Goal: Task Accomplishment & Management: Manage account settings

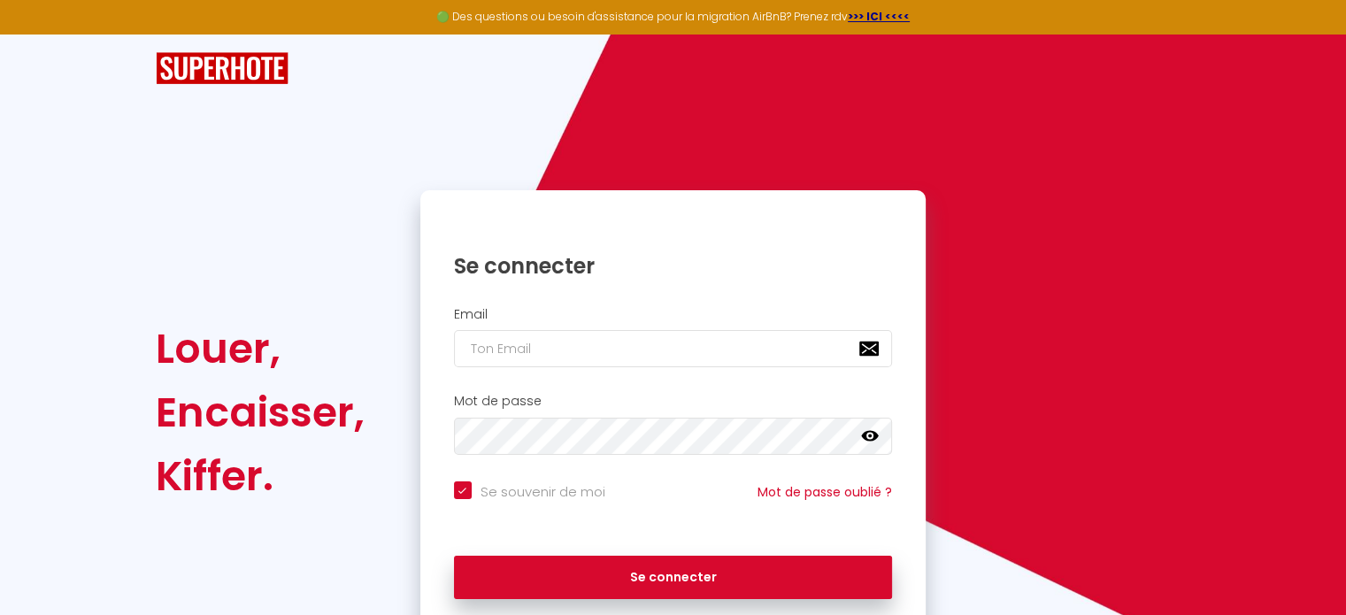
scroll to position [71, 0]
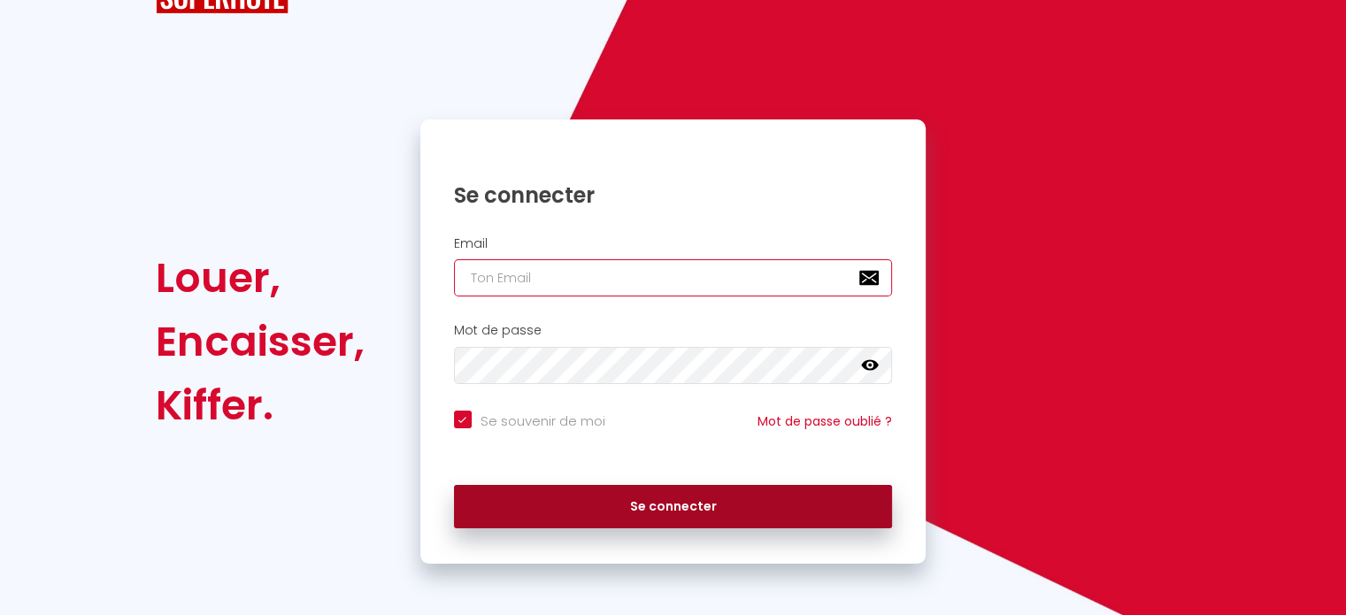
type input "domaine.bonaveau@outlook.fr"
click at [591, 499] on button "Se connecter" at bounding box center [673, 507] width 439 height 44
checkbox input "true"
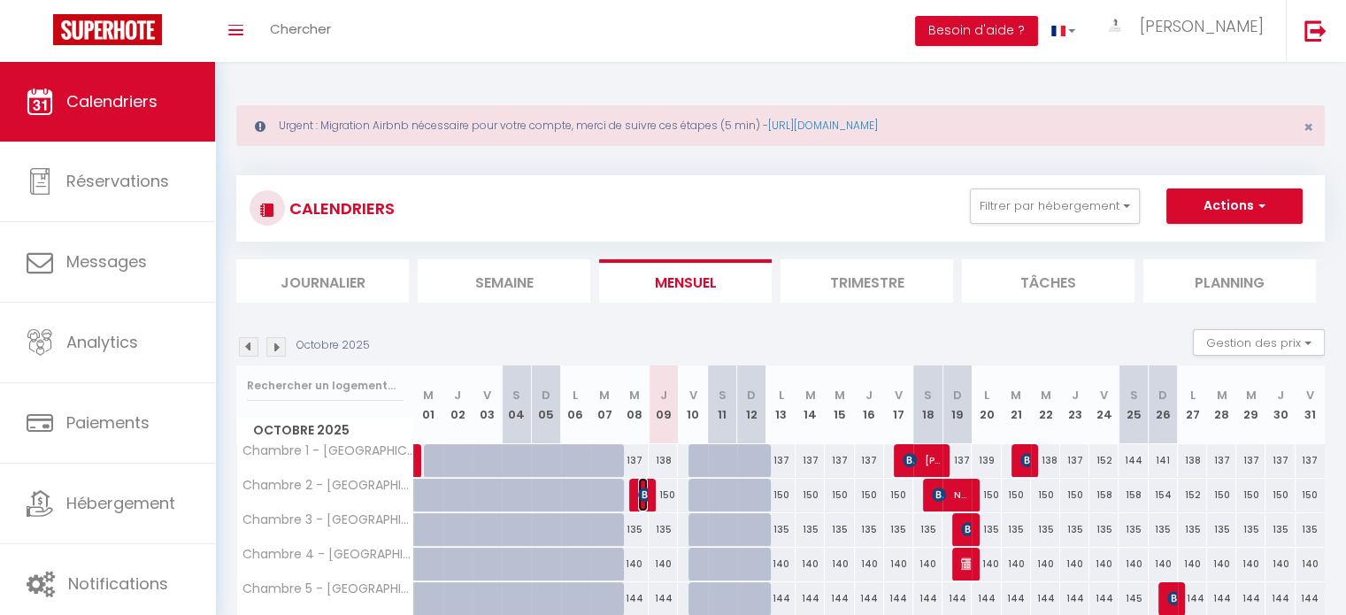
click at [640, 489] on img at bounding box center [645, 495] width 14 height 14
select select "OK"
select select "KO"
select select "0"
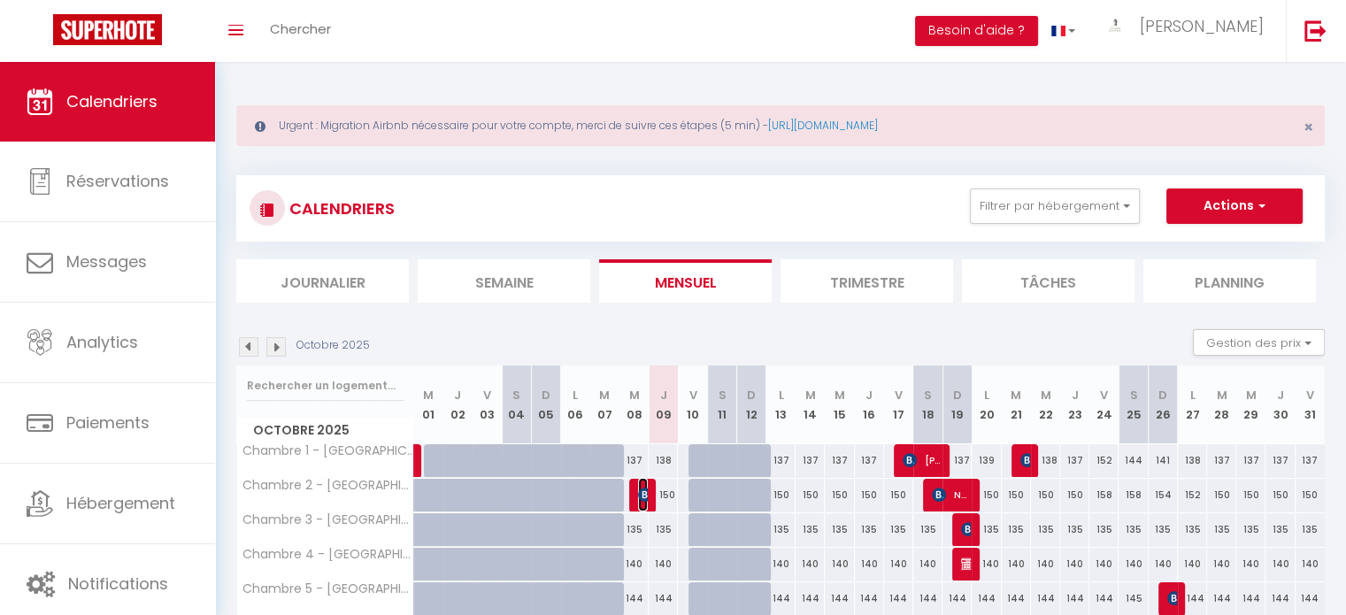
select select "1"
select select
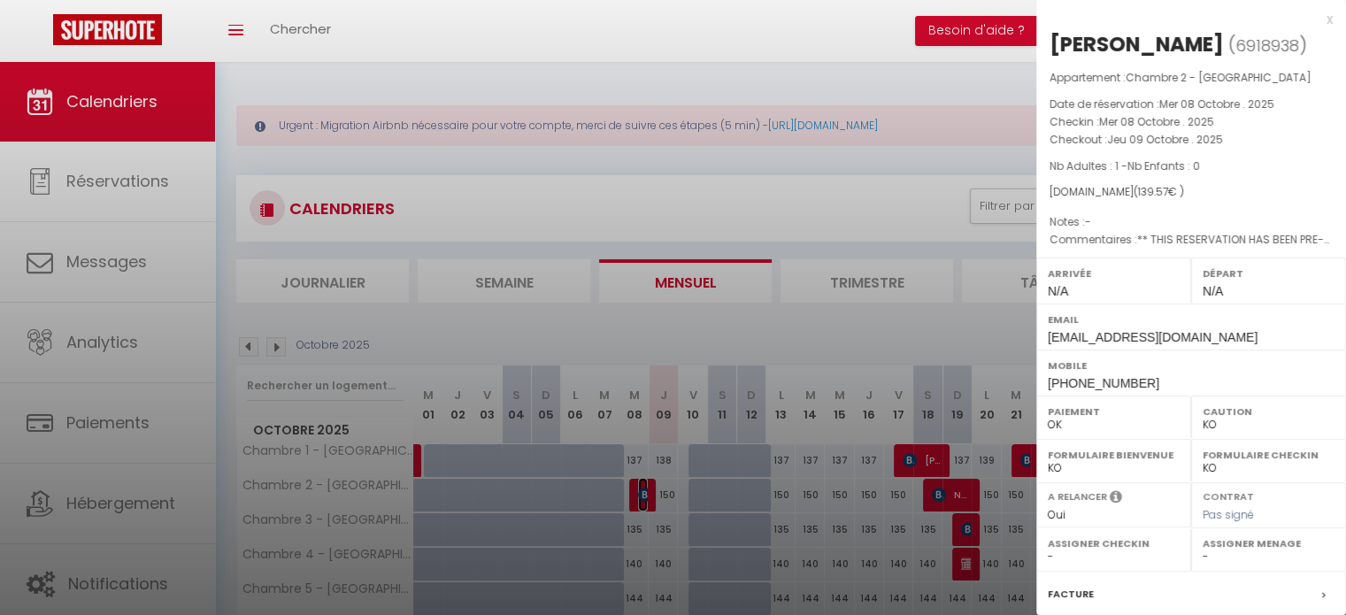
scroll to position [224, 0]
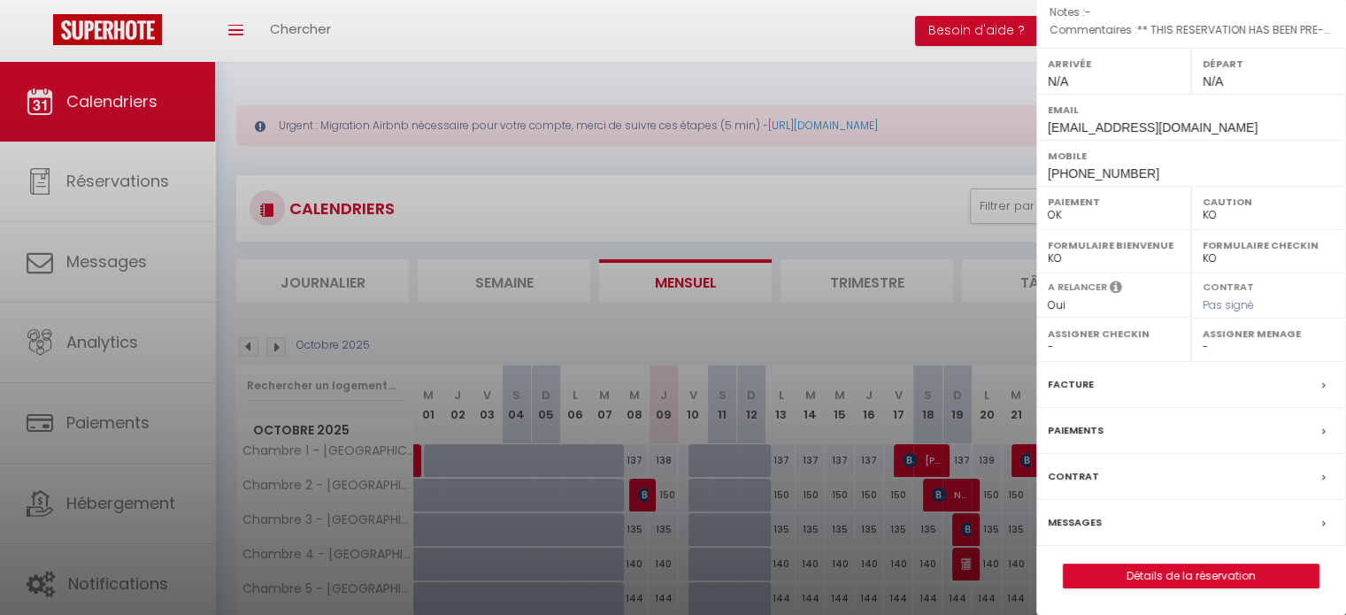
drag, startPoint x: 1066, startPoint y: 374, endPoint x: 1071, endPoint y: 385, distance: 12.7
click at [1071, 385] on div "Facture" at bounding box center [1191, 385] width 310 height 46
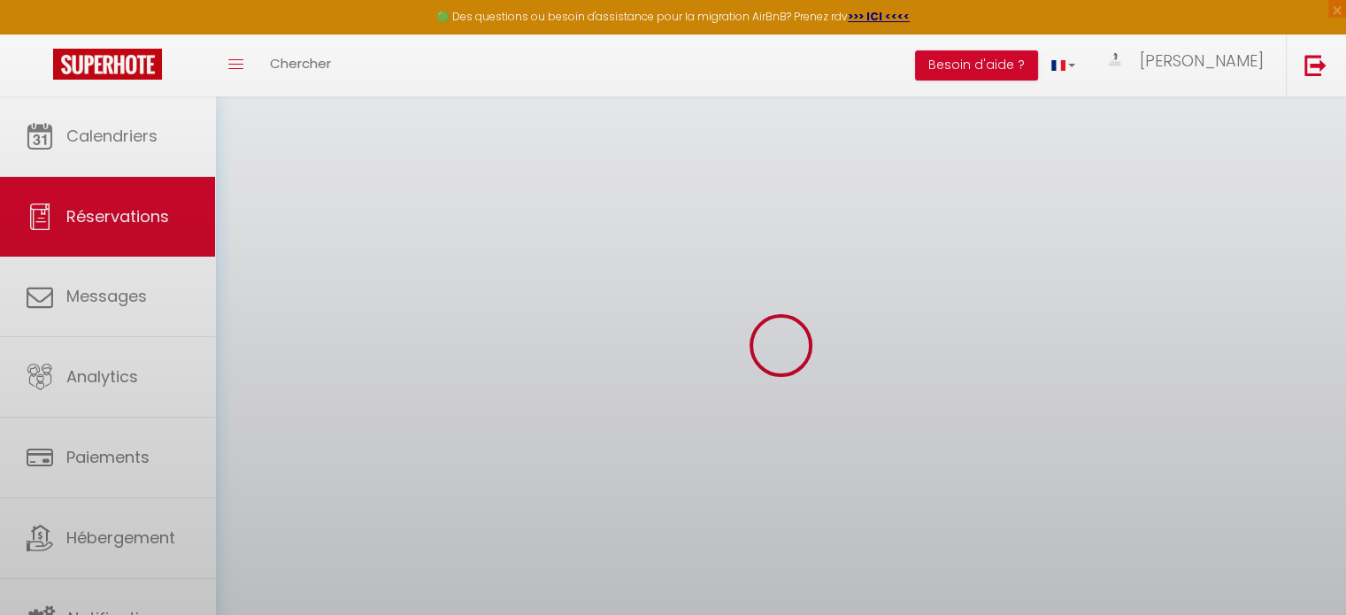
click at [1071, 385] on body "🟢 Des questions ou besoin d'assistance pour la migration AirBnB? Prenez rdv >>>…" at bounding box center [673, 489] width 1346 height 787
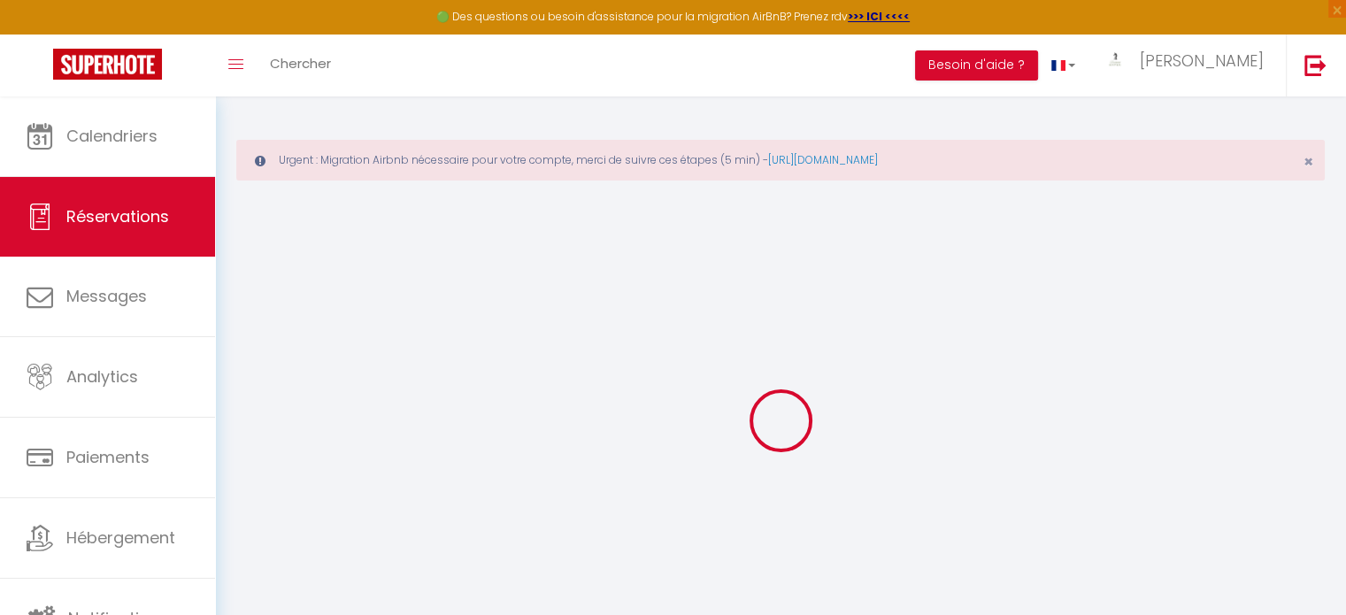
select select
checkbox input "false"
type textarea "** THIS RESERVATION HAS BEEN PRE-PAID ** Genius Free Breakfast booking to attra…"
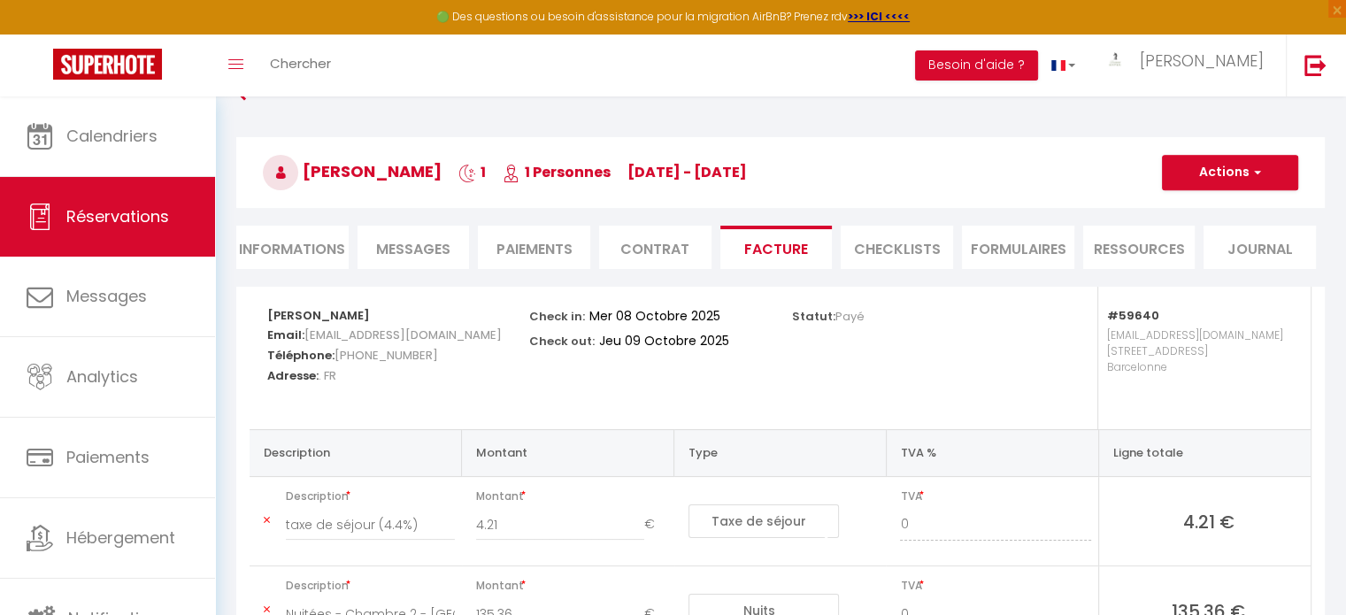
scroll to position [117, 0]
click at [1221, 169] on button "Actions" at bounding box center [1230, 171] width 136 height 35
click at [1208, 261] on link "Envoyer la facture" at bounding box center [1217, 256] width 149 height 23
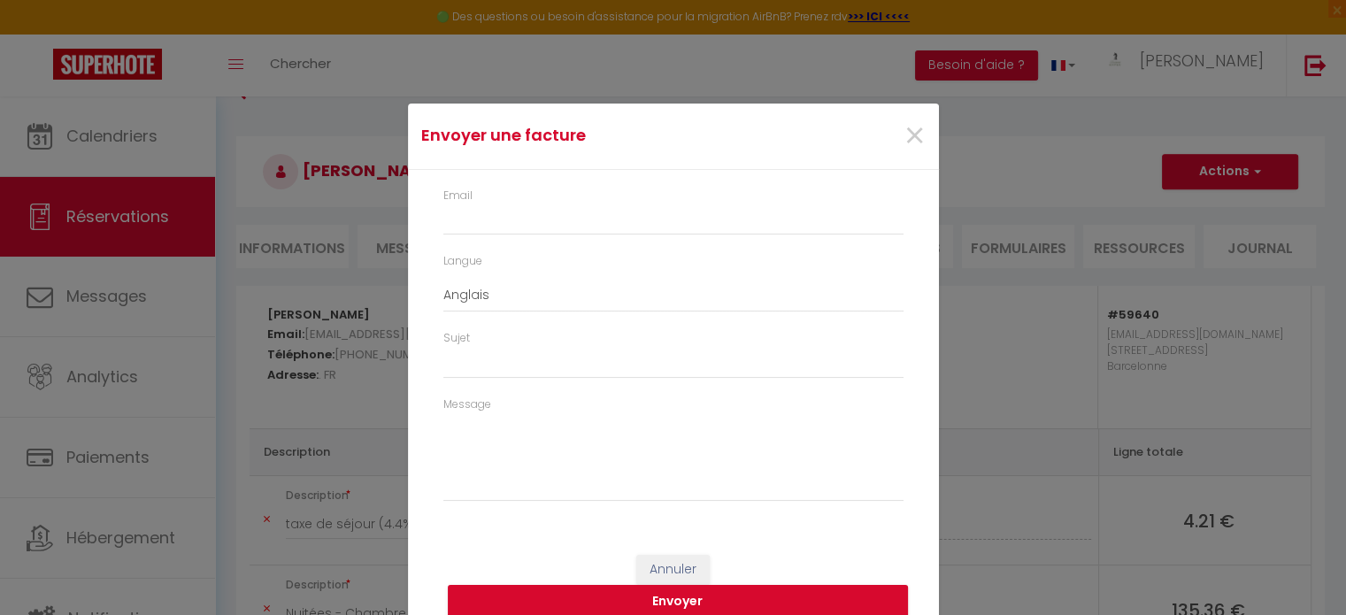
type input "nsola.923677@guest.booking.com"
select select "fr"
type input "Votre facture 6918938 - Chambre 2 - Domaine de Bonaveau"
type textarea "Bonjour, Voici le lien pour télécharger votre facture : https://superhote.com/a…"
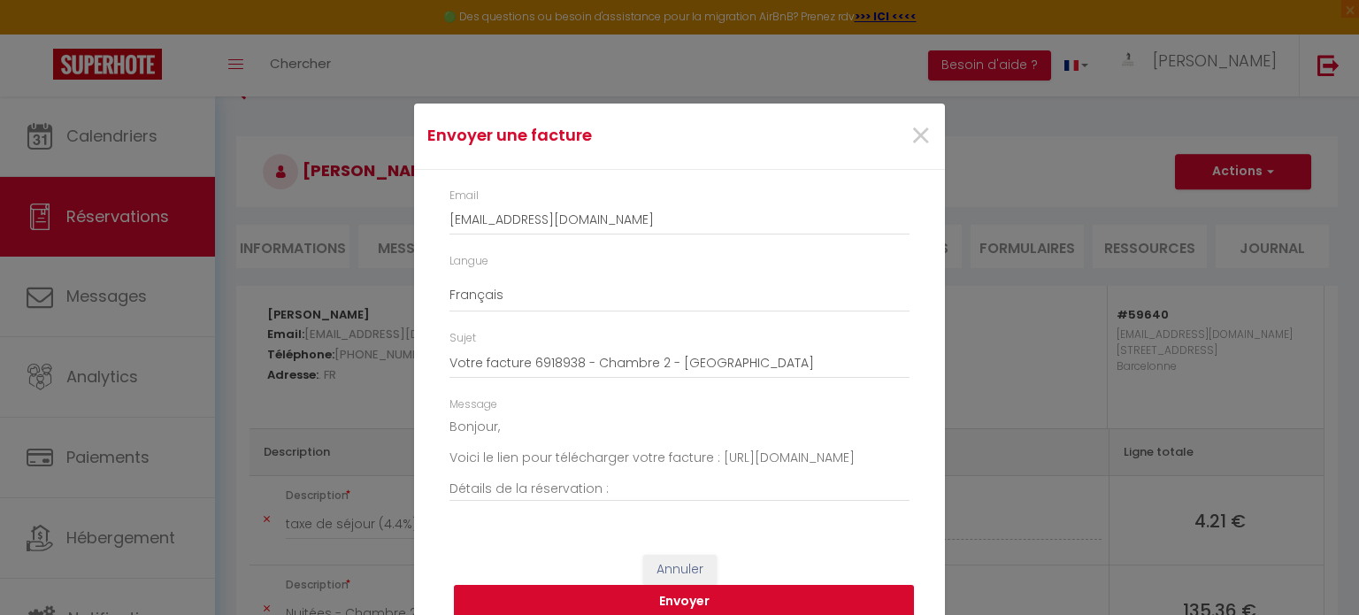
click at [736, 589] on button "Envoyer" at bounding box center [684, 602] width 460 height 34
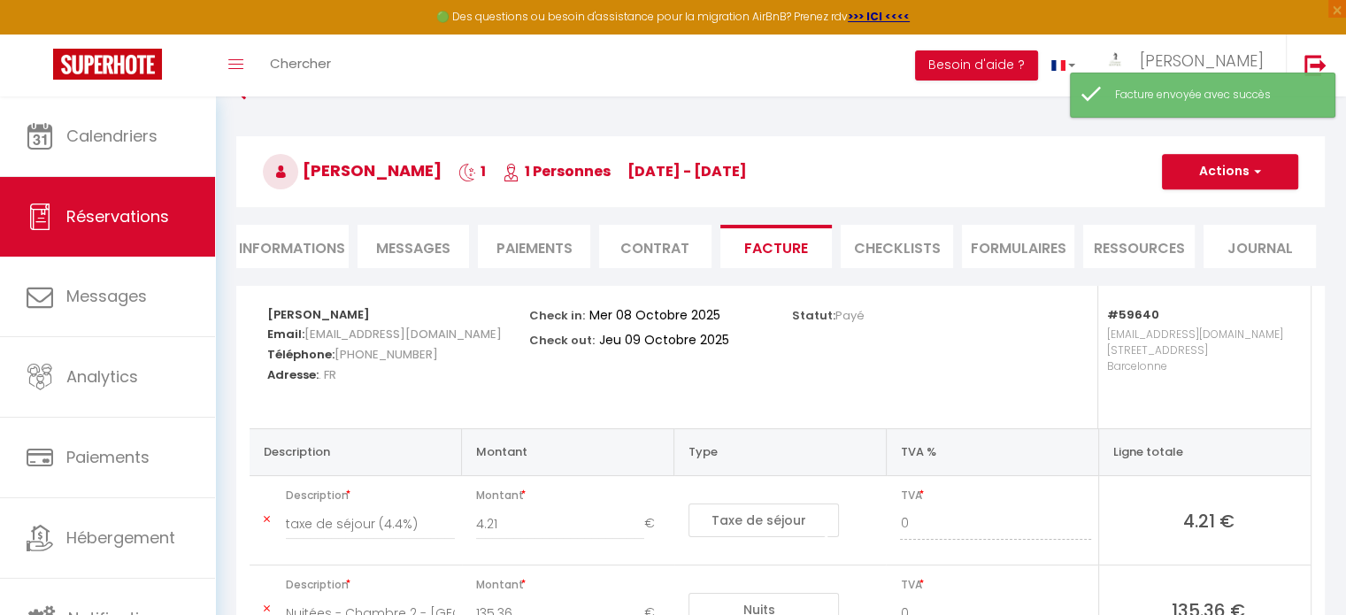
scroll to position [12, 0]
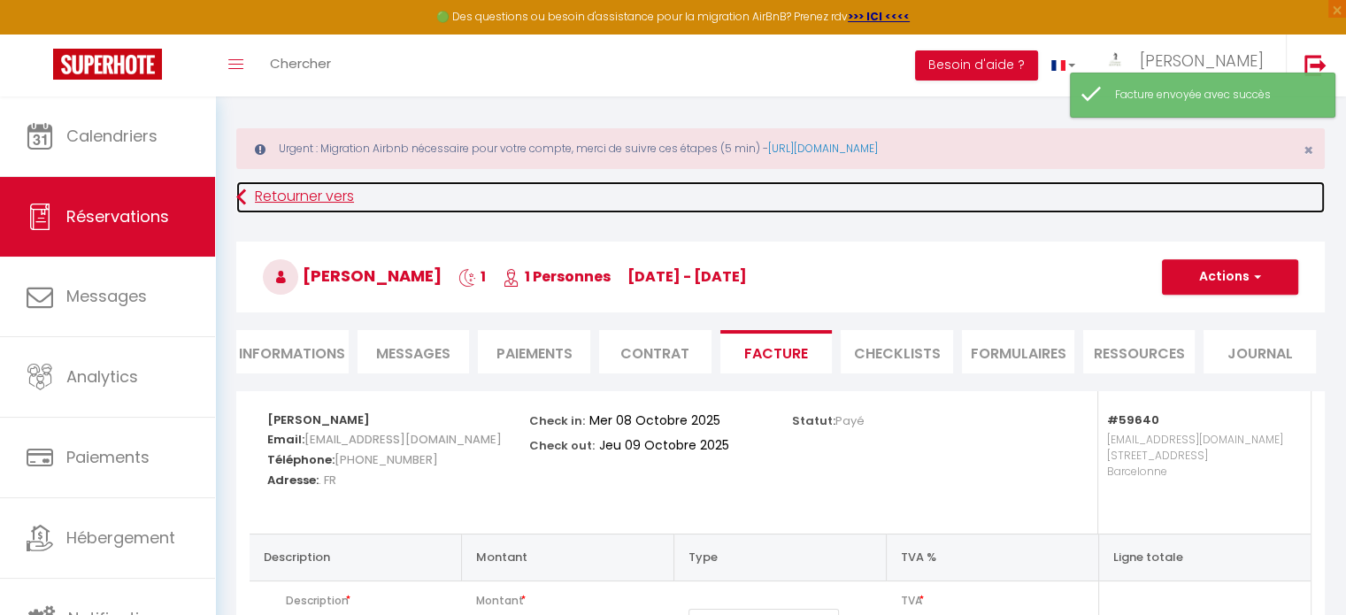
click at [258, 194] on link "Retourner vers" at bounding box center [780, 197] width 1089 height 32
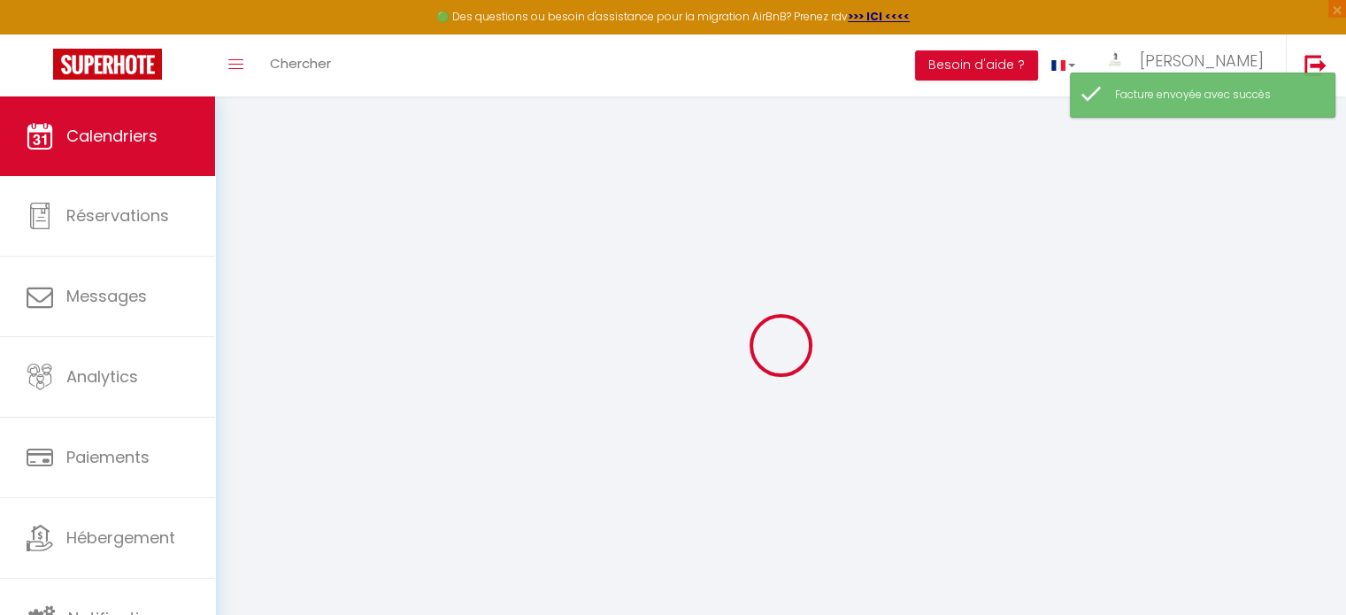
select select
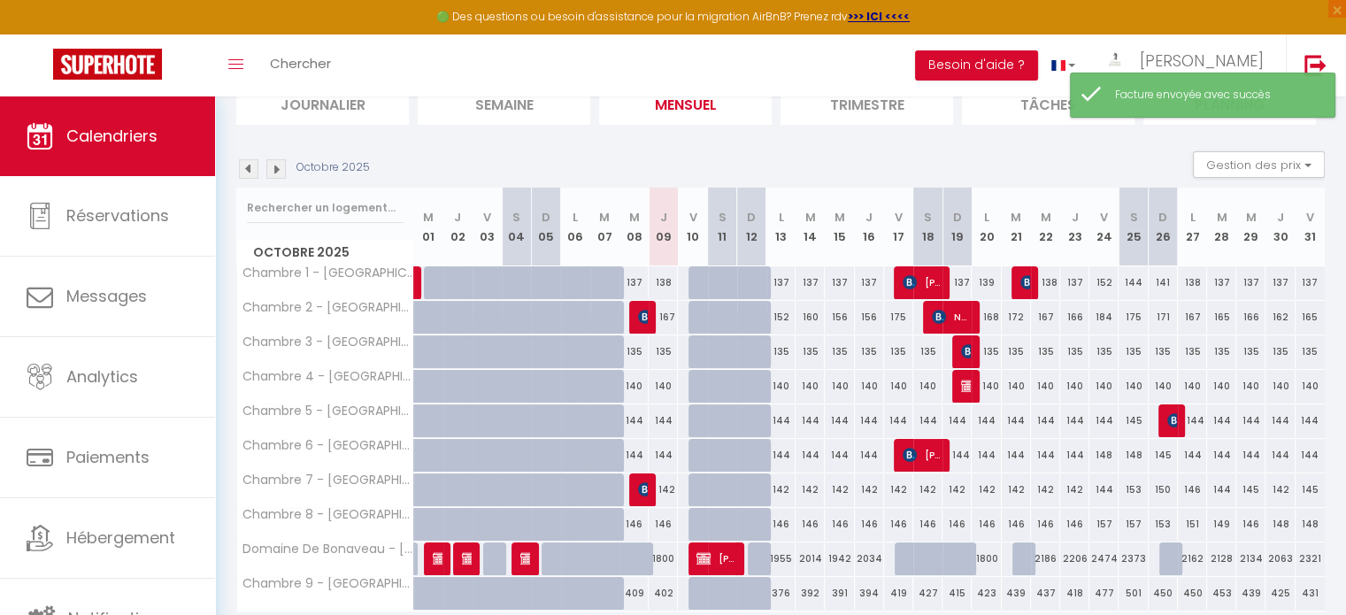
scroll to position [138, 0]
click at [643, 491] on img at bounding box center [645, 488] width 14 height 14
select select "OK"
select select "KO"
select select "0"
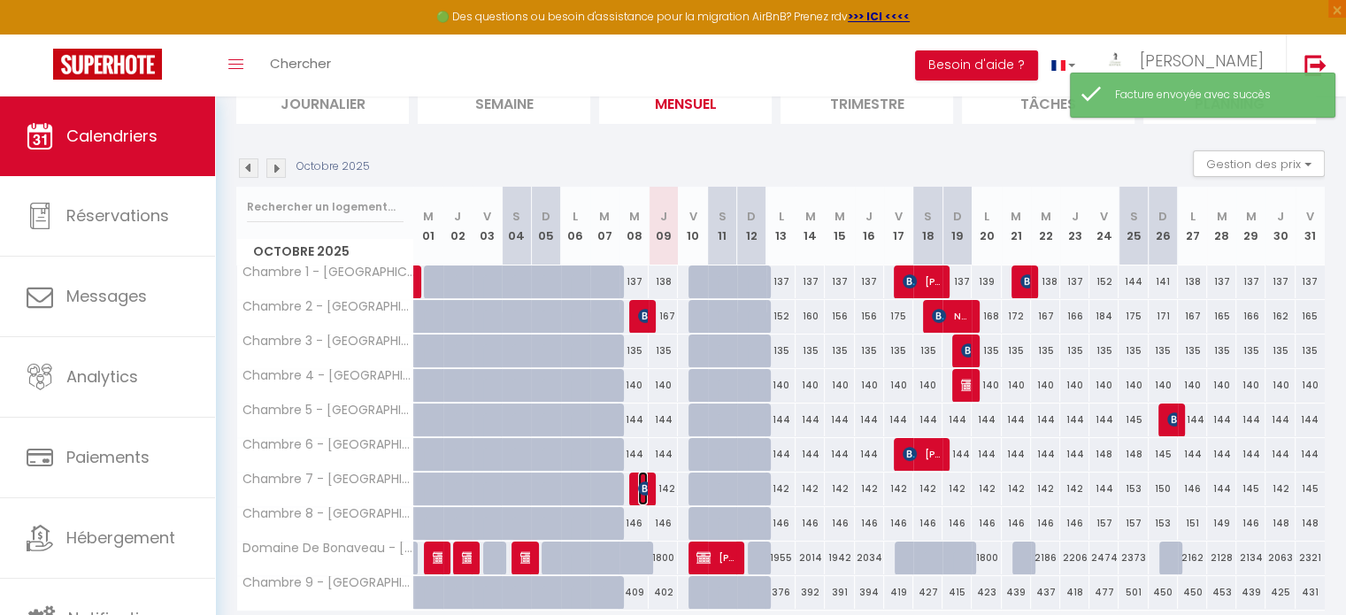
select select "0"
select select "1"
select select
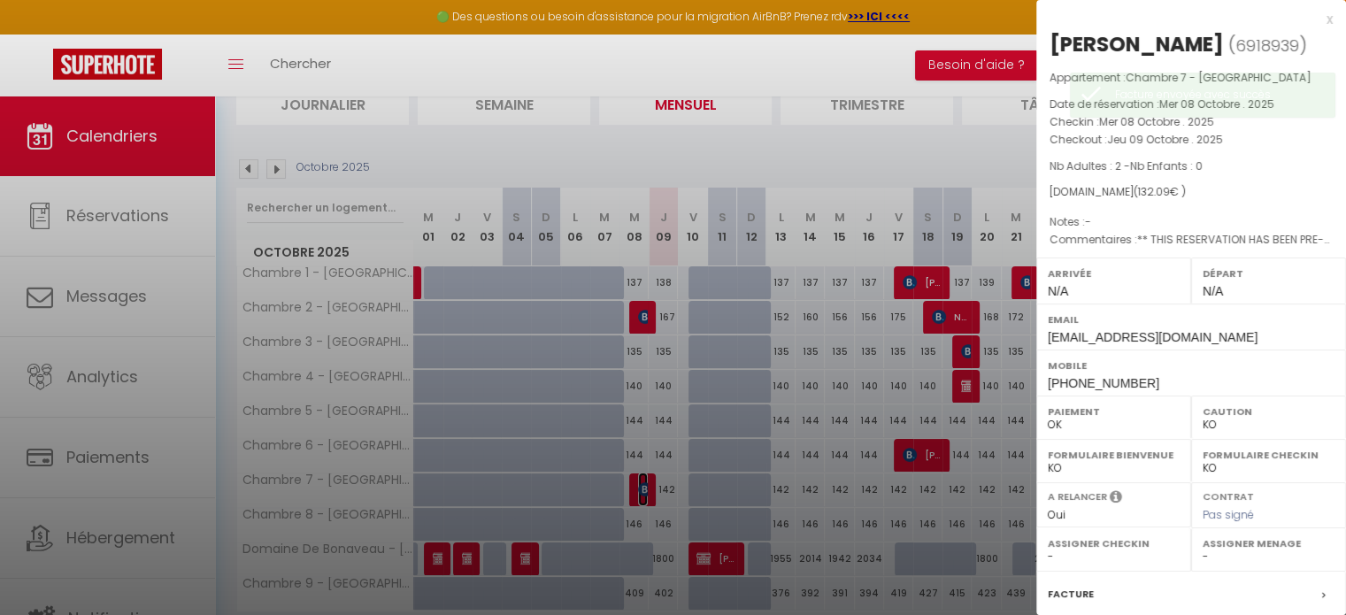
scroll to position [224, 0]
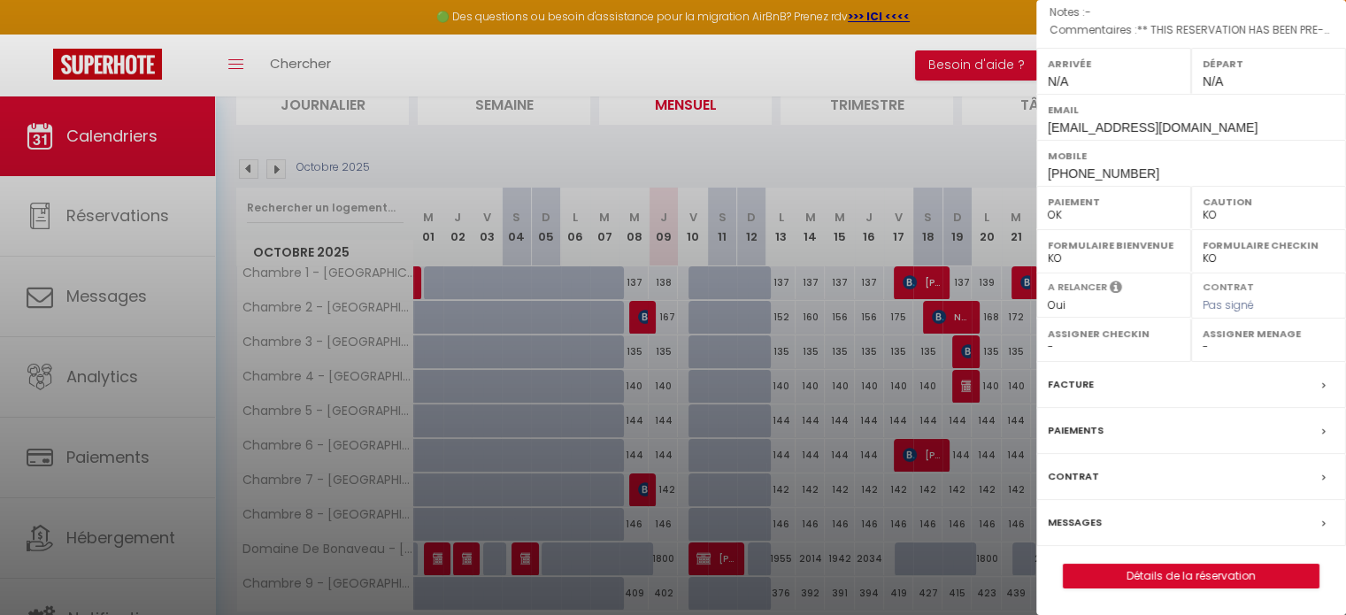
click at [1078, 391] on label "Facture" at bounding box center [1071, 384] width 46 height 19
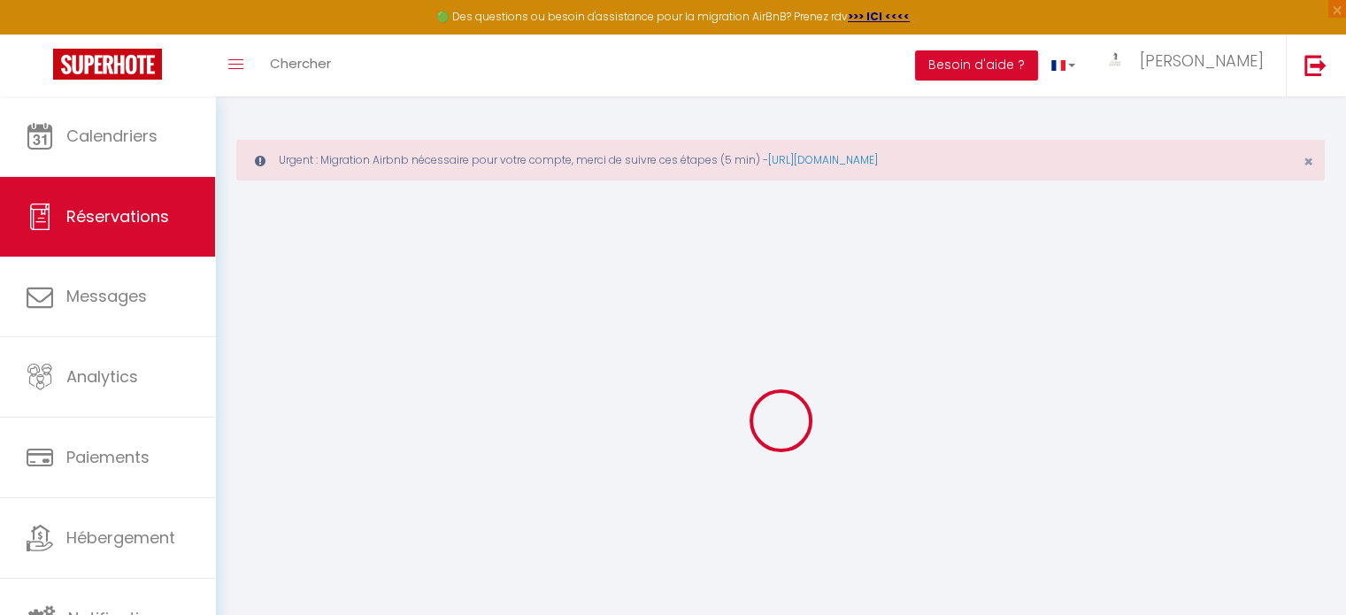
select select "taxes"
select select
checkbox input "false"
select select
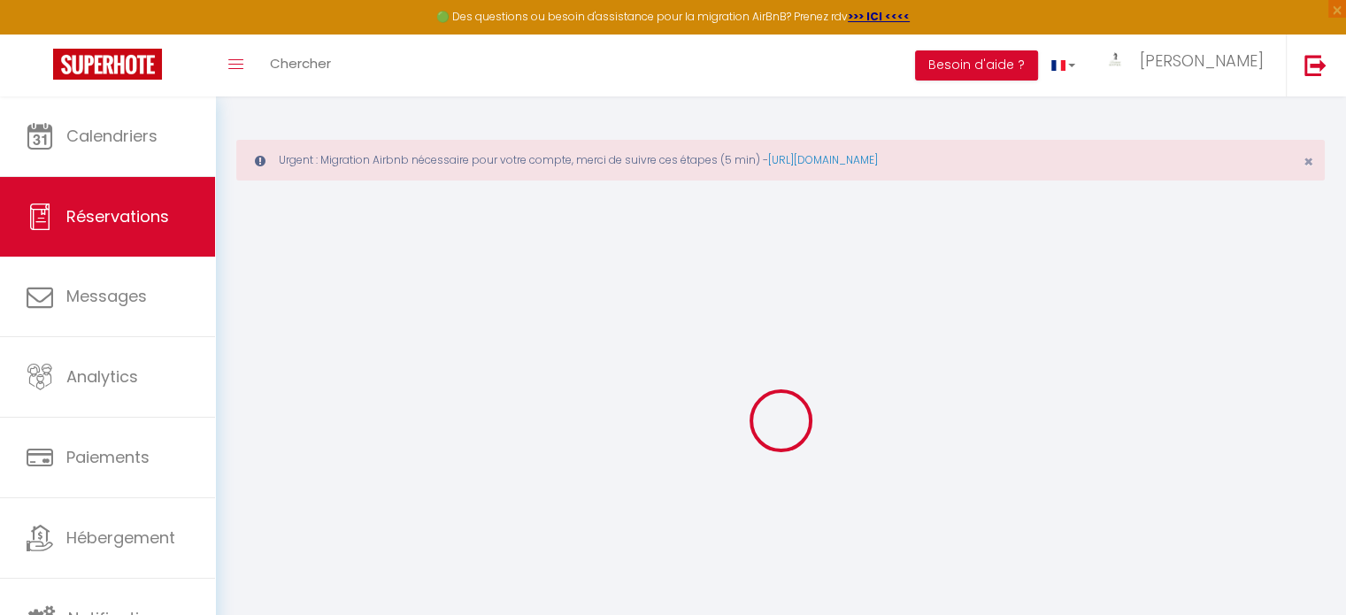
select select
checkbox input "false"
type textarea "** THIS RESERVATION HAS BEEN PRE-PAID ** Genius Free Breakfast booking to attra…"
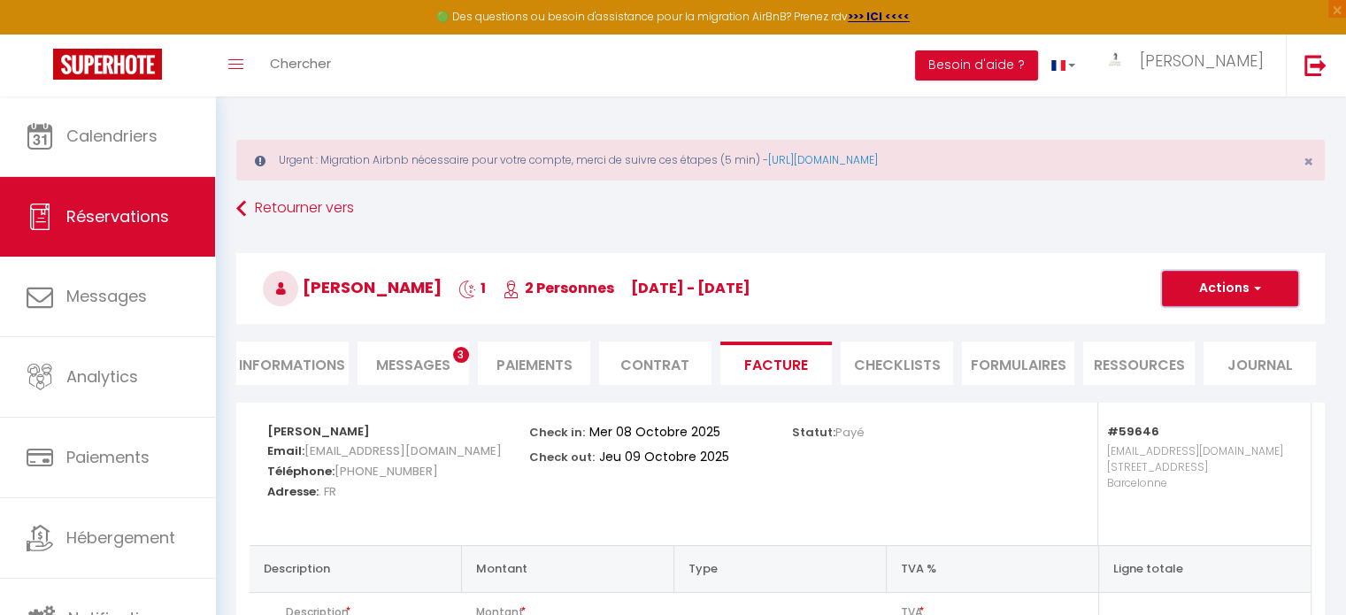
click at [1223, 271] on button "Actions" at bounding box center [1230, 288] width 136 height 35
click at [1191, 374] on link "Envoyer la facture" at bounding box center [1217, 373] width 149 height 23
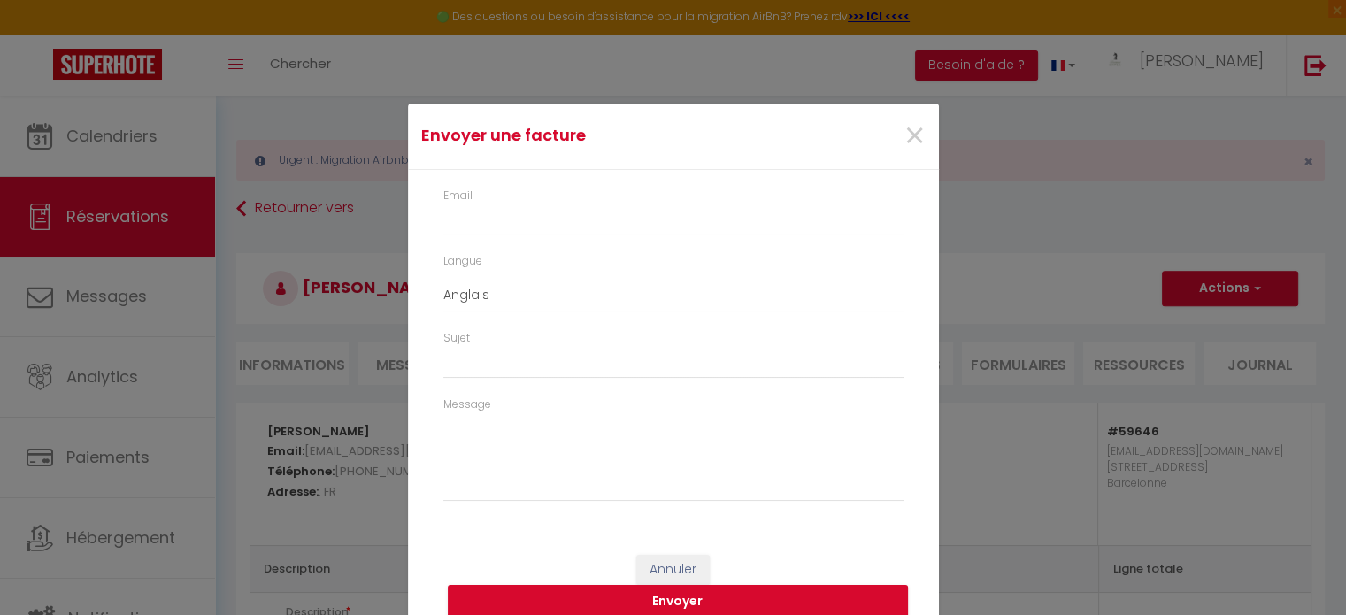
type input "nsola.923677@guest.booking.com"
select select "fr"
type input "Votre facture 6918939 - Chambre 7 - Domaine de Bonaveau"
type textarea "Bonjour, Voici le lien pour télécharger votre facture : https://superhote.com/a…"
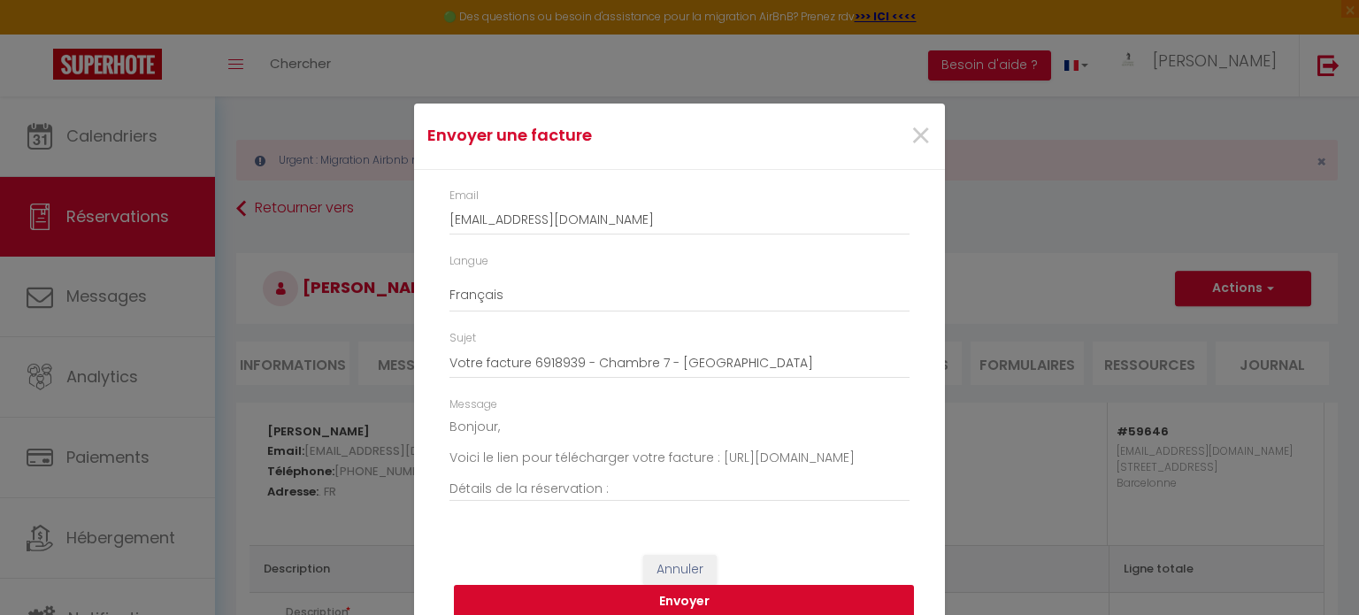
click at [690, 598] on button "Envoyer" at bounding box center [684, 602] width 460 height 34
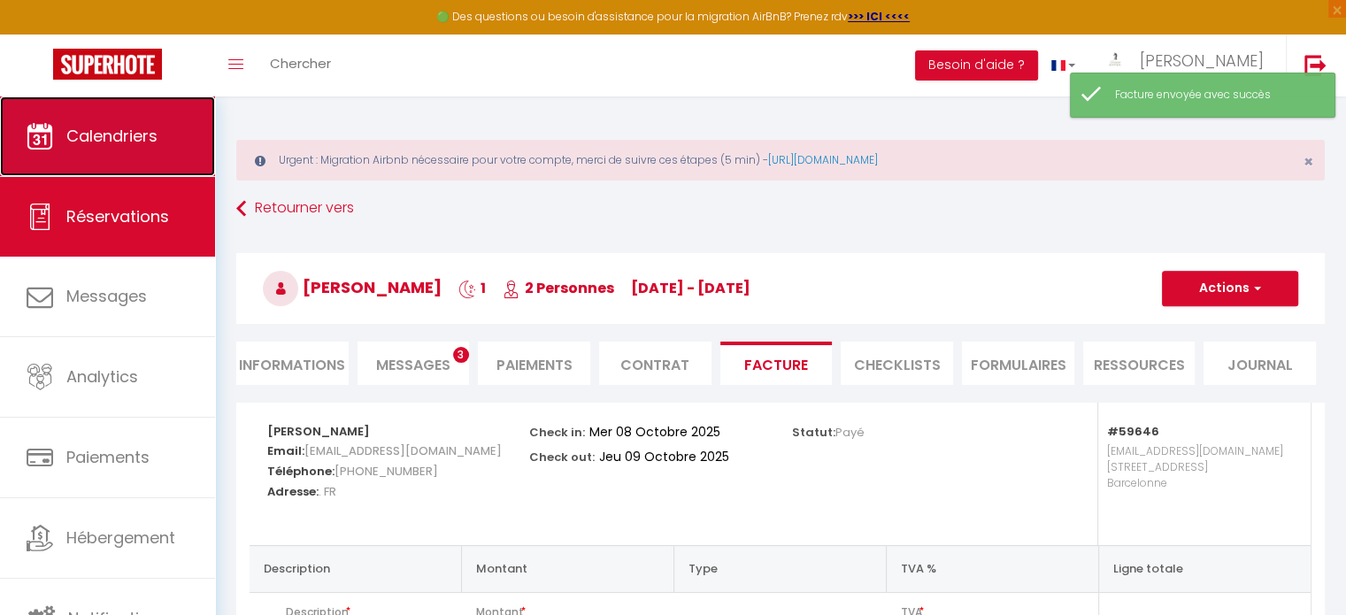
click at [166, 167] on link "Calendriers" at bounding box center [107, 136] width 215 height 80
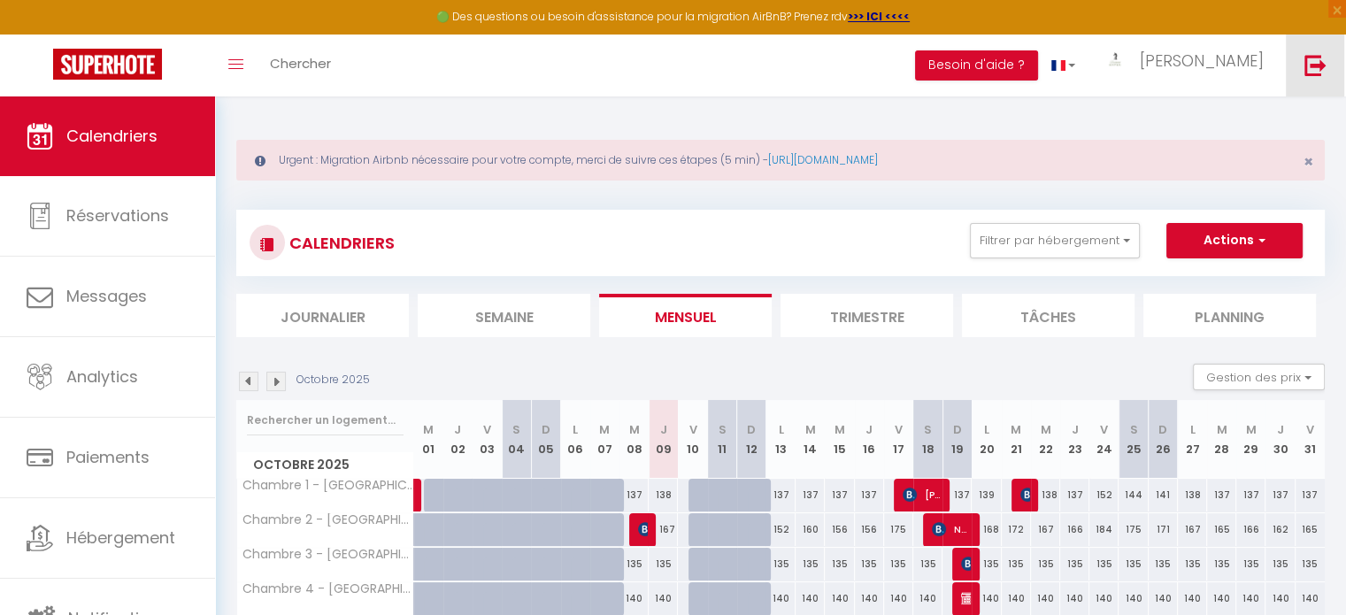
click at [1306, 70] on img at bounding box center [1316, 65] width 22 height 22
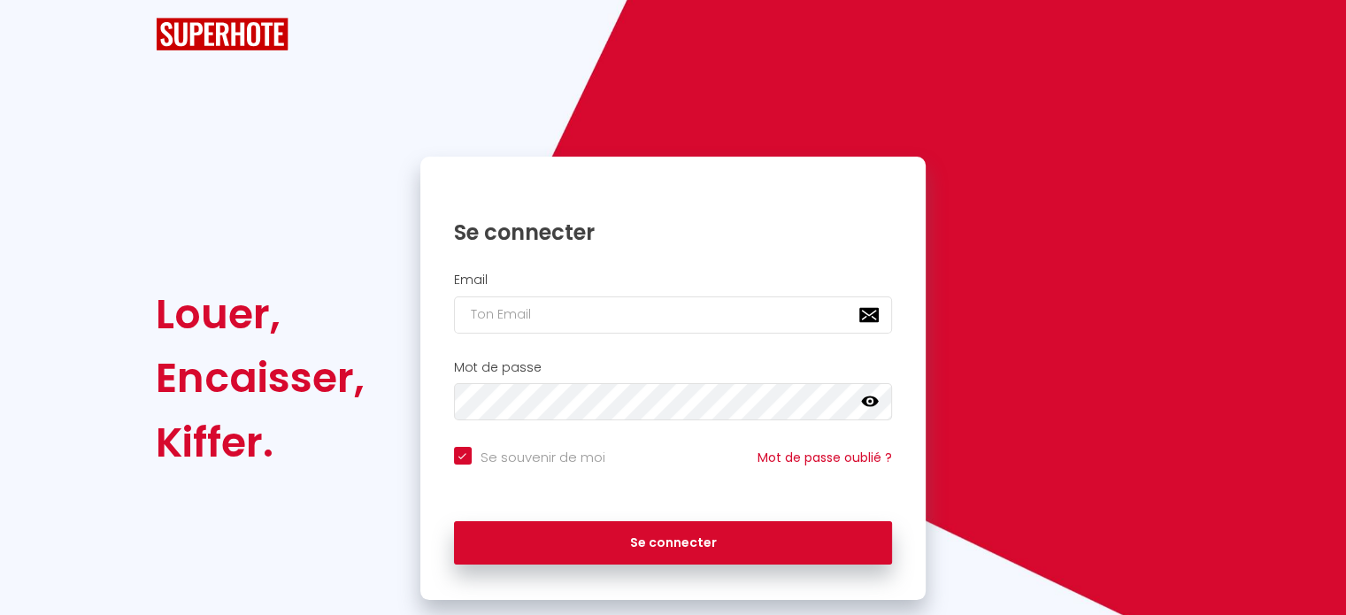
checkbox input "true"
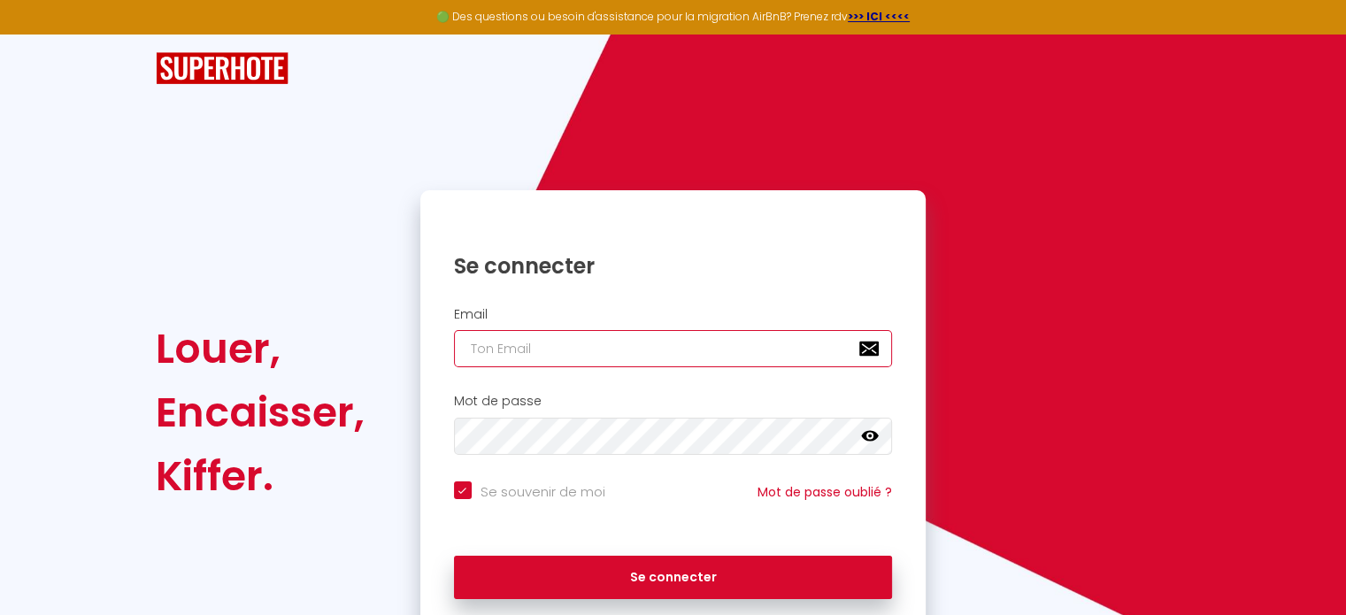
type input "domaine.bonaveau@outlook.fr"
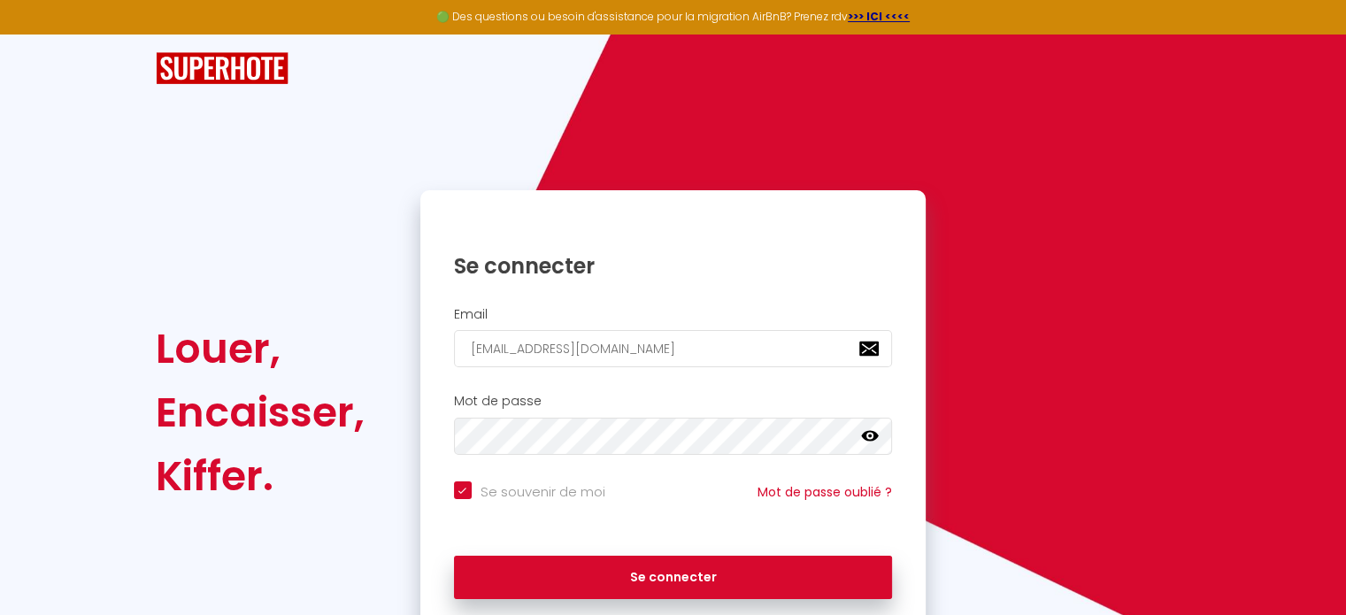
checkbox input "true"
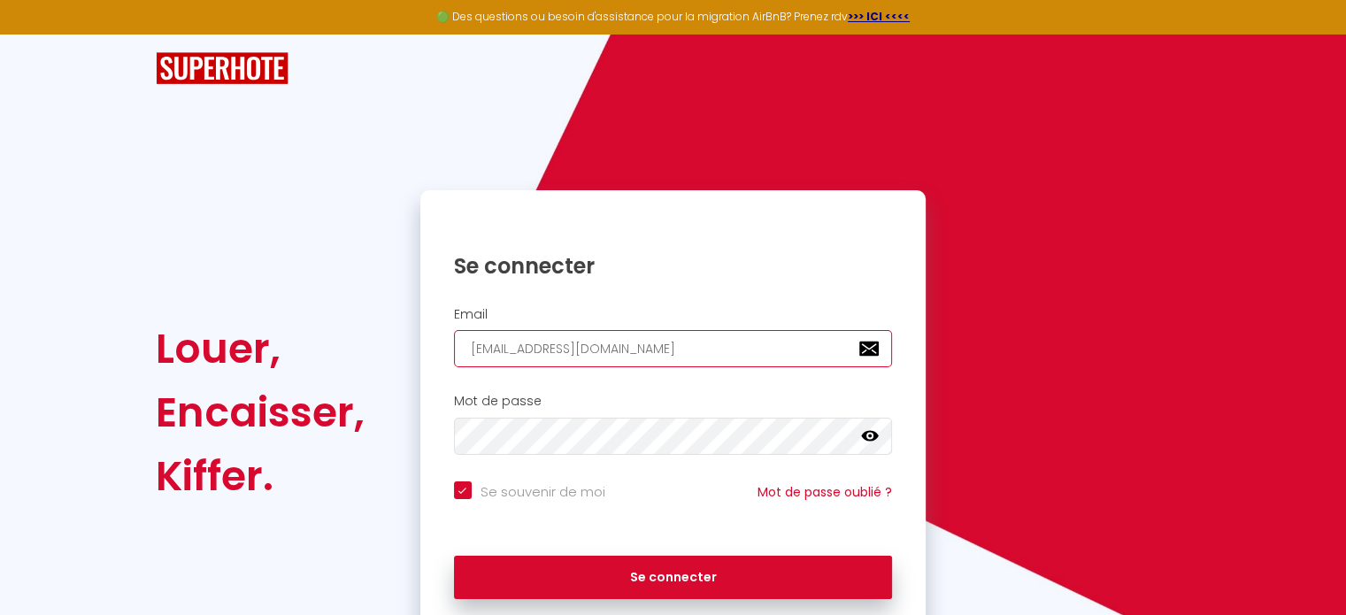
click at [660, 353] on input "domaine.bonaveau@outlook.fr" at bounding box center [673, 348] width 439 height 37
type input "[EMAIL_ADDRESS][DOMAIN_NAME]"
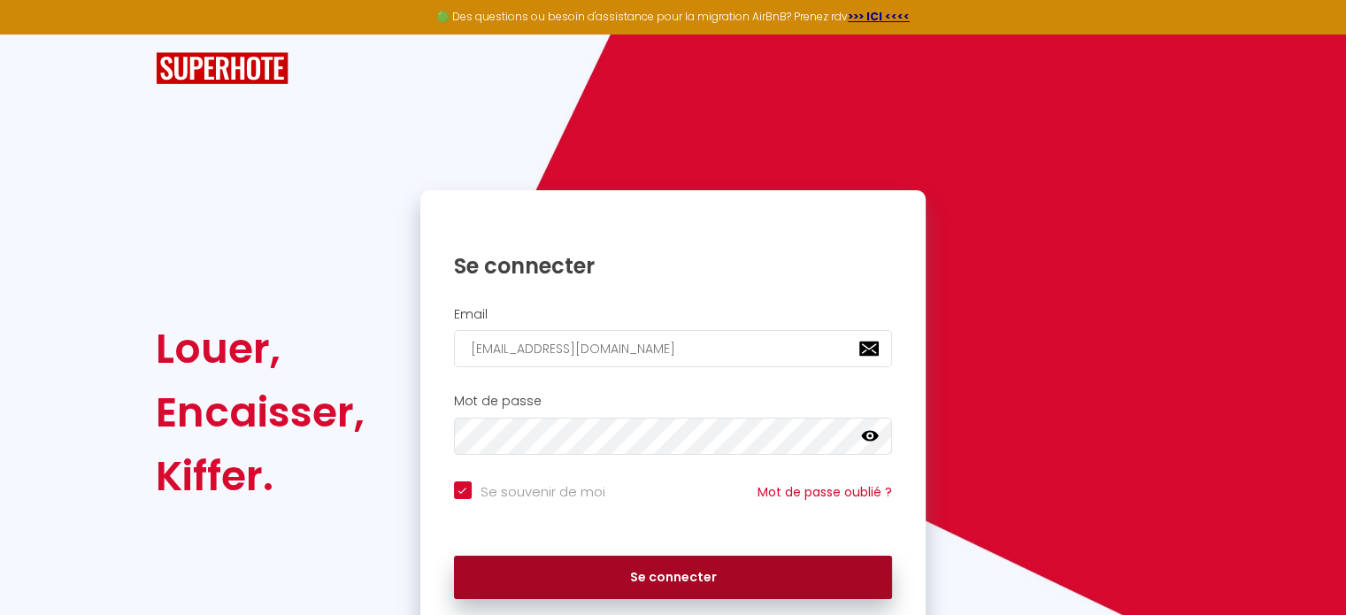
click at [707, 589] on button "Se connecter" at bounding box center [673, 578] width 439 height 44
checkbox input "true"
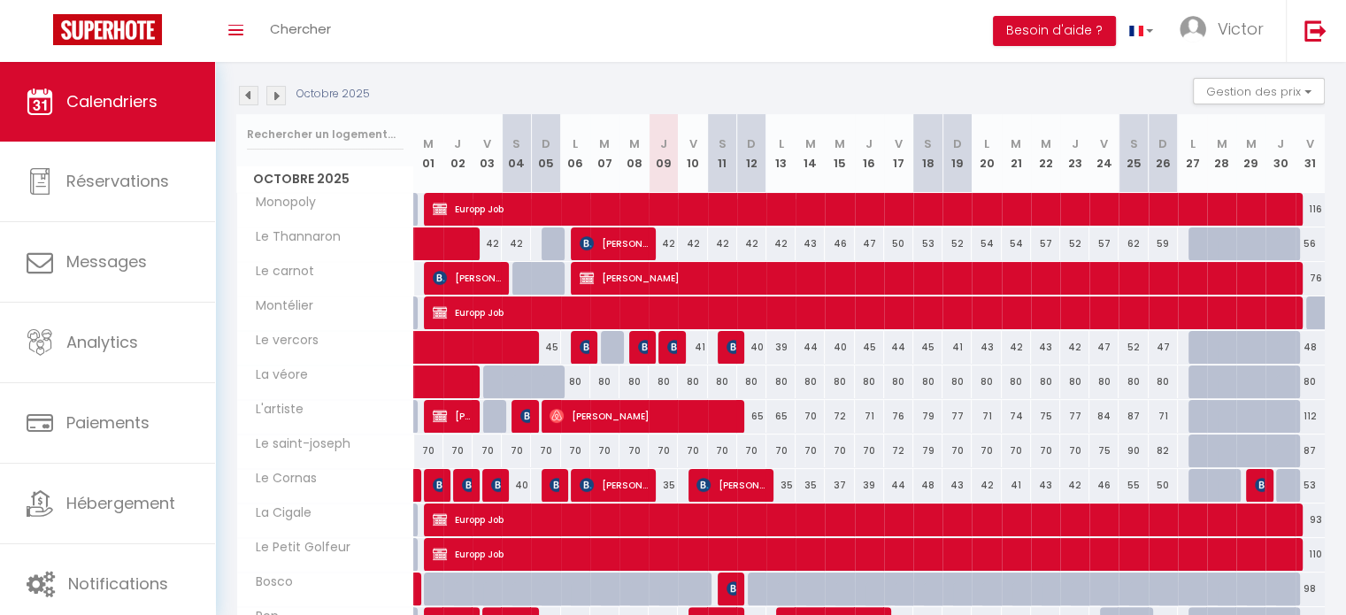
scroll to position [251, 0]
click at [629, 406] on span "[PERSON_NAME]" at bounding box center [642, 416] width 185 height 34
select select "OK"
select select "0"
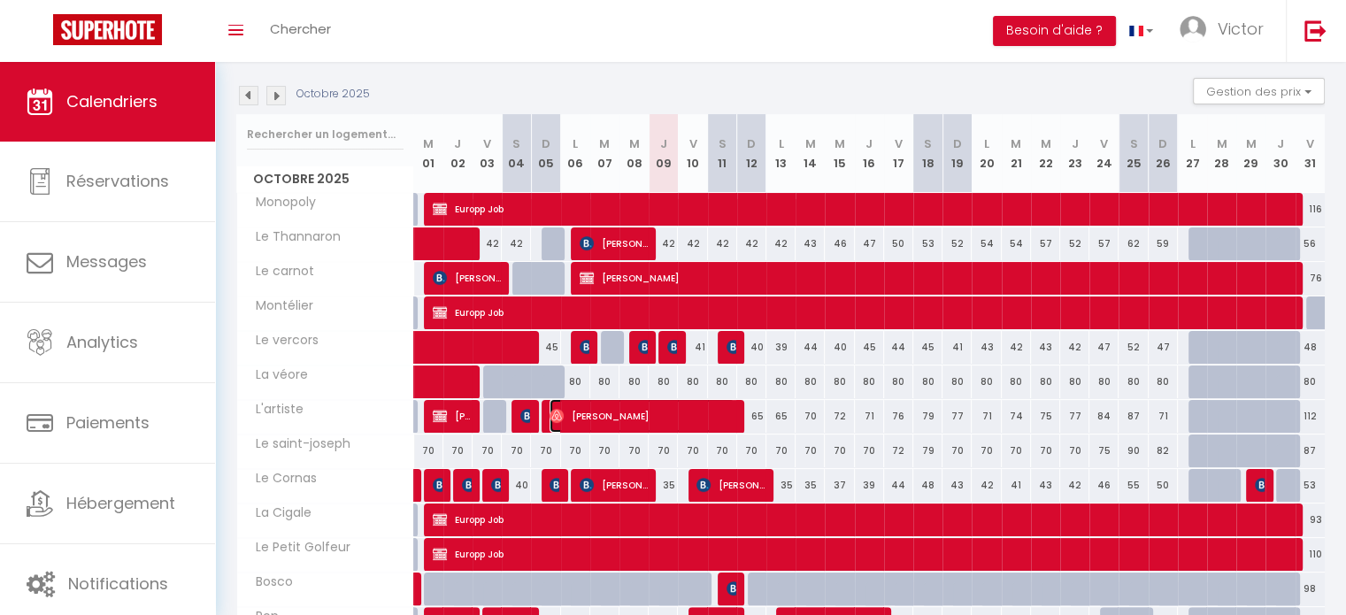
select select "0"
select select "1"
select select
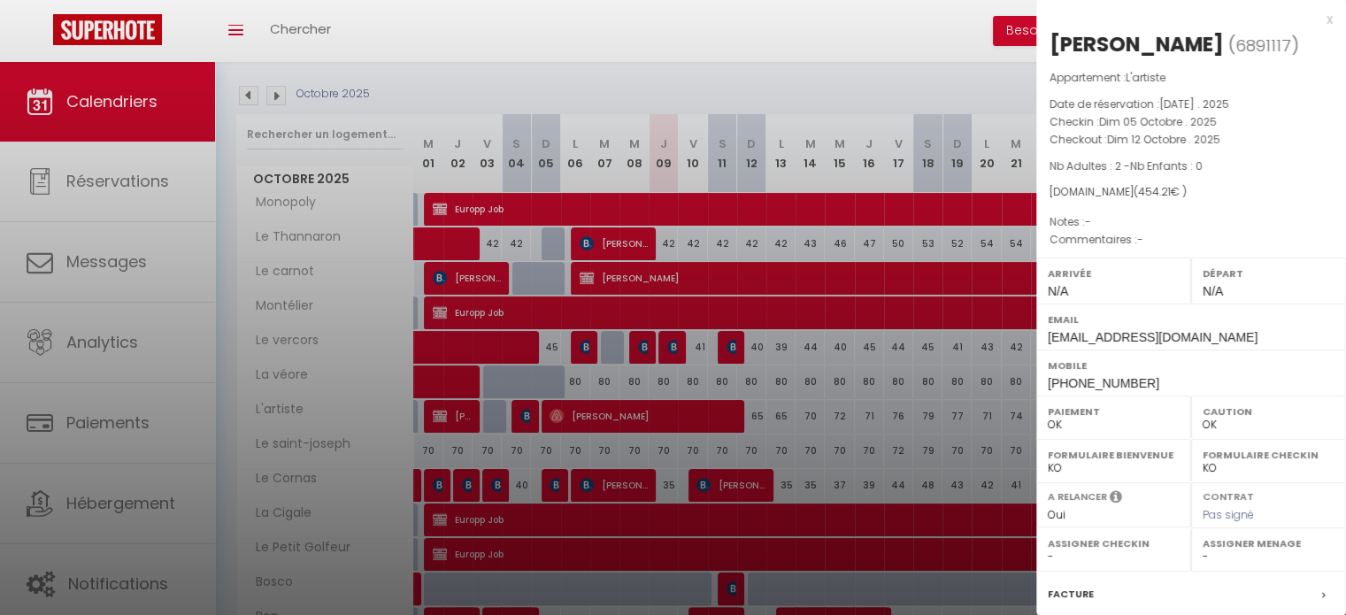
click at [598, 341] on div at bounding box center [673, 307] width 1346 height 615
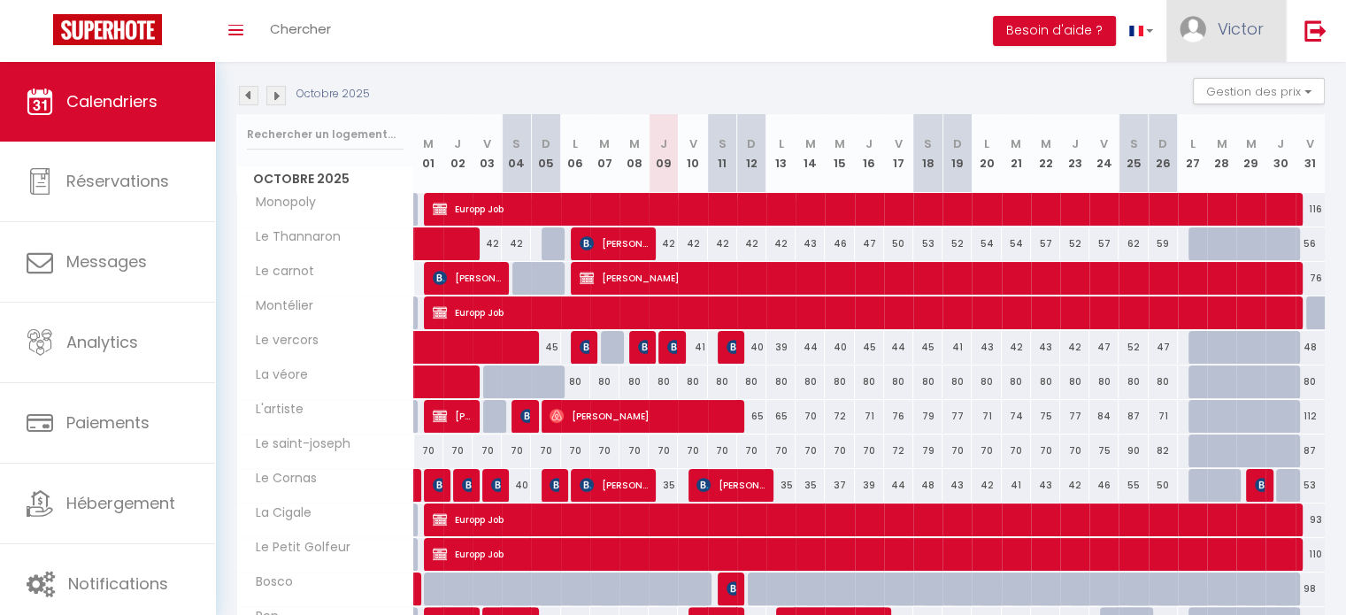
click at [1235, 38] on span "Victor" at bounding box center [1241, 29] width 46 height 22
click at [1190, 100] on link "Paramètres" at bounding box center [1215, 88] width 131 height 30
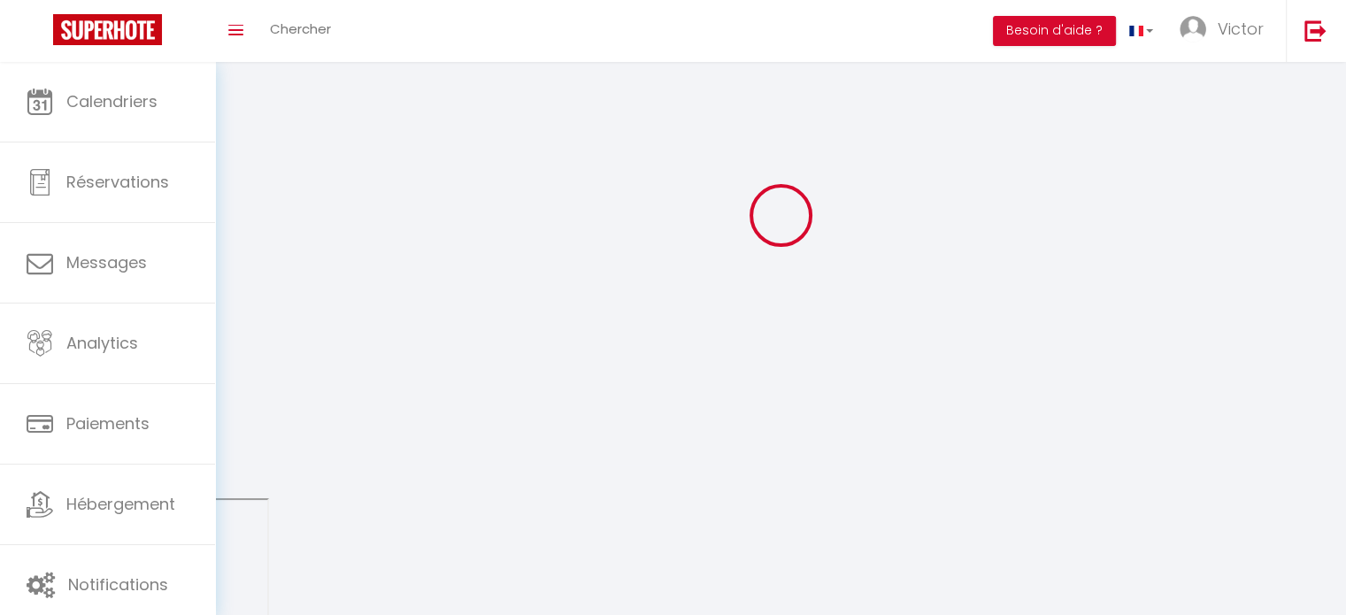
type input "004wBqnQgBdiHV5kaXdf7iYyK"
type input "aklPanya57sH58VvBCVxtUy7z"
type input "[URL][DOMAIN_NAME]"
select select "fr"
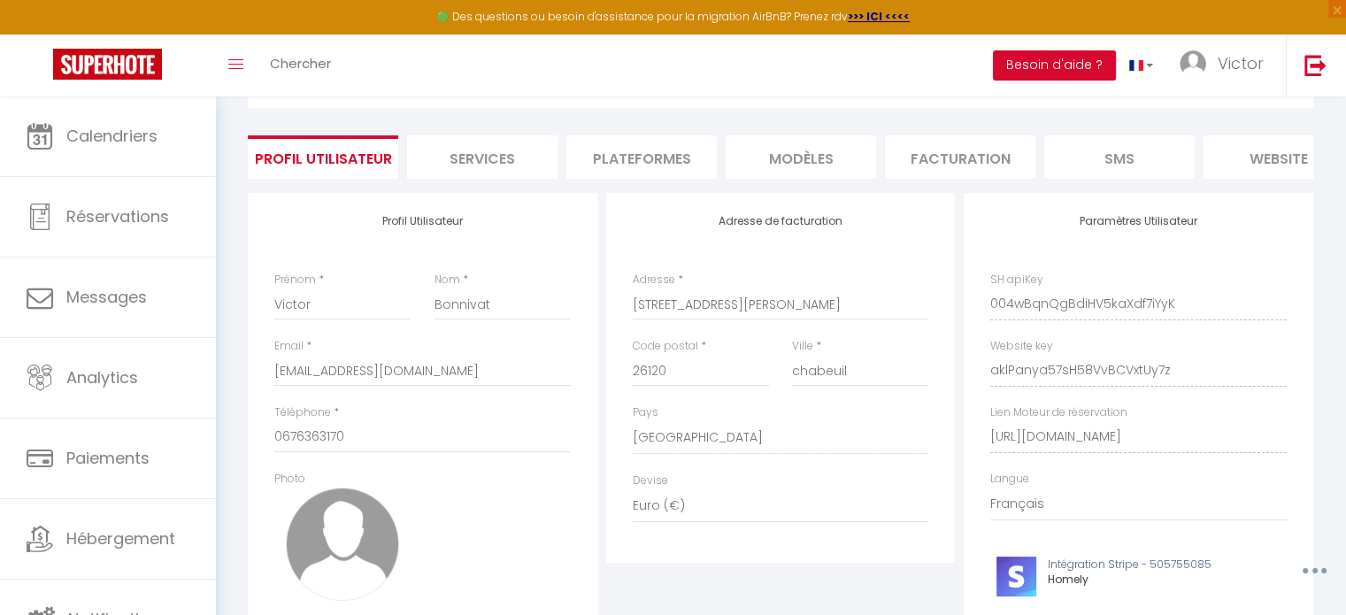
scroll to position [354, 0]
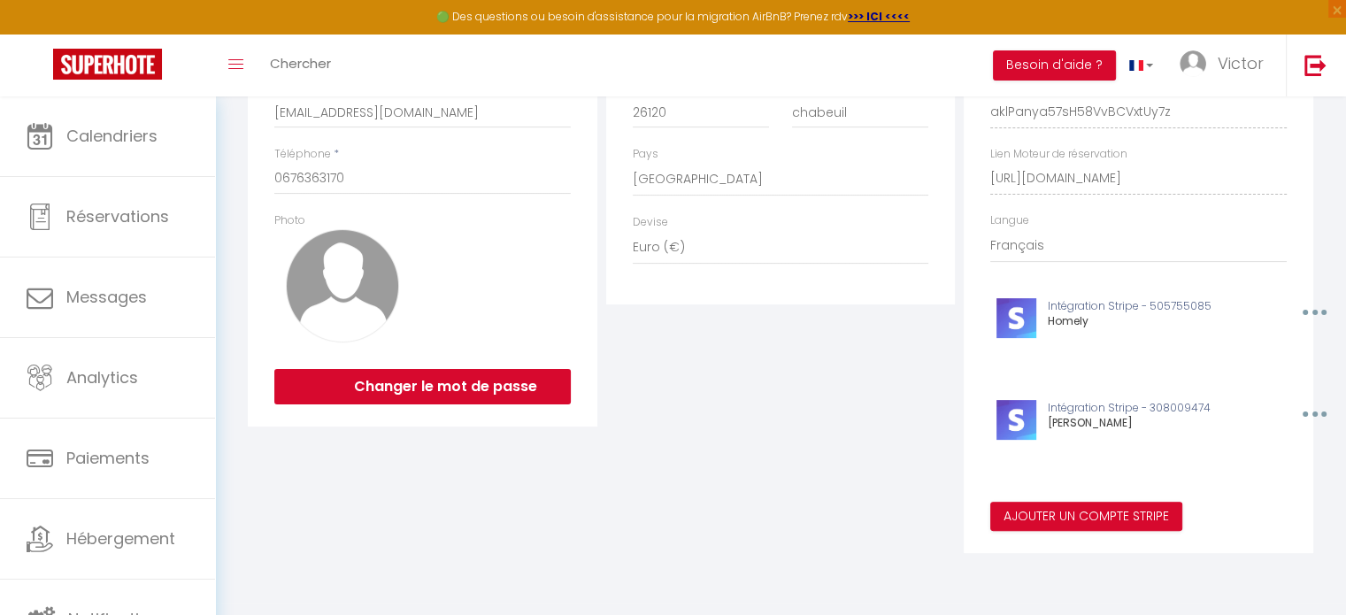
click at [697, 345] on div "Adresse de facturation Adresse * 4 Rue des freres montgolfier Code postal * 261…" at bounding box center [781, 244] width 358 height 619
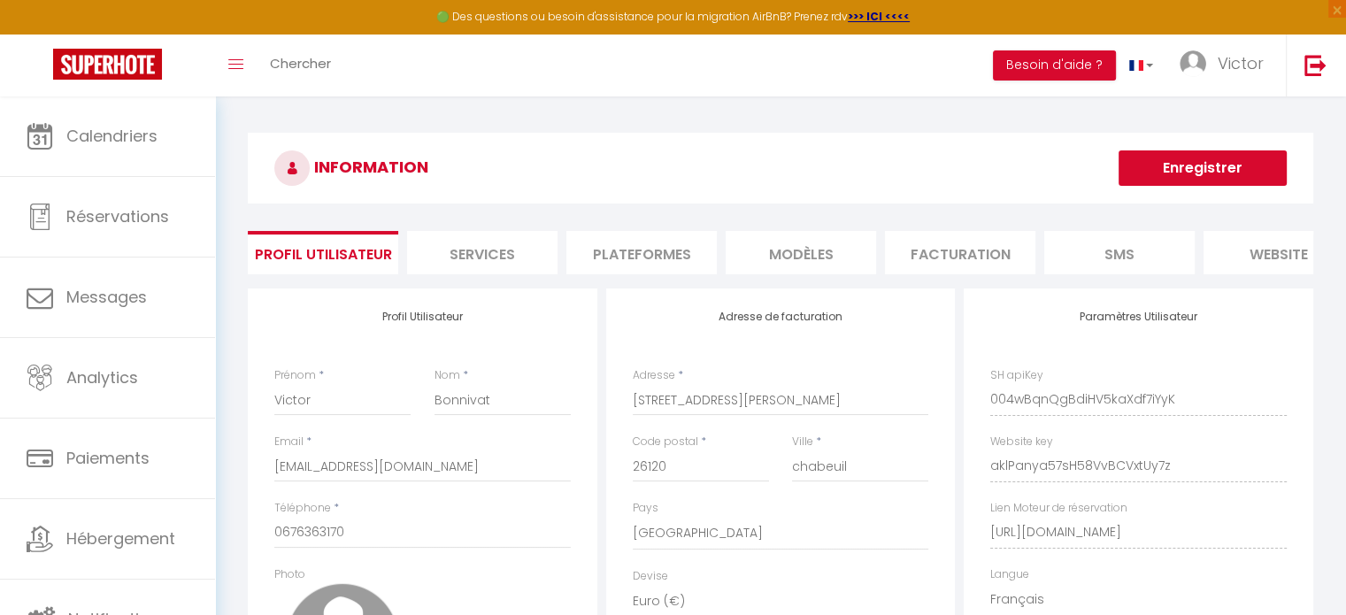
click at [673, 258] on li "Plateformes" at bounding box center [641, 252] width 150 height 43
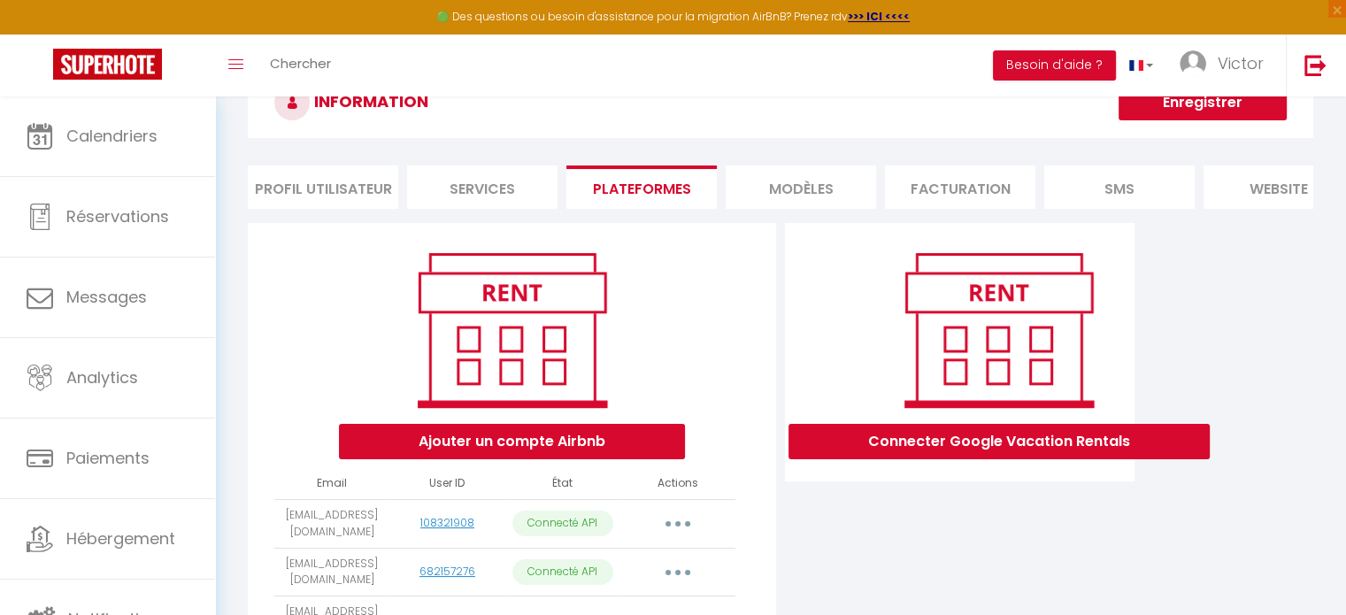
scroll to position [64, 0]
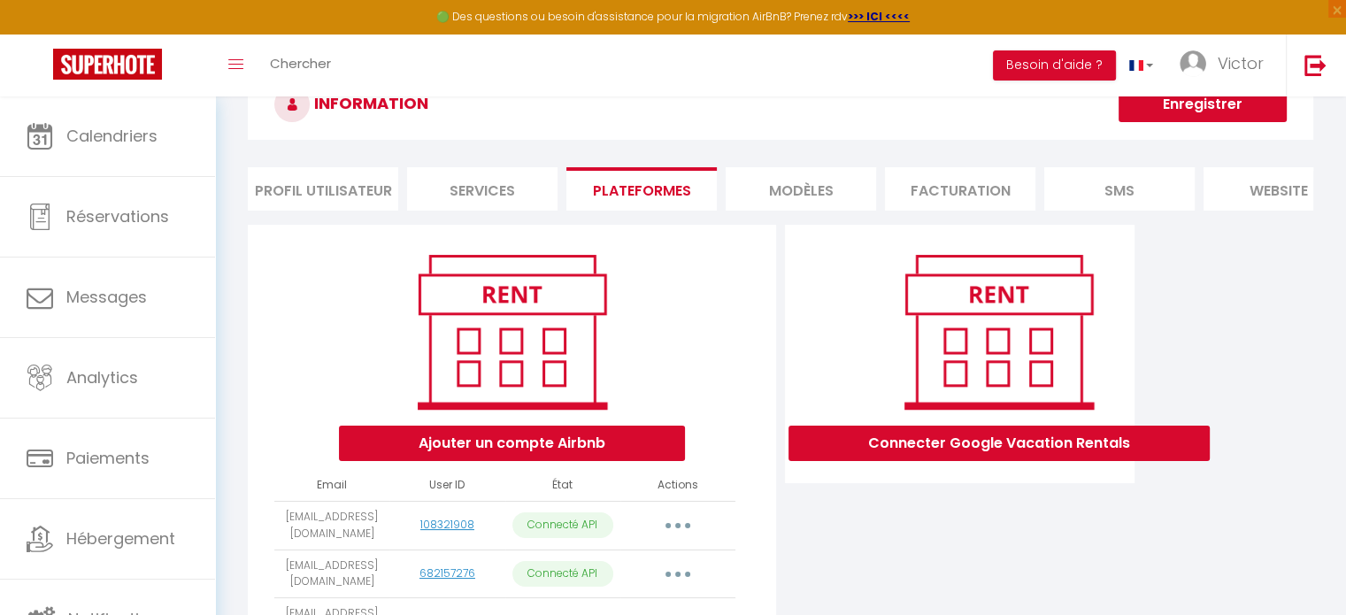
click at [774, 203] on li "MODÈLES" at bounding box center [801, 188] width 150 height 43
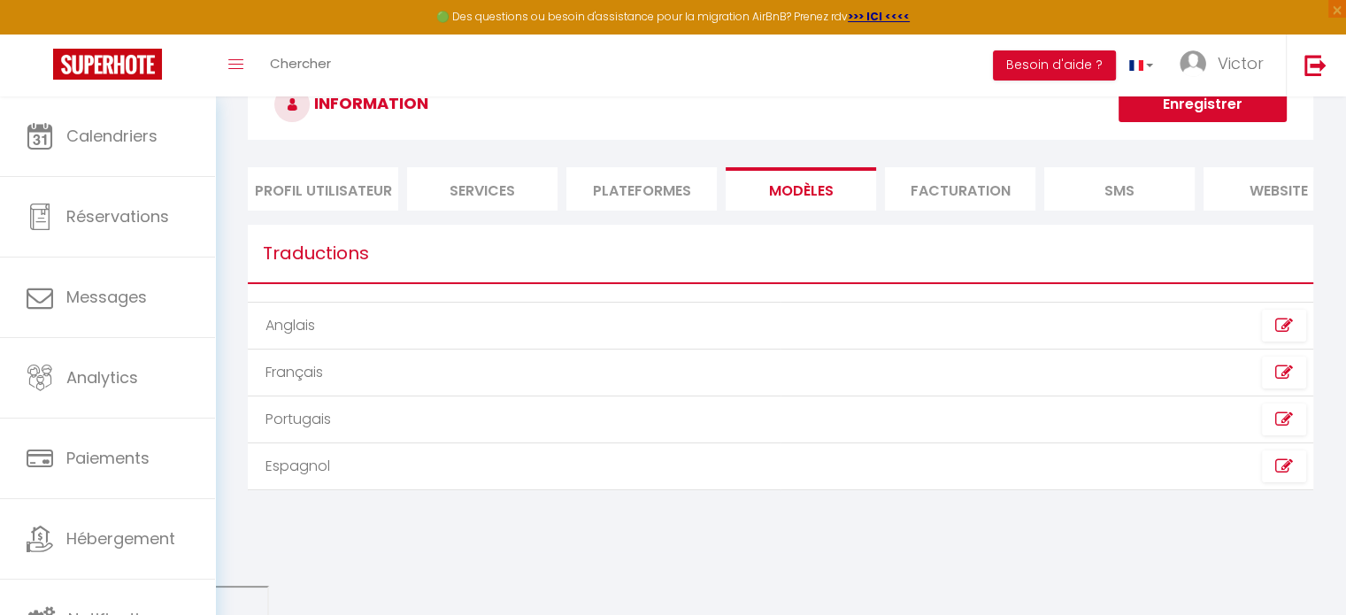
click at [959, 187] on li "Facturation" at bounding box center [960, 188] width 150 height 43
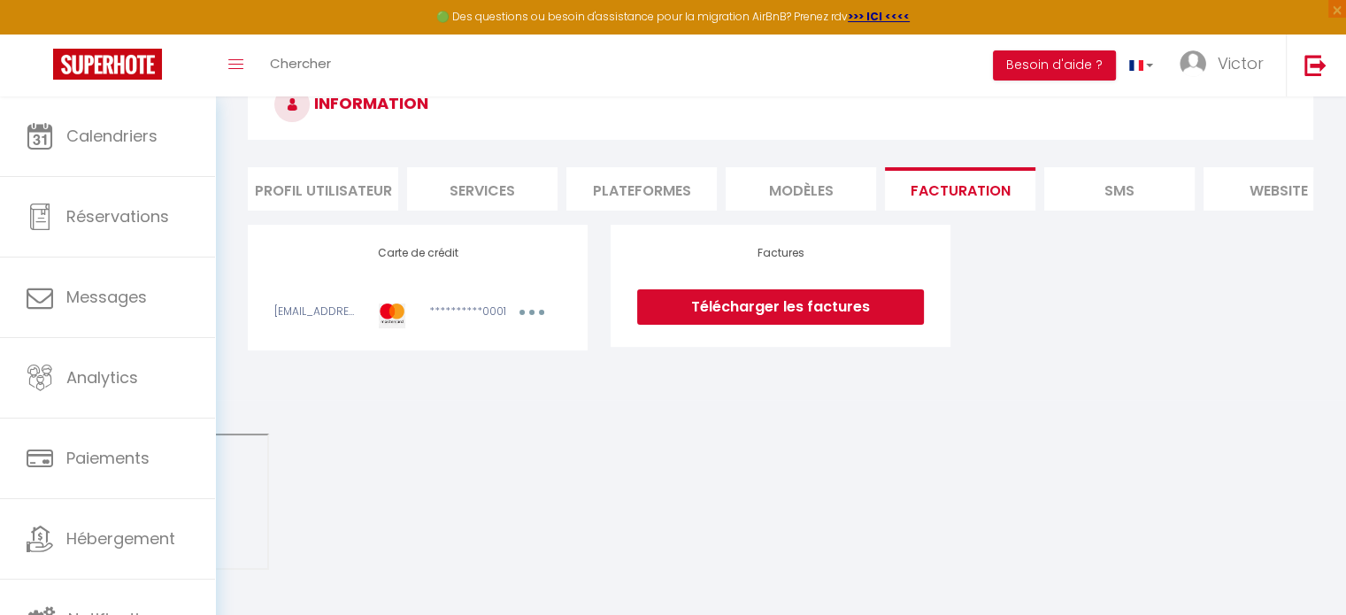
click at [1178, 202] on li "SMS" at bounding box center [1119, 188] width 150 height 43
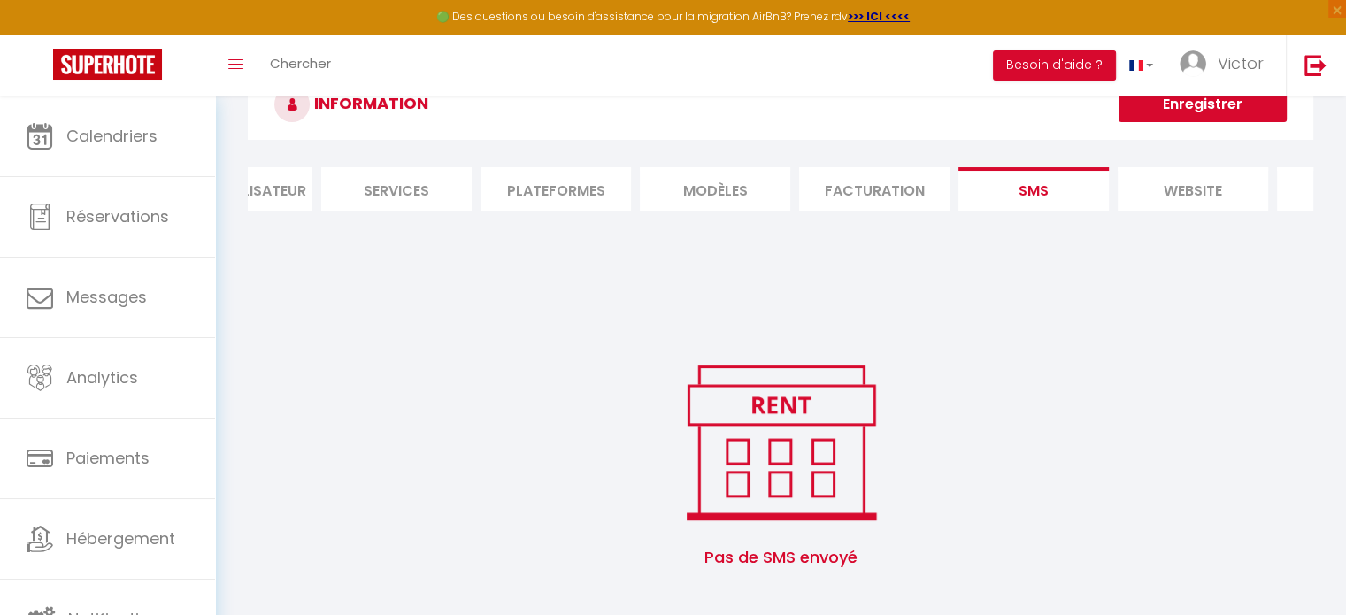
scroll to position [0, 209]
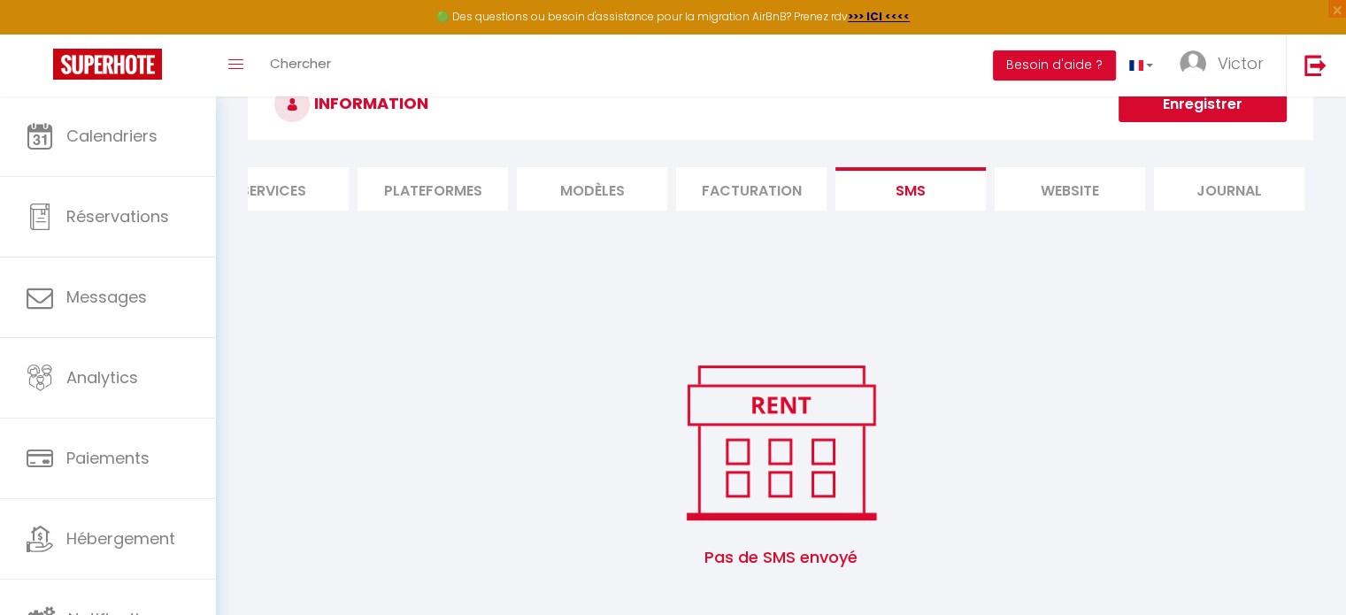
click at [1087, 201] on li "website" at bounding box center [1070, 188] width 150 height 43
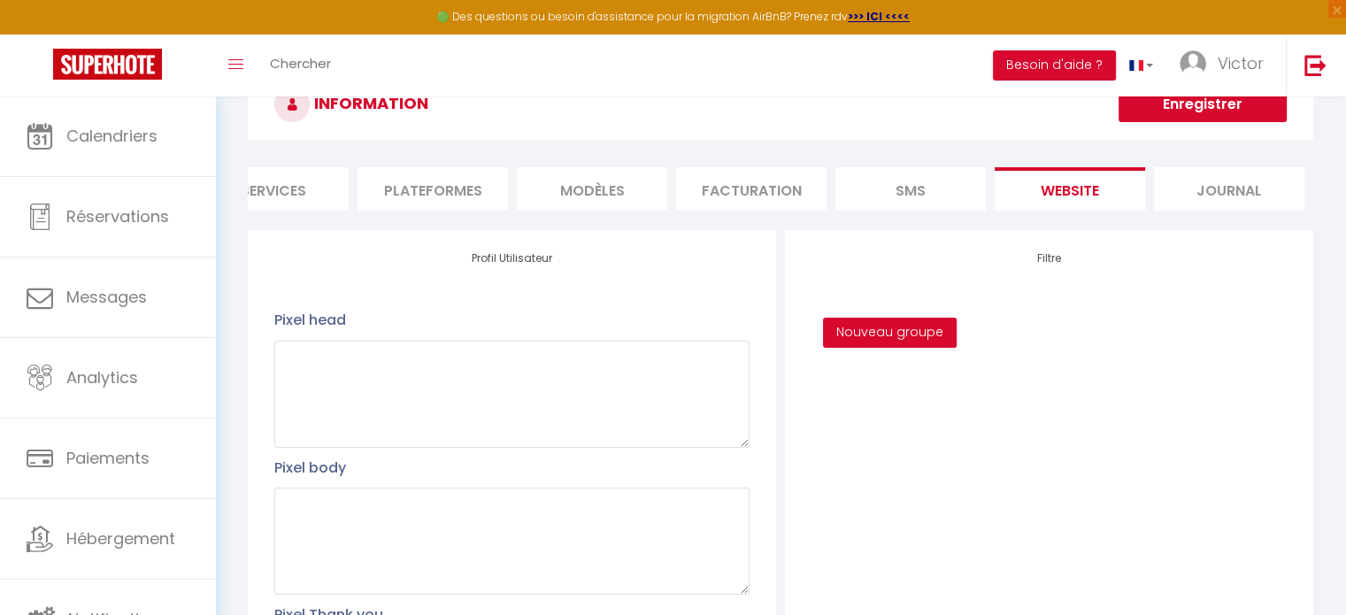
click at [421, 183] on li "Plateformes" at bounding box center [433, 188] width 150 height 43
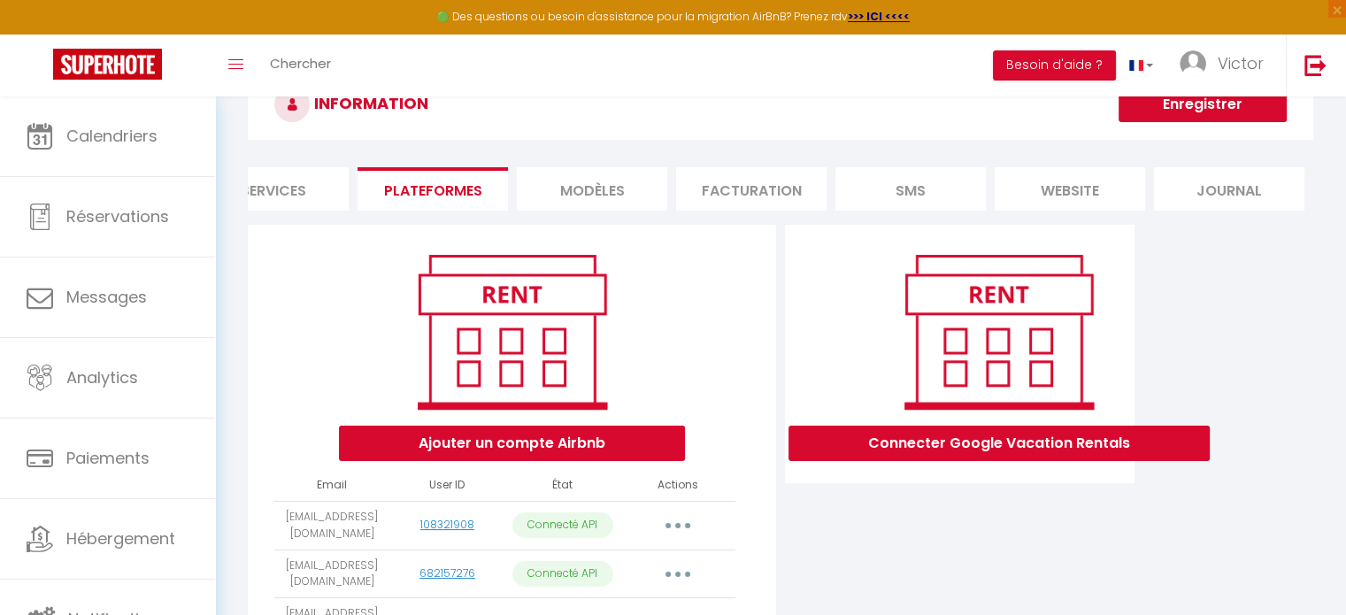
scroll to position [299, 0]
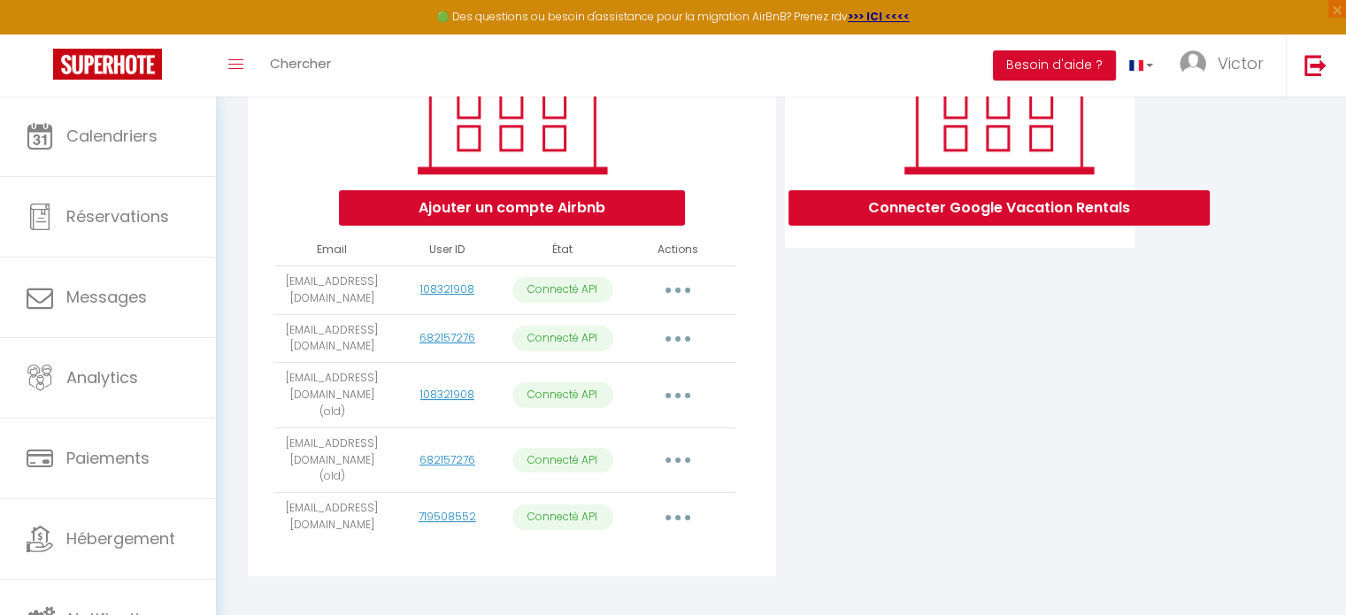
click at [678, 515] on icon "button" at bounding box center [677, 517] width 5 height 5
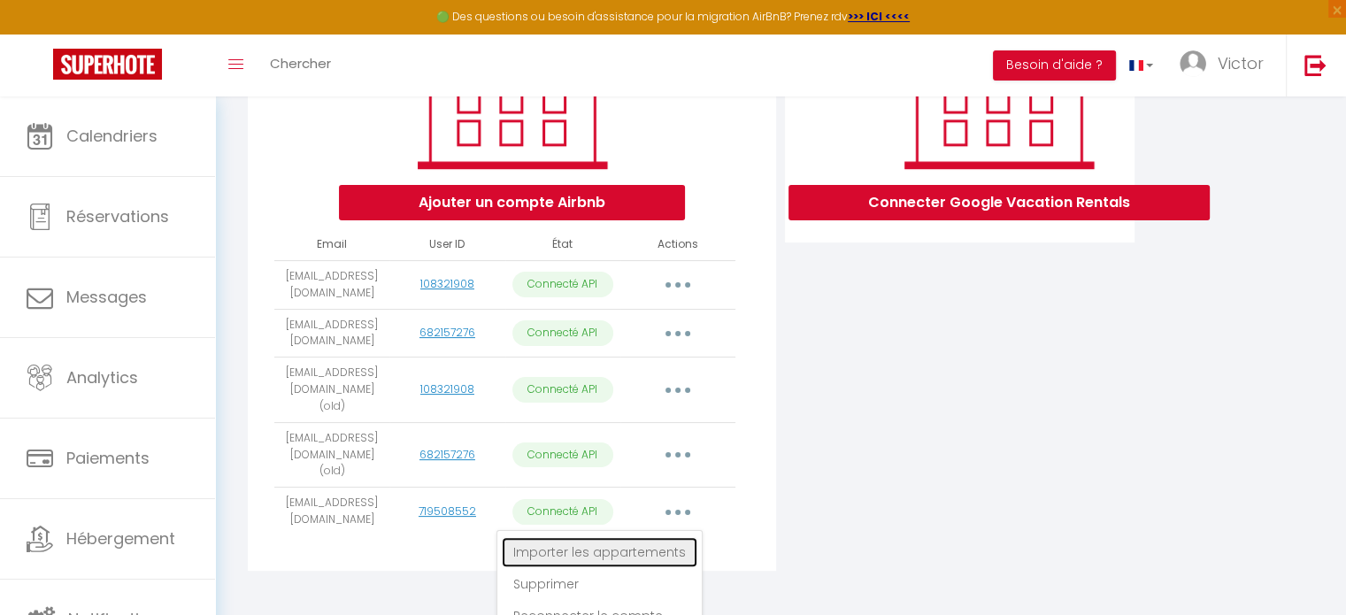
click at [632, 537] on link "Importer les appartements" at bounding box center [600, 552] width 196 height 30
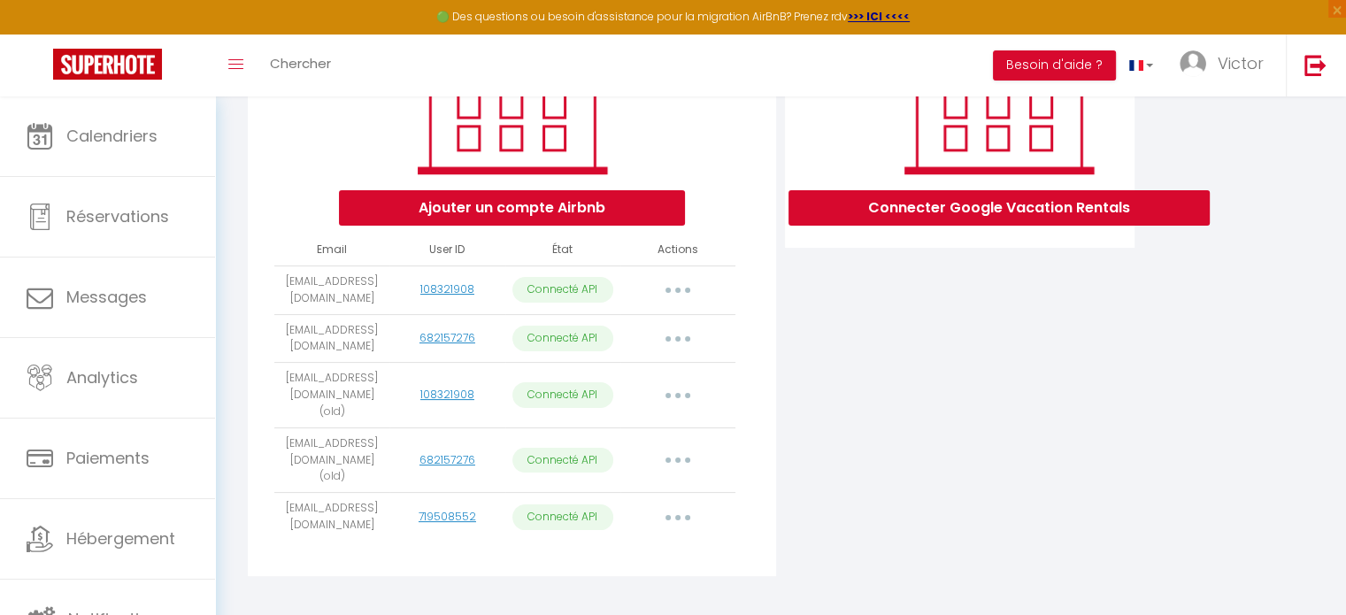
select select "21761"
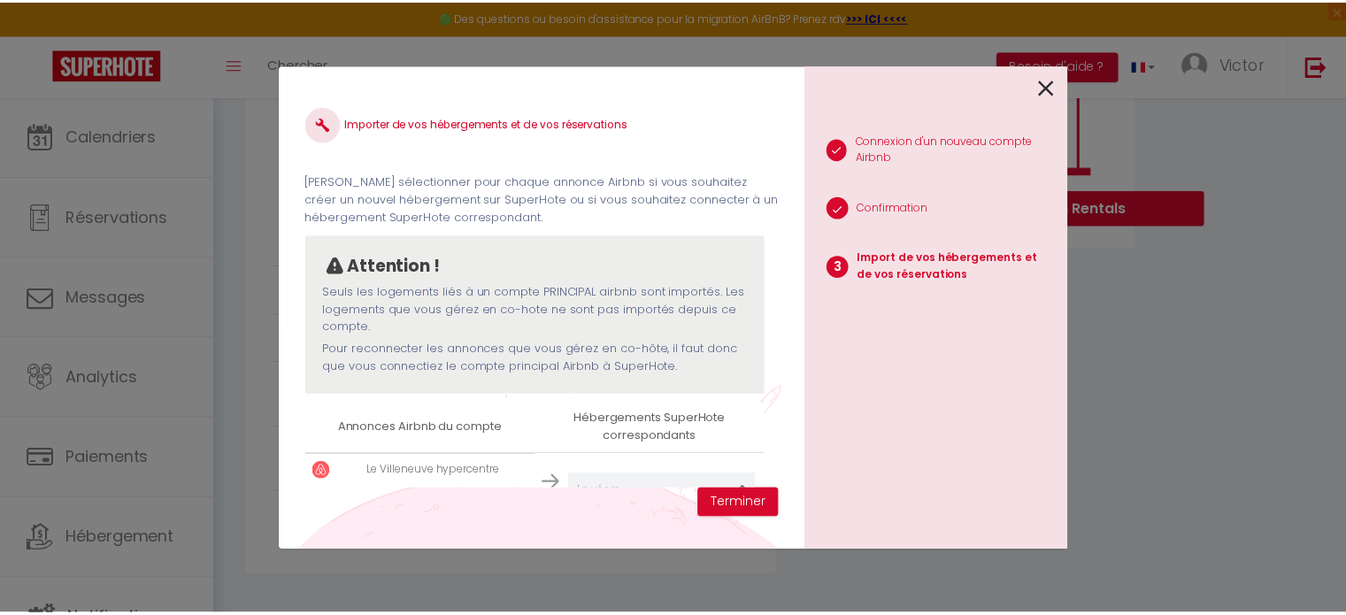
scroll to position [51, 0]
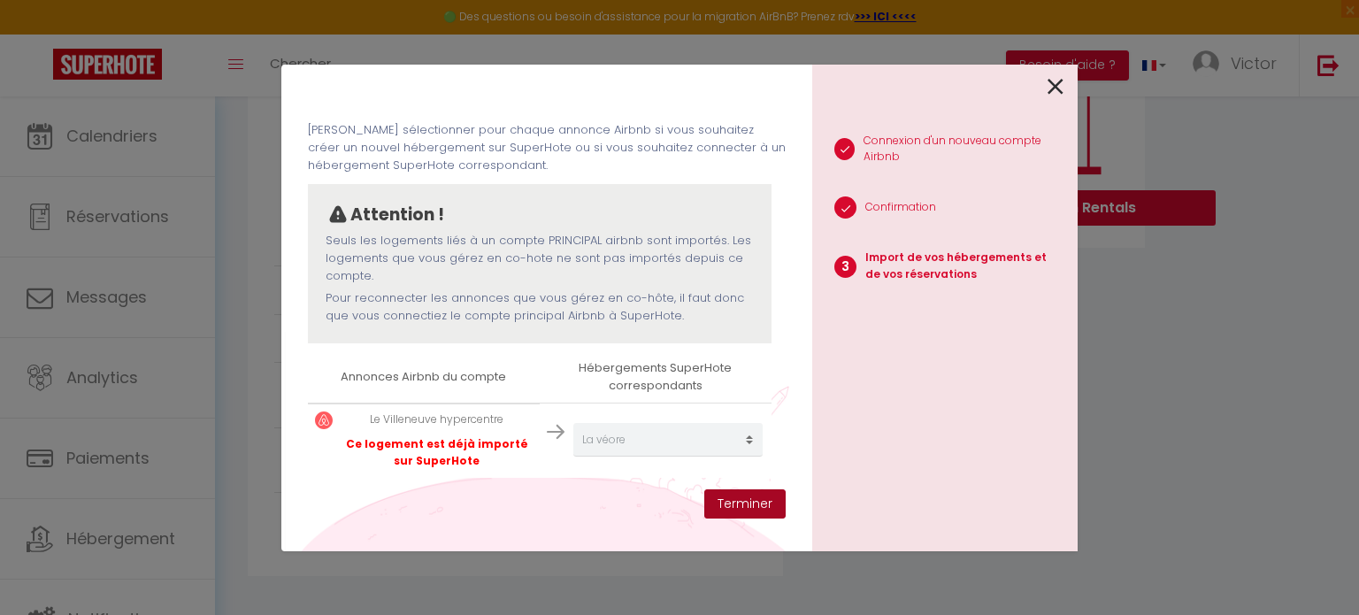
click at [752, 497] on button "Terminer" at bounding box center [745, 504] width 81 height 30
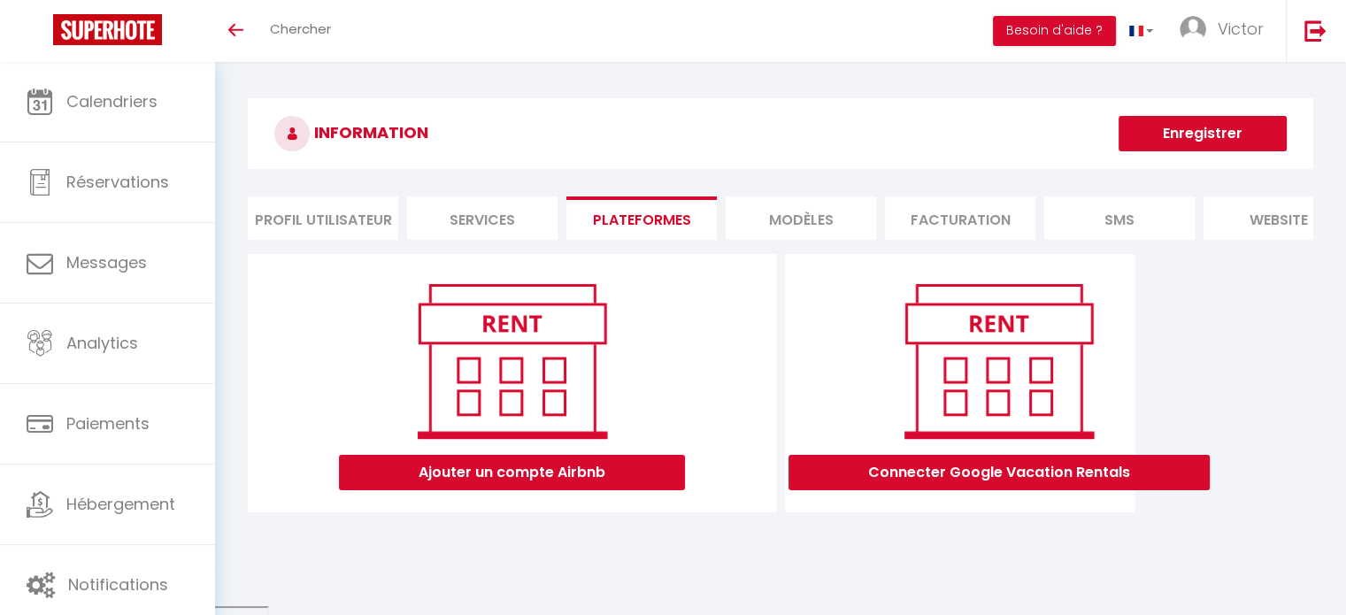
scroll to position [62, 0]
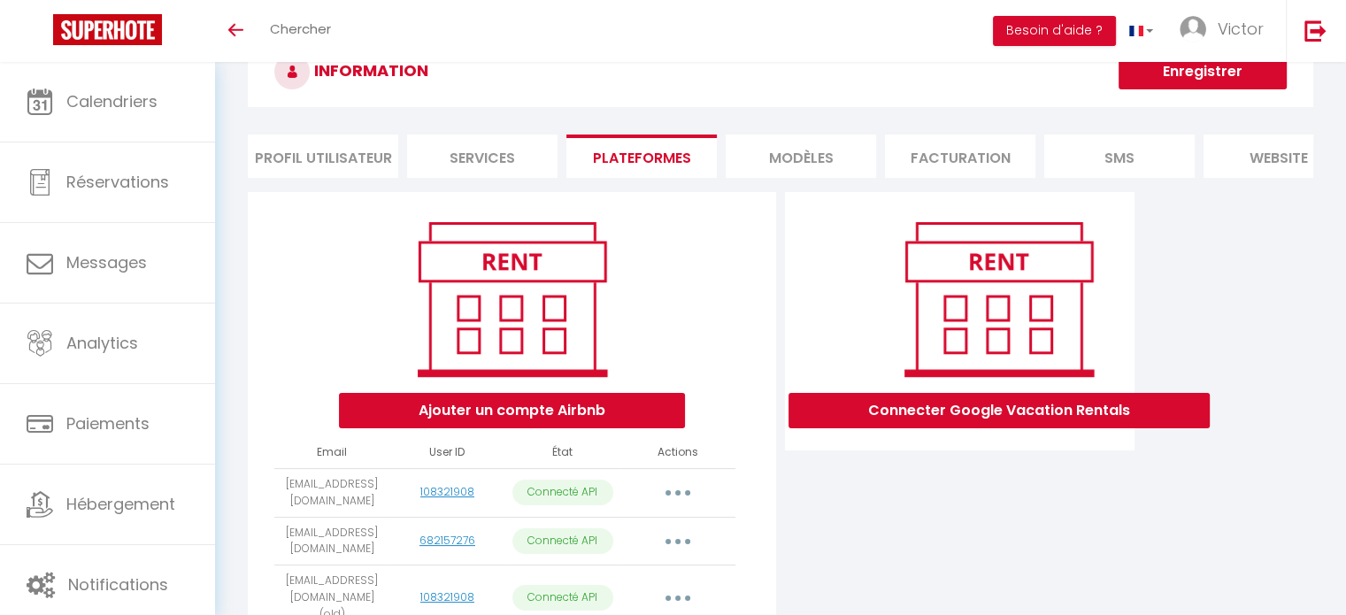
click at [520, 168] on li "Services" at bounding box center [482, 156] width 150 height 43
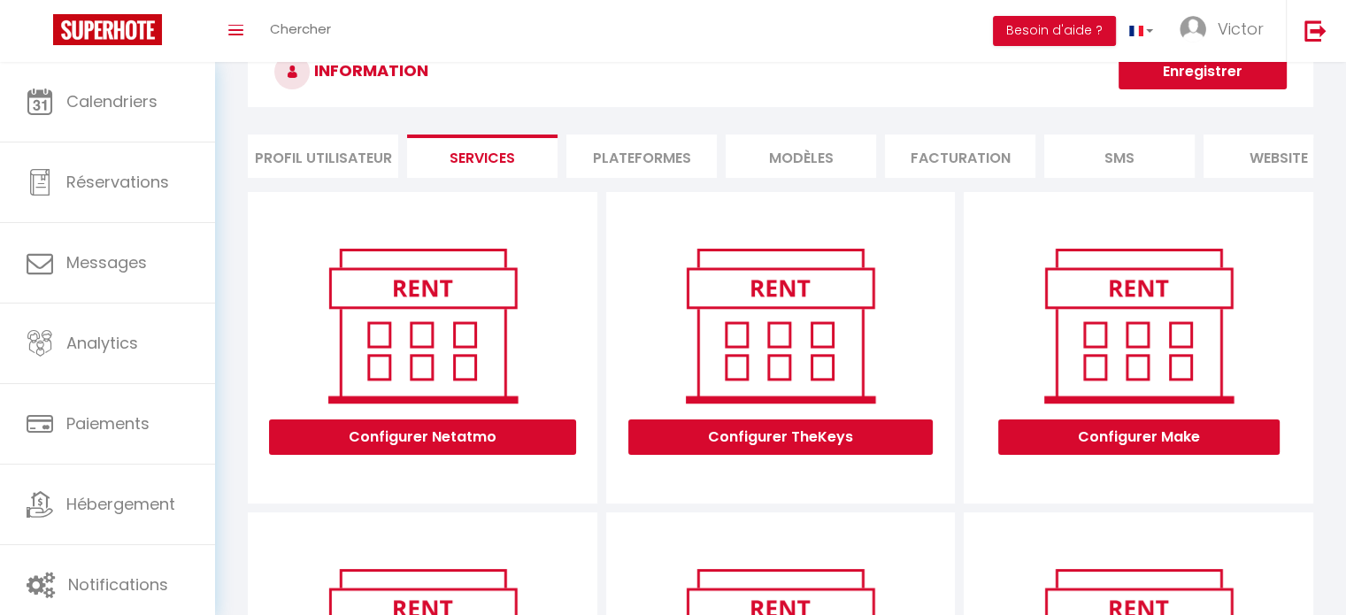
click at [666, 151] on li "Plateformes" at bounding box center [641, 156] width 150 height 43
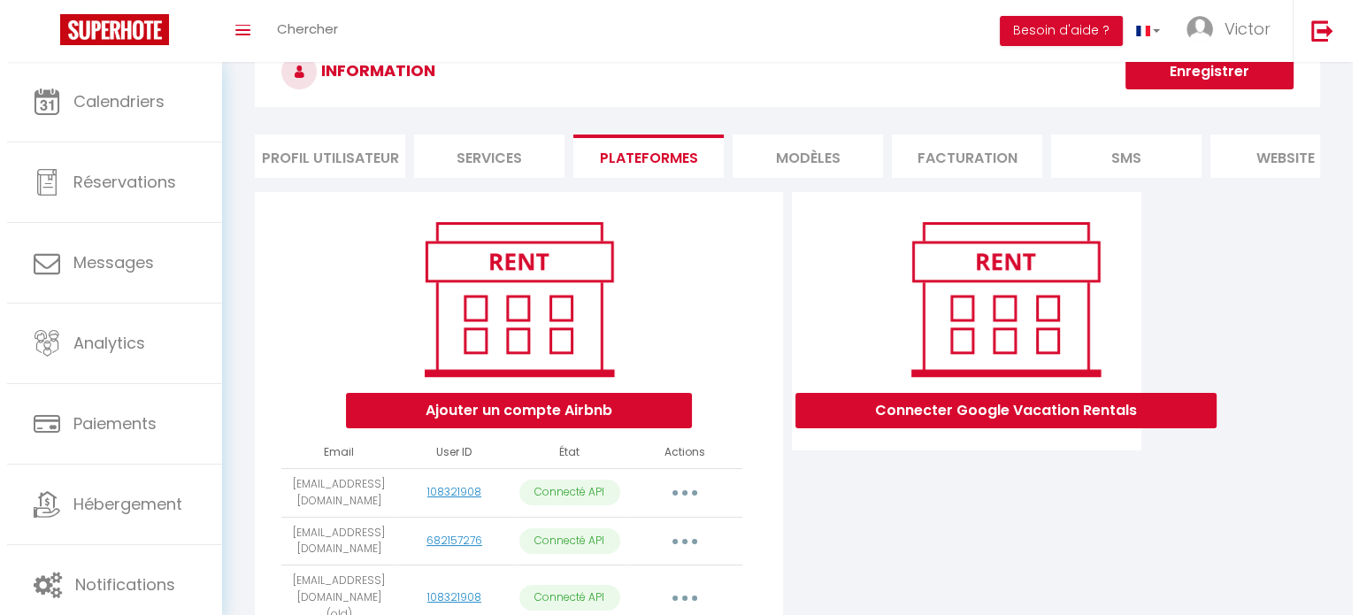
scroll to position [265, 0]
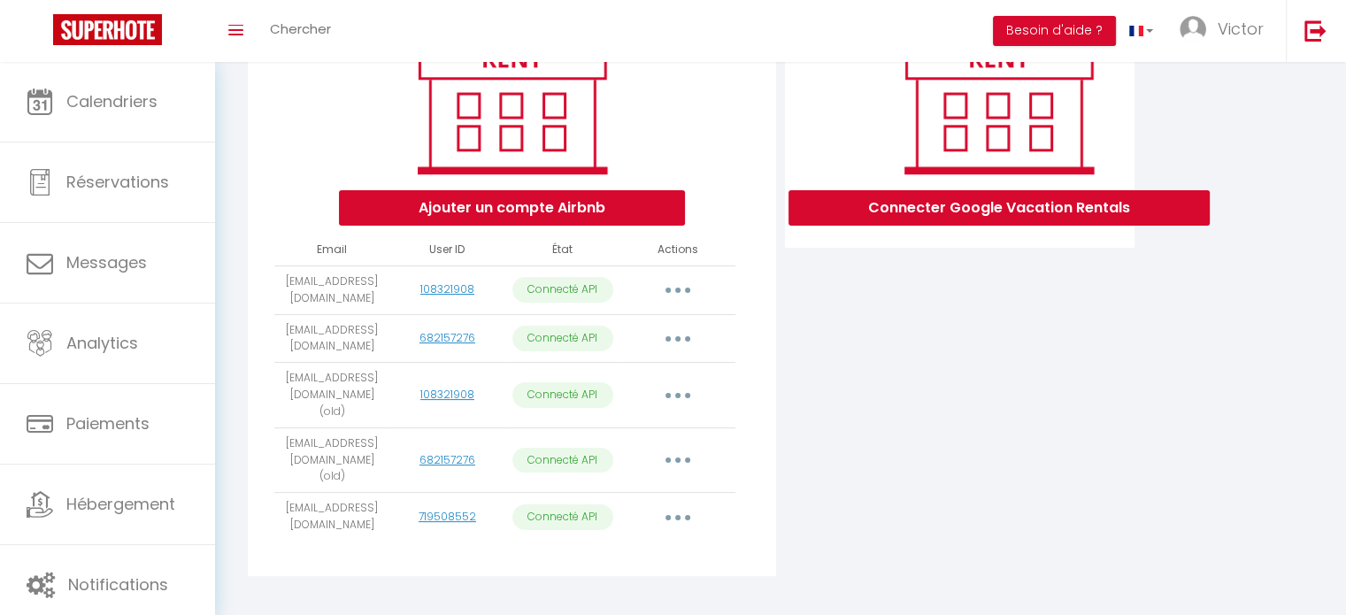
click at [679, 458] on icon "button" at bounding box center [677, 460] width 5 height 5
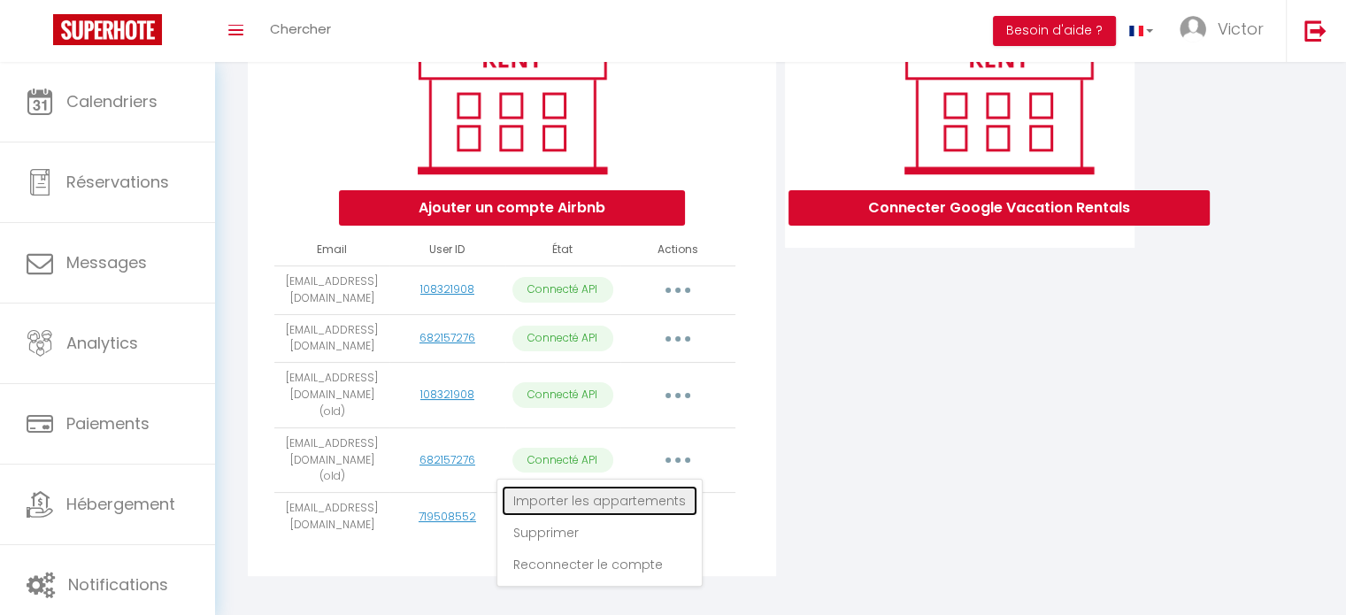
click at [627, 494] on link "Importer les appartements" at bounding box center [600, 501] width 196 height 30
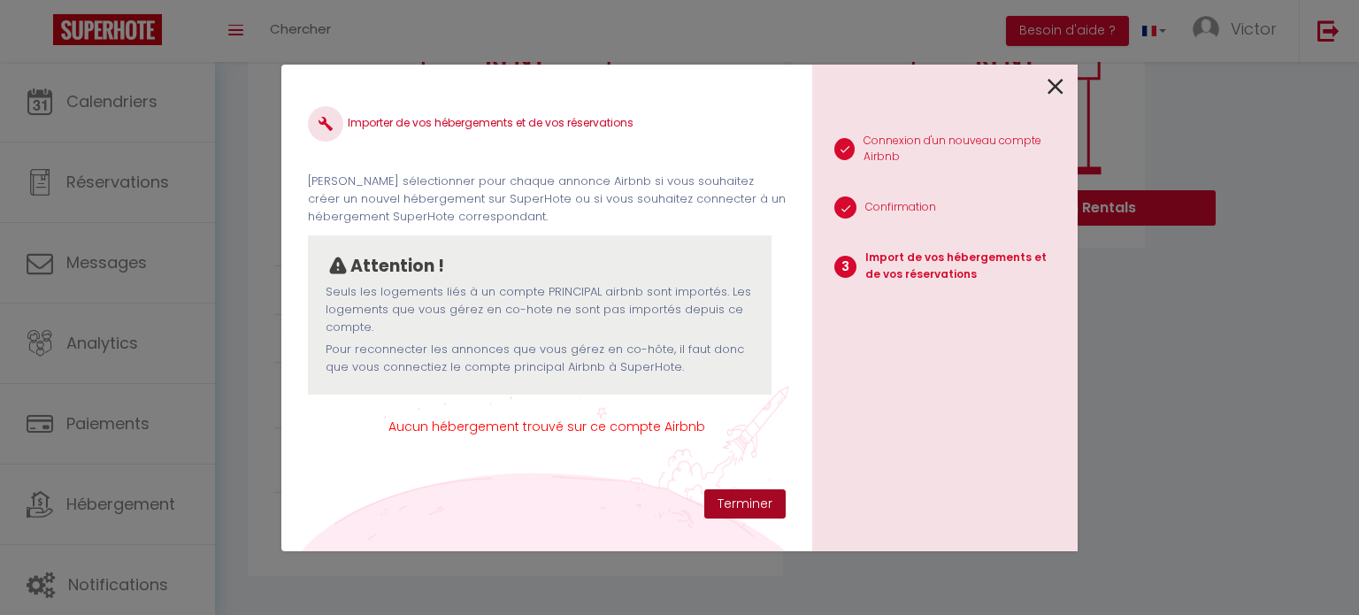
click at [741, 515] on button "Terminer" at bounding box center [745, 504] width 81 height 30
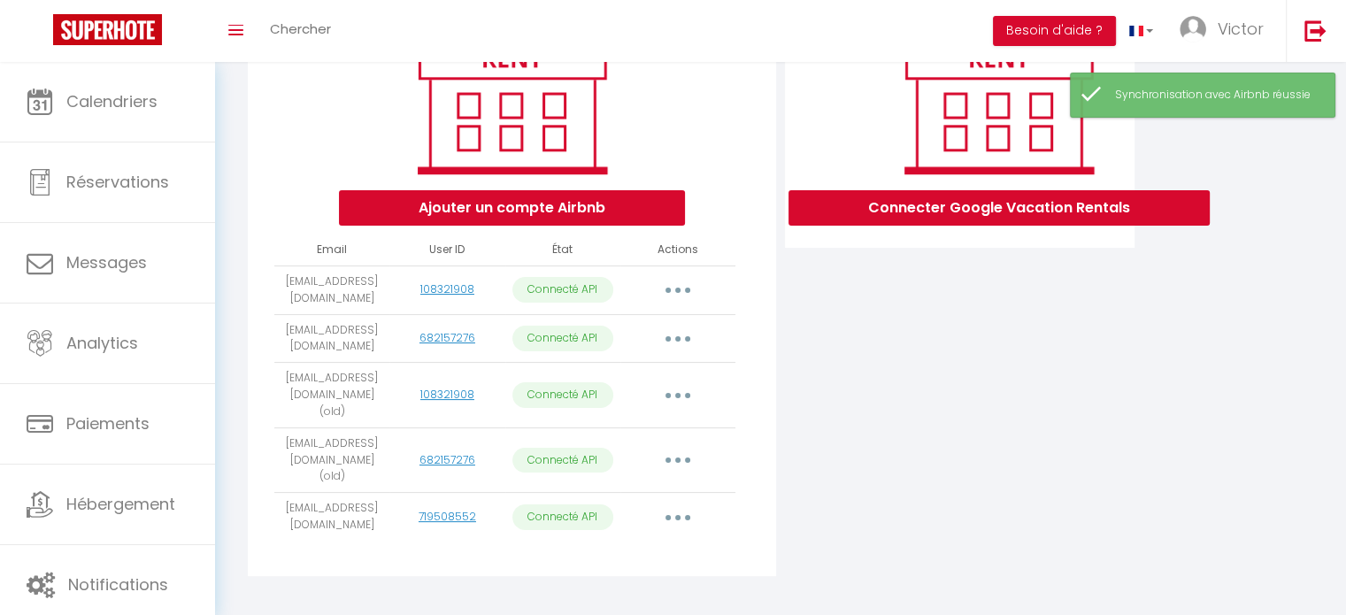
click at [678, 342] on icon "button" at bounding box center [677, 338] width 5 height 5
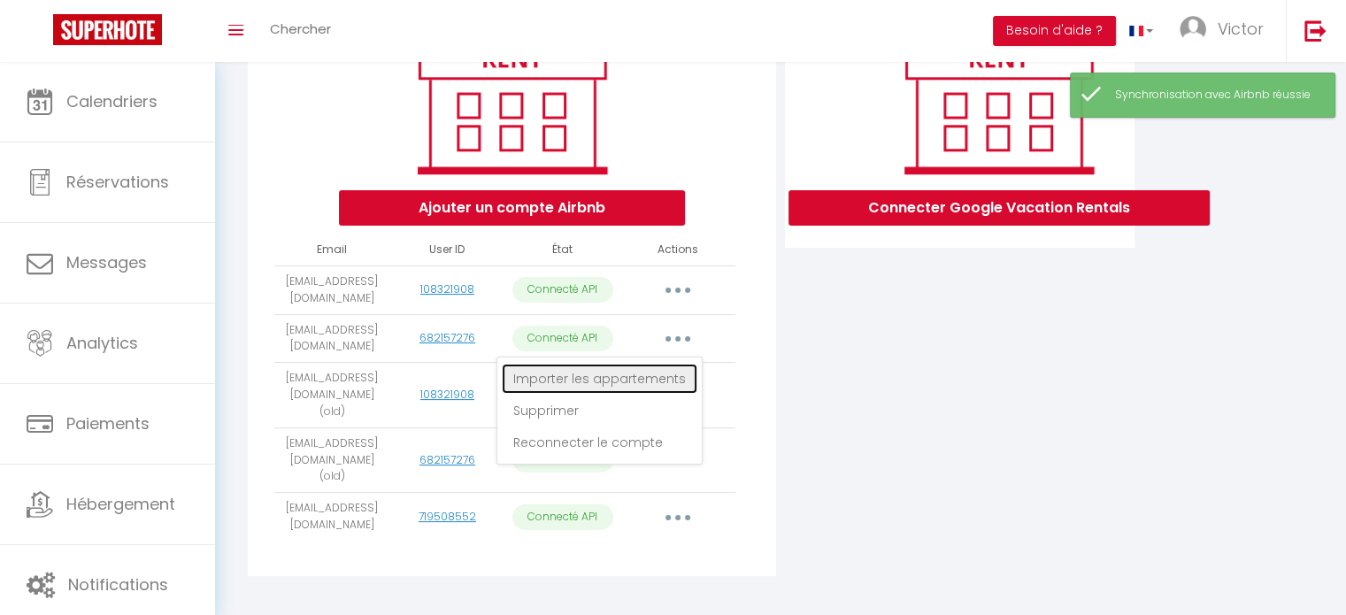
click at [620, 392] on link "Importer les appartements" at bounding box center [600, 379] width 196 height 30
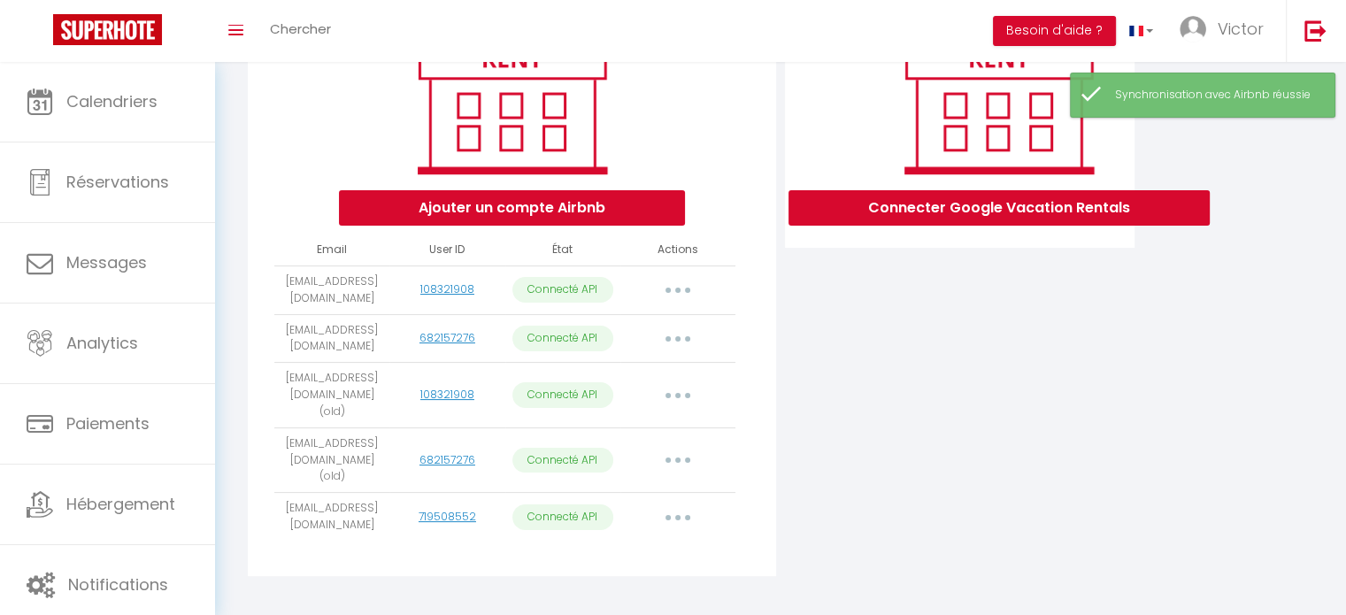
select select "16160"
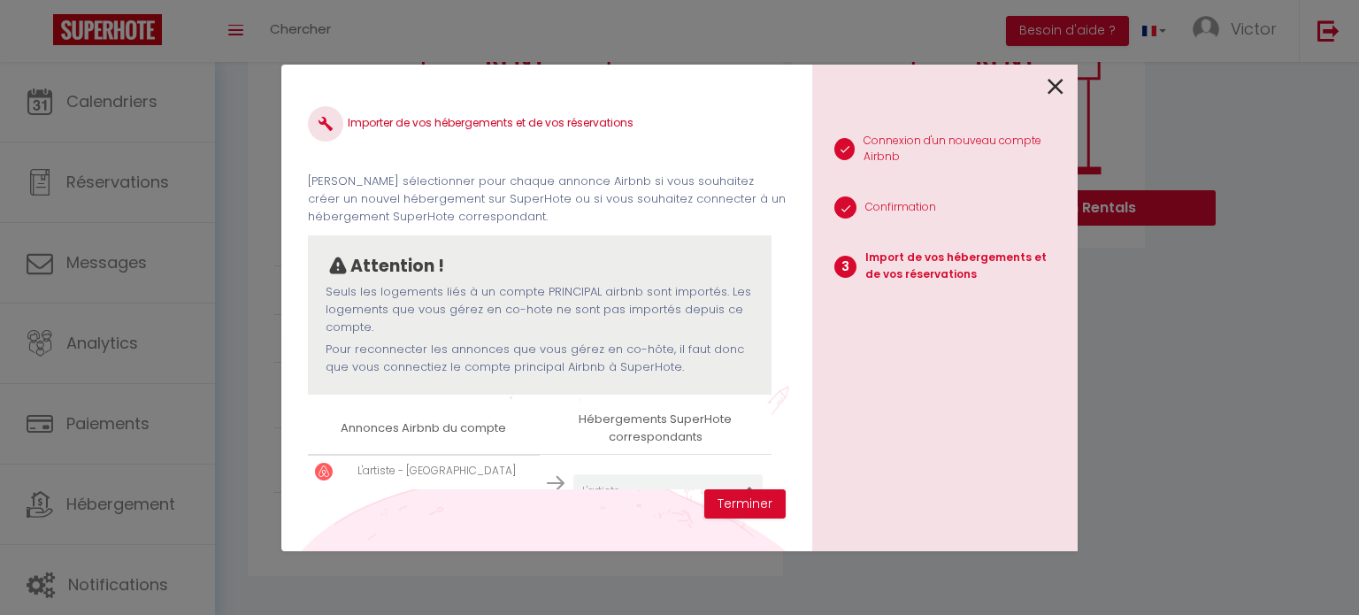
scroll to position [51, 0]
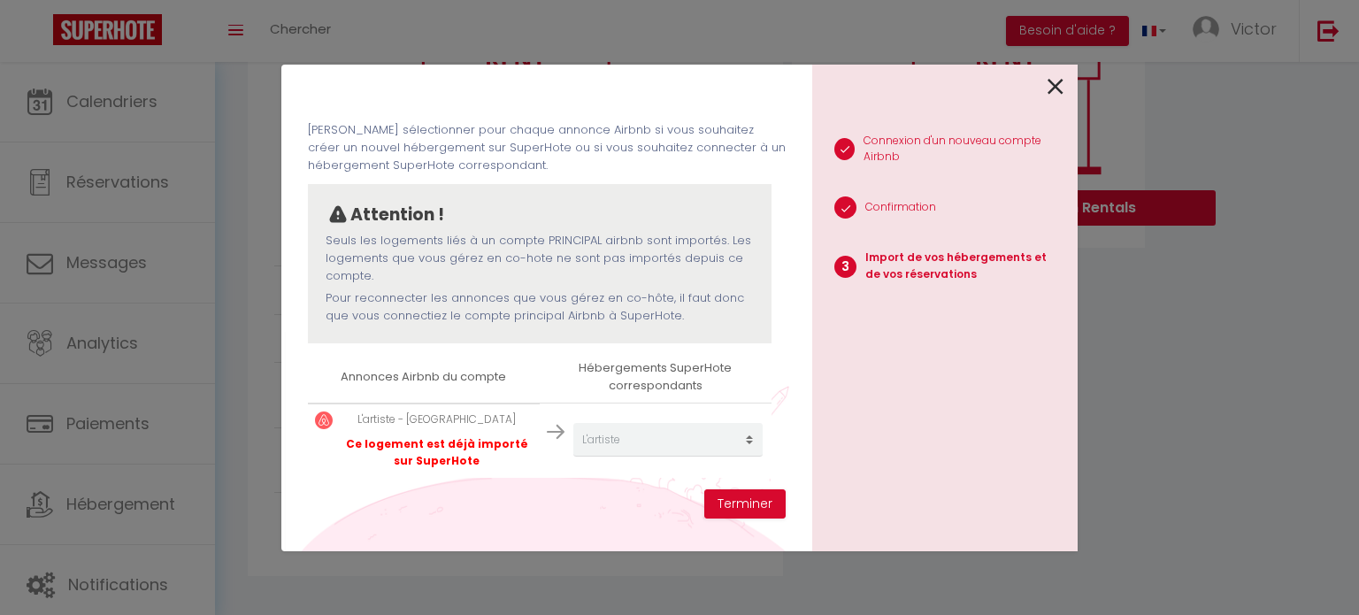
click at [1047, 92] on div at bounding box center [937, 86] width 251 height 42
click at [1051, 82] on icon at bounding box center [1056, 86] width 16 height 27
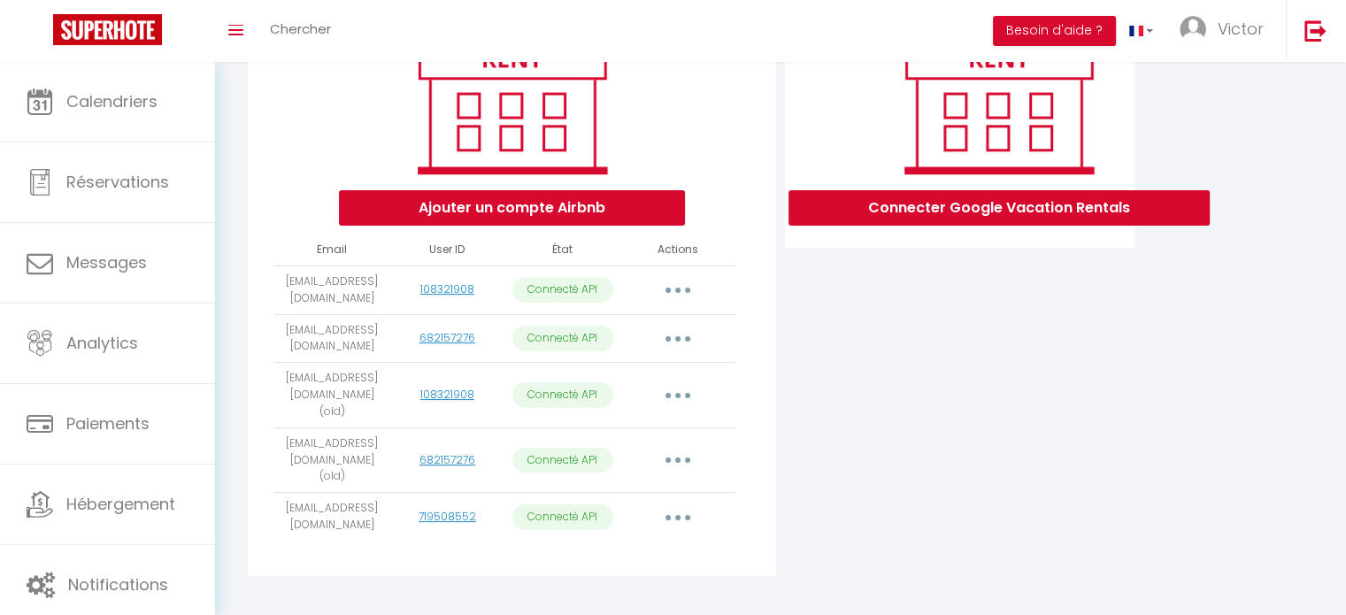
click at [681, 304] on button "button" at bounding box center [678, 290] width 50 height 28
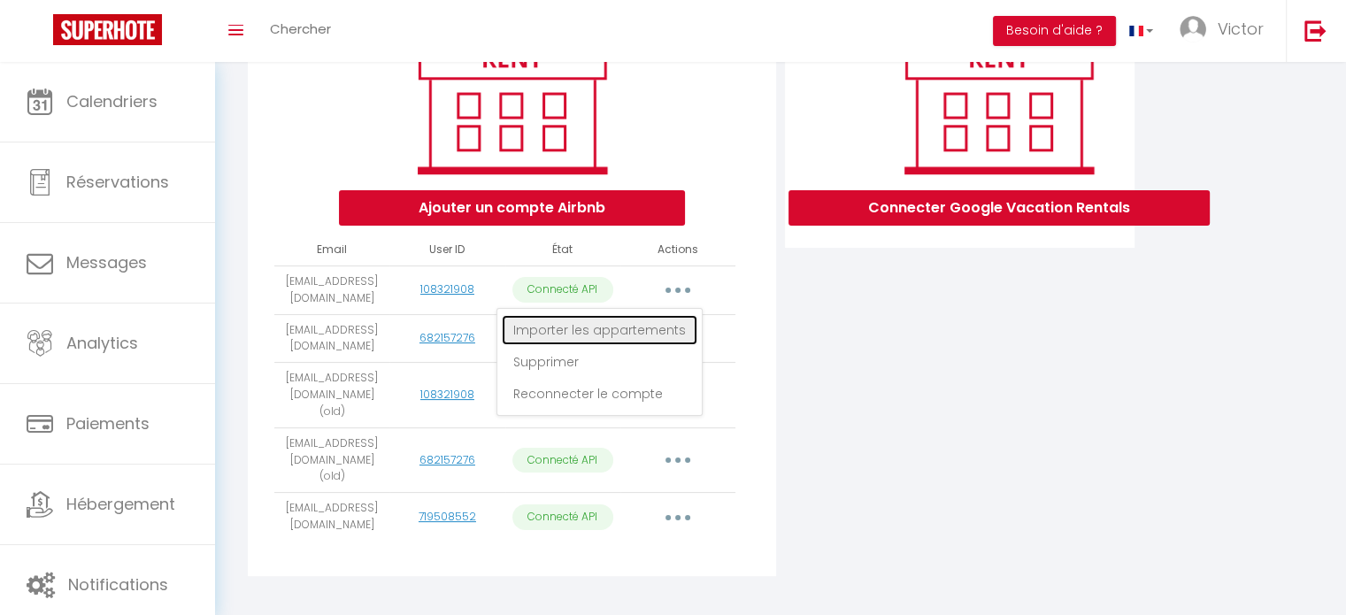
click at [658, 345] on link "Importer les appartements" at bounding box center [600, 330] width 196 height 30
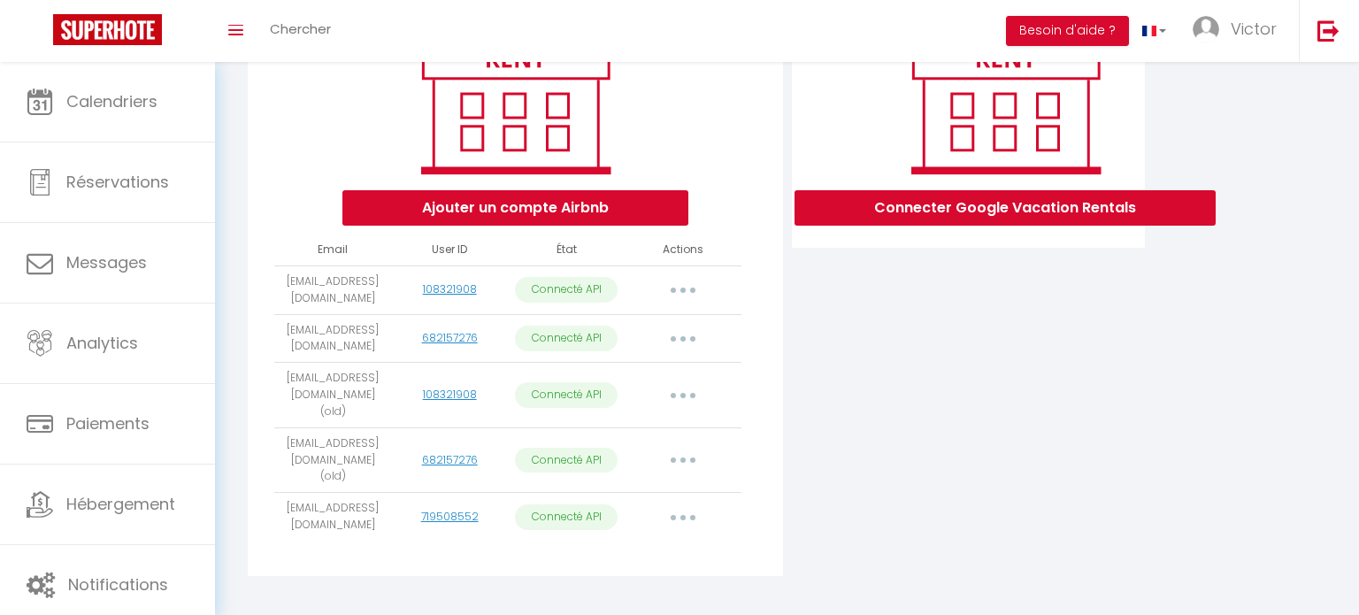
select select "11340"
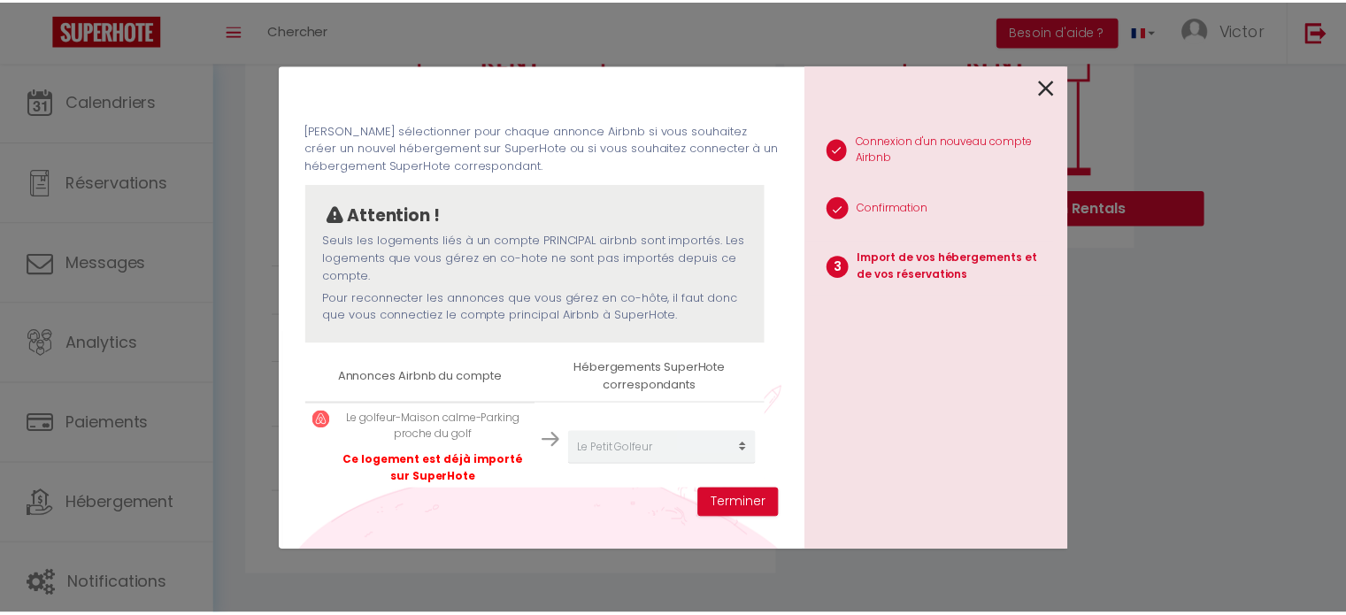
scroll to position [68, 0]
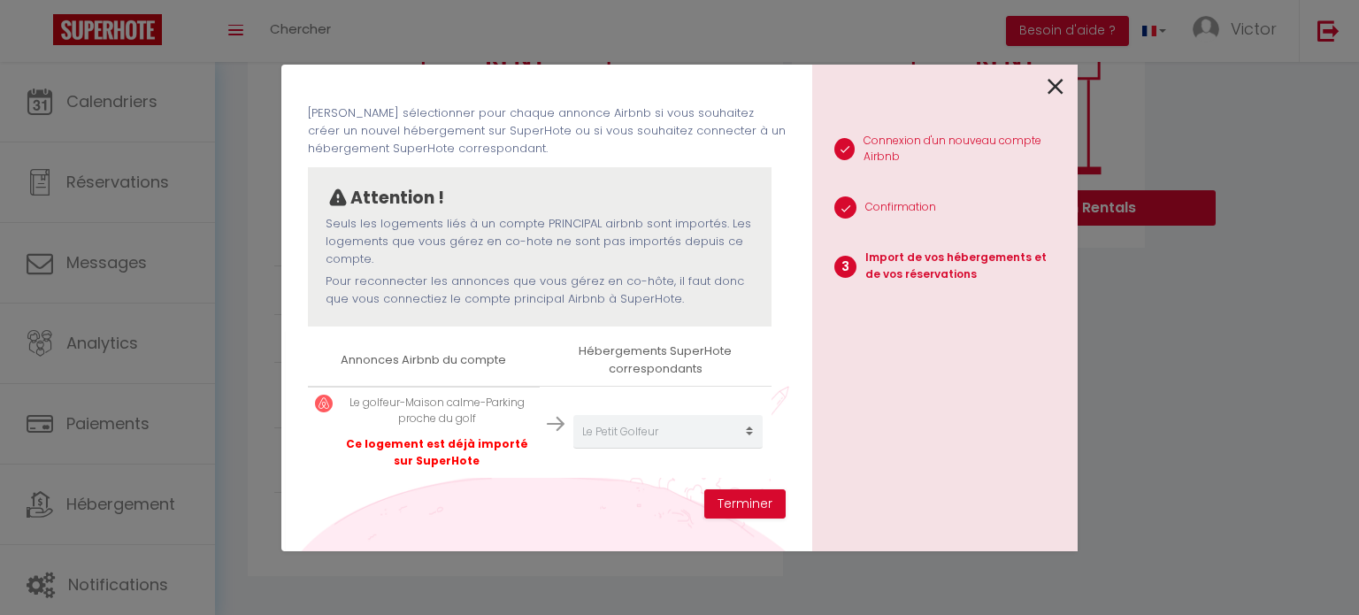
click at [1051, 88] on icon at bounding box center [1056, 86] width 16 height 27
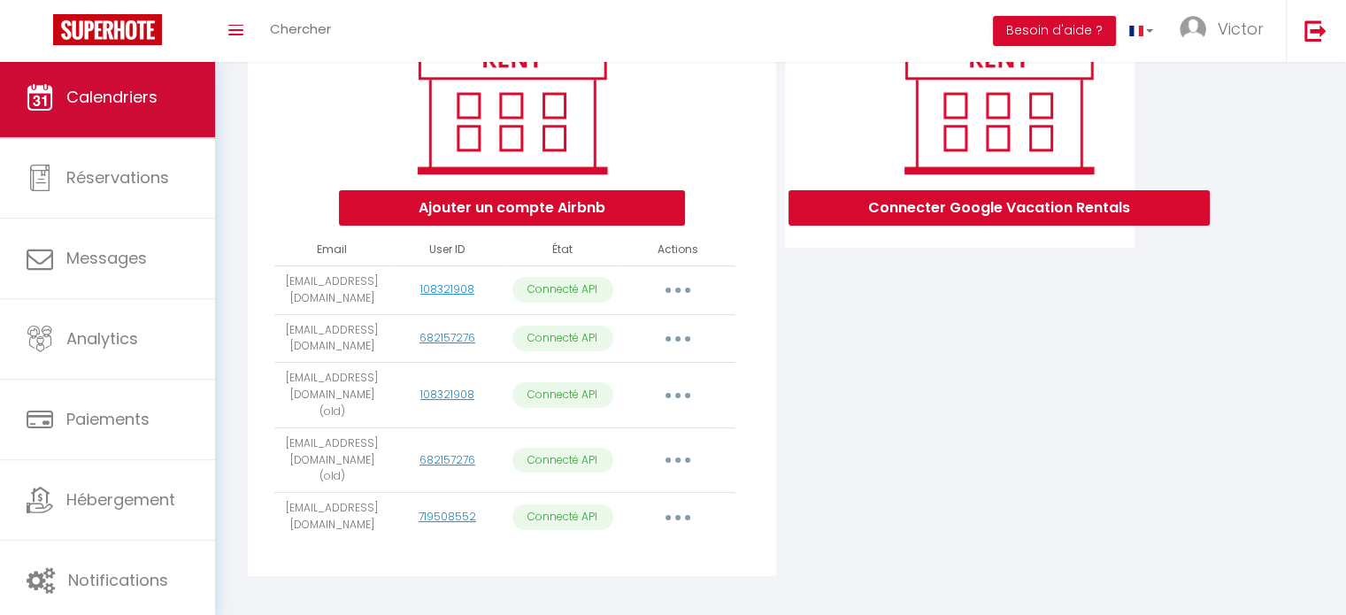
click at [115, 88] on span "Calendriers" at bounding box center [111, 97] width 91 height 22
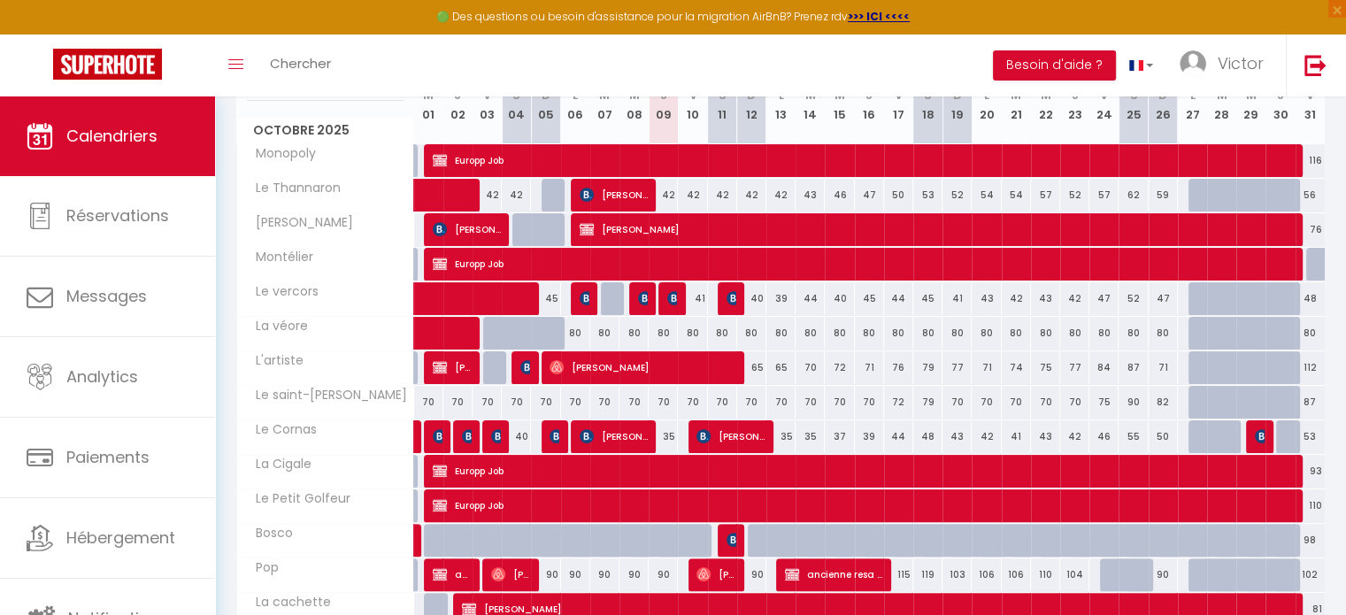
scroll to position [335, 0]
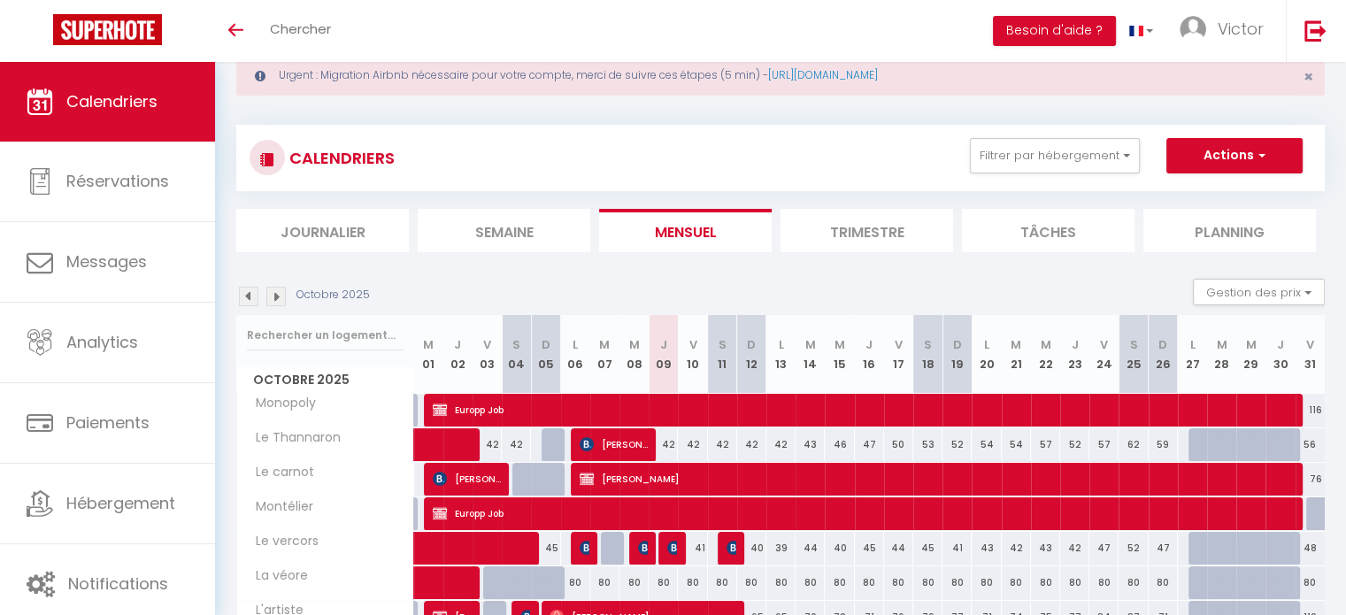
scroll to position [50, 0]
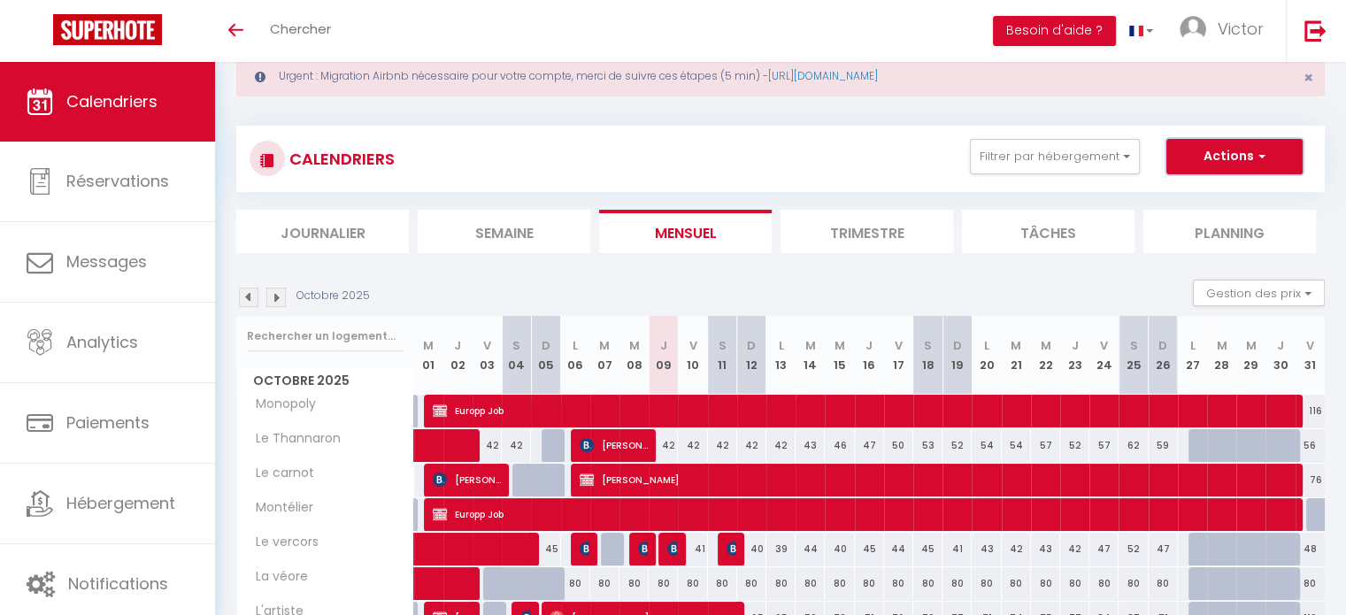
click at [1239, 164] on button "Actions" at bounding box center [1235, 156] width 136 height 35
click at [728, 147] on div "CALENDRIERS Filtrer par hébergement Tous Le vercors La véore L'artiste Le saint…" at bounding box center [781, 159] width 1062 height 40
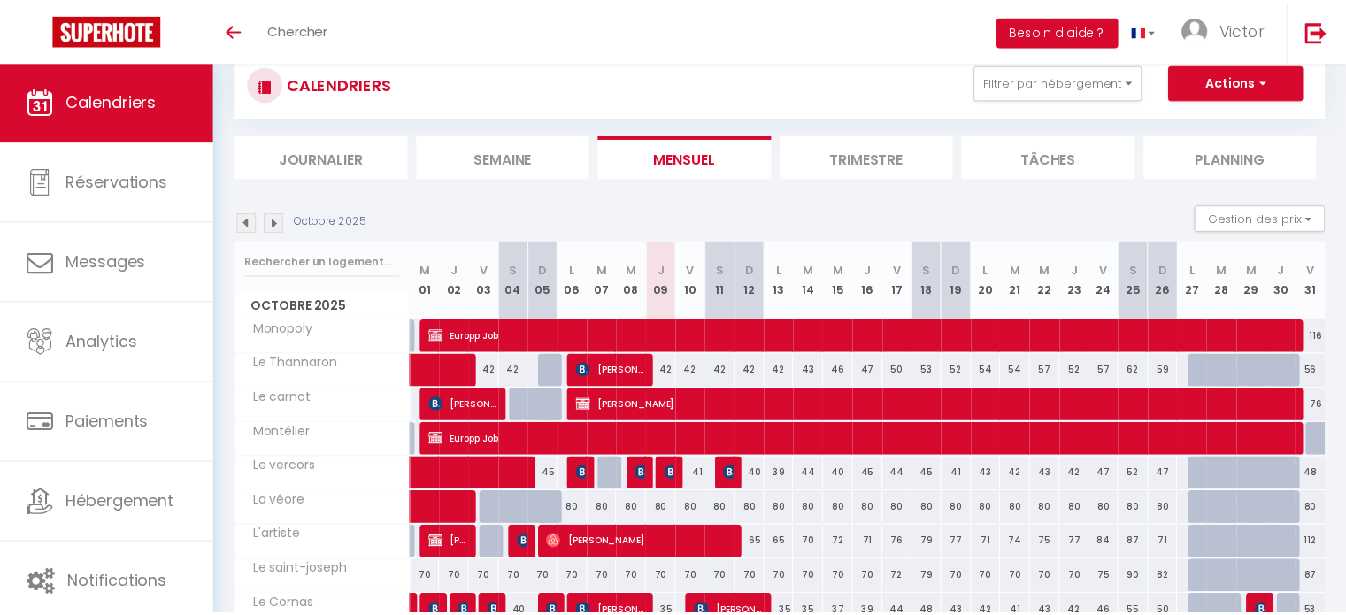
scroll to position [50, 0]
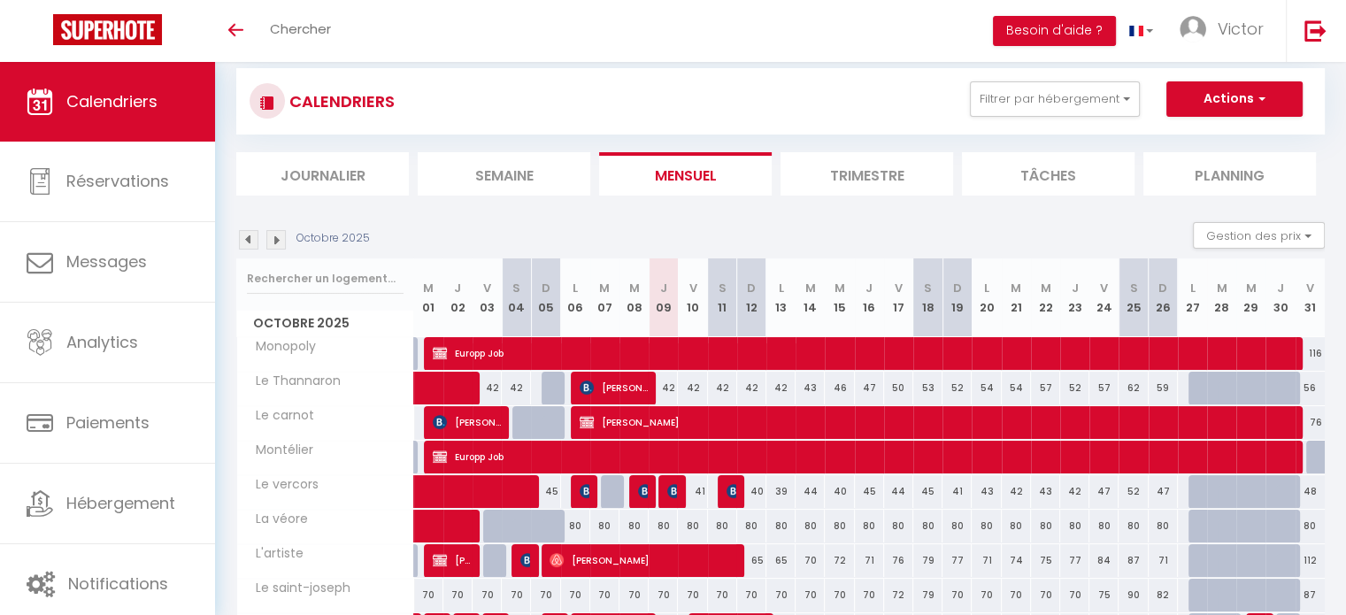
scroll to position [89, 0]
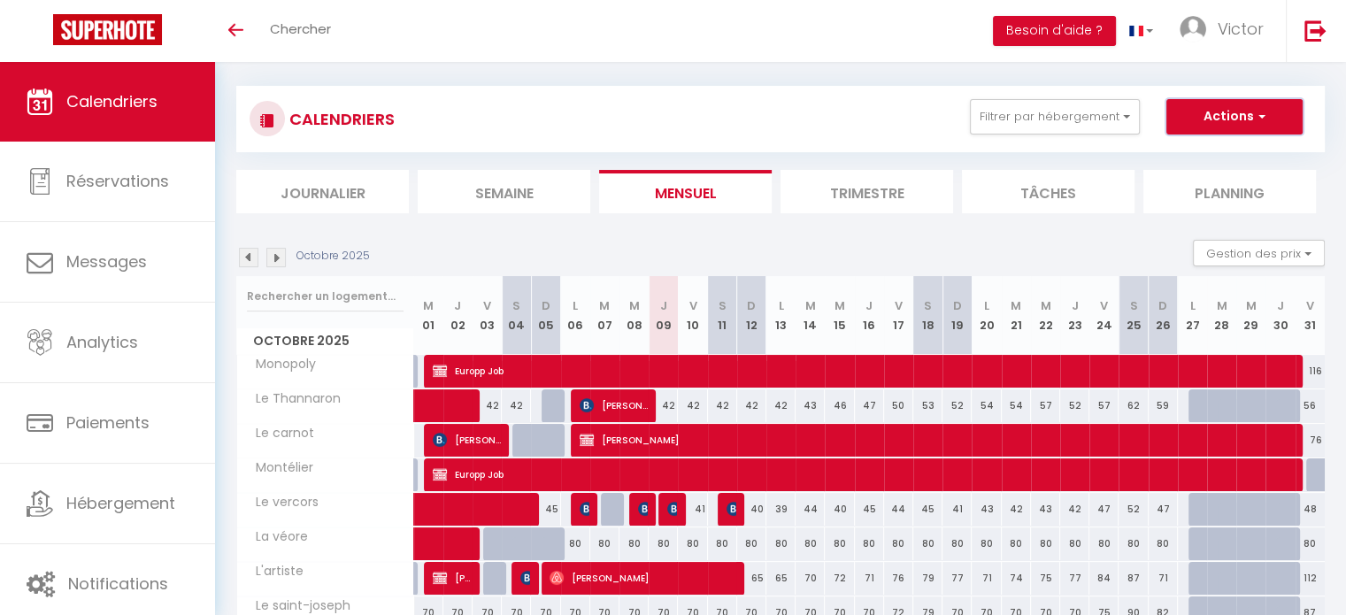
click at [1229, 119] on button "Actions" at bounding box center [1235, 116] width 136 height 35
click at [966, 155] on div "CALENDRIERS Filtrer par hébergement Tous Le vercors La véore L'artiste Le saint…" at bounding box center [780, 149] width 1089 height 127
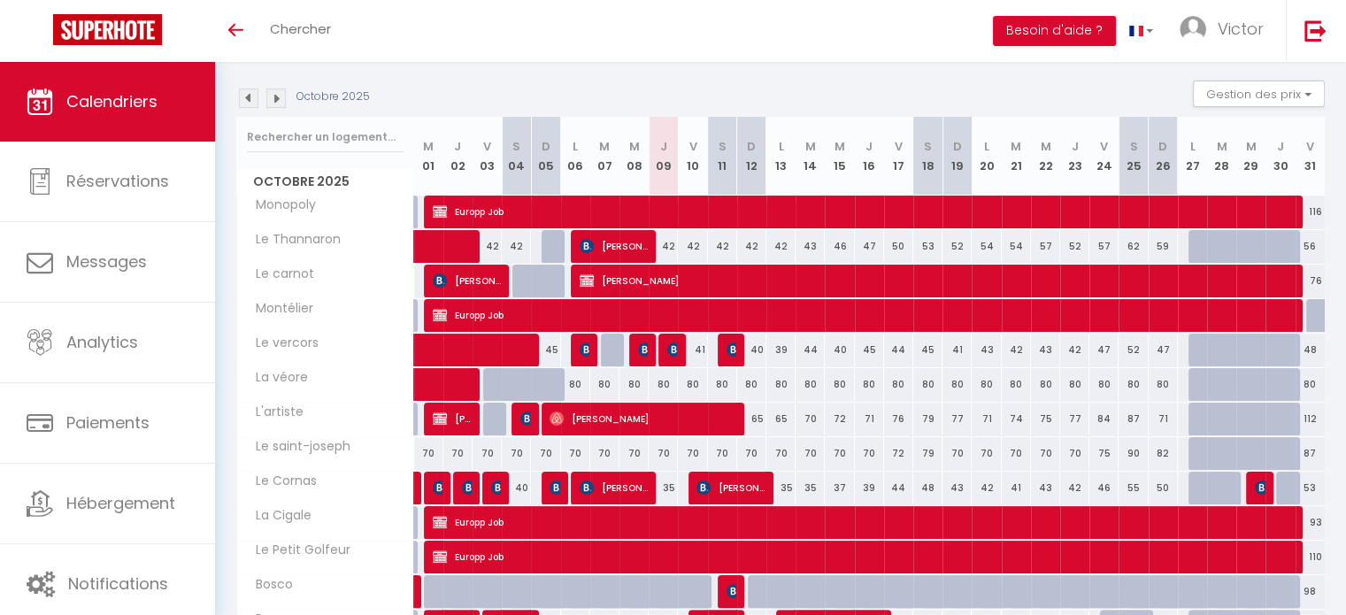
scroll to position [239, 0]
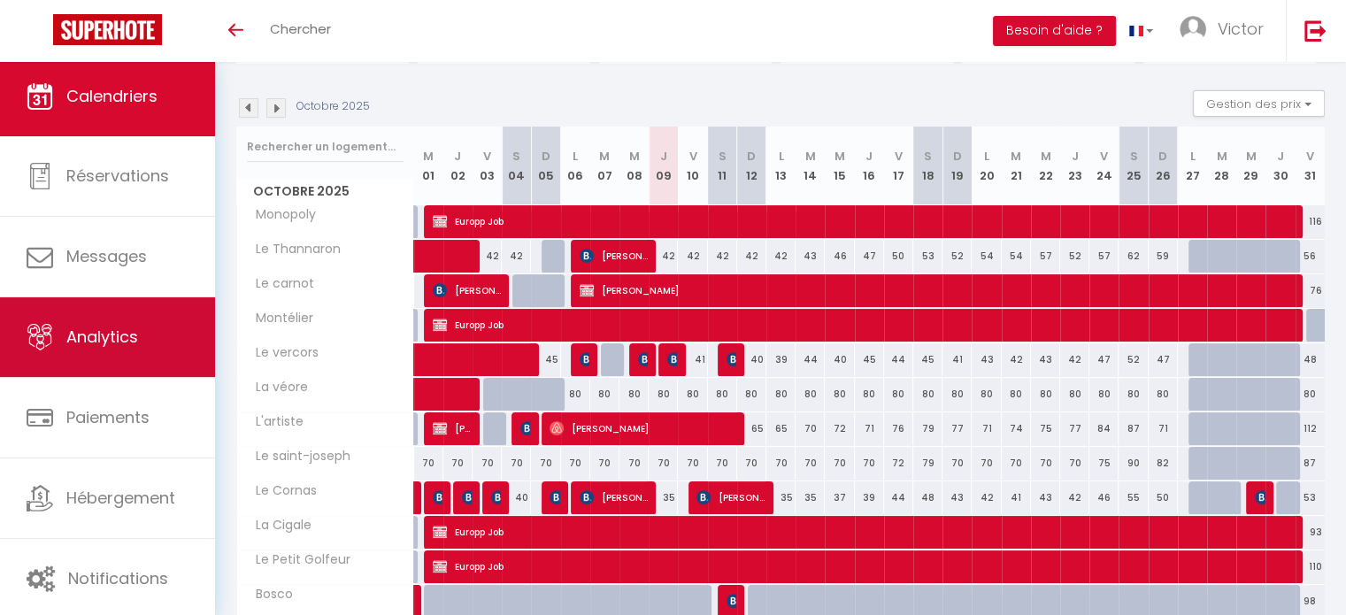
click at [102, 335] on span "Analytics" at bounding box center [102, 337] width 72 height 22
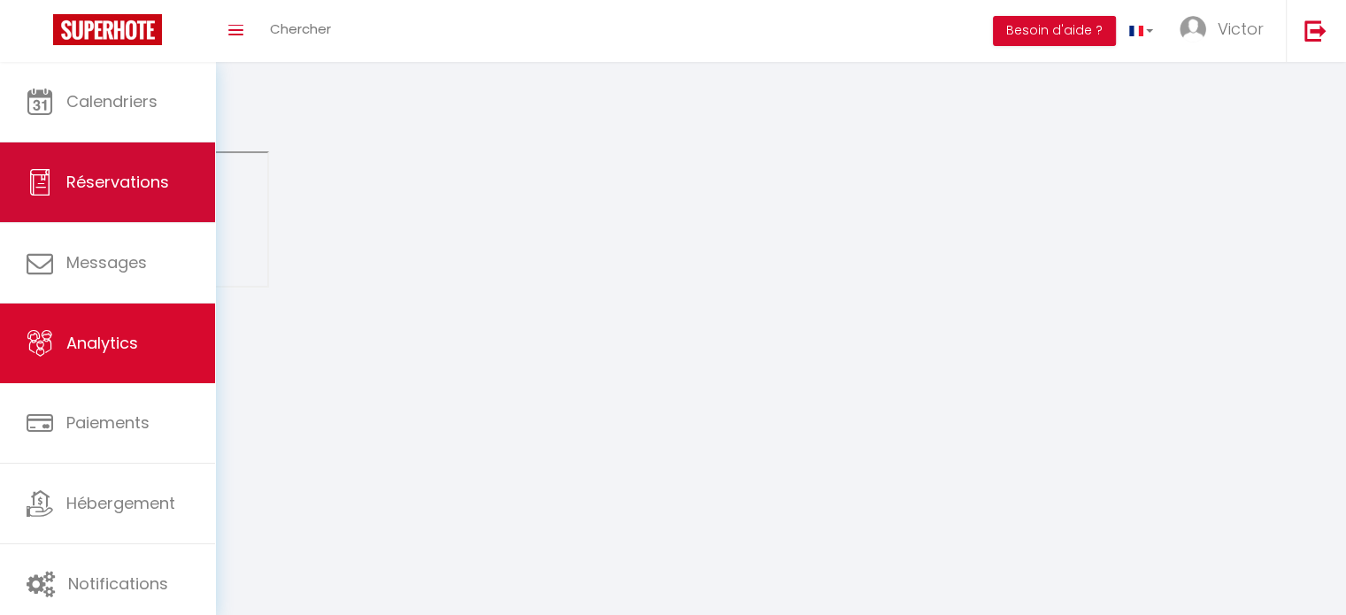
select select "2025"
select select "10"
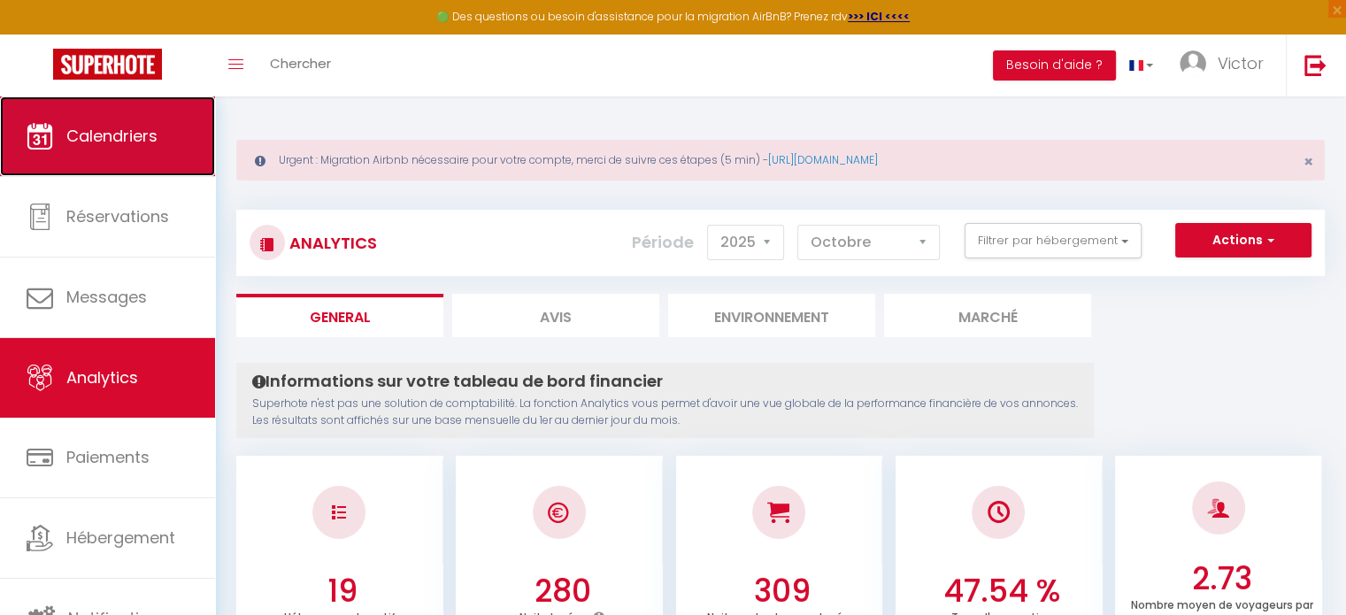
click at [91, 139] on span "Calendriers" at bounding box center [111, 136] width 91 height 22
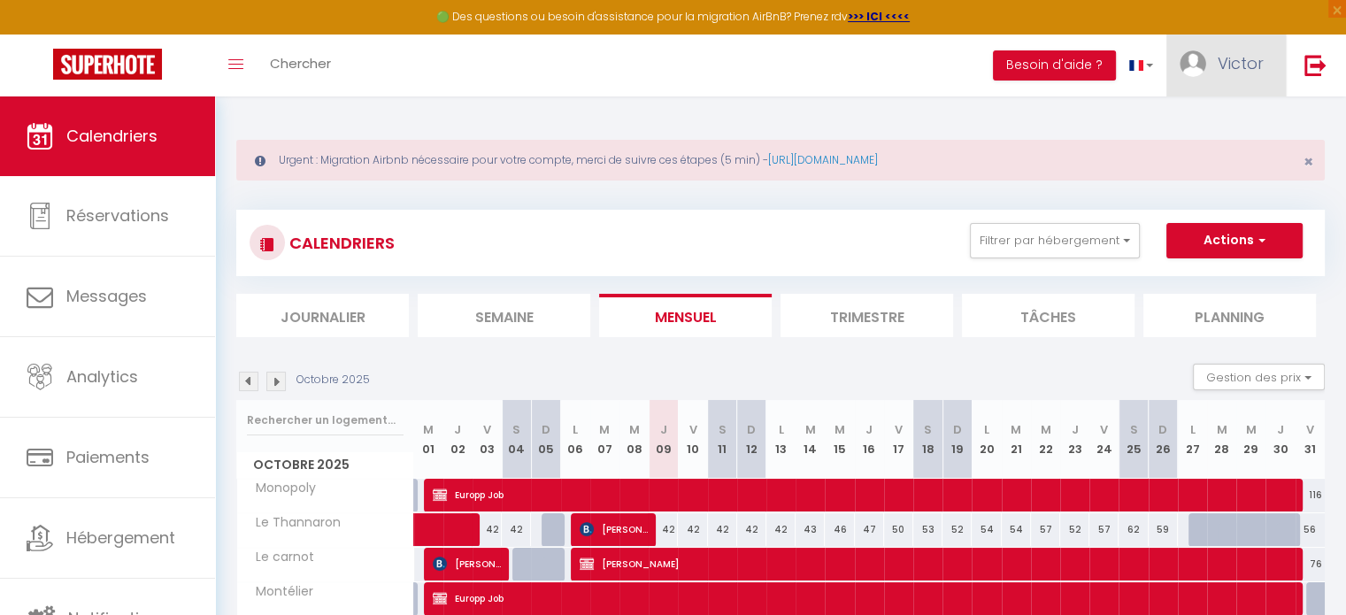
click at [1221, 61] on span "Victor" at bounding box center [1241, 63] width 46 height 22
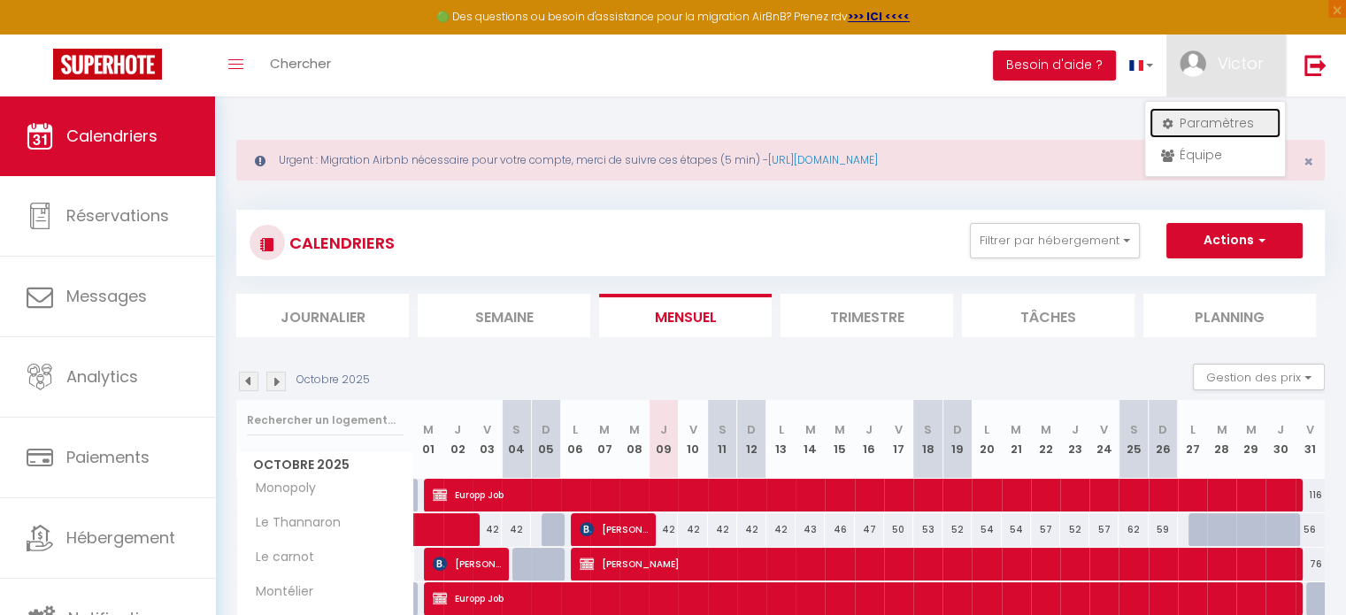
click at [1198, 124] on link "Paramètres" at bounding box center [1215, 123] width 131 height 30
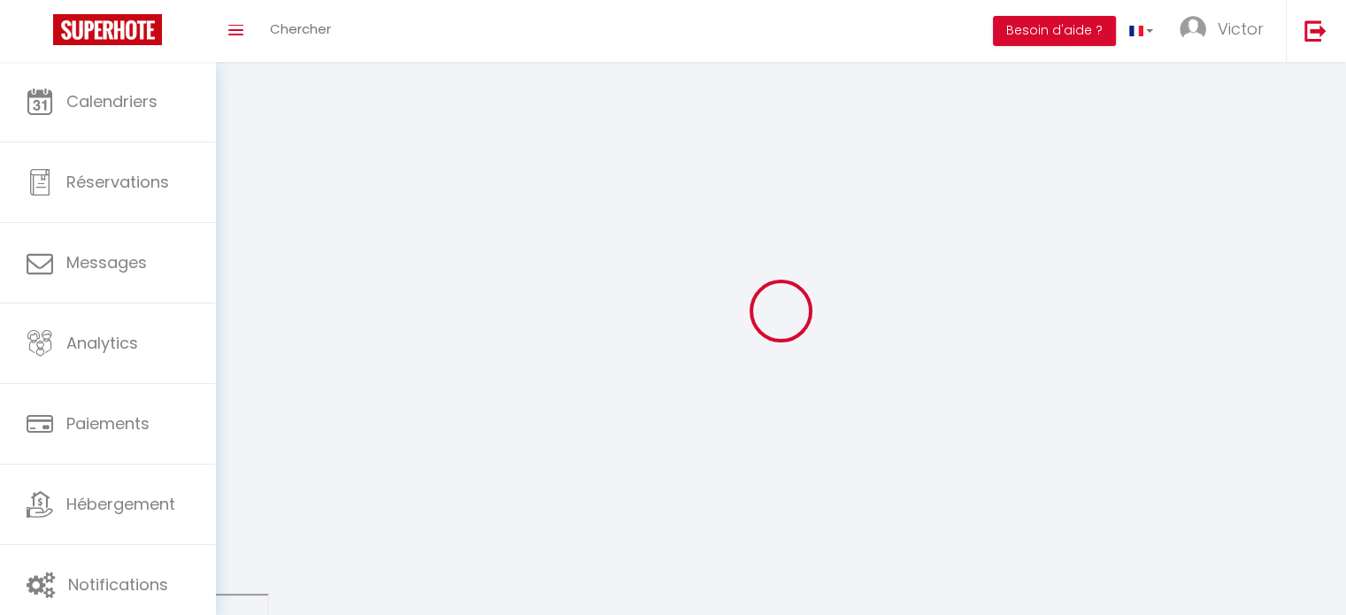
type input "Victor"
type input "Bonnivat"
type input "0676363170"
type input "[STREET_ADDRESS][PERSON_NAME]"
type input "26120"
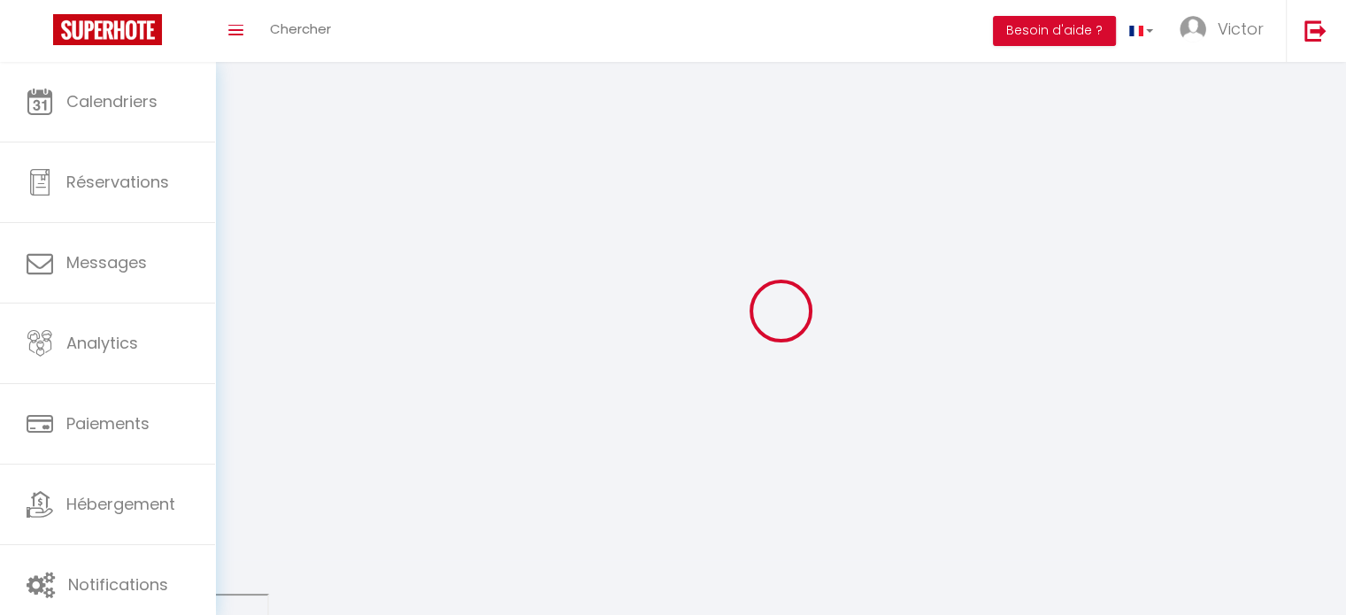
type input "chabeuil"
type input "004wBqnQgBdiHV5kaXdf7iYyK"
type input "aklPanya57sH58VvBCVxtUy7z"
select select "28"
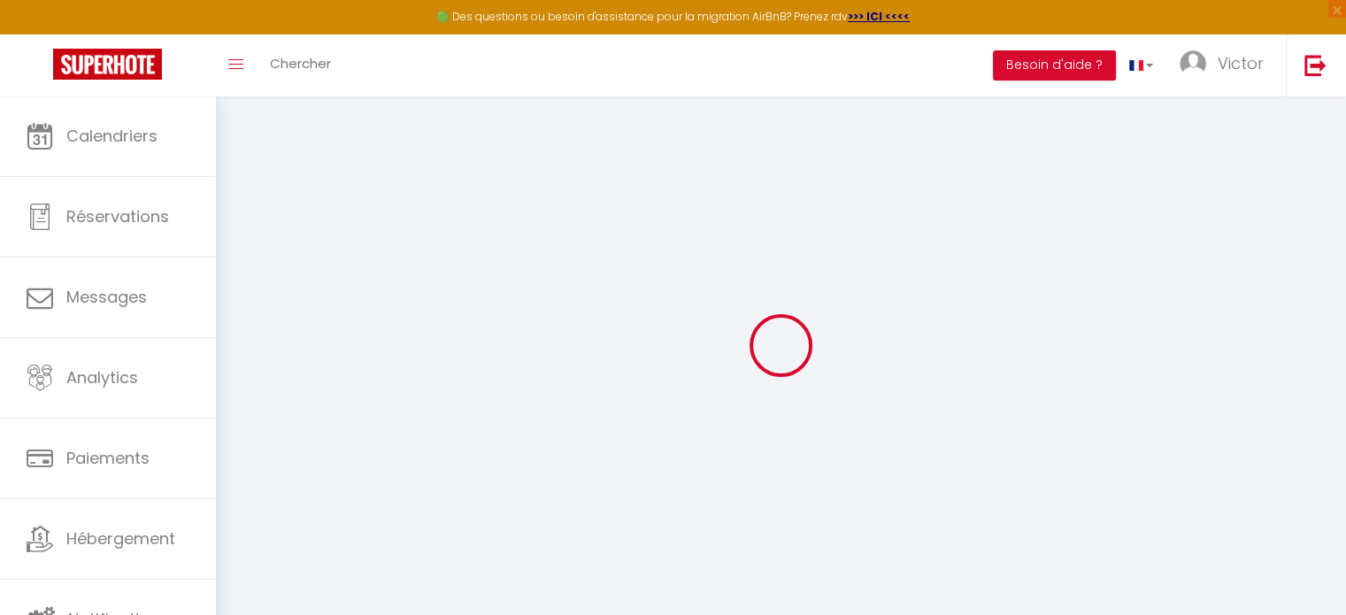
type input "004wBqnQgBdiHV5kaXdf7iYyK"
type input "aklPanya57sH58VvBCVxtUy7z"
type input "[URL][DOMAIN_NAME]"
select select "fr"
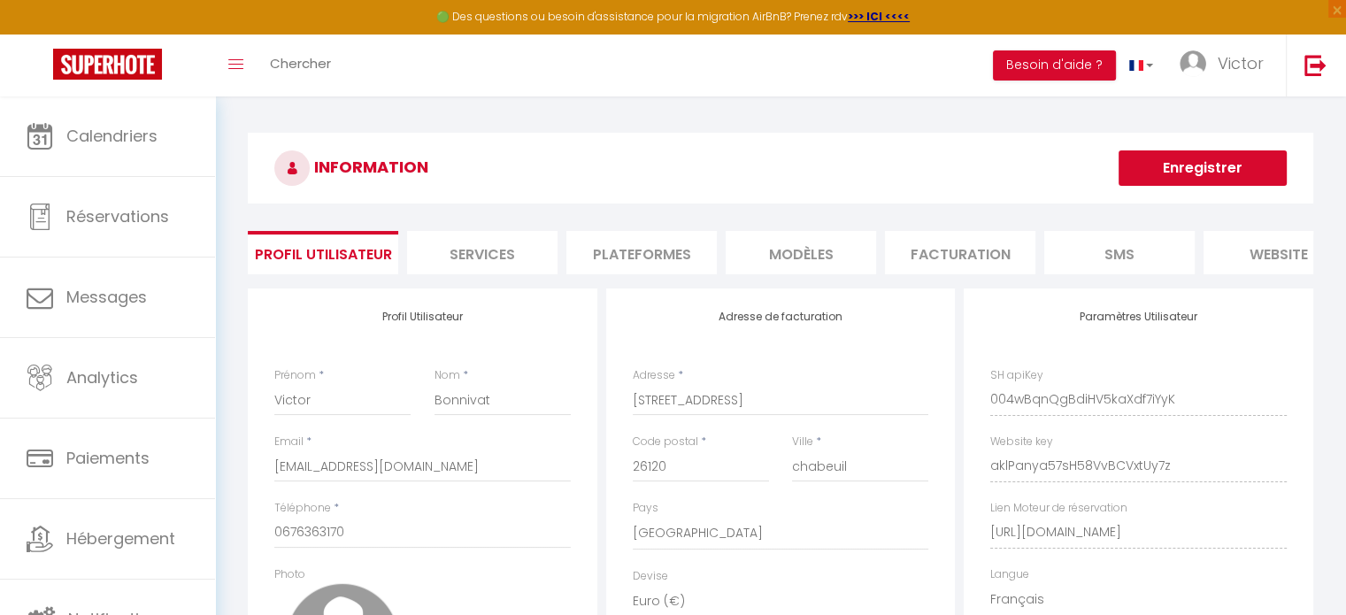
click at [689, 244] on li "Plateformes" at bounding box center [641, 252] width 150 height 43
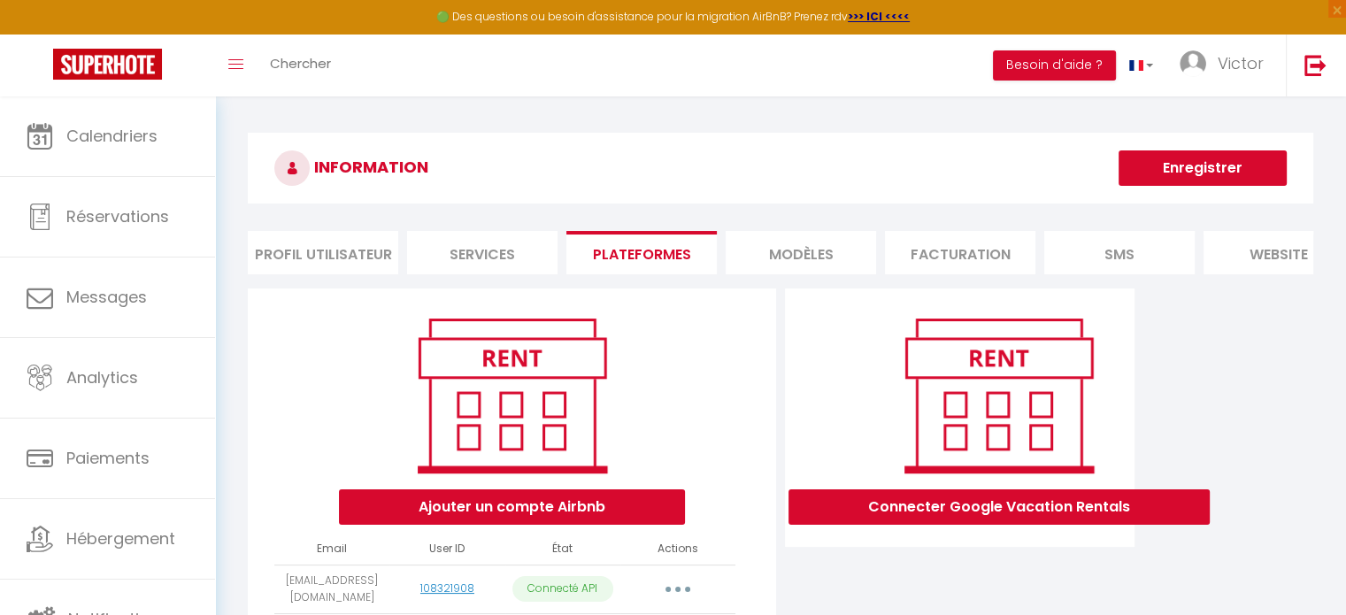
scroll to position [299, 0]
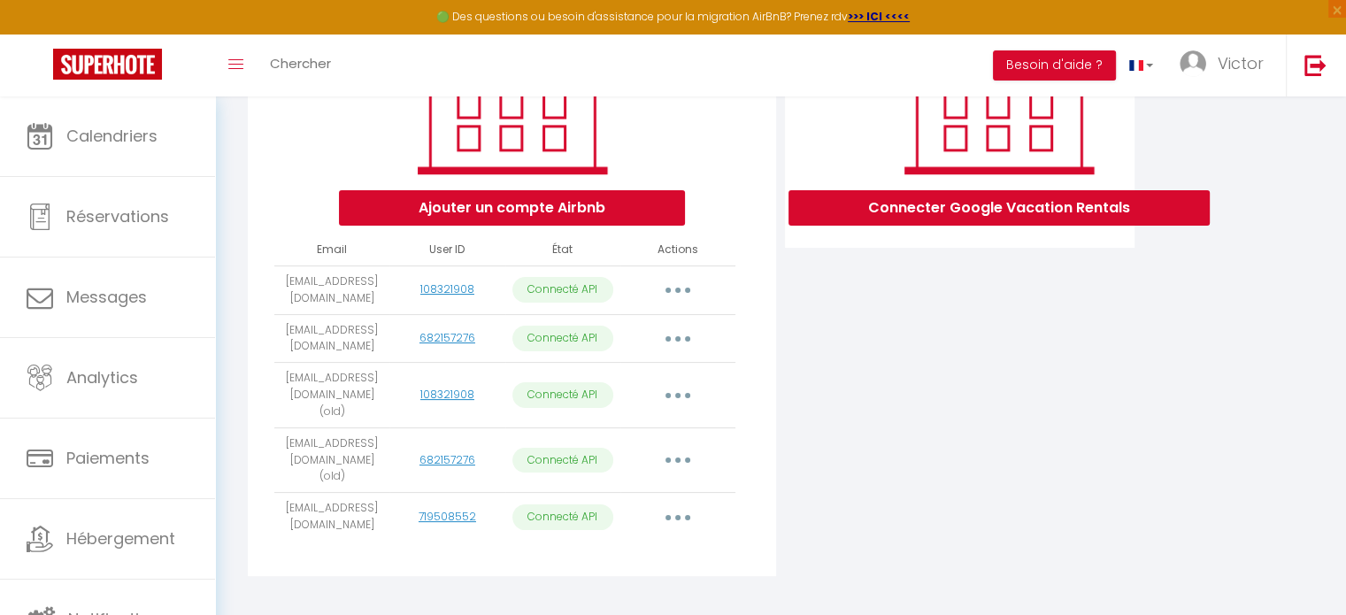
click at [689, 503] on button "button" at bounding box center [678, 517] width 50 height 28
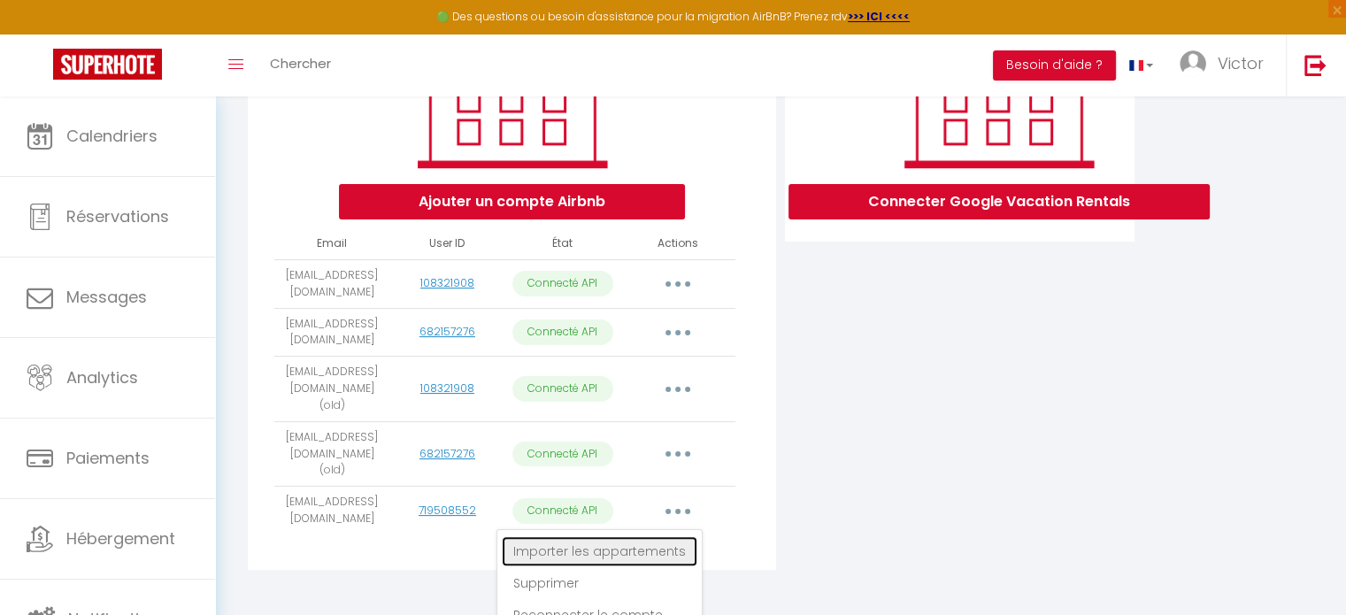
click at [622, 536] on link "Importer les appartements" at bounding box center [600, 551] width 196 height 30
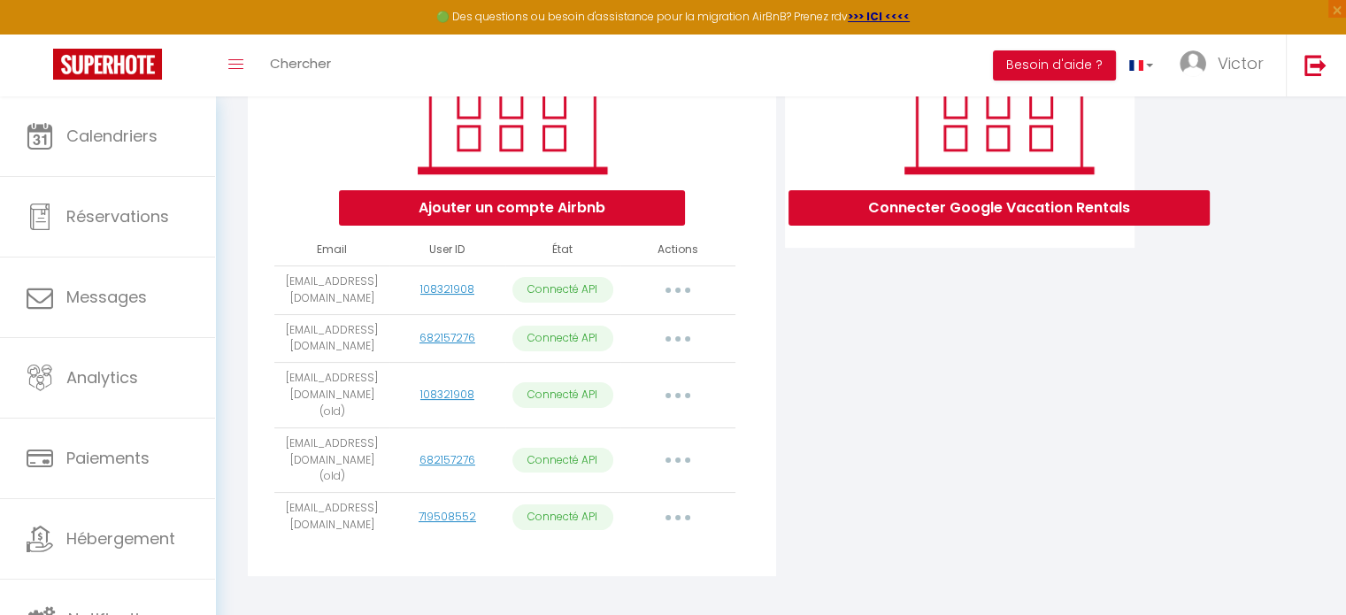
select select "21761"
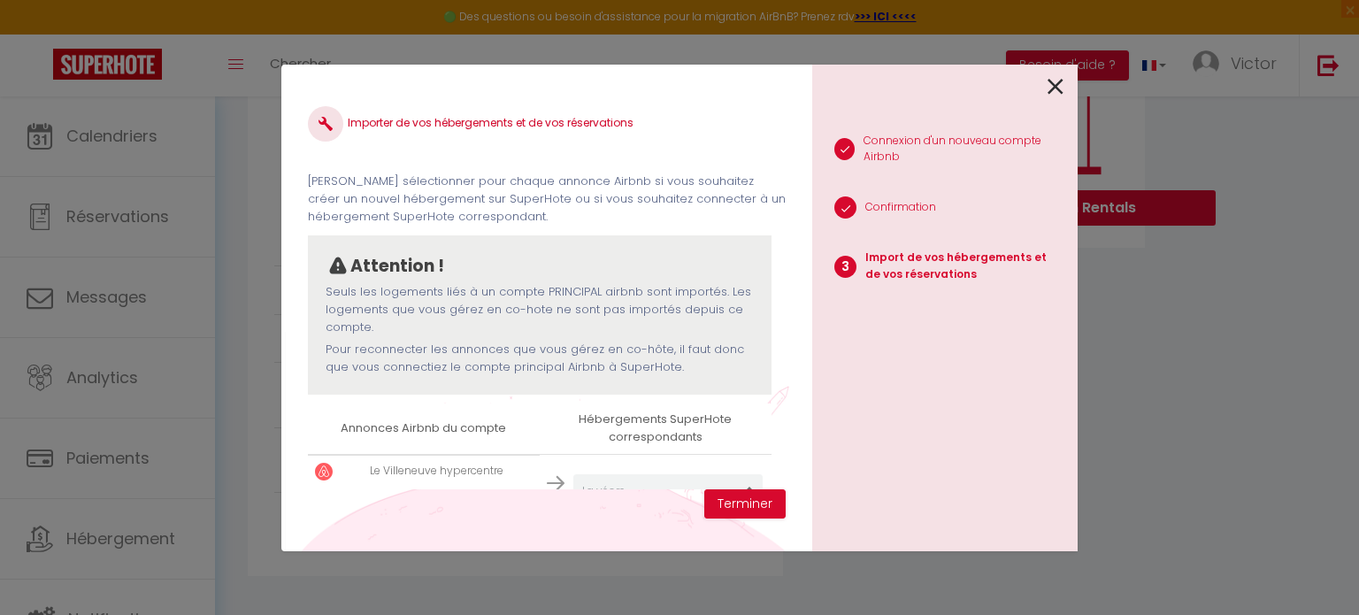
scroll to position [51, 0]
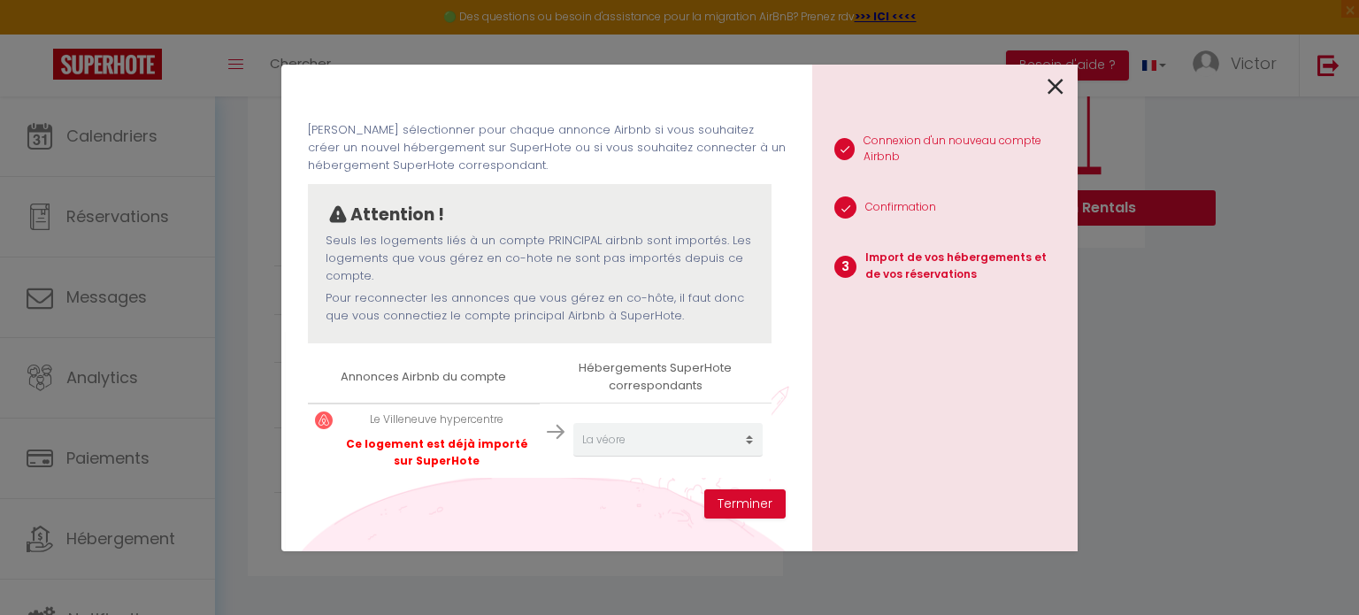
drag, startPoint x: 351, startPoint y: 449, endPoint x: 488, endPoint y: 464, distance: 137.1
click at [488, 464] on p "Ce logement est déjà importé sur SuperHote" at bounding box center [437, 453] width 191 height 34
click at [741, 510] on button "Terminer" at bounding box center [745, 504] width 81 height 30
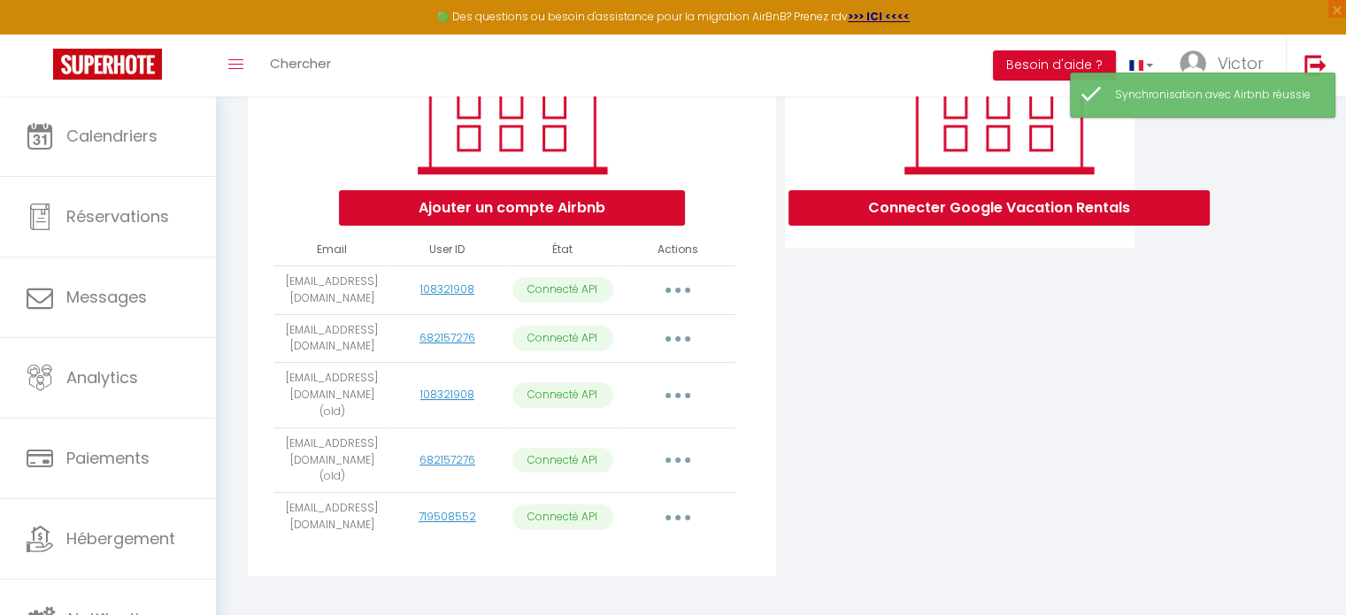
click at [682, 503] on button "button" at bounding box center [678, 517] width 50 height 28
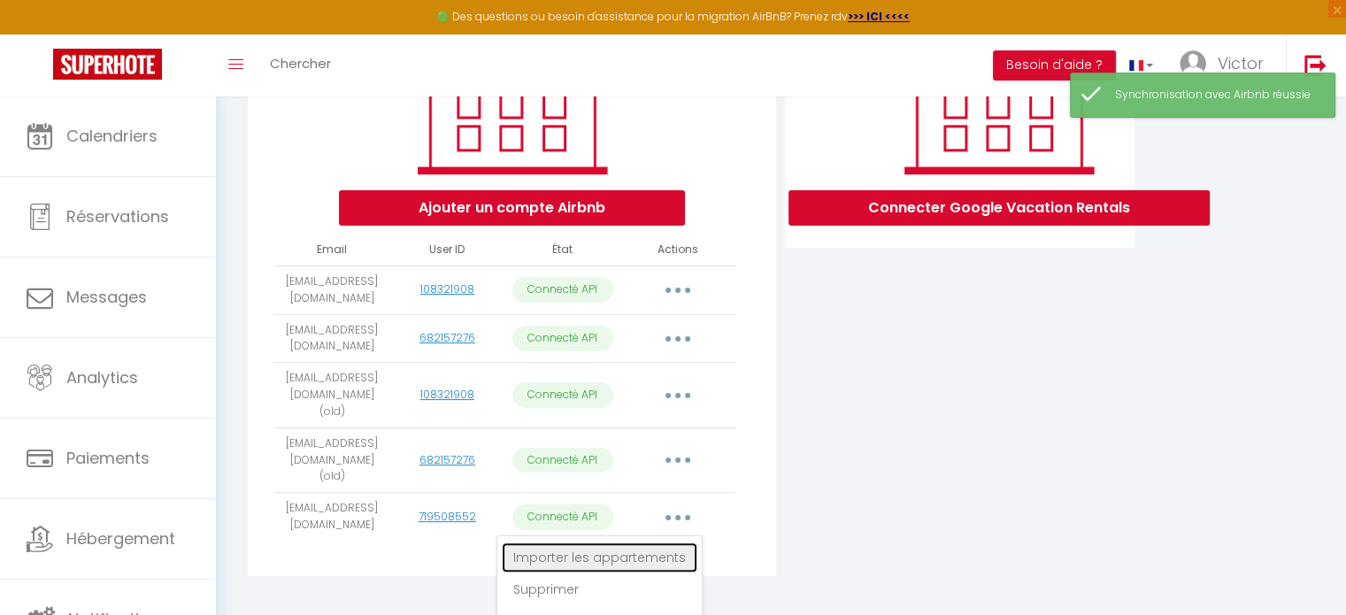
click at [646, 543] on link "Importer les appartements" at bounding box center [600, 558] width 196 height 30
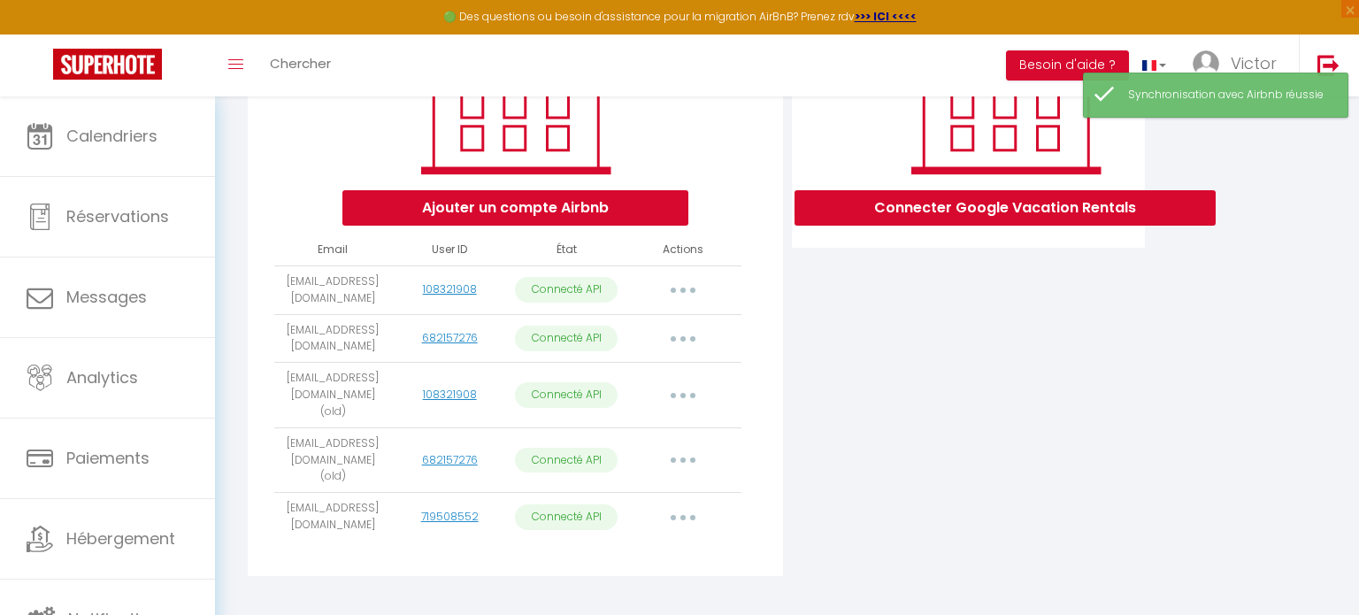
select select "21761"
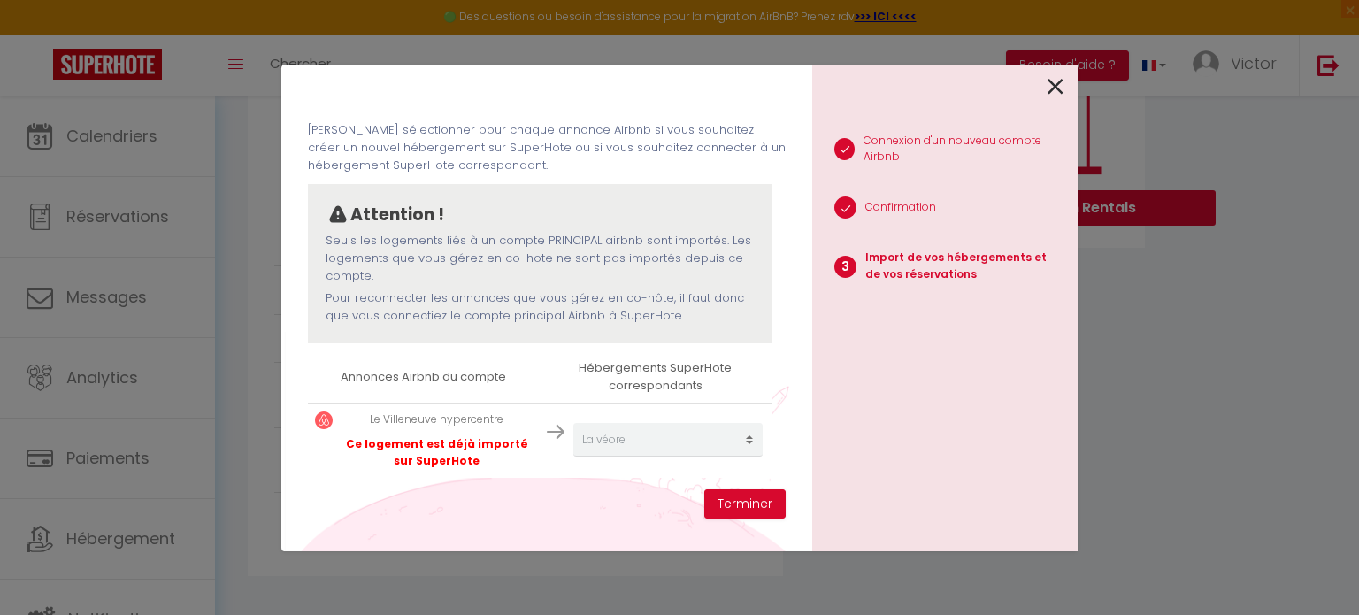
click at [1052, 81] on icon at bounding box center [1056, 86] width 16 height 27
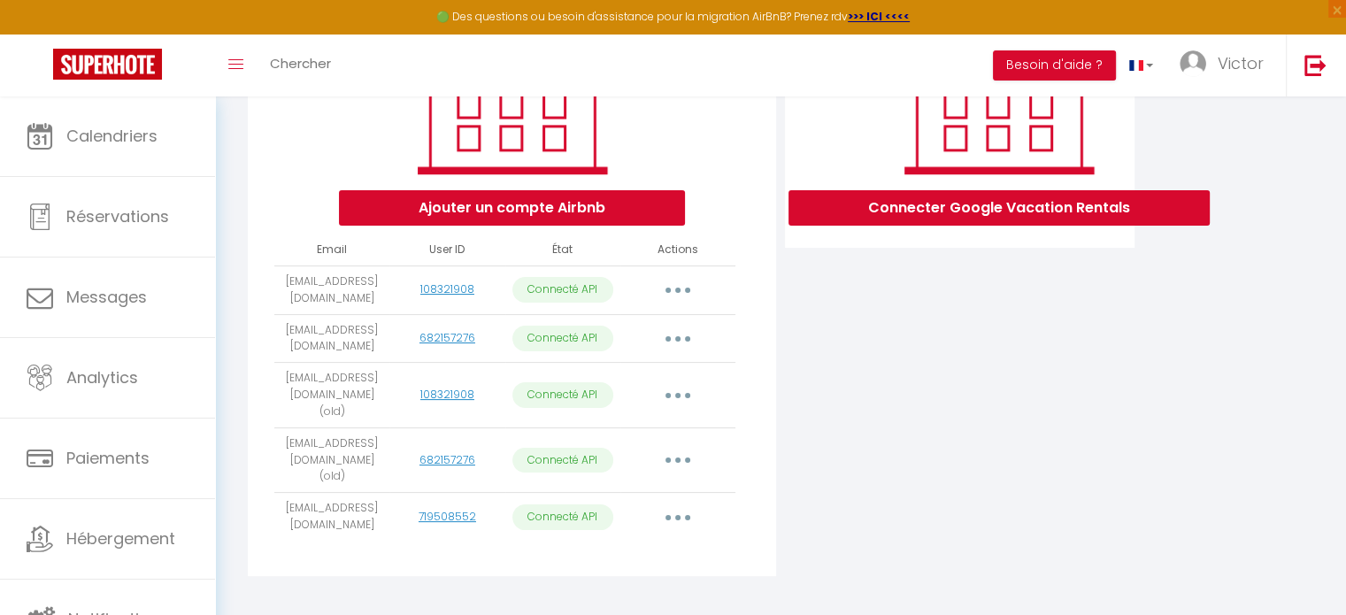
click at [677, 293] on icon "button" at bounding box center [677, 290] width 5 height 5
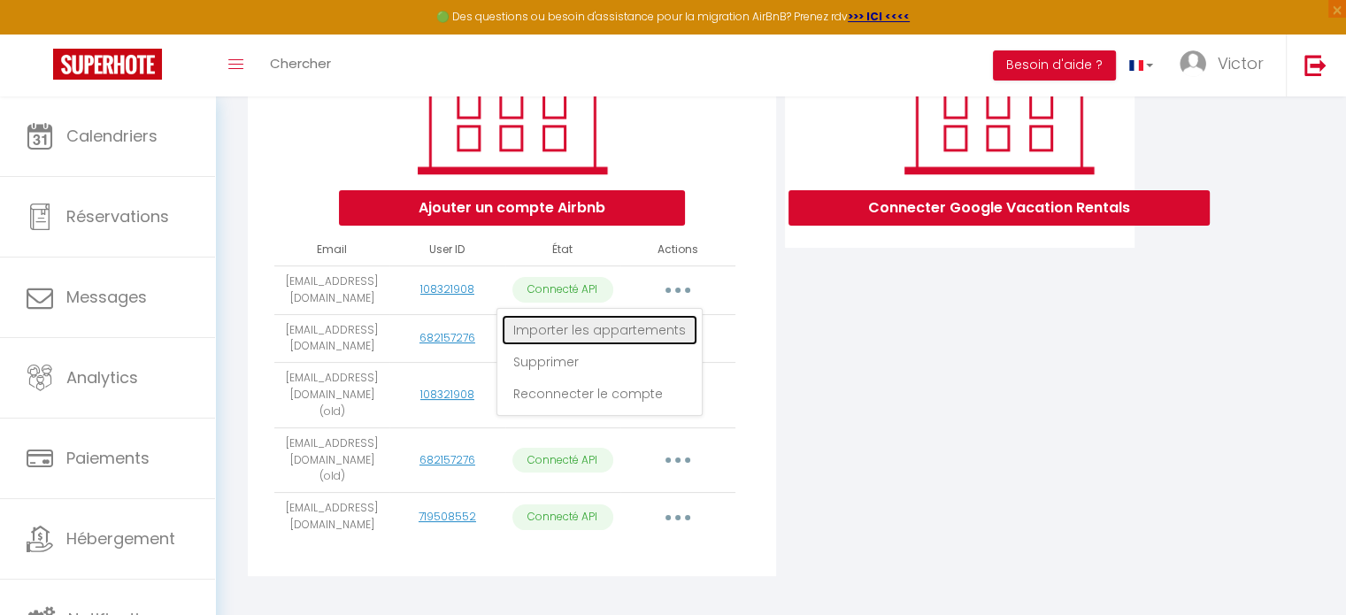
click at [631, 344] on link "Importer les appartements" at bounding box center [600, 330] width 196 height 30
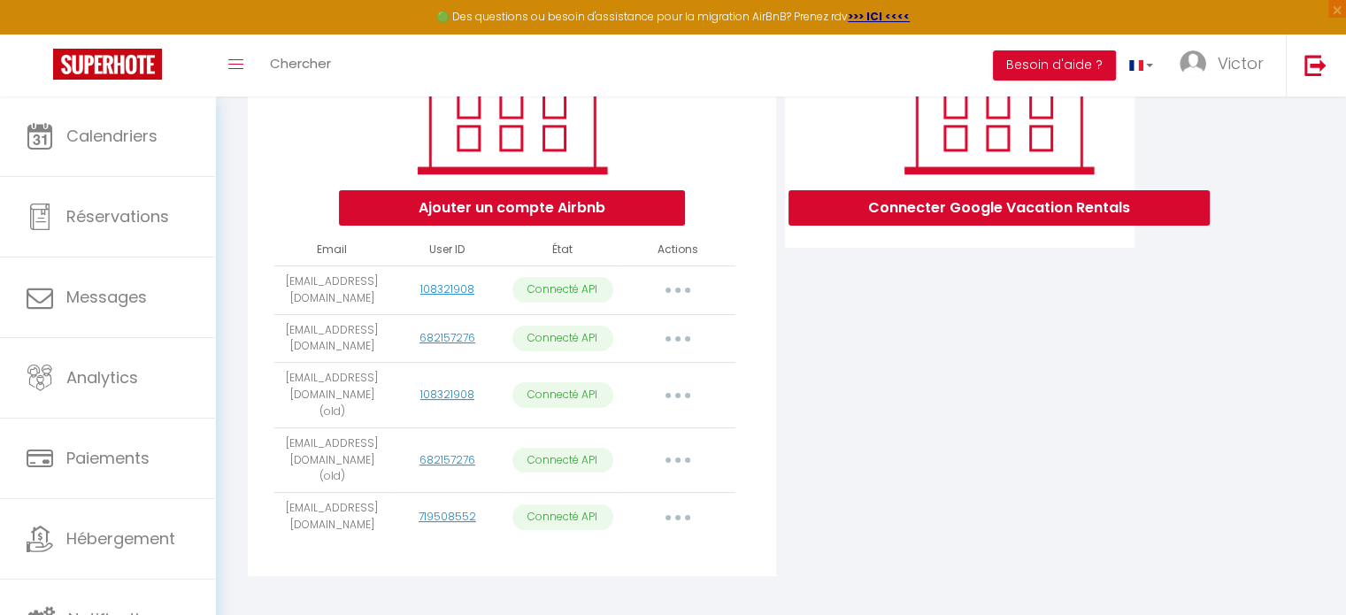
select select "11340"
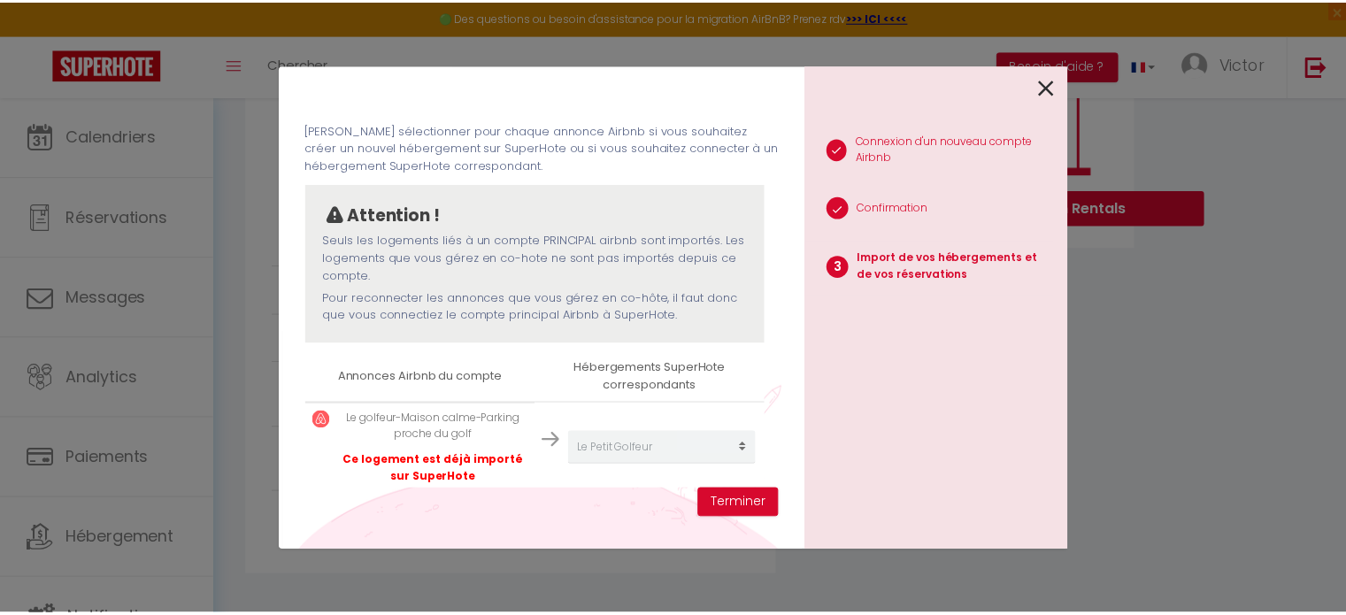
scroll to position [68, 0]
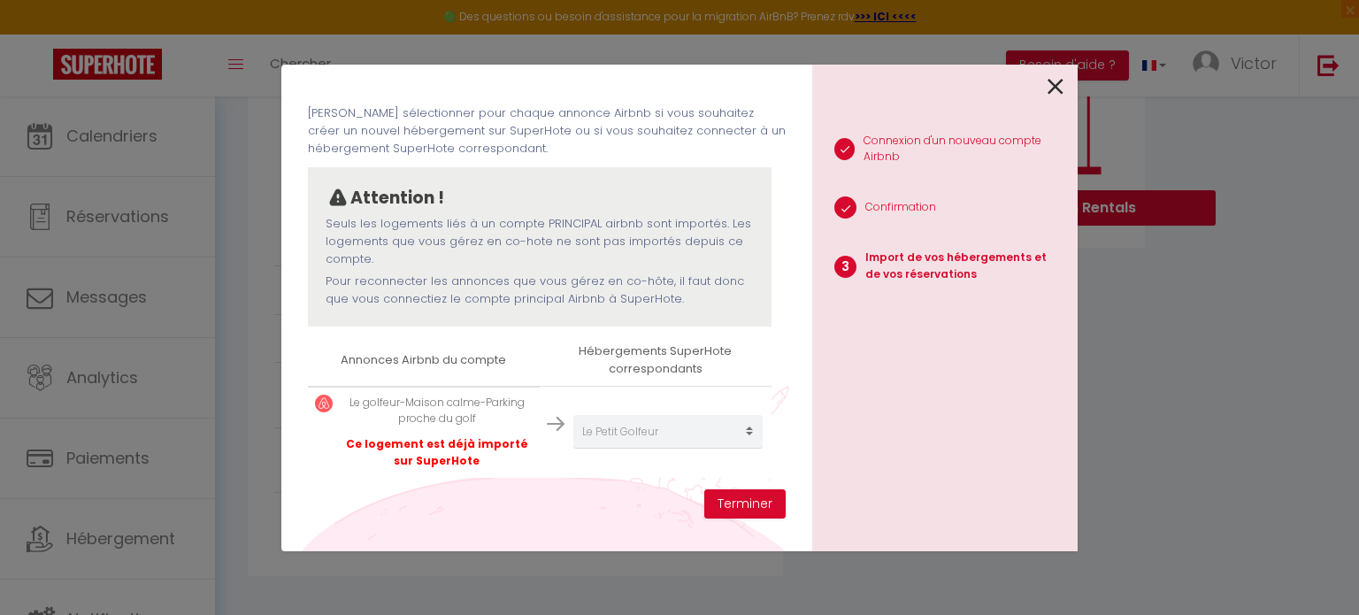
click at [1067, 81] on div "1 Connexion d'un nouveau compte Airbnb 2 Confirmation 3 Import de vos hébergeme…" at bounding box center [945, 308] width 266 height 487
click at [1055, 91] on icon at bounding box center [1056, 86] width 16 height 27
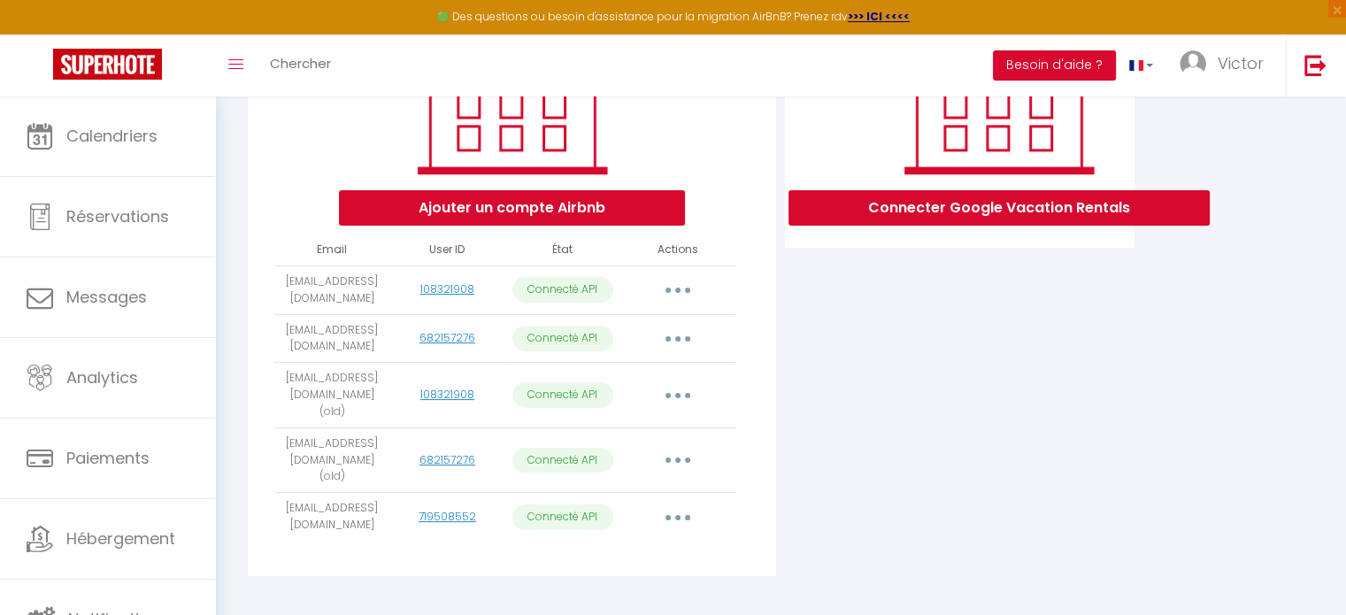
click at [684, 352] on button "button" at bounding box center [678, 339] width 50 height 28
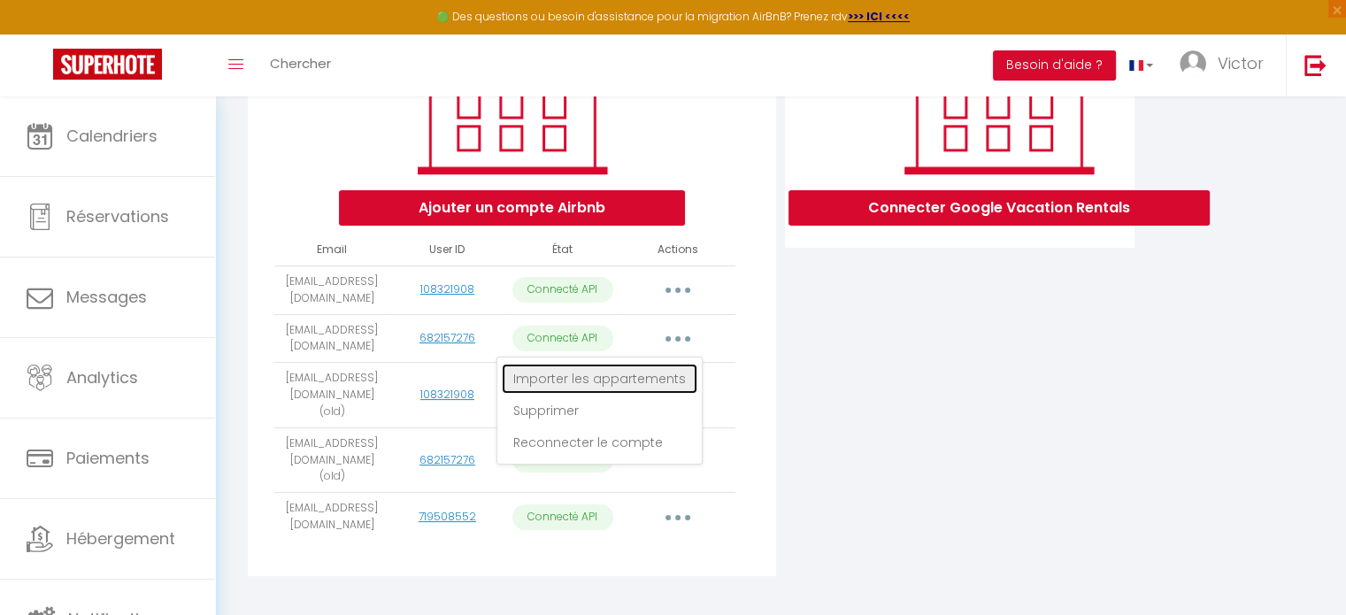
click at [650, 382] on link "Importer les appartements" at bounding box center [600, 379] width 196 height 30
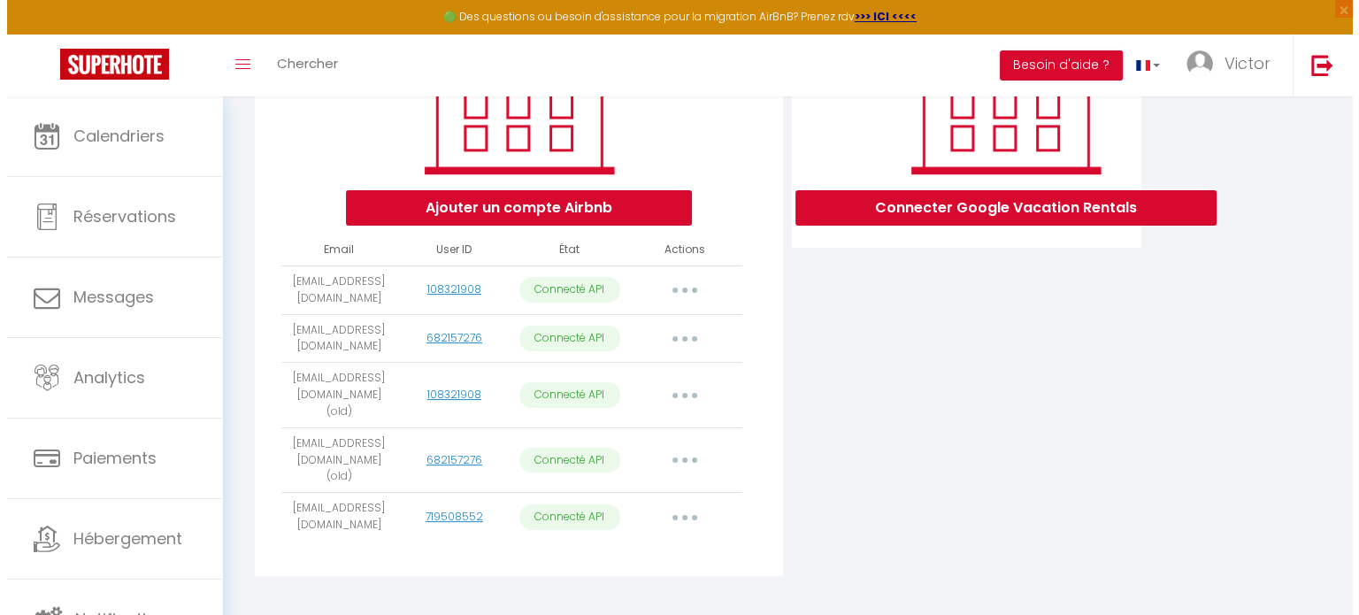
scroll to position [51, 0]
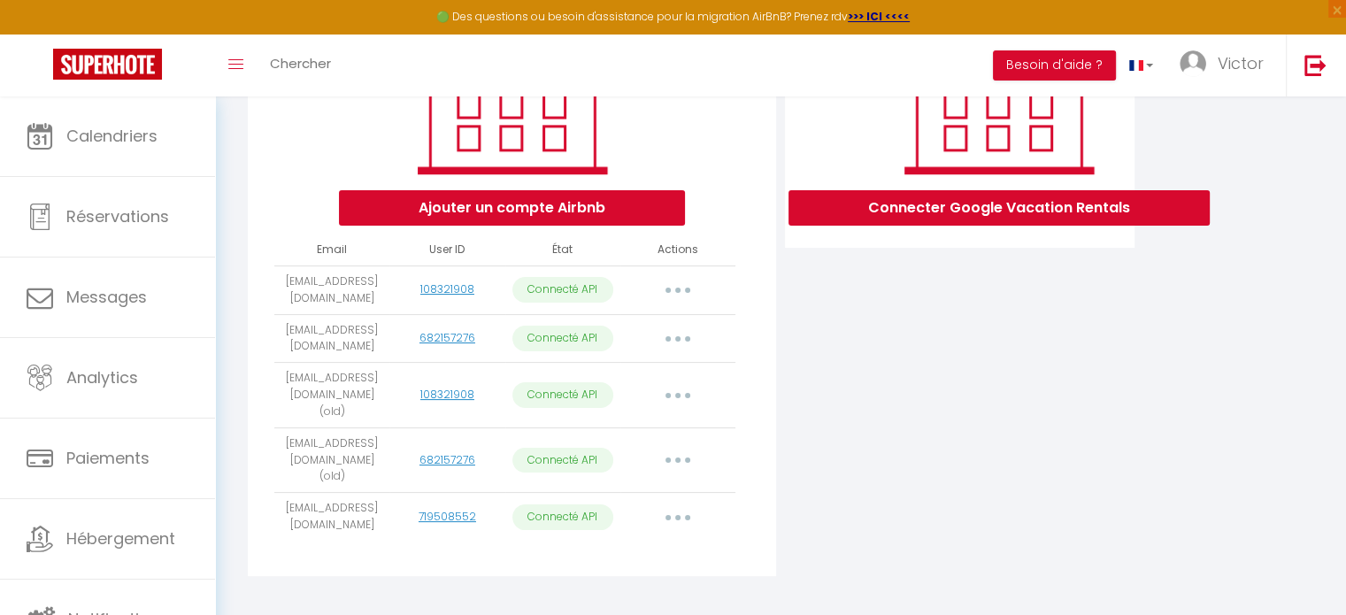
select select "16160"
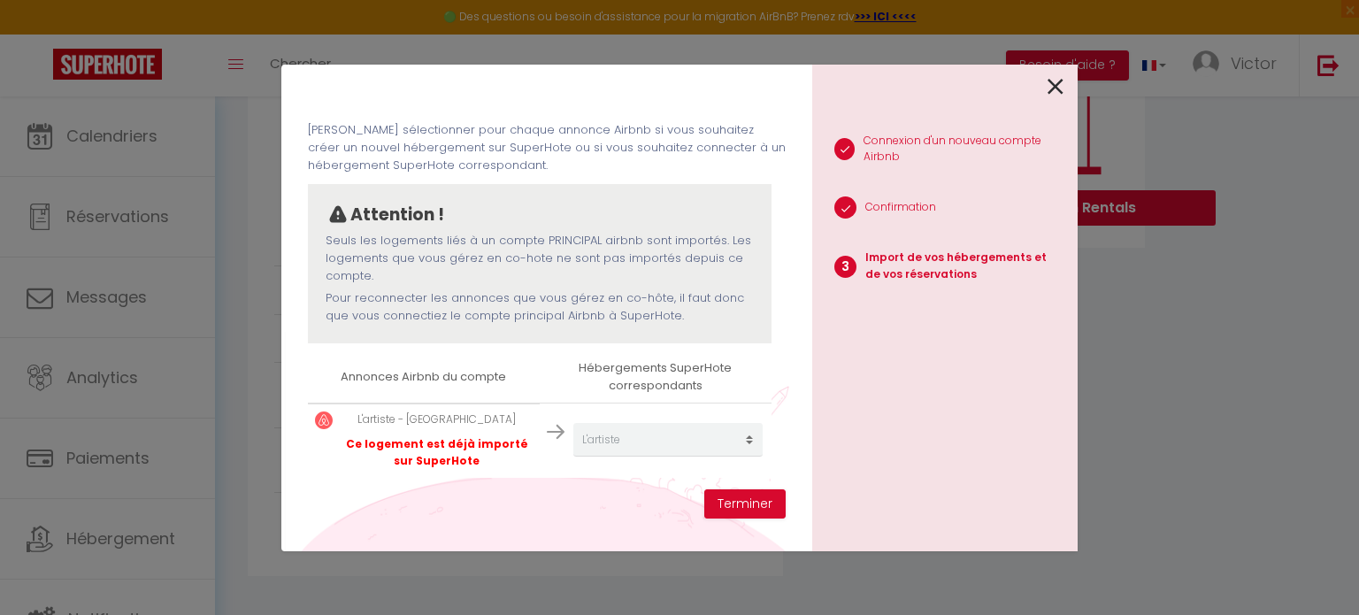
click at [1051, 83] on icon at bounding box center [1056, 86] width 16 height 27
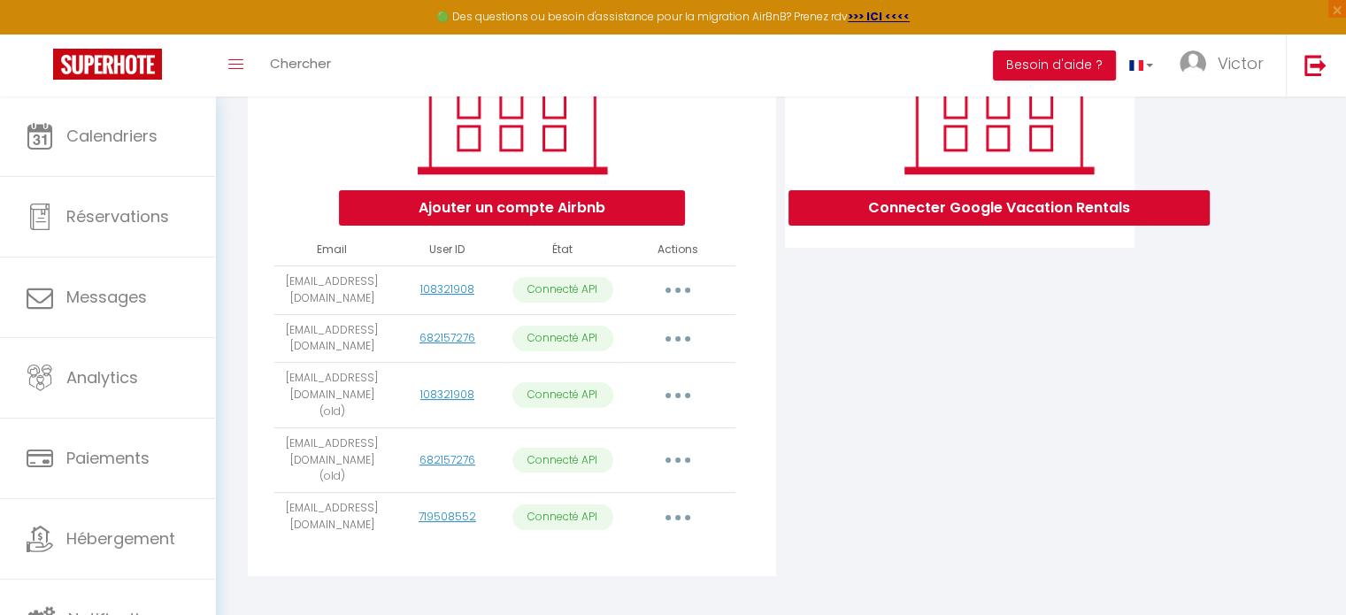
click at [681, 407] on button "button" at bounding box center [678, 395] width 50 height 28
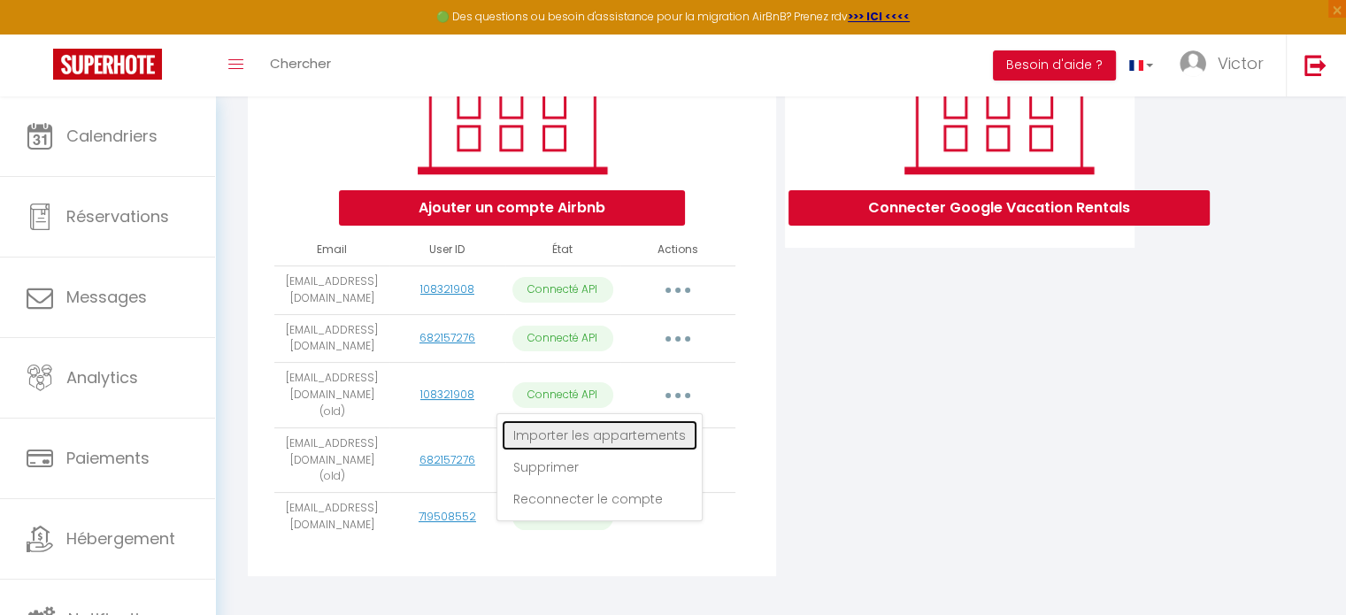
click at [651, 441] on link "Importer les appartements" at bounding box center [600, 435] width 196 height 30
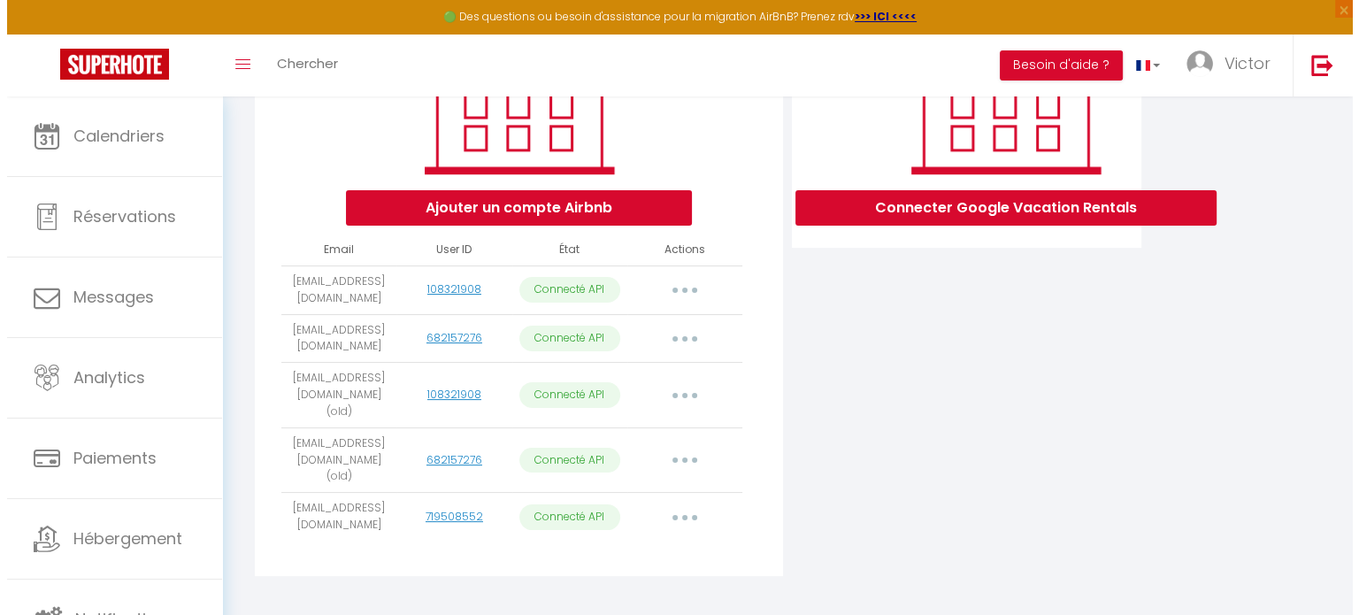
scroll to position [0, 0]
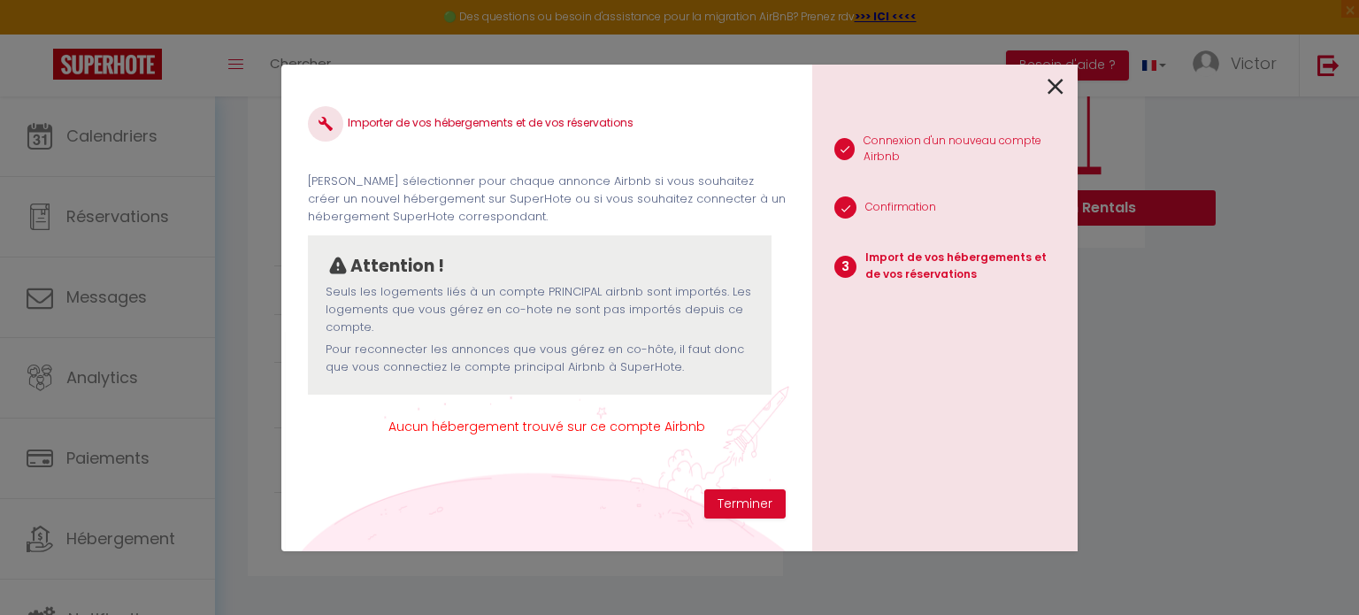
click at [1042, 88] on div at bounding box center [937, 86] width 251 height 42
click at [1053, 89] on icon at bounding box center [1056, 86] width 16 height 27
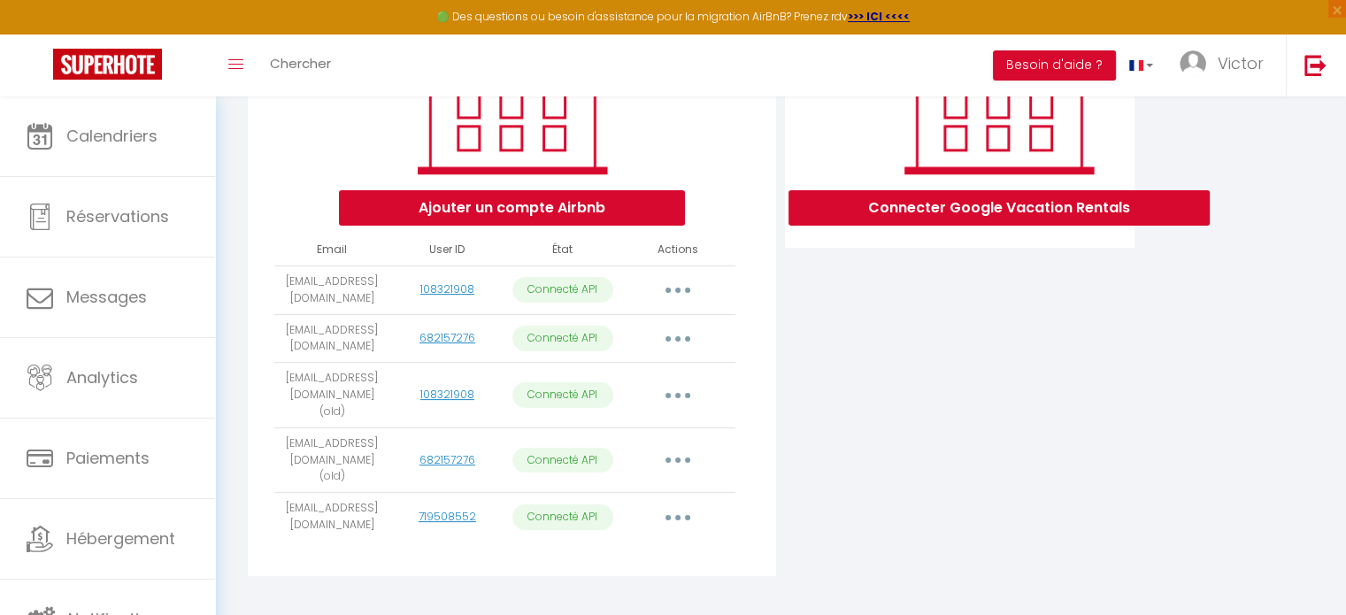
click at [689, 453] on button "button" at bounding box center [678, 460] width 50 height 28
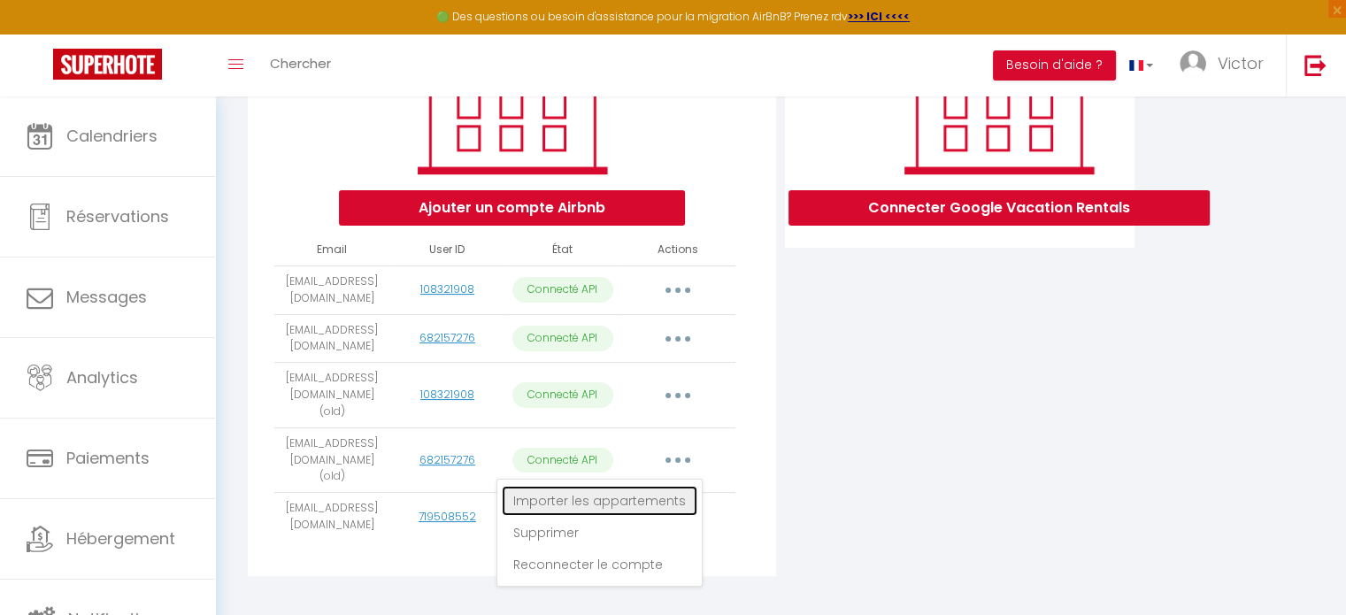
click at [648, 488] on link "Importer les appartements" at bounding box center [600, 501] width 196 height 30
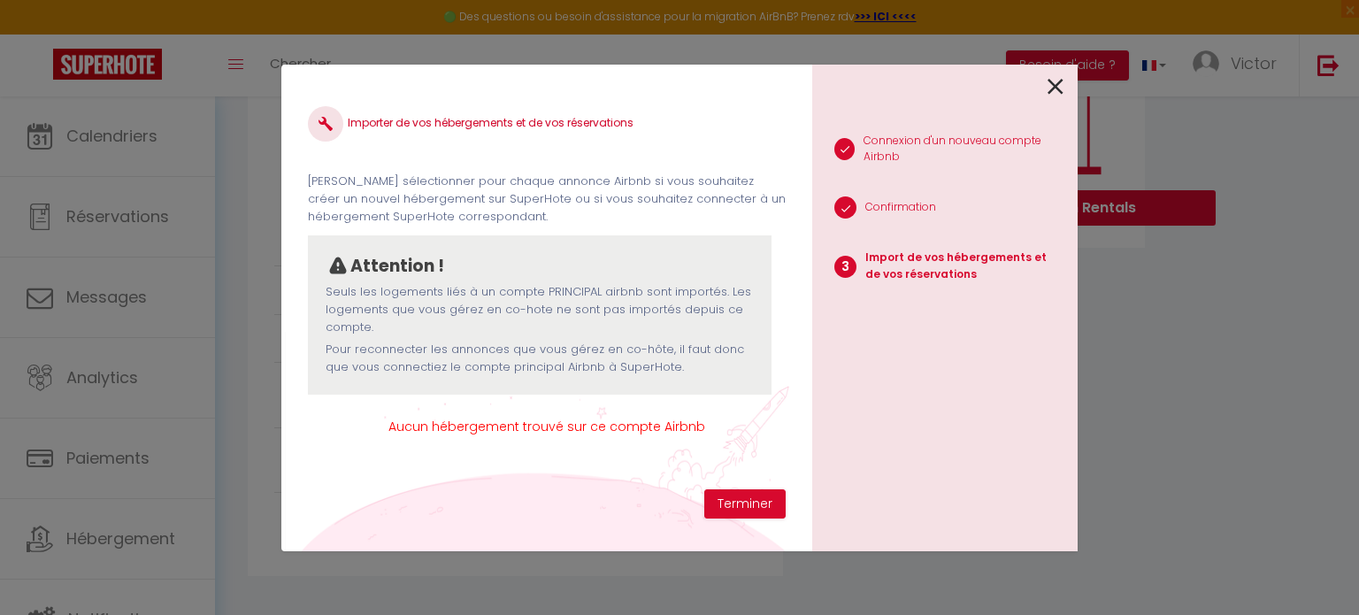
click at [1059, 89] on icon at bounding box center [1056, 86] width 16 height 27
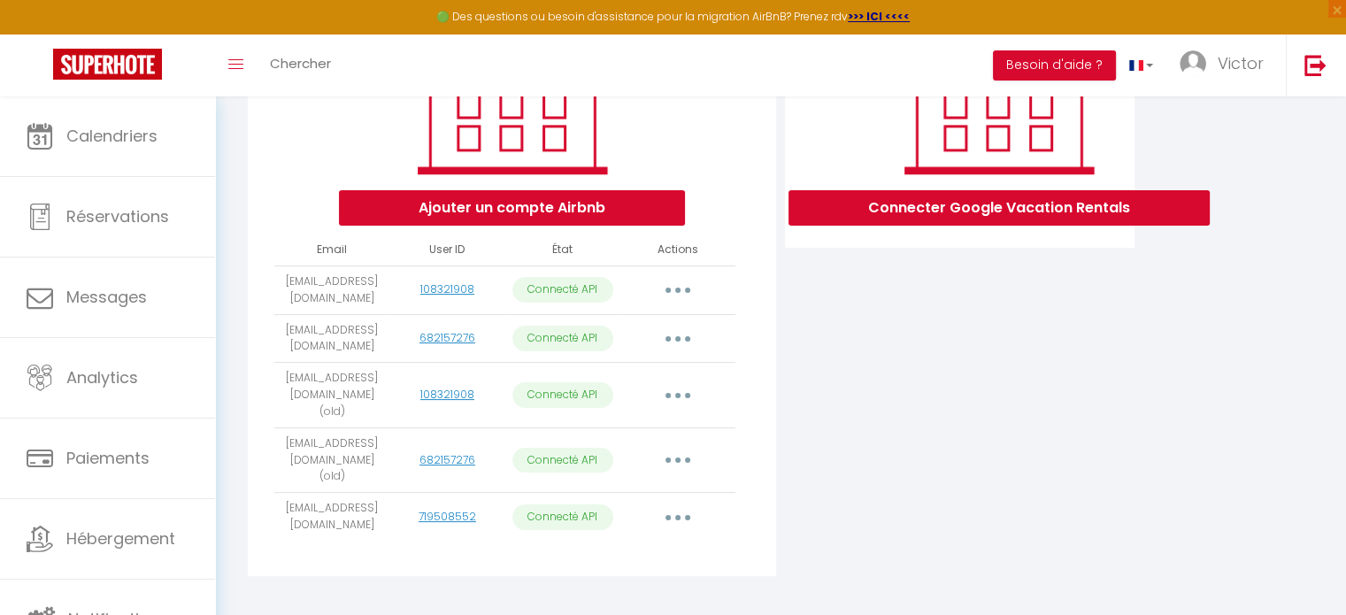
click at [682, 493] on td "Importer les appartements Supprimer Reconnecter le compte" at bounding box center [677, 517] width 115 height 49
click at [682, 503] on button "button" at bounding box center [678, 517] width 50 height 28
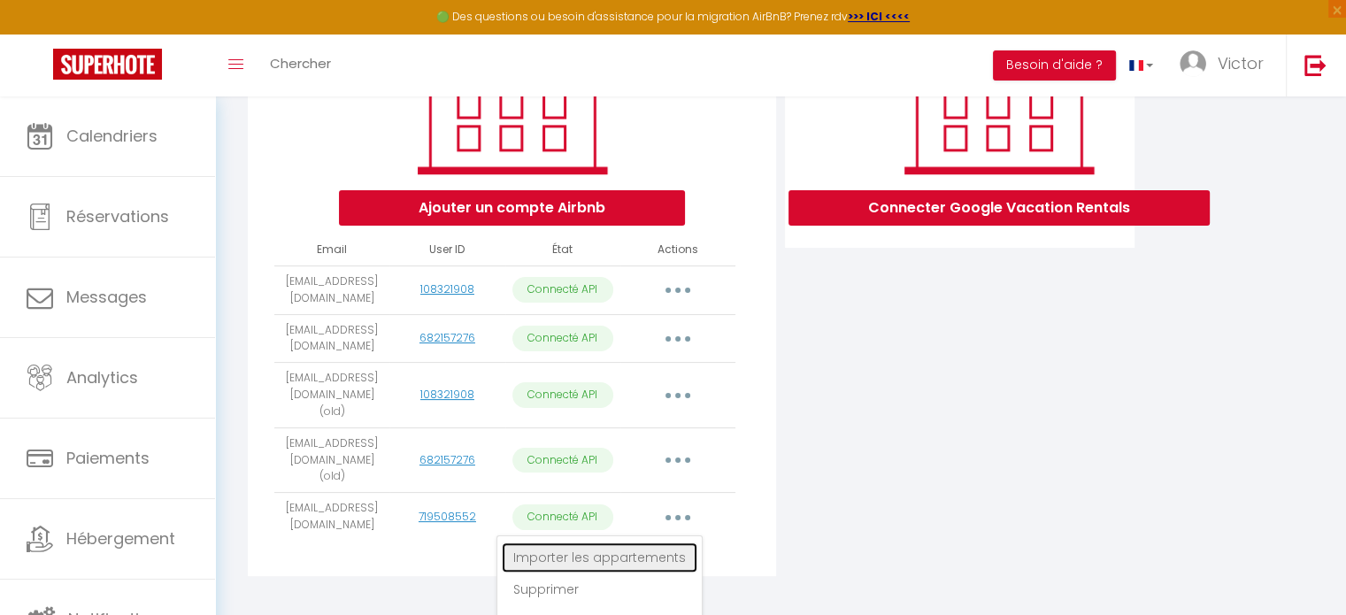
click at [620, 543] on link "Importer les appartements" at bounding box center [600, 558] width 196 height 30
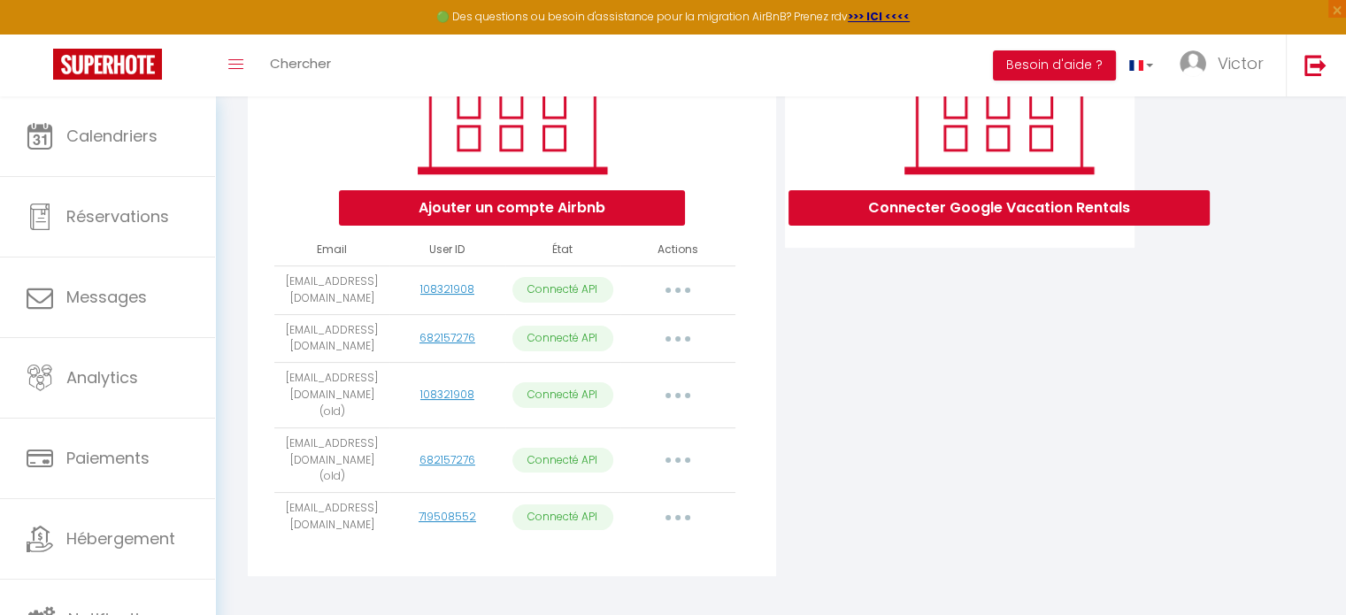
select select "21761"
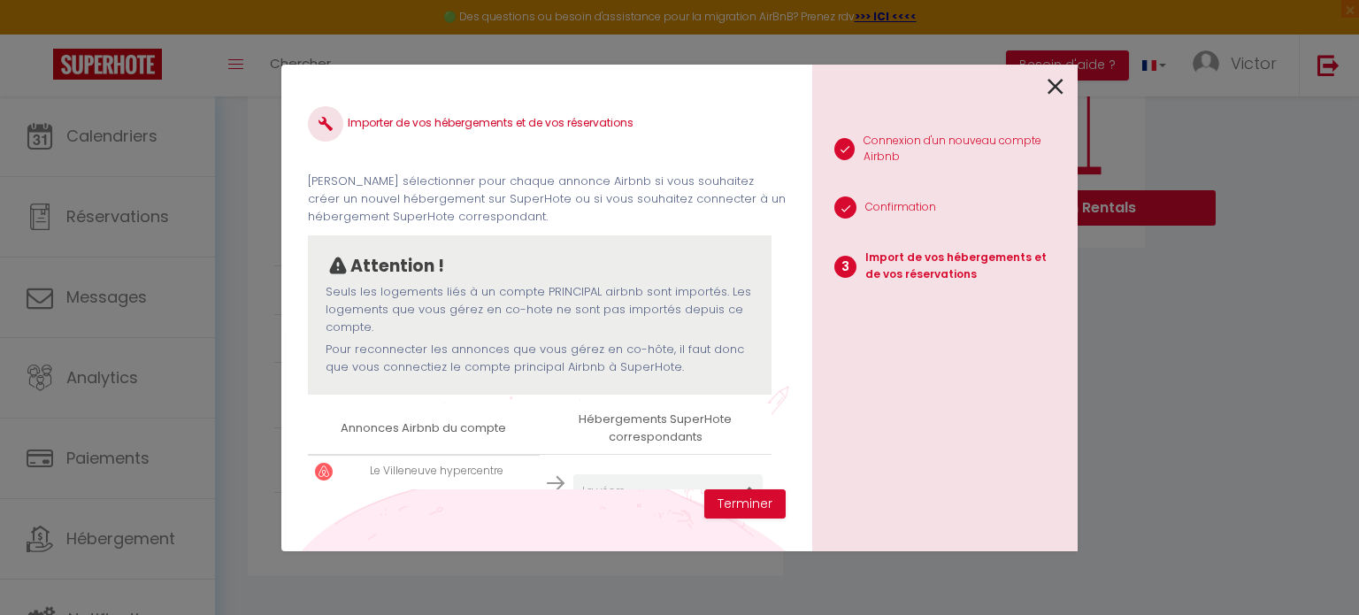
scroll to position [51, 0]
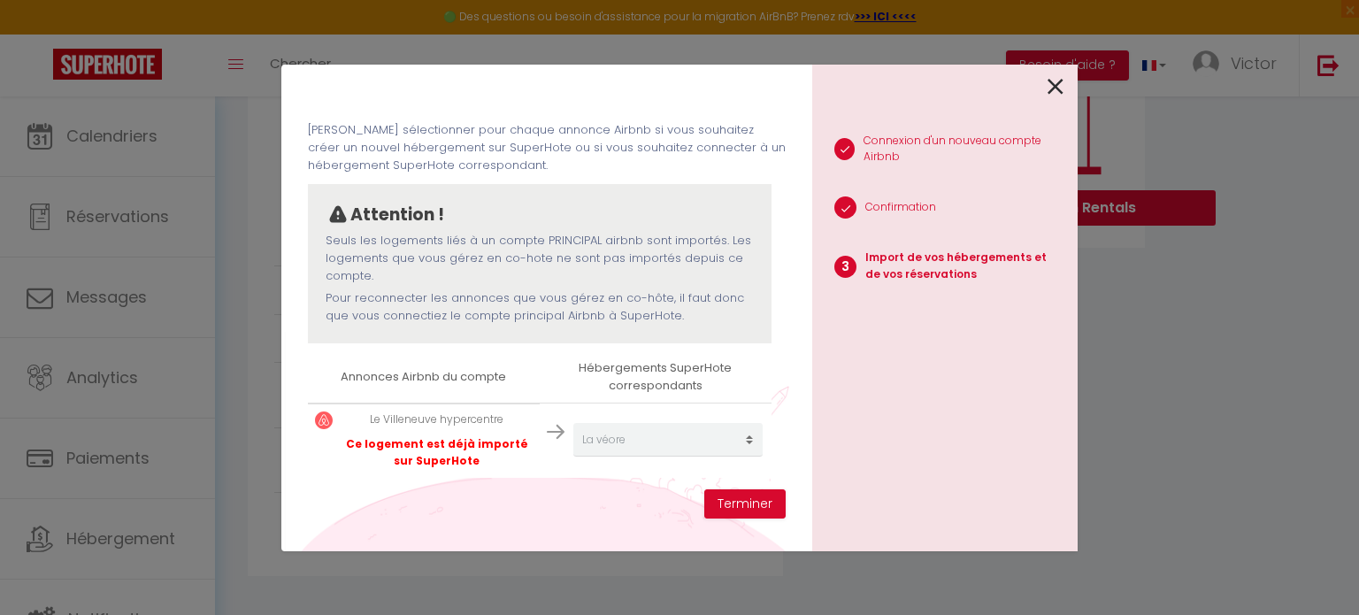
click at [1059, 92] on icon at bounding box center [1056, 86] width 16 height 27
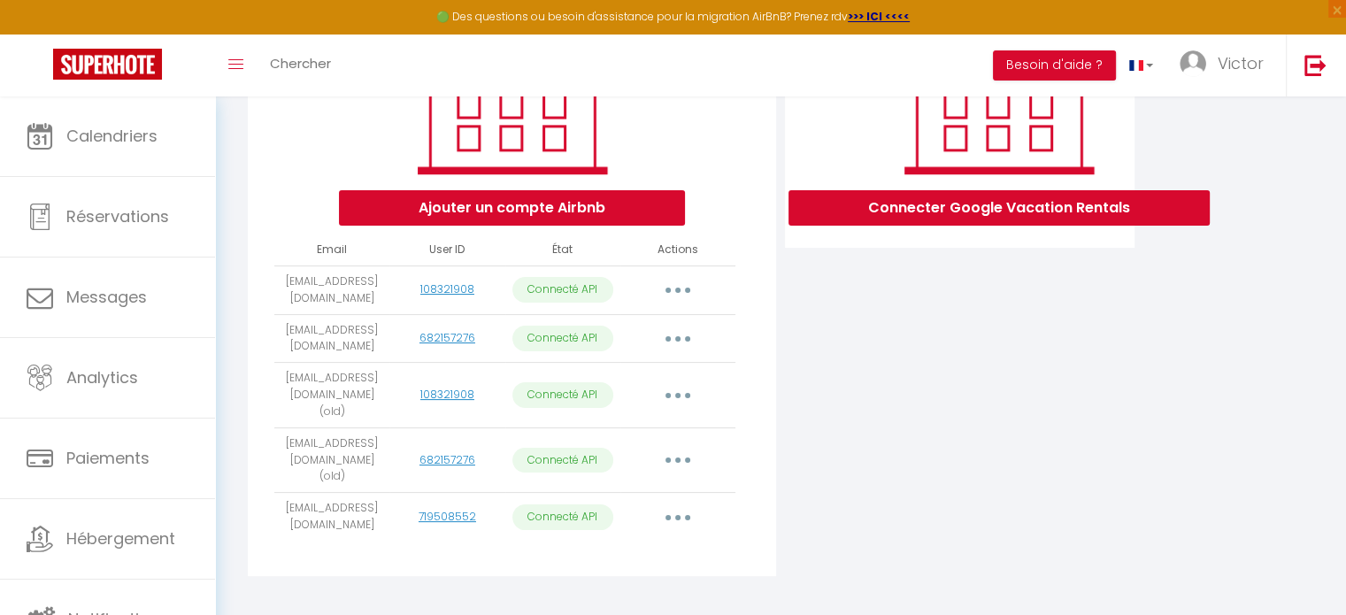
click at [669, 452] on button "button" at bounding box center [678, 460] width 50 height 28
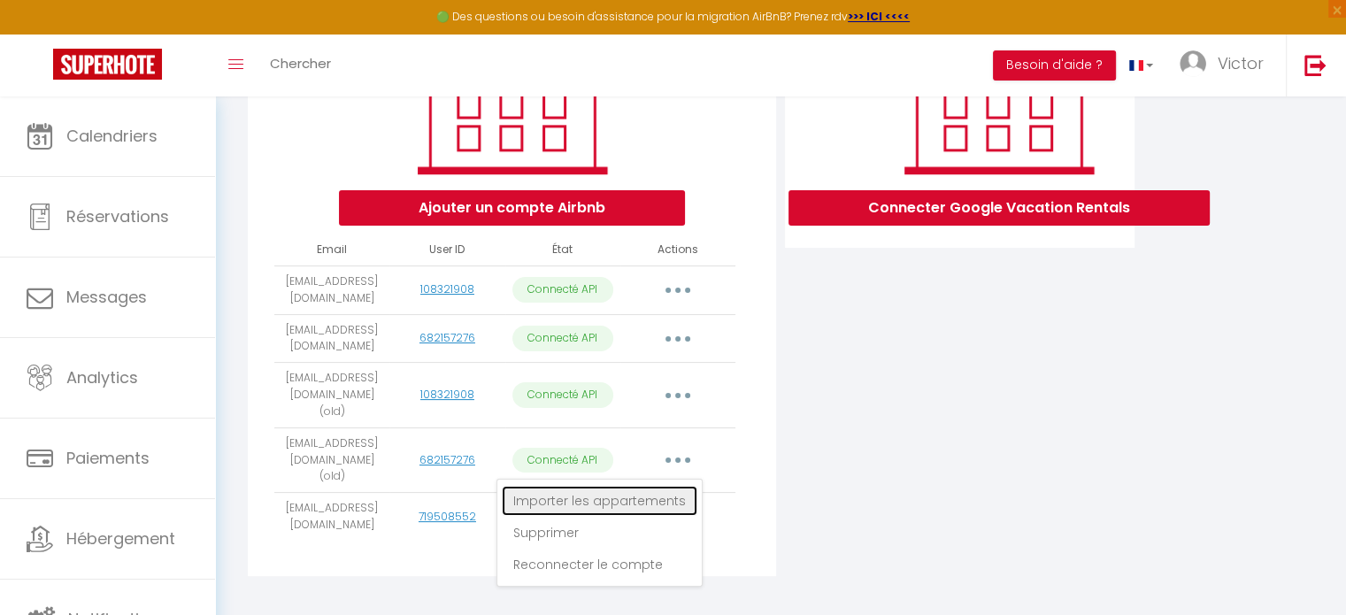
click at [644, 497] on link "Importer les appartements" at bounding box center [600, 501] width 196 height 30
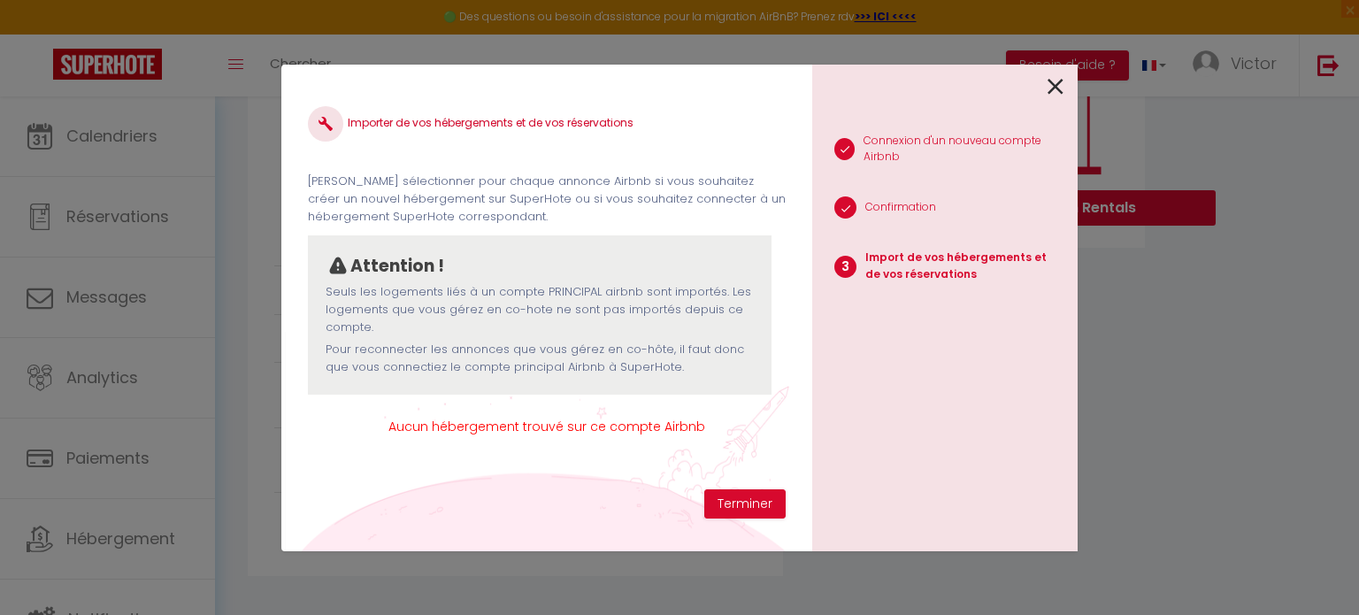
scroll to position [0, 0]
click at [1054, 84] on icon at bounding box center [1056, 86] width 16 height 27
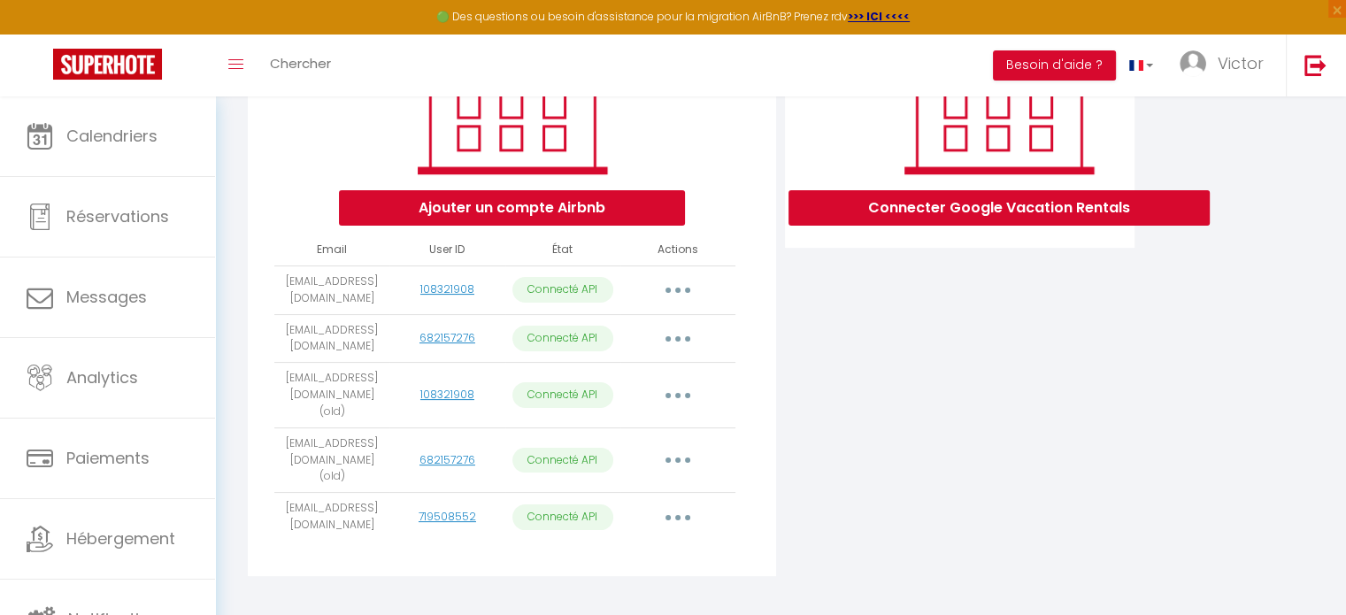
click at [684, 503] on button "button" at bounding box center [678, 517] width 50 height 28
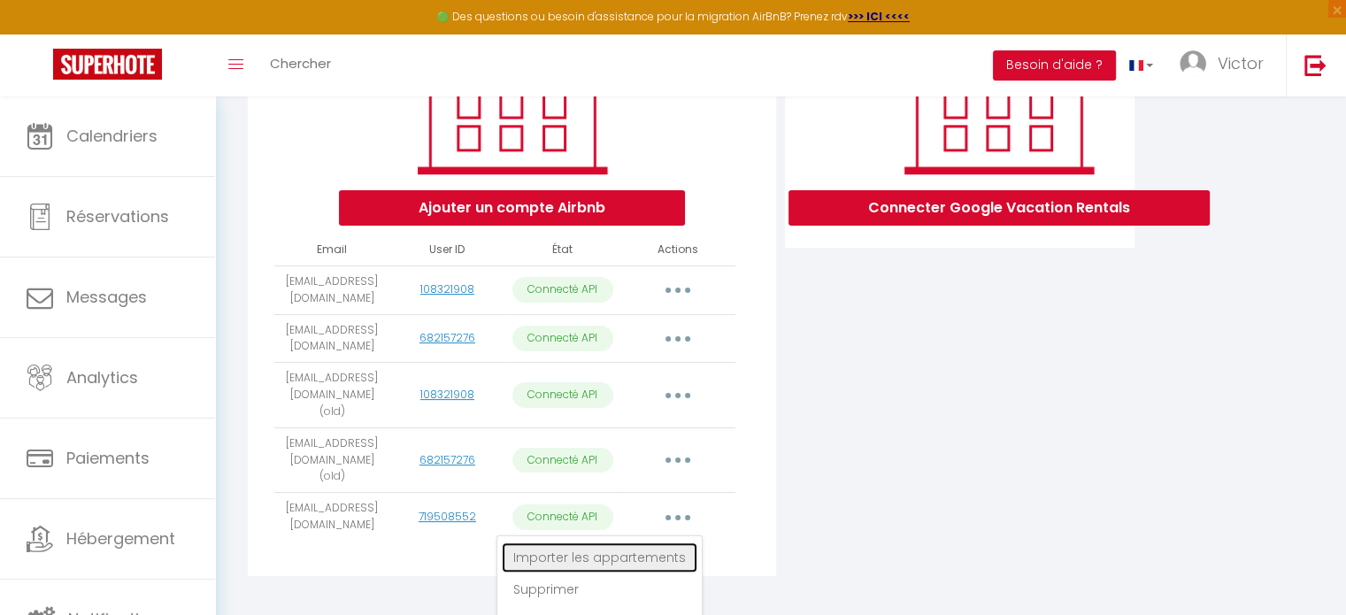
click at [632, 543] on link "Importer les appartements" at bounding box center [600, 558] width 196 height 30
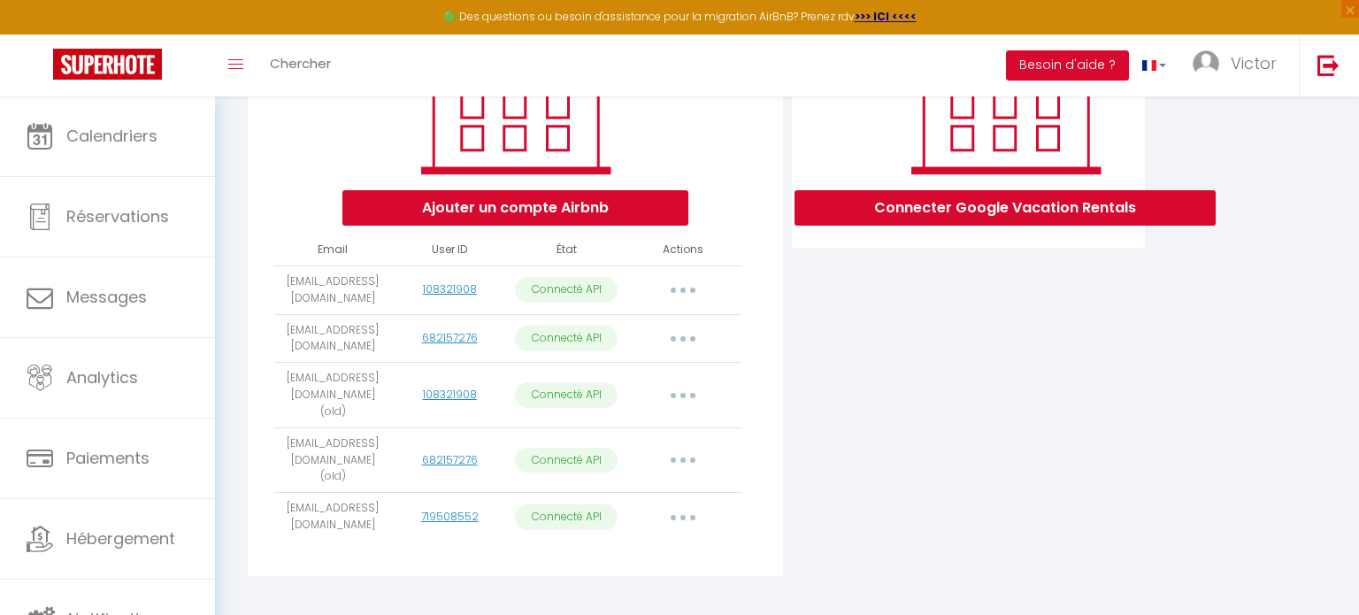
select select "21761"
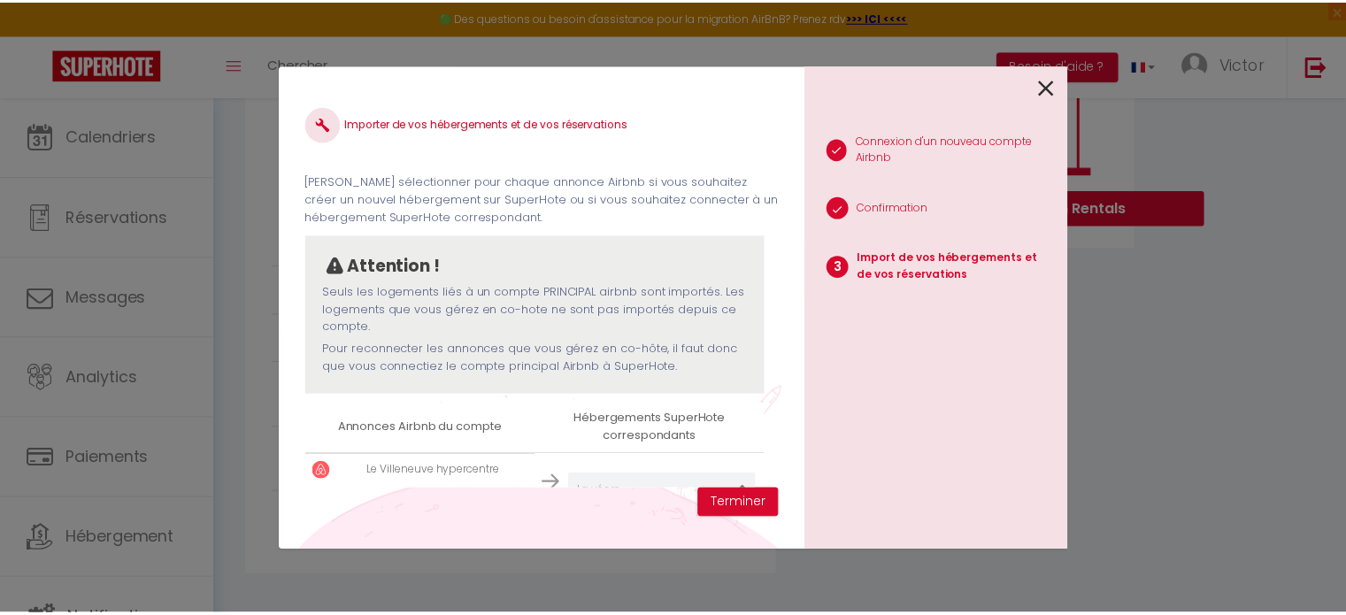
scroll to position [51, 0]
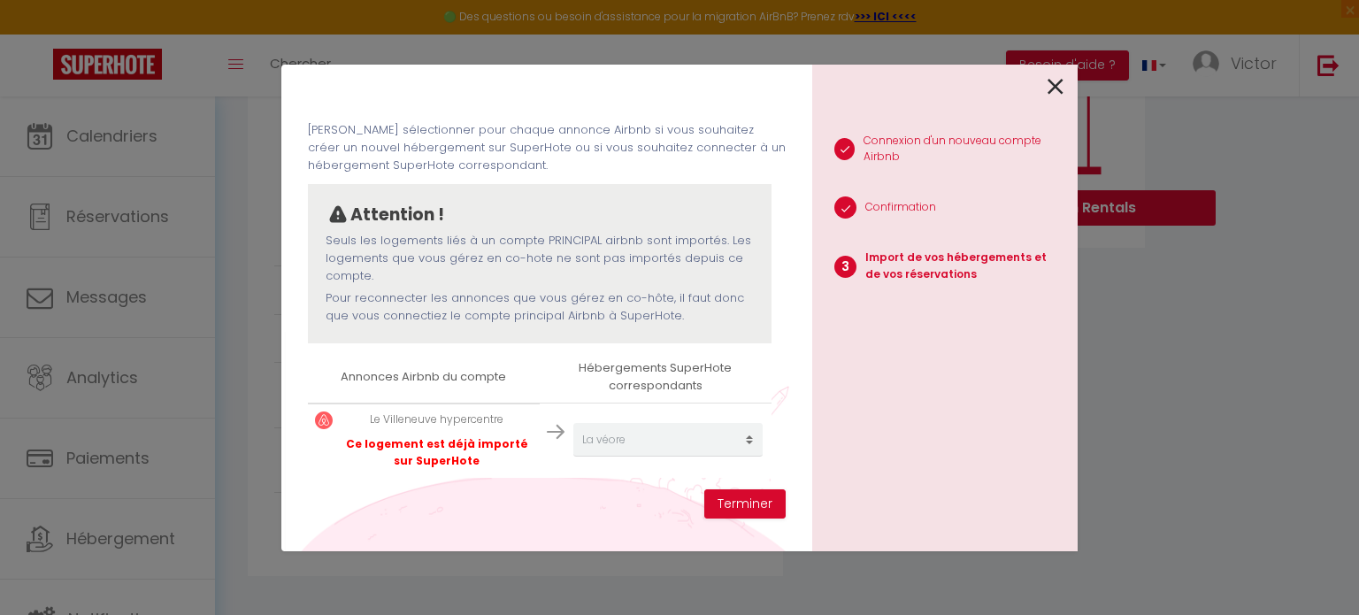
click at [1062, 83] on icon at bounding box center [1056, 86] width 16 height 27
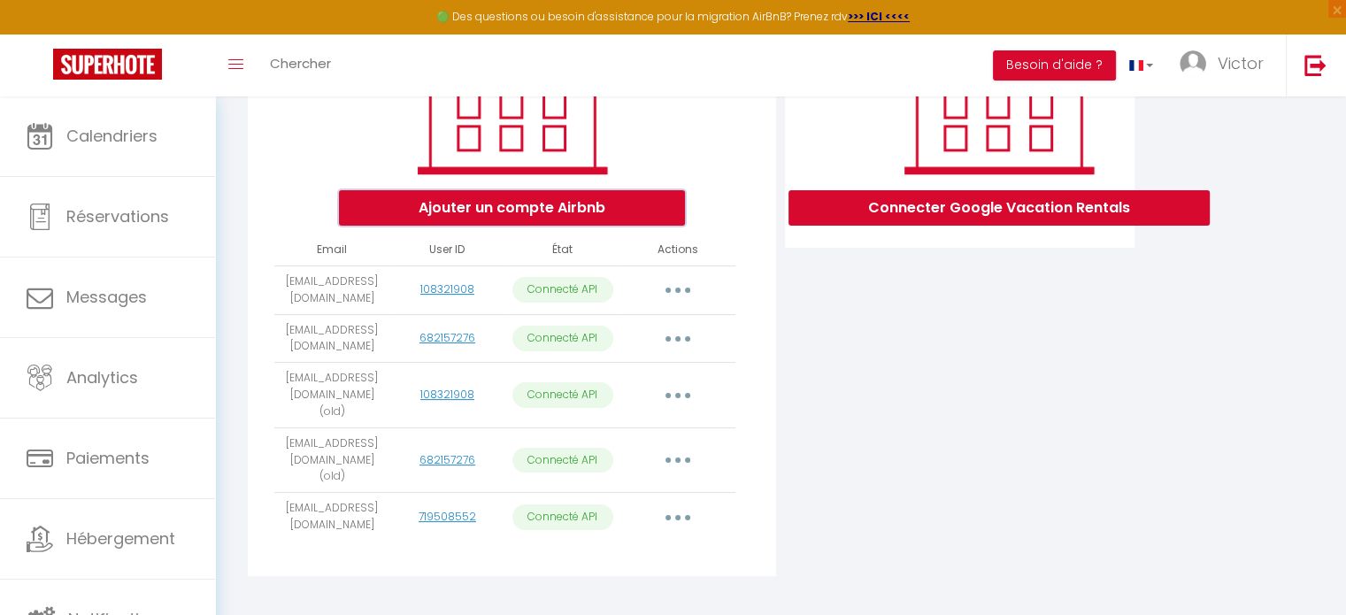
click at [568, 226] on button "Ajouter un compte Airbnb" at bounding box center [512, 207] width 346 height 35
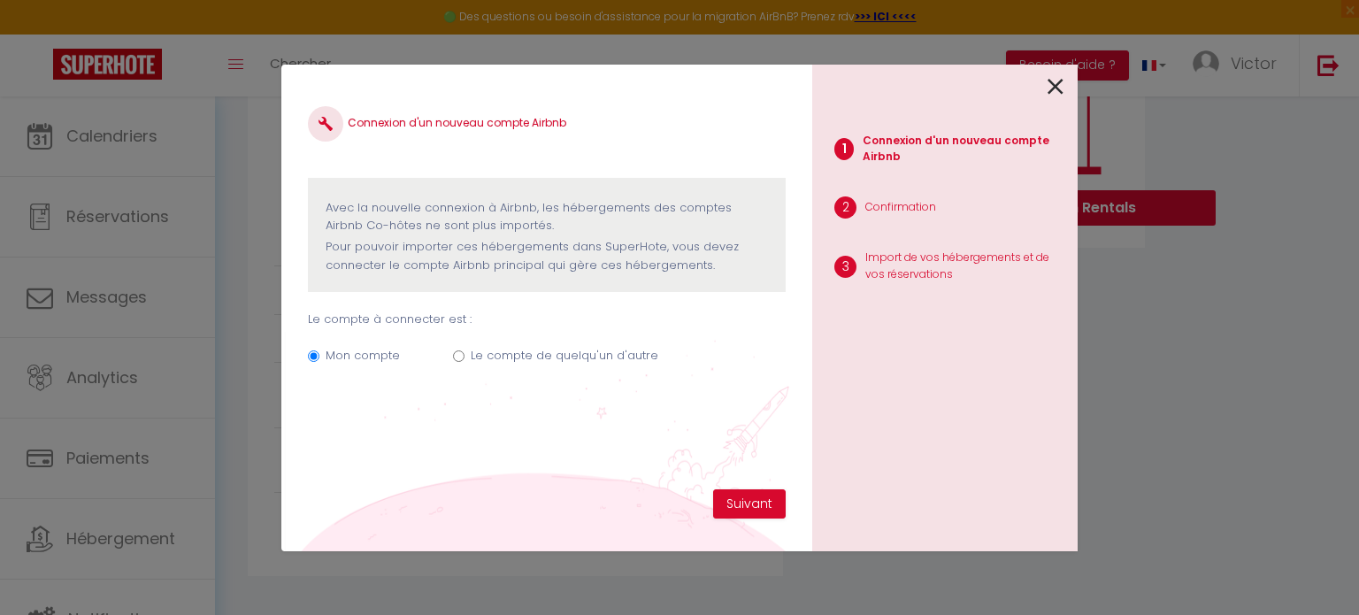
click at [1055, 98] on icon at bounding box center [1056, 86] width 16 height 27
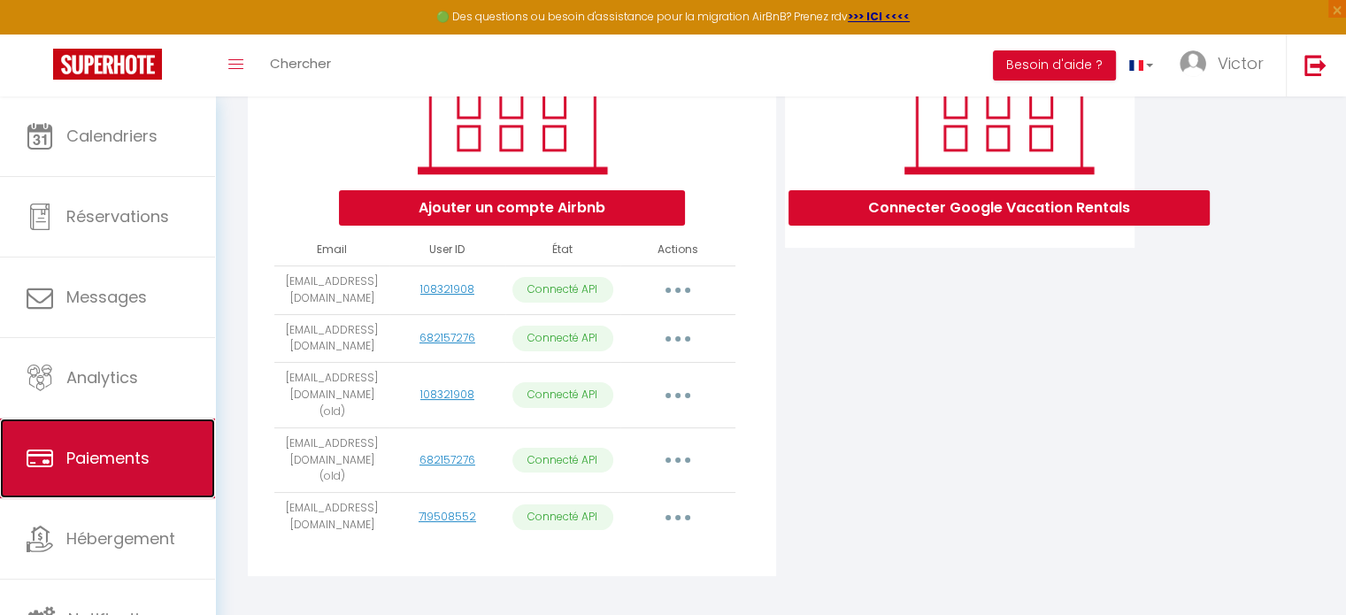
click at [188, 446] on link "Paiements" at bounding box center [107, 459] width 215 height 80
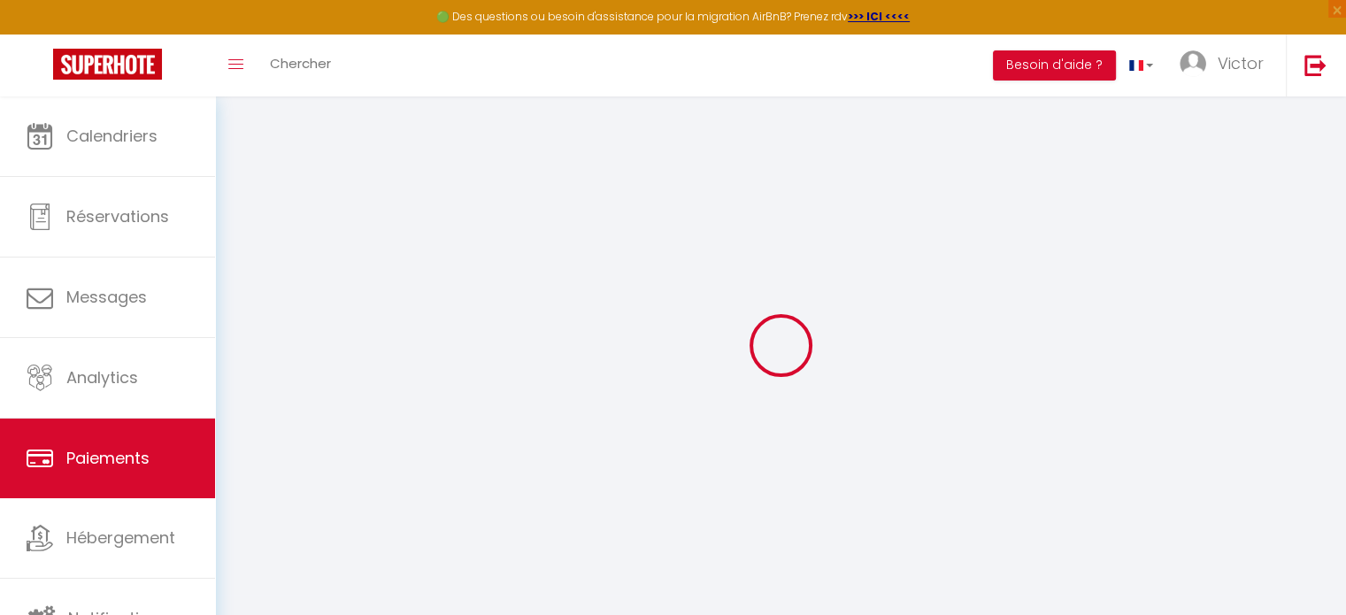
select select "2"
select select "0"
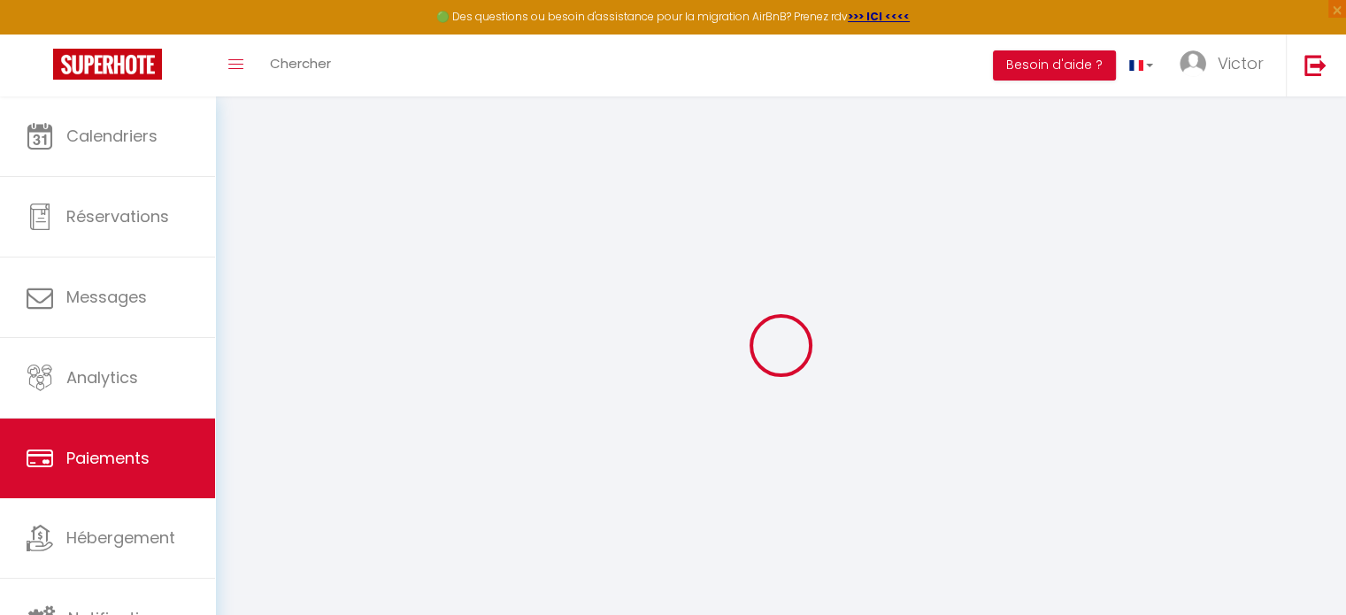
select select "0"
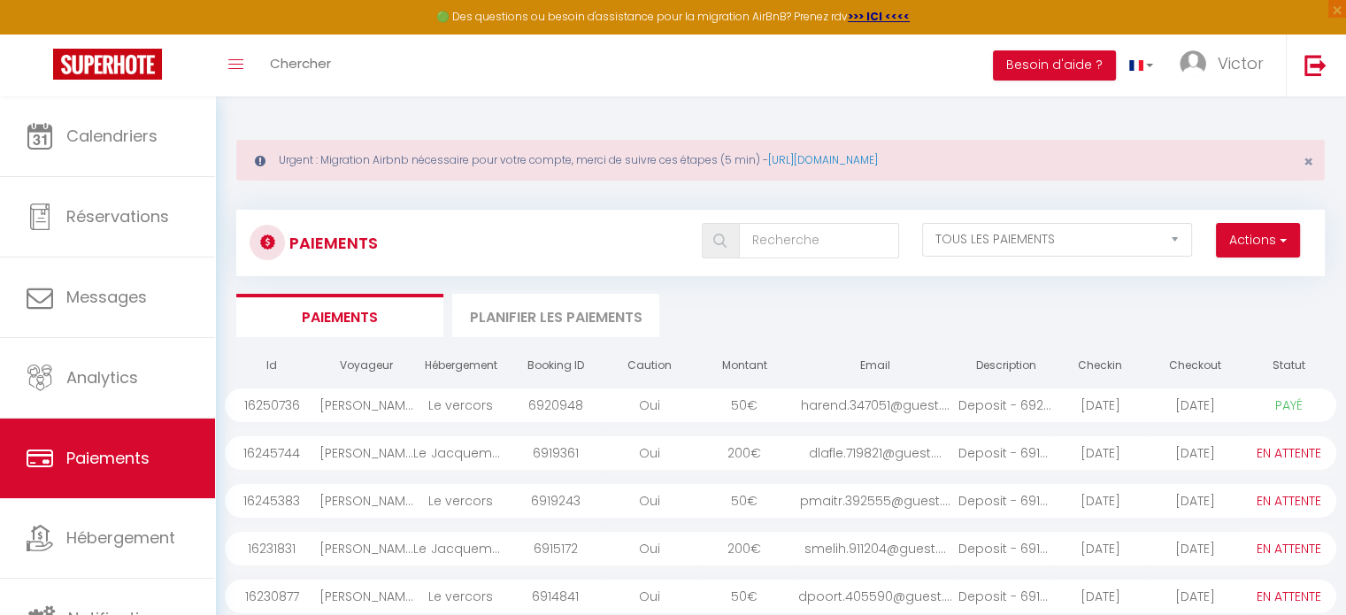
scroll to position [4, 0]
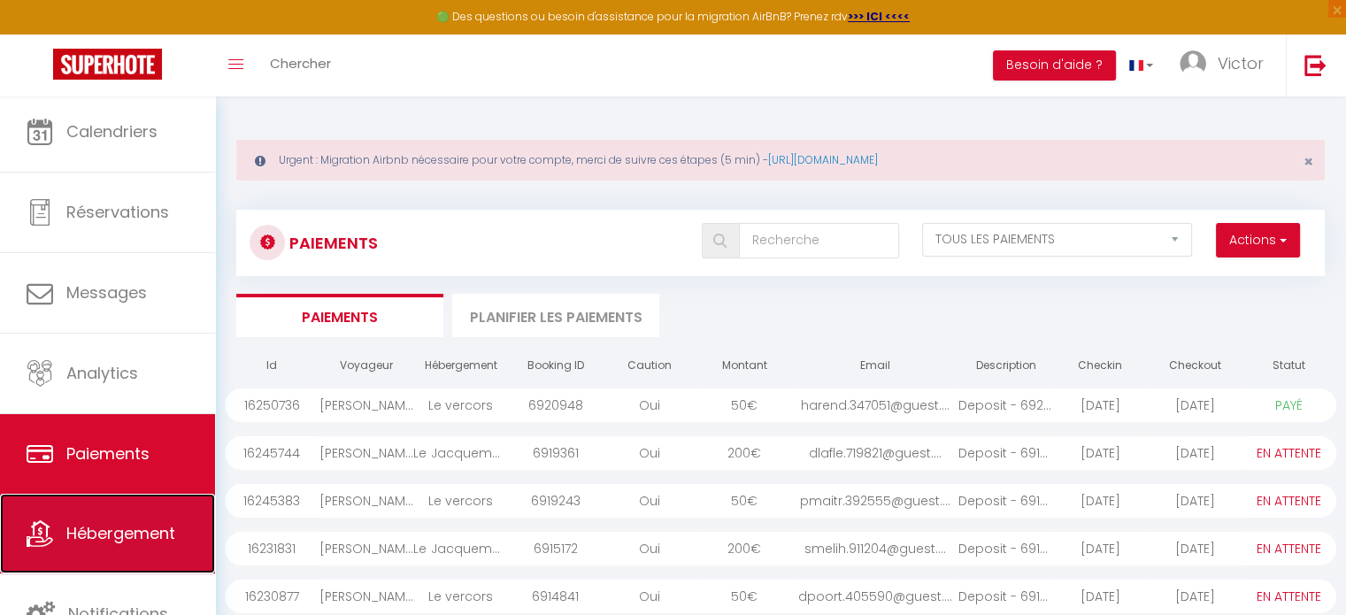
click at [73, 562] on link "Hébergement" at bounding box center [107, 534] width 215 height 80
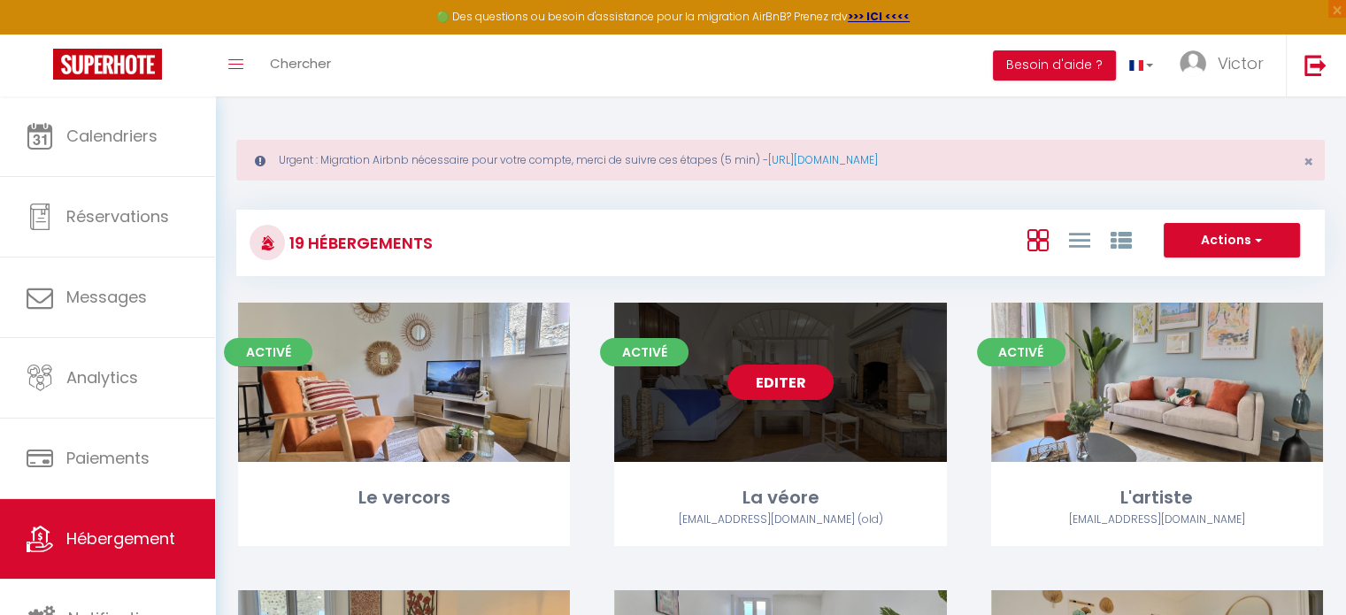
click at [776, 378] on link "Editer" at bounding box center [781, 382] width 106 height 35
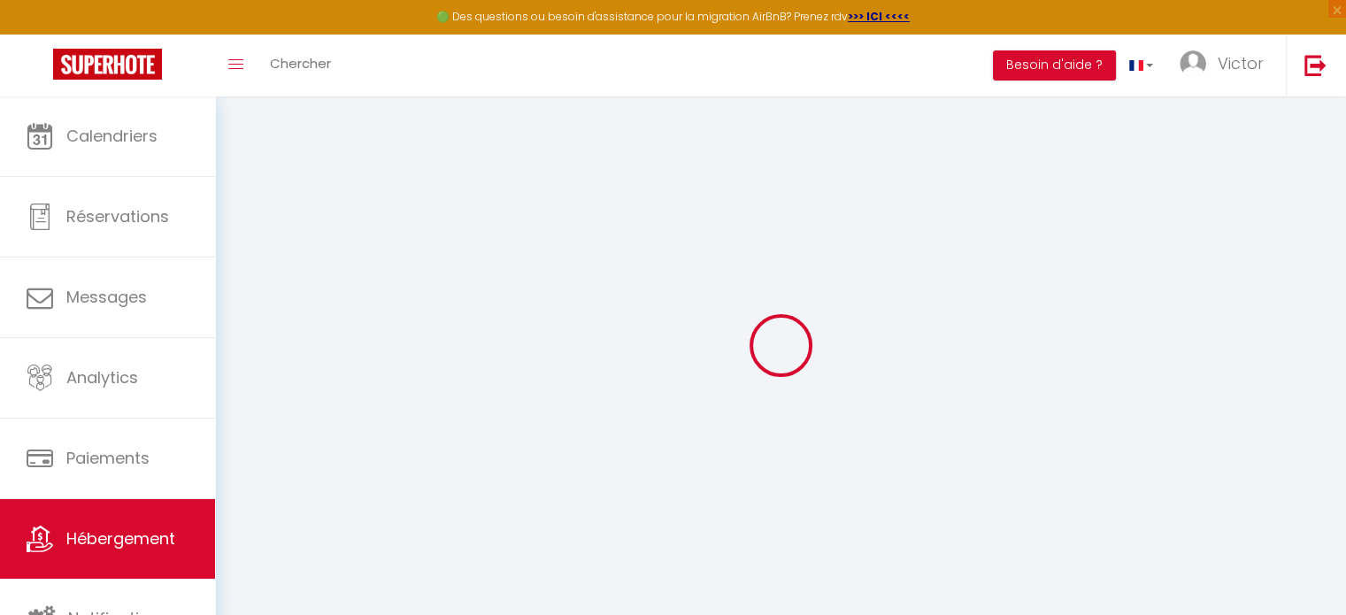
select select "+ 15 %"
select select "20698-1512415158022481770"
checkbox input "false"
checkbox input "true"
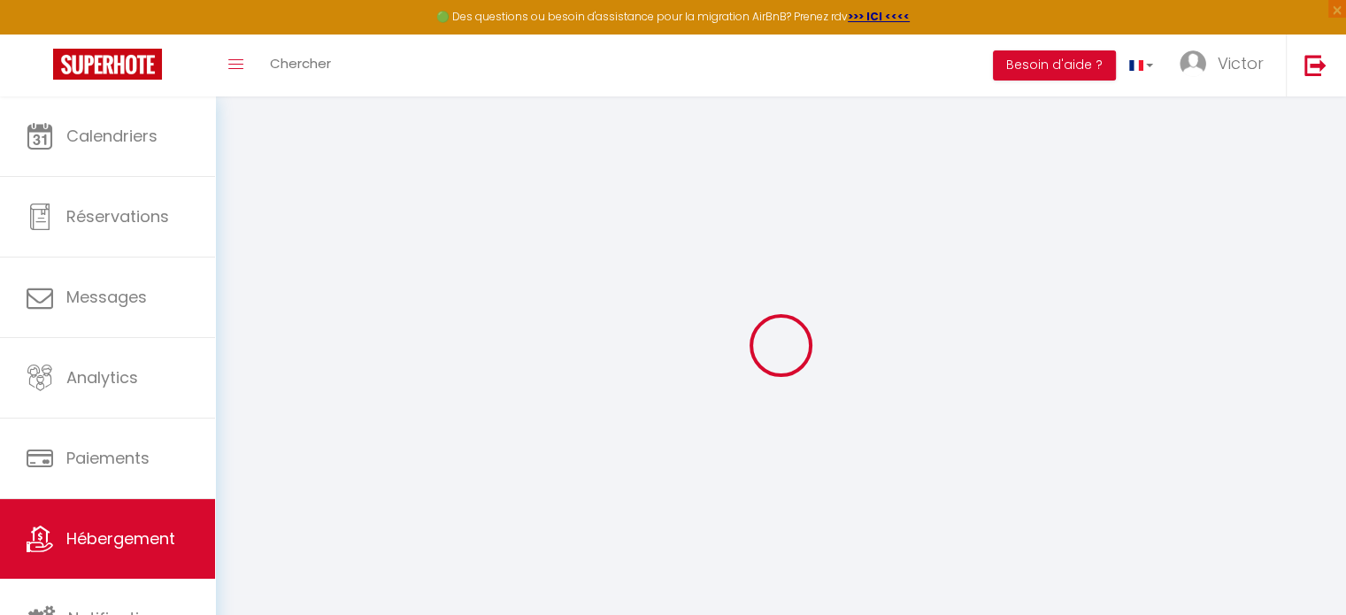
checkbox input "false"
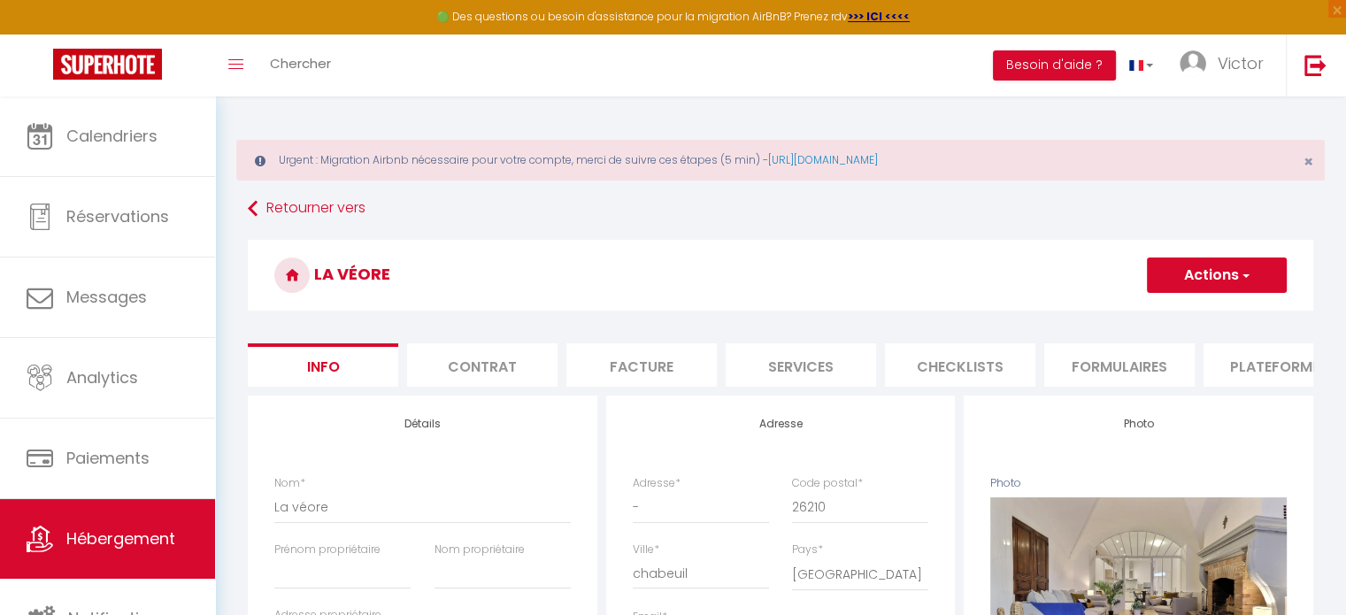
click at [1240, 357] on li "Plateformes" at bounding box center [1279, 364] width 150 height 43
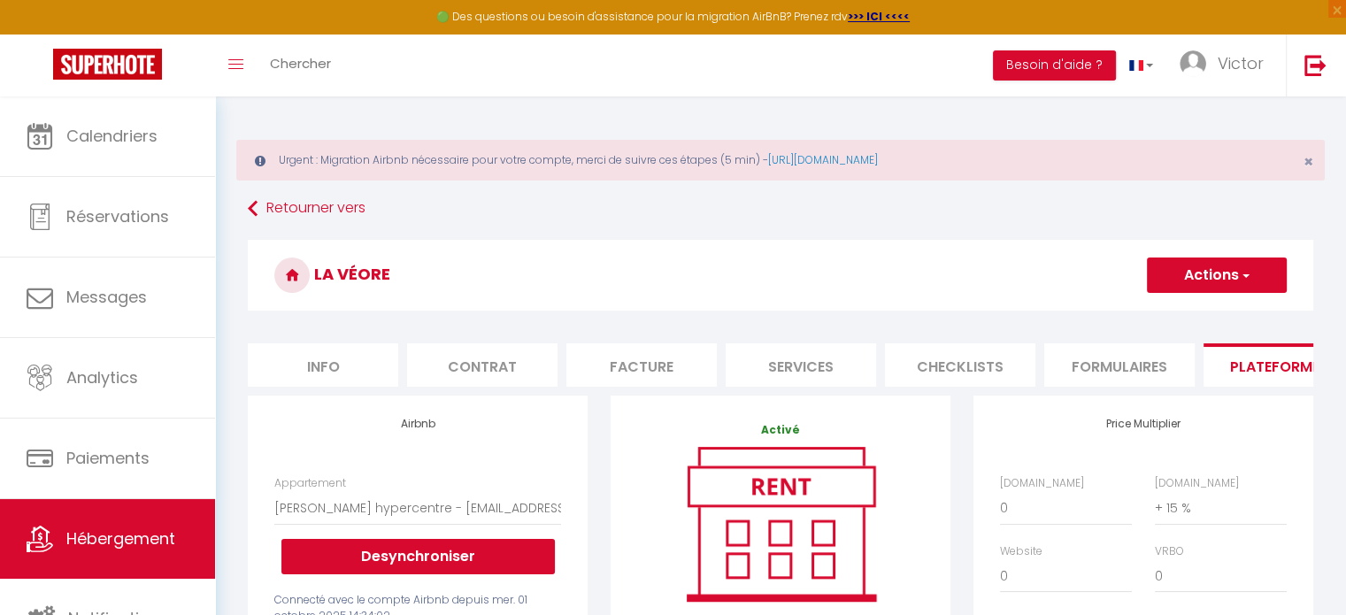
click at [1101, 374] on li "Formulaires" at bounding box center [1119, 364] width 150 height 43
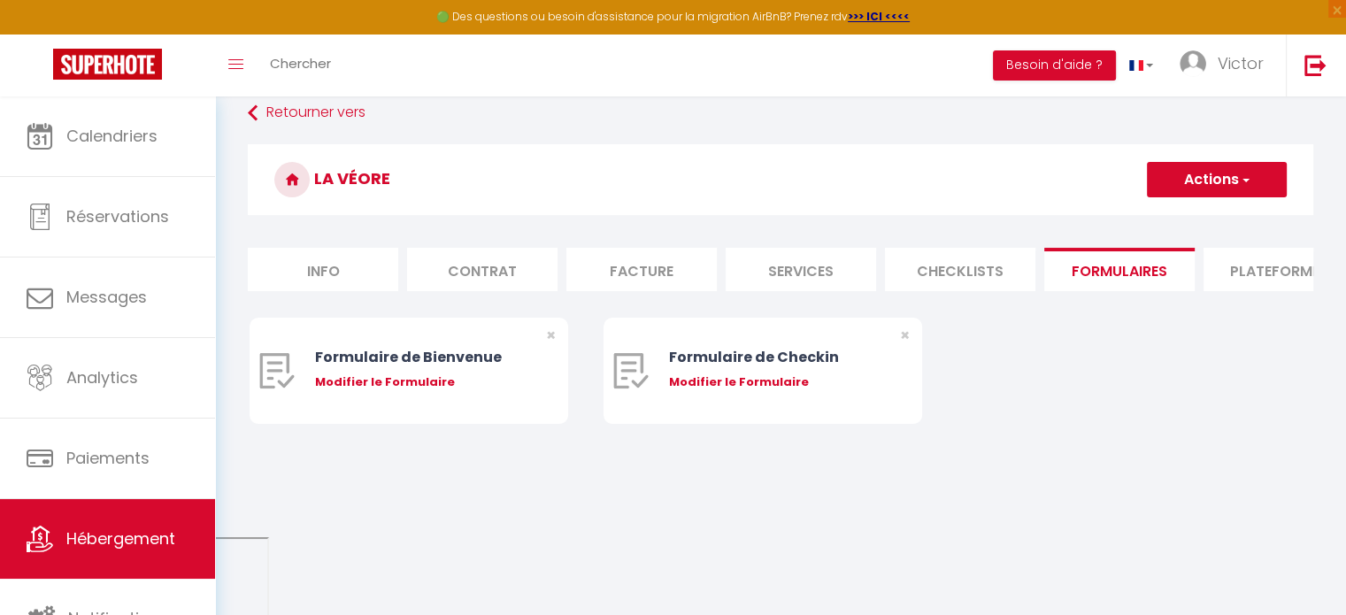
scroll to position [0, 528]
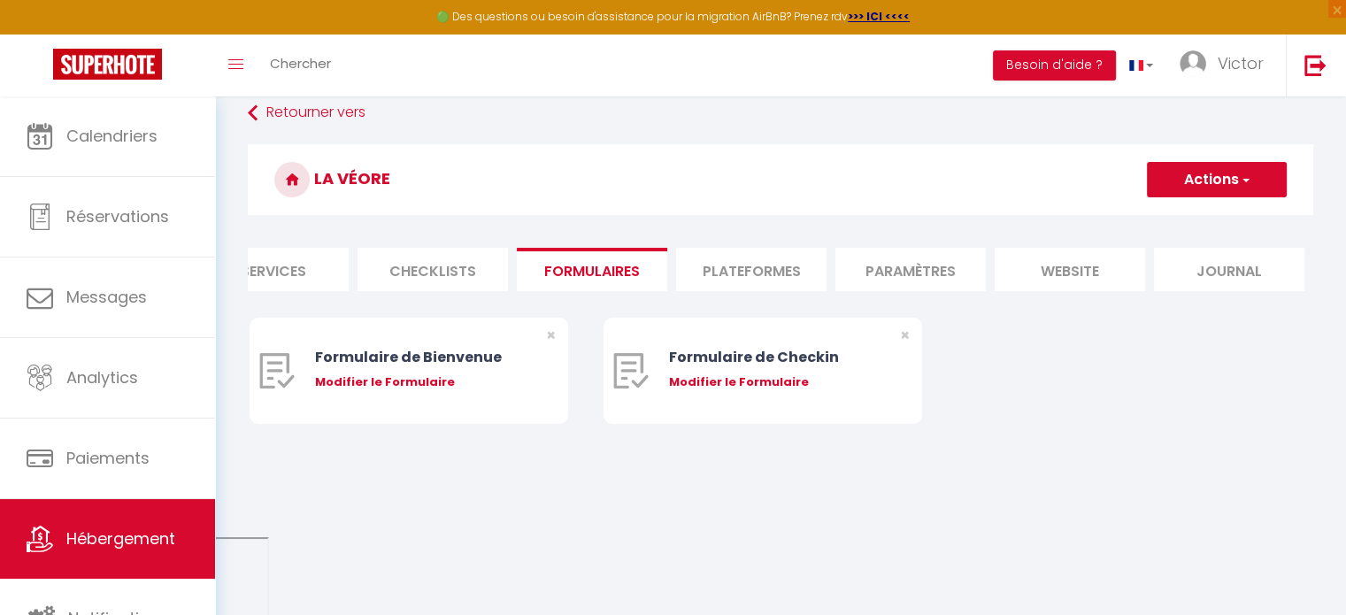
click at [805, 258] on li "Plateformes" at bounding box center [751, 269] width 150 height 43
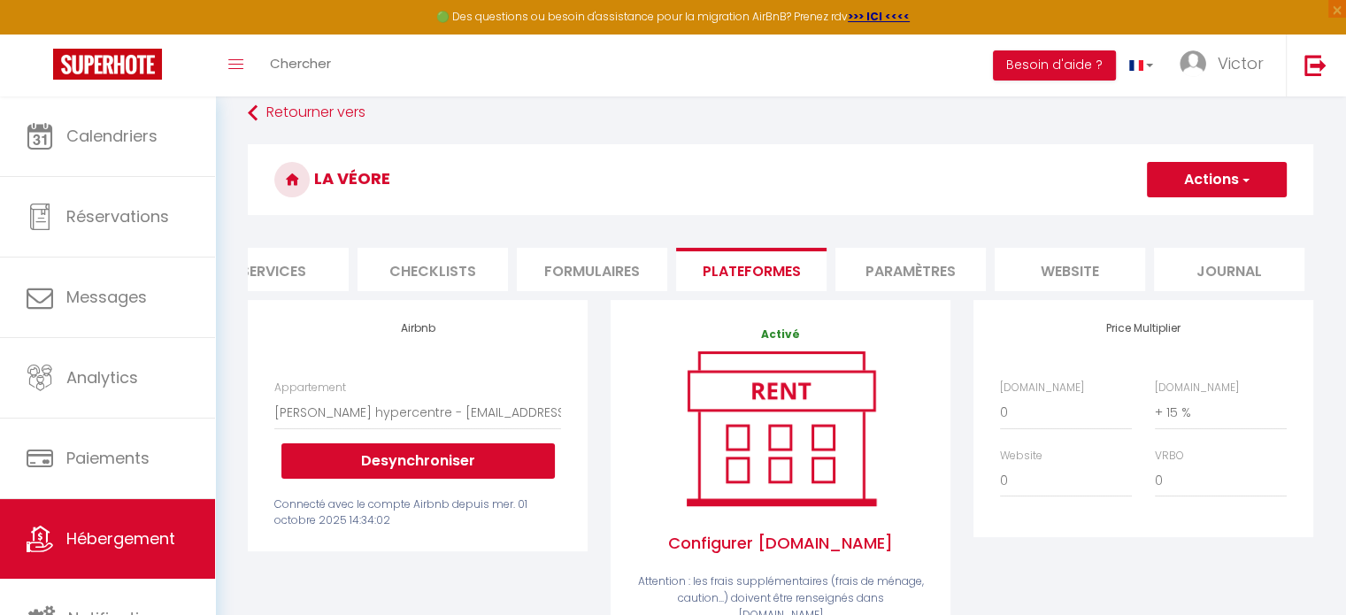
scroll to position [202, 0]
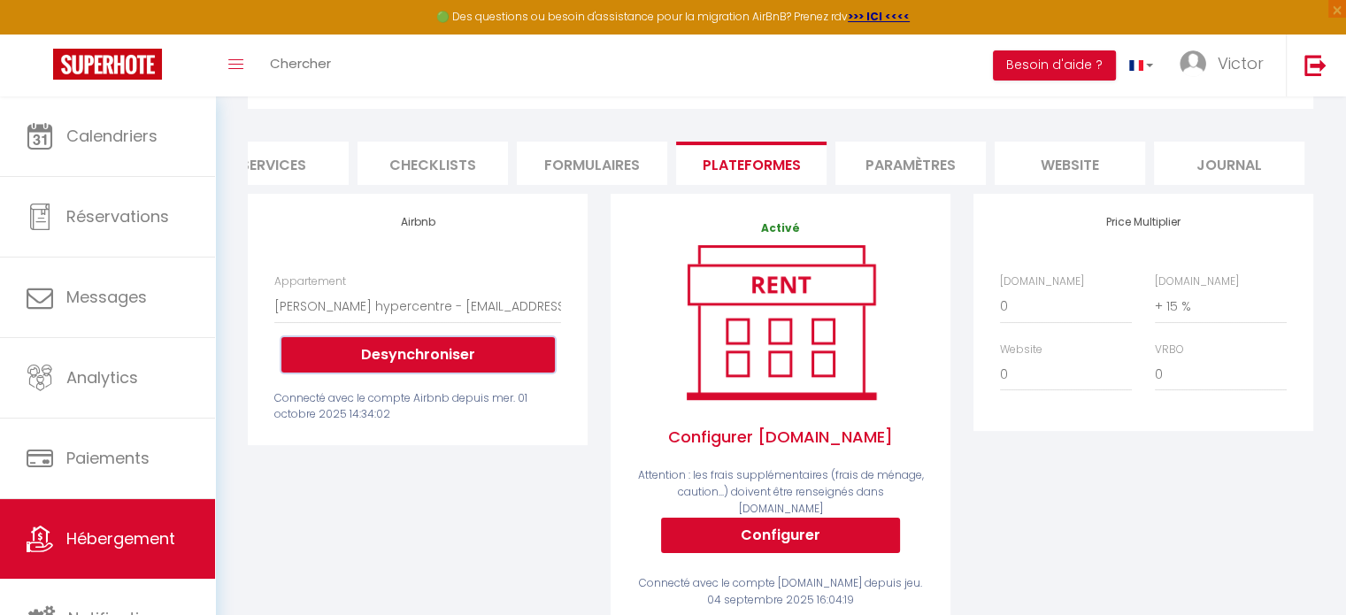
click at [379, 358] on button "Desynchroniser" at bounding box center [417, 354] width 273 height 35
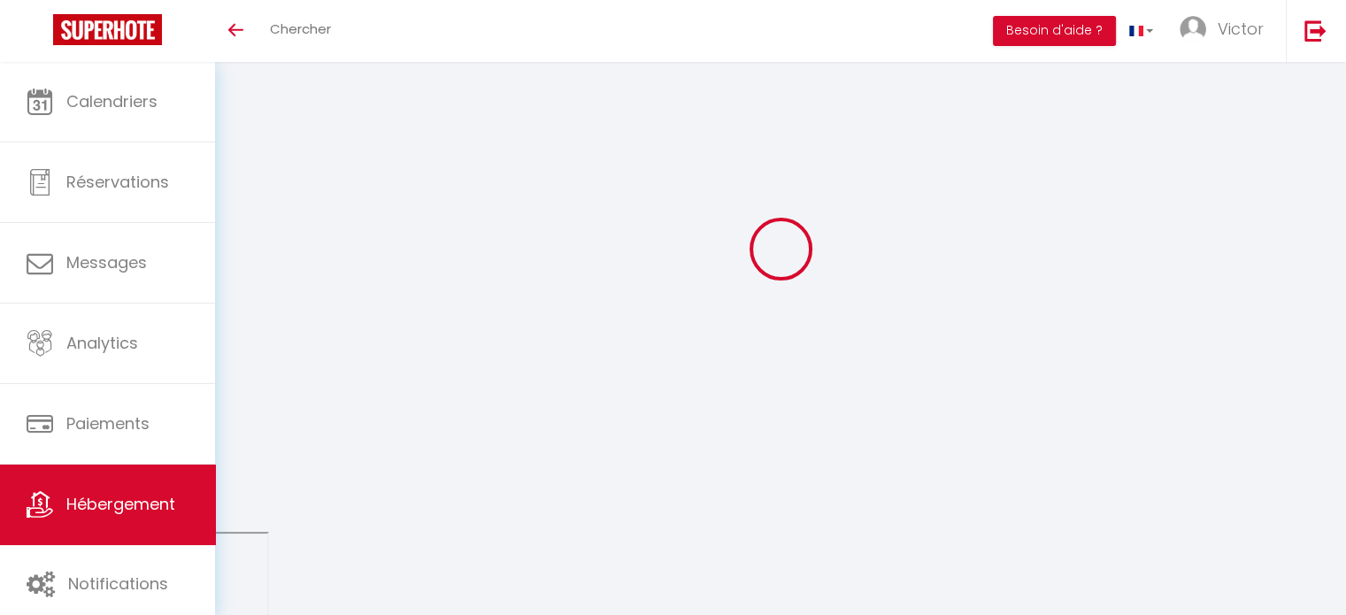
select select "+ 15 %"
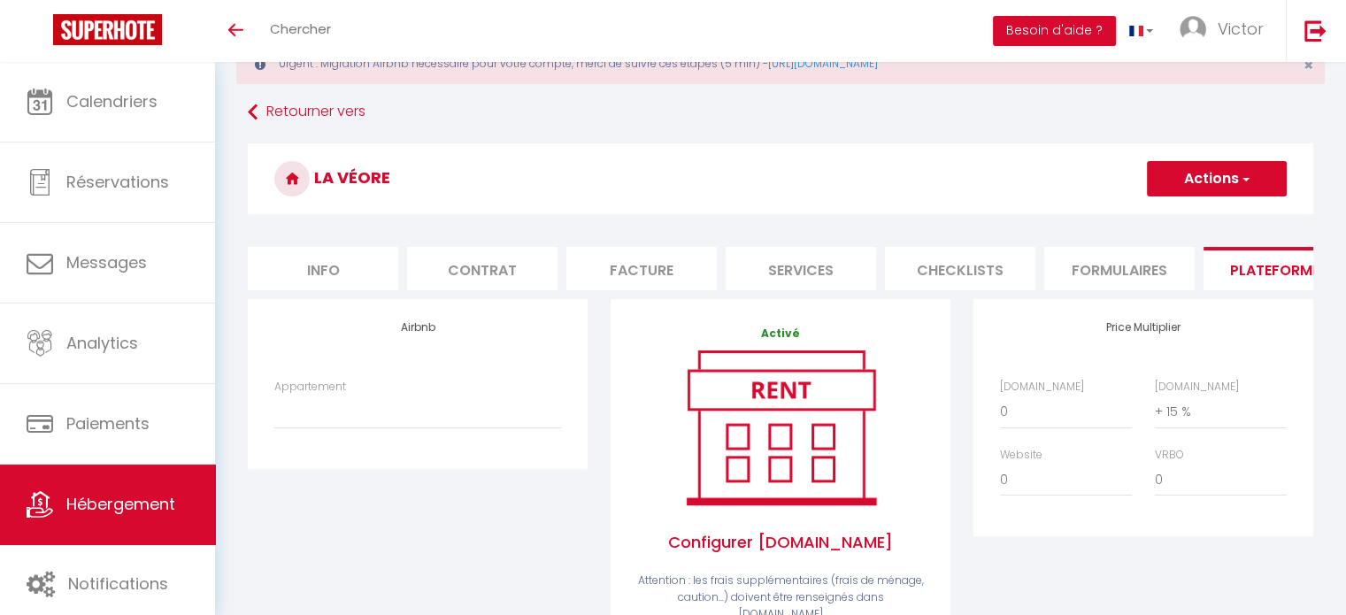
scroll to position [136, 0]
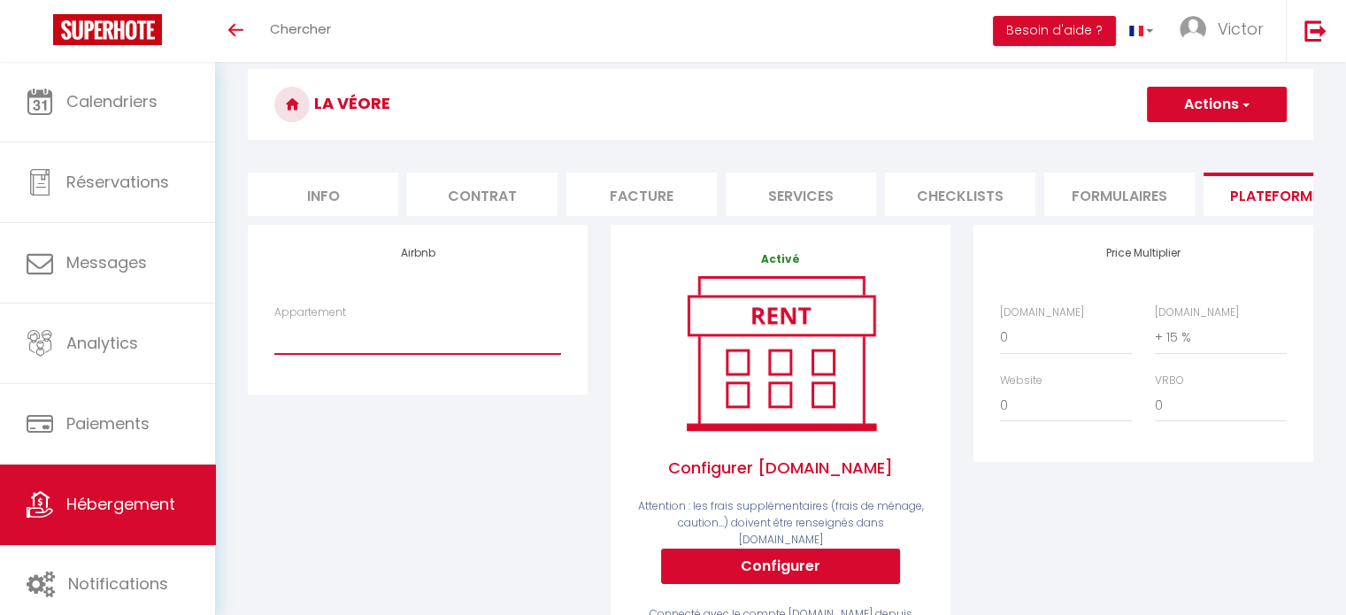
drag, startPoint x: 0, startPoint y: 0, endPoint x: 374, endPoint y: 359, distance: 518.3
click at [374, 354] on select "Le Villeneuve hypercentre - [EMAIL_ADDRESS][DOMAIN_NAME] (old)" at bounding box center [417, 337] width 287 height 34
click at [374, 498] on div "Airbnb Appartement Le Villeneuve hypercentre - [EMAIL_ADDRESS][DOMAIN_NAME] (ol…" at bounding box center [417, 455] width 363 height 460
click at [1206, 105] on button "Actions" at bounding box center [1217, 104] width 140 height 35
click at [1185, 142] on link "Enregistrer" at bounding box center [1216, 143] width 140 height 23
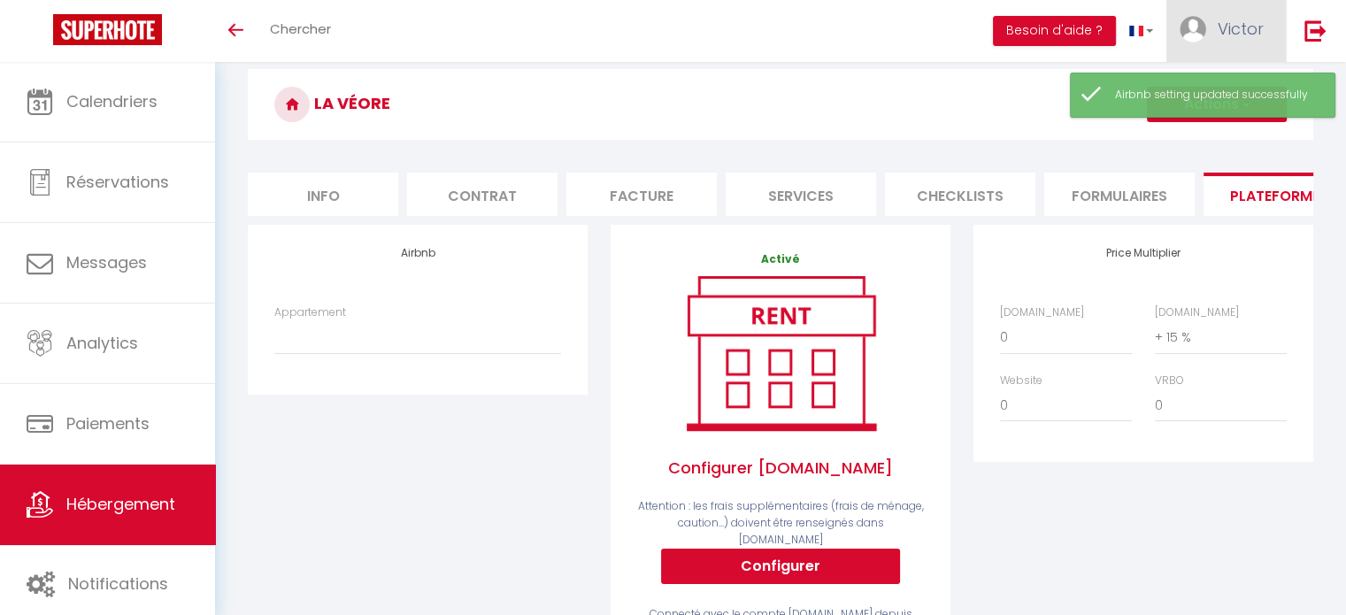
click at [1175, 56] on link "Victor" at bounding box center [1226, 31] width 119 height 62
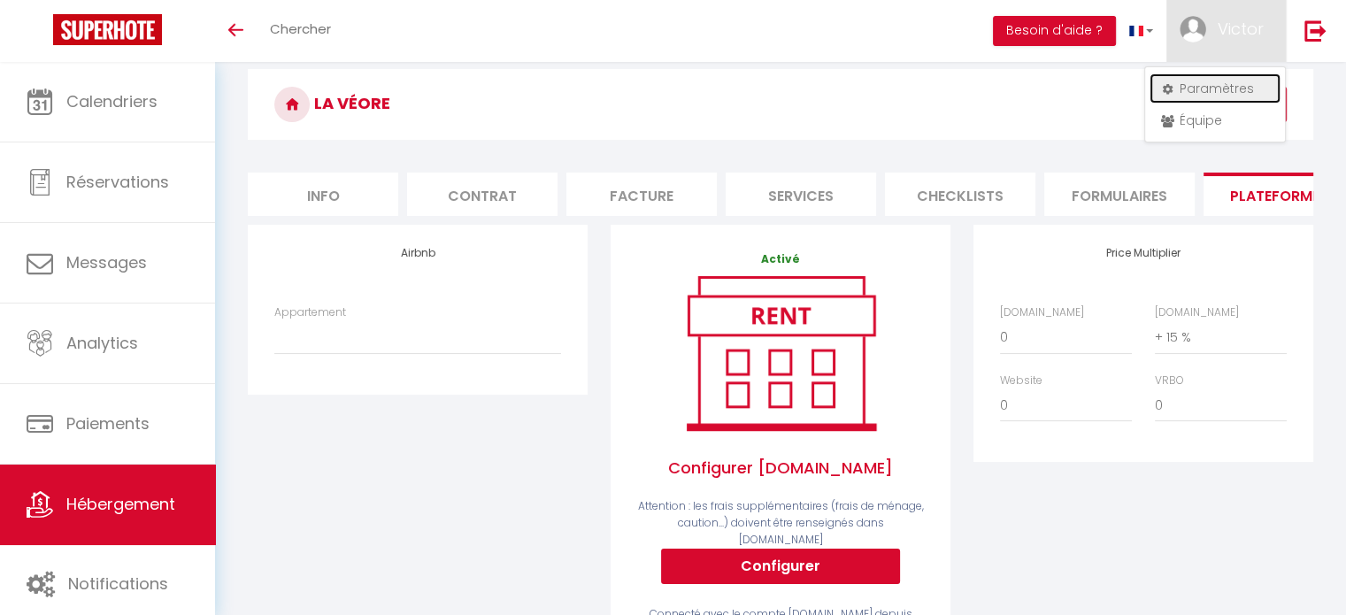
click at [1177, 91] on link "Paramètres" at bounding box center [1215, 88] width 131 height 30
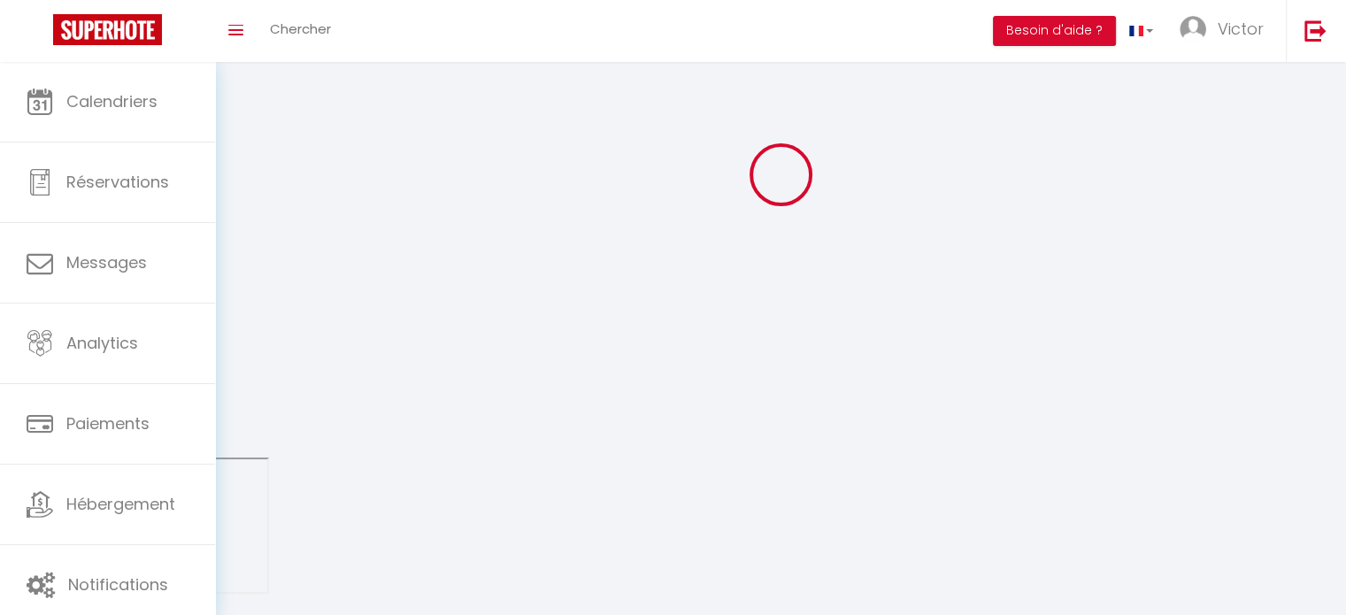
type input "Victor"
type input "Bonnivat"
type input "0676363170"
type input "[STREET_ADDRESS][PERSON_NAME]"
type input "26120"
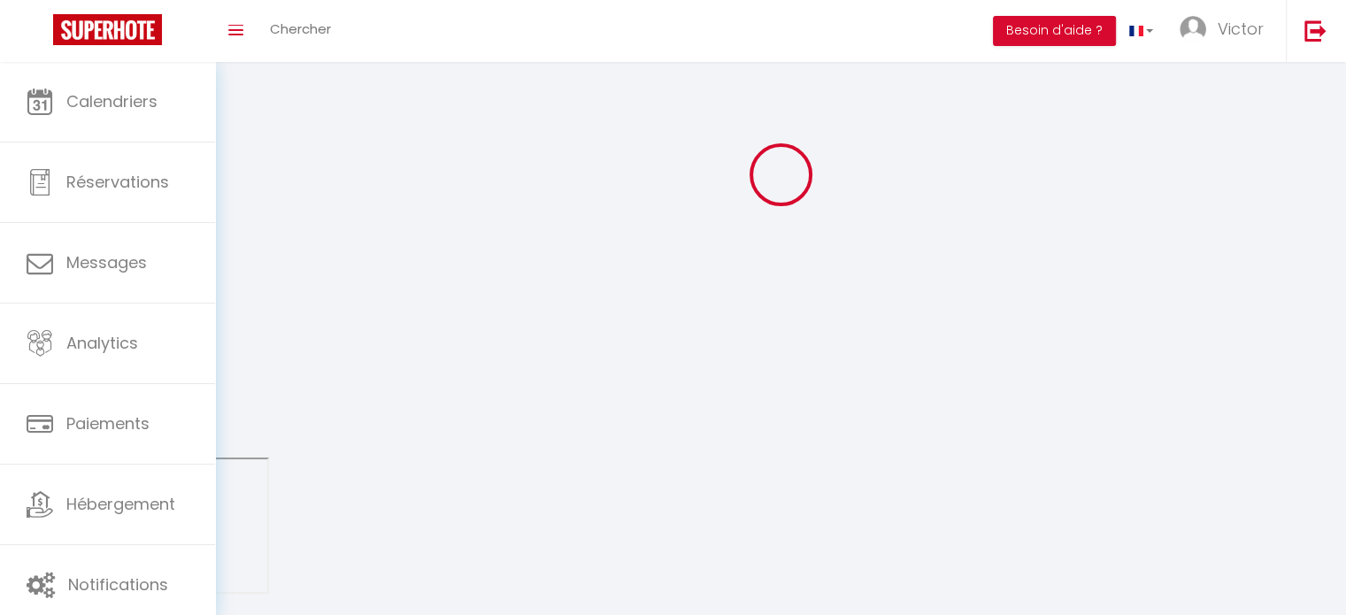
type input "chabeuil"
select select "28"
type input "004wBqnQgBdiHV5kaXdf7iYyK"
type input "aklPanya57sH58VvBCVxtUy7z"
type input "004wBqnQgBdiHV5kaXdf7iYyK"
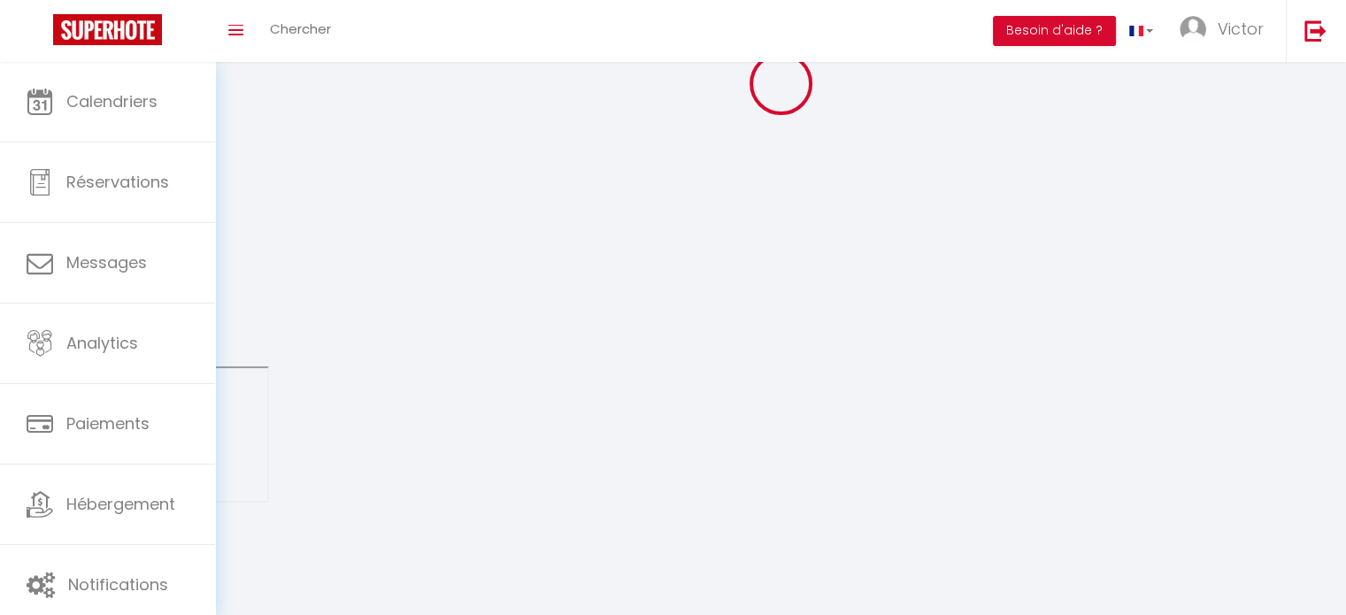
type input "aklPanya57sH58VvBCVxtUy7z"
type input "[URL][DOMAIN_NAME]"
select select "fr"
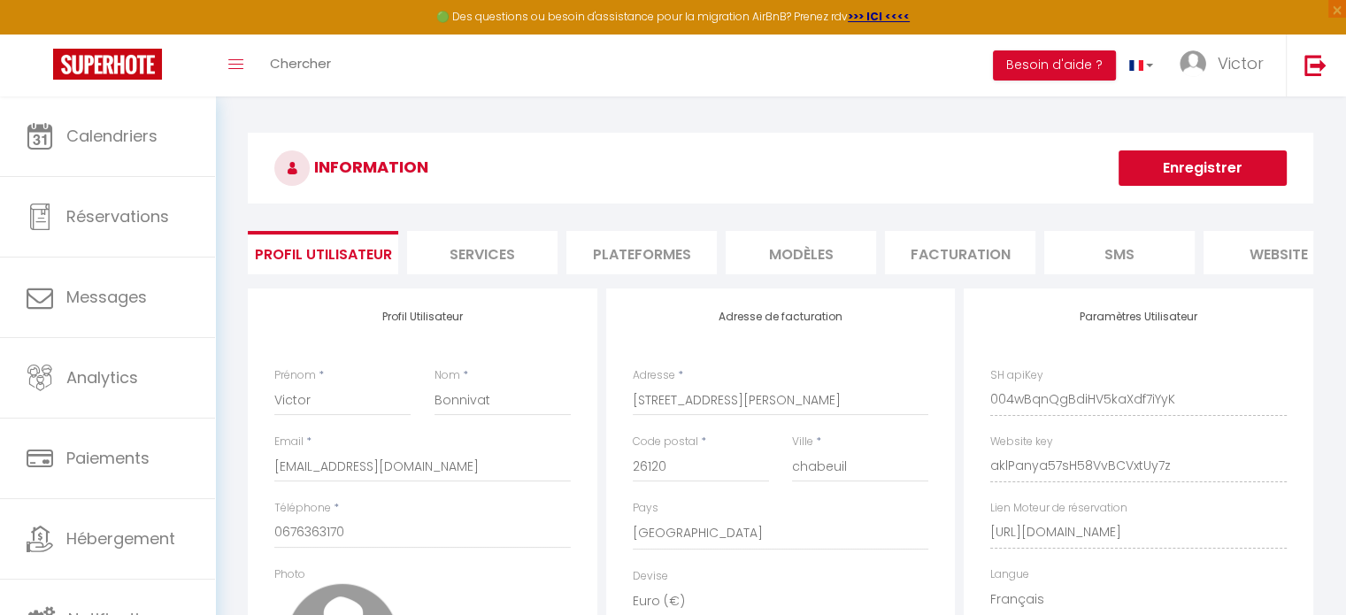
click at [674, 247] on li "Plateformes" at bounding box center [641, 252] width 150 height 43
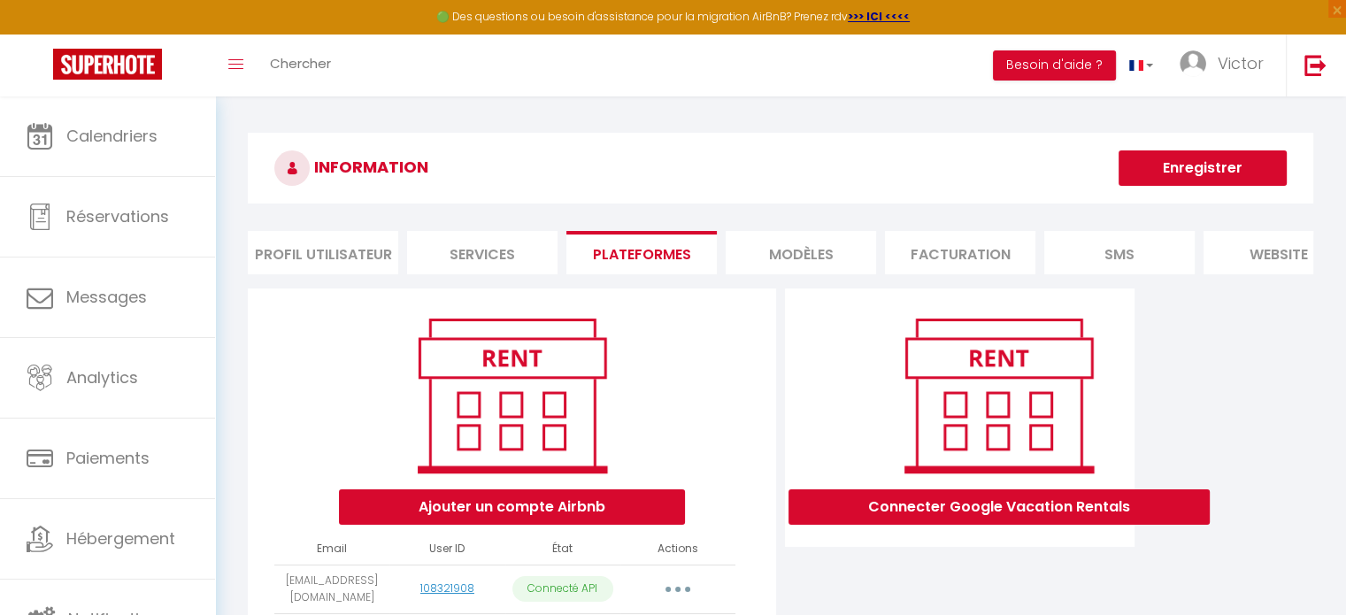
scroll to position [246, 0]
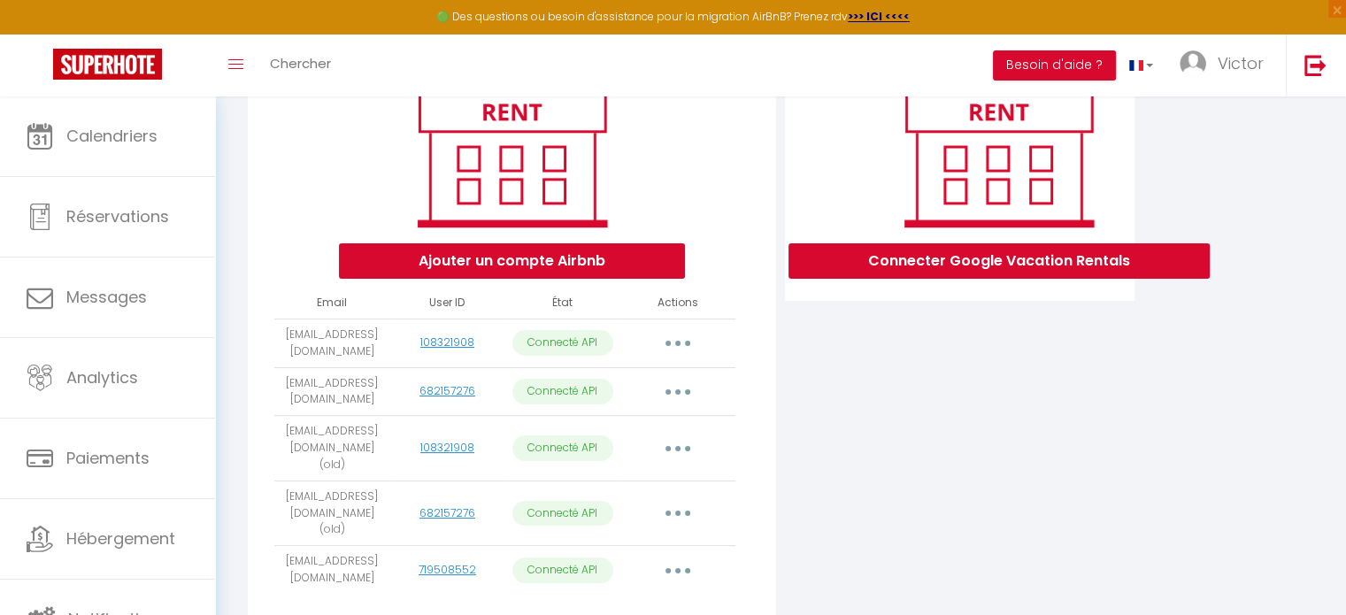
click at [683, 456] on button "button" at bounding box center [678, 449] width 50 height 28
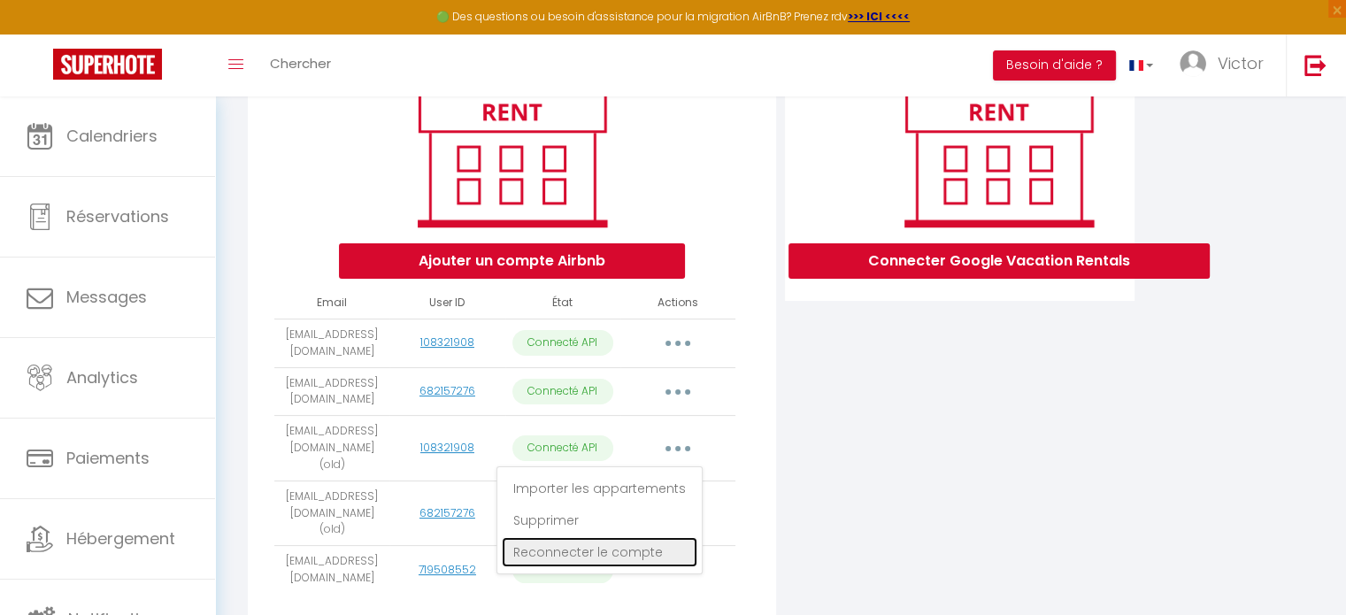
click at [629, 543] on link "Reconnecter le compte" at bounding box center [600, 552] width 196 height 30
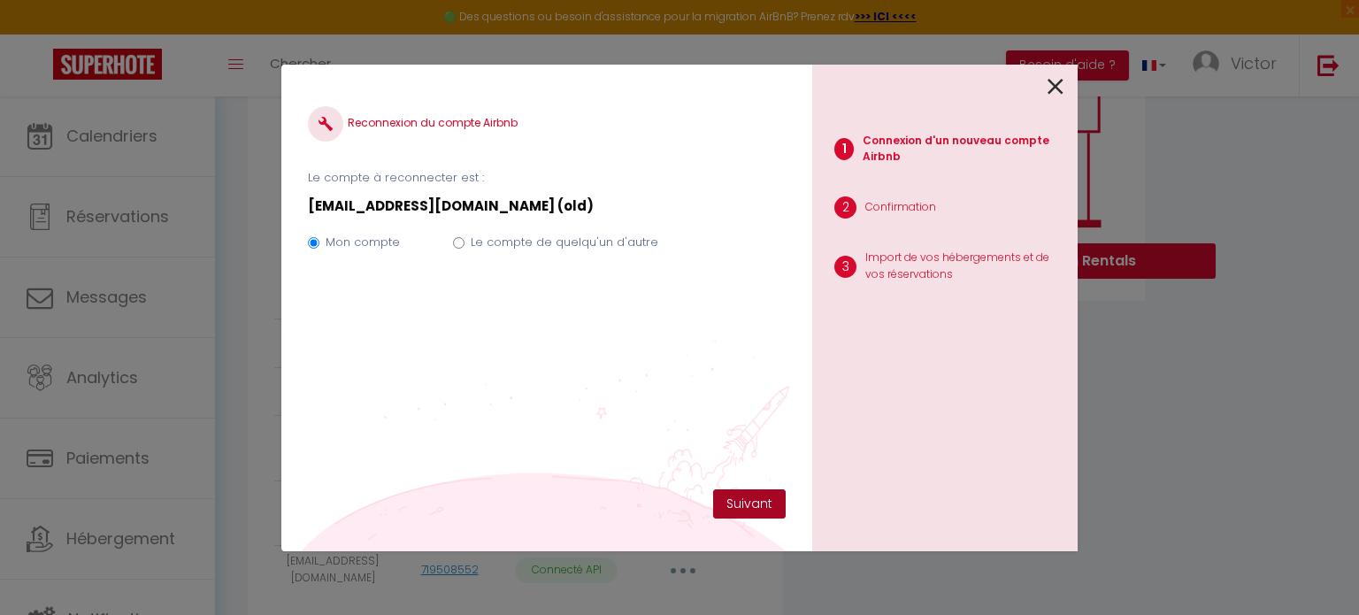
click at [751, 510] on button "Suivant" at bounding box center [749, 504] width 73 height 30
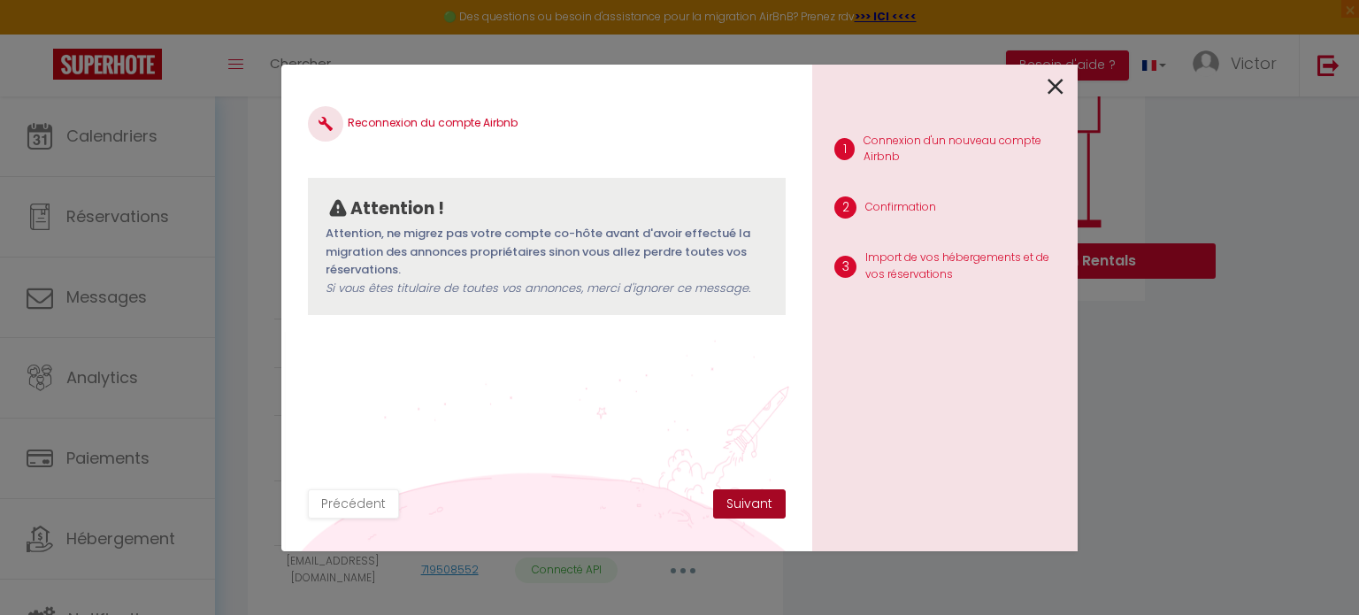
click at [751, 510] on button "Suivant" at bounding box center [749, 504] width 73 height 30
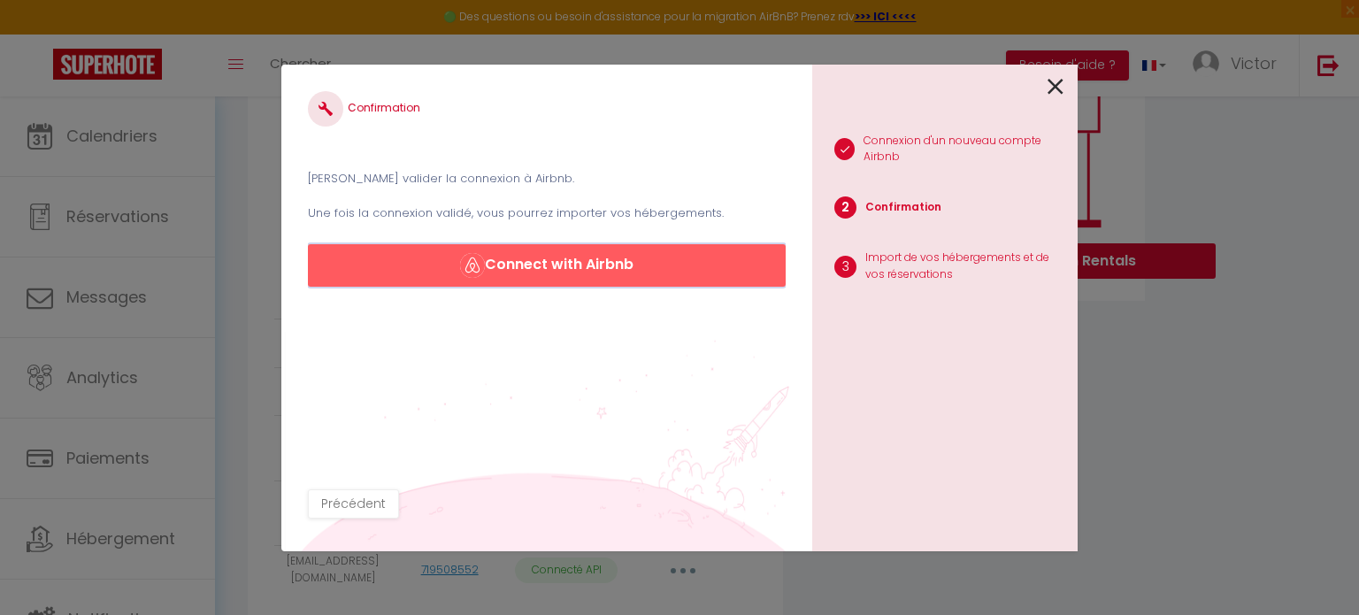
click at [620, 274] on button "Connect with Airbnb" at bounding box center [547, 265] width 478 height 42
click at [1065, 84] on div "1 Connexion d'un nouveau compte Airbnb 2 Confirmation 3 Import de vos hébergeme…" at bounding box center [945, 308] width 266 height 487
click at [1051, 85] on icon at bounding box center [1056, 86] width 16 height 27
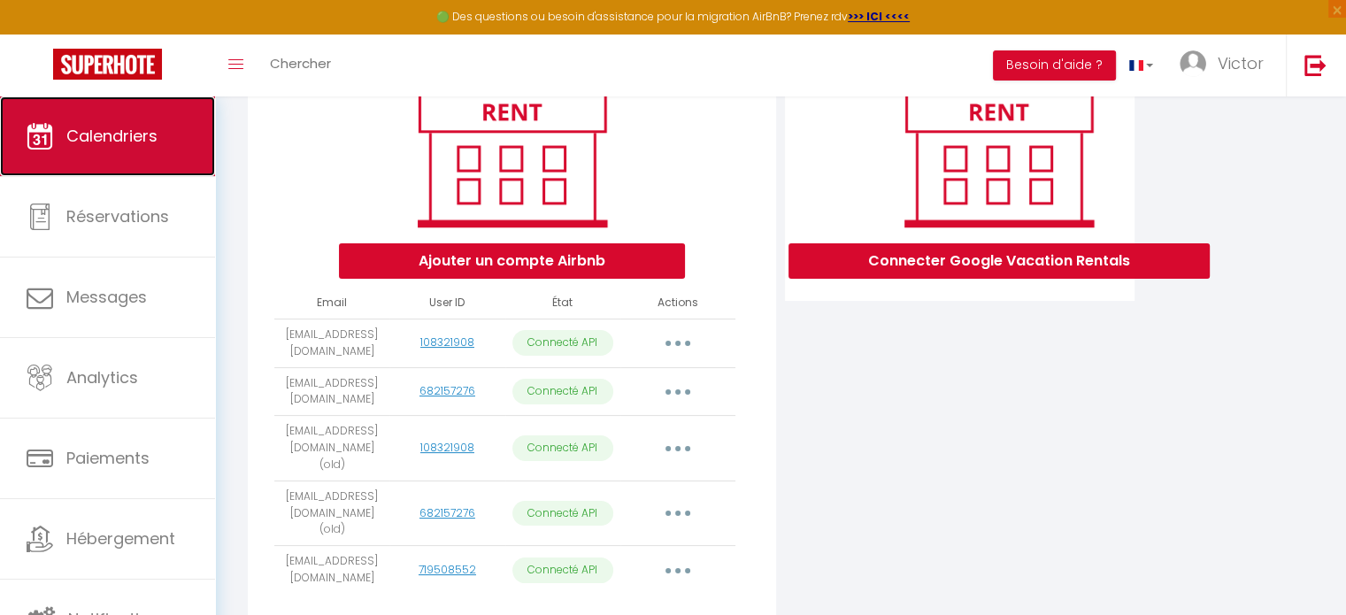
click at [94, 143] on span "Calendriers" at bounding box center [111, 136] width 91 height 22
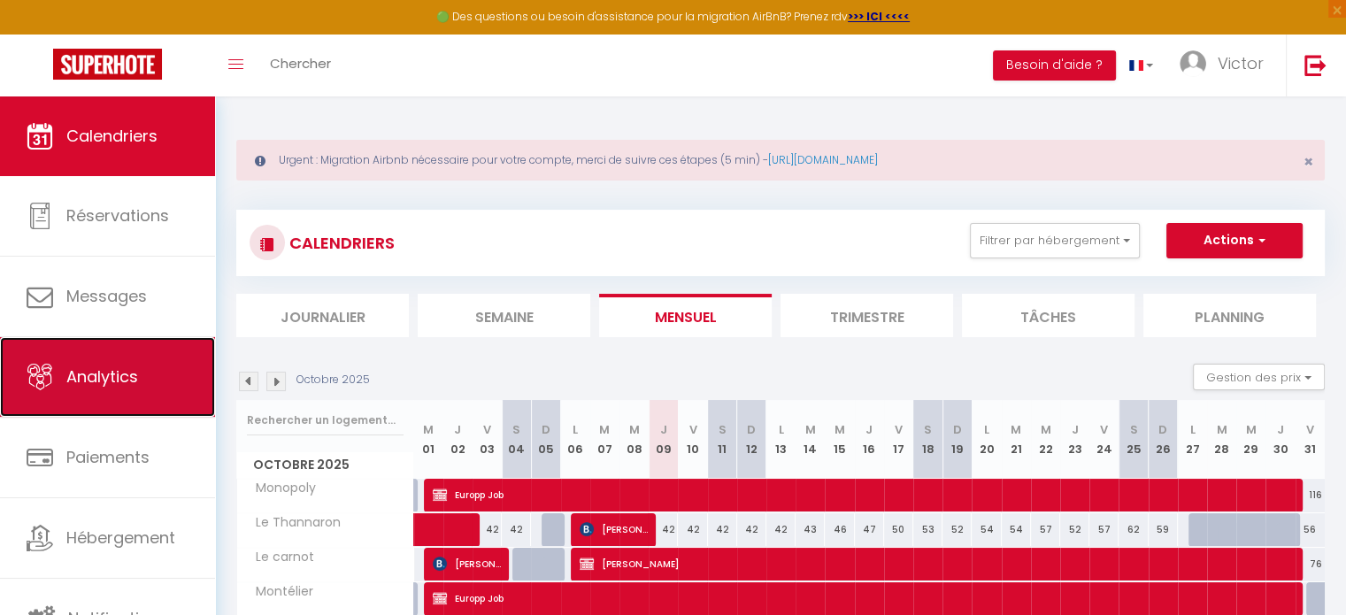
click at [70, 398] on link "Analytics" at bounding box center [107, 377] width 215 height 80
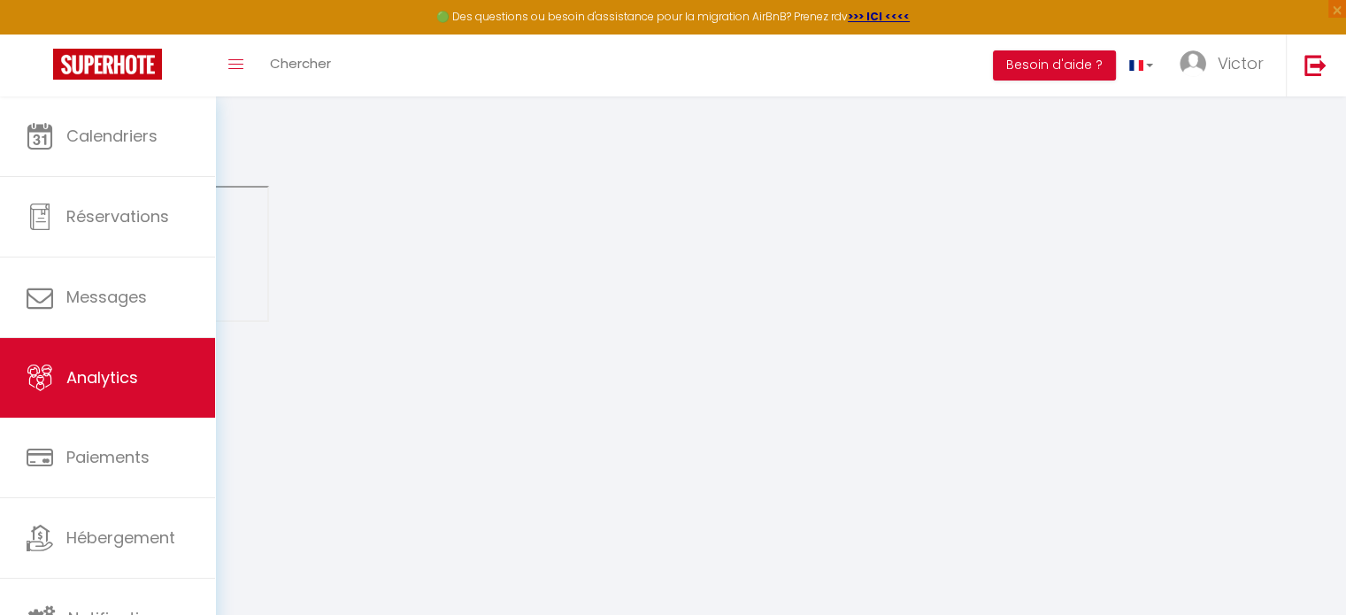
select select "2025"
select select "10"
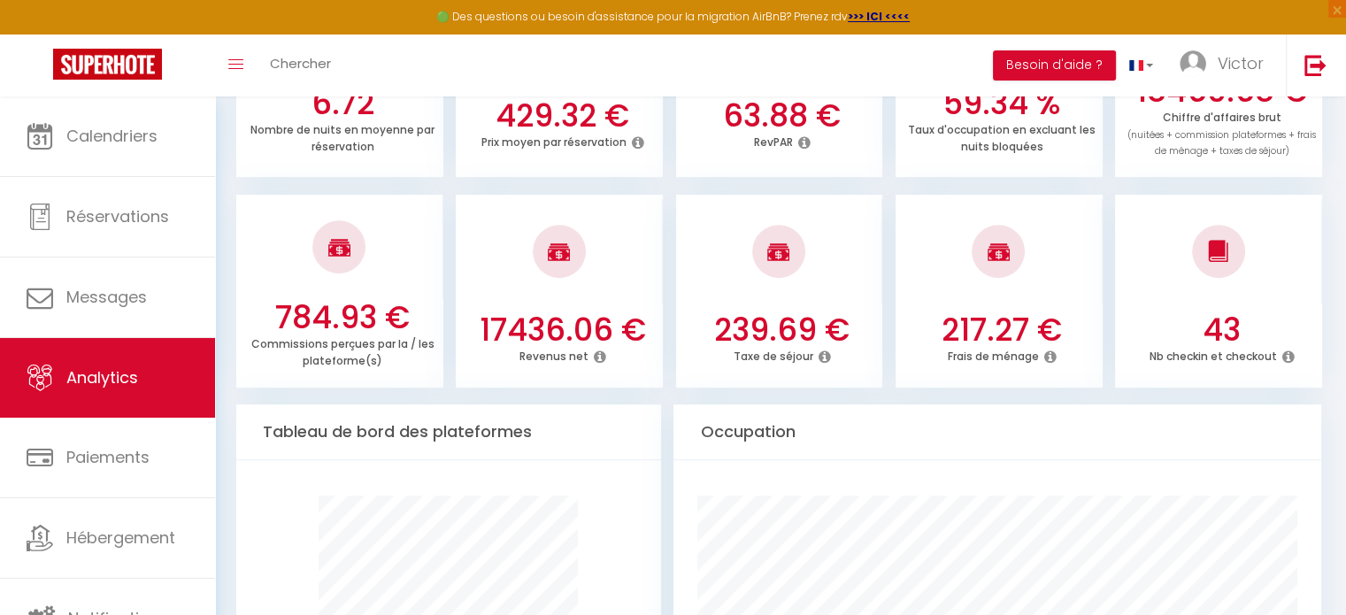
scroll to position [697, 0]
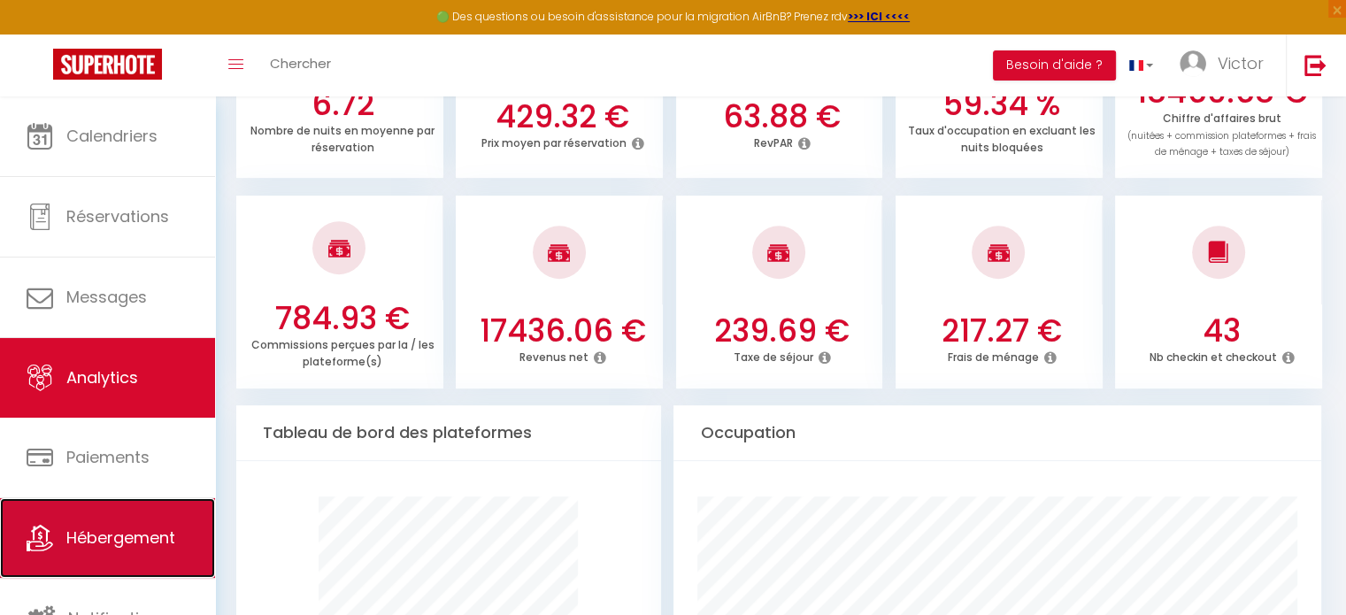
click at [127, 551] on link "Hébergement" at bounding box center [107, 538] width 215 height 80
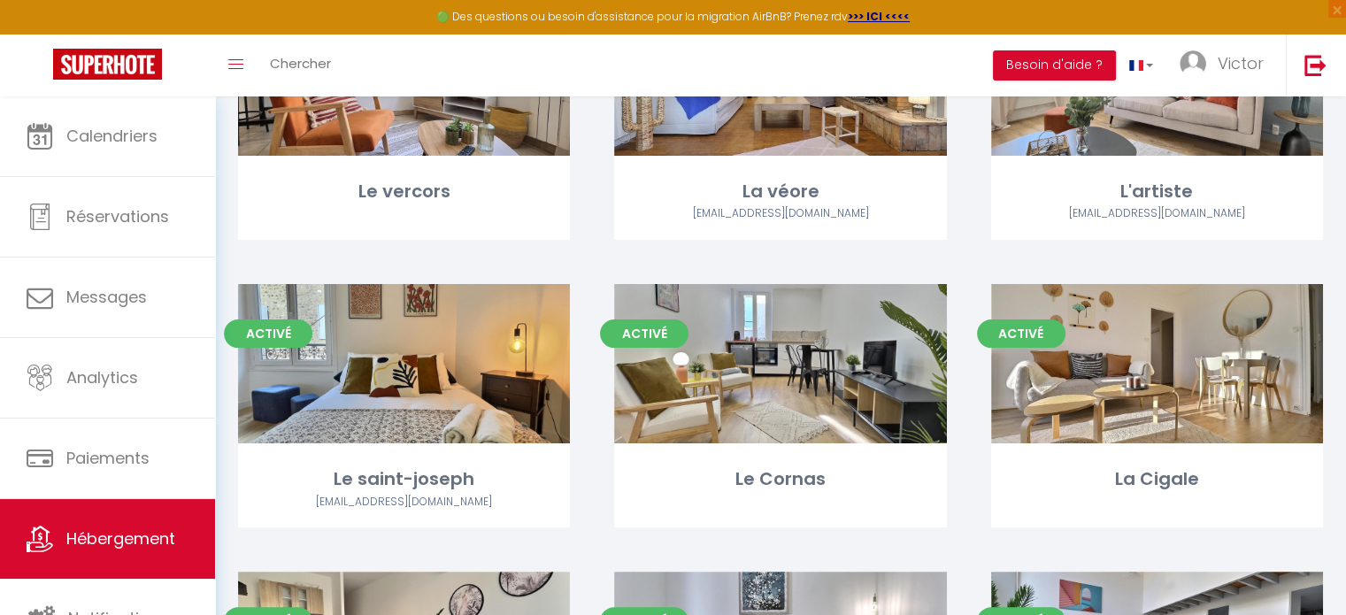
scroll to position [304, 0]
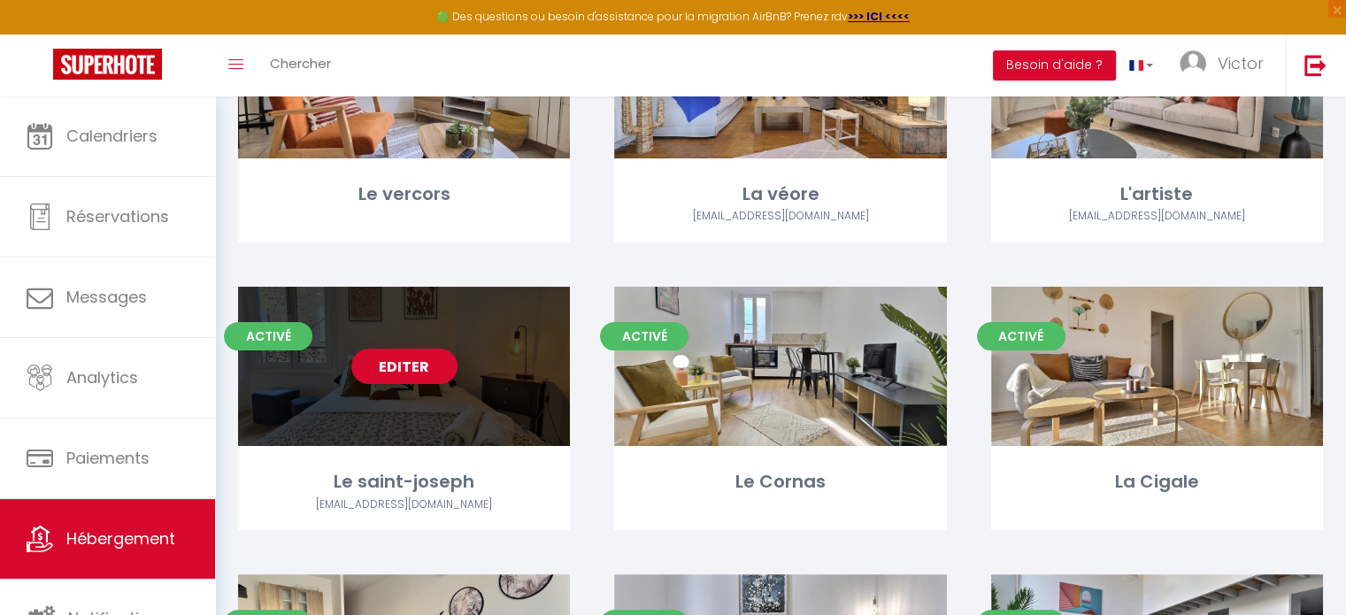
click at [421, 371] on link "Editer" at bounding box center [404, 366] width 106 height 35
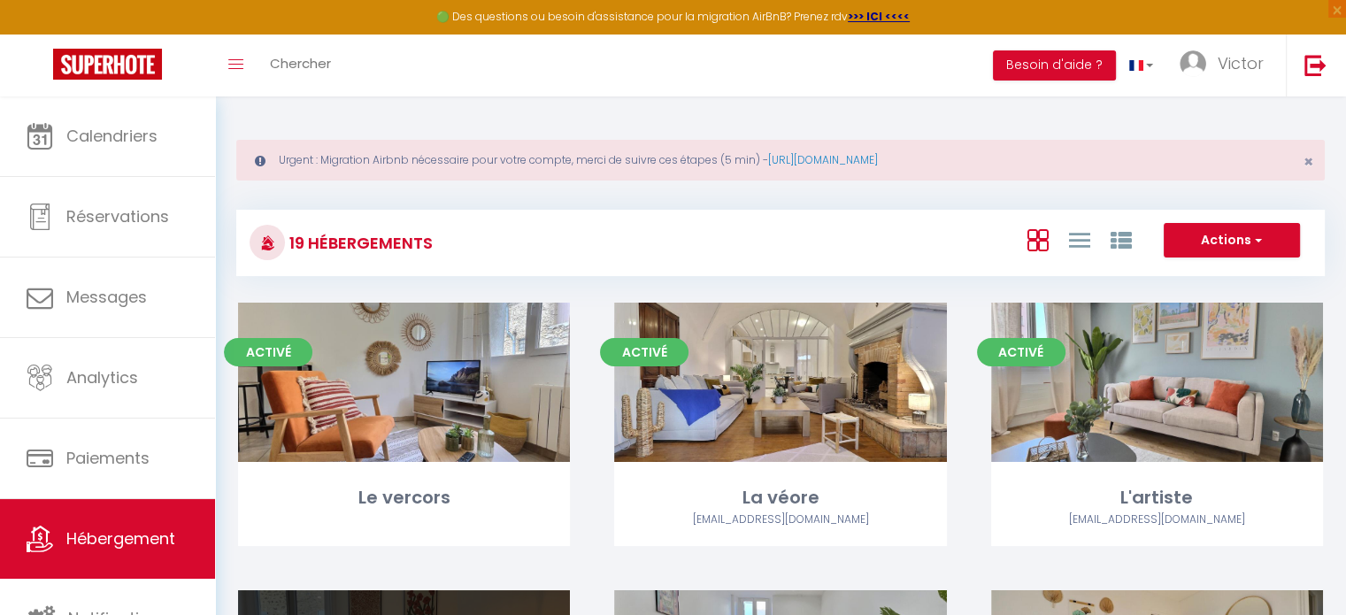
select select "3"
select select "2"
select select "1"
select select
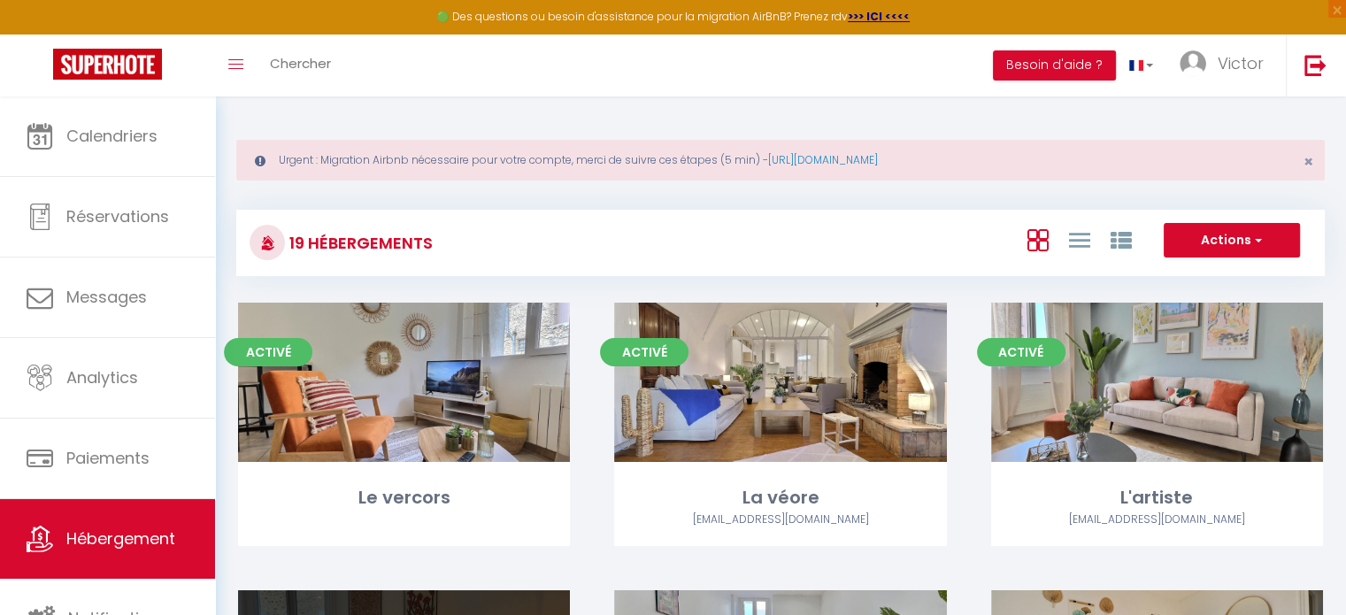
select select "28"
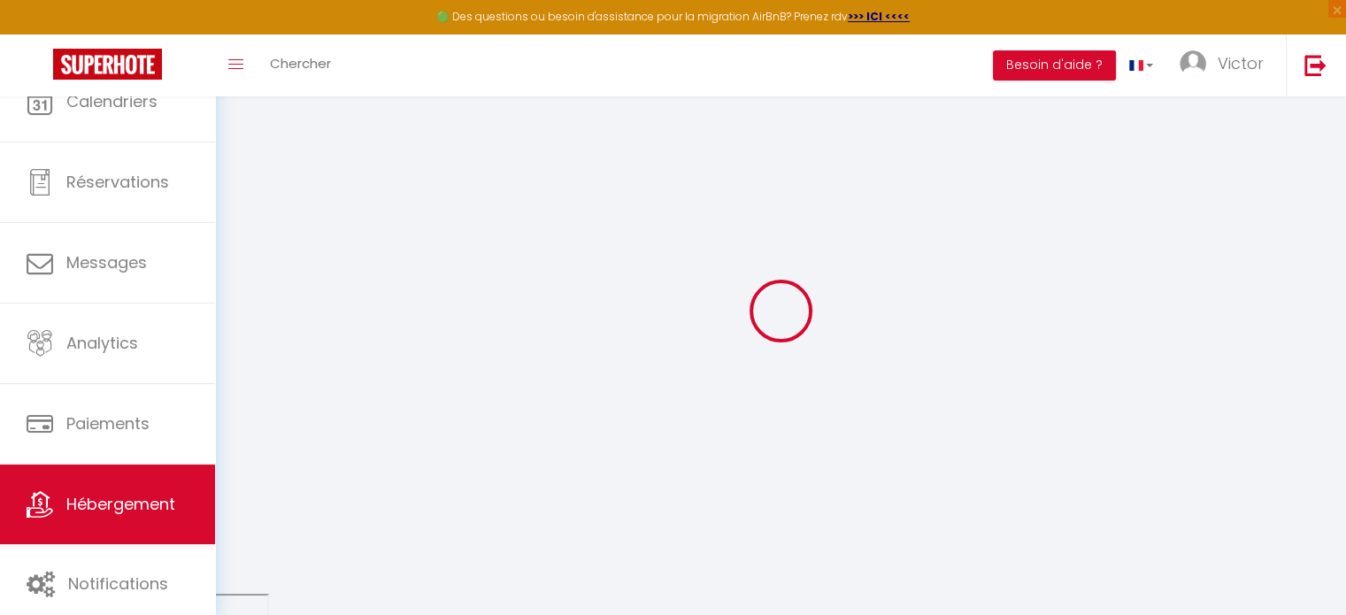
select select
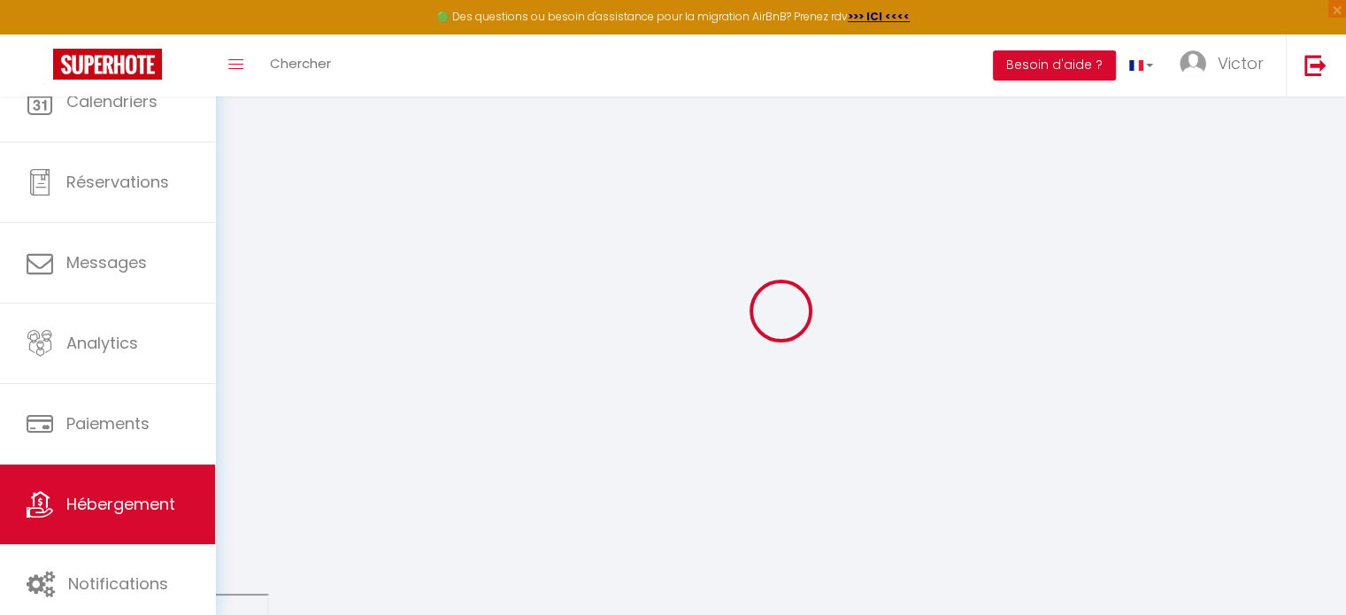
select select
checkbox input "false"
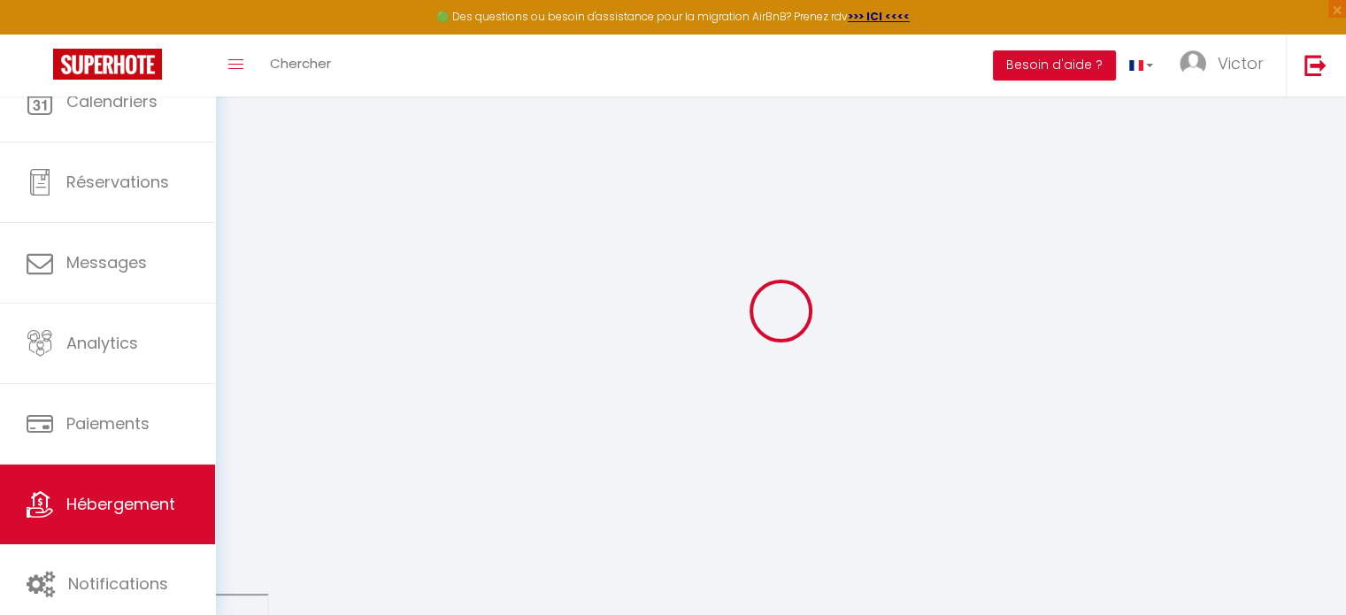
select select
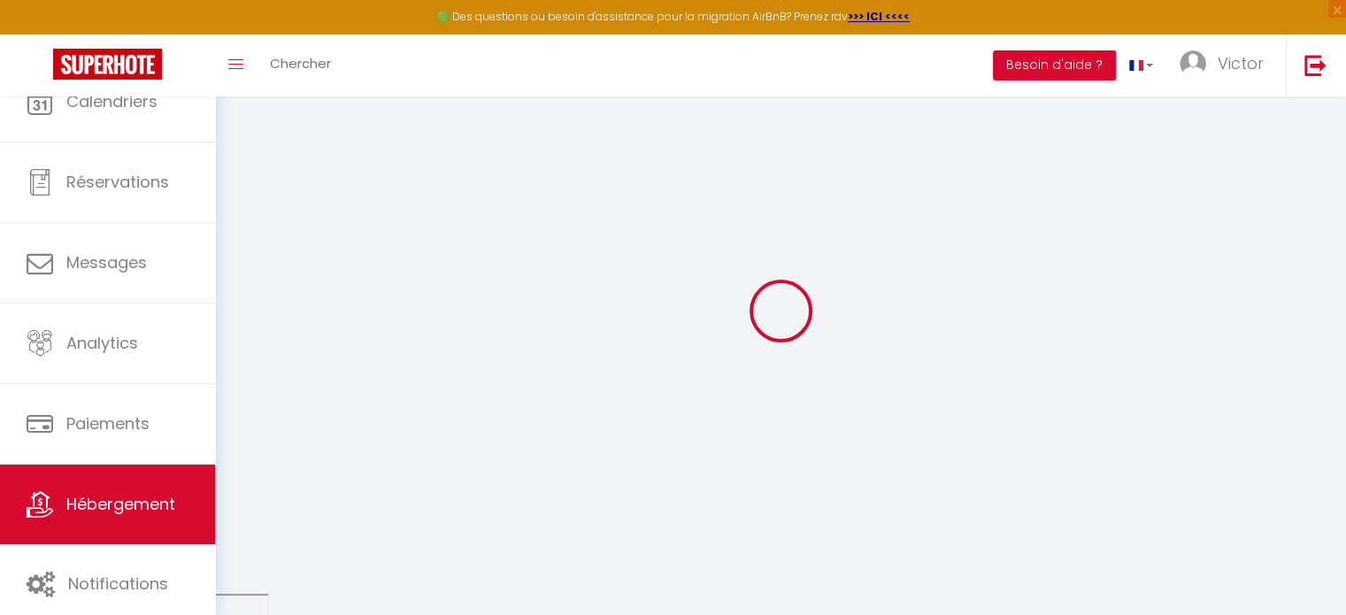
select select
checkbox input "false"
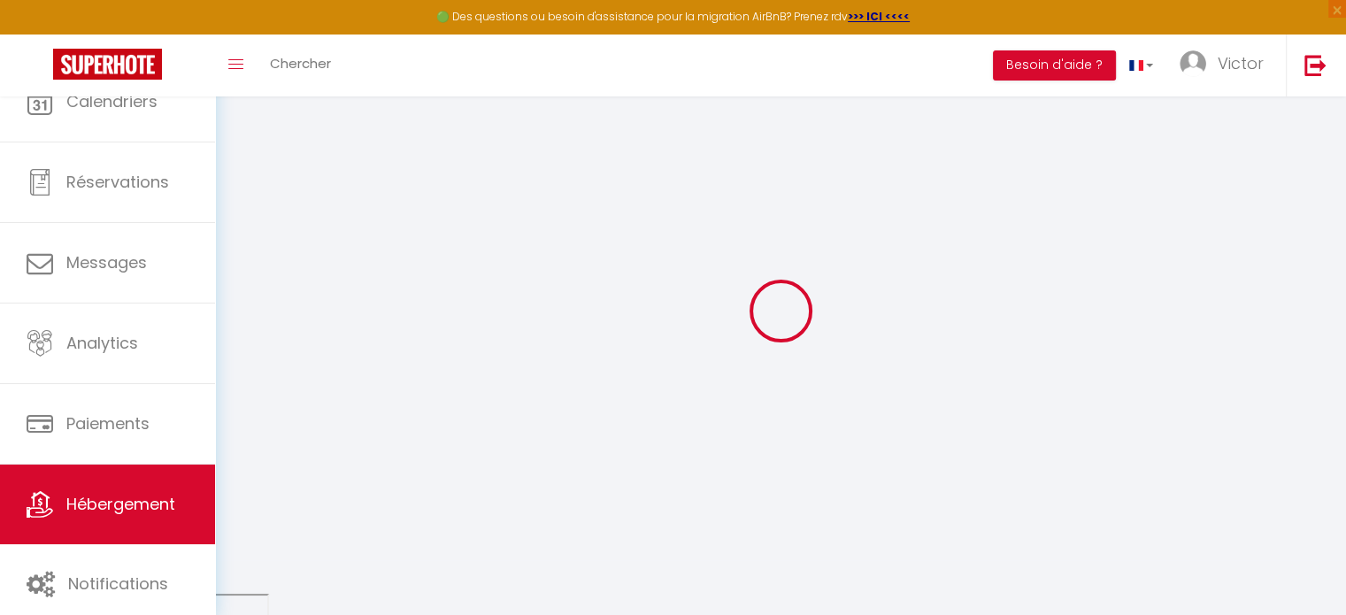
checkbox input "false"
select select
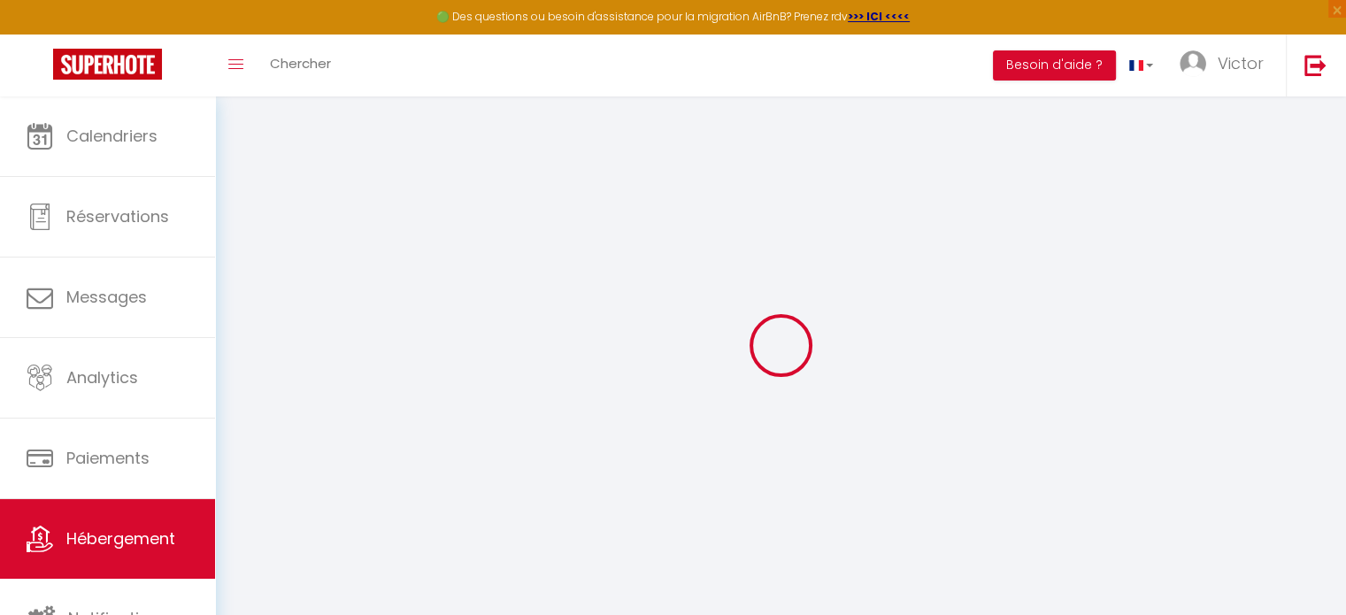
select select
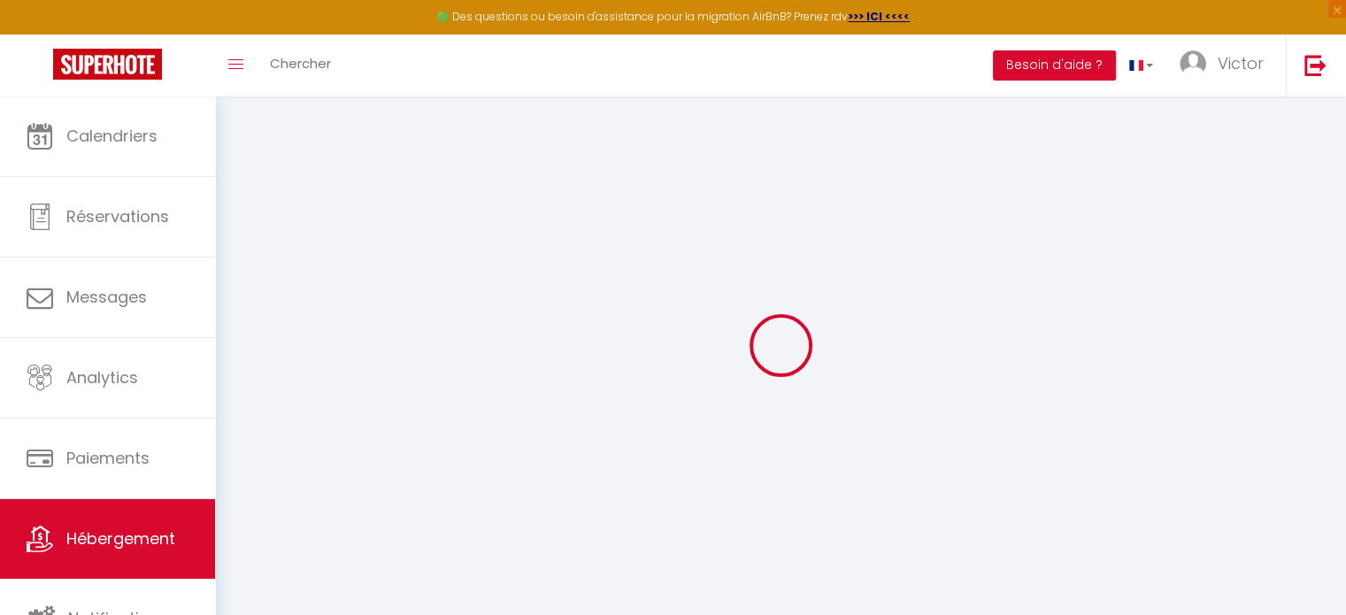
select select
checkbox input "false"
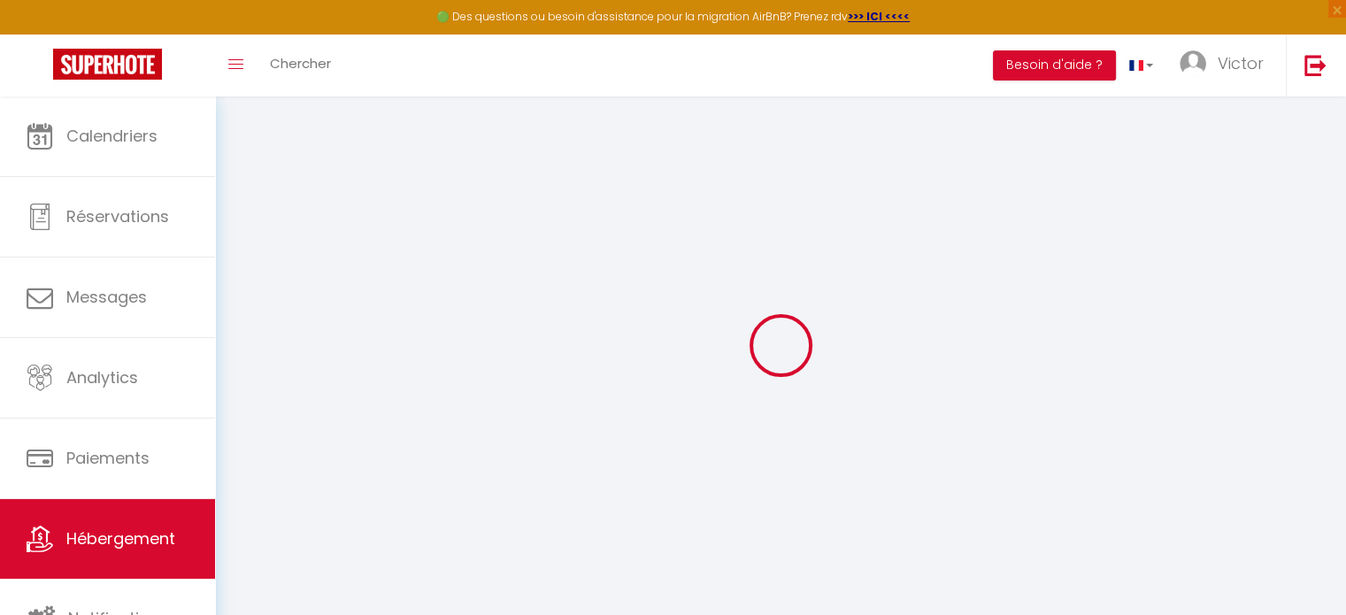
select select
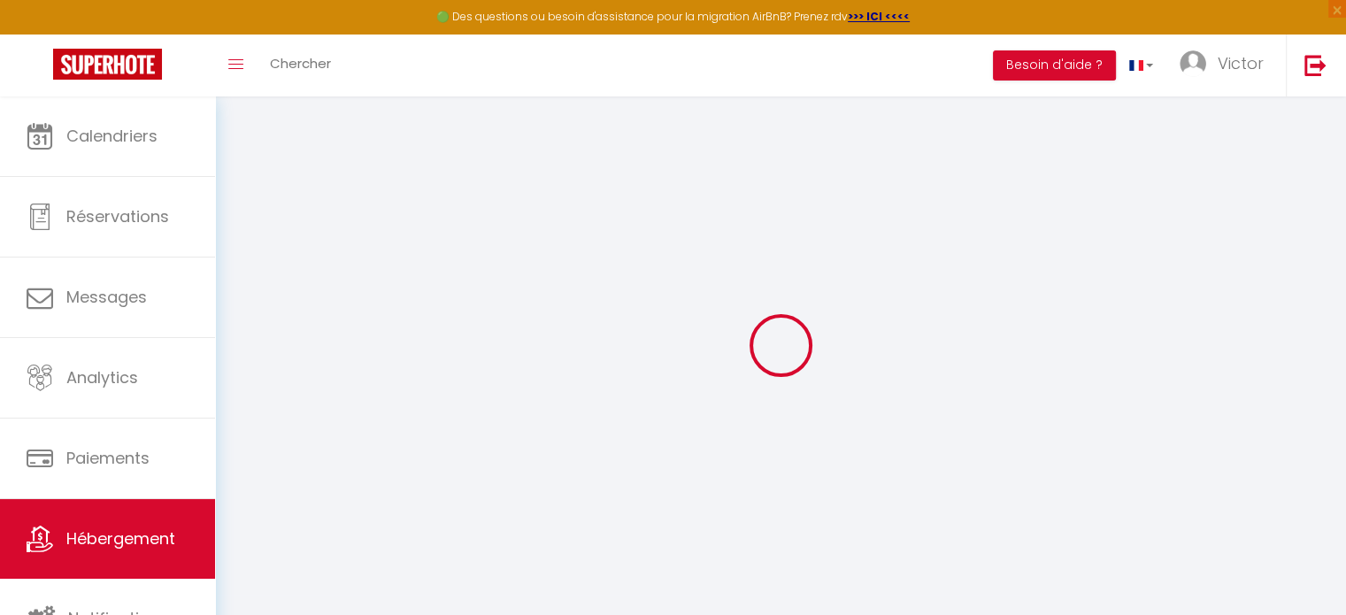
select select
checkbox input "false"
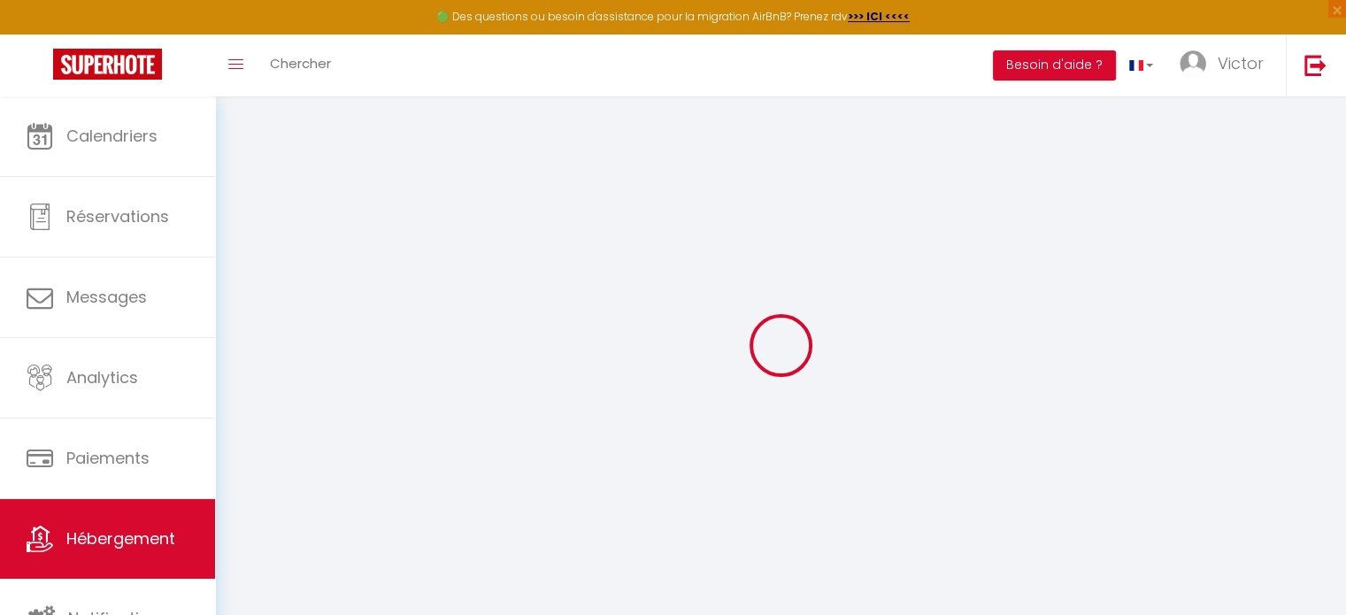
checkbox input "false"
select select
type input "Le saint-joseph"
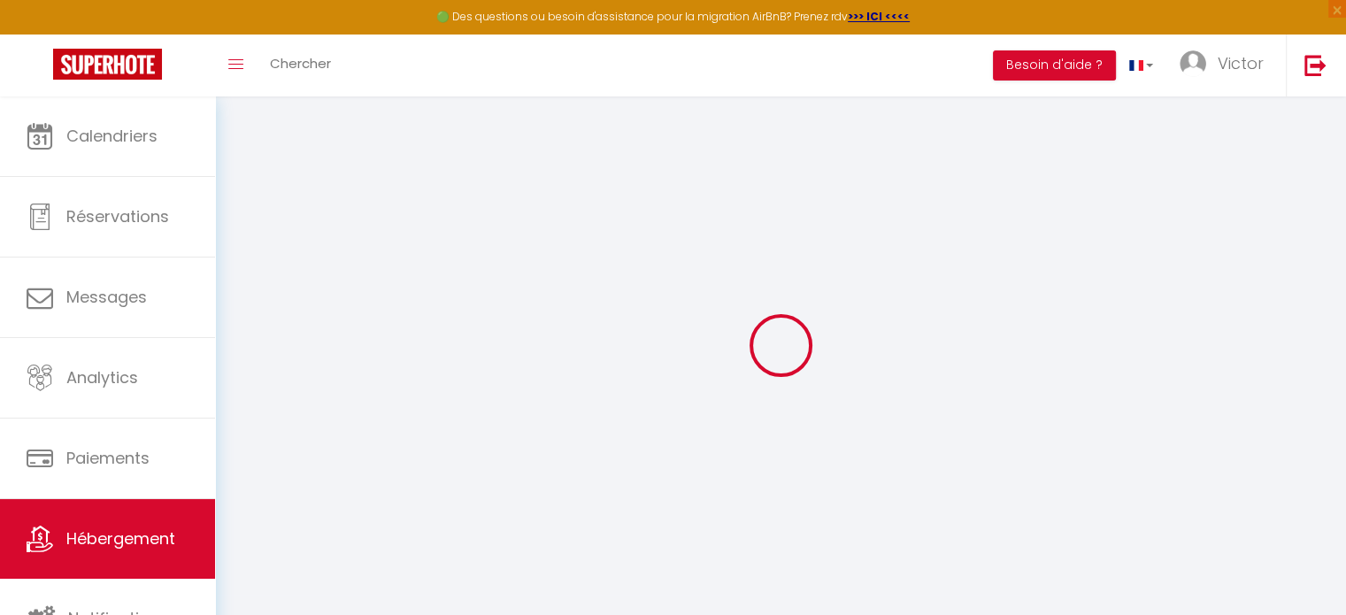
select select "1"
type input "68"
type input "50"
type input "1.50"
type input "300"
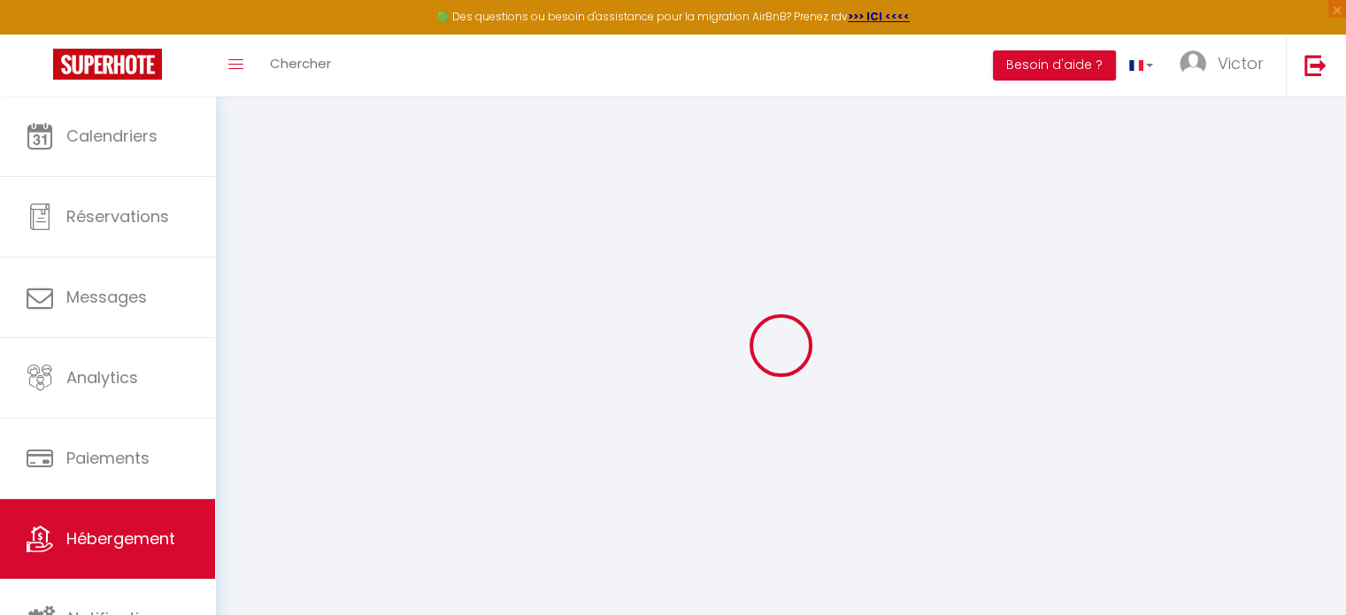
select select
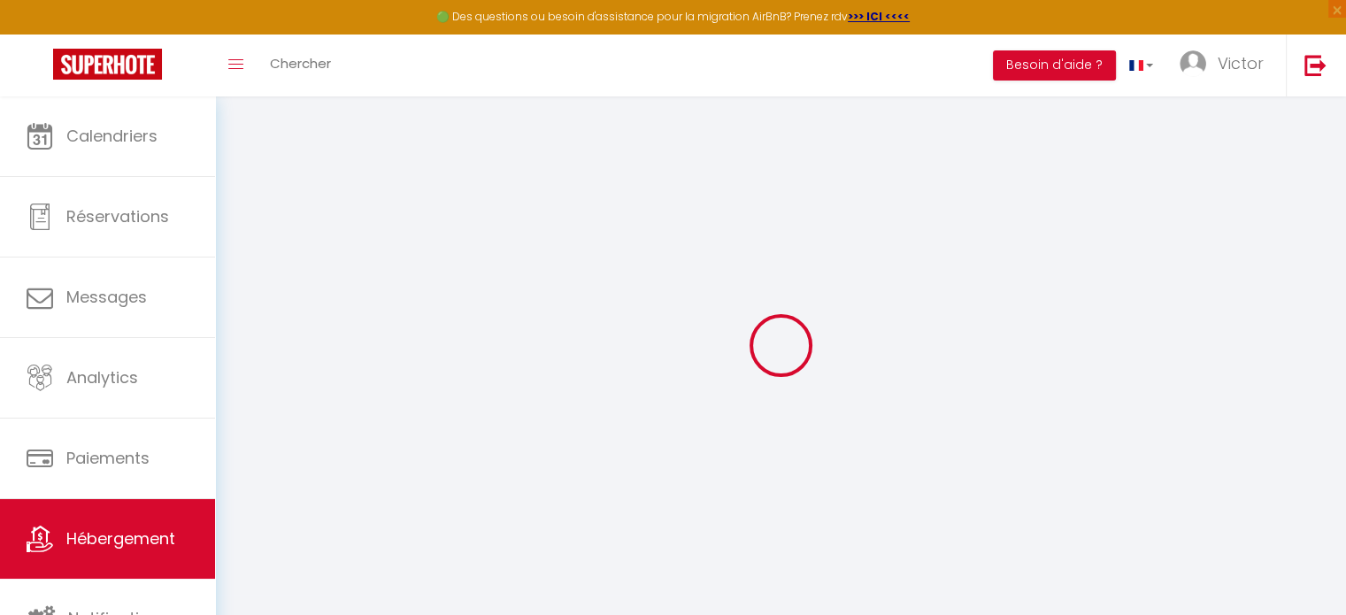
type input "-"
type input "07300"
type input "Tournon-[GEOGRAPHIC_DATA]"
type input "[EMAIL_ADDRESS][DOMAIN_NAME]"
select select "1742"
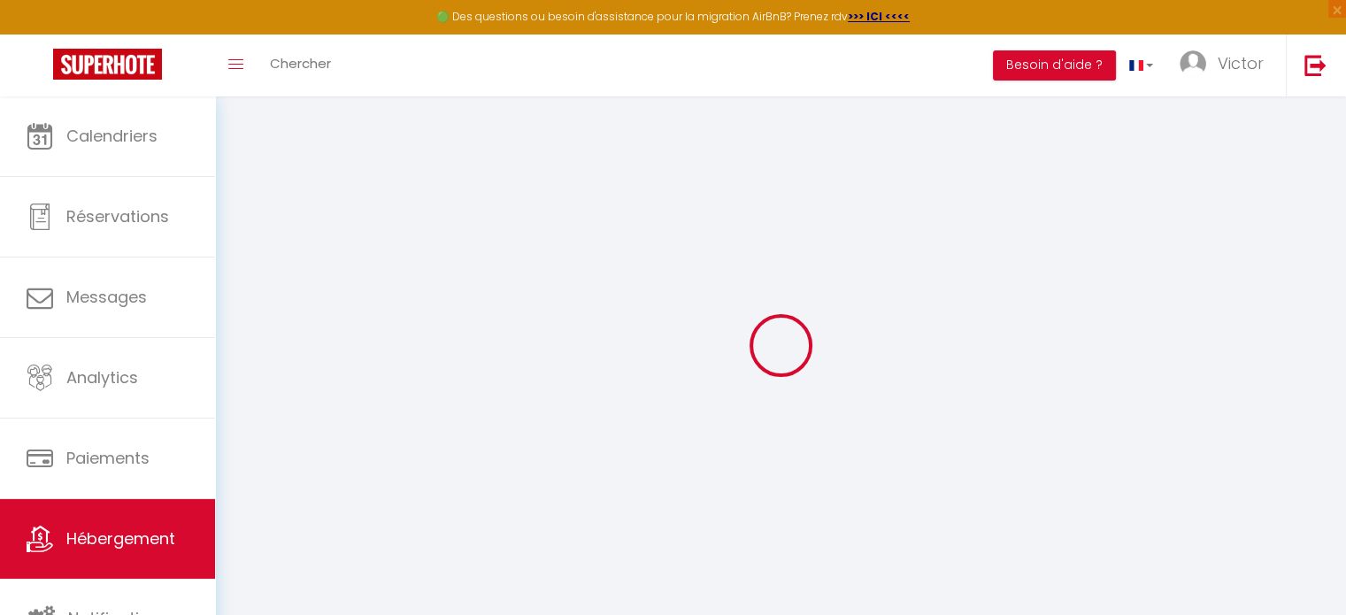
checkbox input "false"
checkbox input "true"
checkbox input "false"
type input "0"
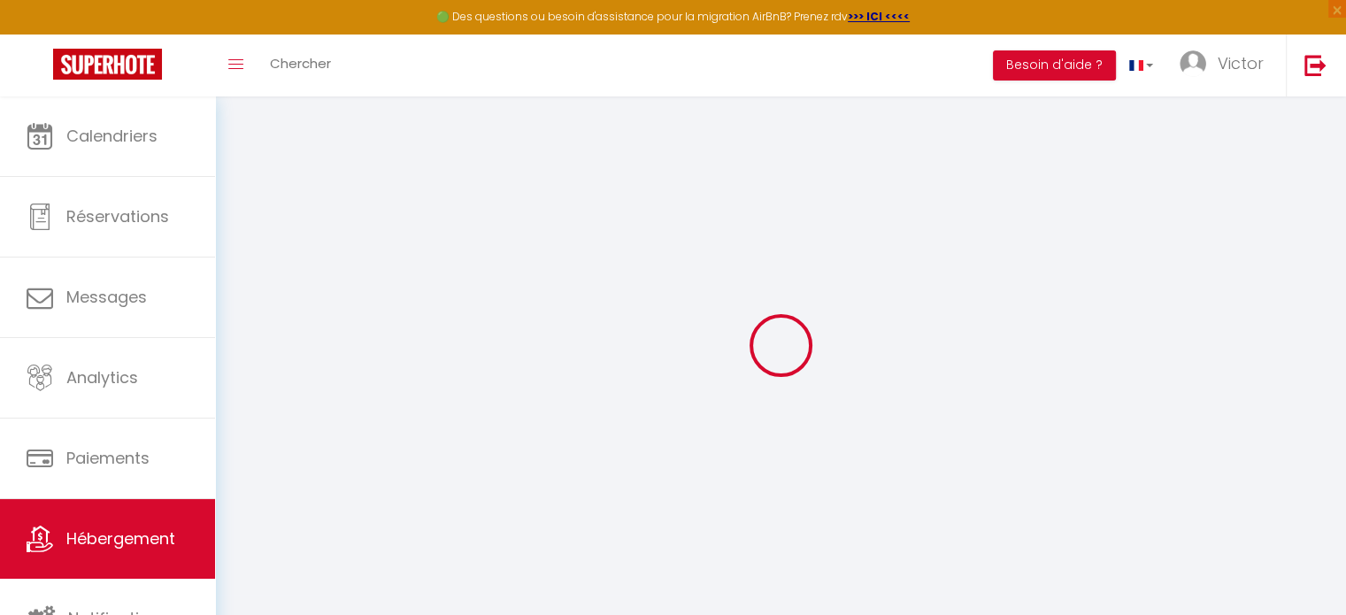
type input "0"
select select
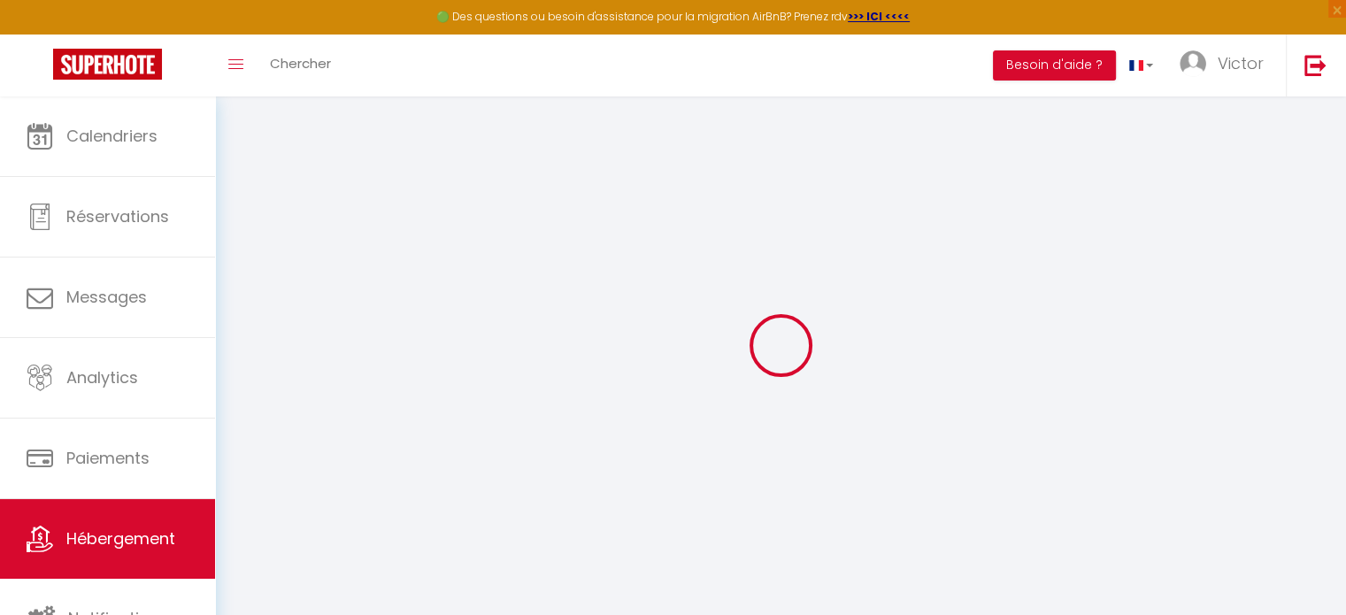
select select
checkbox input "false"
checkbox input "true"
checkbox input "false"
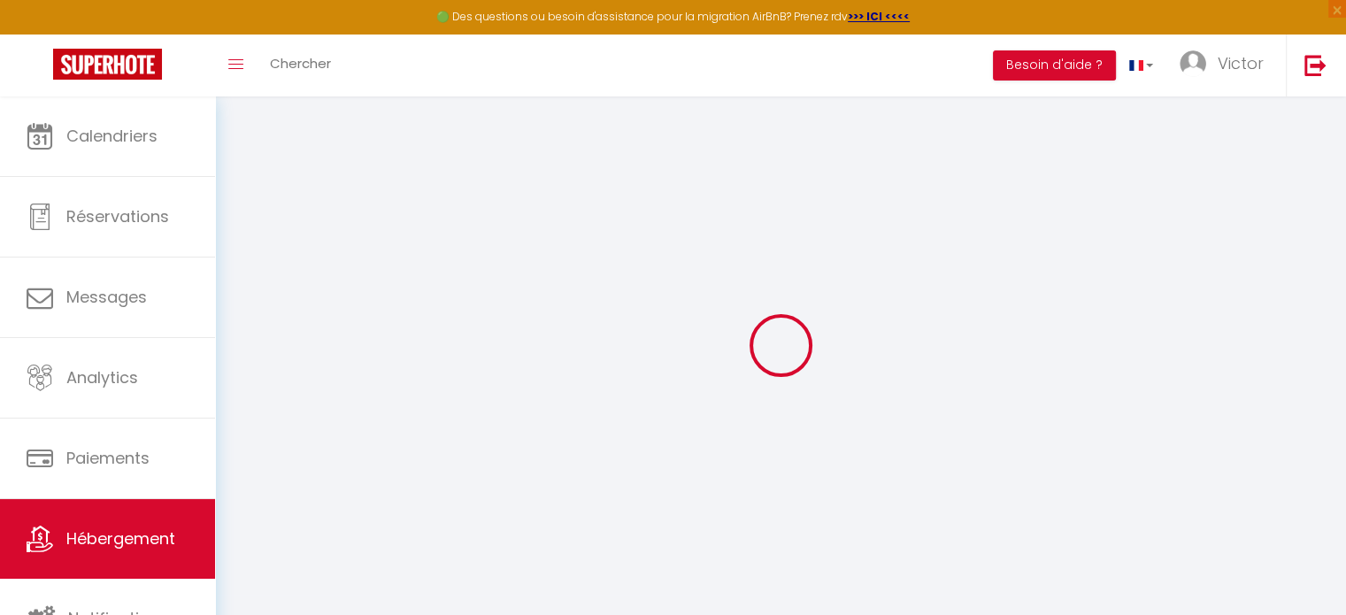
select select
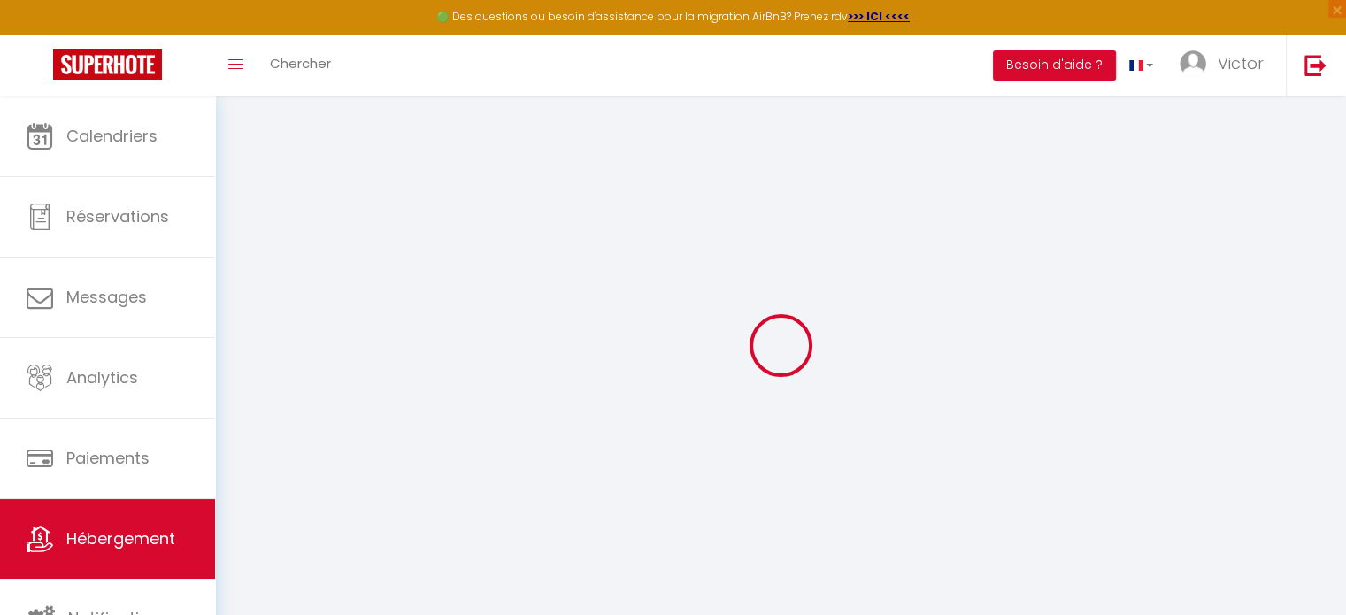
checkbox input "false"
checkbox input "true"
checkbox input "false"
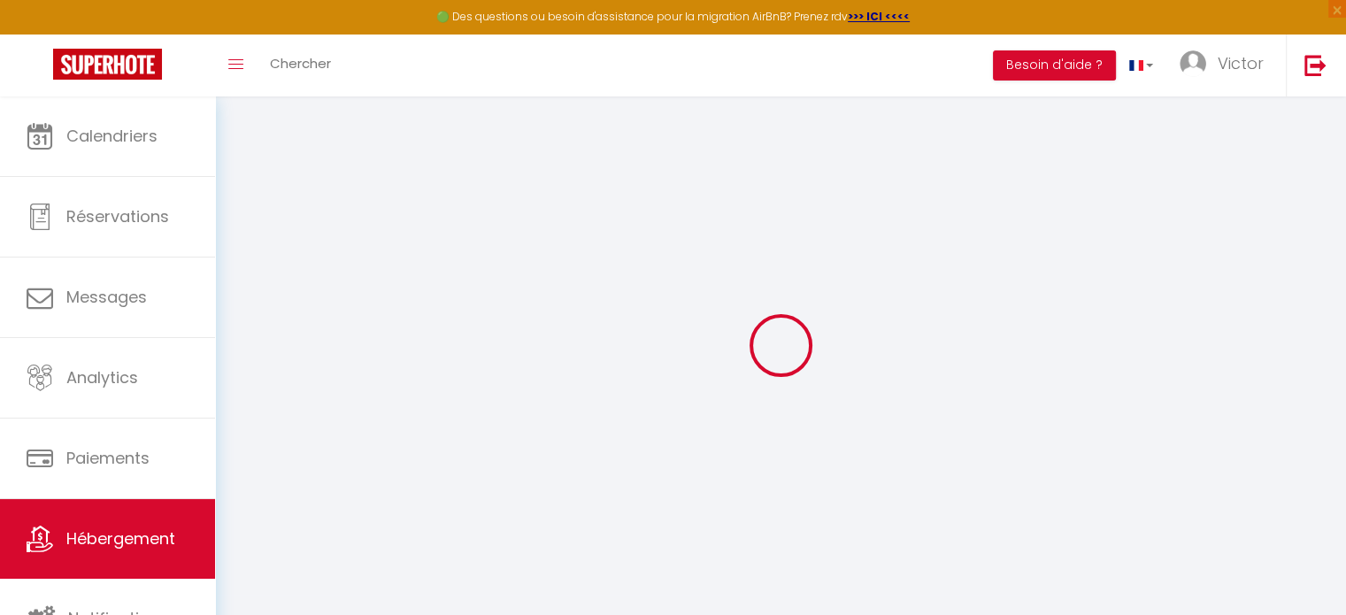
checkbox input "true"
checkbox input "false"
checkbox input "true"
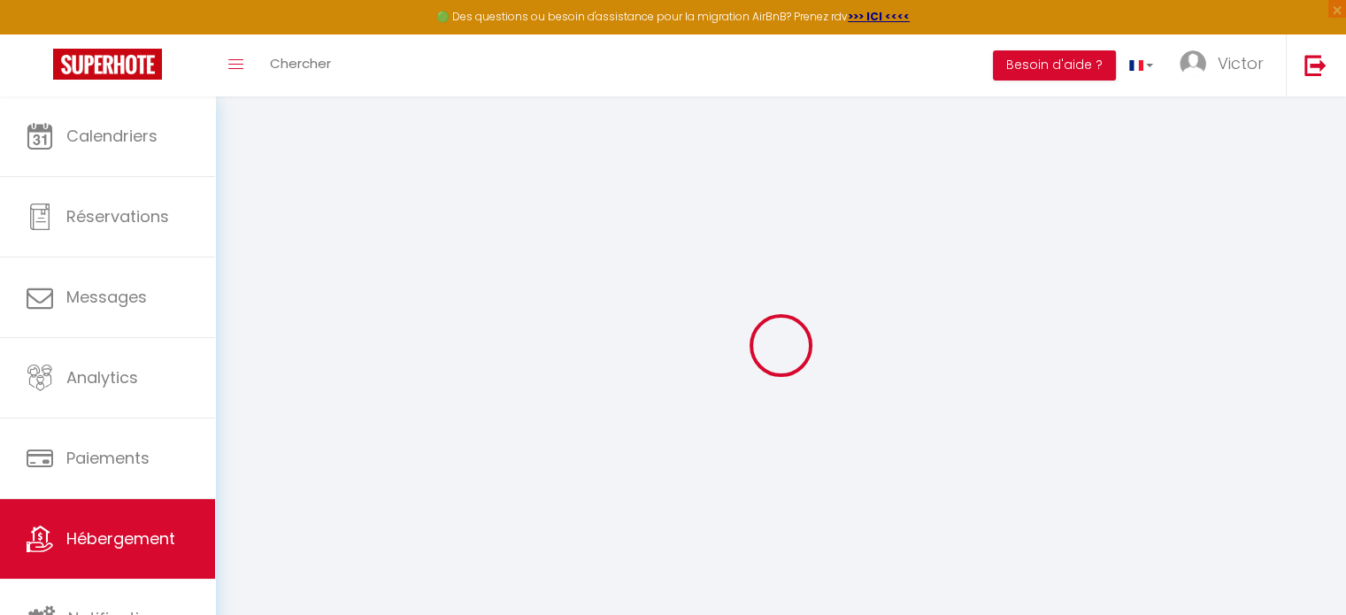
checkbox input "true"
checkbox input "false"
select select "16:00"
select select "23:45"
select select "10:00"
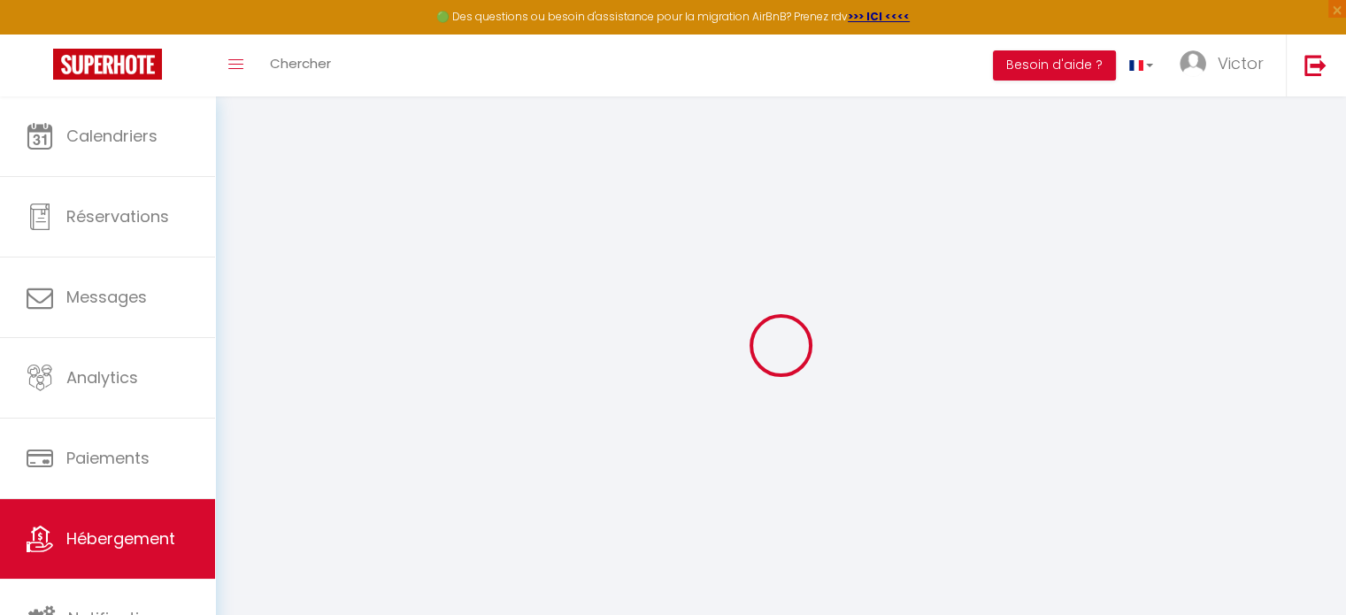
select select "30"
select select "120"
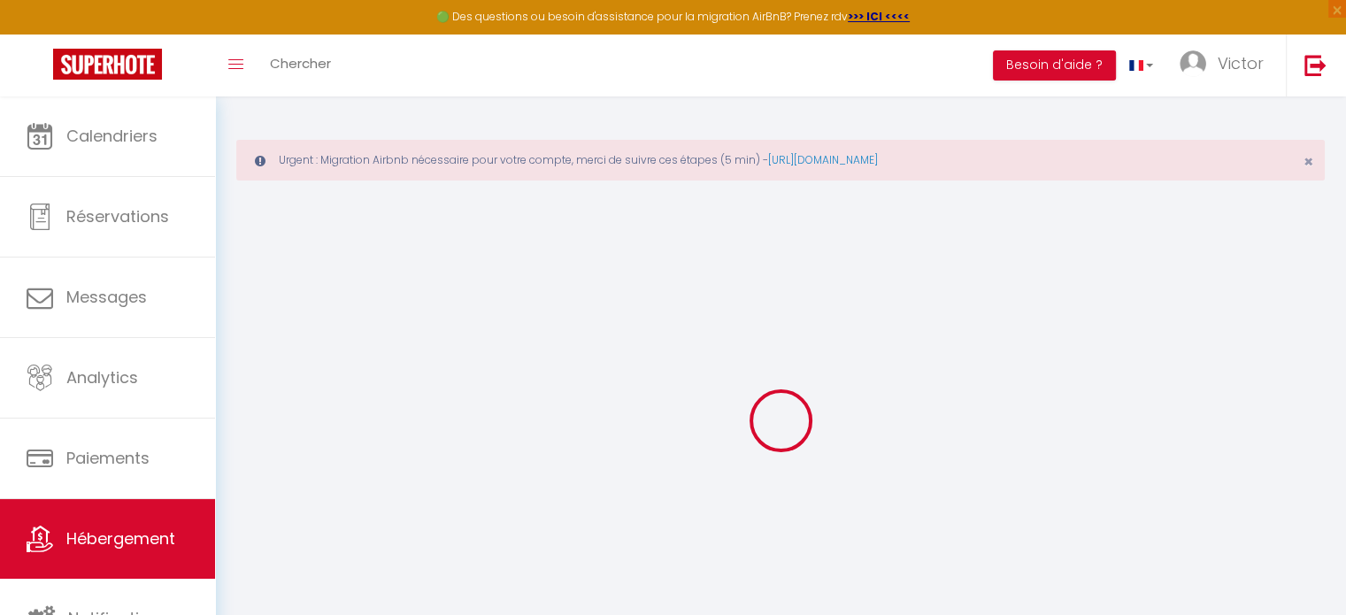
checkbox input "false"
checkbox input "true"
checkbox input "false"
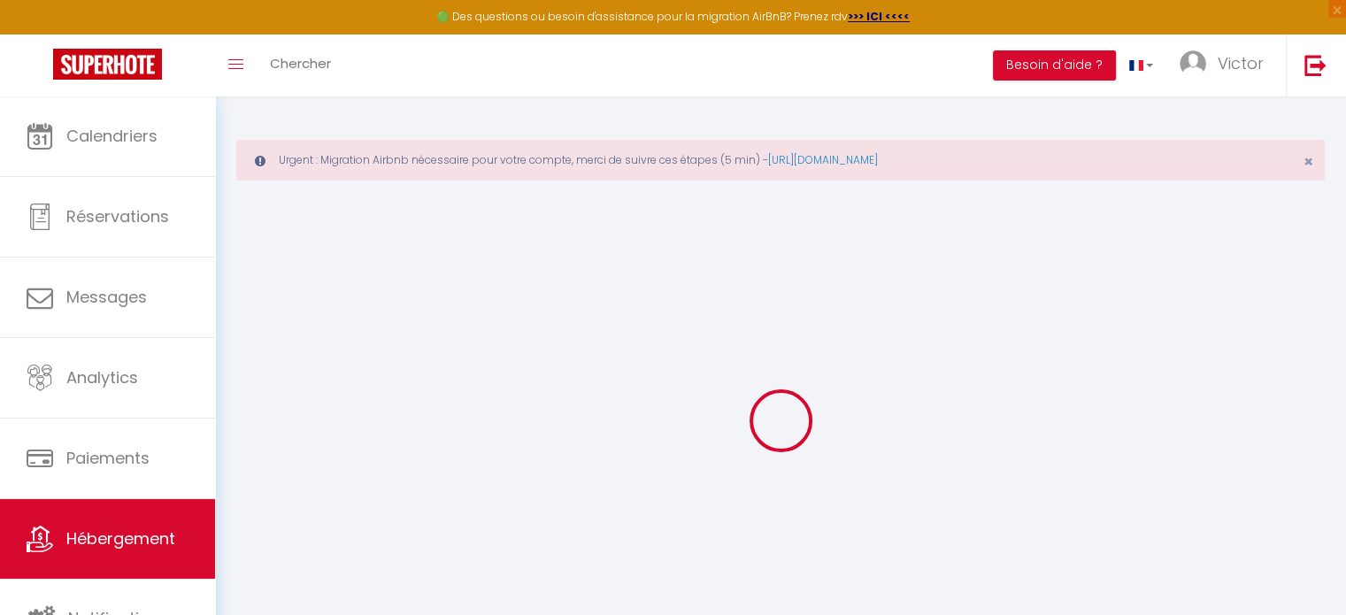
checkbox input "true"
checkbox input "false"
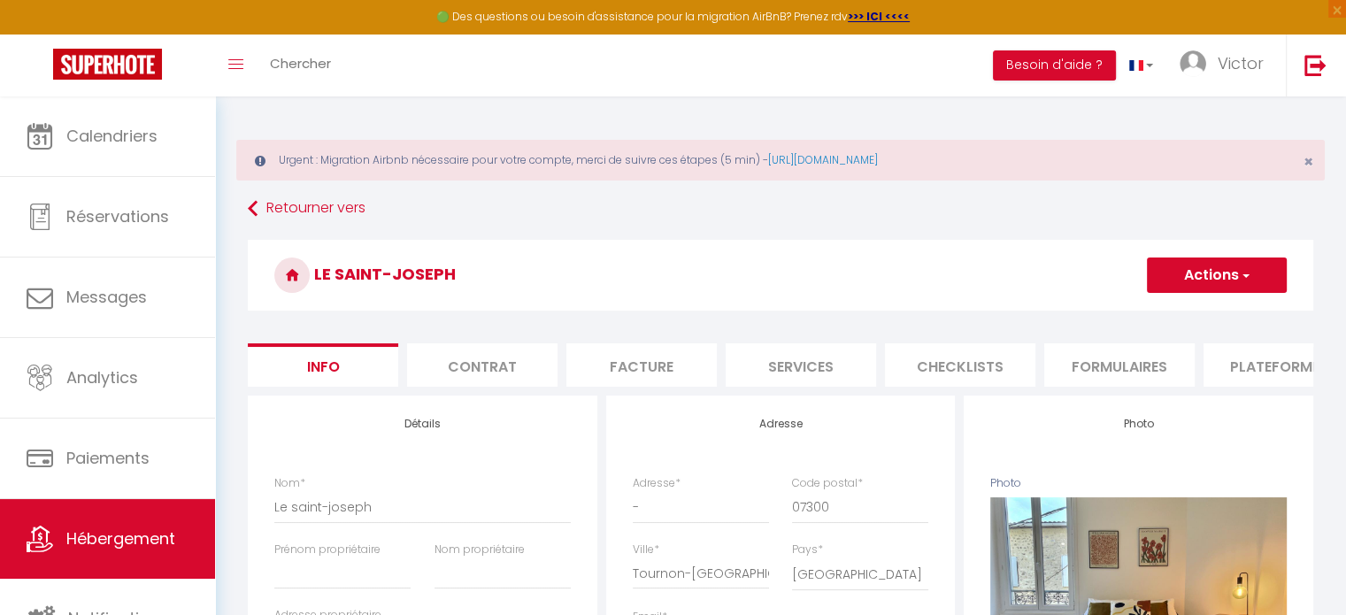
scroll to position [0, 528]
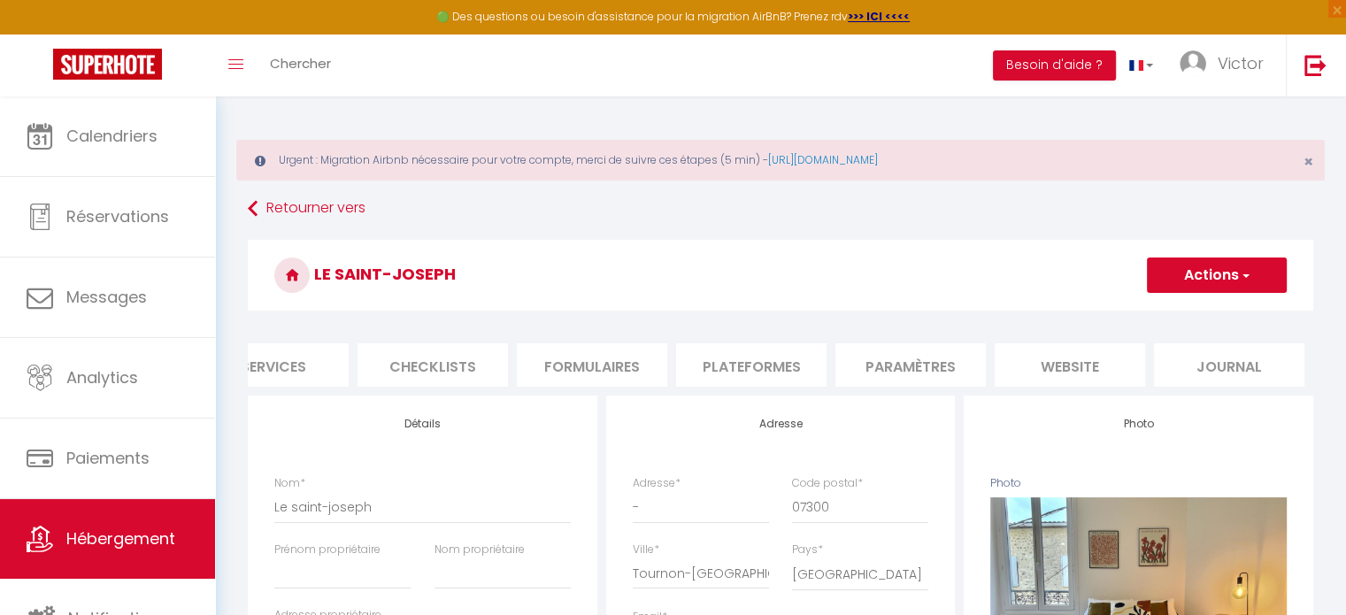
click at [782, 379] on li "Plateformes" at bounding box center [751, 364] width 150 height 43
select select
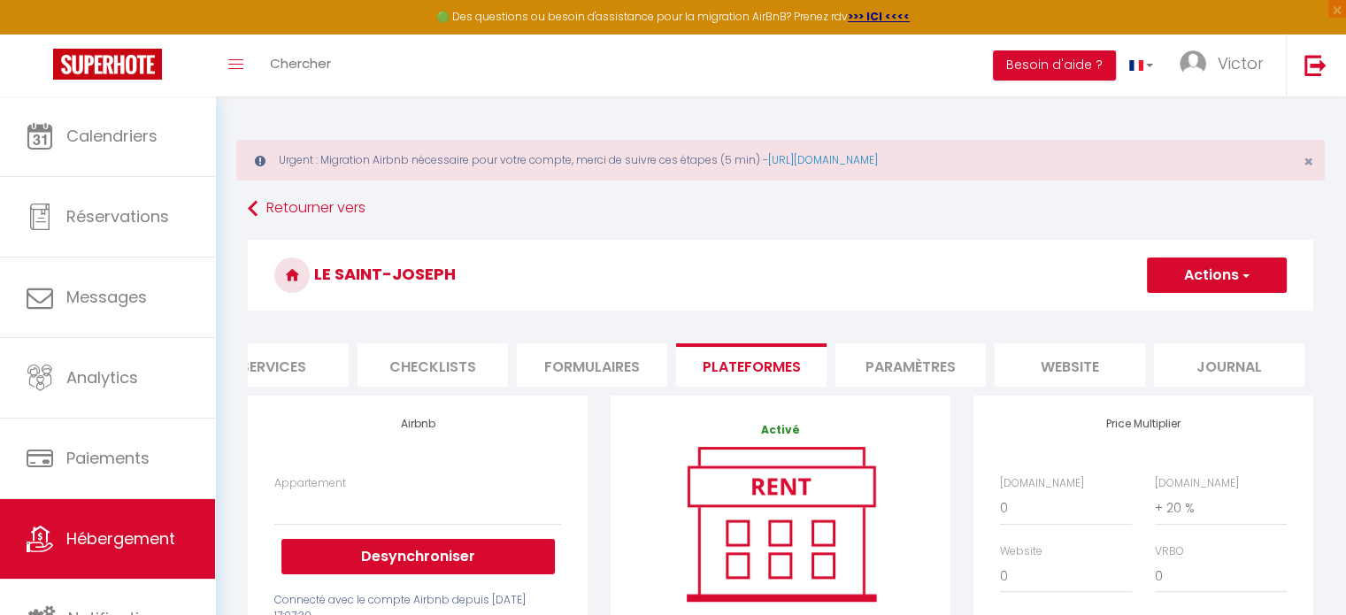
scroll to position [392, 0]
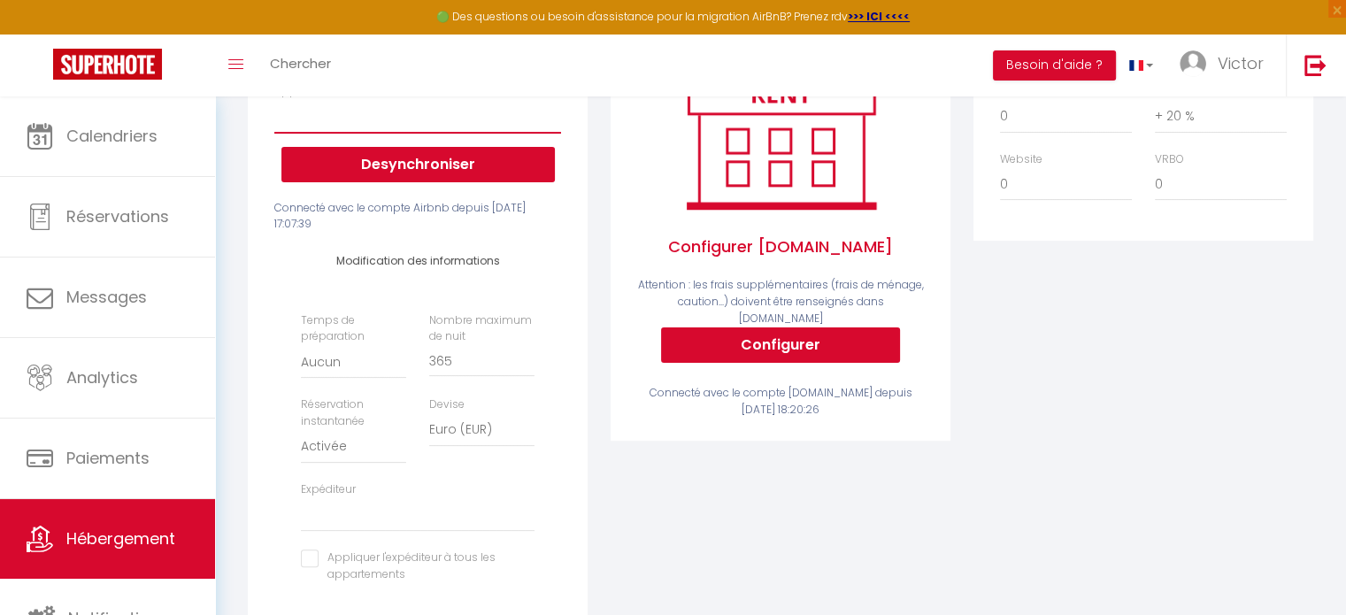
click at [457, 133] on select "Appartement" at bounding box center [417, 116] width 287 height 34
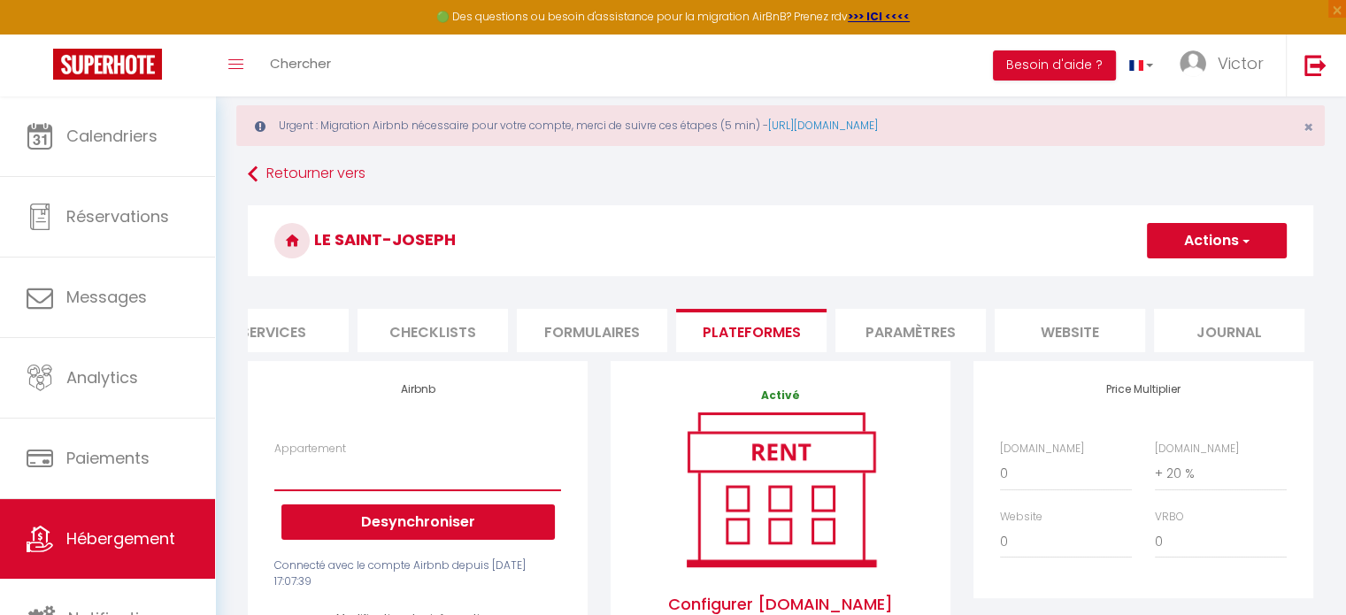
scroll to position [30, 0]
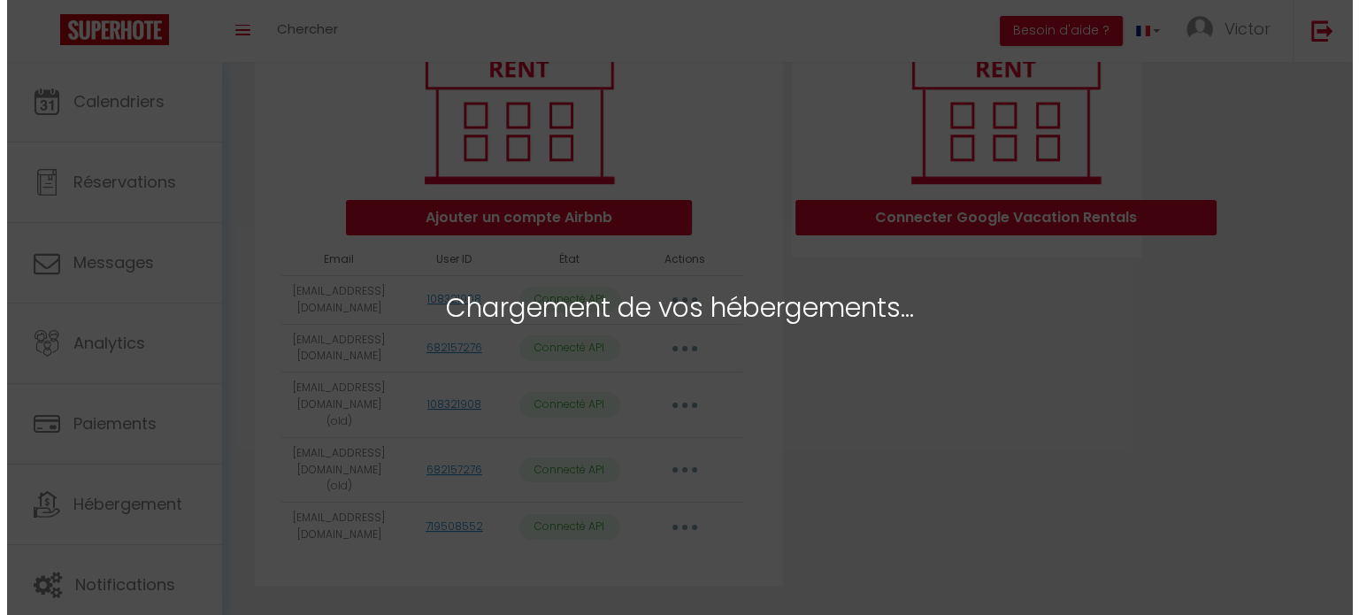
scroll to position [265, 0]
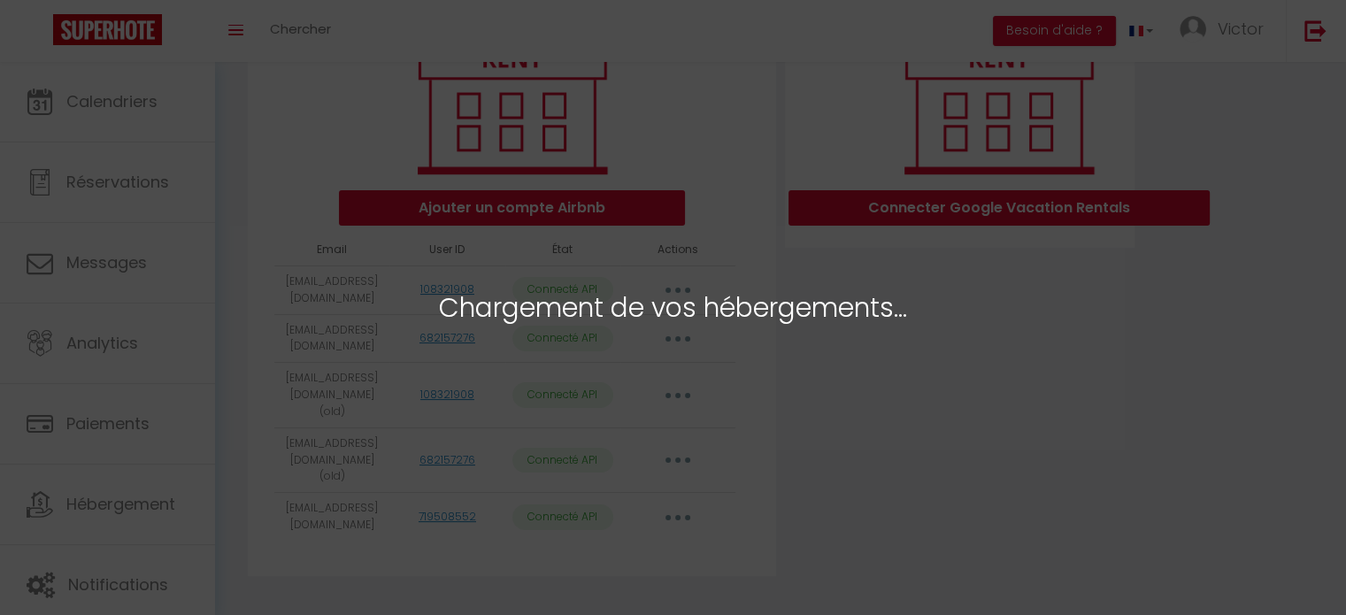
select select "11340"
select select "16160"
select select
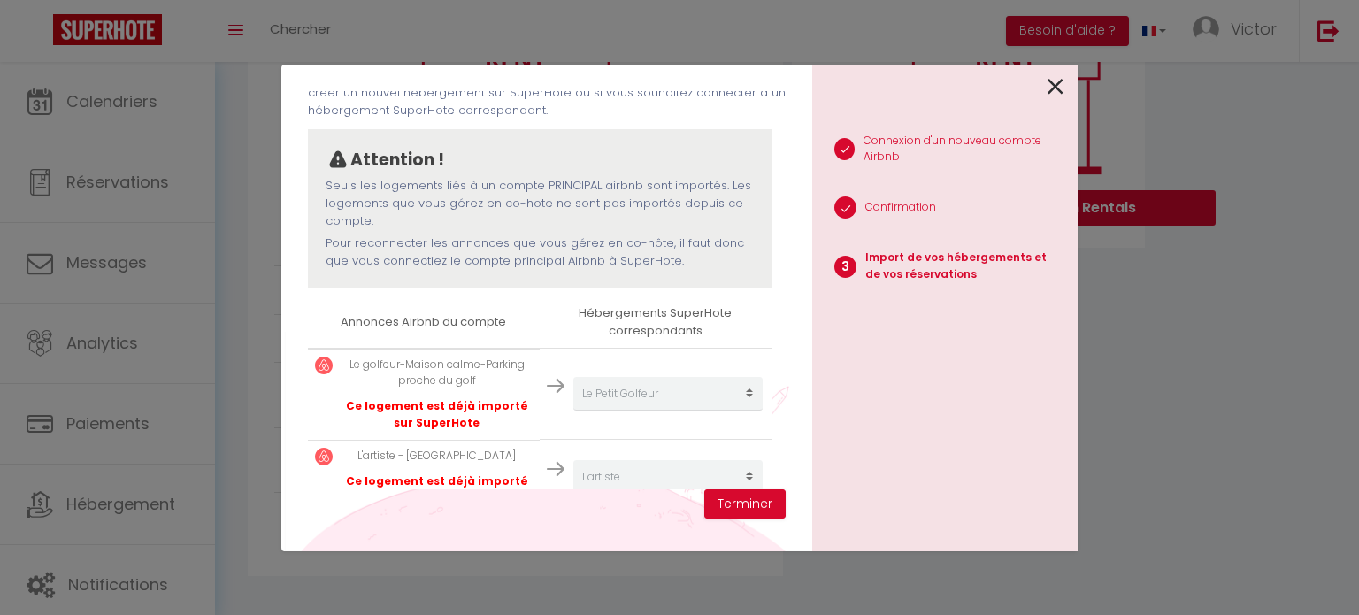
scroll to position [191, 0]
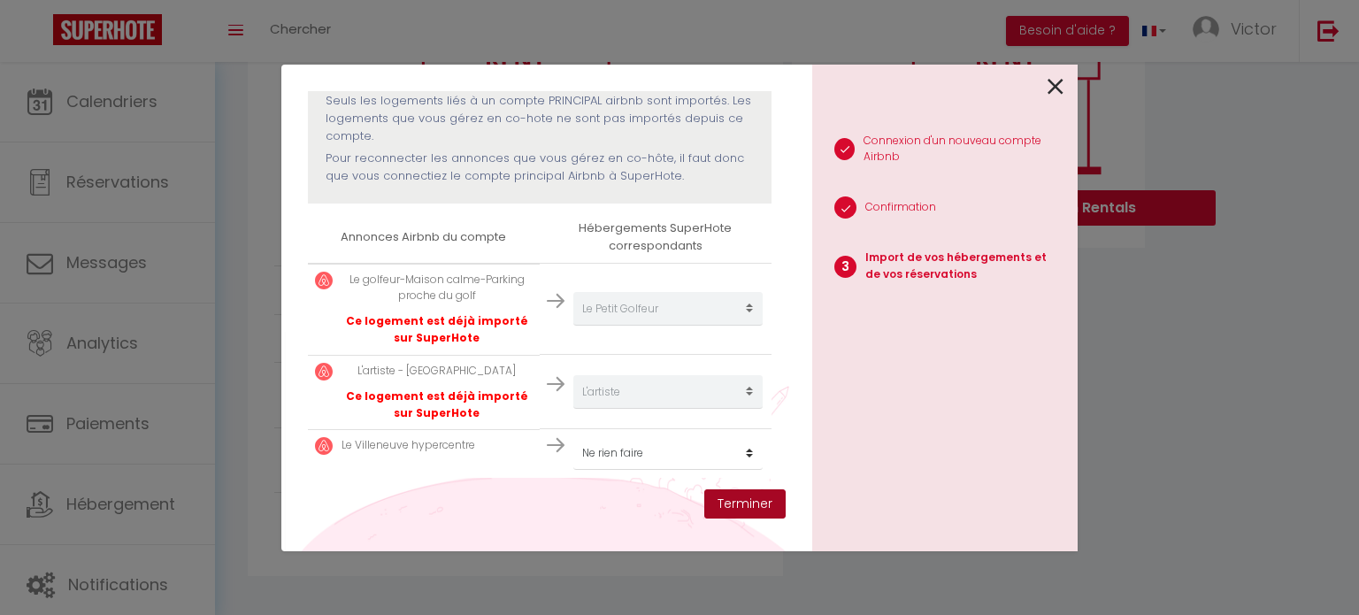
click at [748, 496] on button "Terminer" at bounding box center [745, 504] width 81 height 30
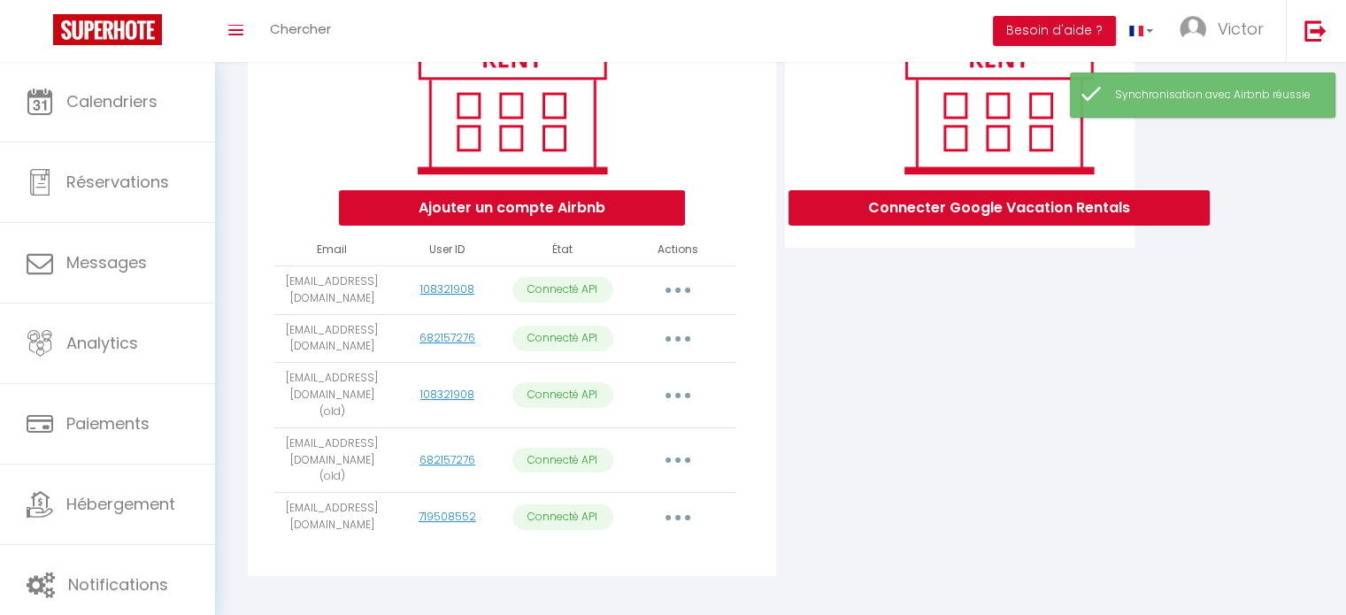
click at [688, 503] on button "button" at bounding box center [678, 517] width 50 height 28
click at [605, 606] on link "Reconnecter le compte" at bounding box center [600, 621] width 196 height 30
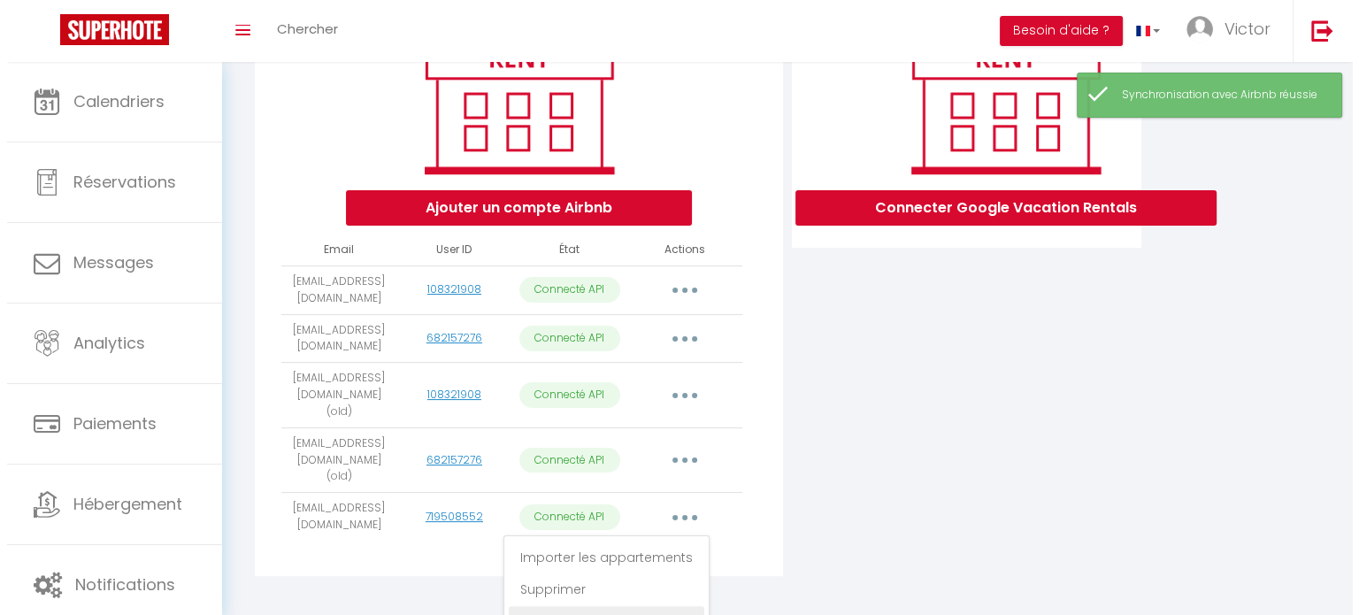
scroll to position [0, 0]
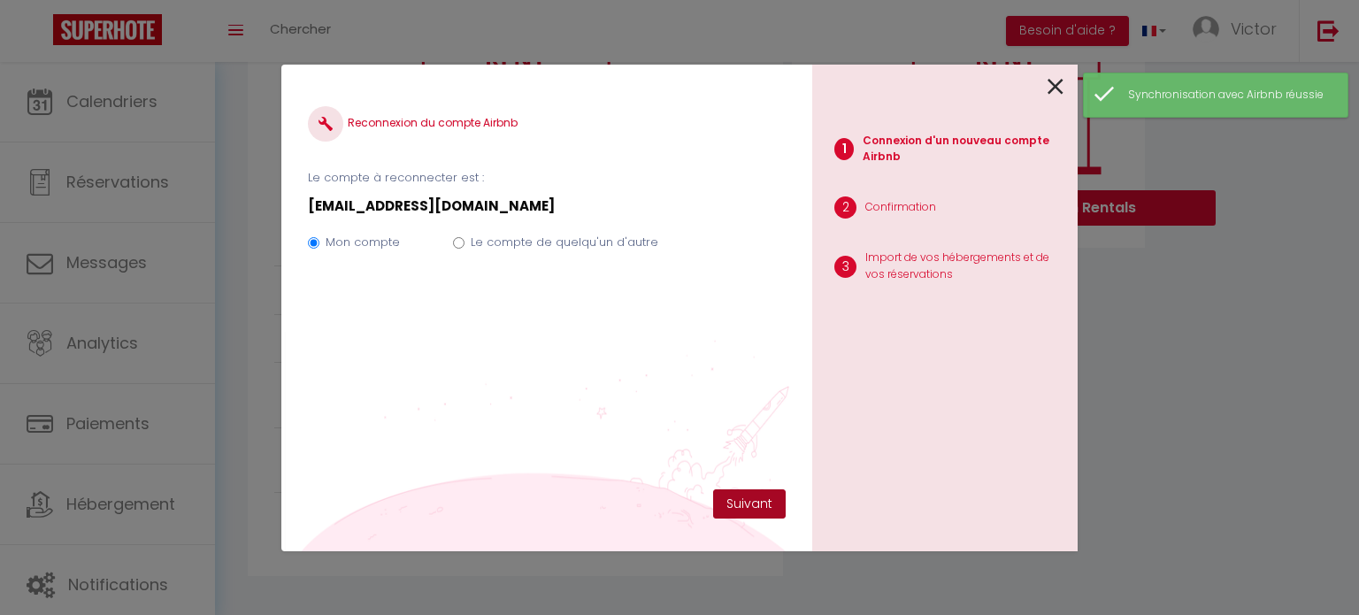
click at [769, 505] on button "Suivant" at bounding box center [749, 504] width 73 height 30
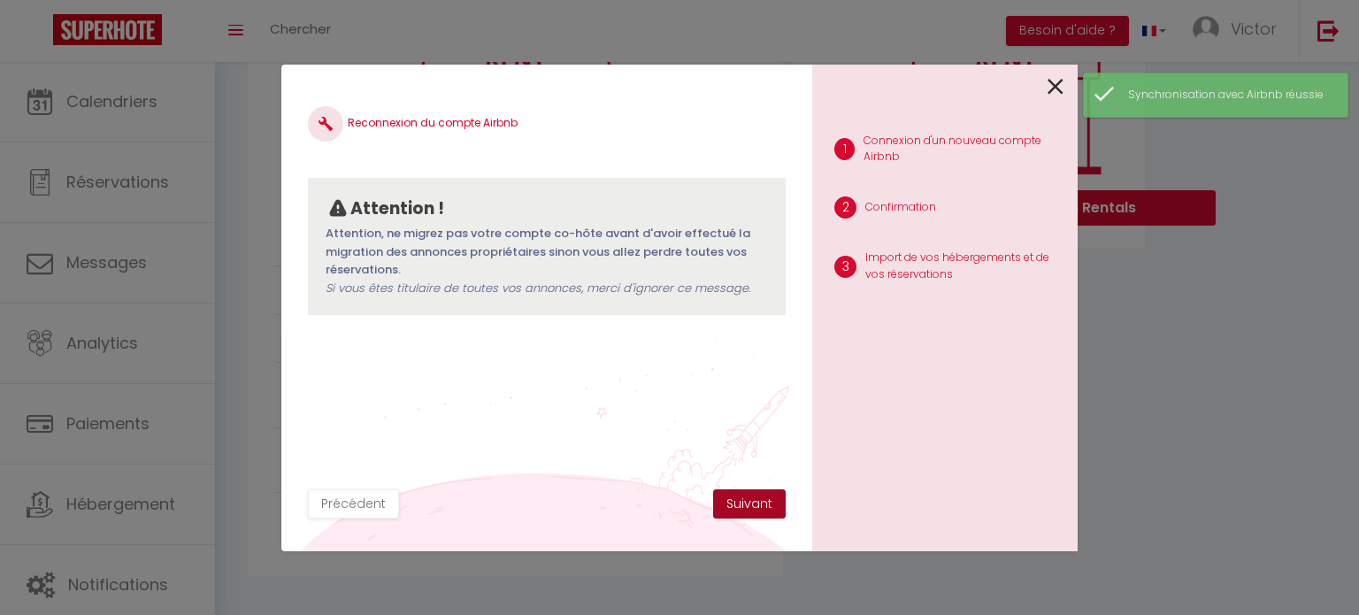
click at [769, 505] on button "Suivant" at bounding box center [749, 504] width 73 height 30
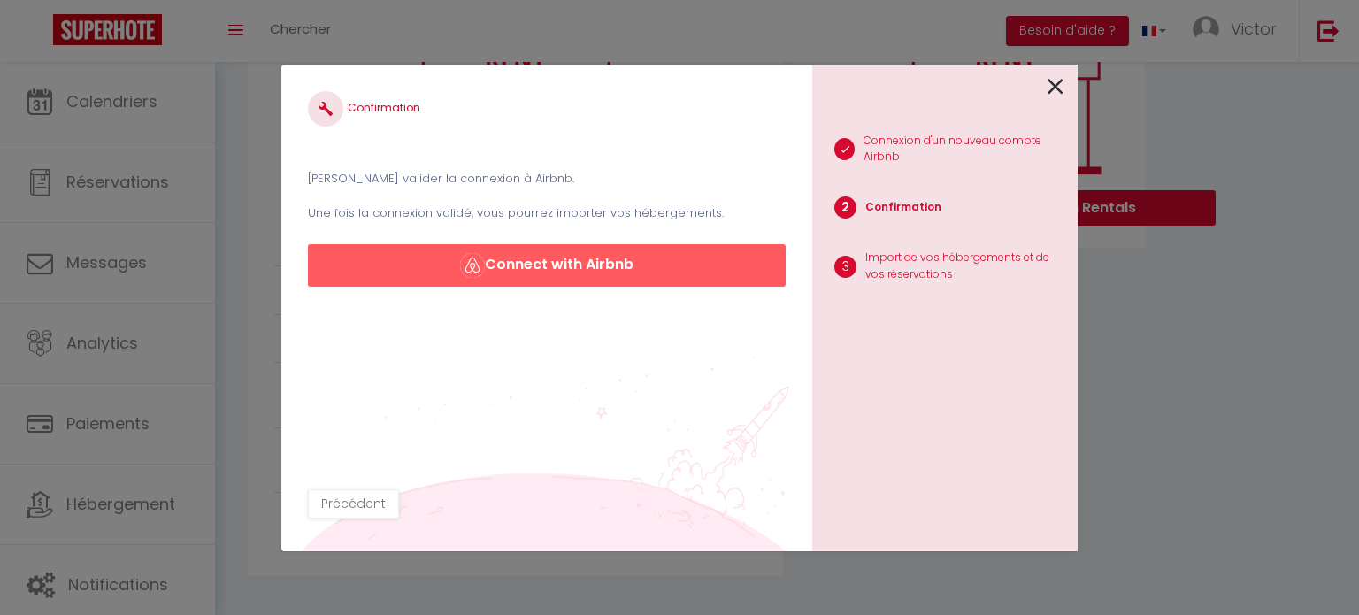
click at [612, 235] on div "Confirmation Veuillez valider la connexion à Airbnb. Une fois la connexion vali…" at bounding box center [547, 189] width 478 height 196
click at [616, 266] on button "Connect with Airbnb" at bounding box center [547, 265] width 478 height 42
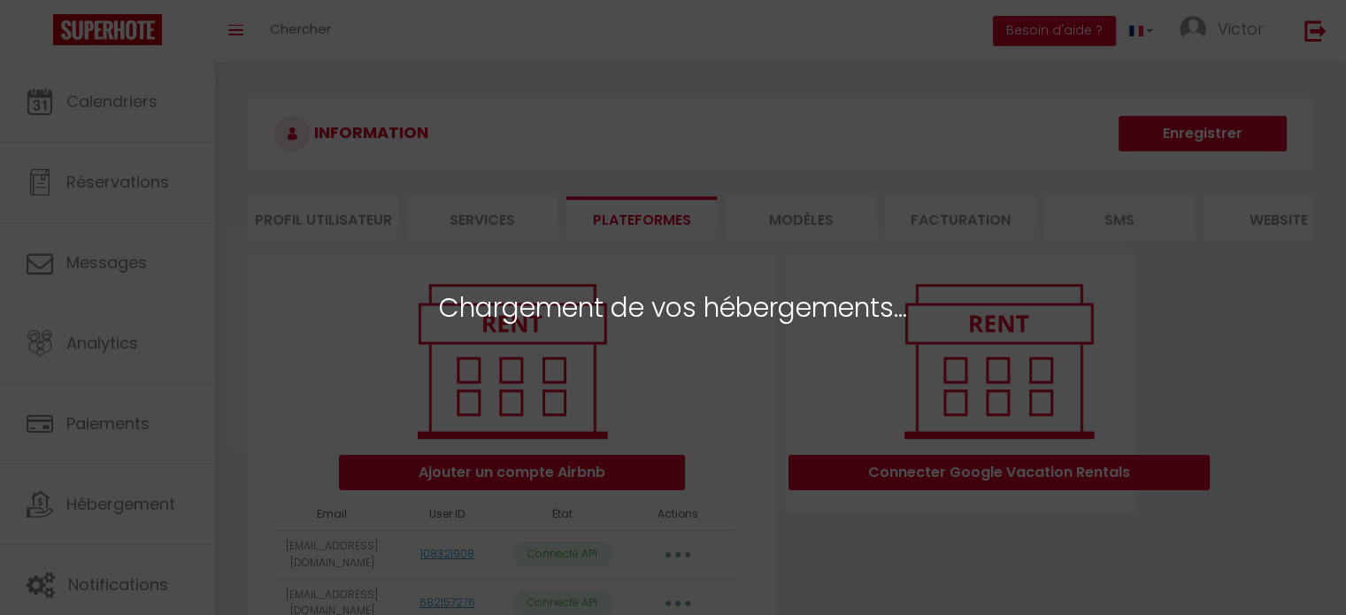
select select "11340"
select select "16160"
select select
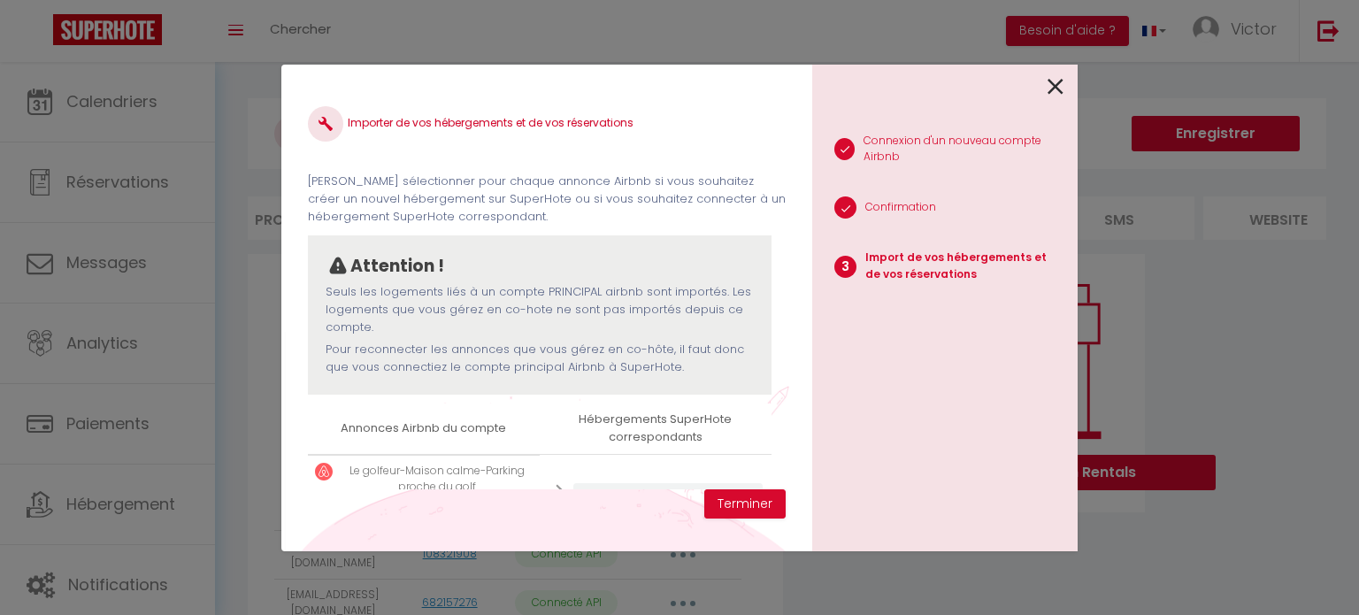
click at [648, 414] on th "Hébergements SuperHote correspondants" at bounding box center [656, 429] width 232 height 50
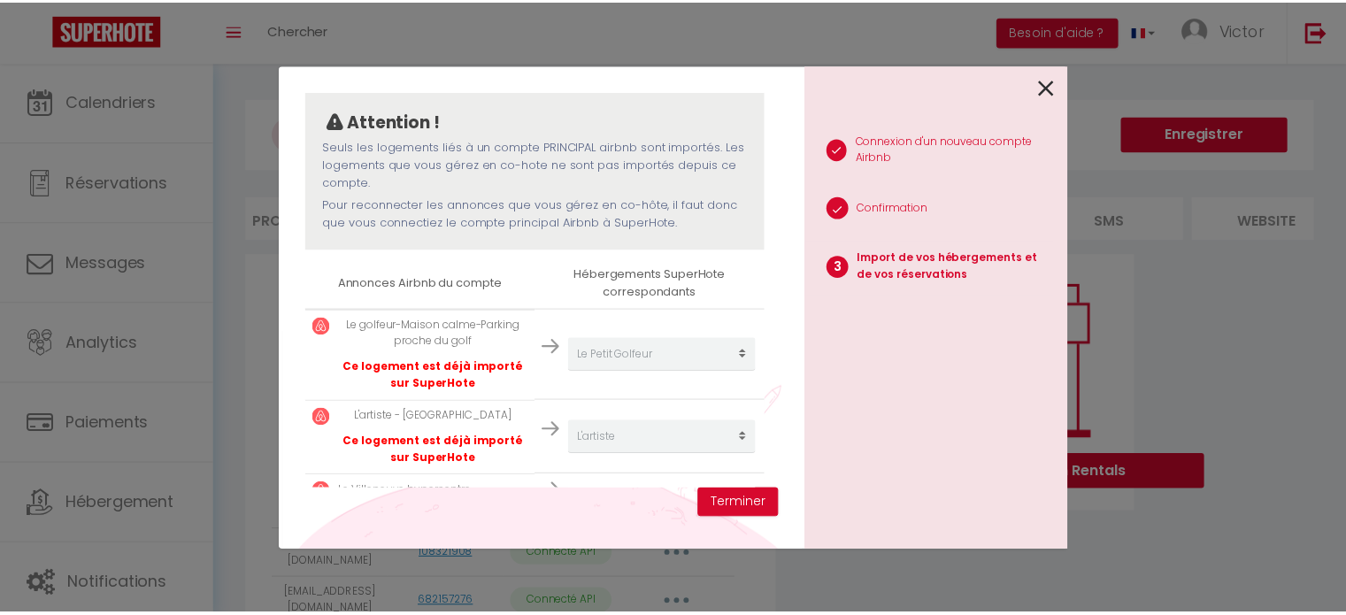
scroll to position [191, 0]
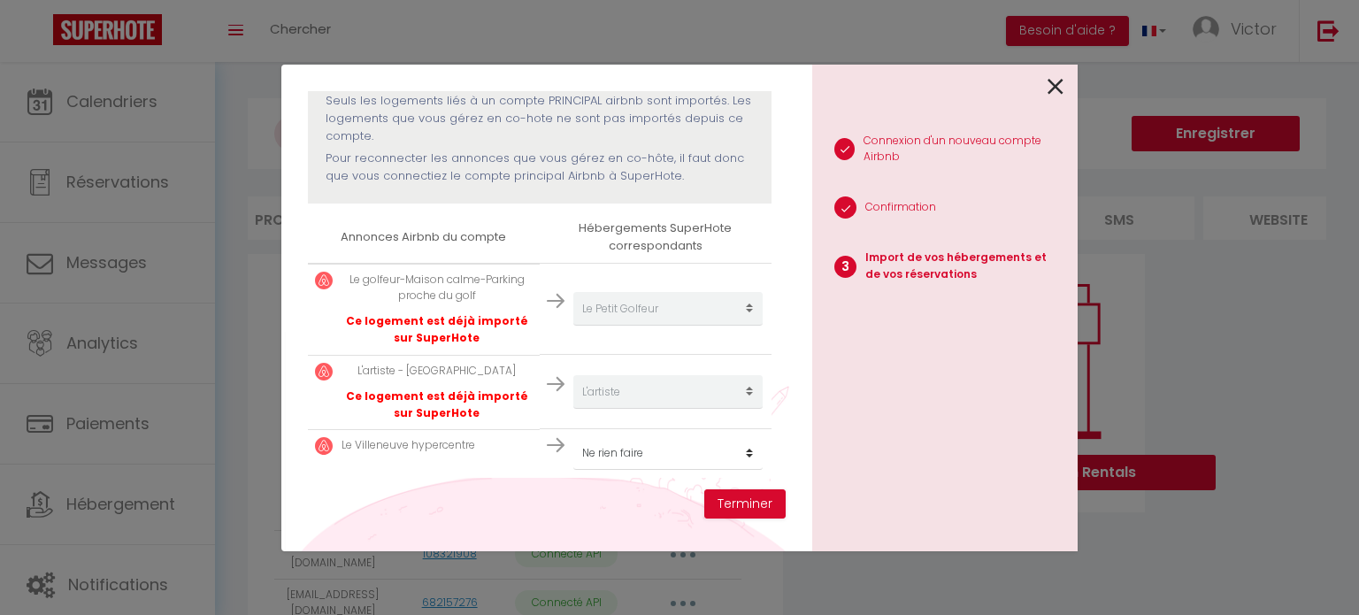
click at [1047, 88] on div at bounding box center [937, 86] width 251 height 42
click at [1055, 97] on icon at bounding box center [1056, 86] width 16 height 27
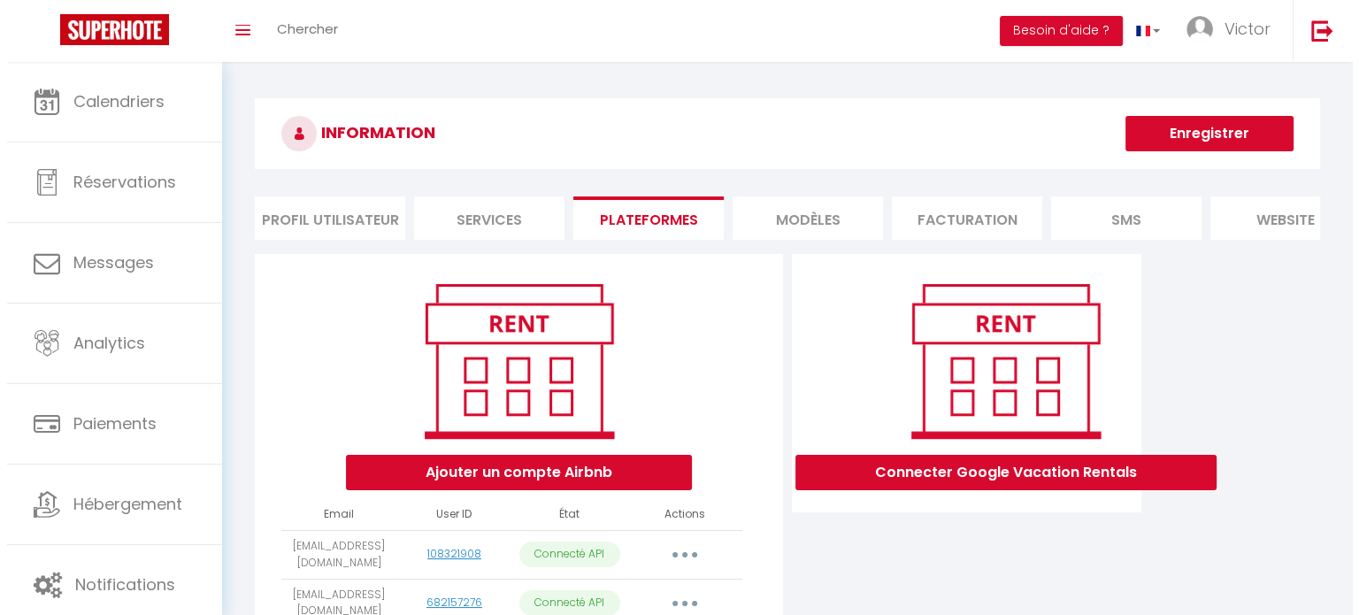
scroll to position [265, 0]
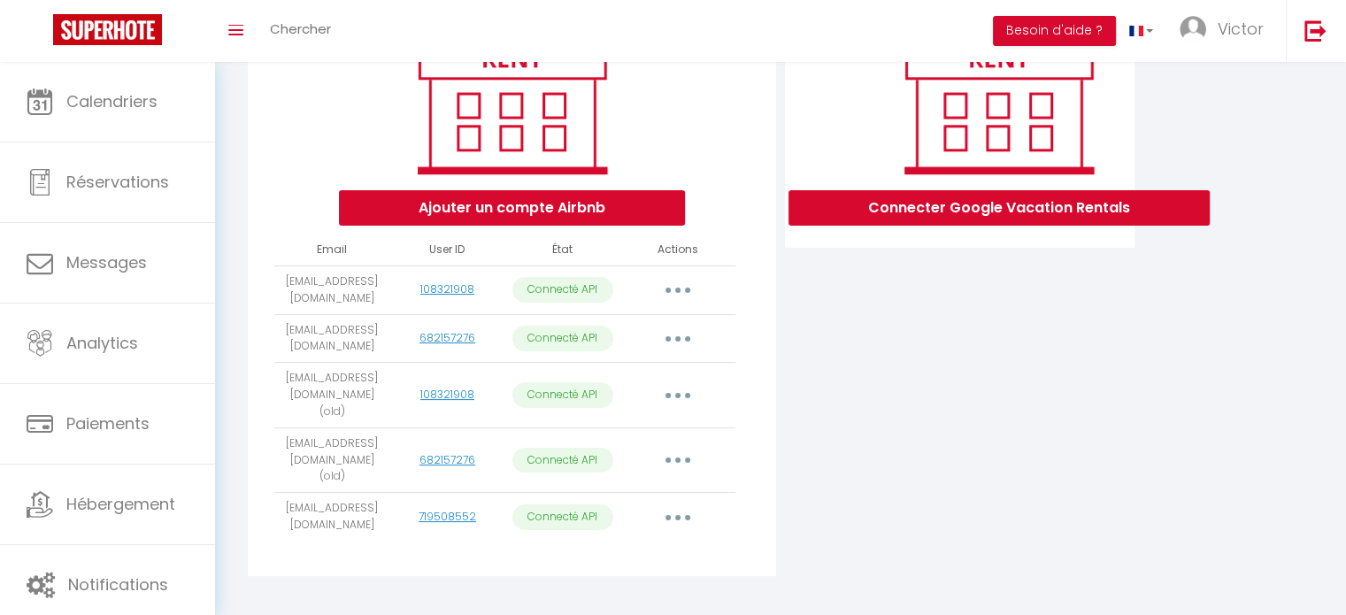
click at [666, 503] on button "button" at bounding box center [678, 517] width 50 height 28
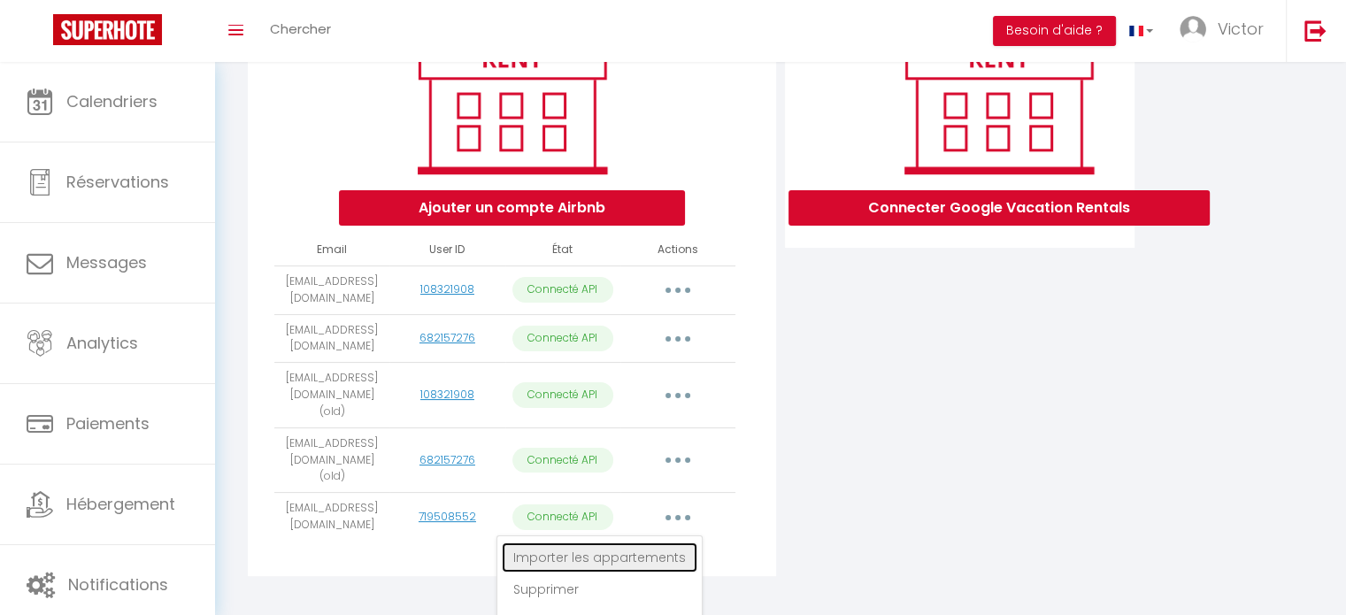
click at [638, 543] on link "Importer les appartements" at bounding box center [600, 558] width 196 height 30
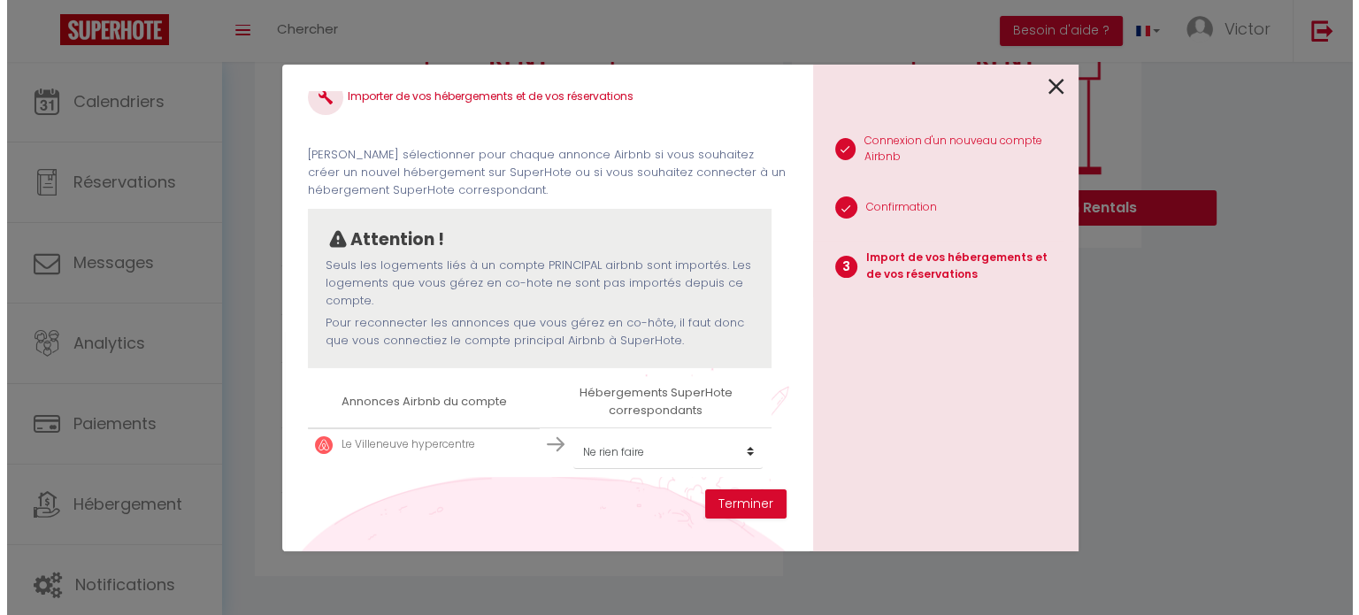
scroll to position [25, 0]
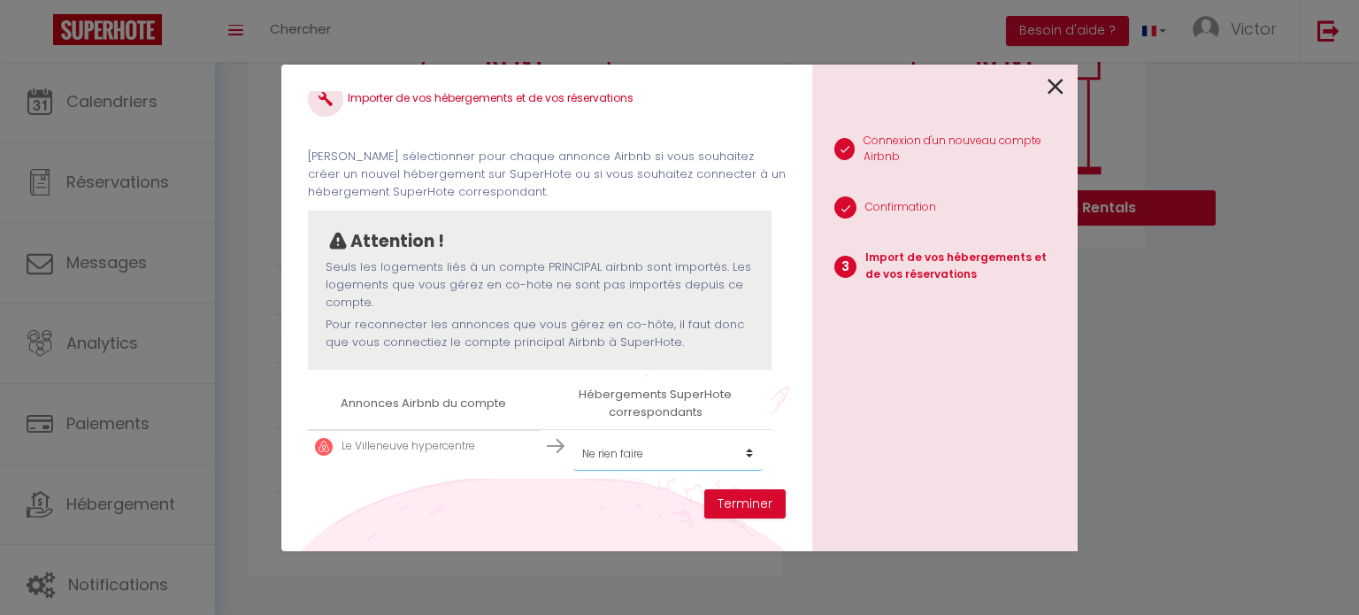
click at [649, 455] on select "Créer un nouvel hébergement Ne rien faire Le vercors La véore L'artiste Le [GEO…" at bounding box center [668, 454] width 189 height 34
select select "21761"
click at [574, 437] on select "Créer un nouvel hébergement Ne rien faire Le vercors La véore L'artiste Le [GEO…" at bounding box center [668, 454] width 189 height 34
click at [756, 512] on button "Terminer" at bounding box center [745, 504] width 81 height 30
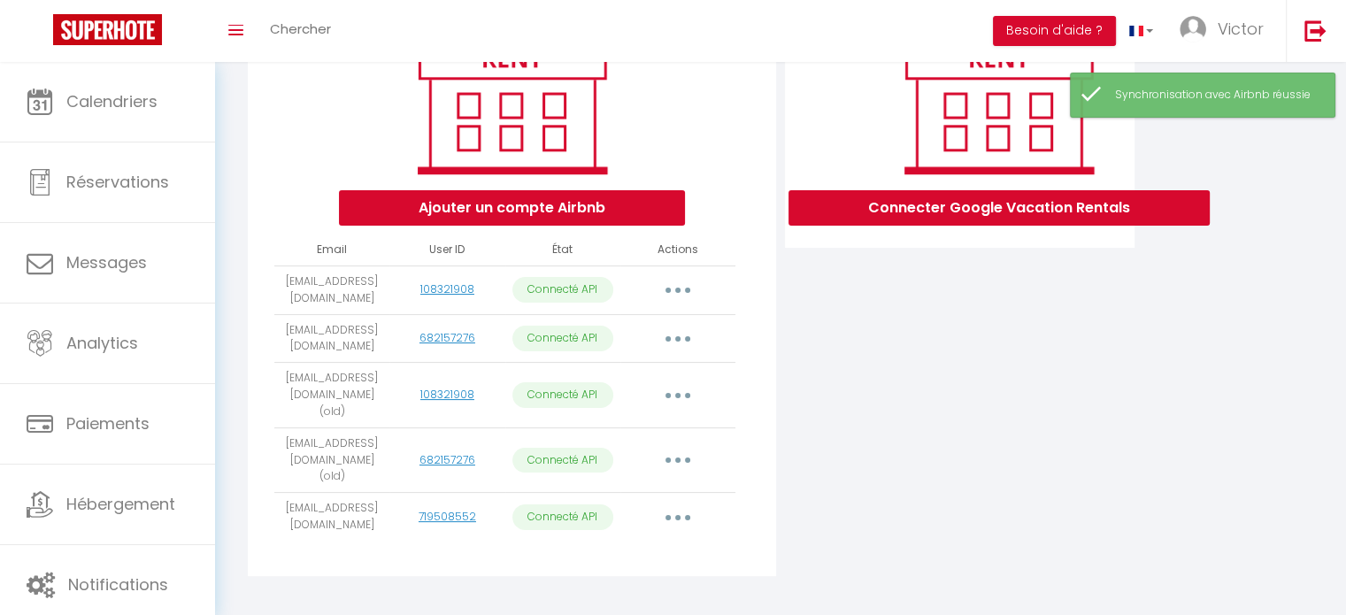
scroll to position [0, 0]
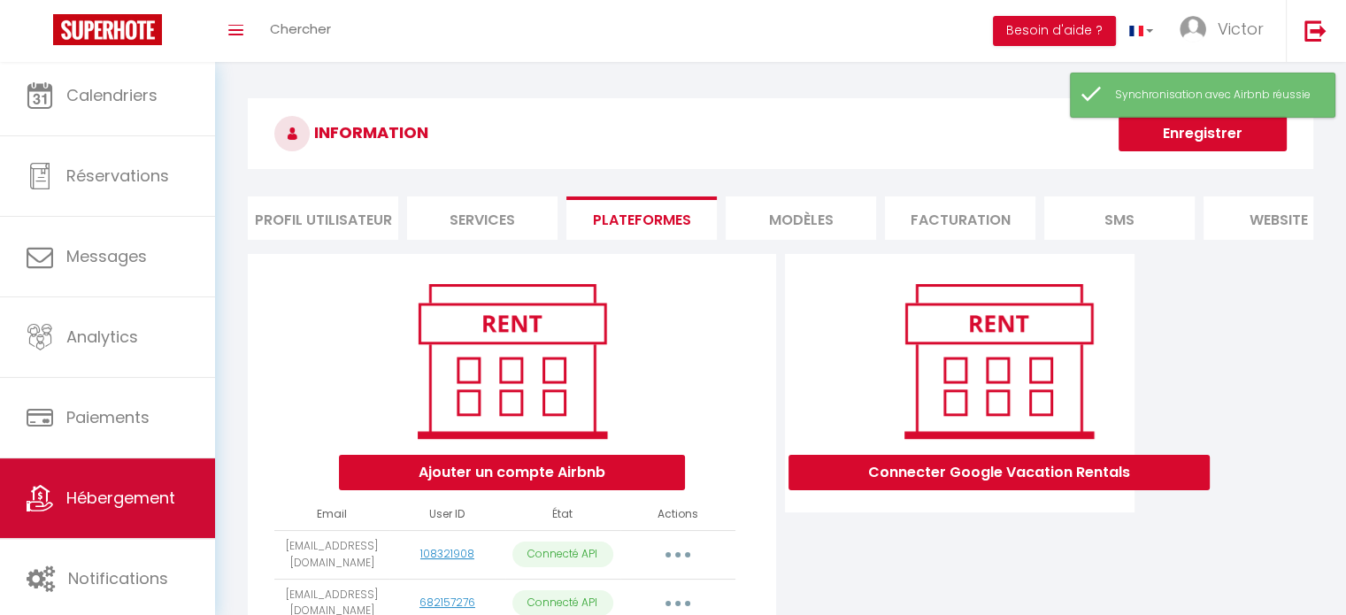
click at [119, 496] on span "Hébergement" at bounding box center [120, 498] width 109 height 22
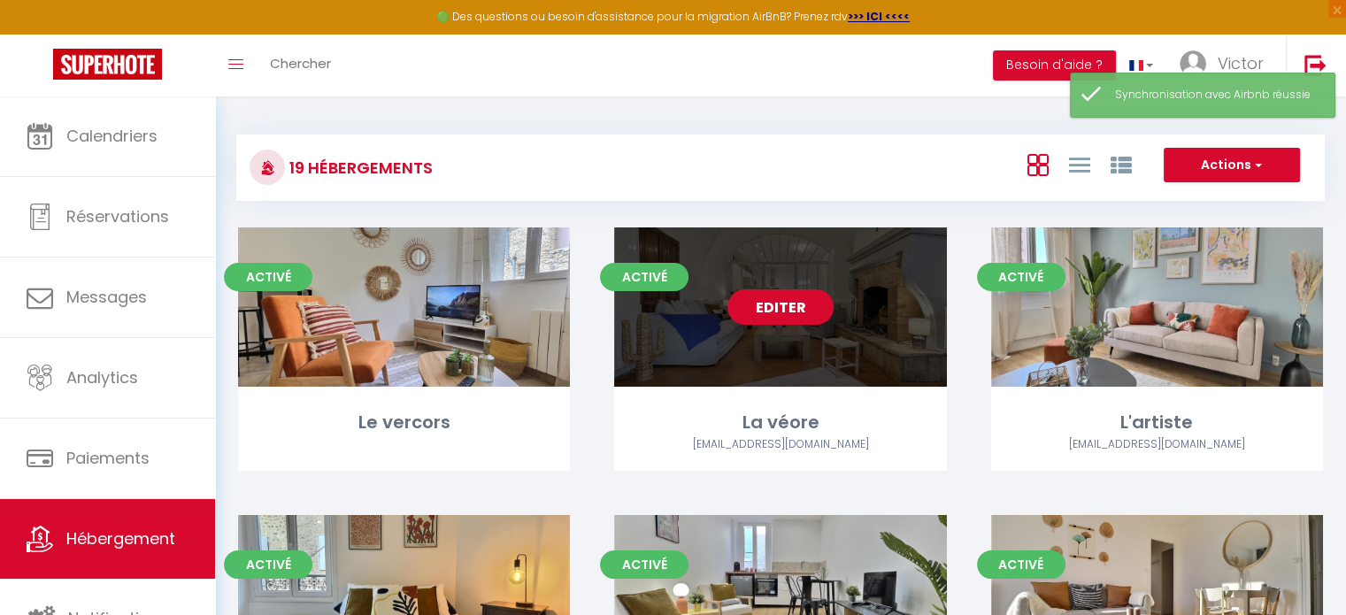
click at [774, 314] on link "Editer" at bounding box center [781, 306] width 106 height 35
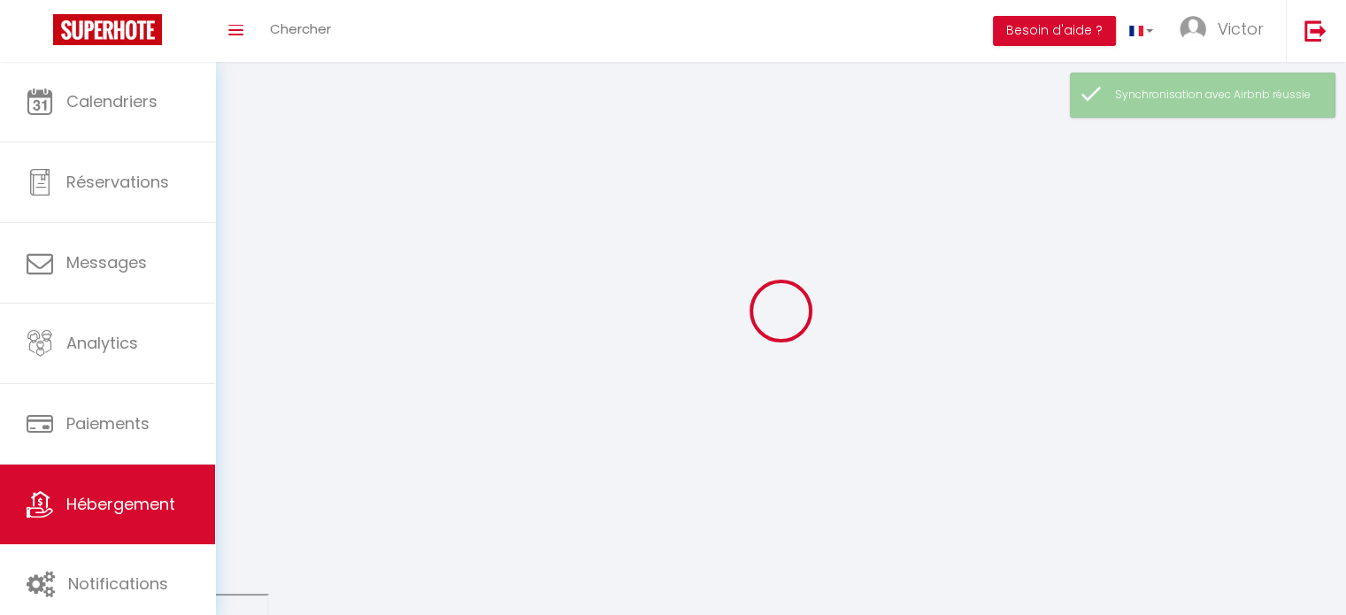
select select "1"
select select
select select "28"
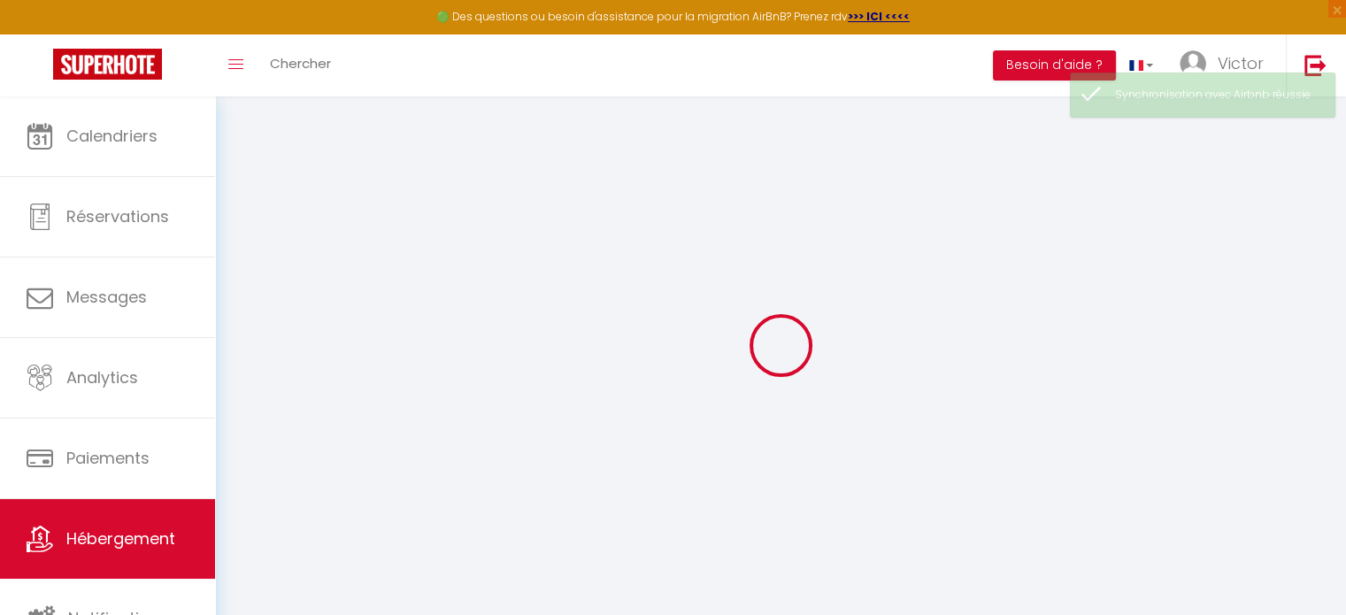
select select
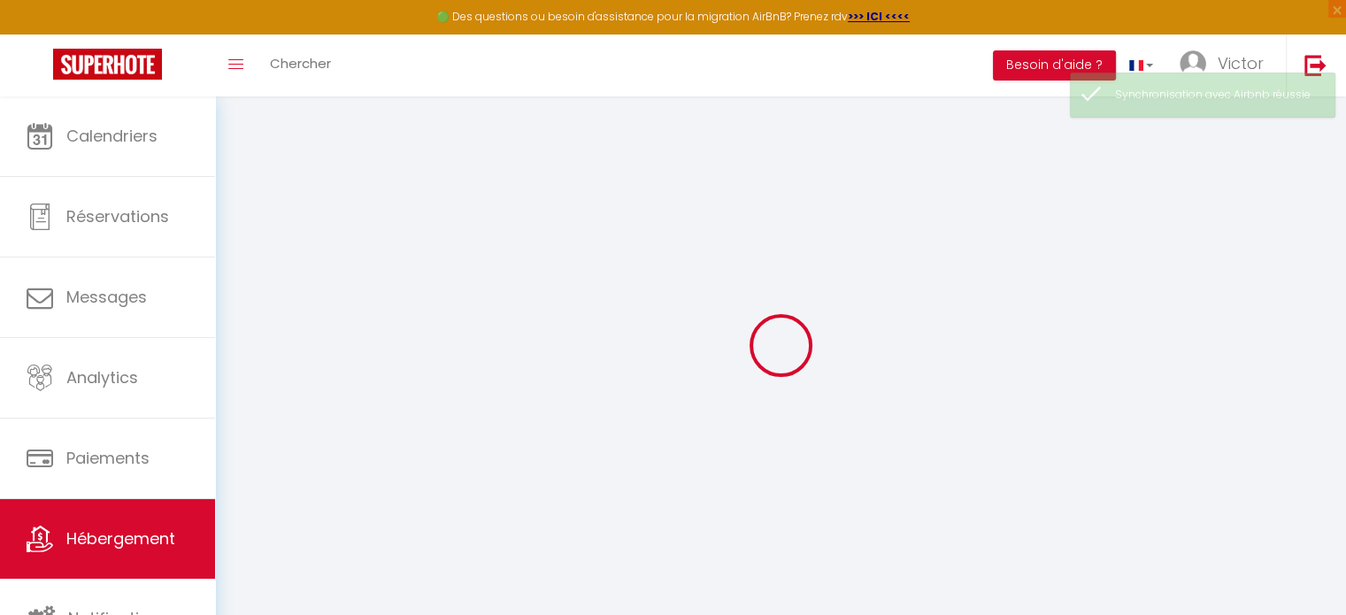
select select
checkbox input "false"
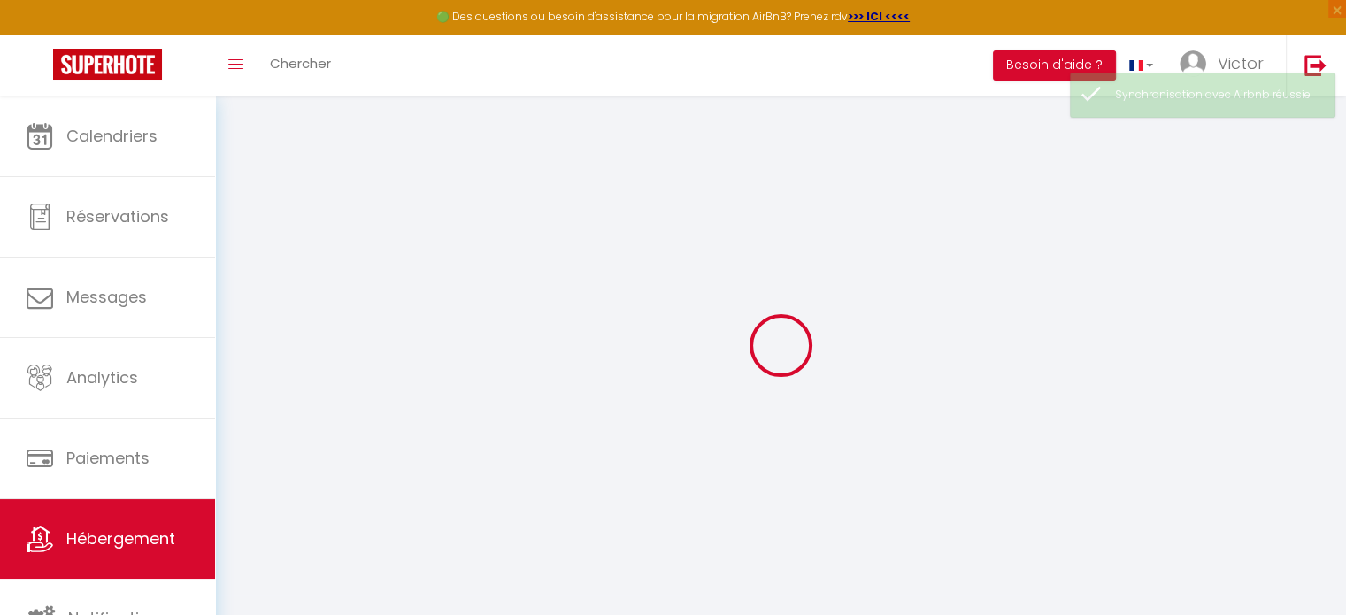
select select
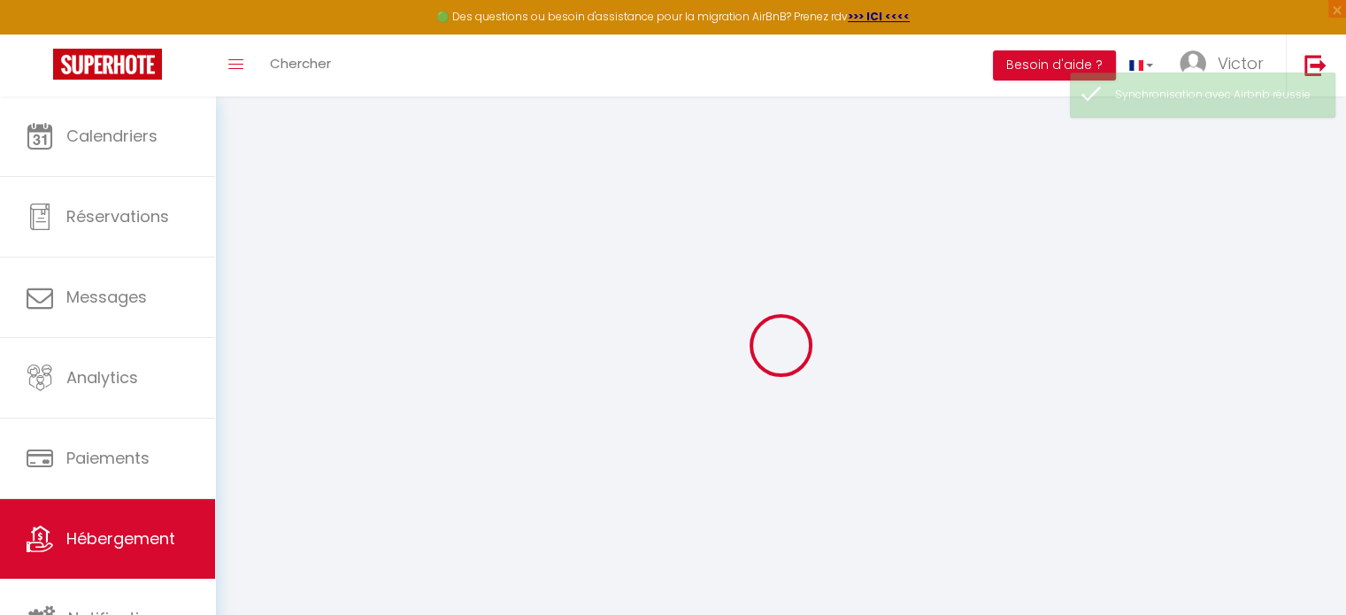
select select
checkbox input "false"
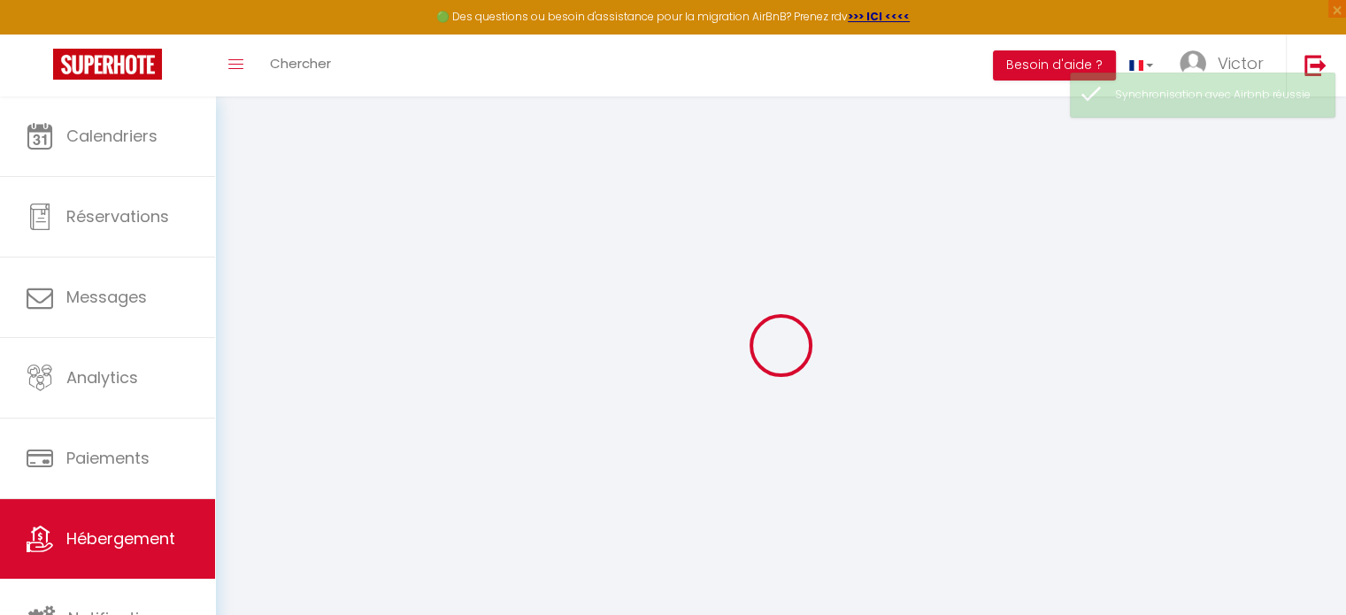
checkbox input "false"
select select
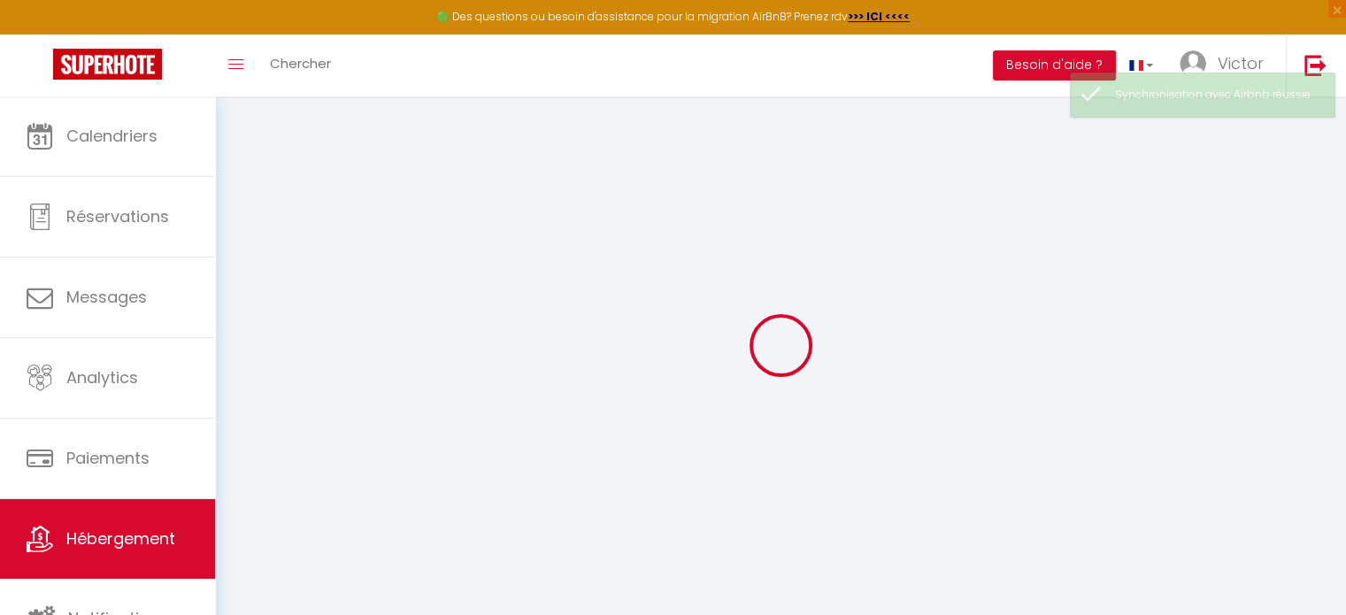
select select
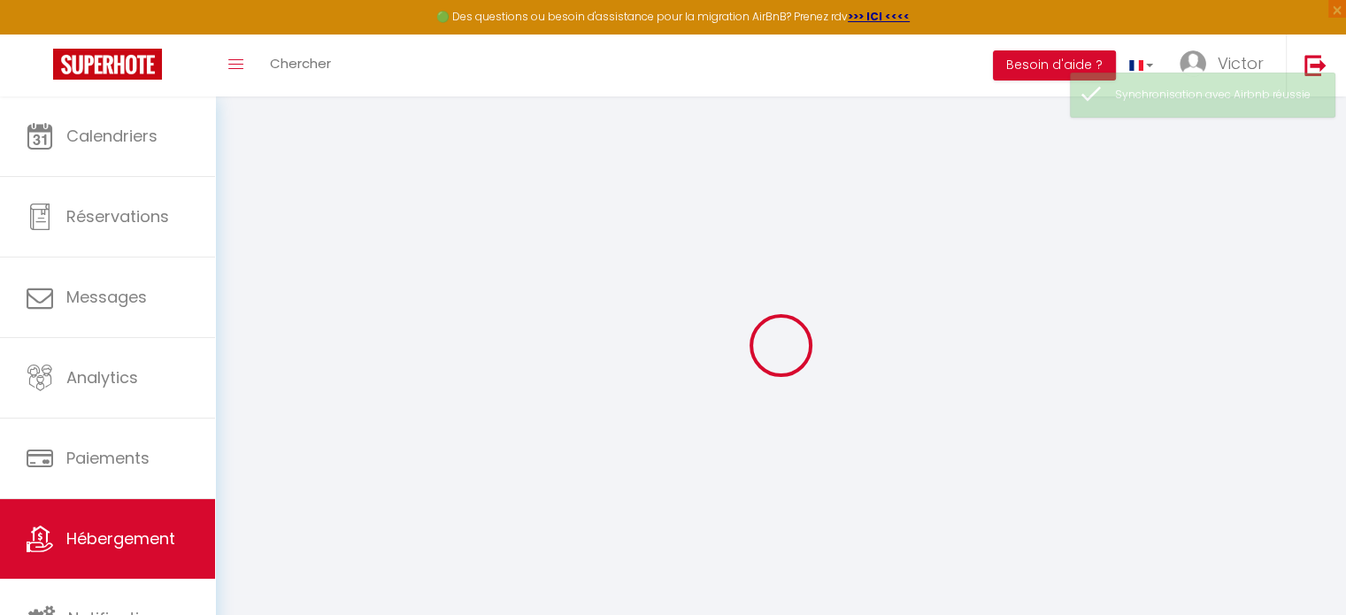
checkbox input "false"
select select
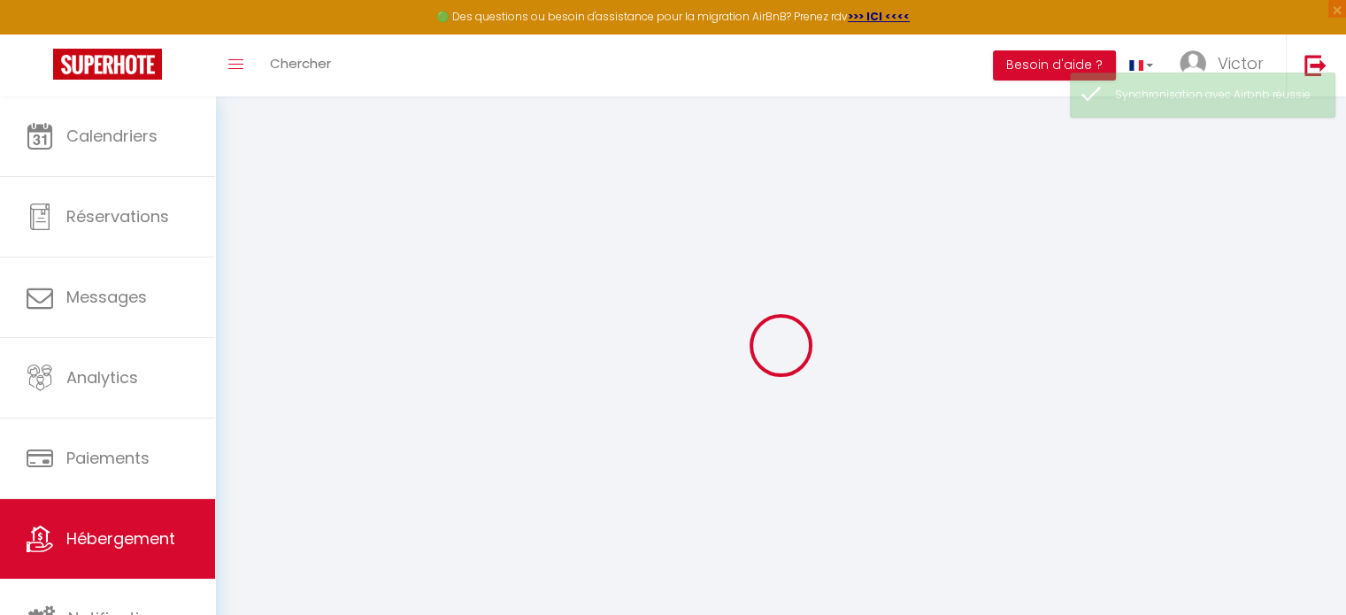
select select
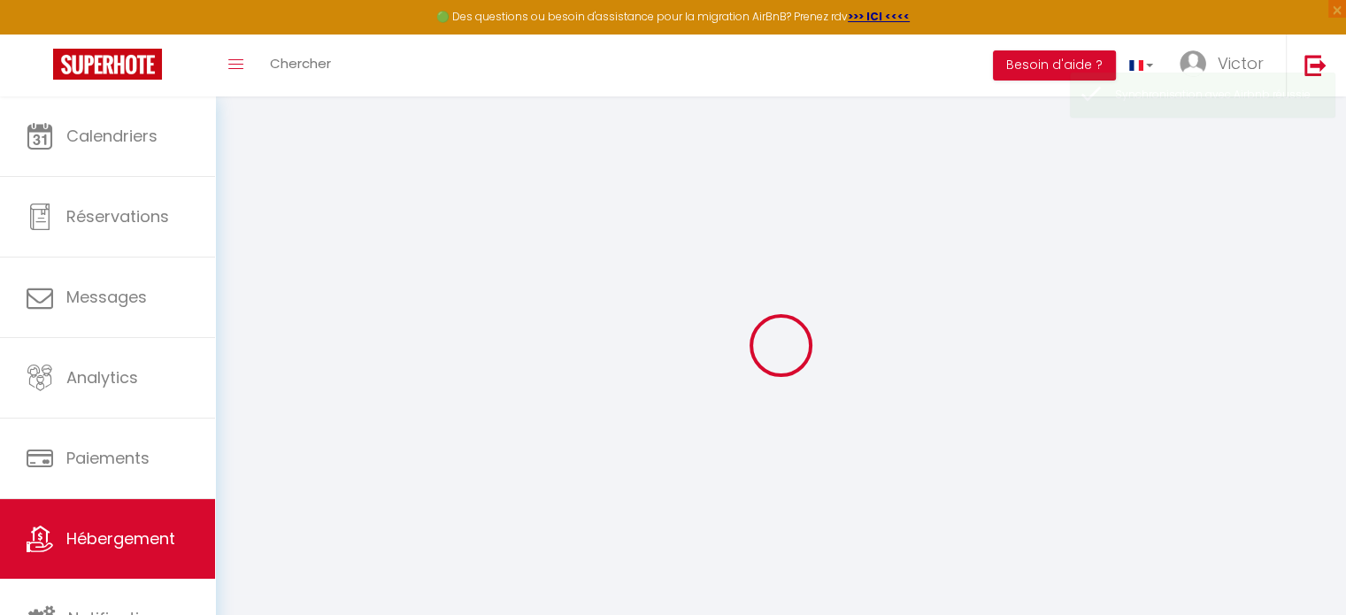
select select
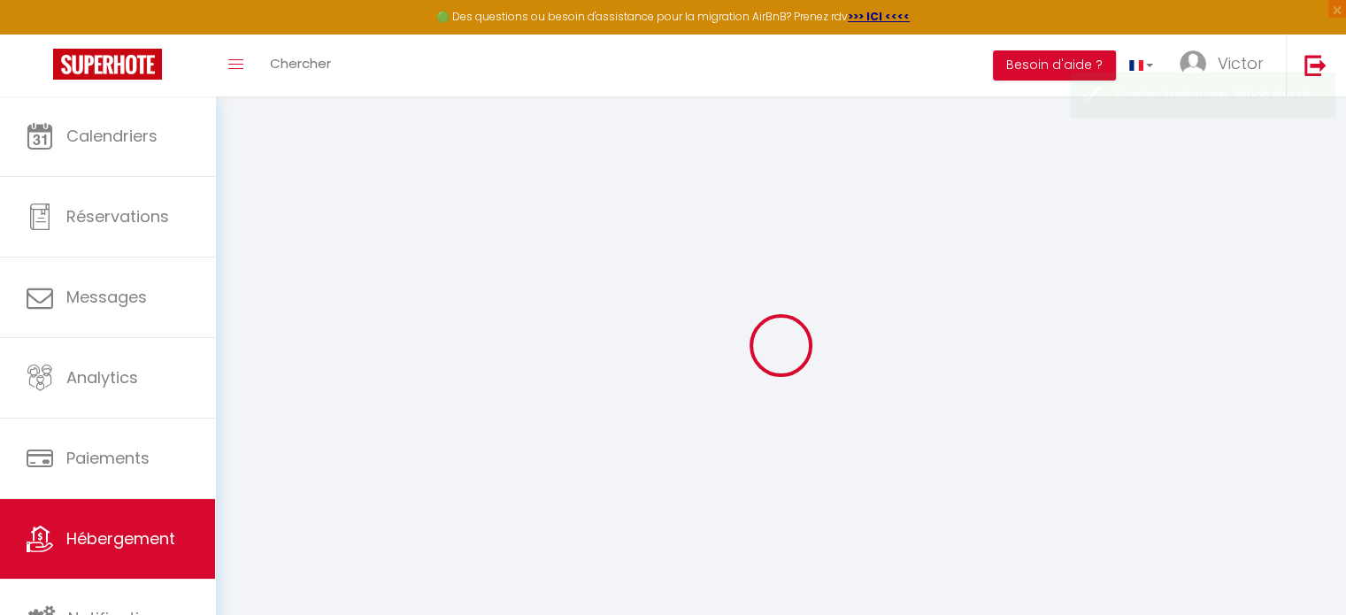
select select
checkbox input "false"
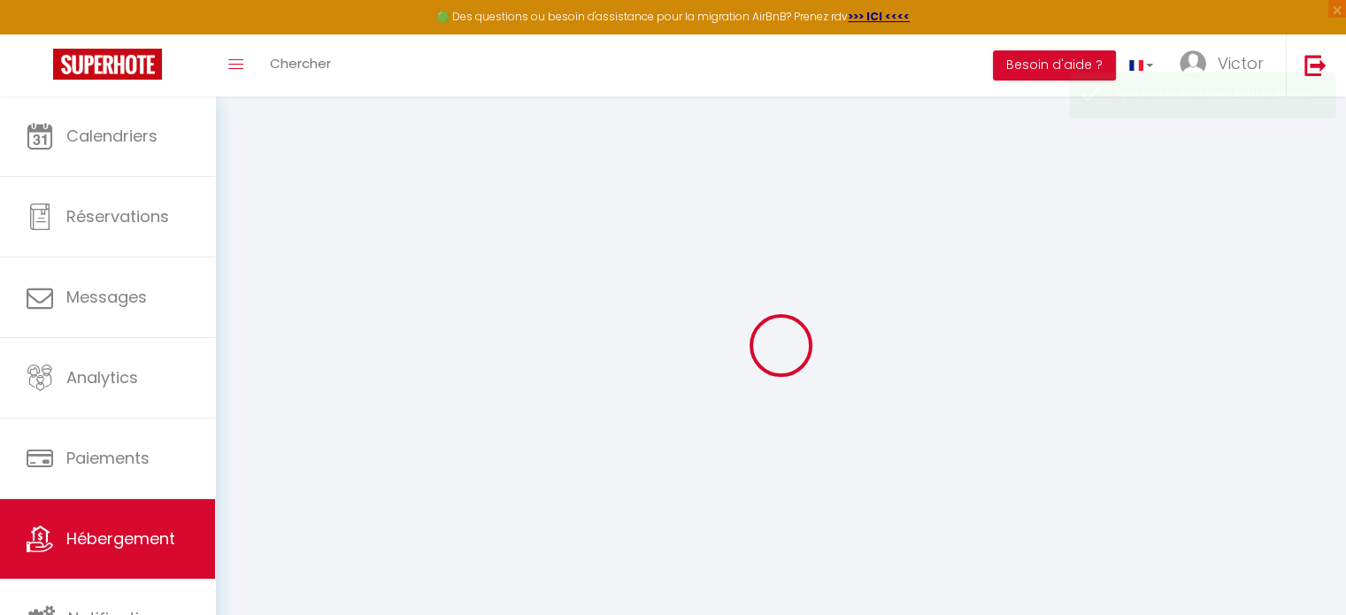
select select
type input "La véore"
select select "houses"
select select "7"
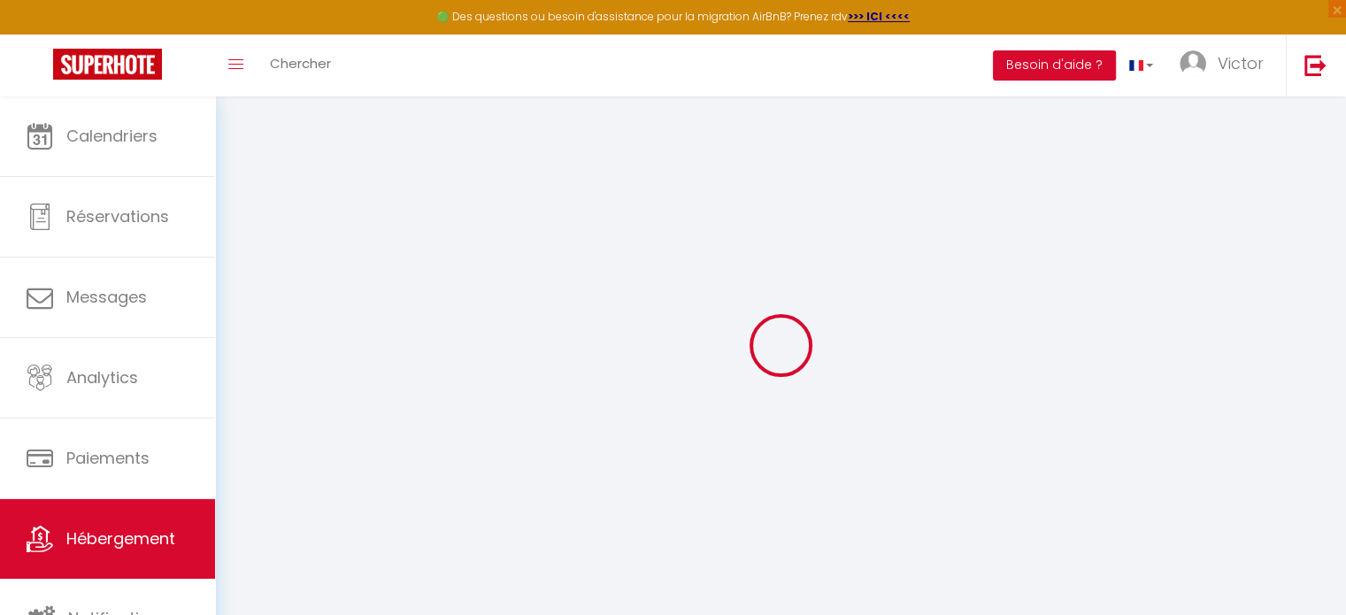
select select "1"
select select "2"
type input "80"
type input "39"
type input "1.50"
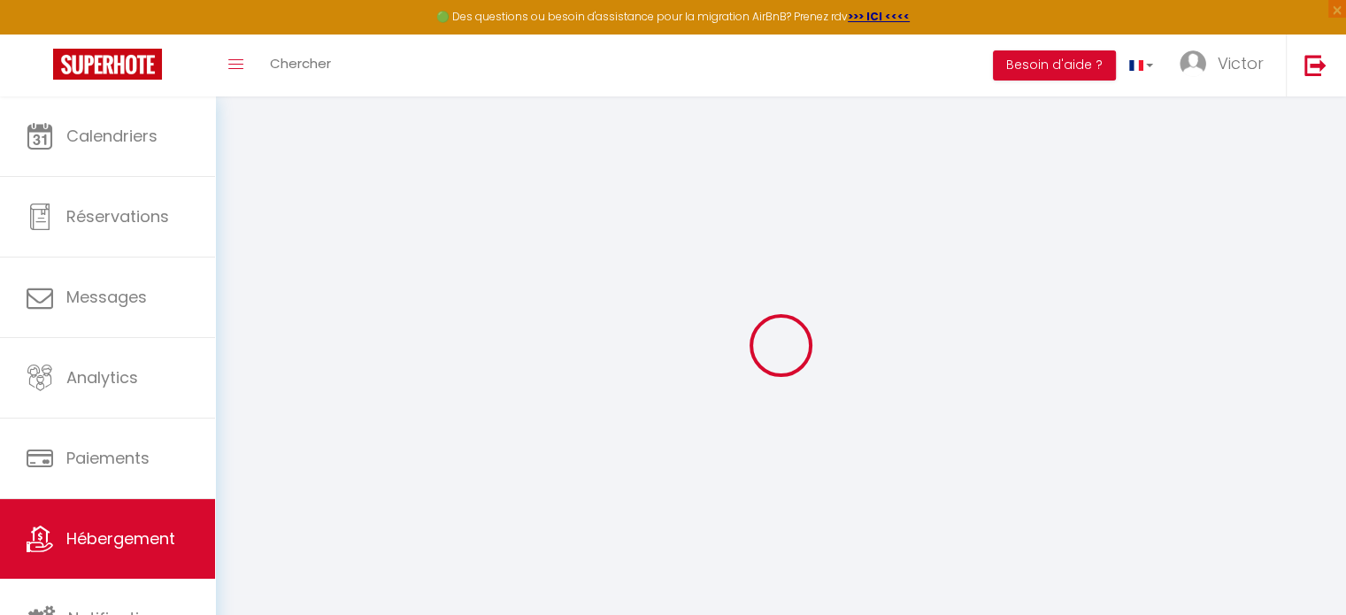
type input "300"
select select
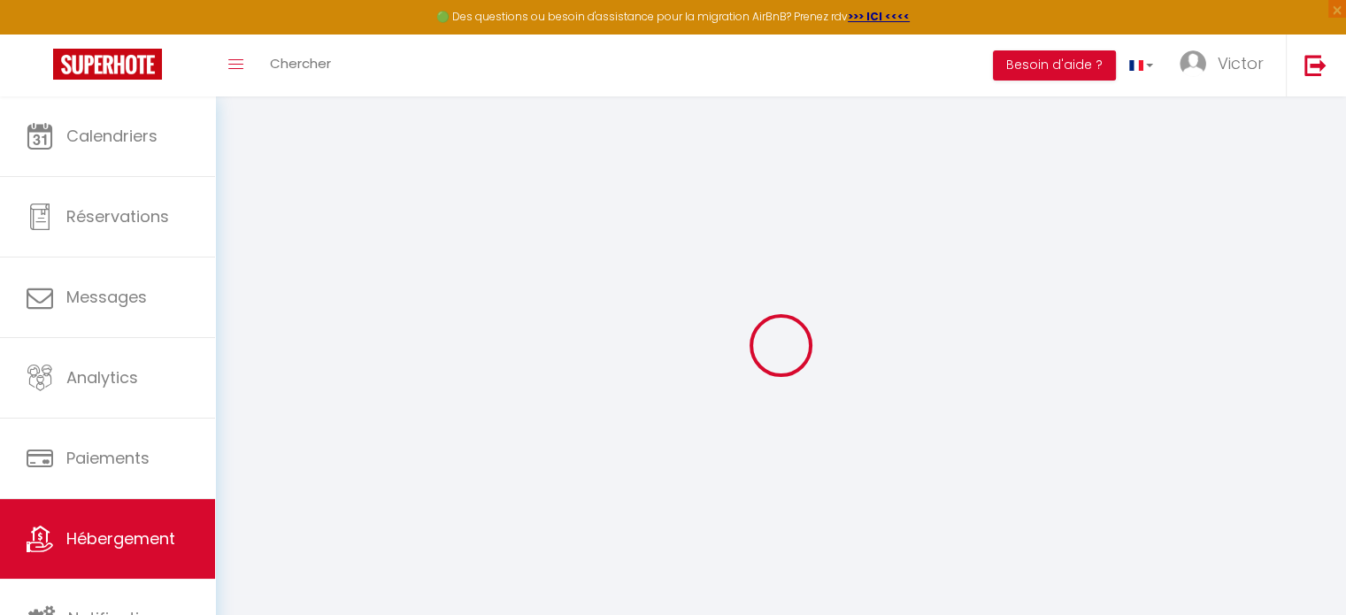
select select
type input "-"
type input "26210"
type input "chabeuil"
type input "[EMAIL_ADDRESS][DOMAIN_NAME]"
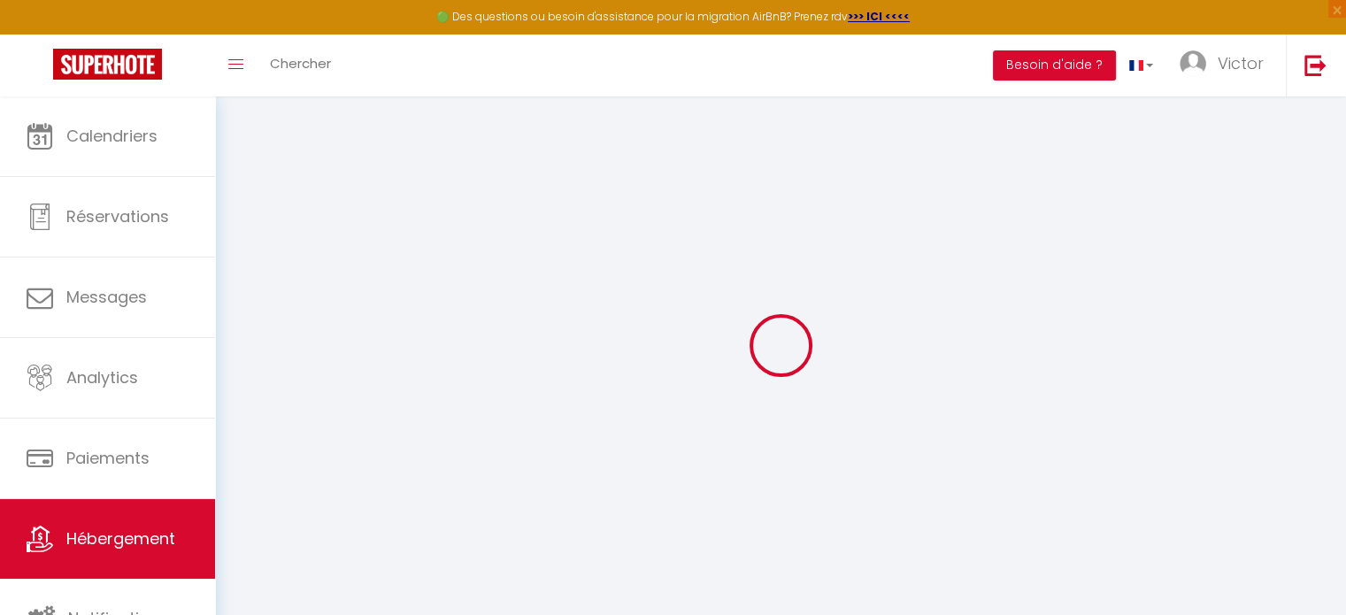
select select "1742"
checkbox input "false"
checkbox input "true"
checkbox input "false"
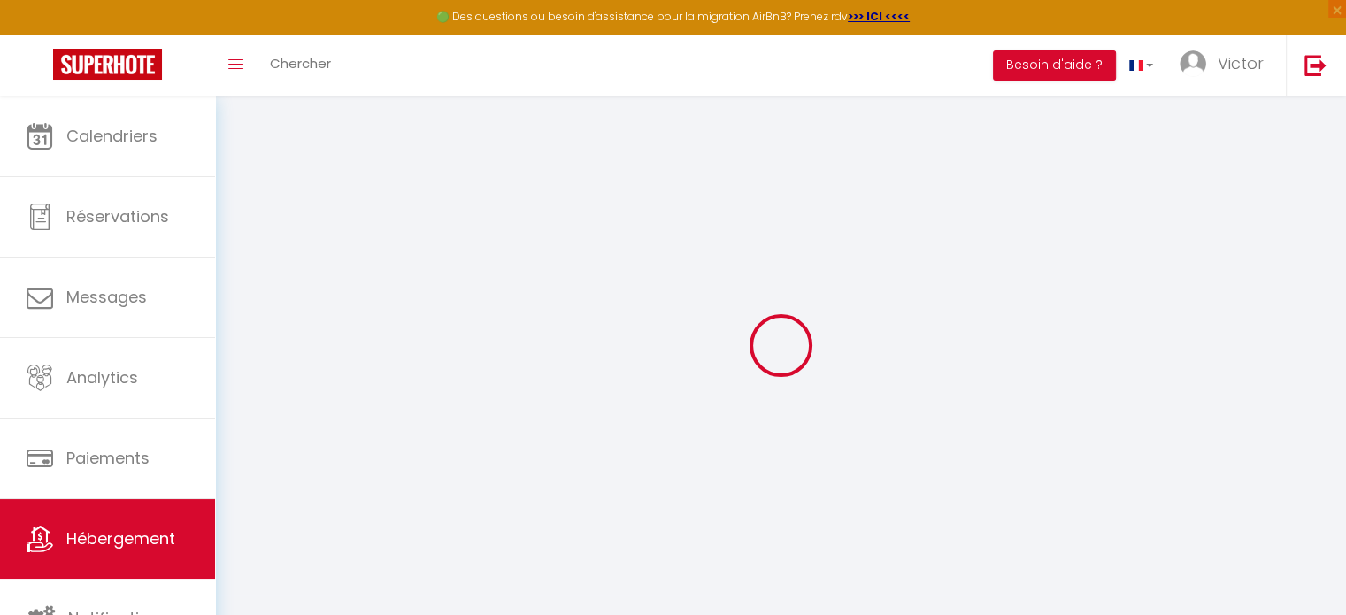
type input "0"
select select
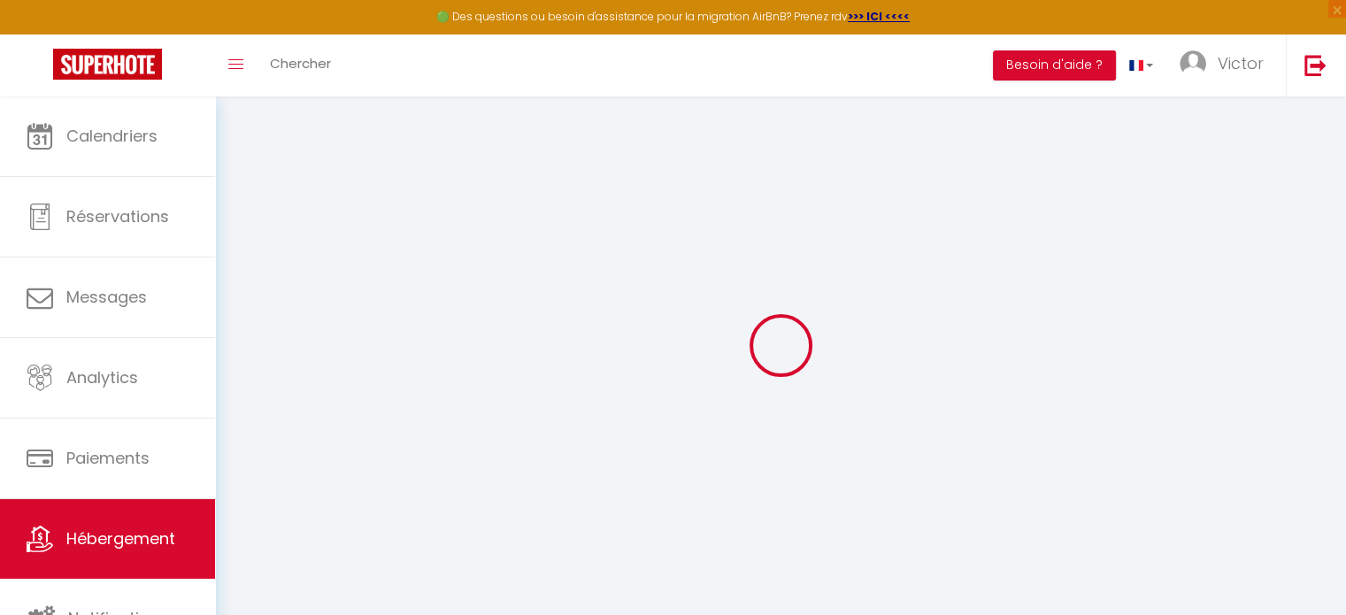
select select
checkbox input "false"
checkbox input "true"
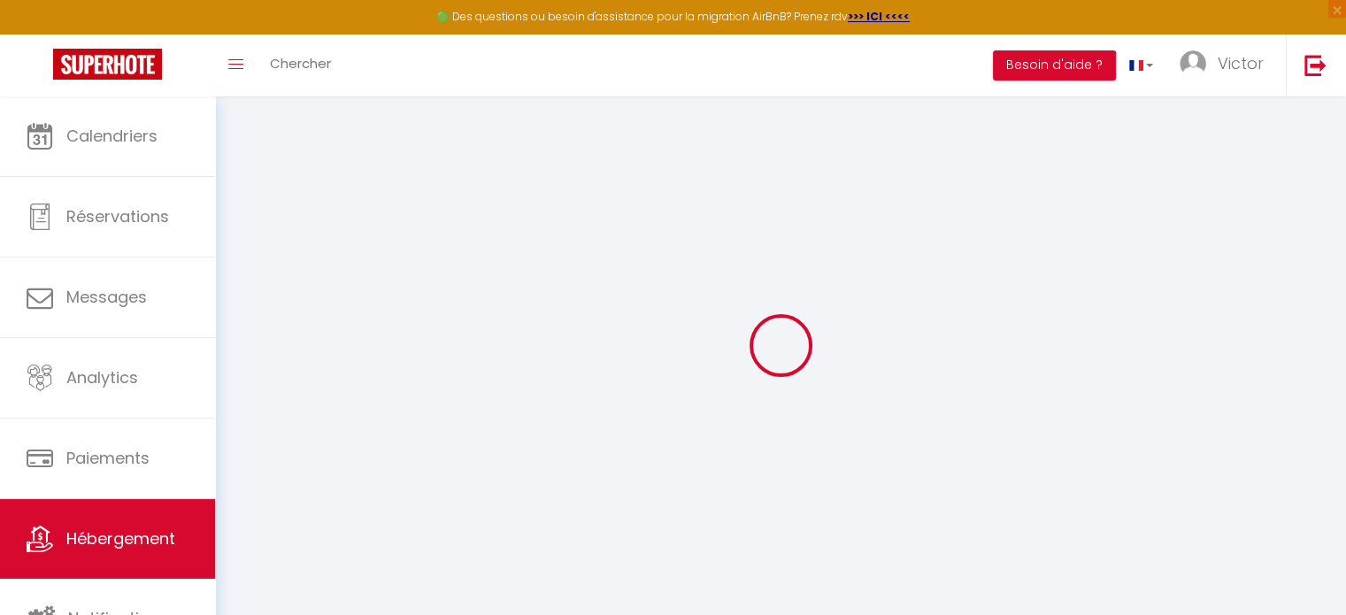
checkbox input "false"
select select
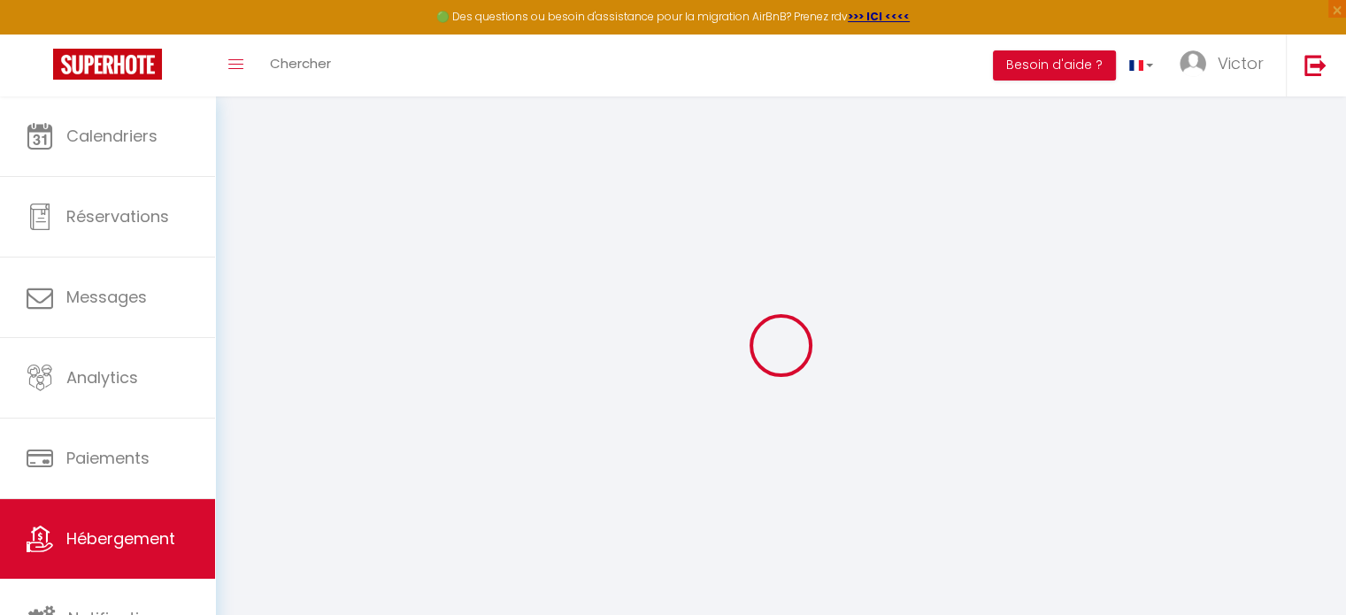
select select
checkbox input "false"
checkbox input "true"
checkbox input "false"
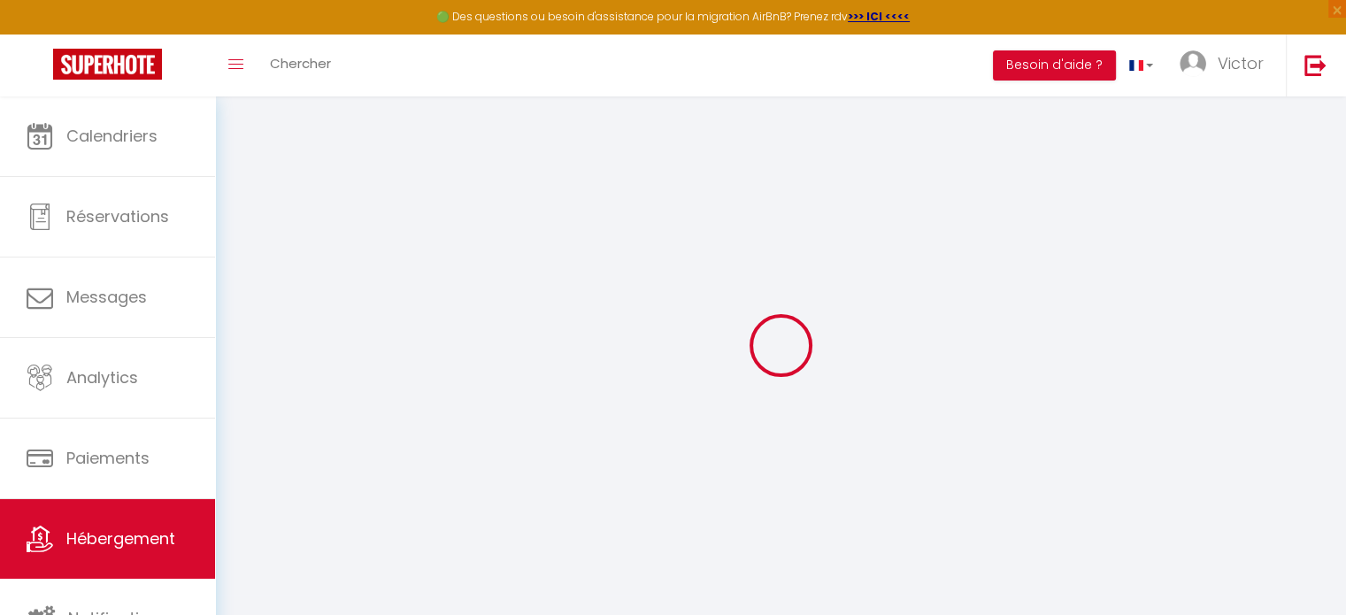
checkbox input "false"
checkbox input "true"
checkbox input "false"
select select "17:00"
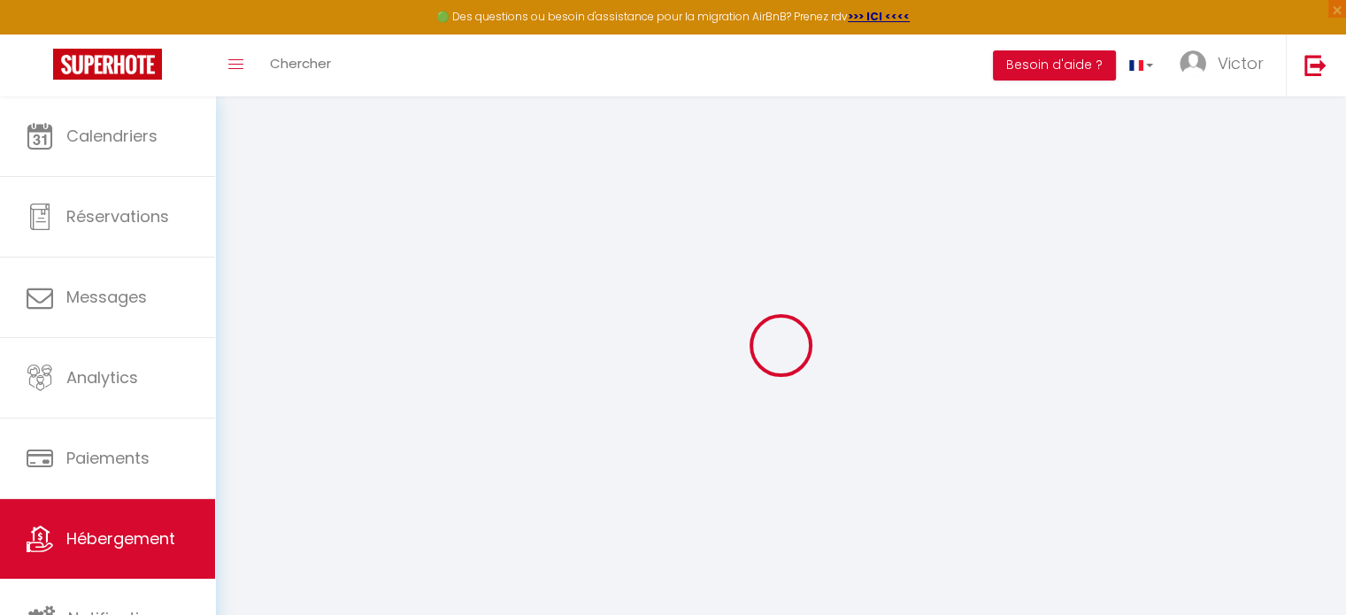
select select "23:45"
select select "10:00"
select select "30"
select select "120"
checkbox input "false"
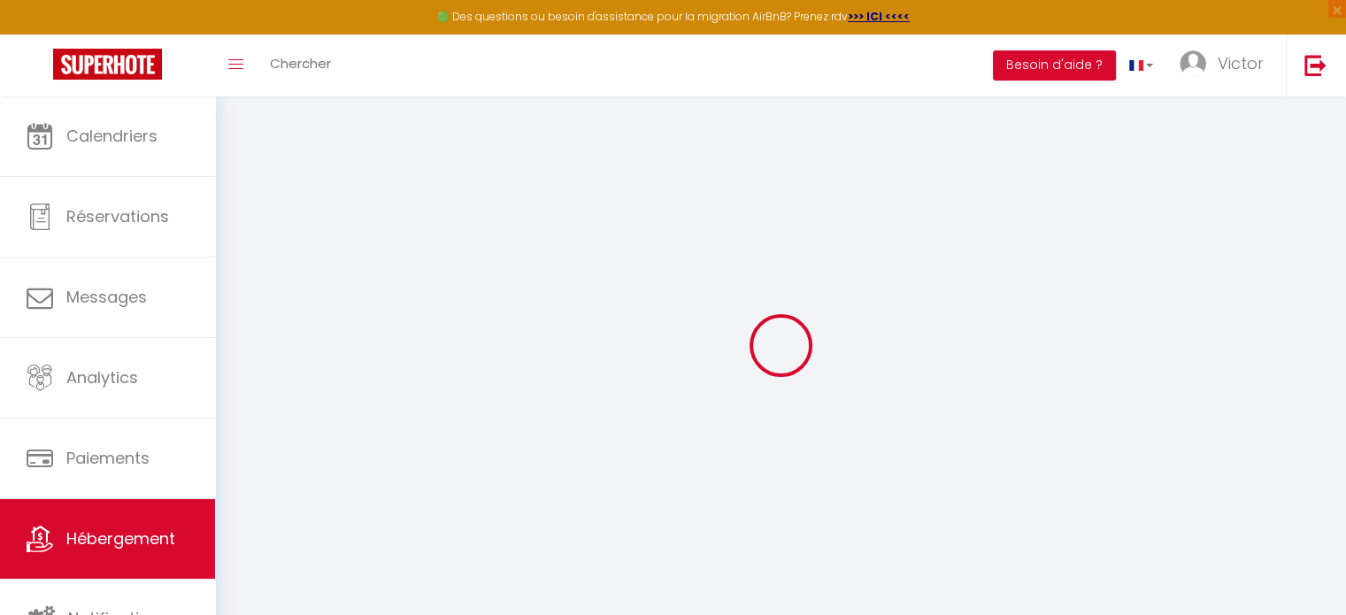
checkbox input "true"
checkbox input "false"
checkbox input "true"
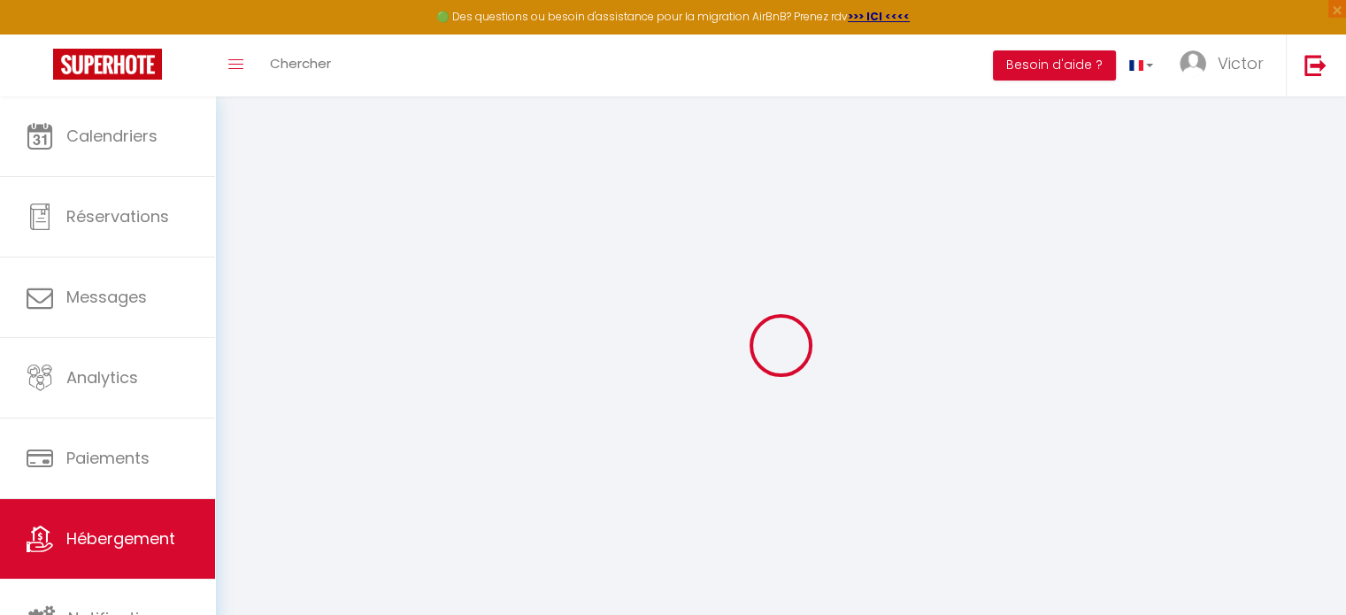
checkbox input "true"
checkbox input "false"
checkbox input "true"
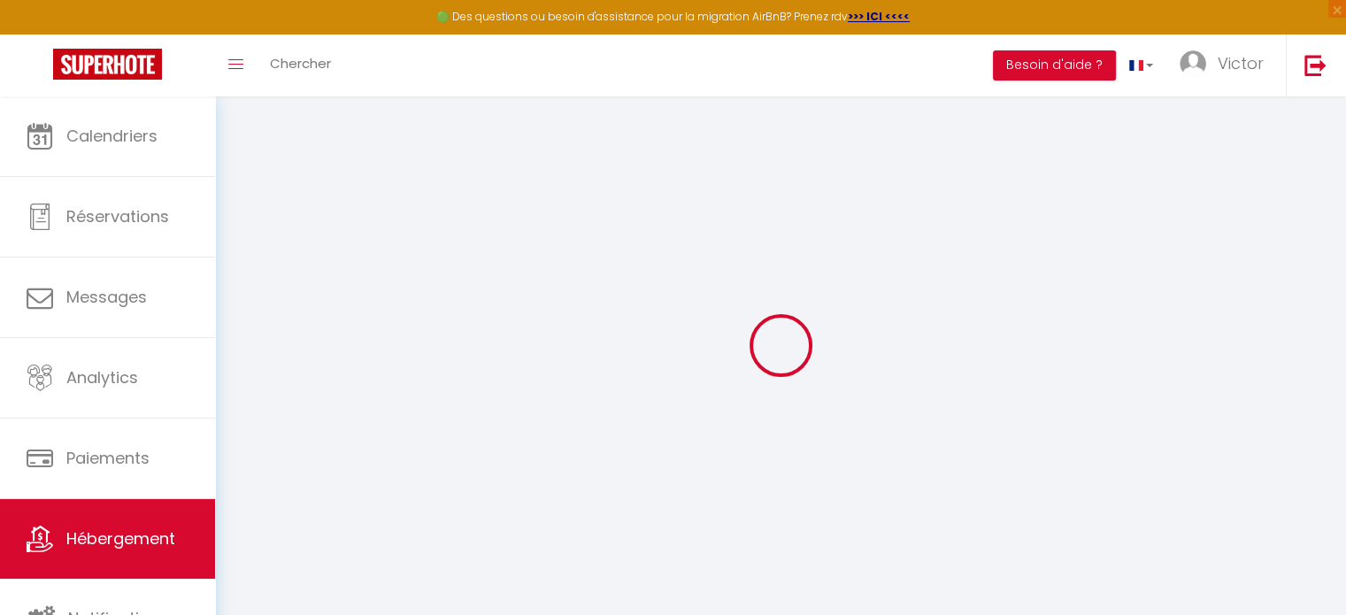
checkbox input "false"
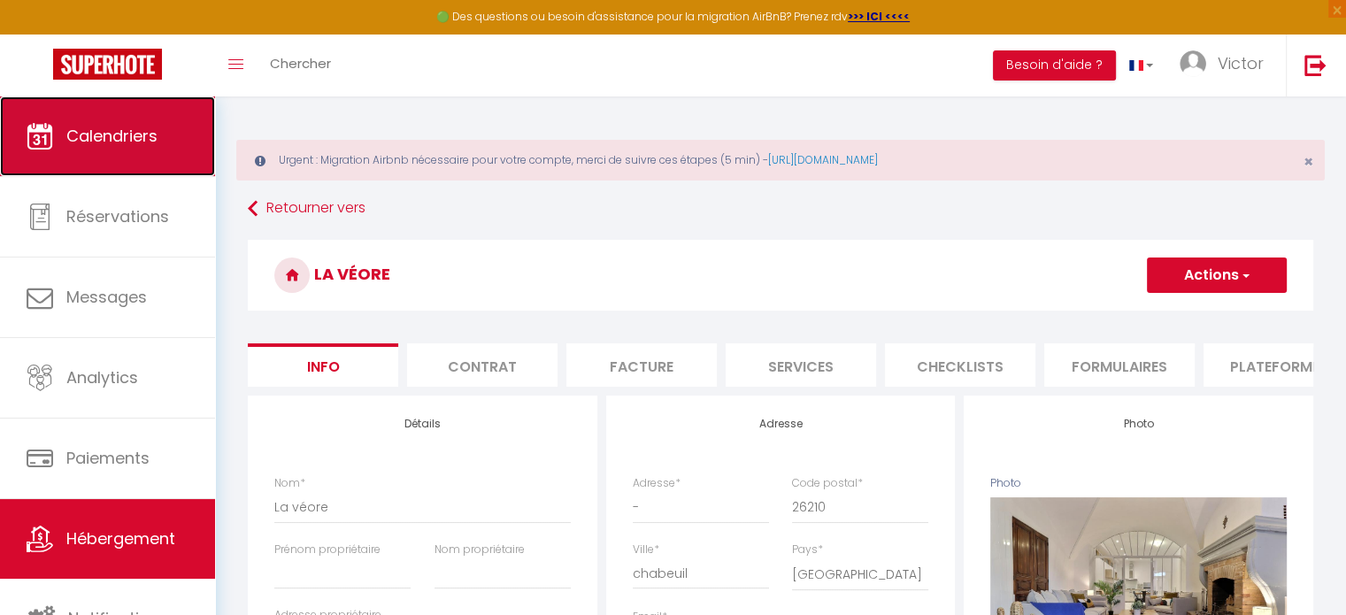
click at [120, 171] on link "Calendriers" at bounding box center [107, 136] width 215 height 80
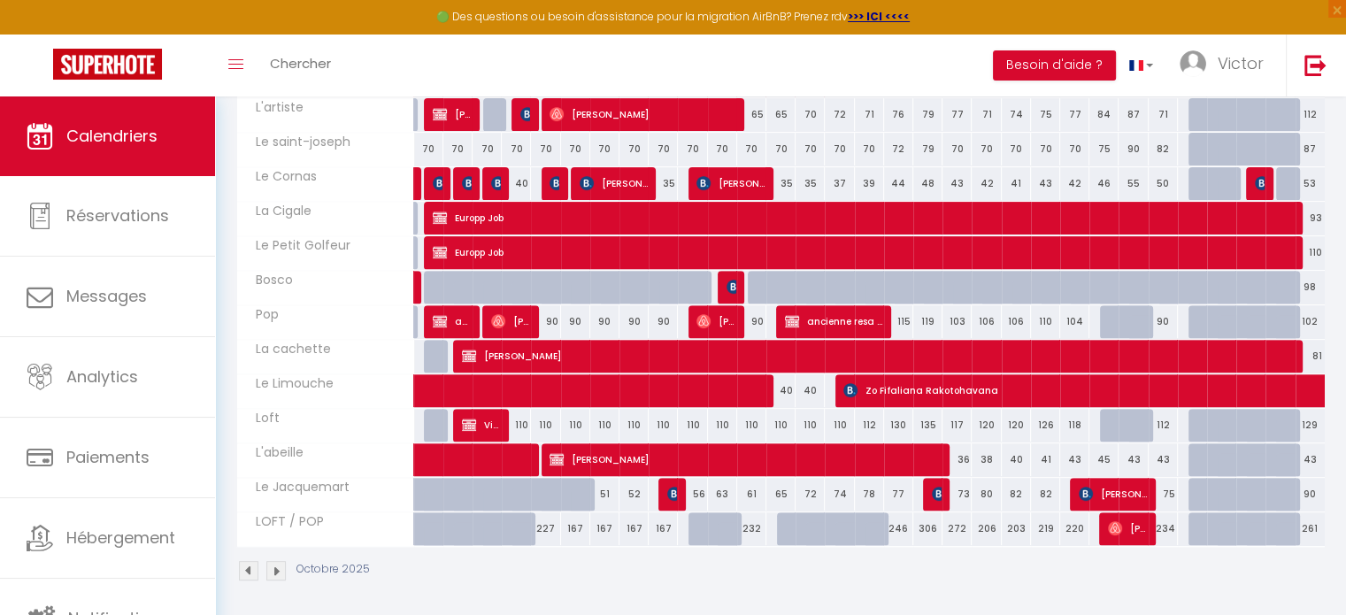
scroll to position [170, 0]
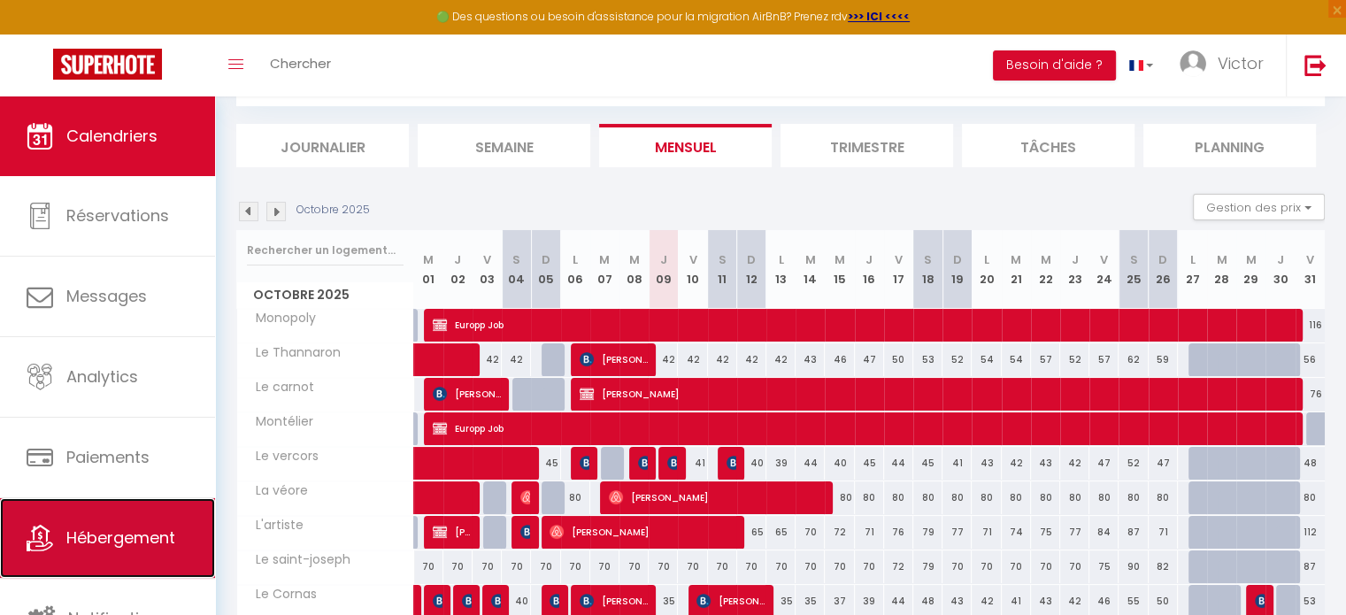
click at [96, 529] on span "Hébergement" at bounding box center [120, 538] width 109 height 22
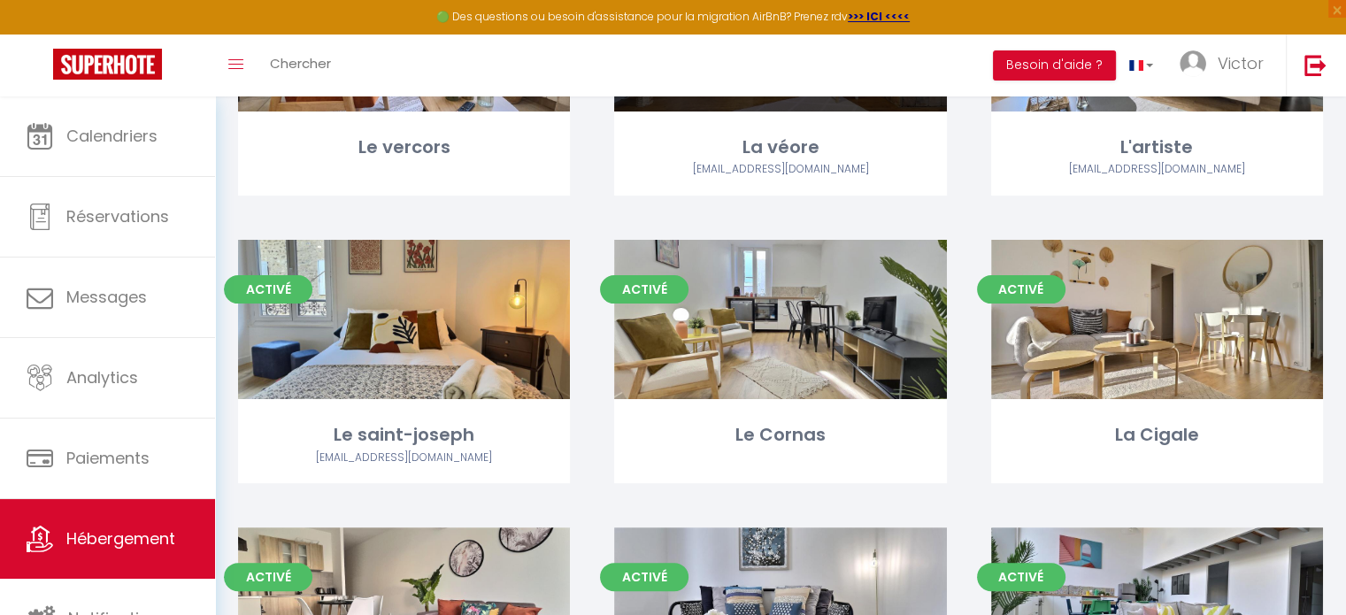
scroll to position [350, 0]
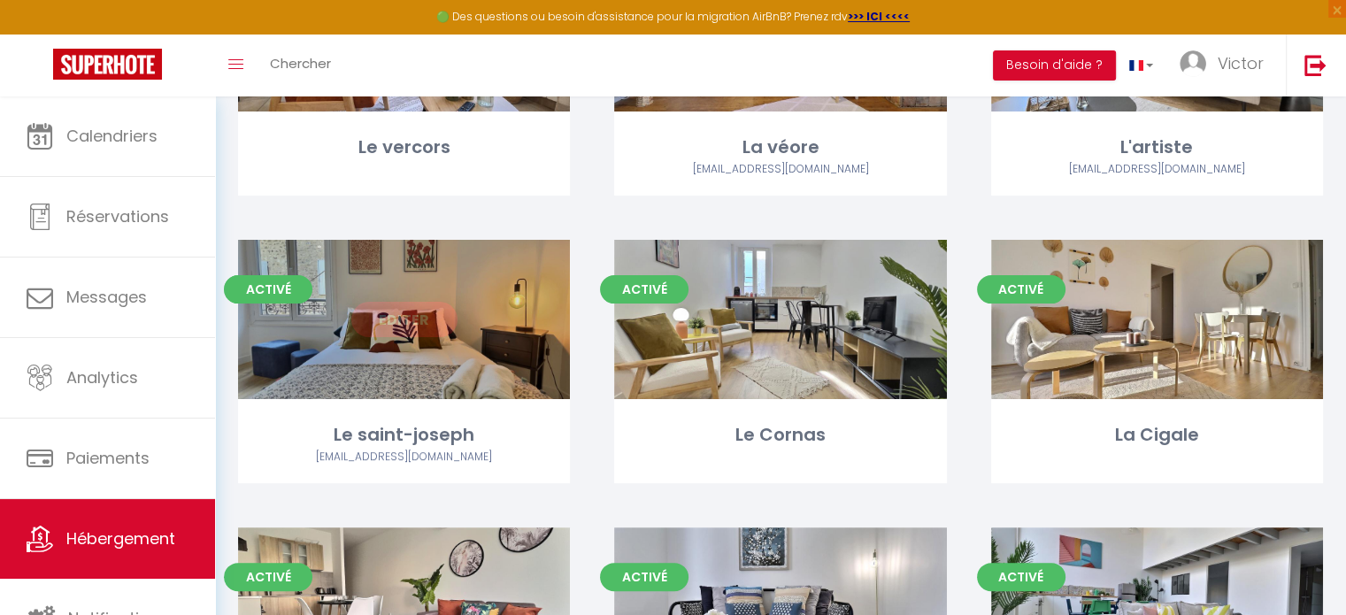
click at [379, 311] on link "Editer" at bounding box center [404, 319] width 106 height 35
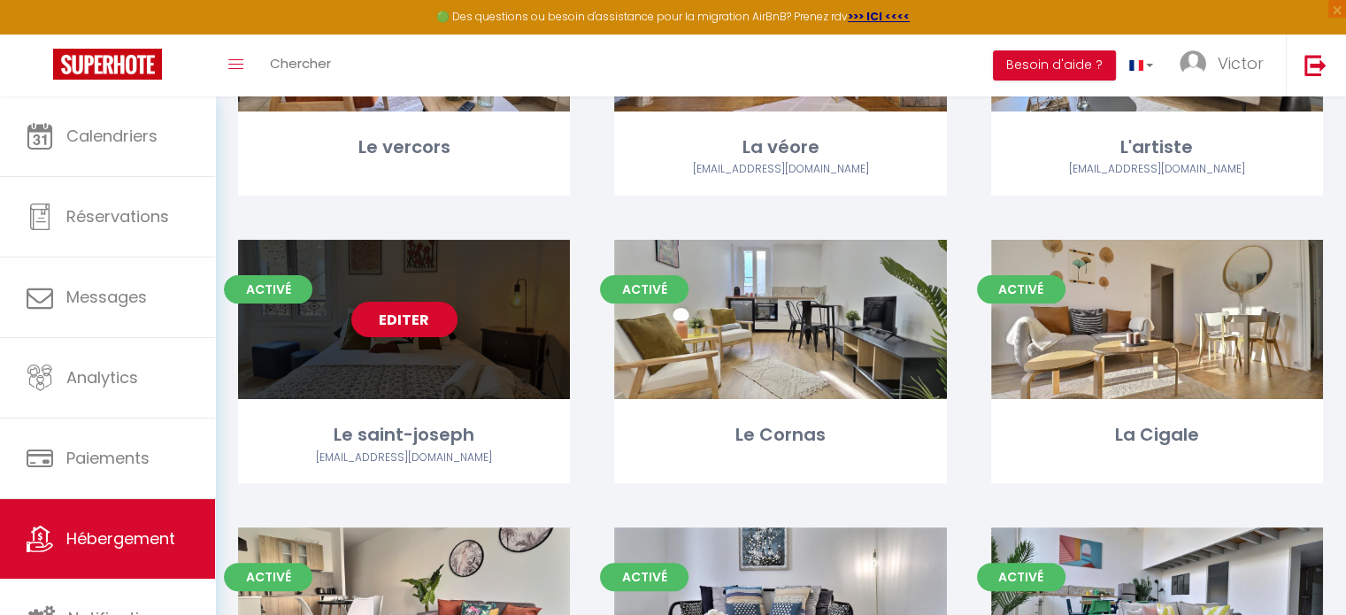
click at [425, 319] on link "Editer" at bounding box center [404, 319] width 106 height 35
select select "3"
select select "2"
select select "1"
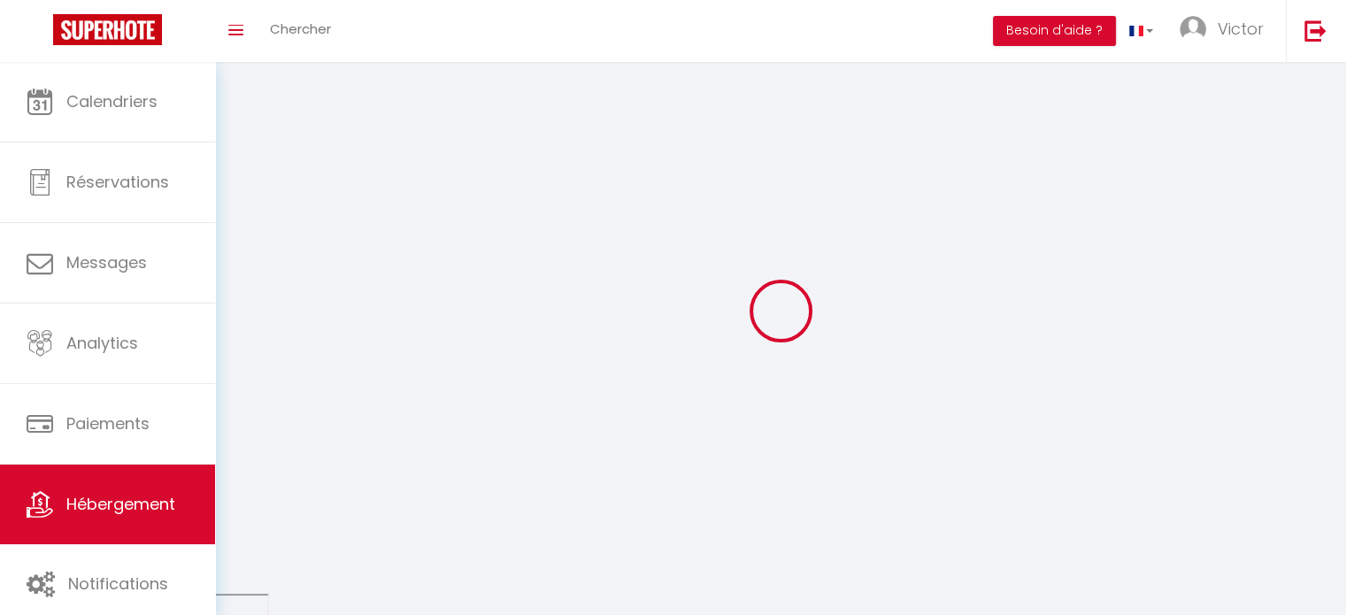
select select
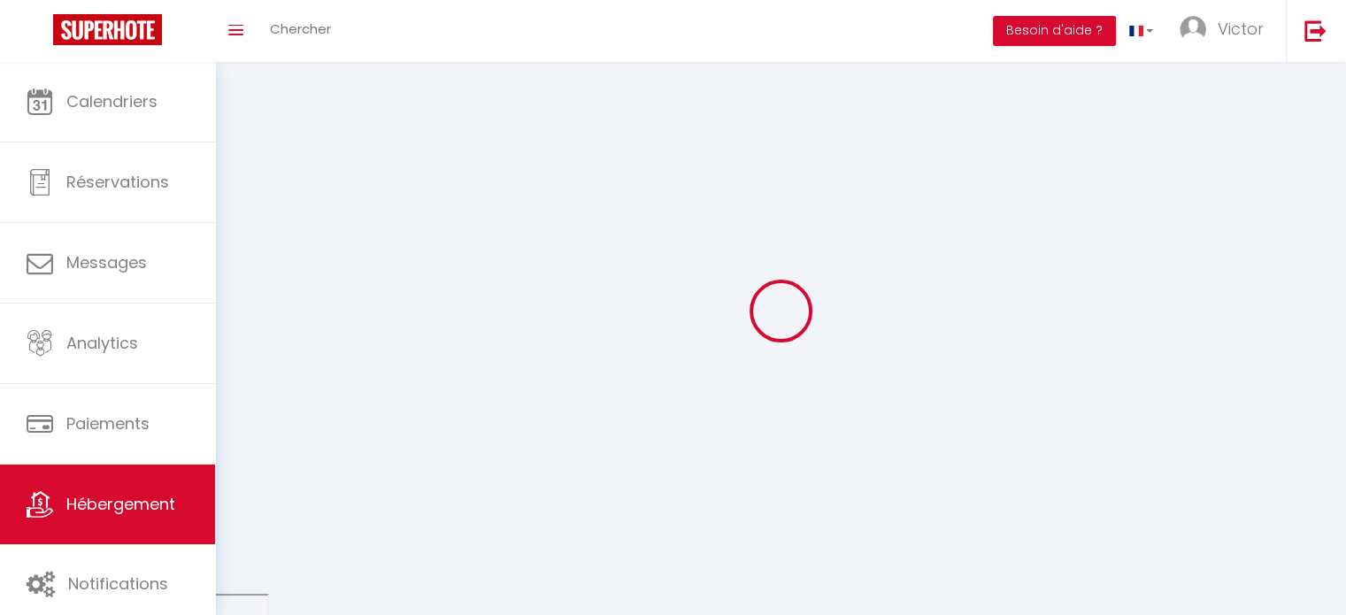
checkbox input "false"
select select
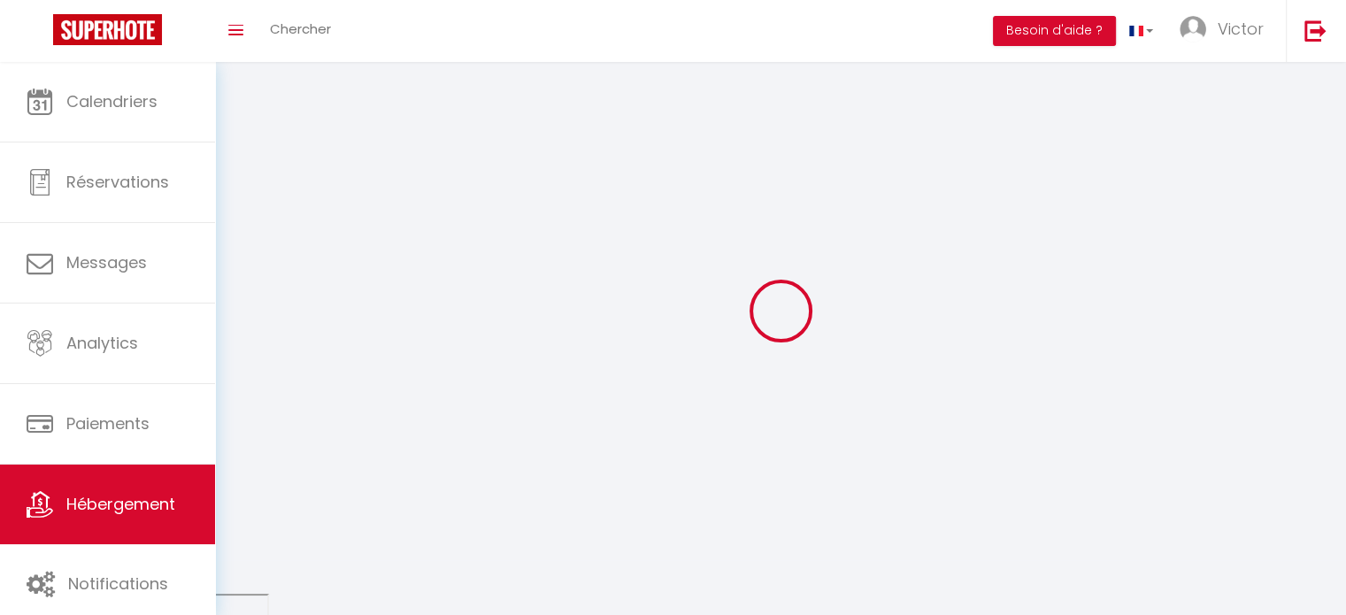
select select
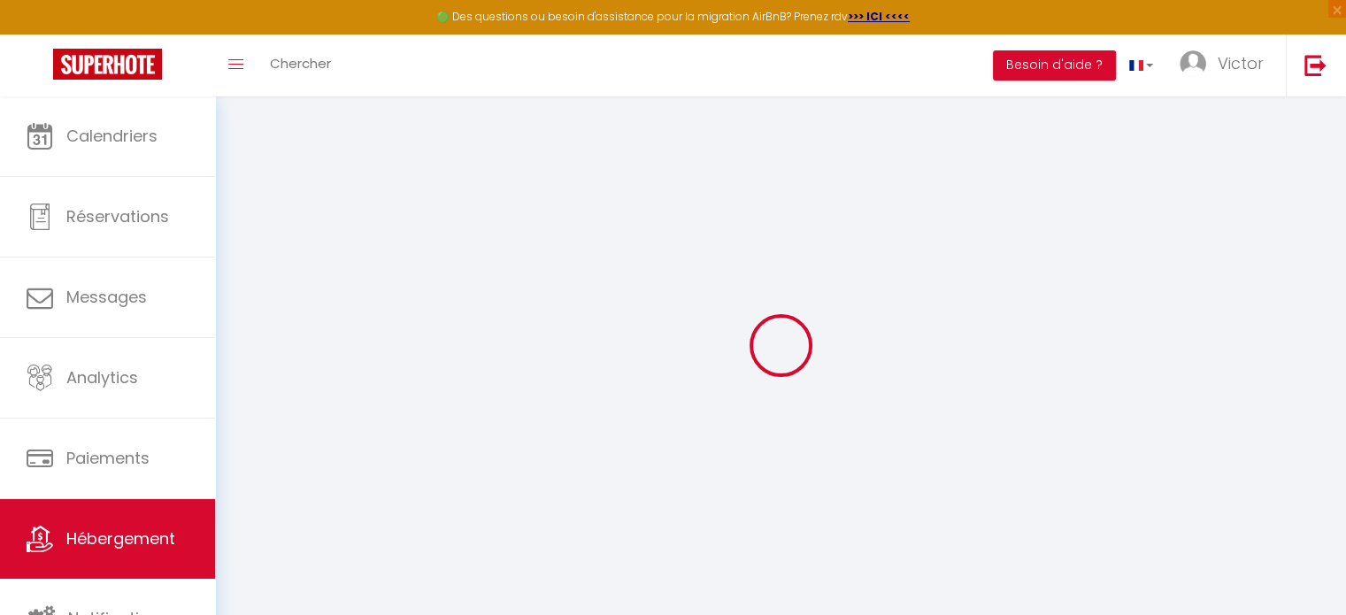
select select "+ 20 %"
select select
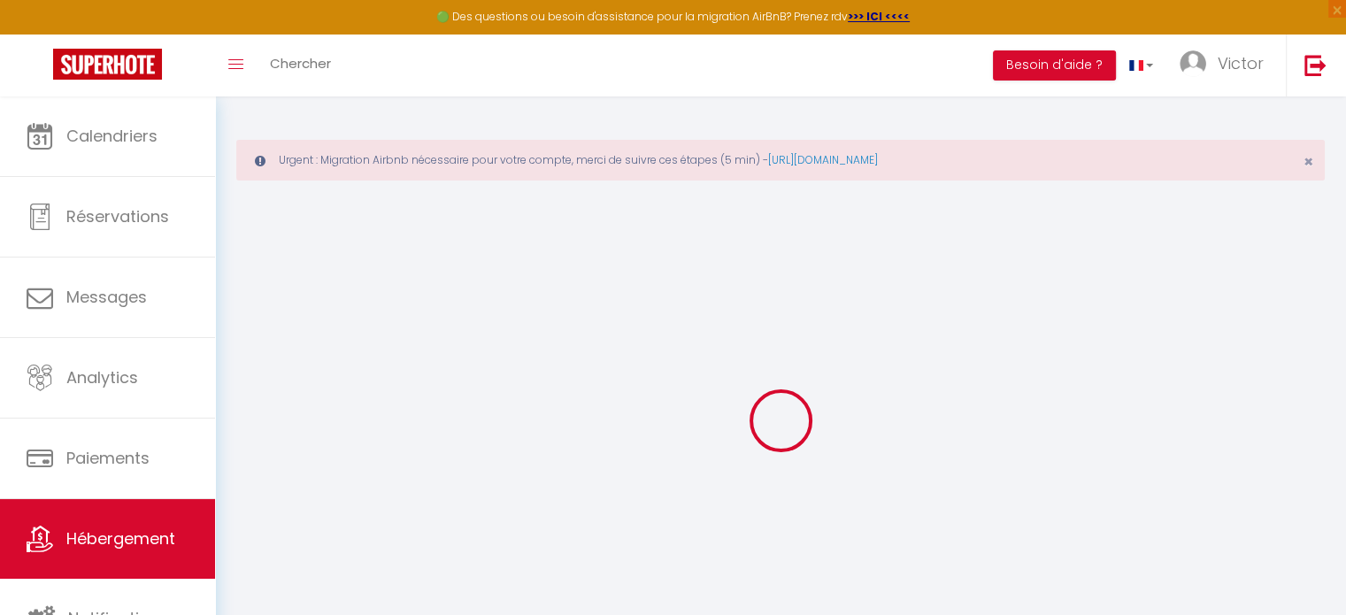
checkbox input "false"
checkbox input "true"
checkbox input "false"
select select
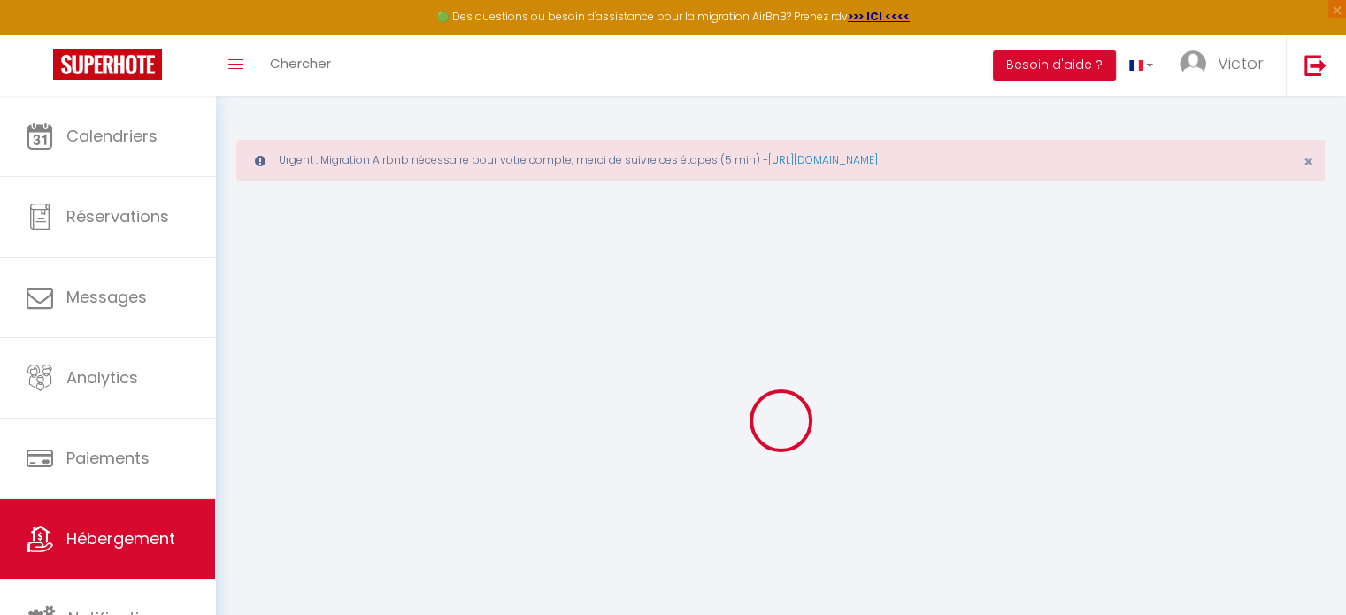
select select "EUR"
select select
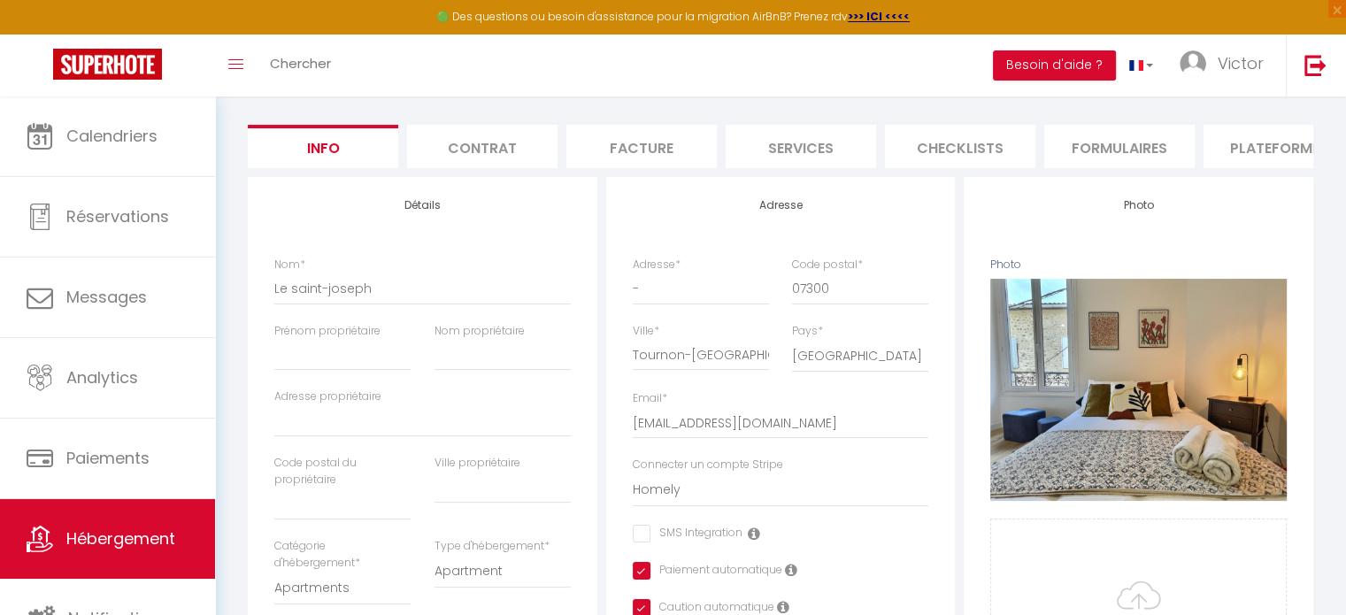
scroll to position [212, 0]
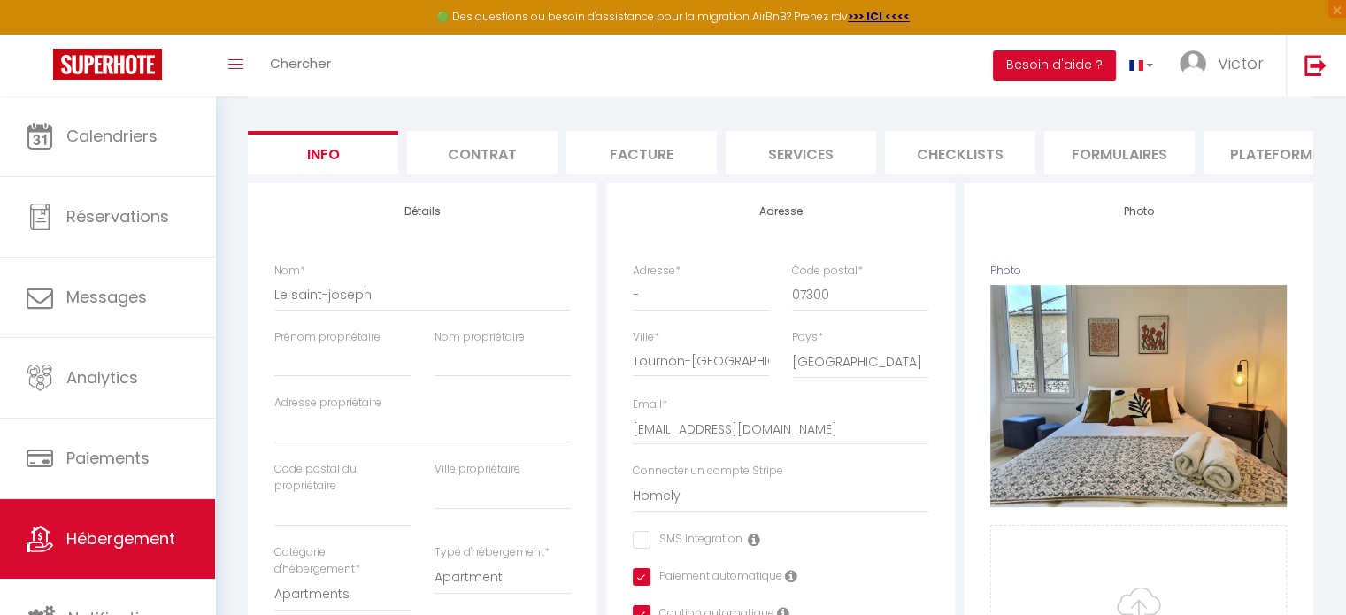
click at [1241, 144] on li "Plateformes" at bounding box center [1279, 152] width 150 height 43
select select
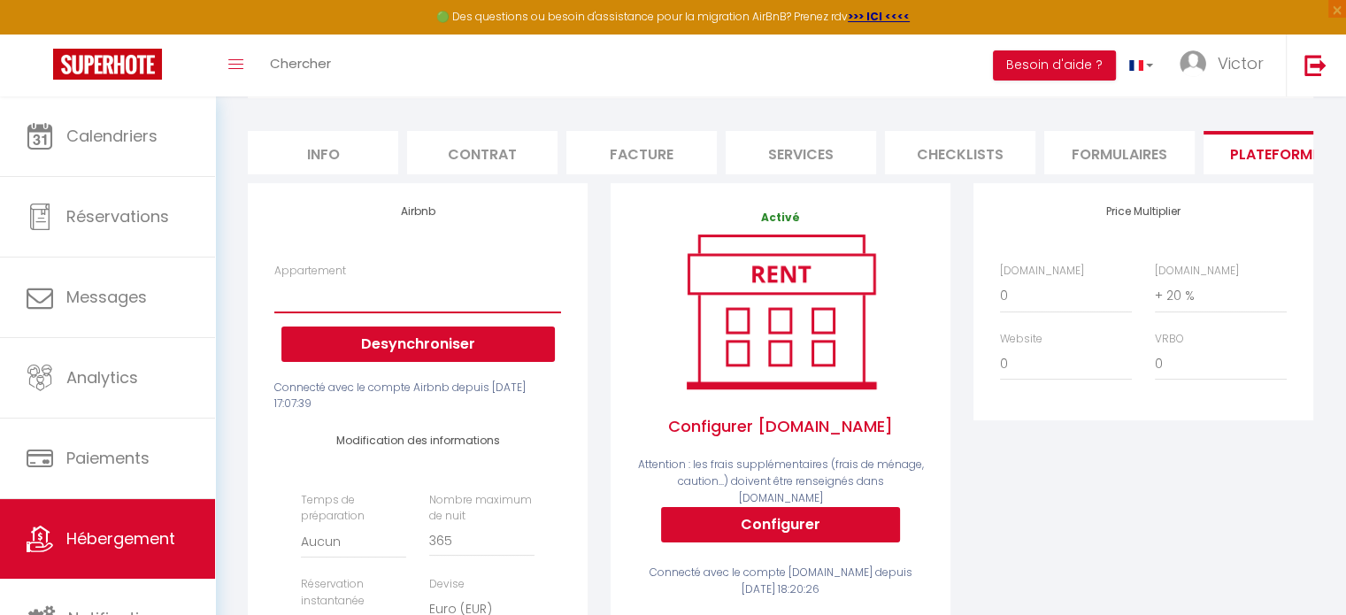
click at [489, 312] on select "Le Syrah - homely.vbne@outlook.fr (old)" at bounding box center [417, 296] width 287 height 34
click at [502, 279] on div "Appartement Le Syrah - homely.vbne@outlook.fr (old) Desynchroniser" at bounding box center [417, 312] width 287 height 99
click at [450, 352] on button "Desynchroniser" at bounding box center [417, 344] width 273 height 35
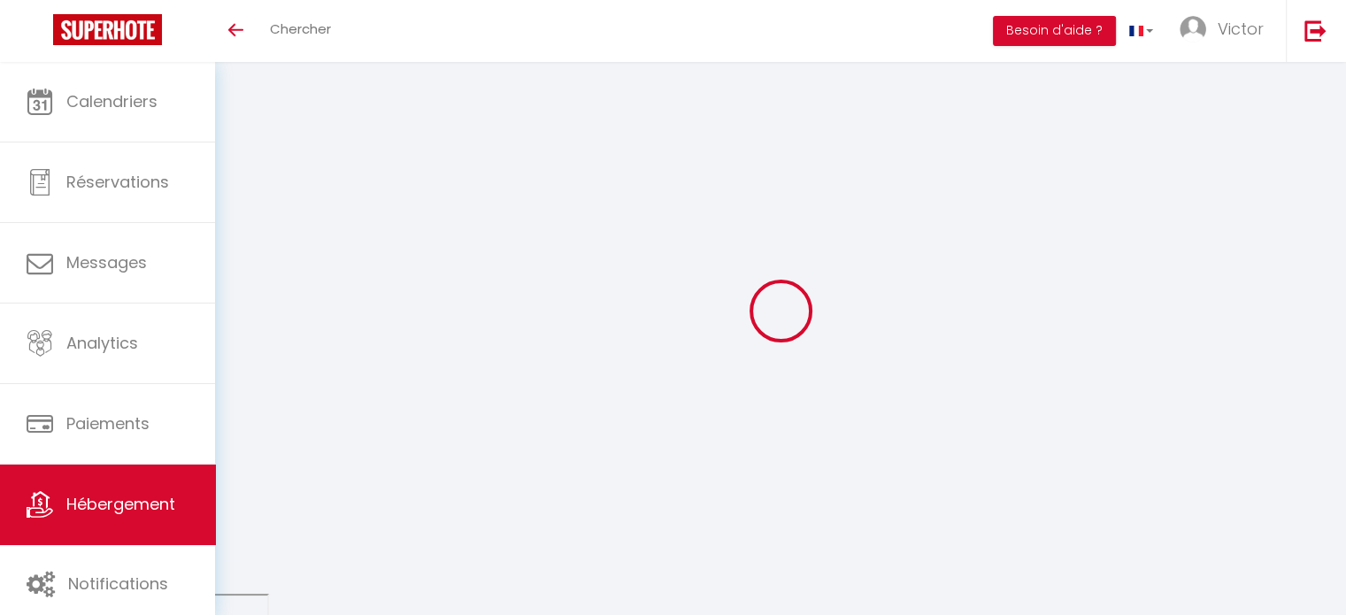
scroll to position [62, 0]
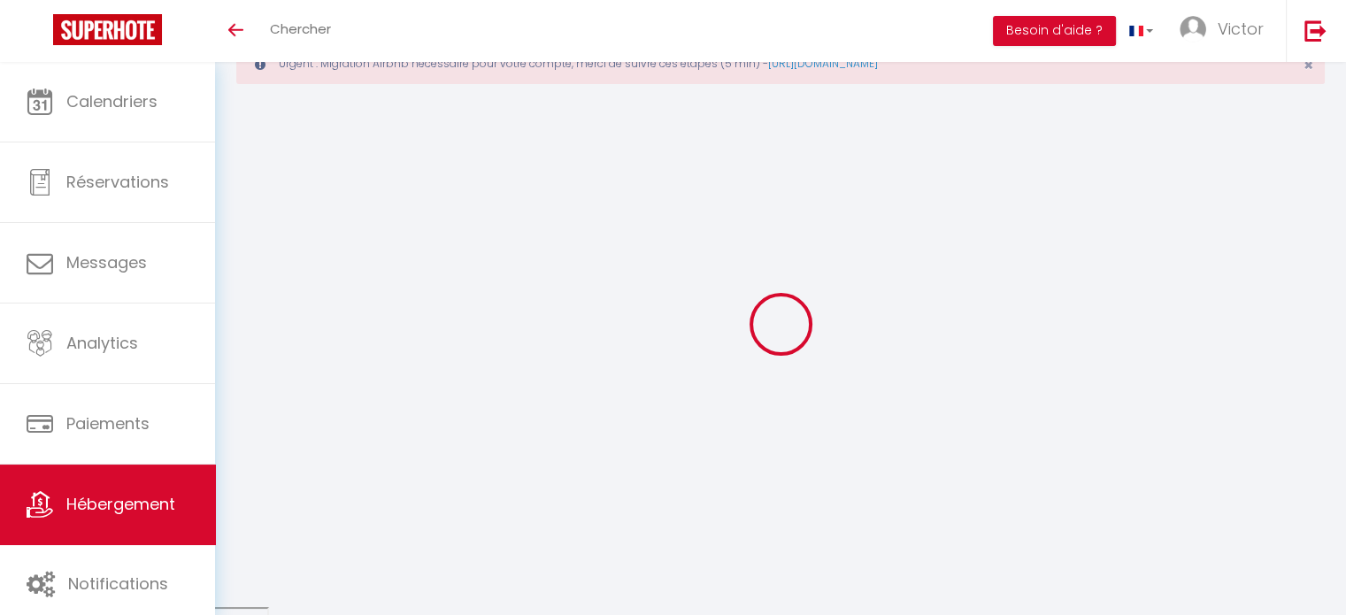
select select "+ 20 %"
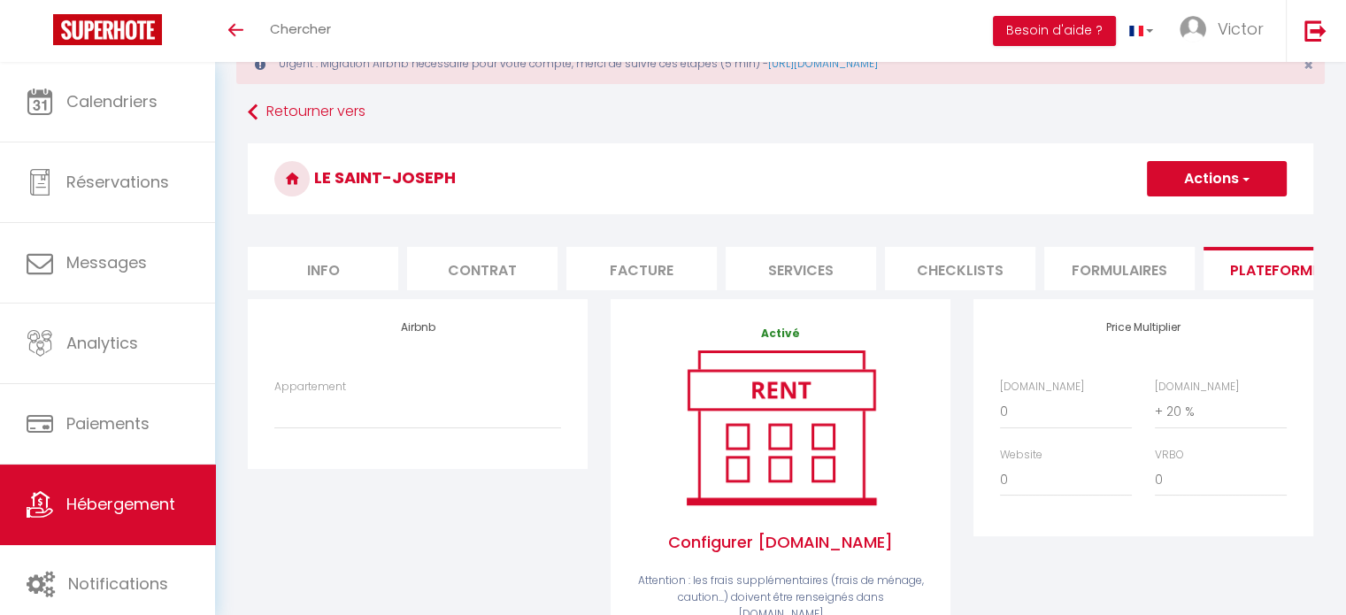
scroll to position [136, 0]
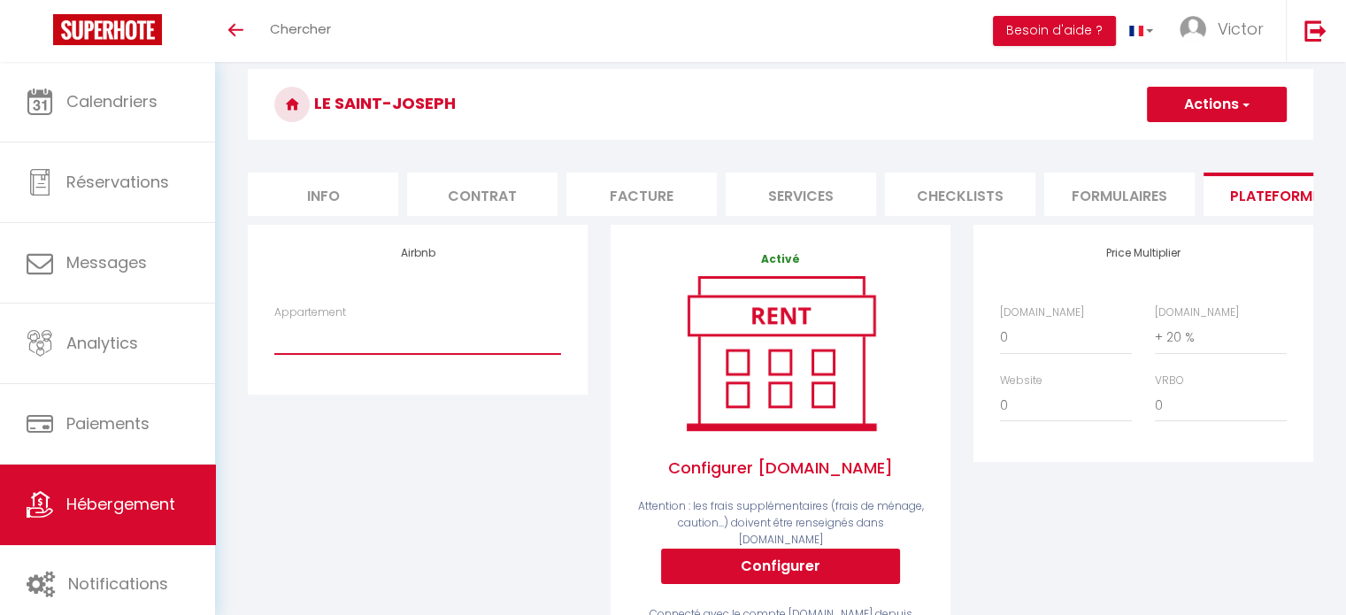
click at [339, 354] on select "Le Syrah - [EMAIL_ADDRESS][DOMAIN_NAME] (old)" at bounding box center [417, 337] width 287 height 34
select select "20698-1522410062992277828"
click at [274, 333] on select "Le Syrah - [EMAIL_ADDRESS][DOMAIN_NAME] (old)" at bounding box center [417, 337] width 287 height 34
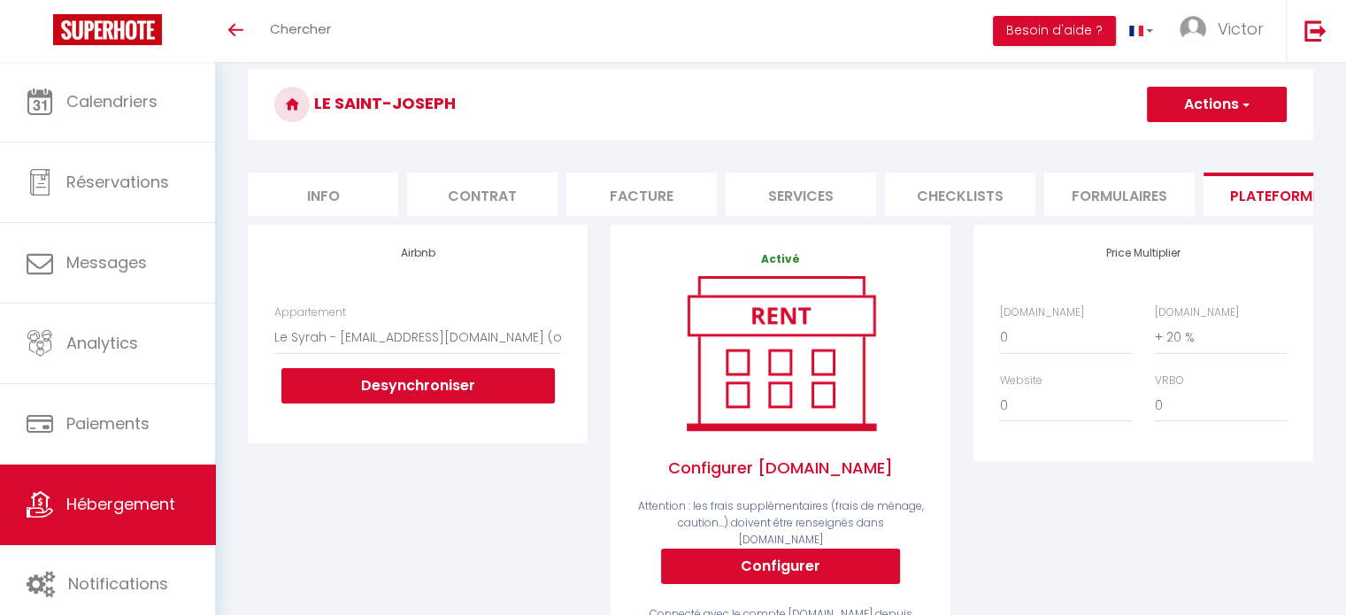
click at [1193, 98] on button "Actions" at bounding box center [1217, 104] width 140 height 35
click at [1182, 134] on link "Enregistrer" at bounding box center [1216, 143] width 140 height 23
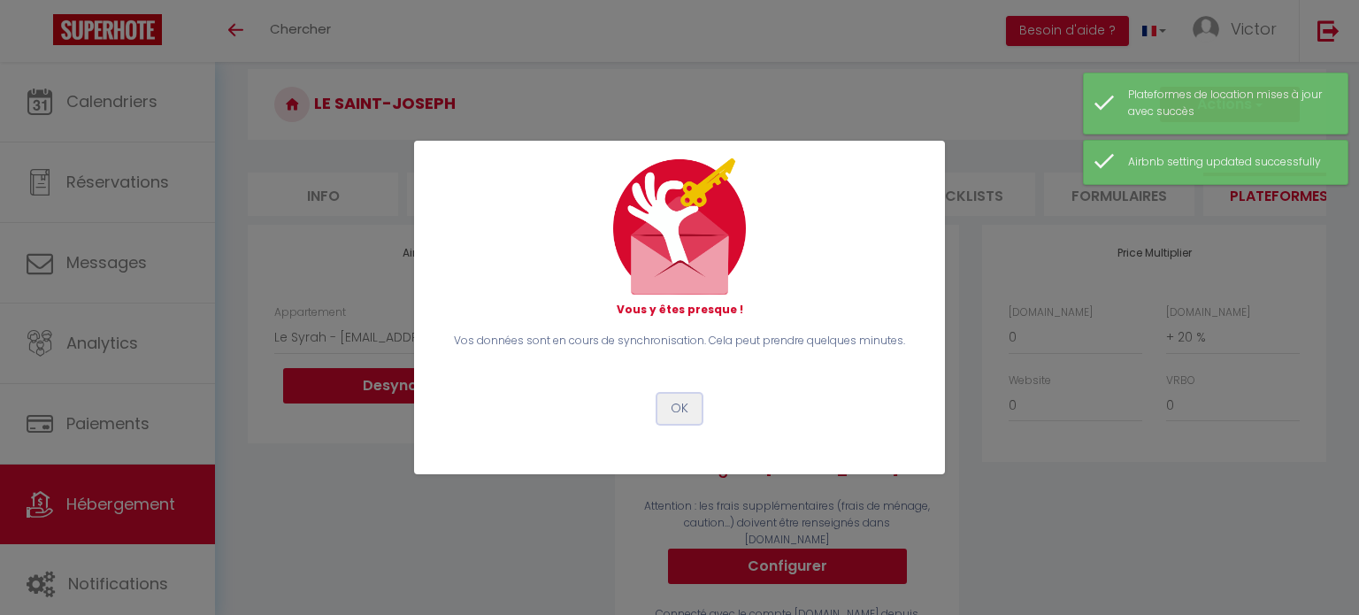
click at [669, 400] on button "OK" at bounding box center [680, 409] width 44 height 30
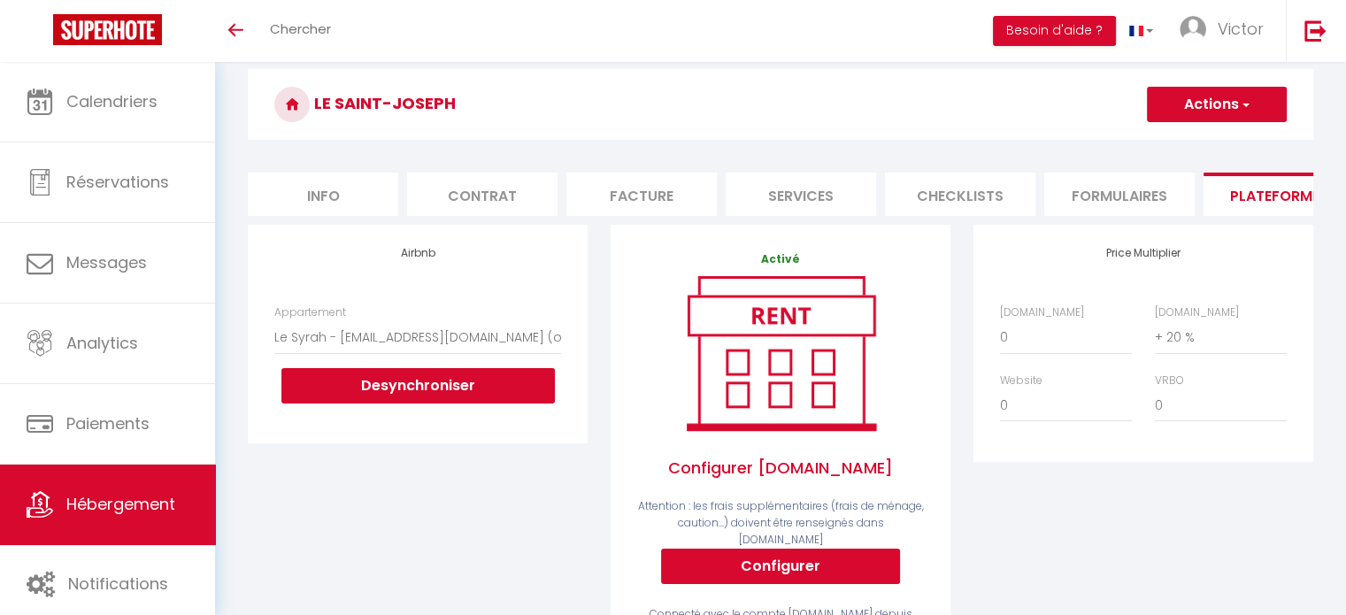
click at [1237, 112] on button "Actions" at bounding box center [1217, 104] width 140 height 35
click at [1196, 155] on ul "Enregistrer" at bounding box center [1216, 144] width 142 height 34
click at [1190, 108] on button "Actions" at bounding box center [1217, 104] width 140 height 35
click at [1190, 135] on link "Enregistrer" at bounding box center [1216, 143] width 140 height 23
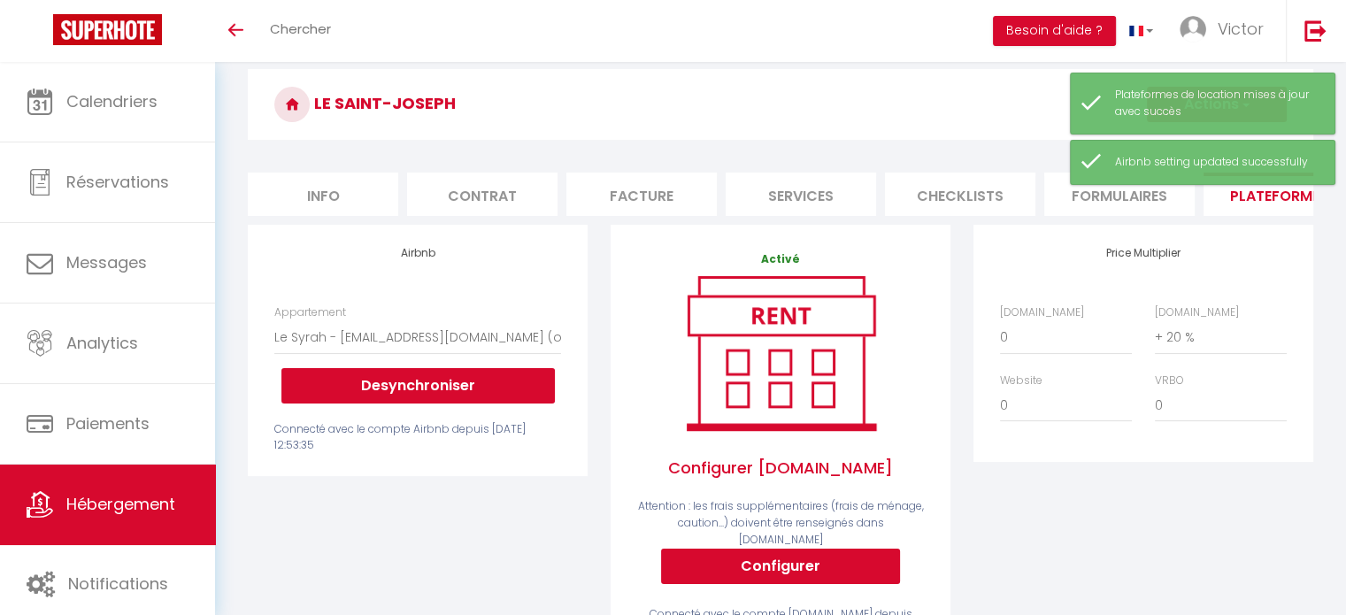
click at [979, 150] on form "Le saint-joseph Actions Enregistrer Info Contrat Facture Services Checklists Fo…" at bounding box center [781, 545] width 1066 height 953
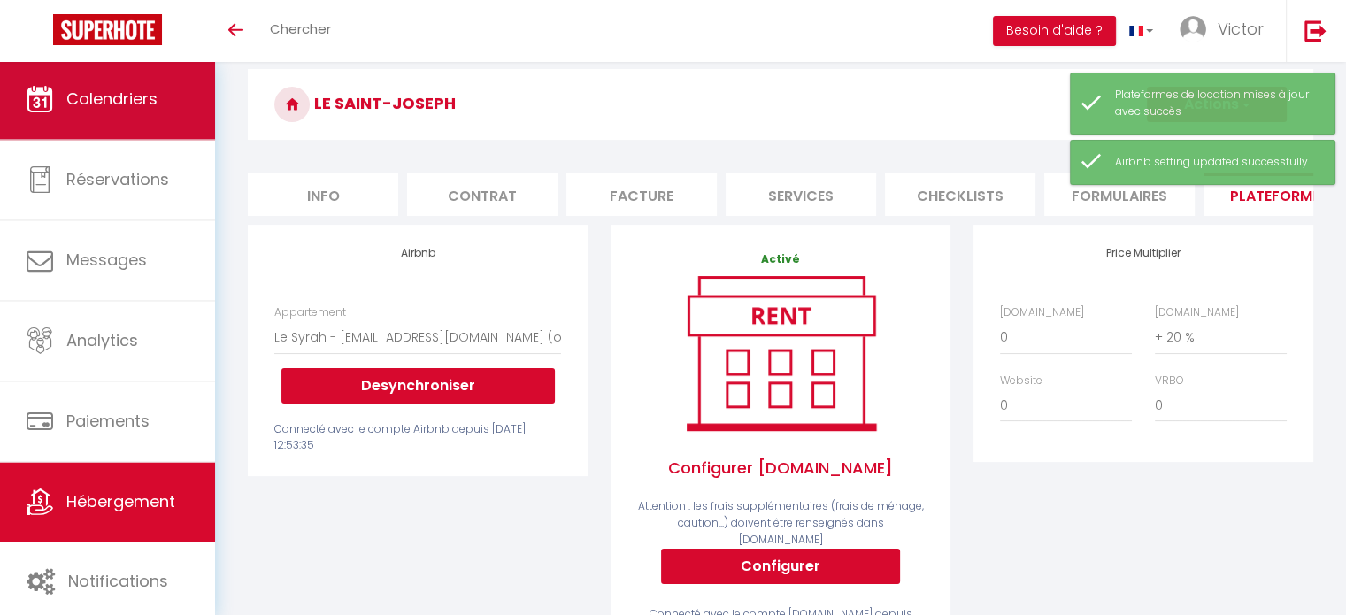
click at [177, 116] on link "Calendriers" at bounding box center [107, 99] width 215 height 80
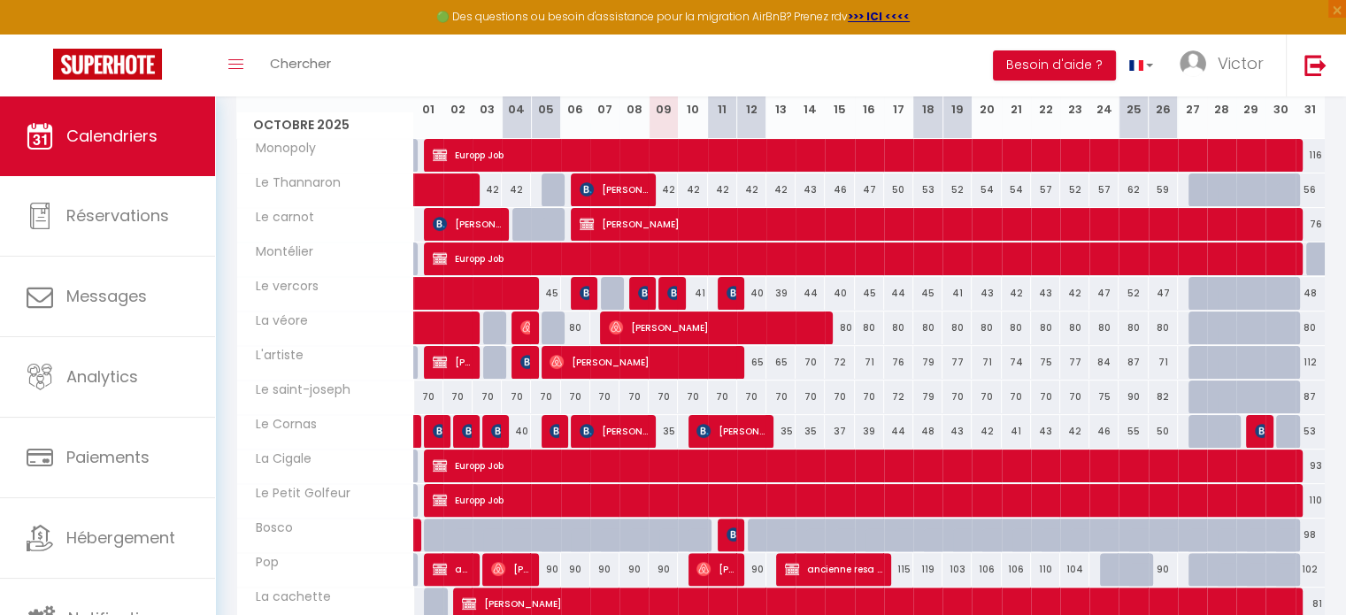
scroll to position [340, 0]
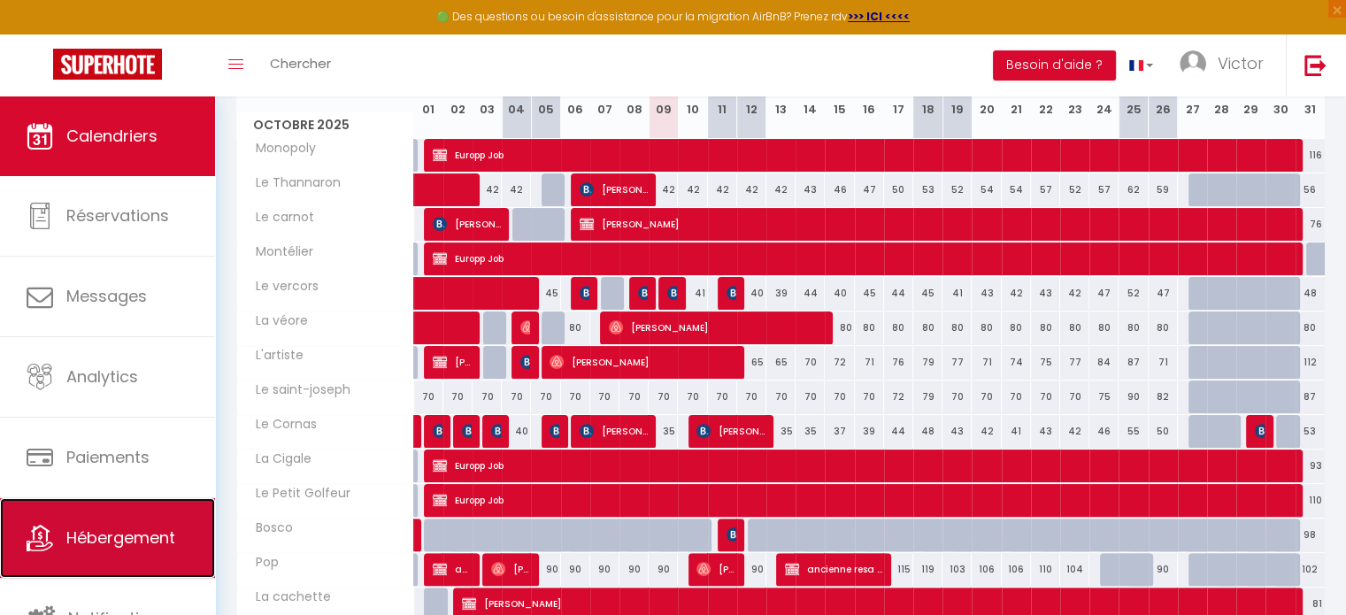
click at [127, 523] on link "Hébergement" at bounding box center [107, 538] width 215 height 80
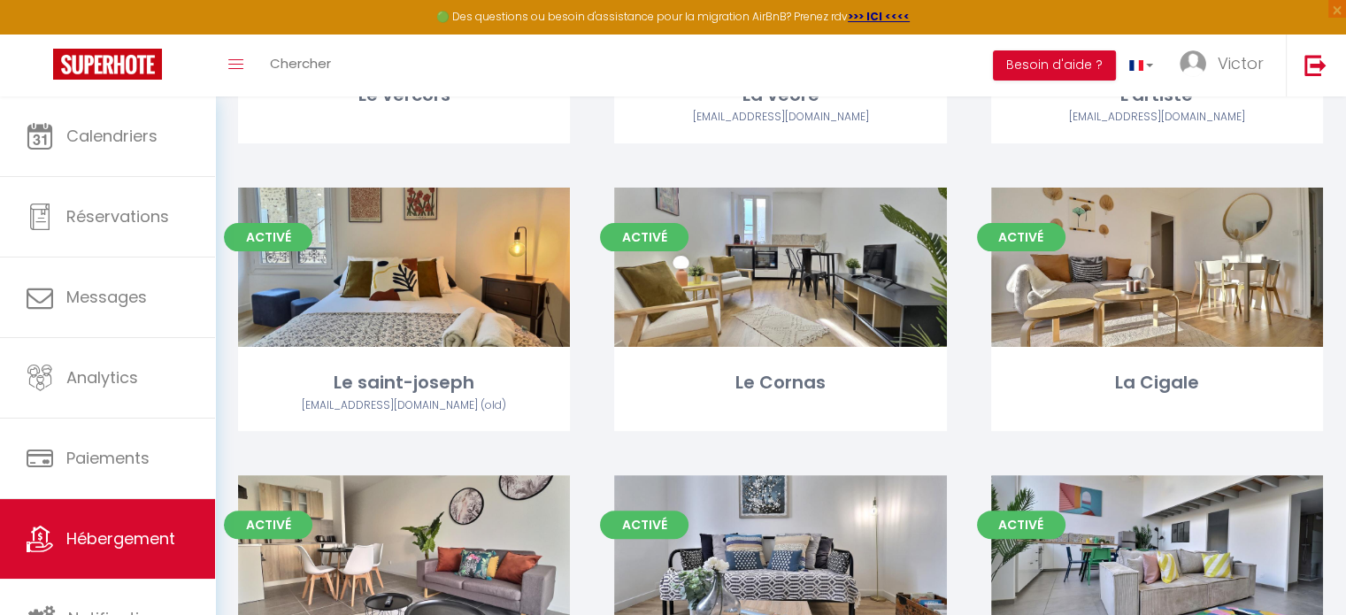
scroll to position [412, 0]
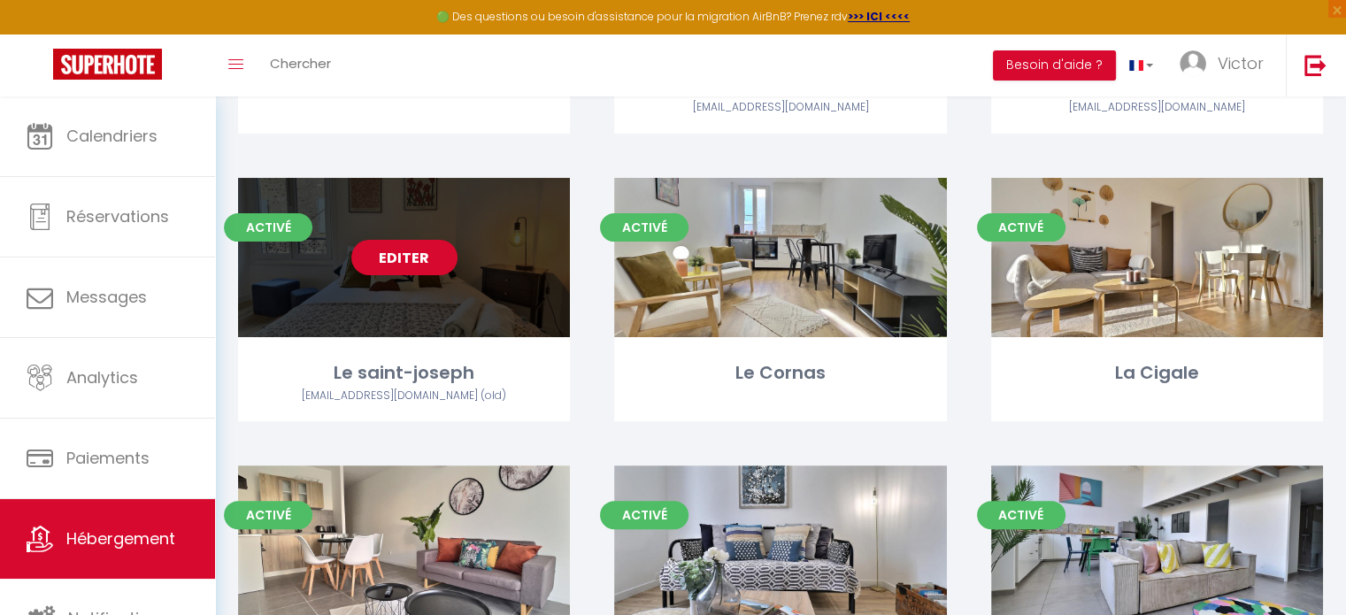
click at [427, 255] on link "Editer" at bounding box center [404, 257] width 106 height 35
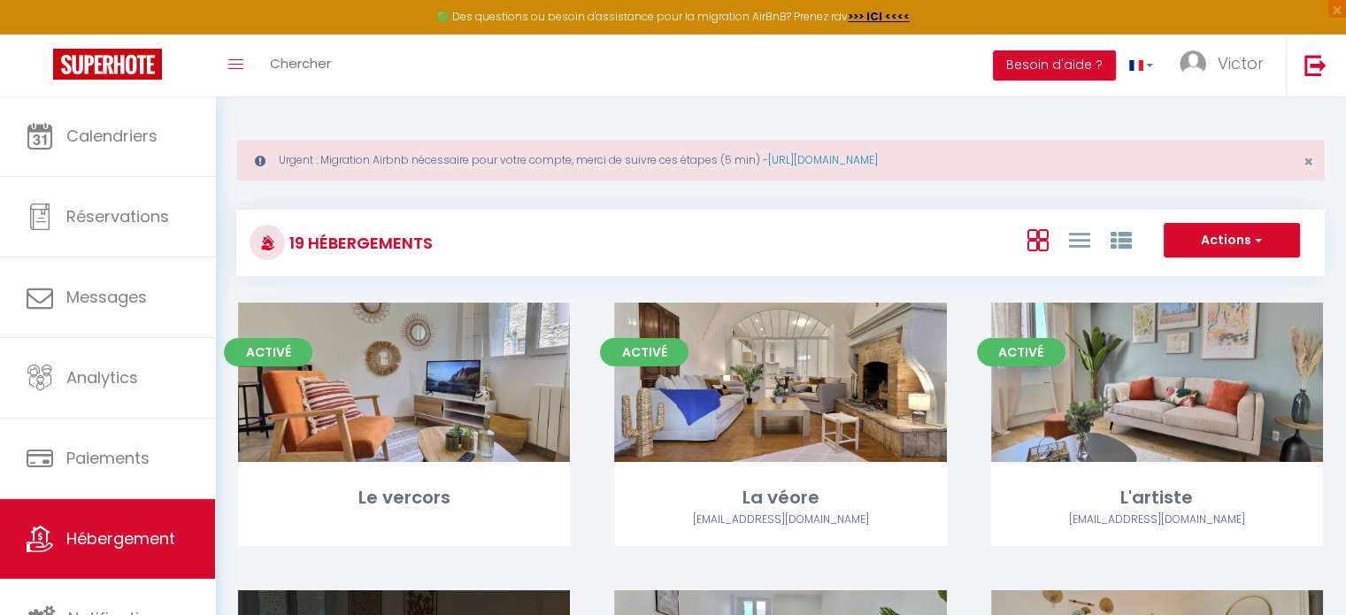
select select "3"
select select "2"
select select "1"
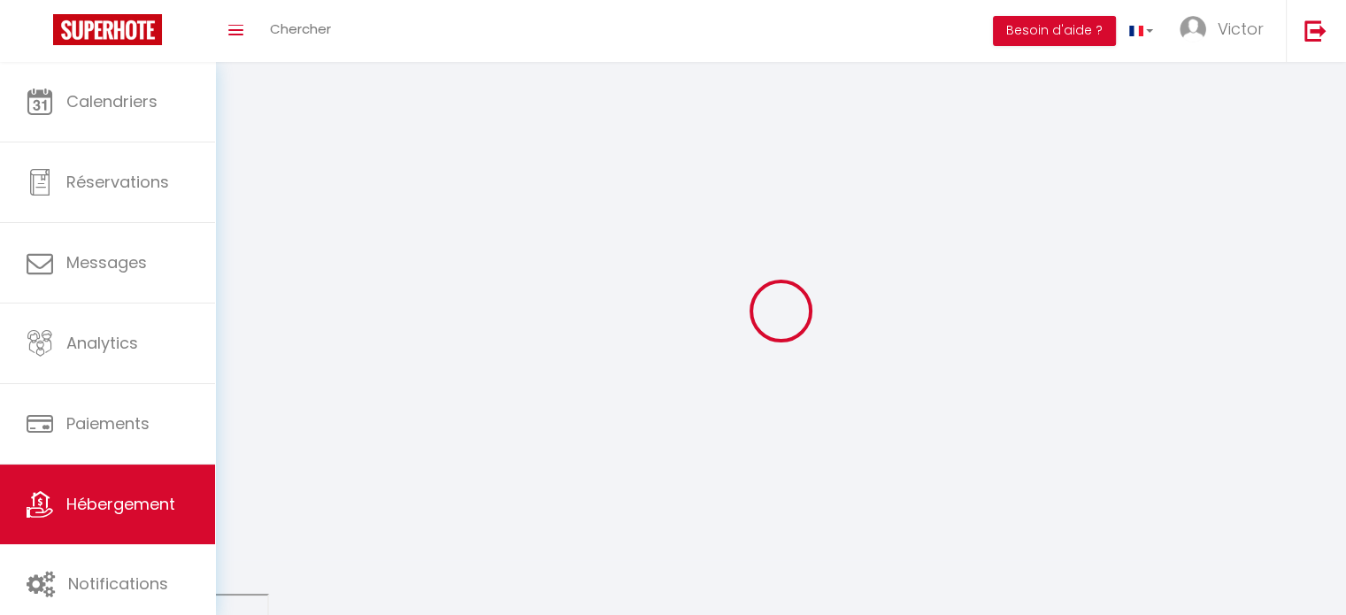
select select
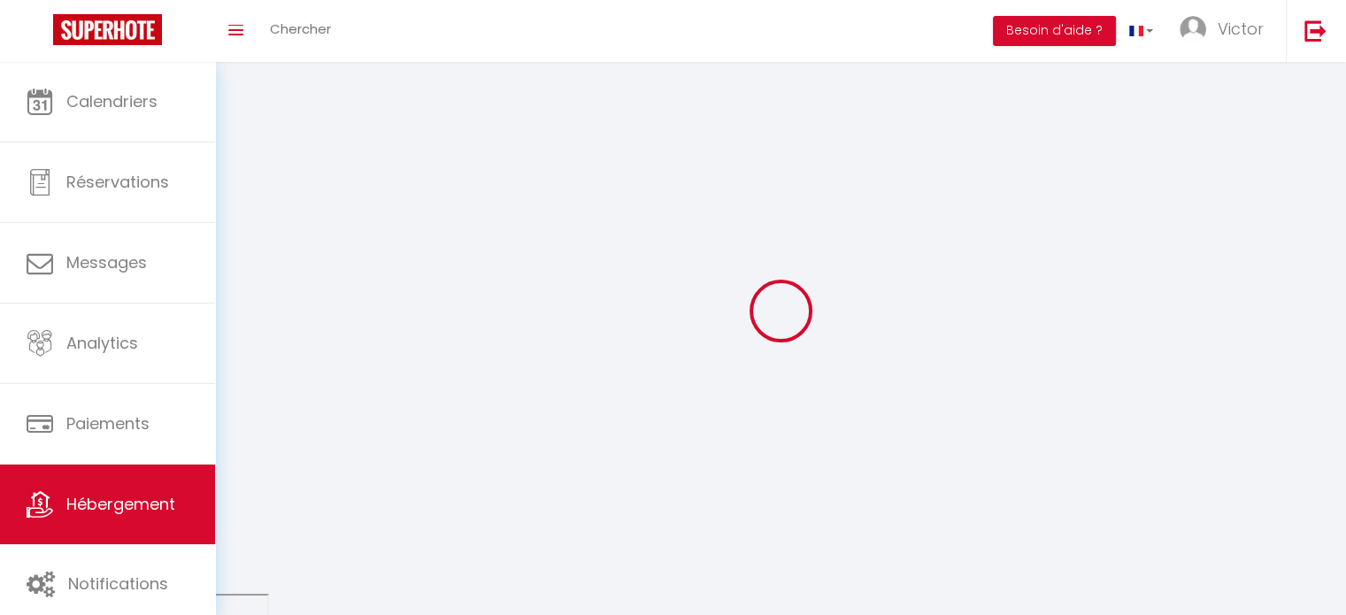
checkbox input "false"
select select
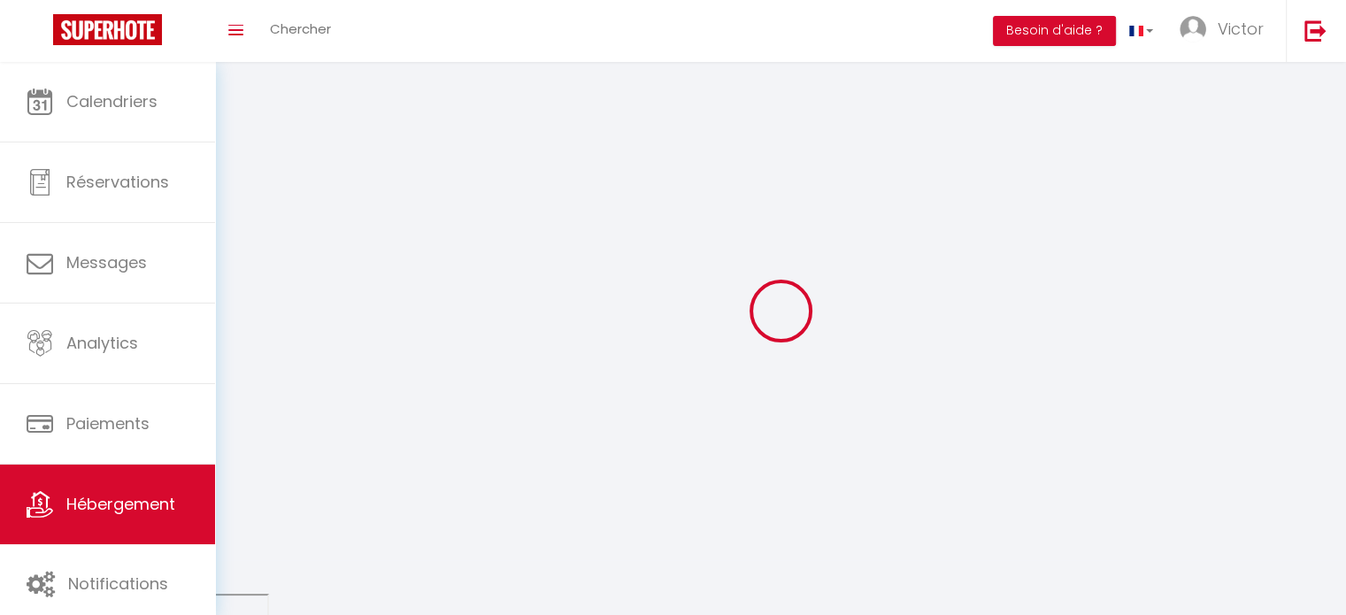
select select
select select "1"
select select
select select "28"
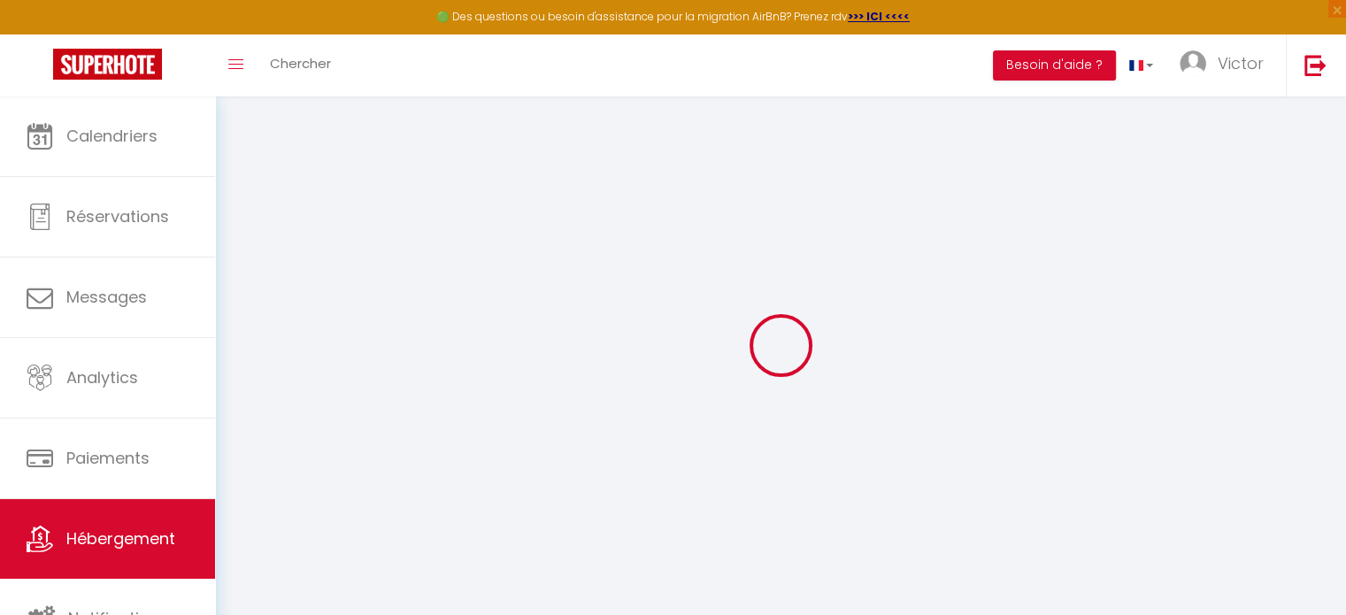
select select
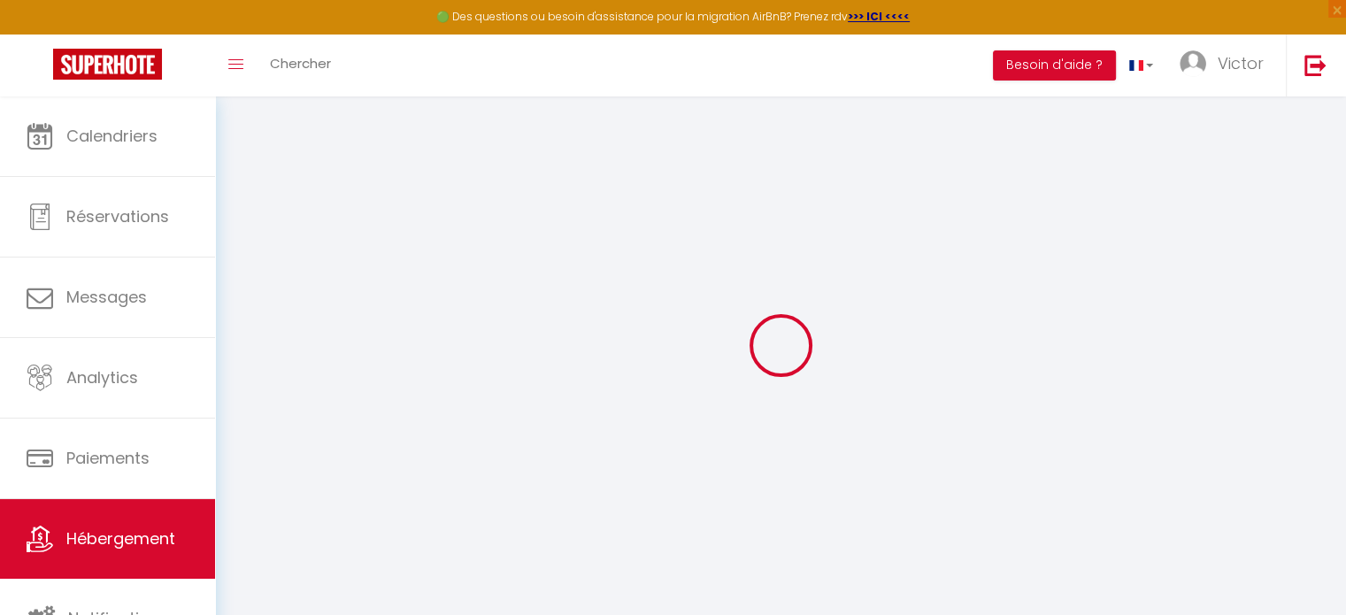
select select
checkbox input "false"
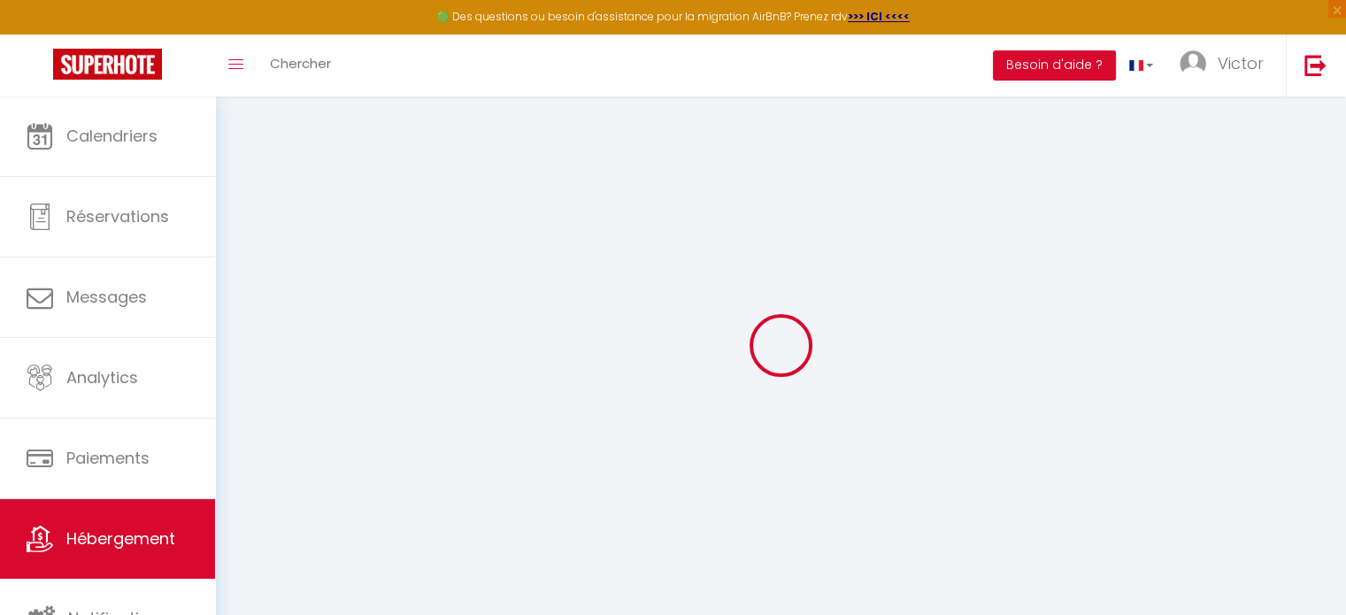
select select
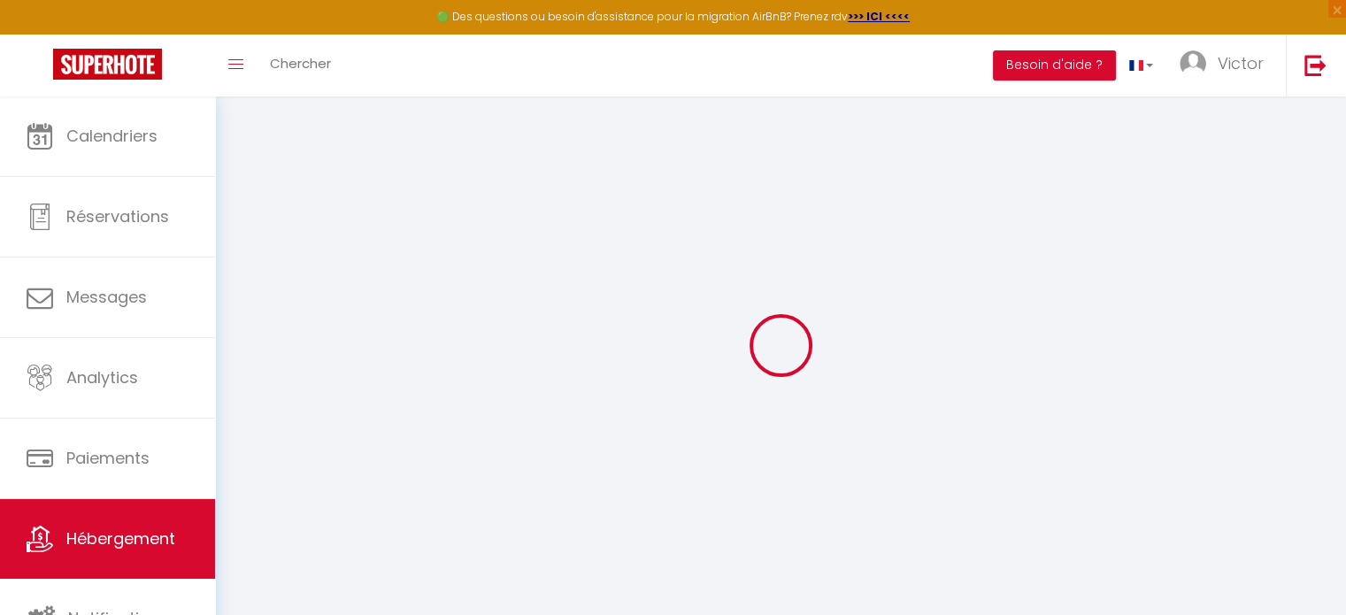
select select
checkbox input "false"
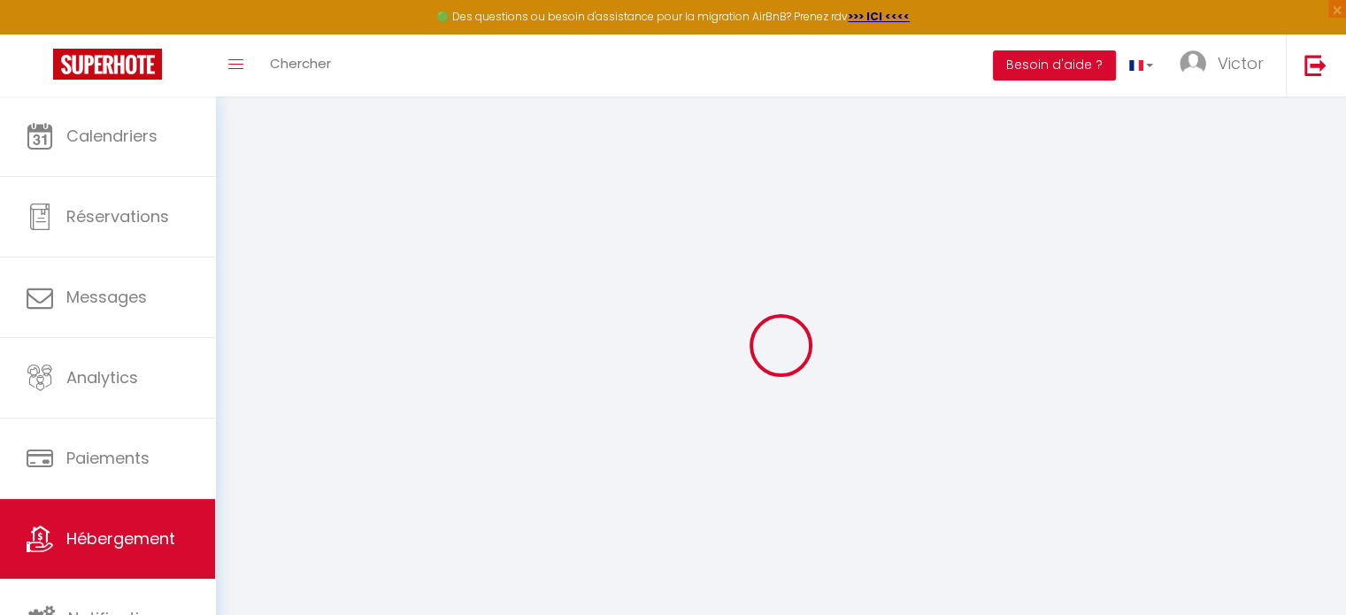
checkbox input "false"
select select
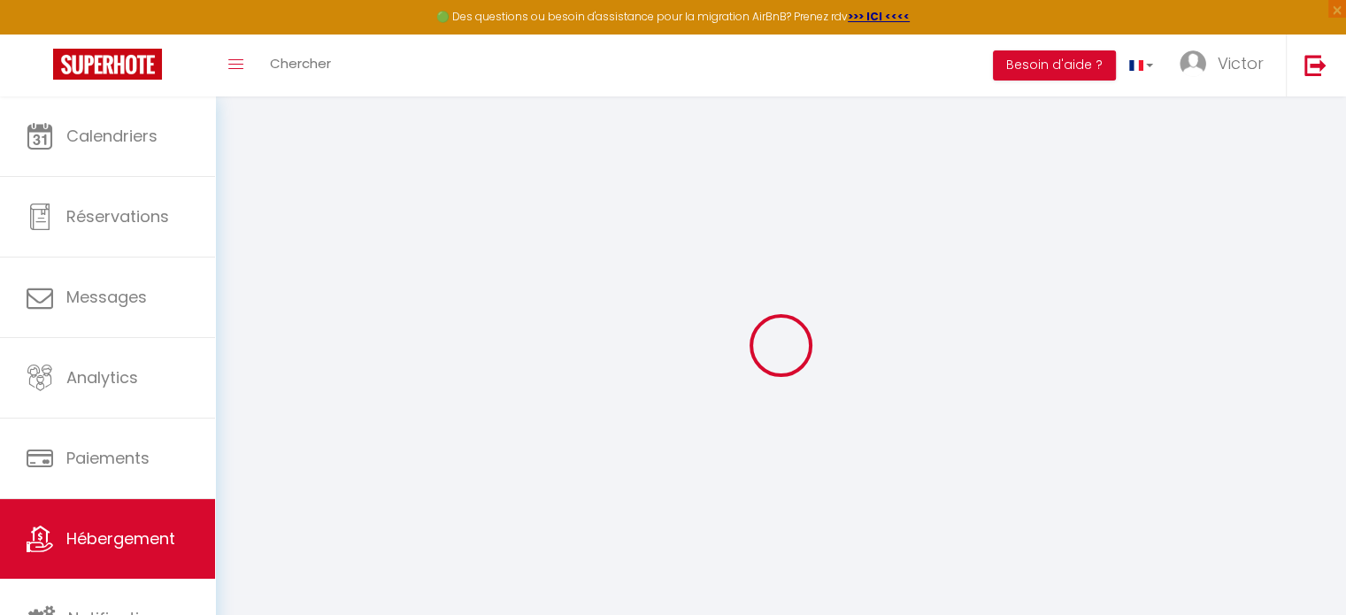
select select
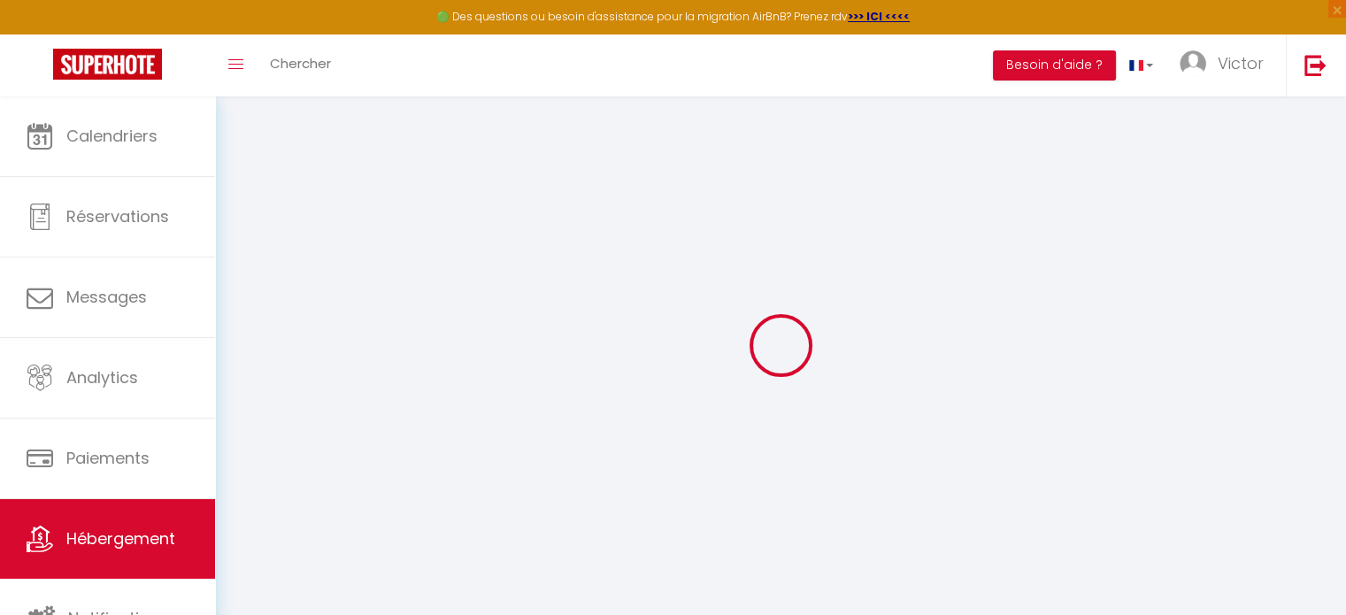
checkbox input "false"
select select
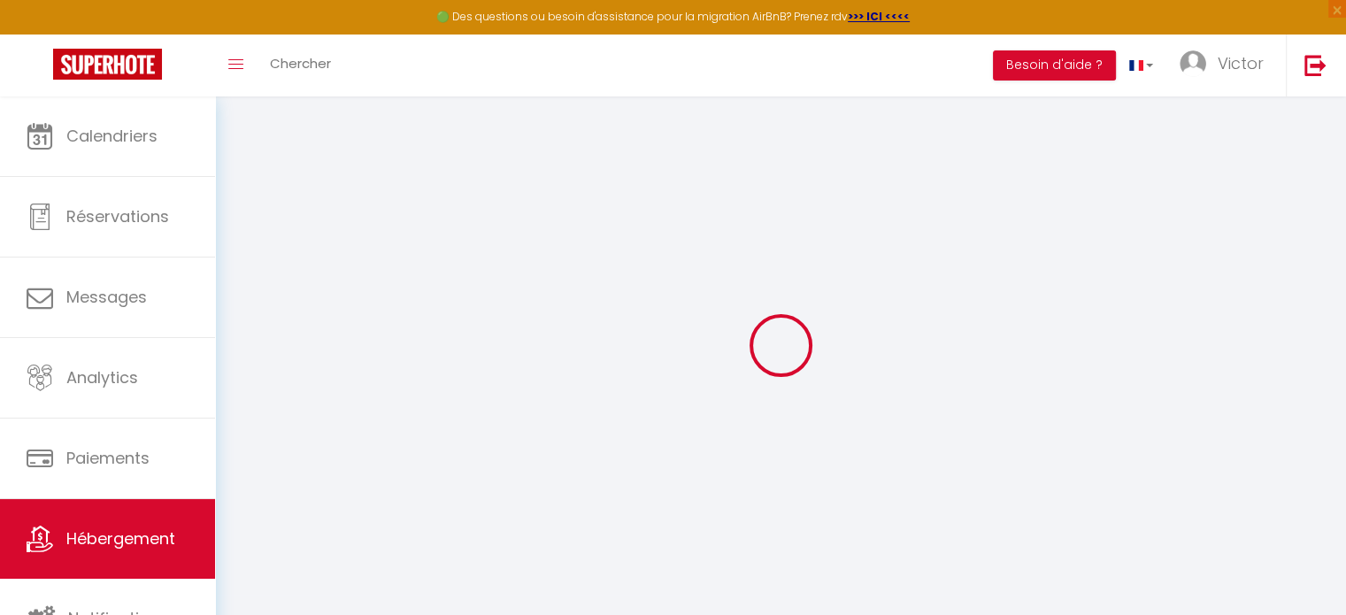
select select
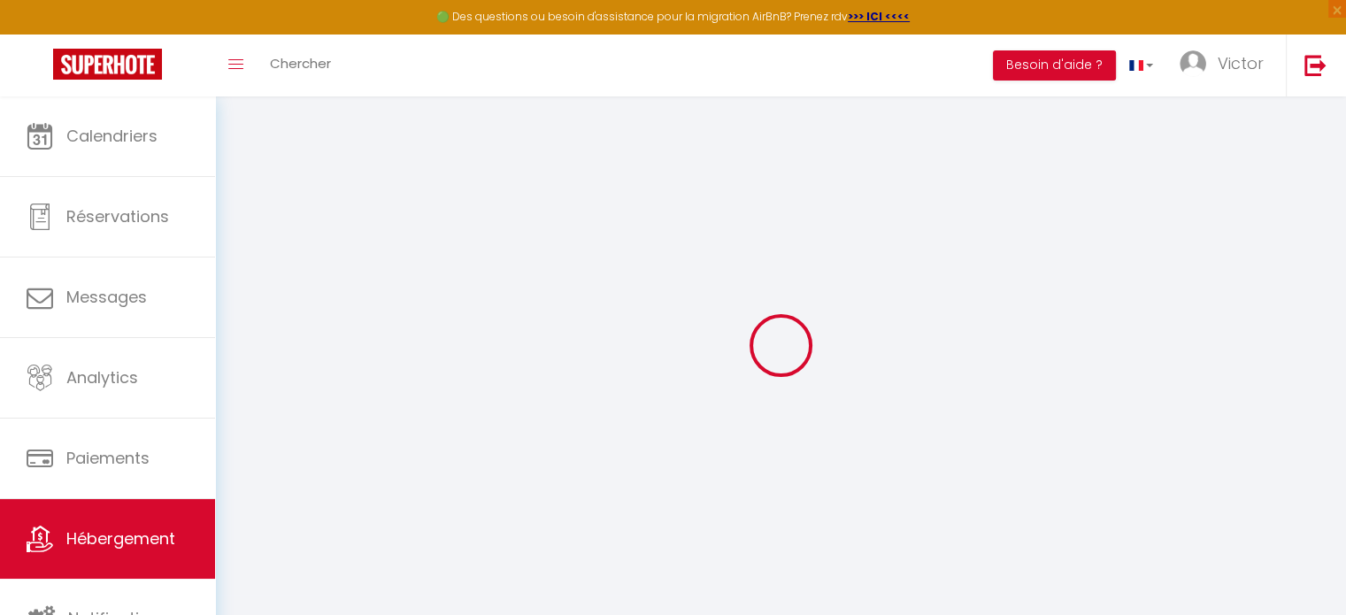
select select
checkbox input "false"
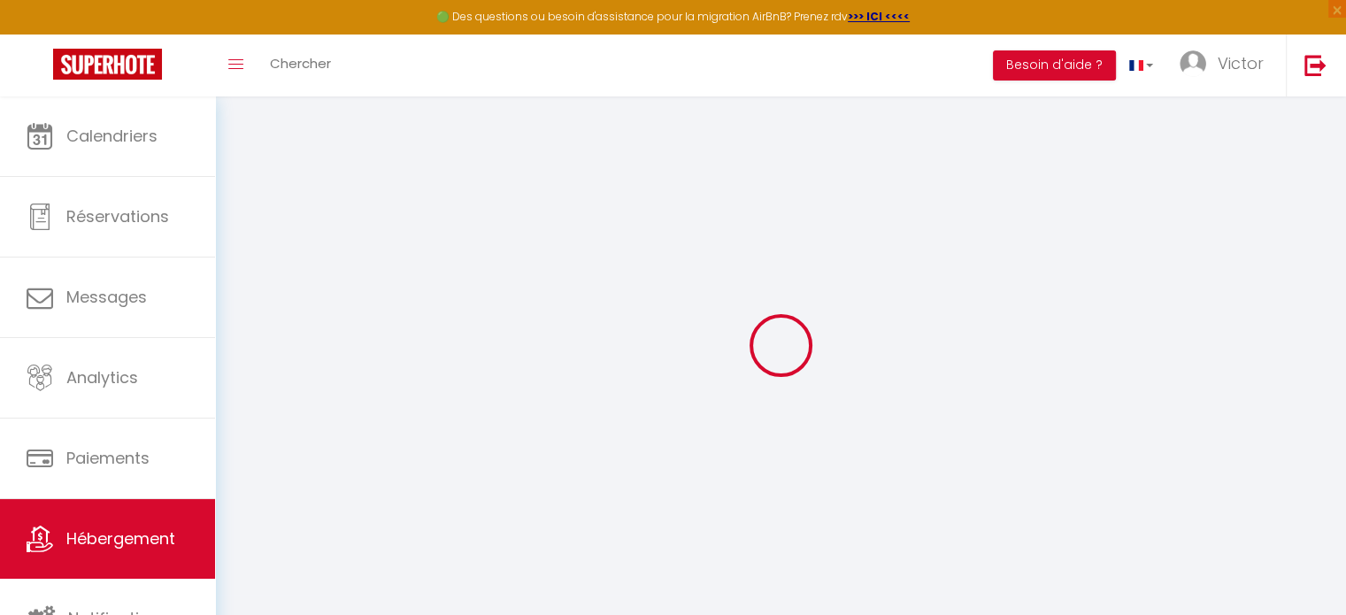
checkbox input "false"
select select
type input "Le saint-joseph"
select select "1"
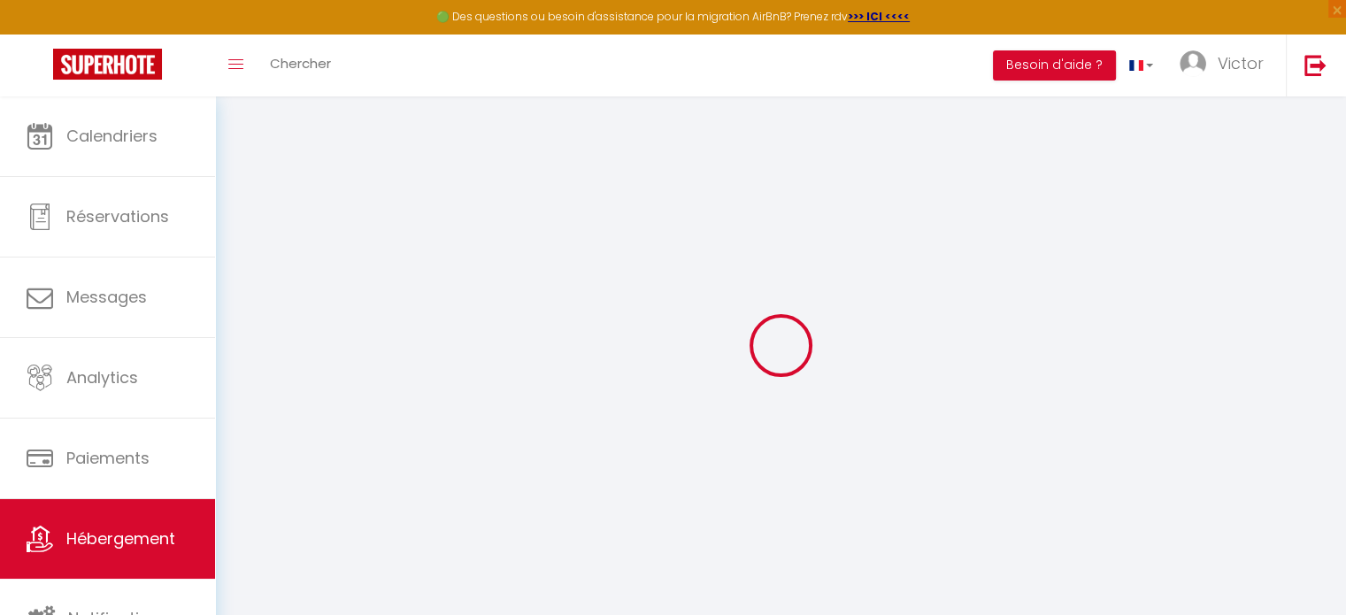
type input "68"
type input "50"
type input "1.50"
type input "300"
select select
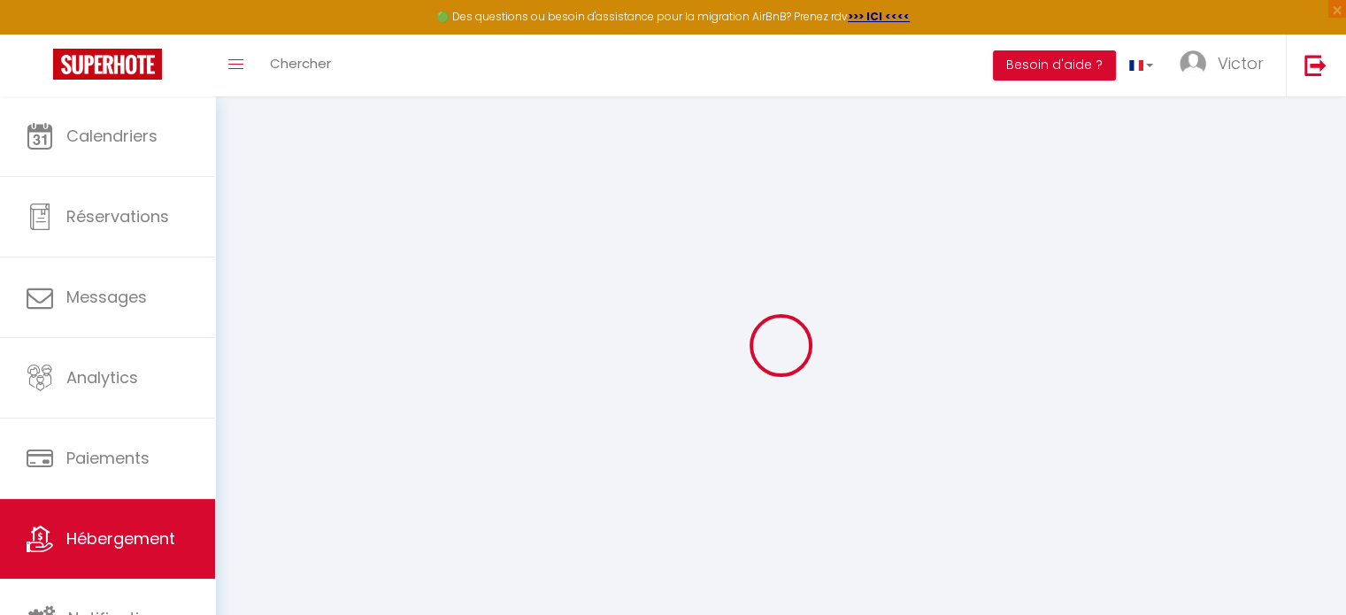
select select
type input "-"
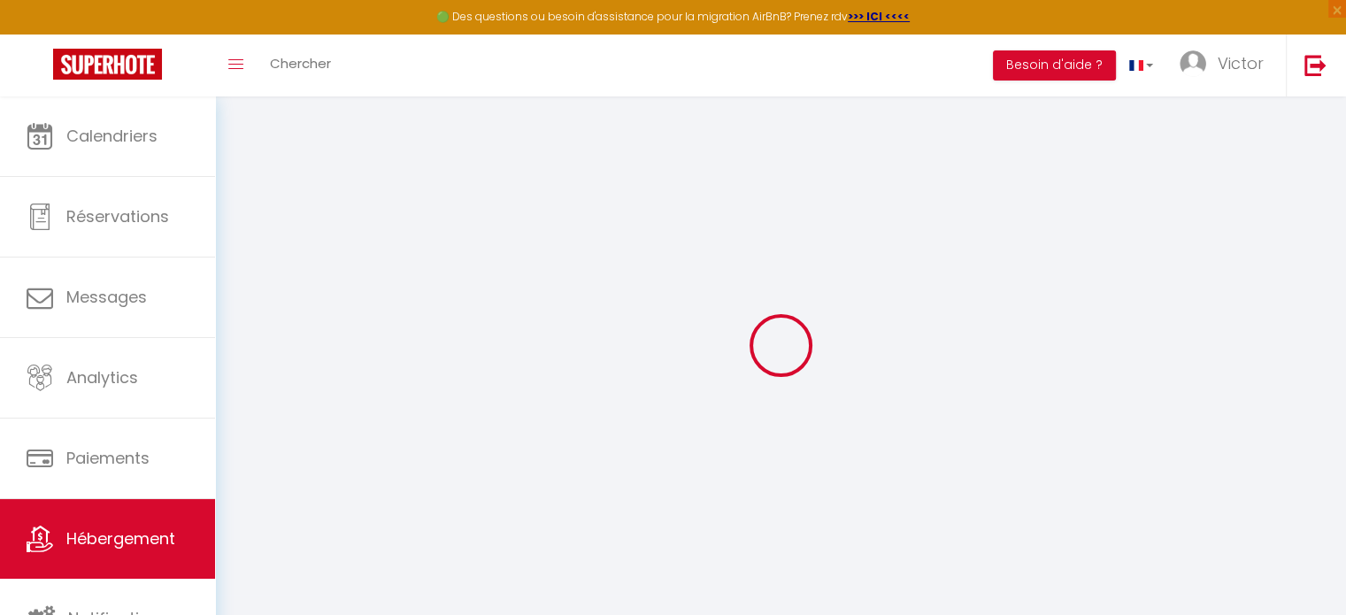
type input "07300"
type input "Tournon-sur-rhone"
type input "[EMAIL_ADDRESS][DOMAIN_NAME]"
select select "1742"
checkbox input "false"
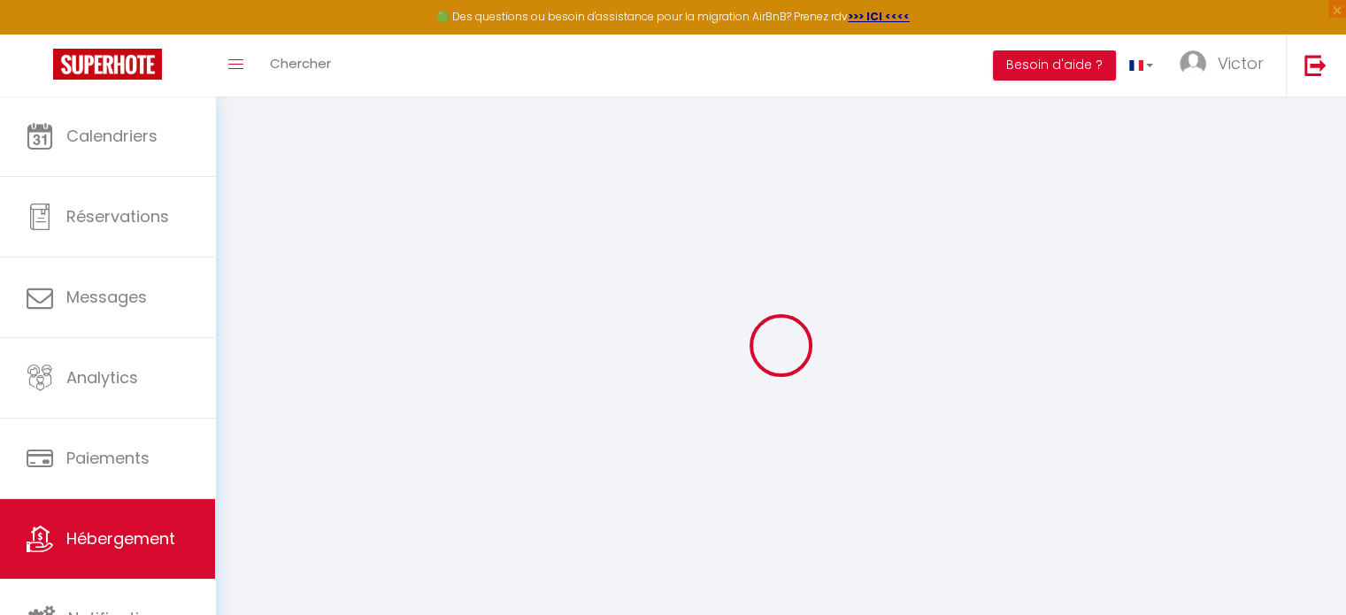
checkbox input "true"
checkbox input "false"
type input "0"
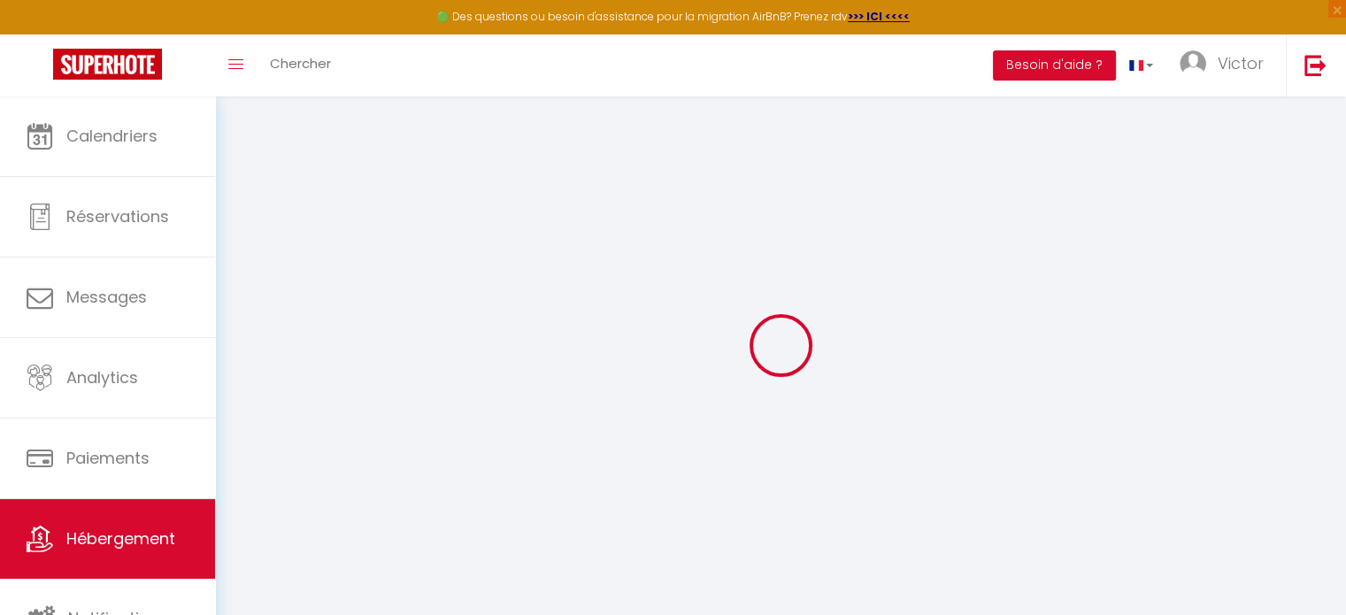
select select
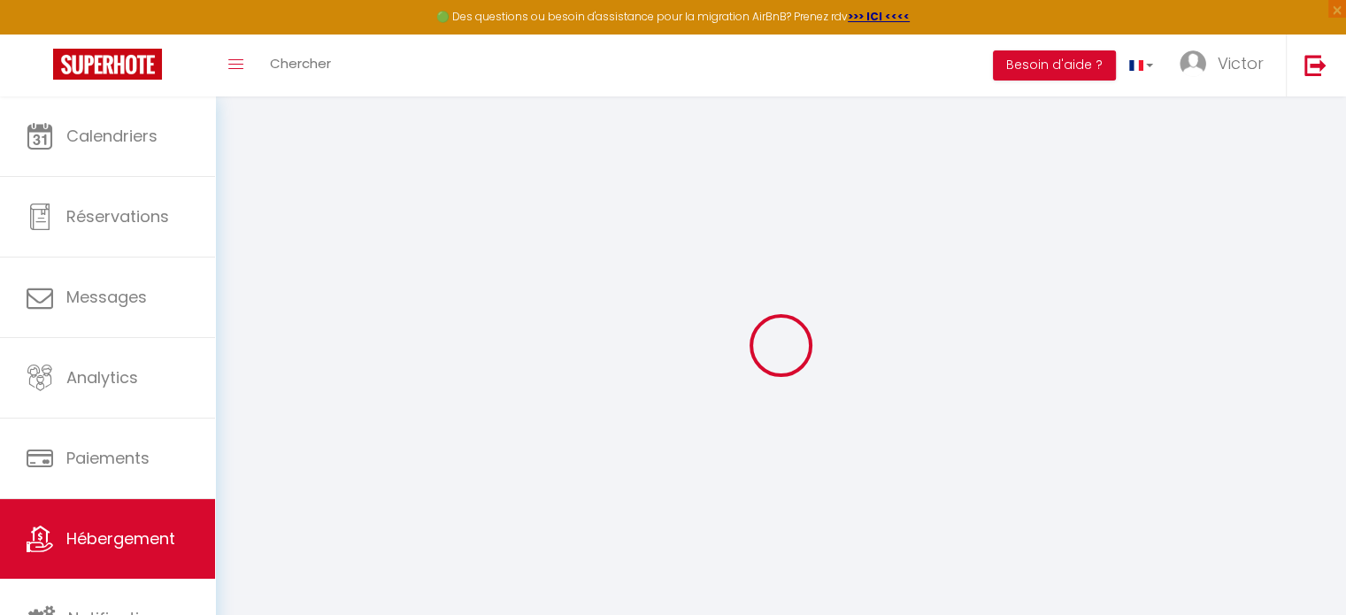
checkbox input "false"
checkbox input "true"
checkbox input "false"
select select
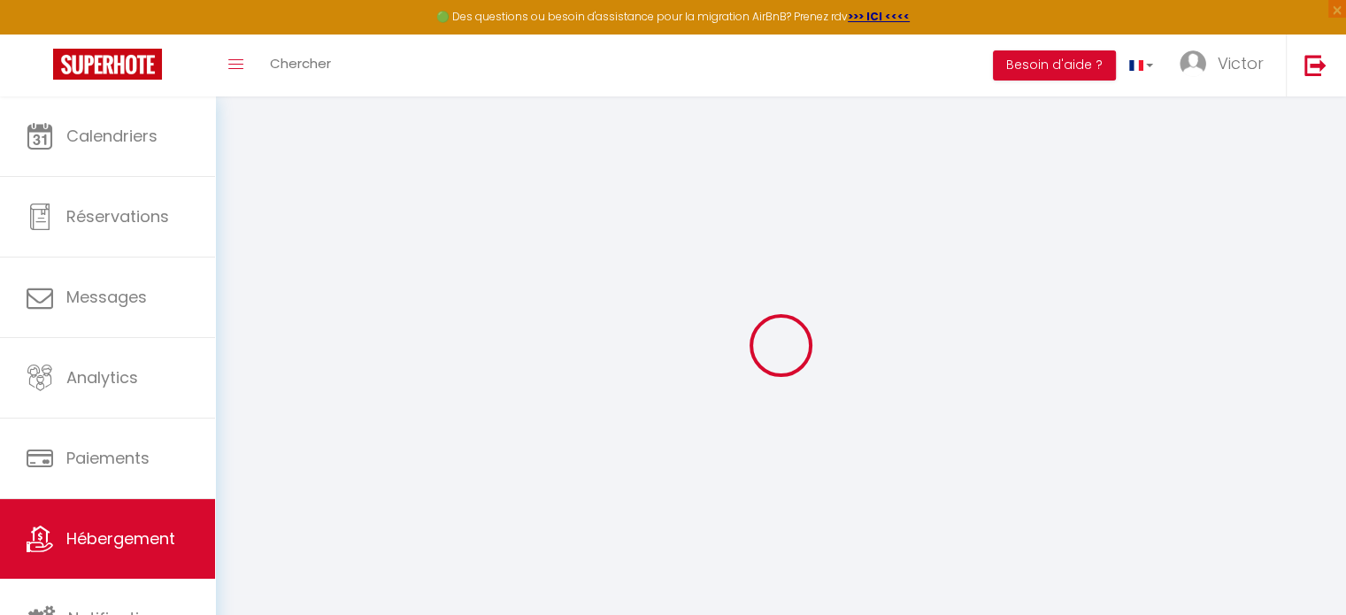
select select
checkbox input "false"
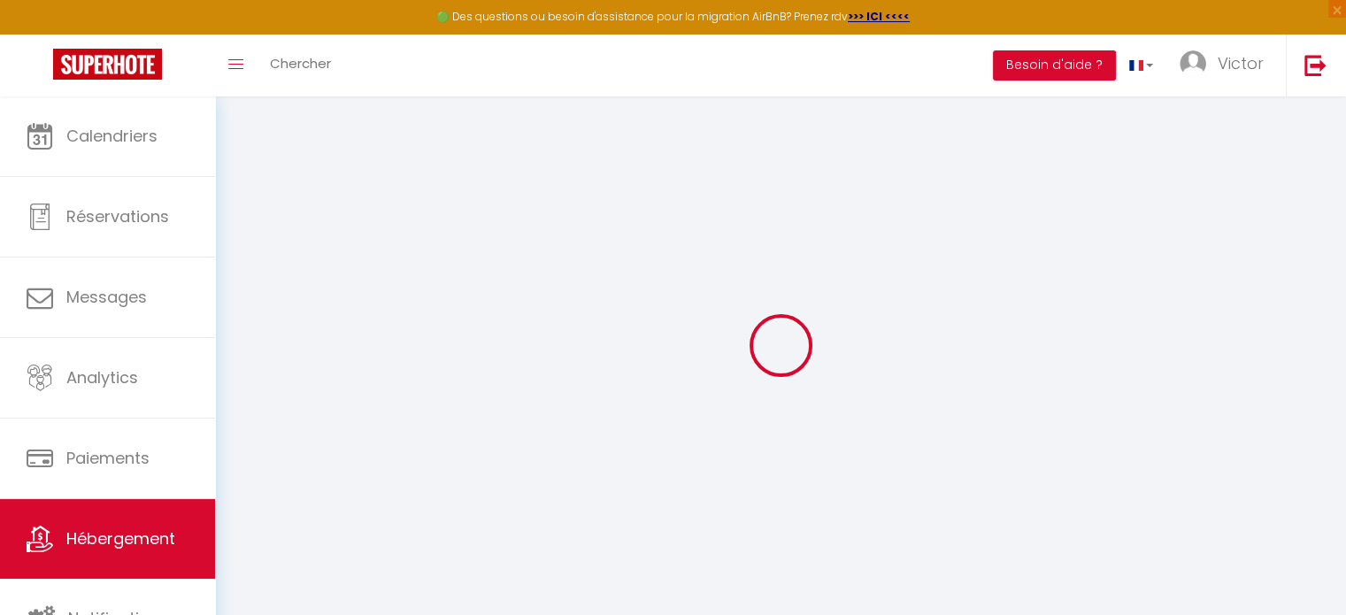
checkbox input "true"
checkbox input "false"
select select "+ 20 %"
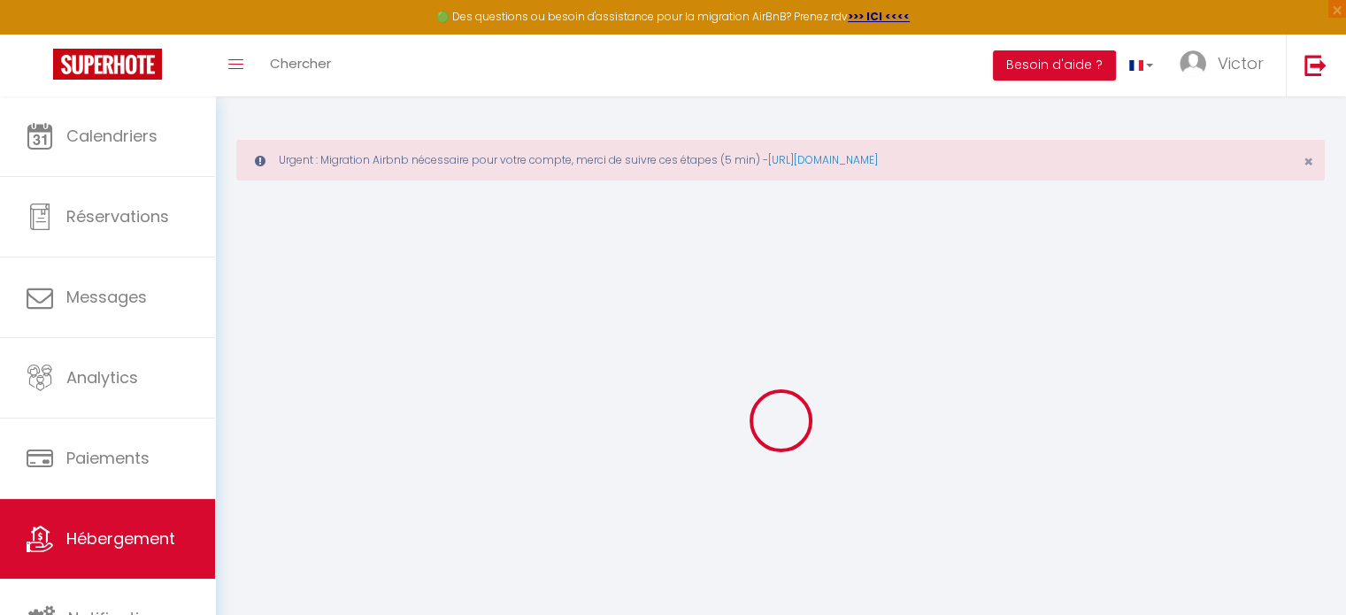
checkbox input "false"
checkbox input "true"
checkbox input "false"
select select "20698-1522410062992277828"
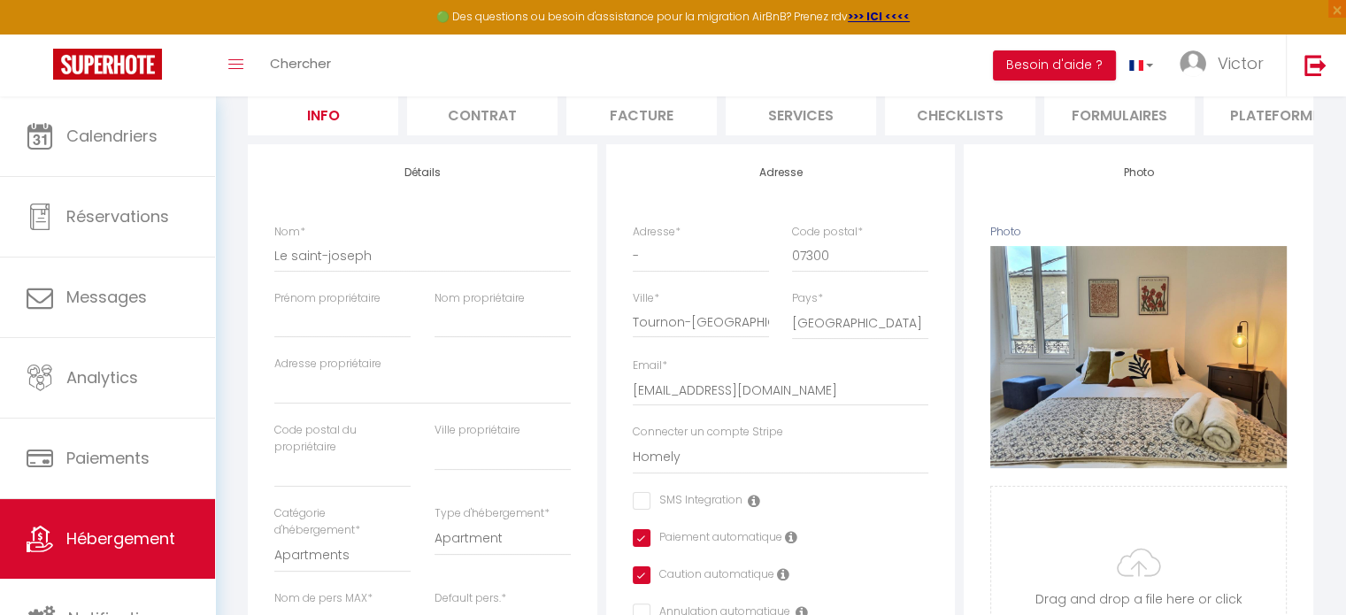
scroll to position [253, 0]
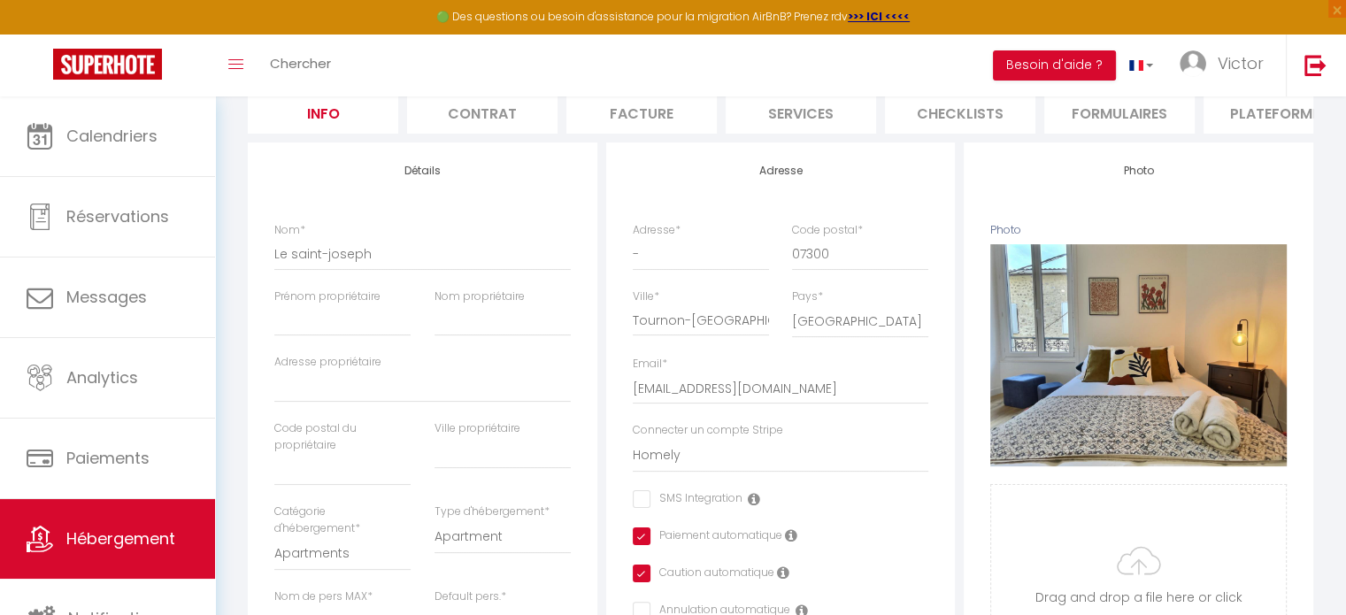
click at [1144, 122] on li "Formulaires" at bounding box center [1119, 111] width 150 height 43
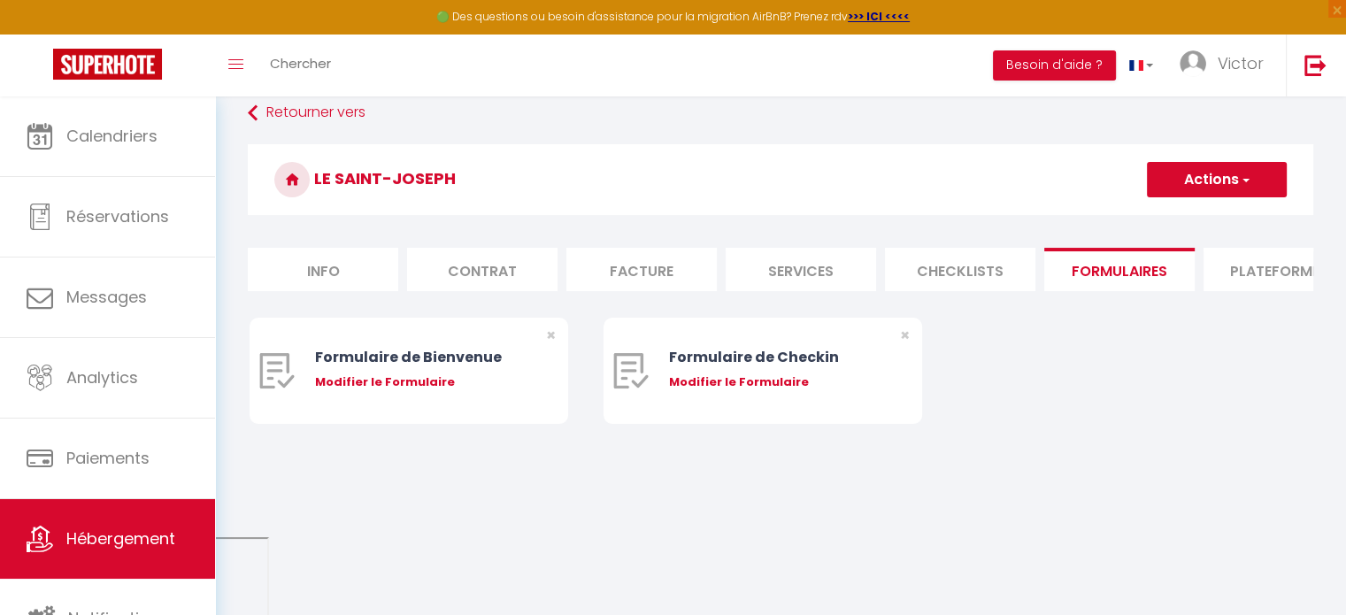
click at [1246, 266] on li "Plateformes" at bounding box center [1279, 269] width 150 height 43
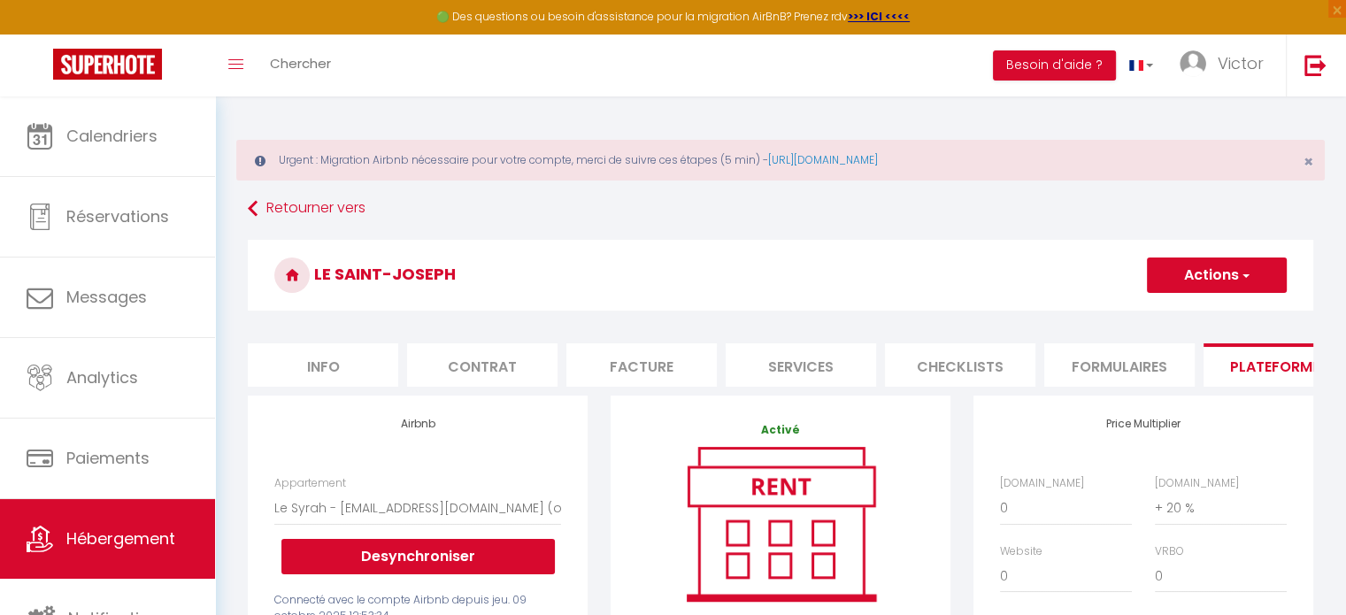
click at [1211, 246] on h3 "Le saint-joseph" at bounding box center [781, 275] width 1066 height 71
click at [1213, 272] on button "Actions" at bounding box center [1217, 275] width 140 height 35
click at [1195, 322] on link "Enregistrer" at bounding box center [1216, 314] width 140 height 23
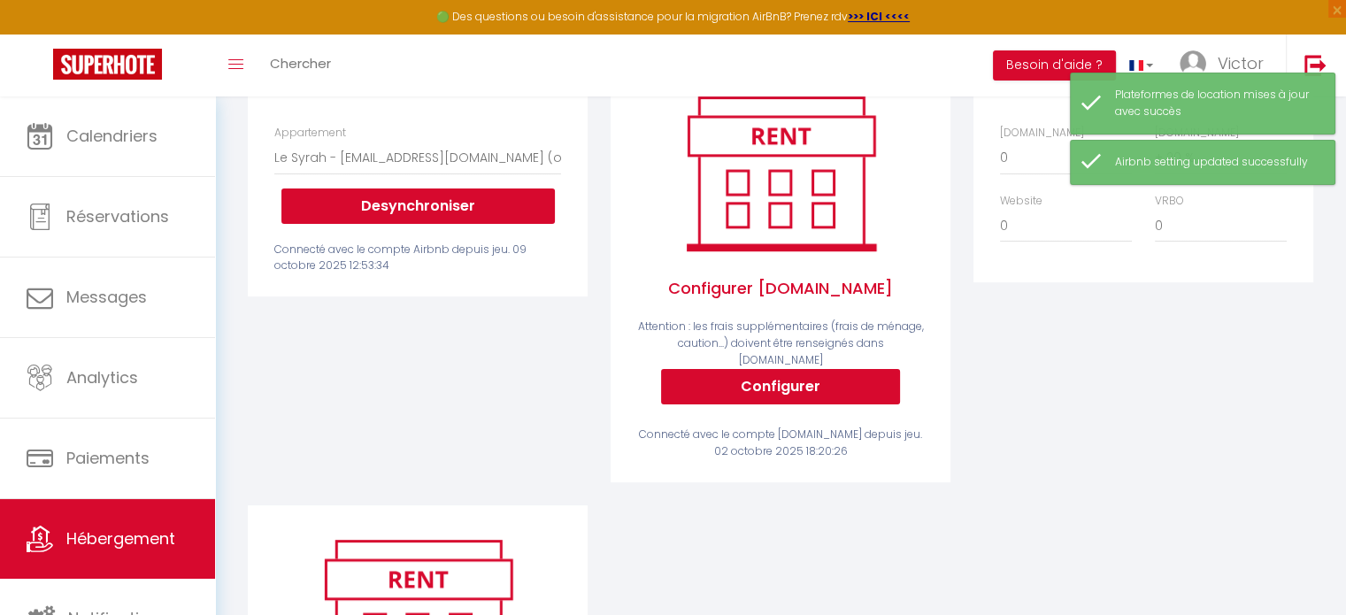
scroll to position [352, 0]
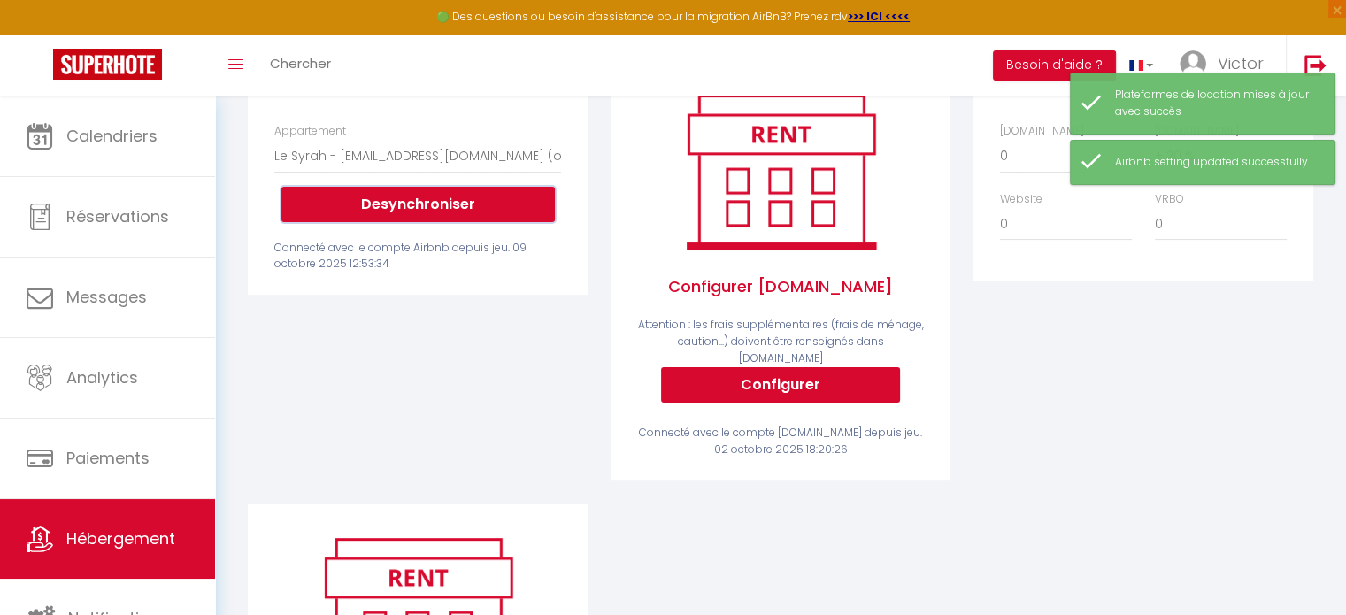
click at [426, 222] on button "Desynchroniser" at bounding box center [417, 204] width 273 height 35
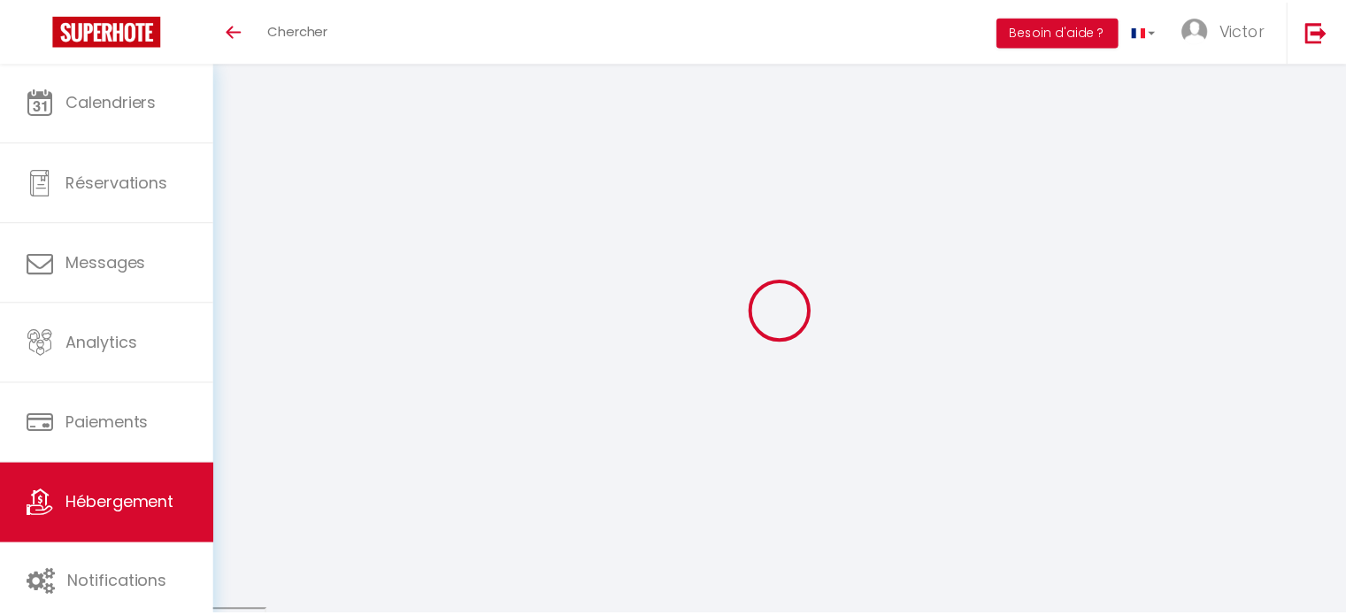
scroll to position [62, 0]
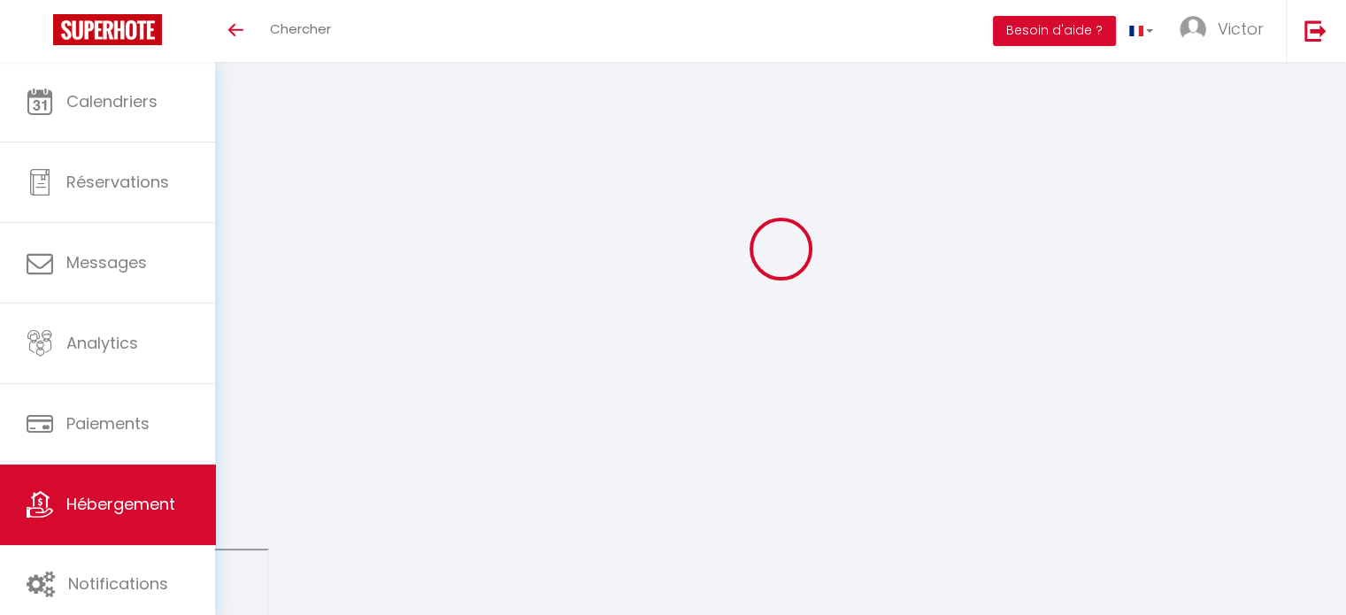
select select "+ 20 %"
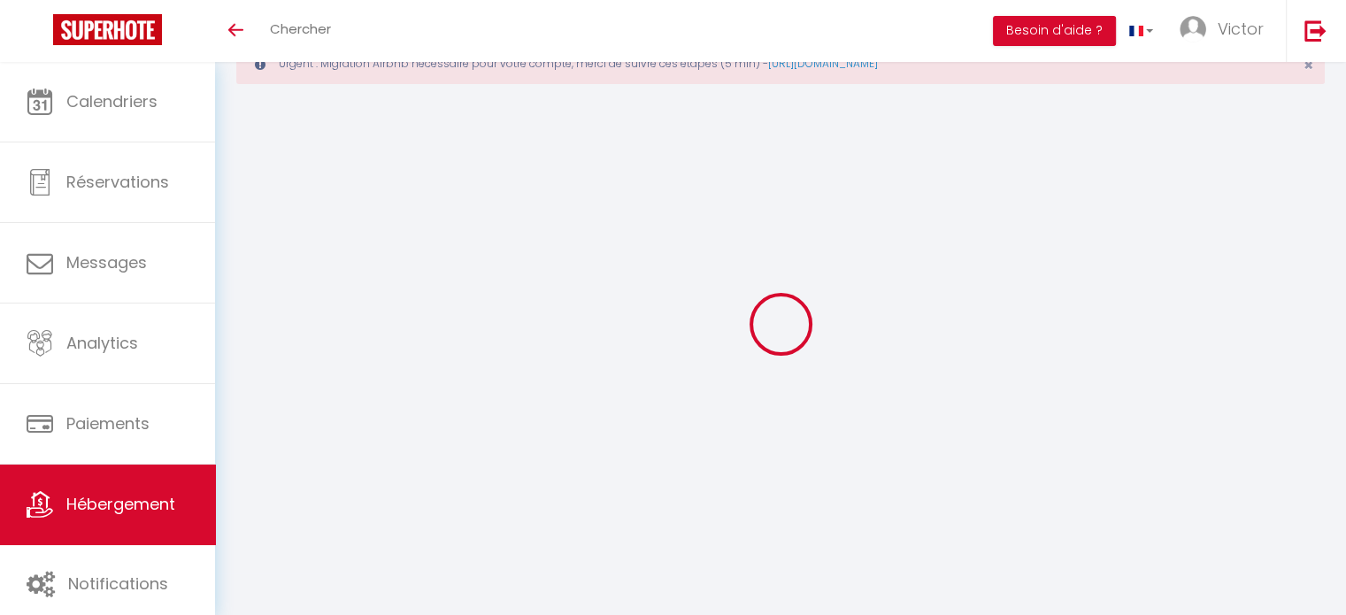
scroll to position [136, 0]
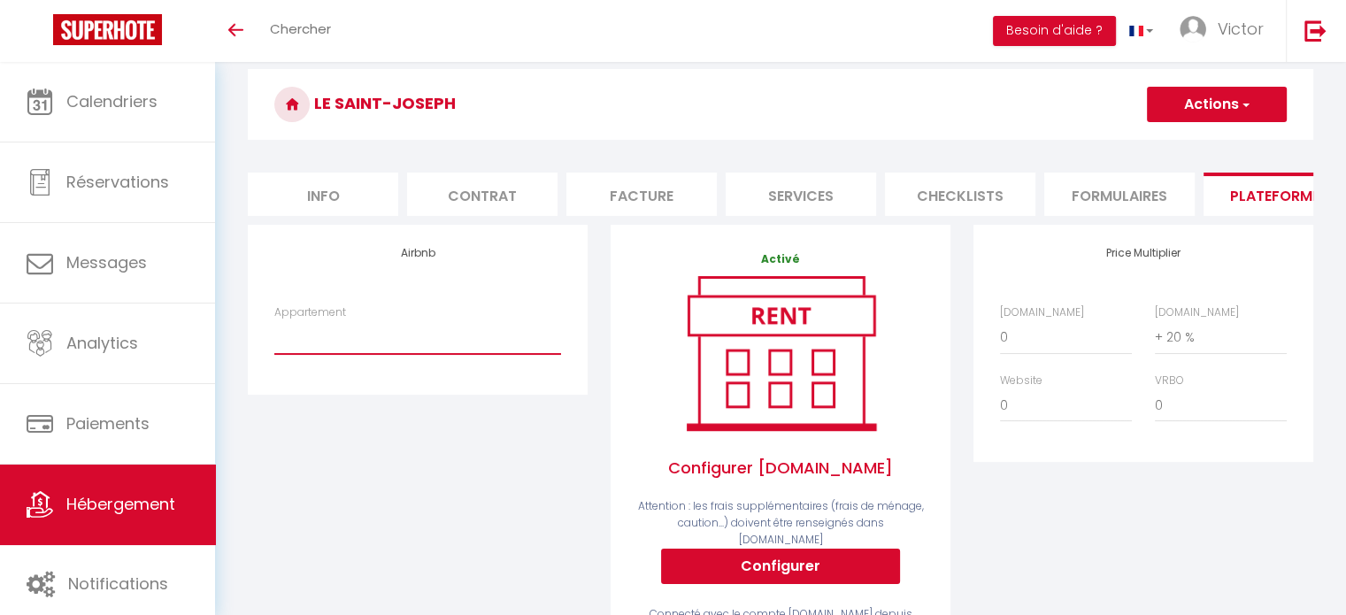
click at [382, 350] on select "Le Syrah - [EMAIL_ADDRESS][DOMAIN_NAME] (old)" at bounding box center [417, 337] width 287 height 34
select select "20698-1522410062992277828"
click at [274, 333] on select "Le Syrah - [EMAIL_ADDRESS][DOMAIN_NAME] (old)" at bounding box center [417, 337] width 287 height 34
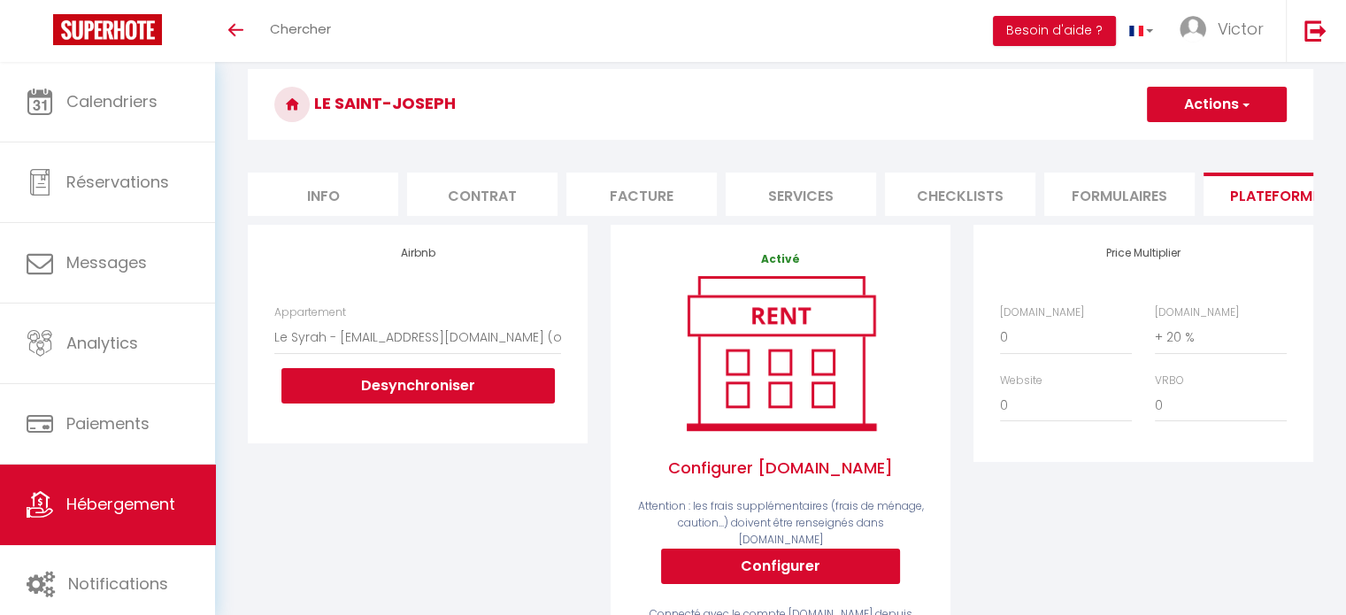
click at [1236, 95] on button "Actions" at bounding box center [1217, 104] width 140 height 35
click at [458, 393] on button "Desynchroniser" at bounding box center [417, 385] width 273 height 35
click at [440, 354] on select "Le Syrah - [EMAIL_ADDRESS][DOMAIN_NAME] (old)" at bounding box center [417, 337] width 287 height 34
click at [371, 512] on div "Airbnb Appartement Le Syrah - [EMAIL_ADDRESS][DOMAIN_NAME] (old) Desynchroniser" at bounding box center [417, 455] width 363 height 460
click at [438, 389] on button "Desynchroniser" at bounding box center [417, 385] width 273 height 35
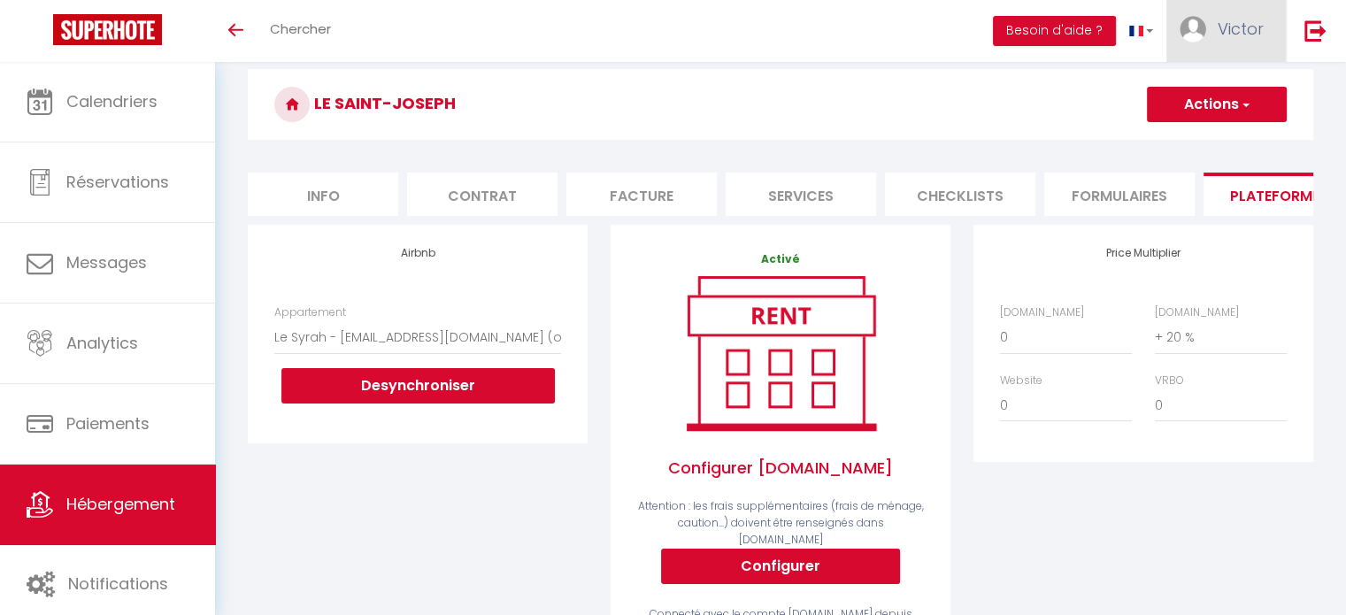
click at [1194, 14] on link "Victor" at bounding box center [1226, 31] width 119 height 62
click at [1227, 86] on link "Paramètres" at bounding box center [1215, 88] width 131 height 30
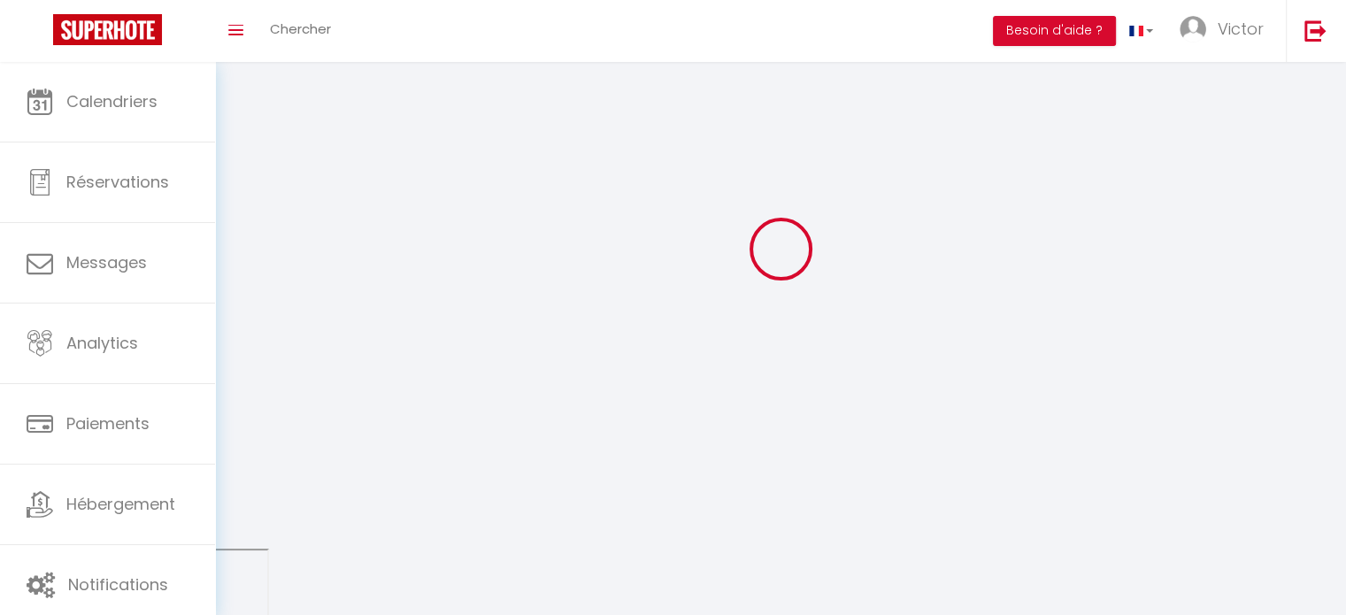
type input "Victor"
type input "Bonnivat"
type input "0676363170"
type input "[STREET_ADDRESS]"
type input "26120"
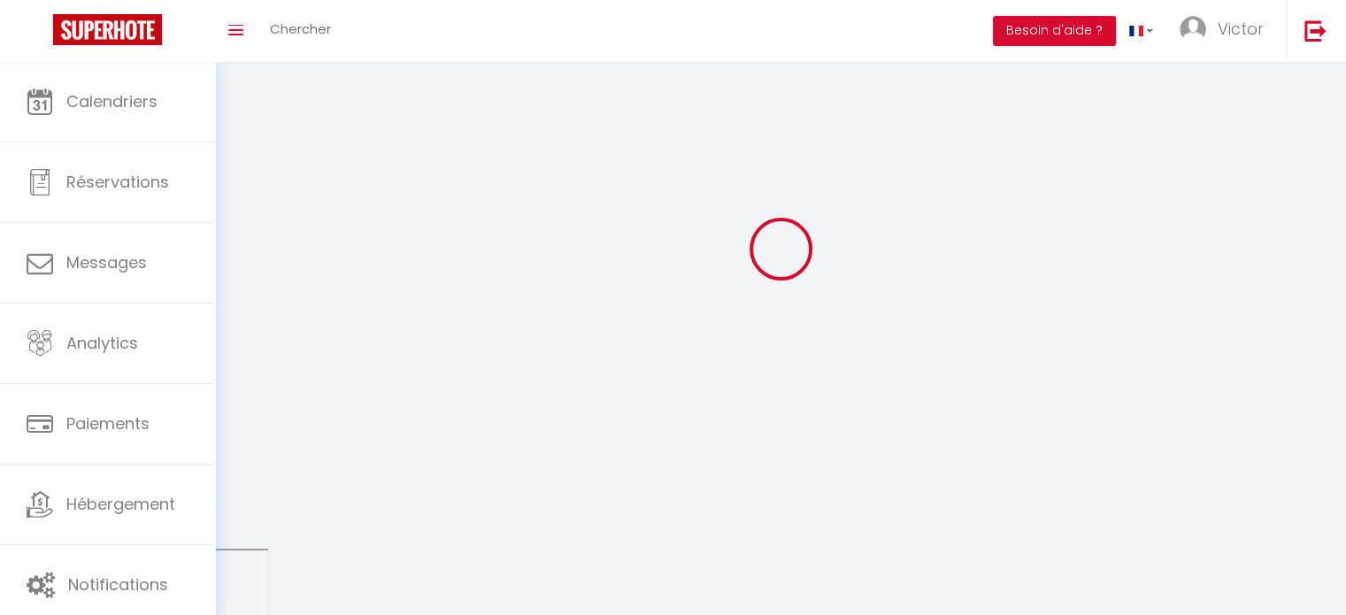
type input "chabeuil"
type input "004wBqnQgBdiHV5kaXdf7iYyK"
type input "aklPanya57sH58VvBCVxtUy7z"
select select "28"
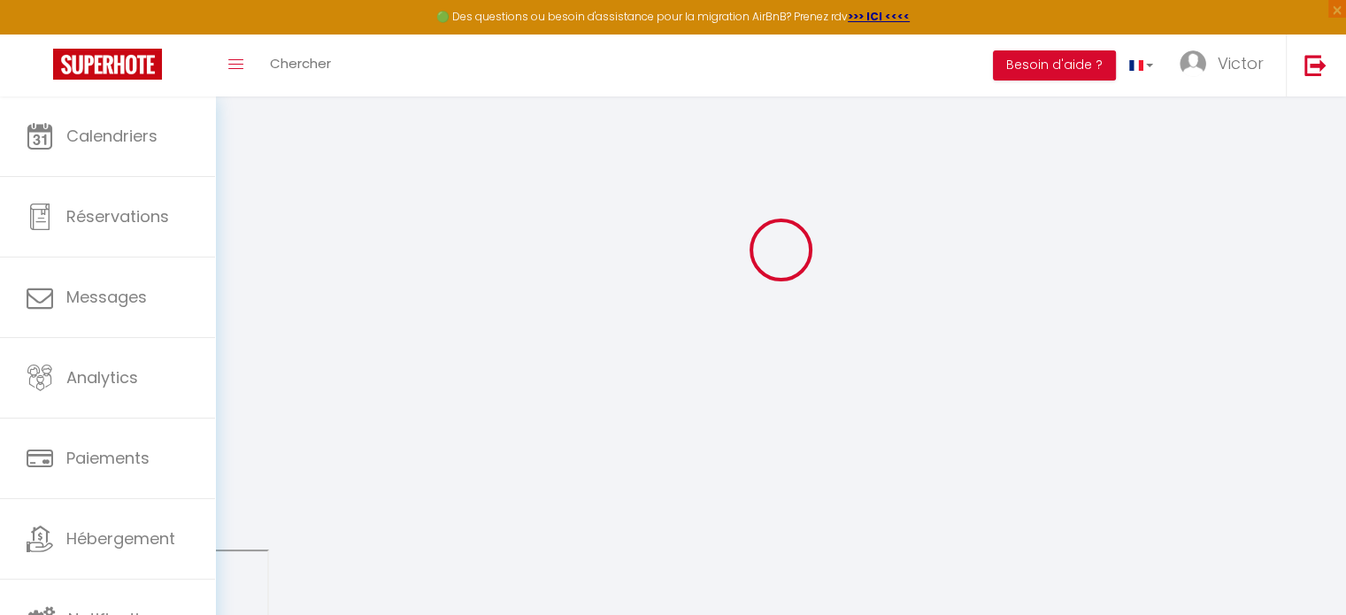
type input "004wBqnQgBdiHV5kaXdf7iYyK"
type input "aklPanya57sH58VvBCVxtUy7z"
type input "[URL][DOMAIN_NAME]"
select select "fr"
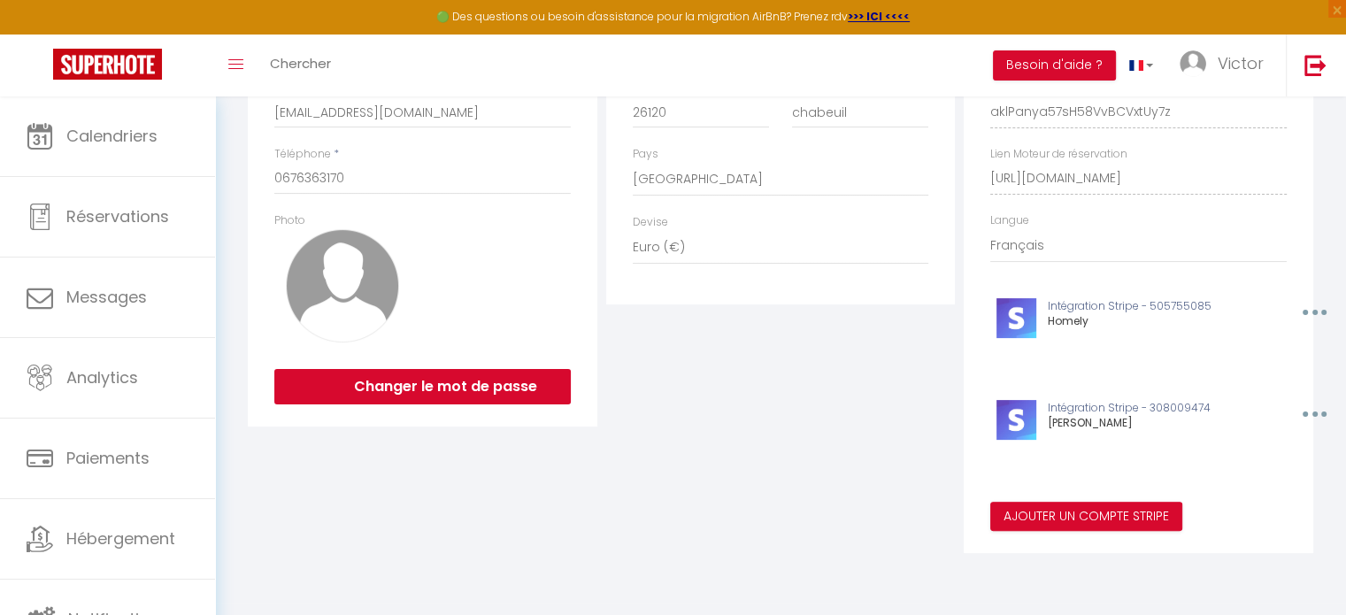
click at [725, 463] on div "Adresse de facturation Adresse * [STREET_ADDRESS] [GEOGRAPHIC_DATA] [GEOGRAPHIC…" at bounding box center [781, 244] width 358 height 619
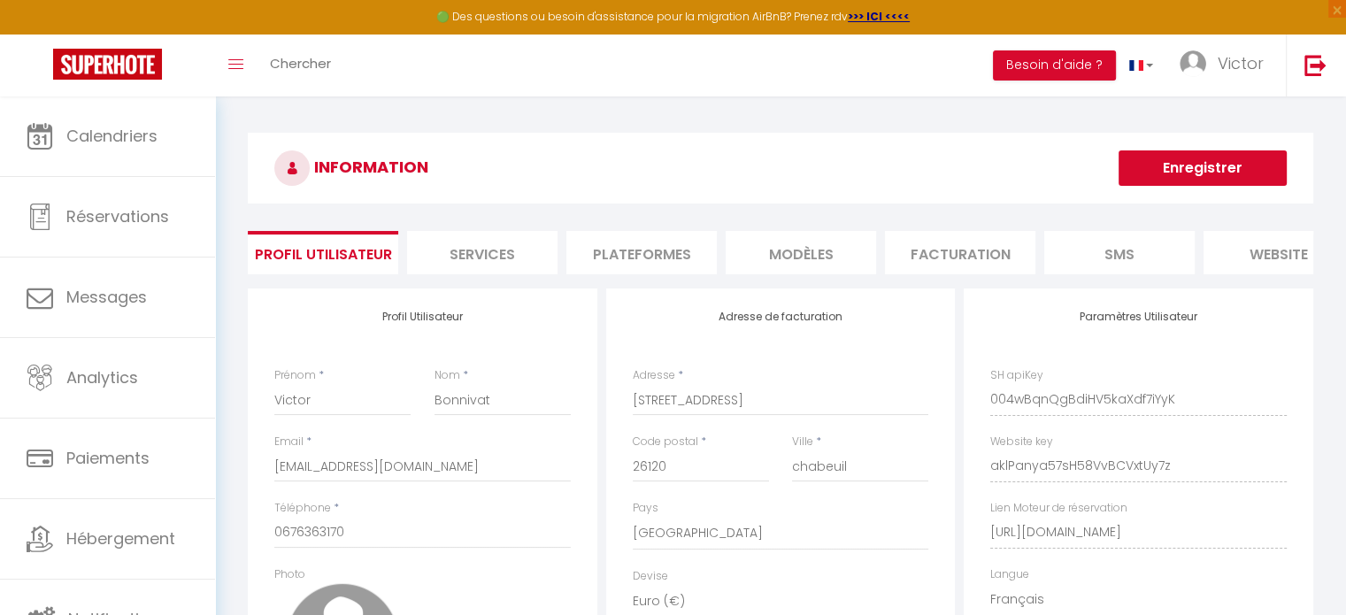
click at [671, 258] on li "Plateformes" at bounding box center [641, 252] width 150 height 43
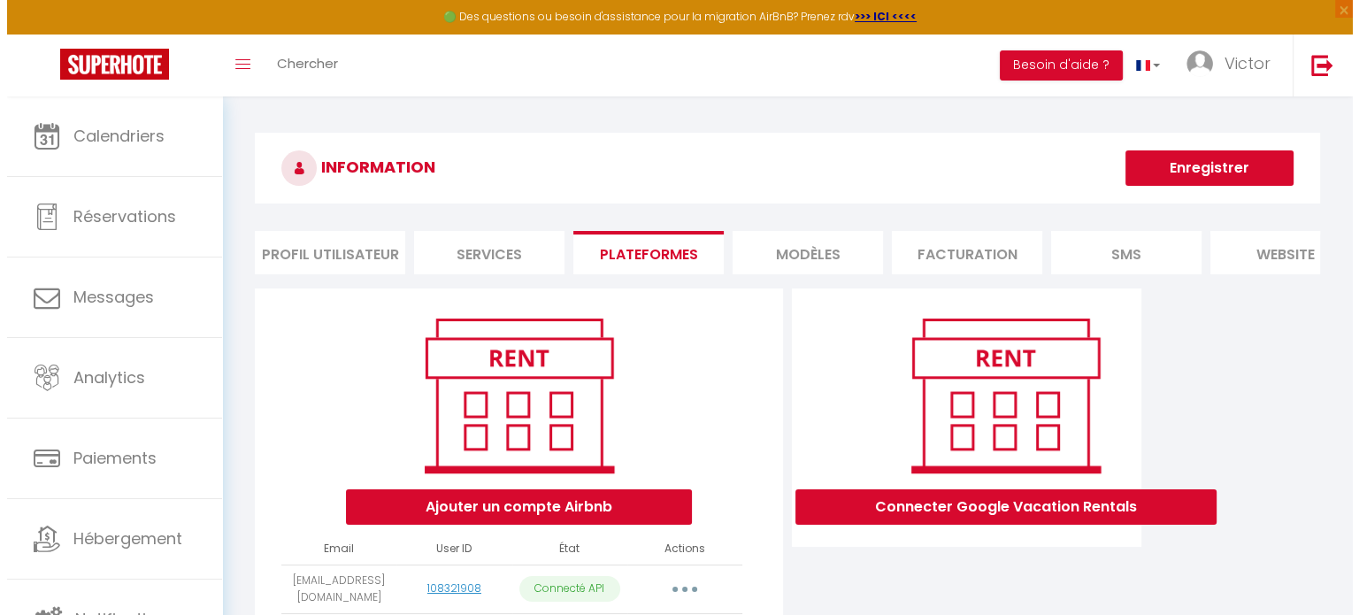
scroll to position [299, 0]
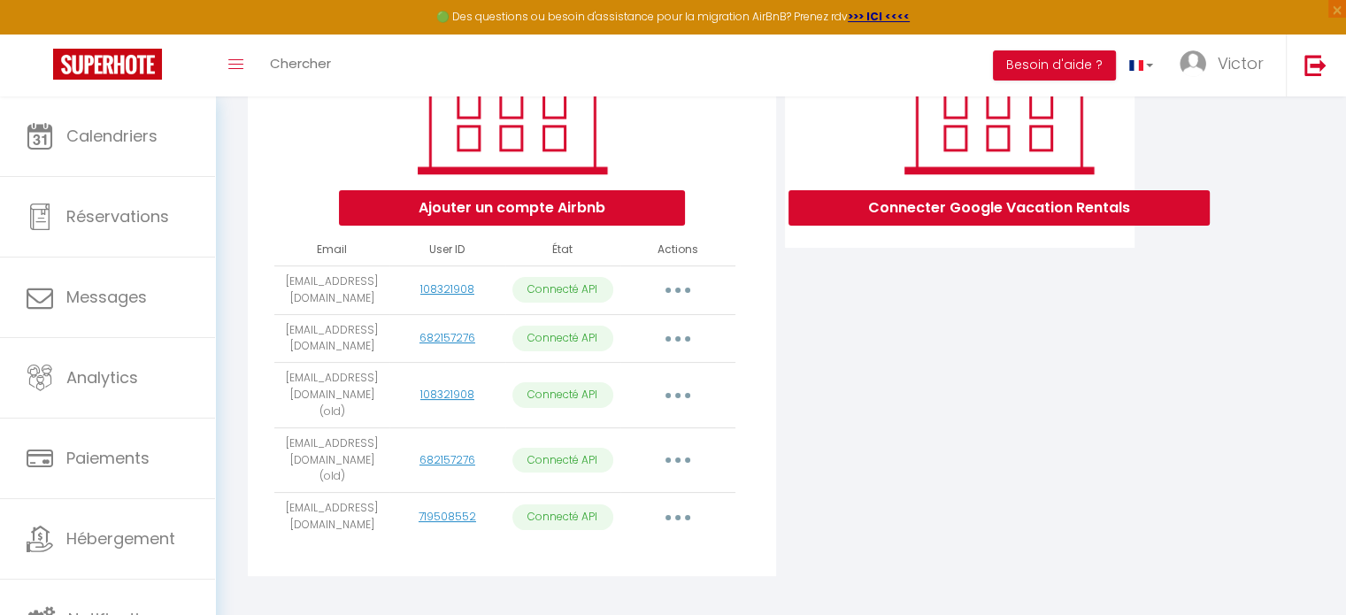
click at [673, 395] on button "button" at bounding box center [678, 395] width 50 height 28
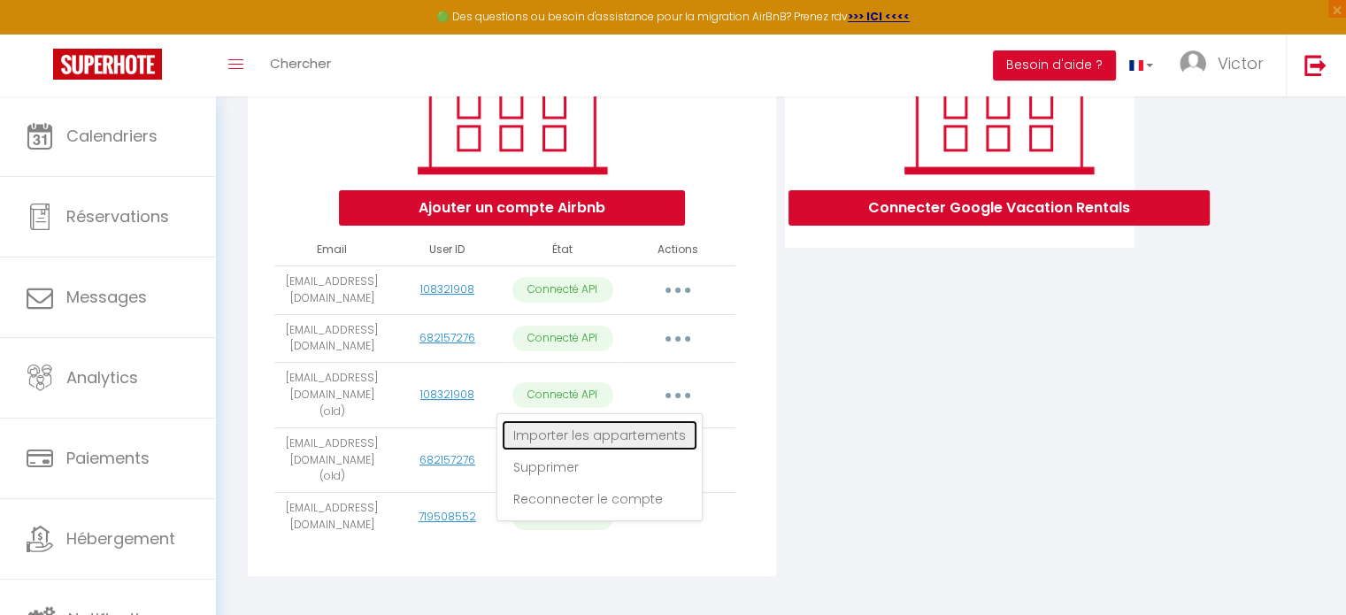
click at [645, 445] on link "Importer les appartements" at bounding box center [600, 435] width 196 height 30
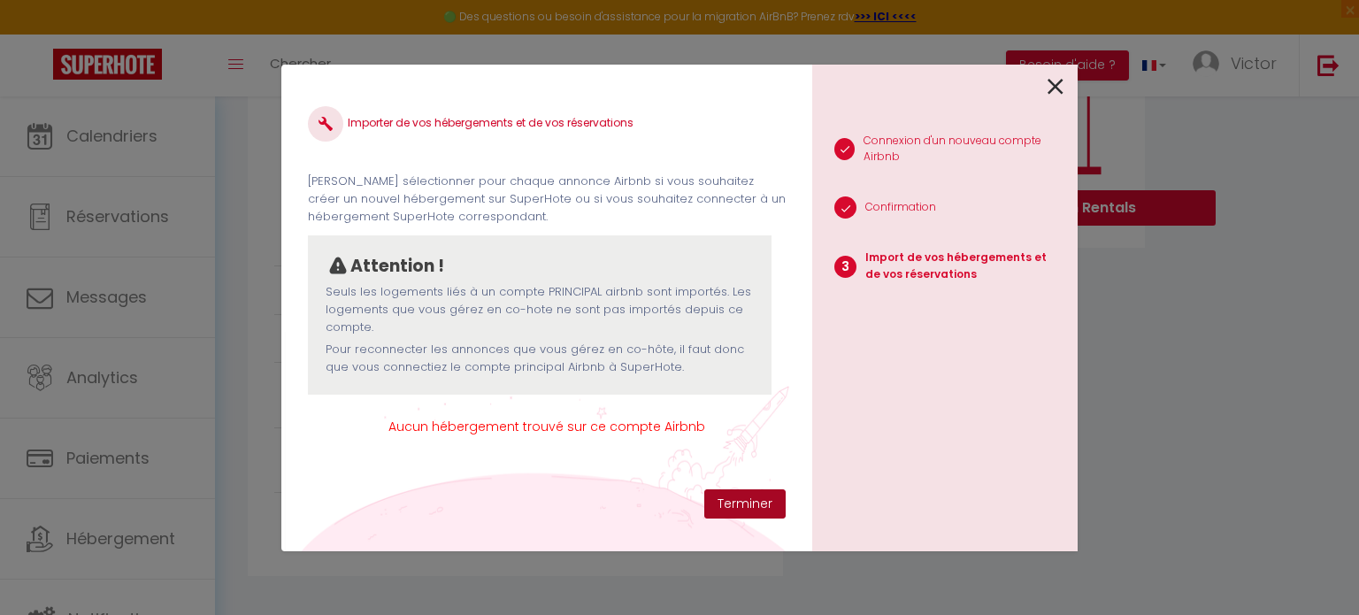
click at [782, 508] on button "Terminer" at bounding box center [745, 504] width 81 height 30
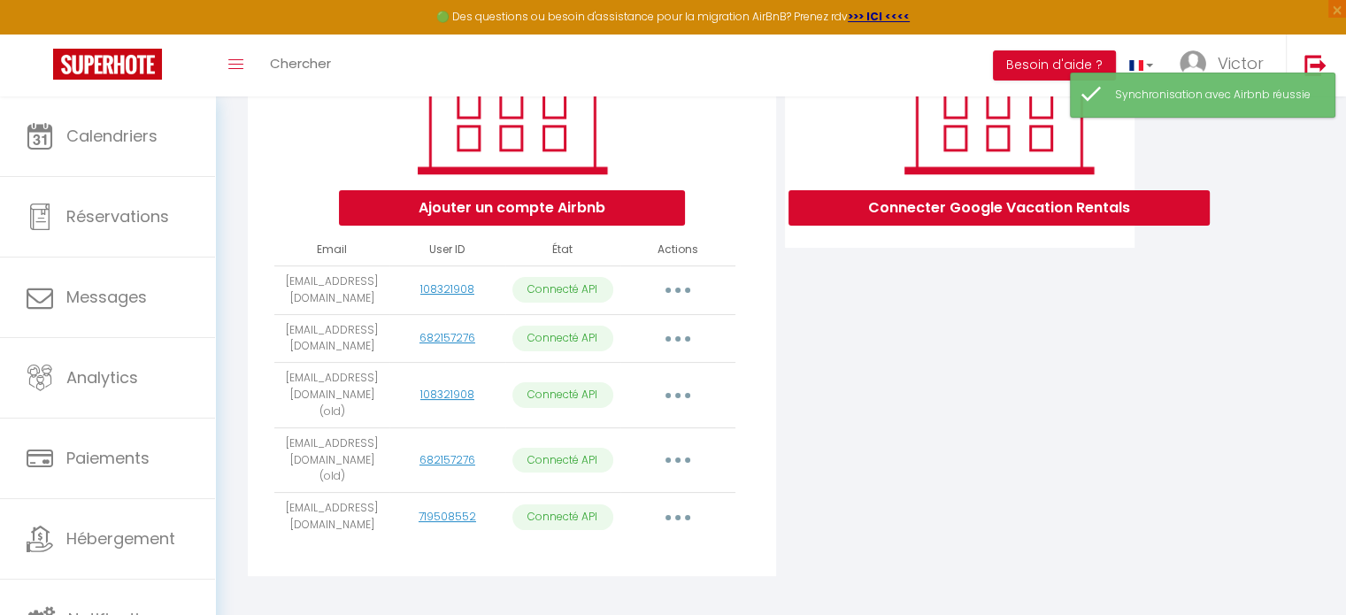
click at [656, 395] on button "button" at bounding box center [678, 395] width 50 height 28
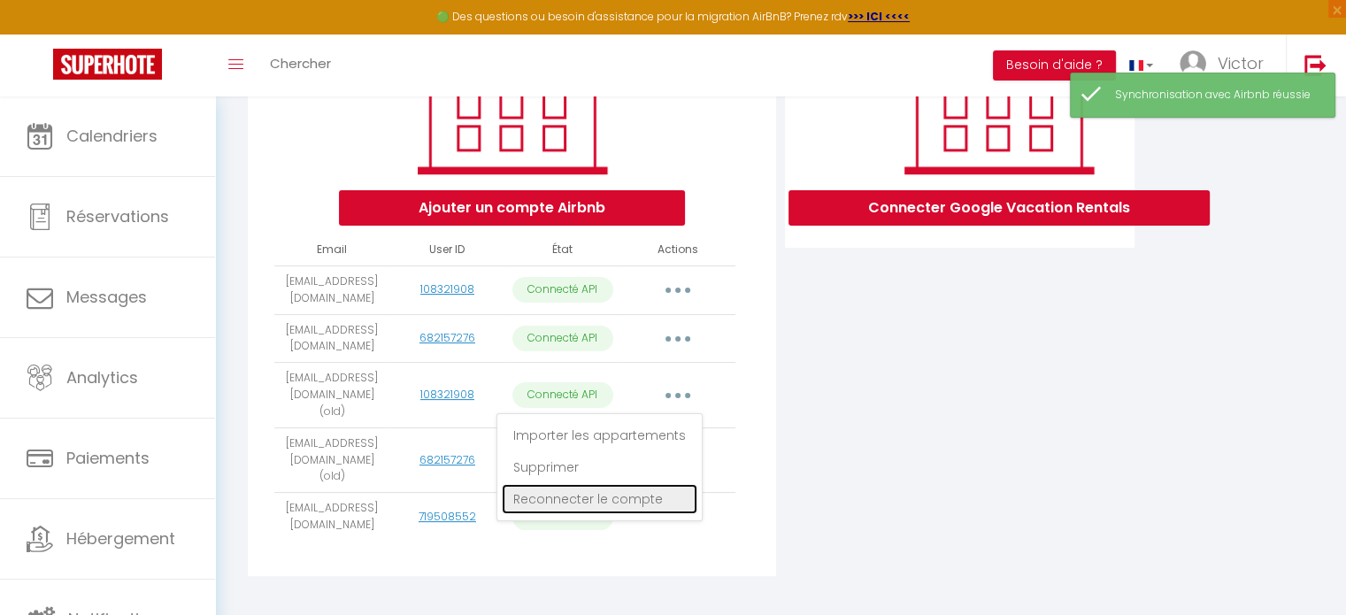
click at [627, 499] on link "Reconnecter le compte" at bounding box center [600, 499] width 196 height 30
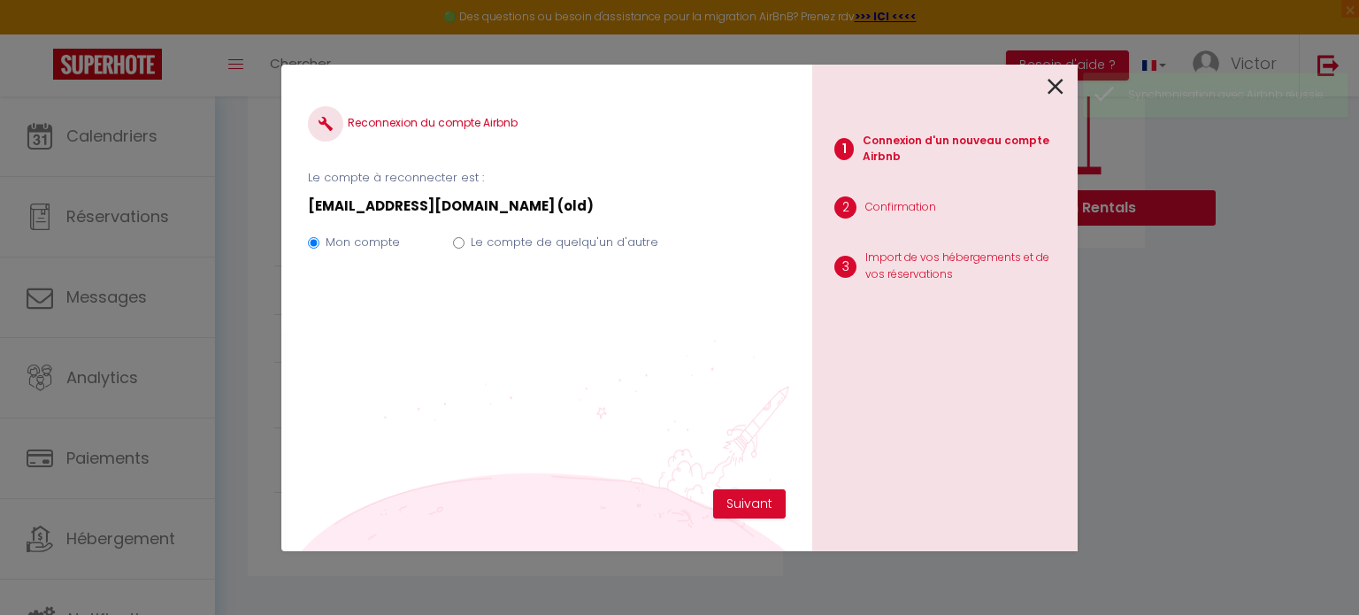
click at [768, 521] on div "Reconnexion du compte Airbnb Le compte à reconnecter est : homely.vbne@outlook.…" at bounding box center [546, 308] width 531 height 487
click at [751, 511] on button "Suivant" at bounding box center [749, 504] width 73 height 30
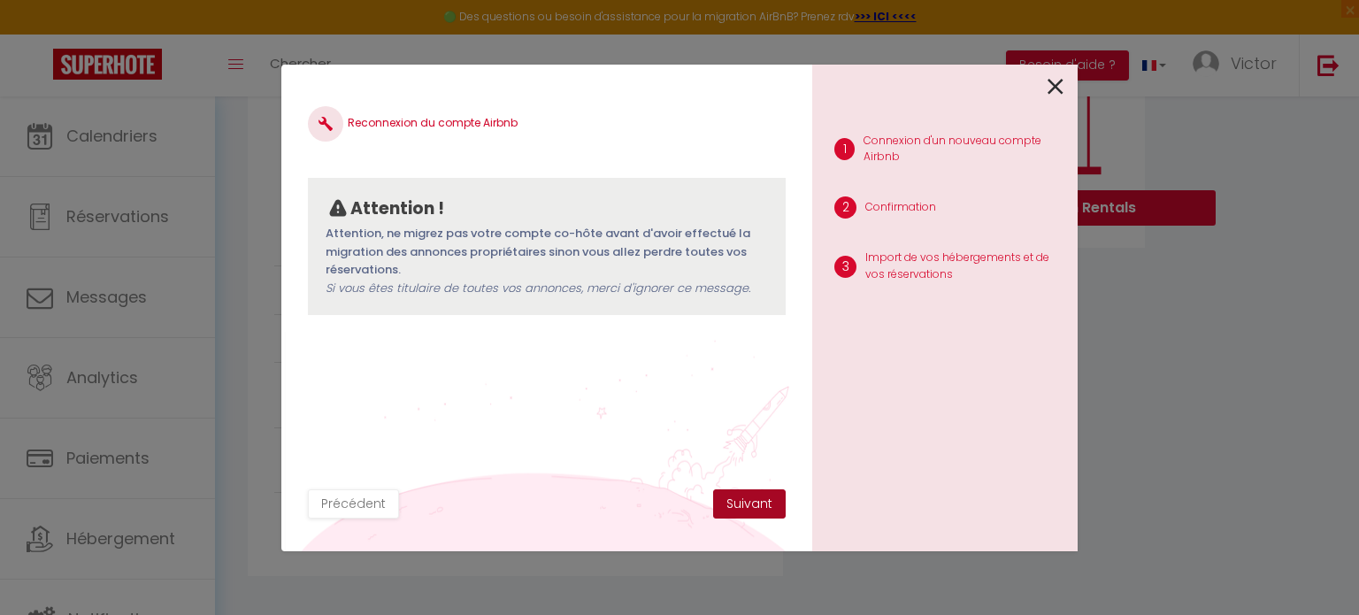
click at [751, 511] on button "Suivant" at bounding box center [749, 504] width 73 height 30
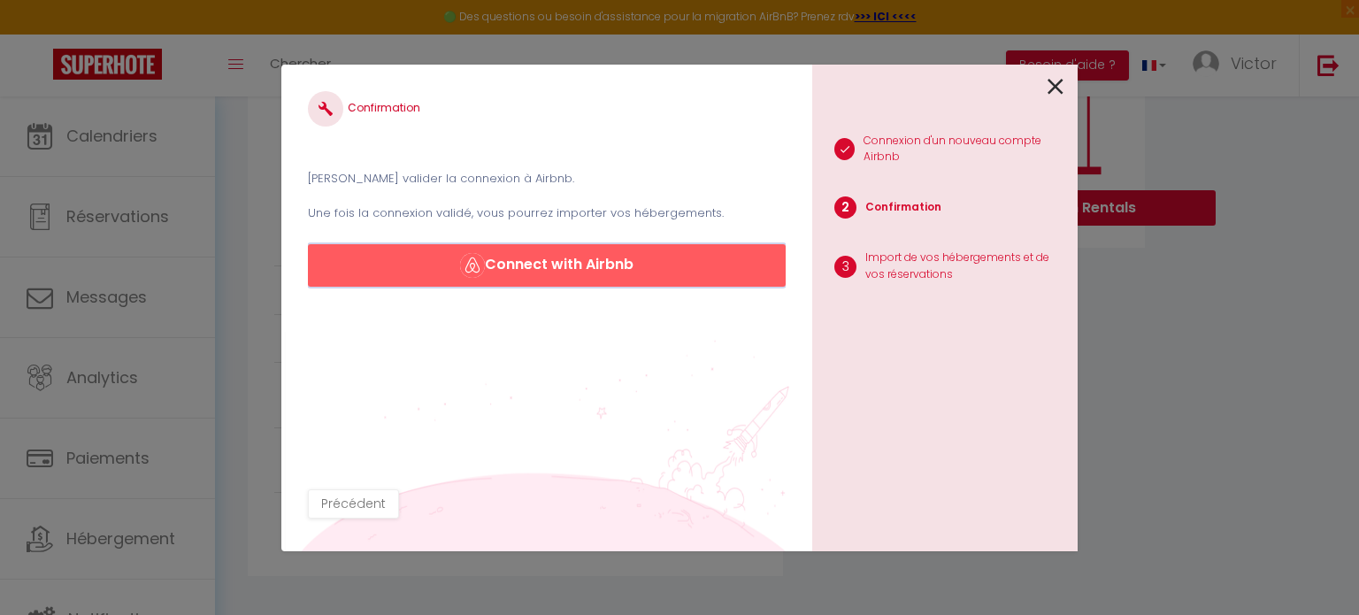
click at [591, 249] on button "Connect with Airbnb" at bounding box center [547, 265] width 478 height 42
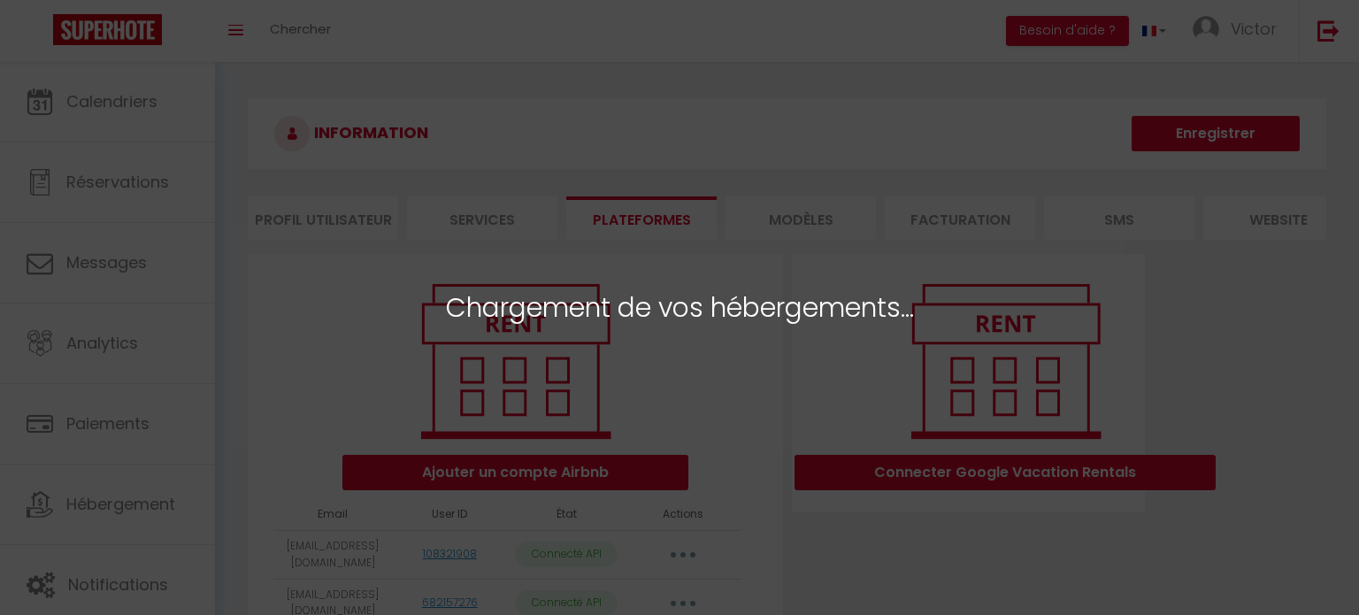
select select "11340"
select select "16160"
select select "21761"
select select
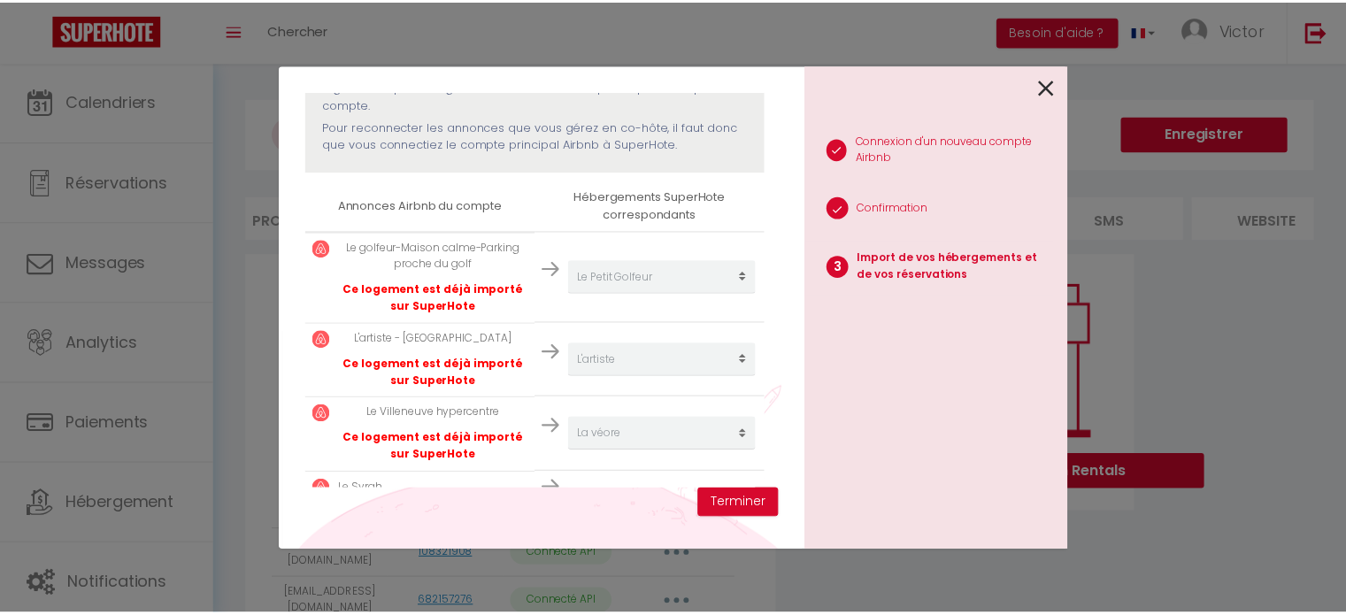
scroll to position [266, 0]
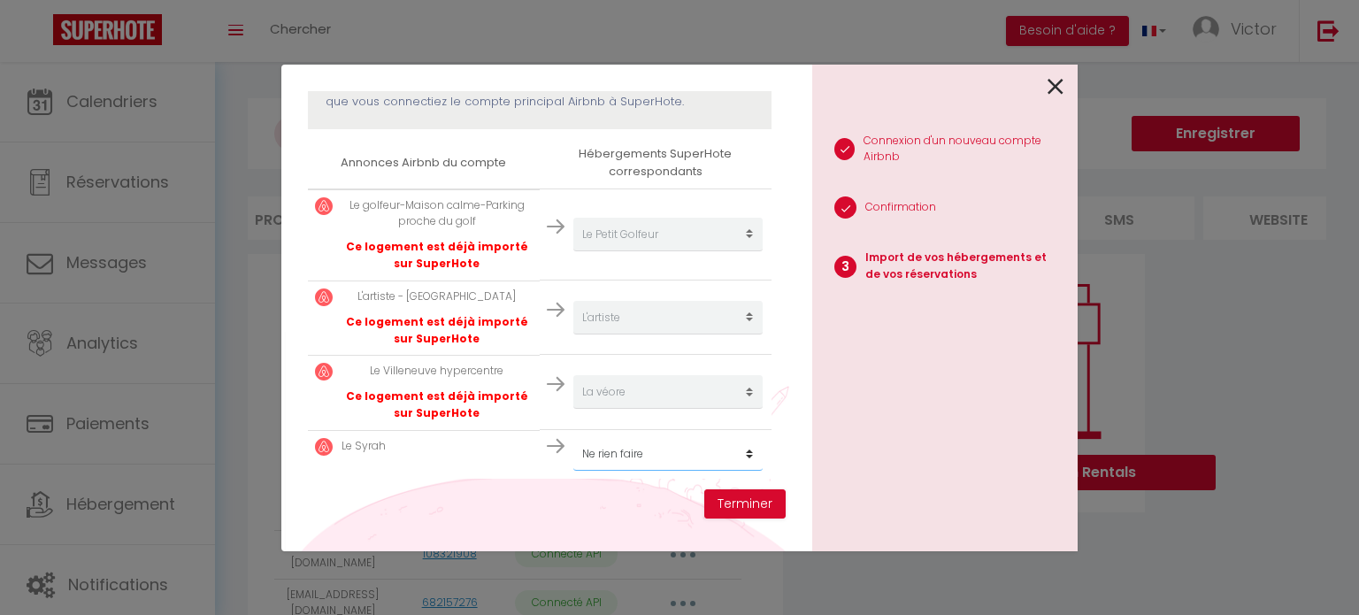
click at [620, 464] on select "Créer un nouvel hébergement Ne rien faire Le vercors La véore L'artiste Le [GEO…" at bounding box center [668, 454] width 189 height 34
click at [749, 493] on button "Terminer" at bounding box center [745, 504] width 81 height 30
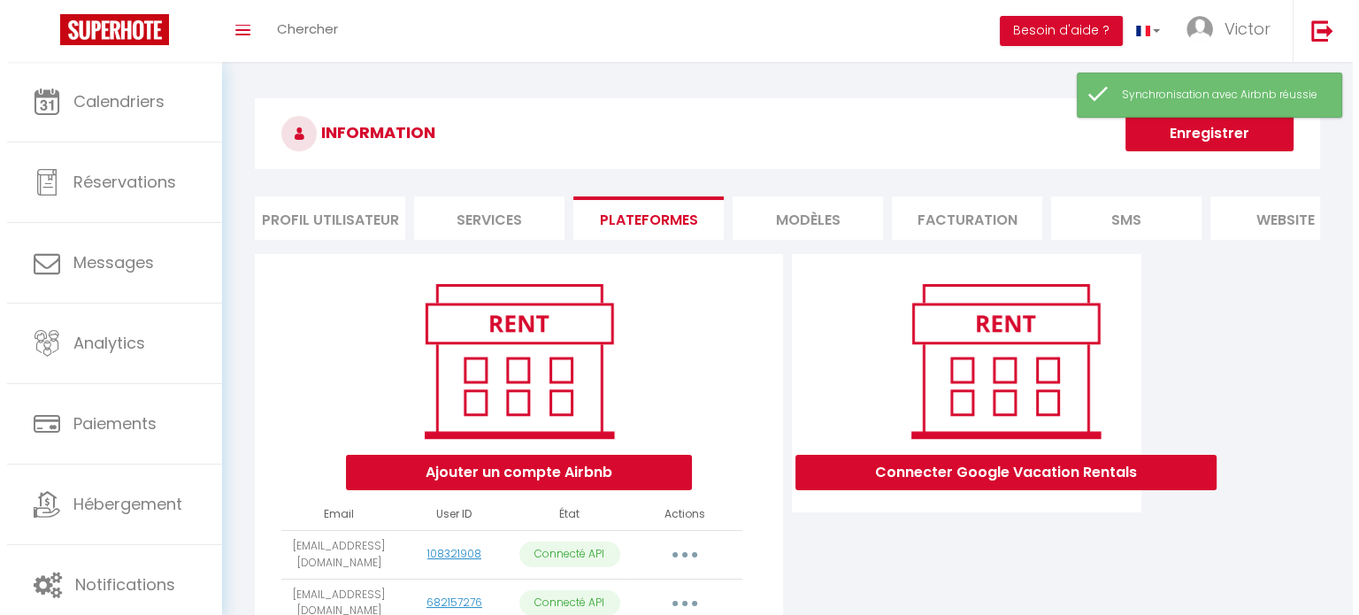
scroll to position [265, 0]
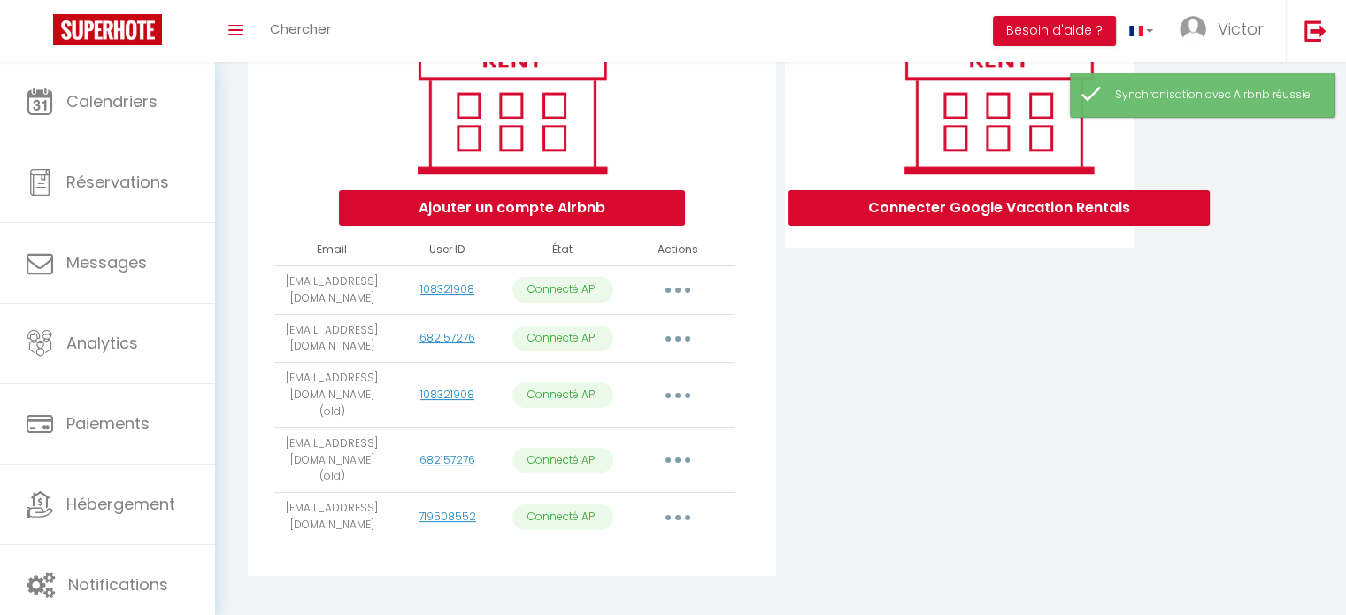
click at [687, 503] on button "button" at bounding box center [678, 517] width 50 height 28
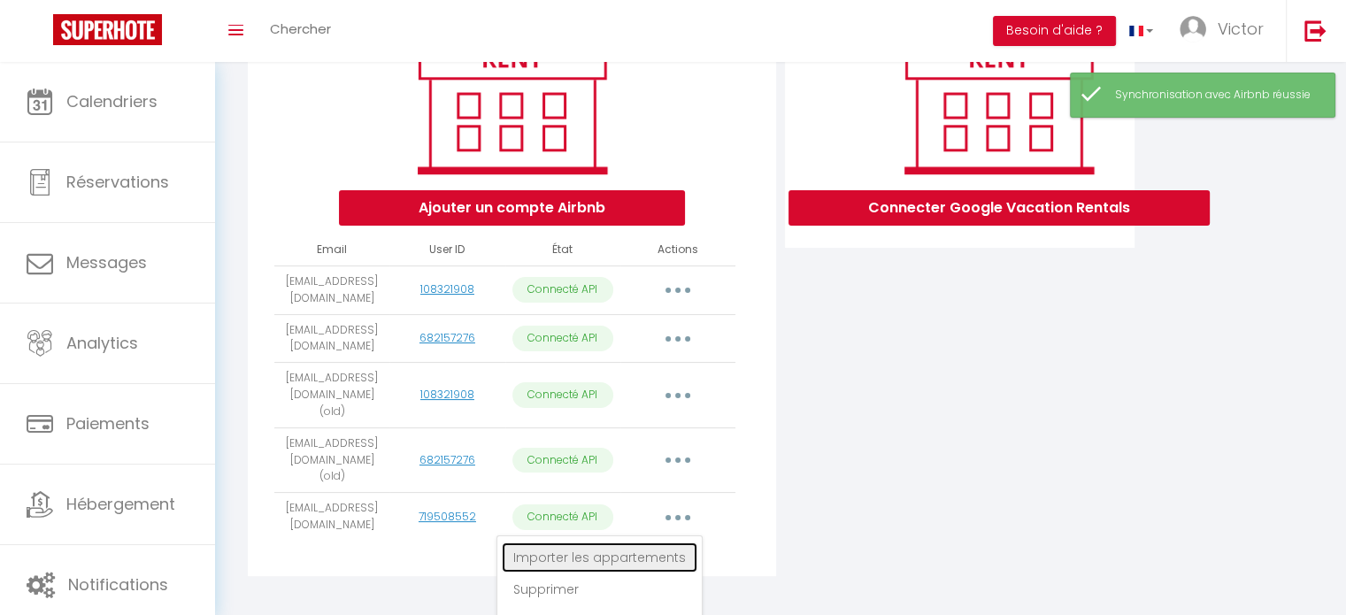
click at [636, 543] on link "Importer les appartements" at bounding box center [600, 558] width 196 height 30
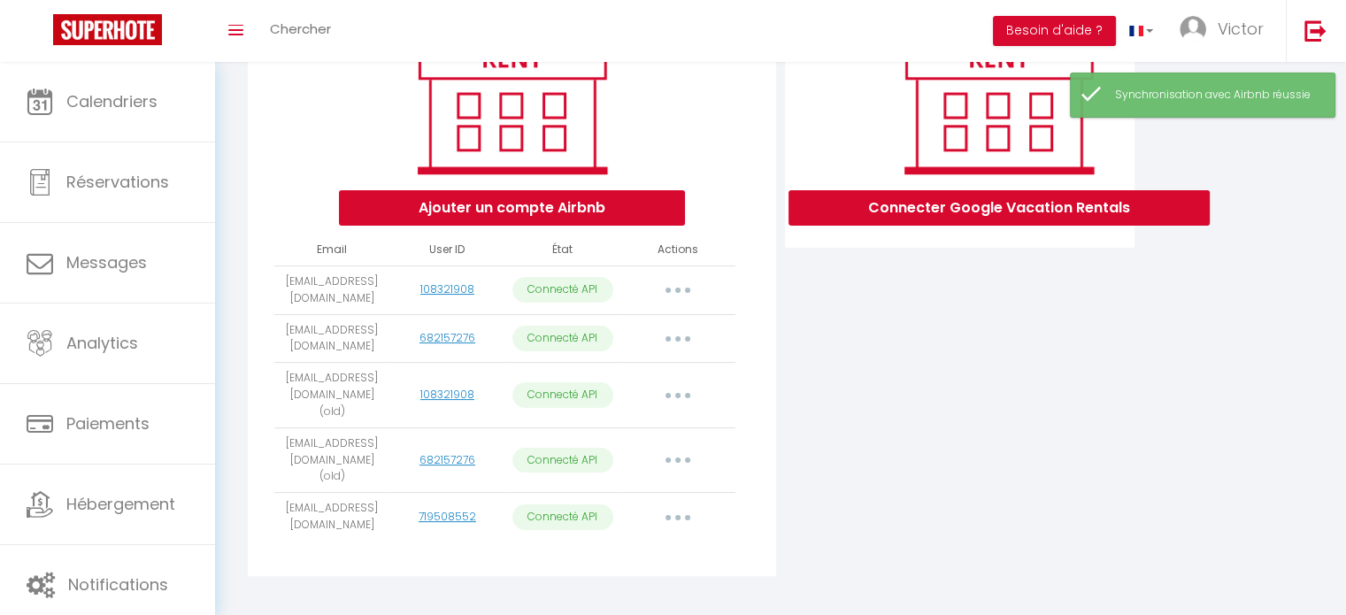
select select "21761"
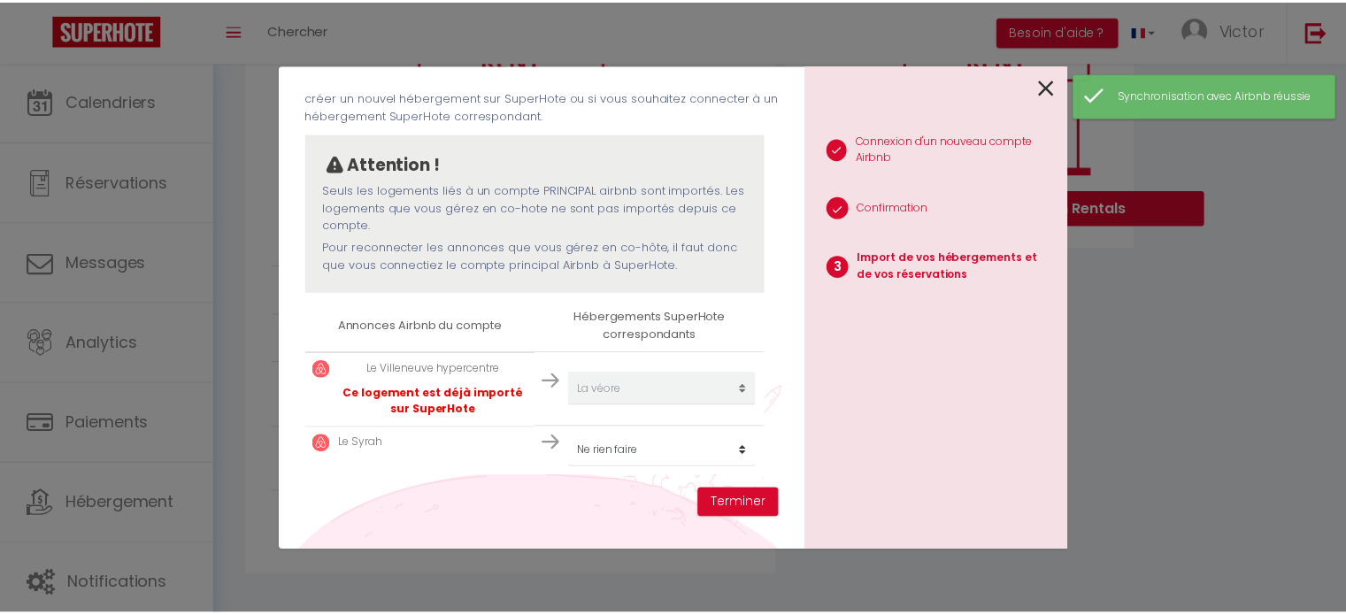
scroll to position [100, 0]
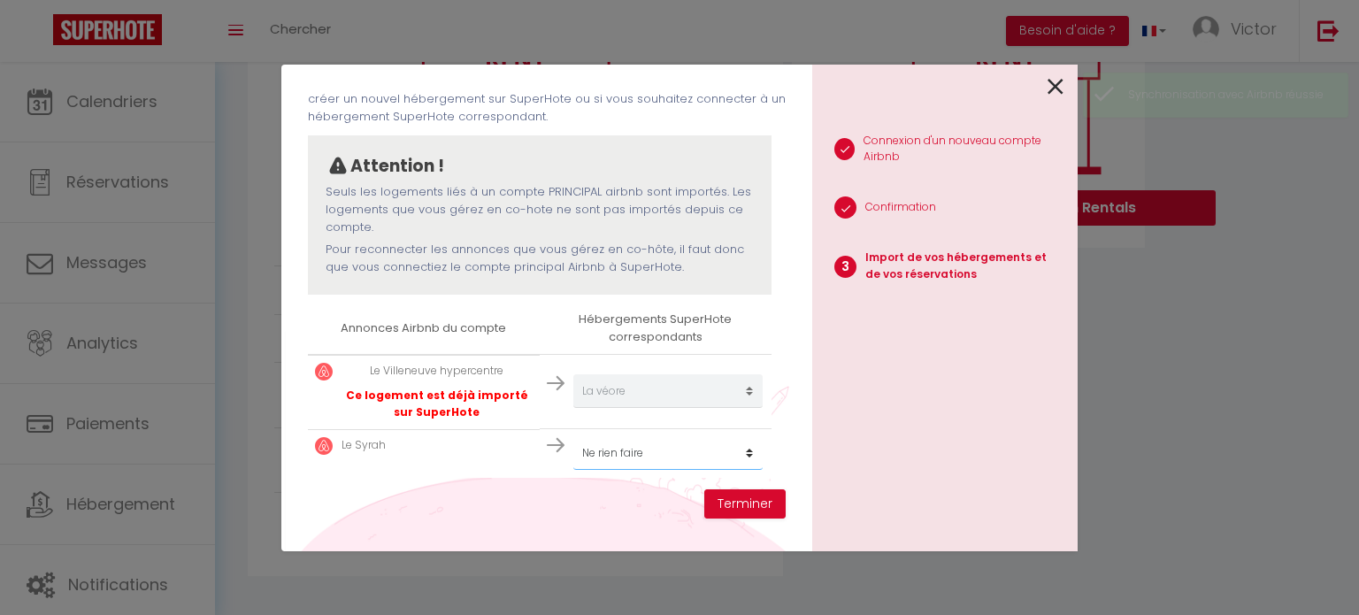
click at [682, 447] on select "Créer un nouvel hébergement Ne rien faire Le vercors La véore L'artiste Le sain…" at bounding box center [668, 453] width 189 height 34
select select "31037"
click at [574, 436] on select "Créer un nouvel hébergement Ne rien faire Le vercors La véore L'artiste Le sain…" at bounding box center [668, 453] width 189 height 34
click at [768, 508] on button "Terminer" at bounding box center [745, 504] width 81 height 30
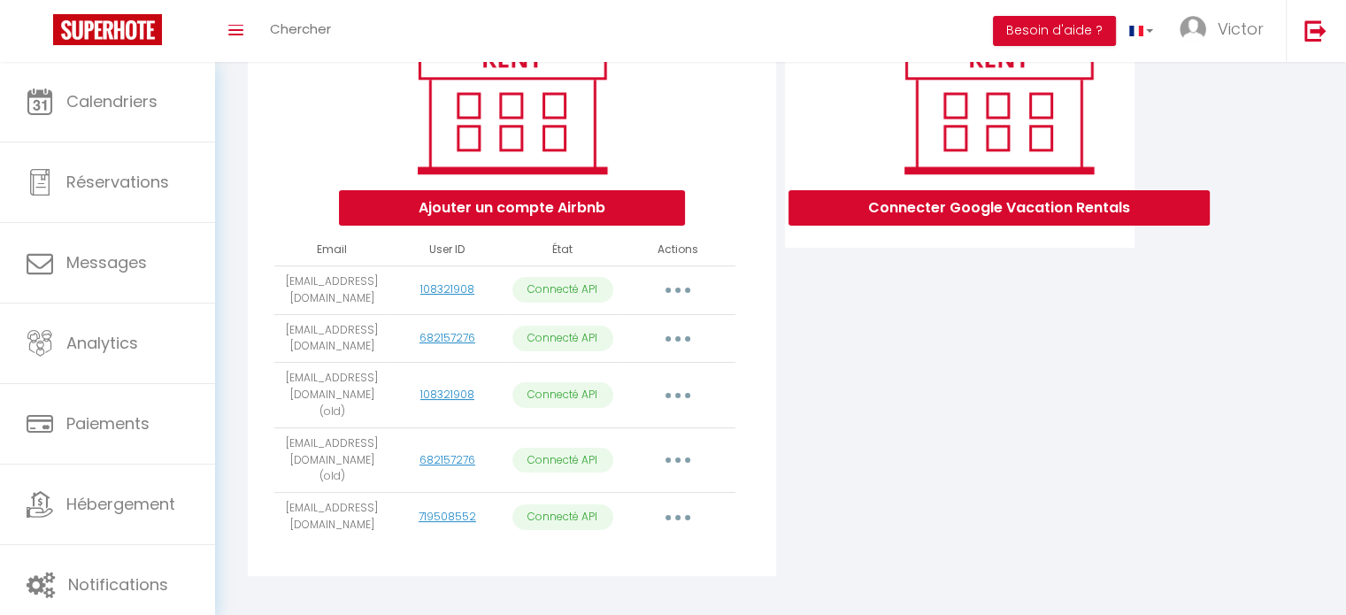
scroll to position [0, 0]
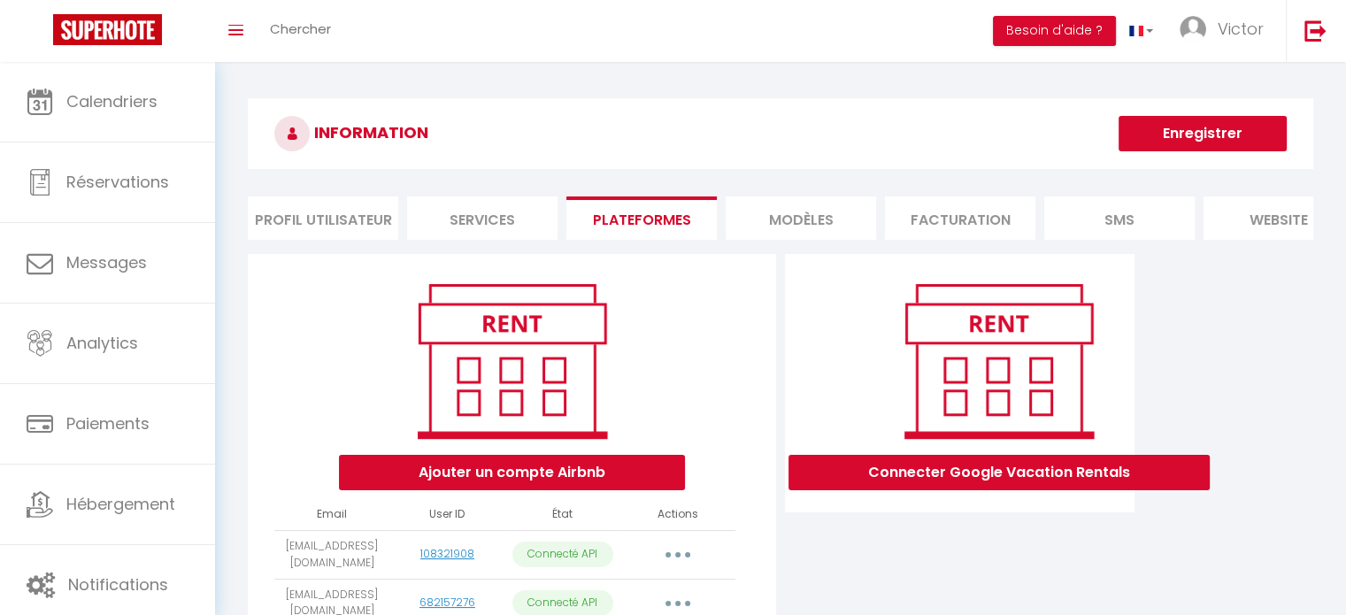
click at [1211, 135] on button "Enregistrer" at bounding box center [1203, 133] width 168 height 35
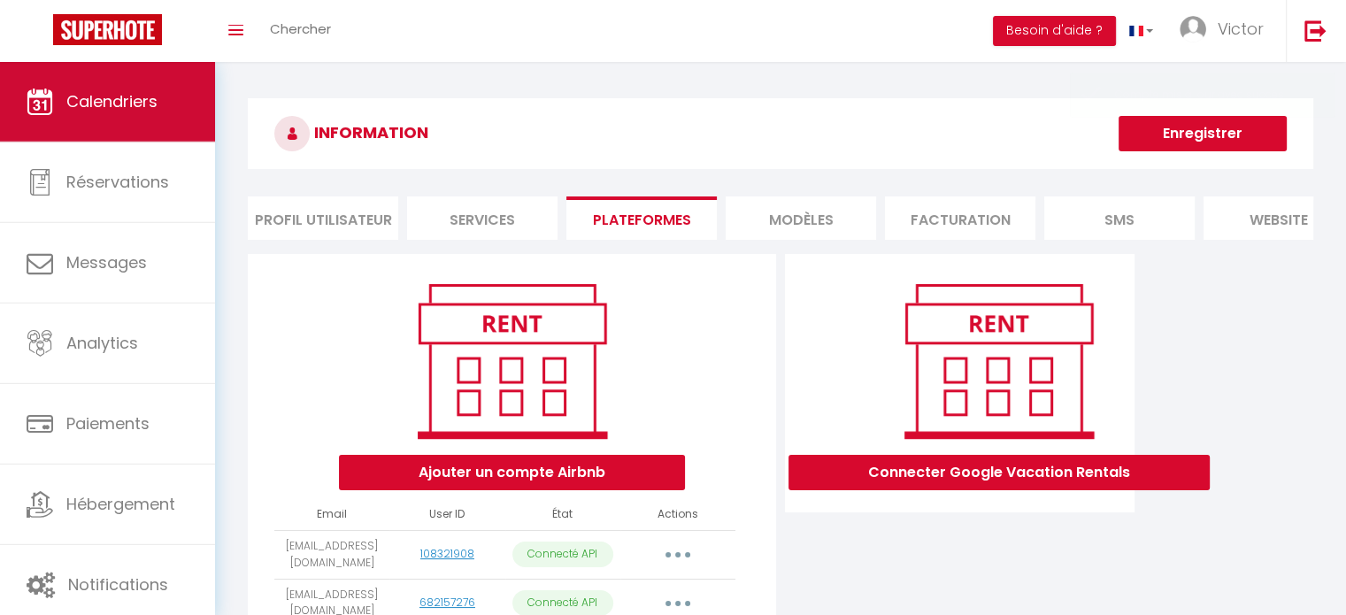
click at [172, 94] on link "Calendriers" at bounding box center [107, 102] width 215 height 80
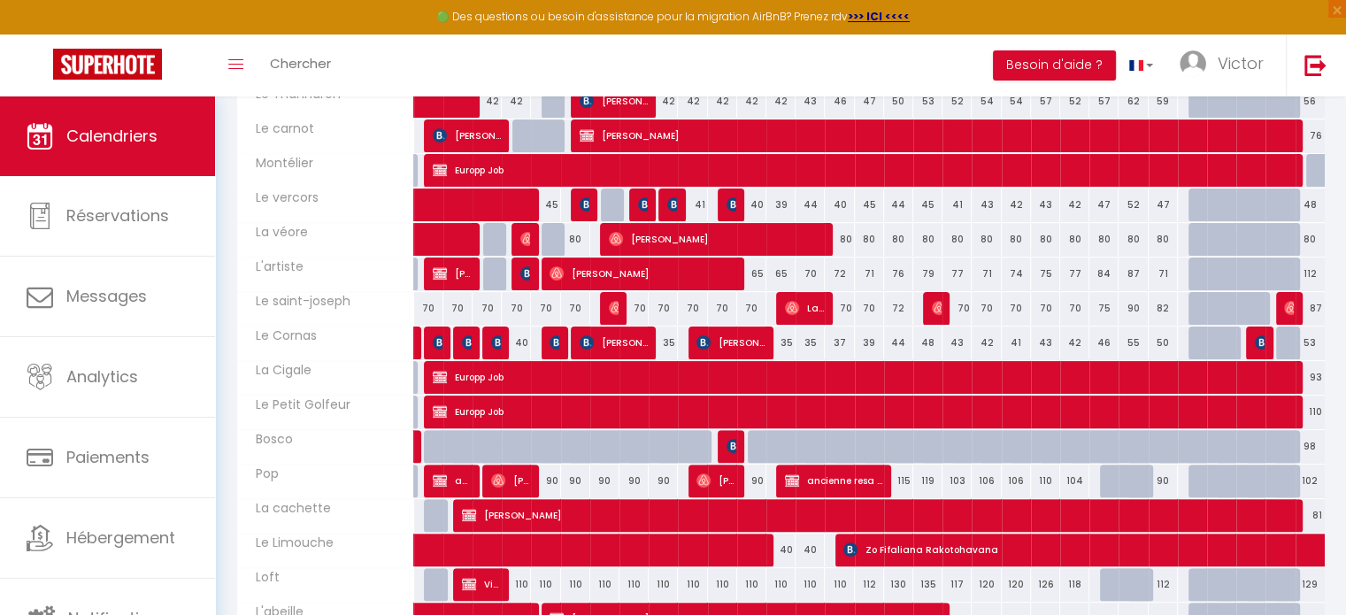
scroll to position [425, 0]
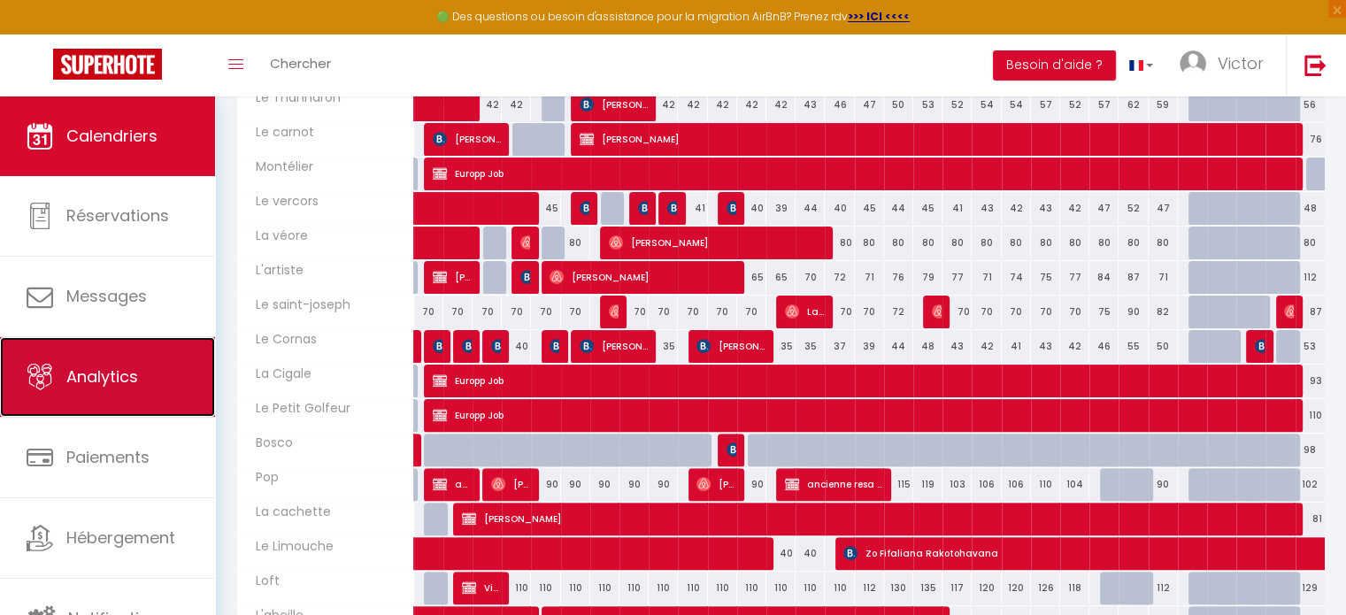
click at [93, 362] on link "Analytics" at bounding box center [107, 377] width 215 height 80
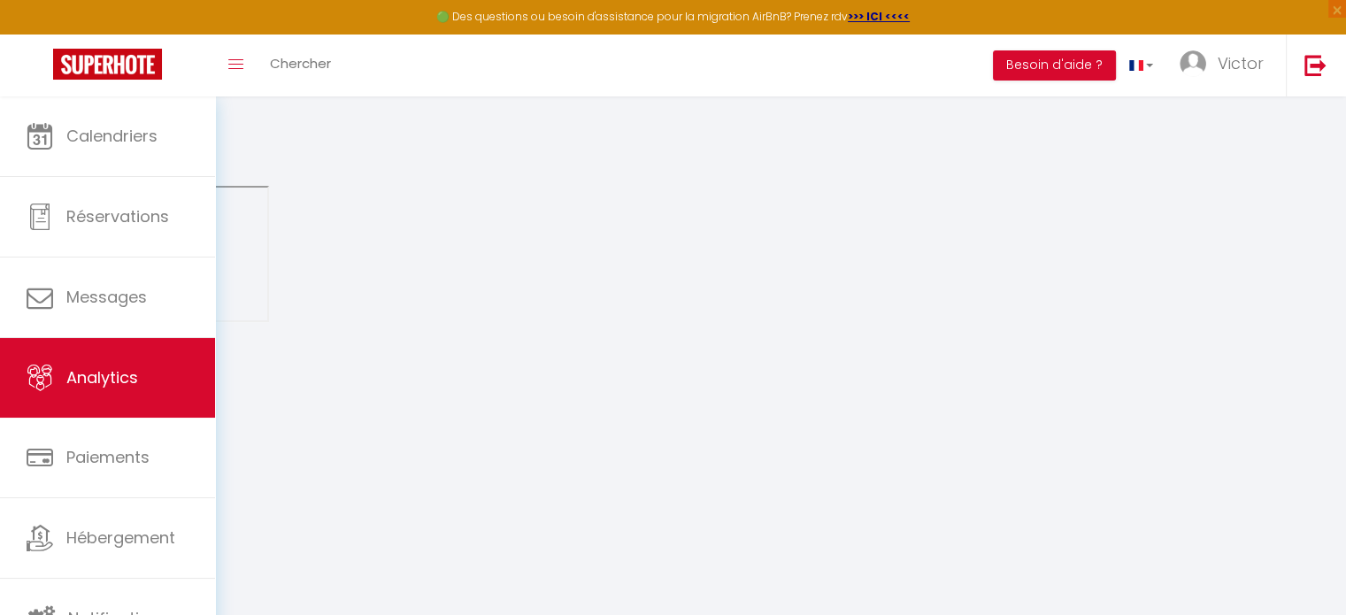
select select "2025"
select select "10"
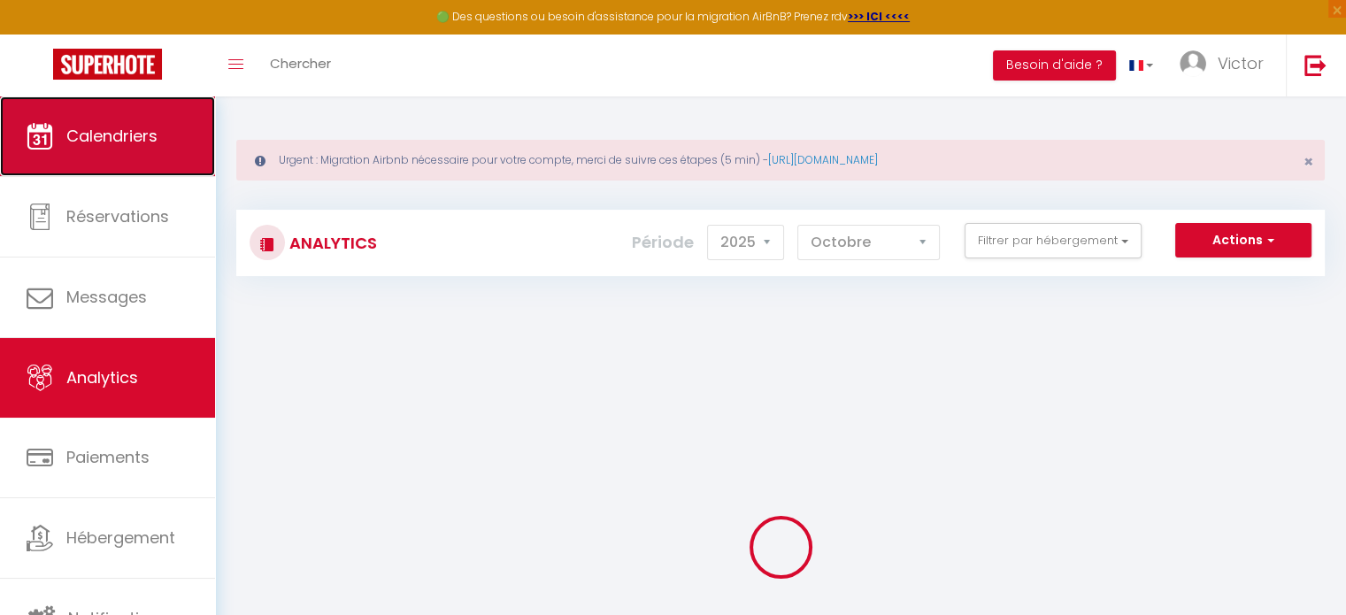
click at [148, 135] on span "Calendriers" at bounding box center [111, 136] width 91 height 22
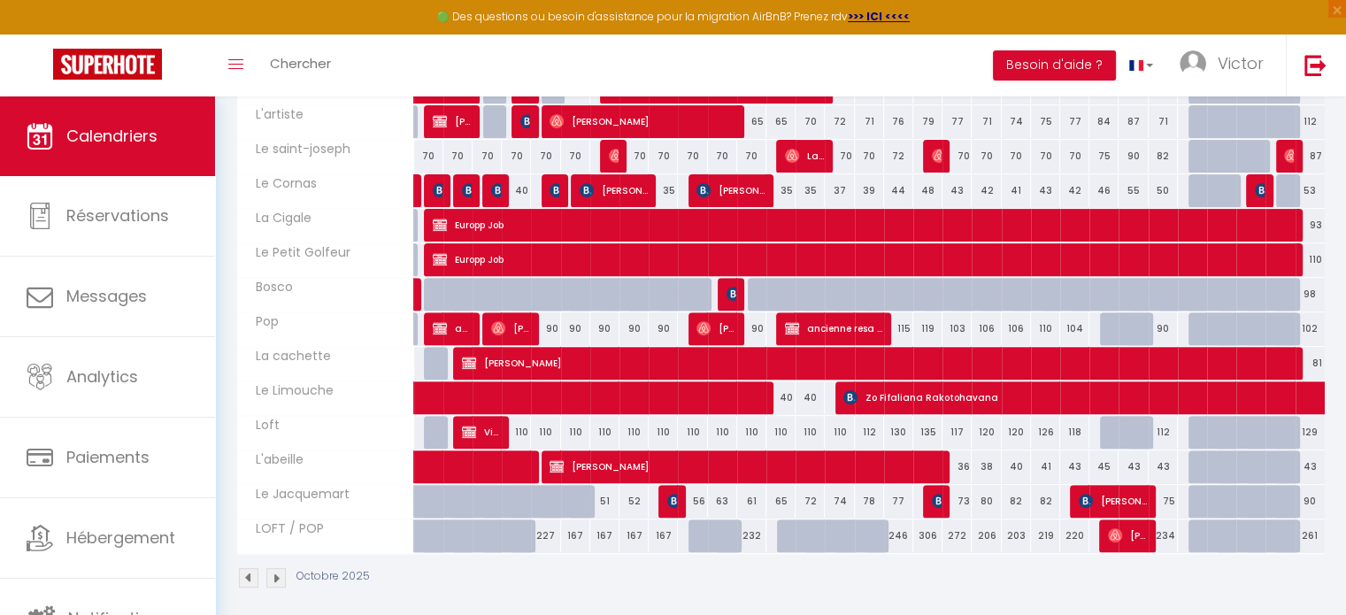
scroll to position [588, 0]
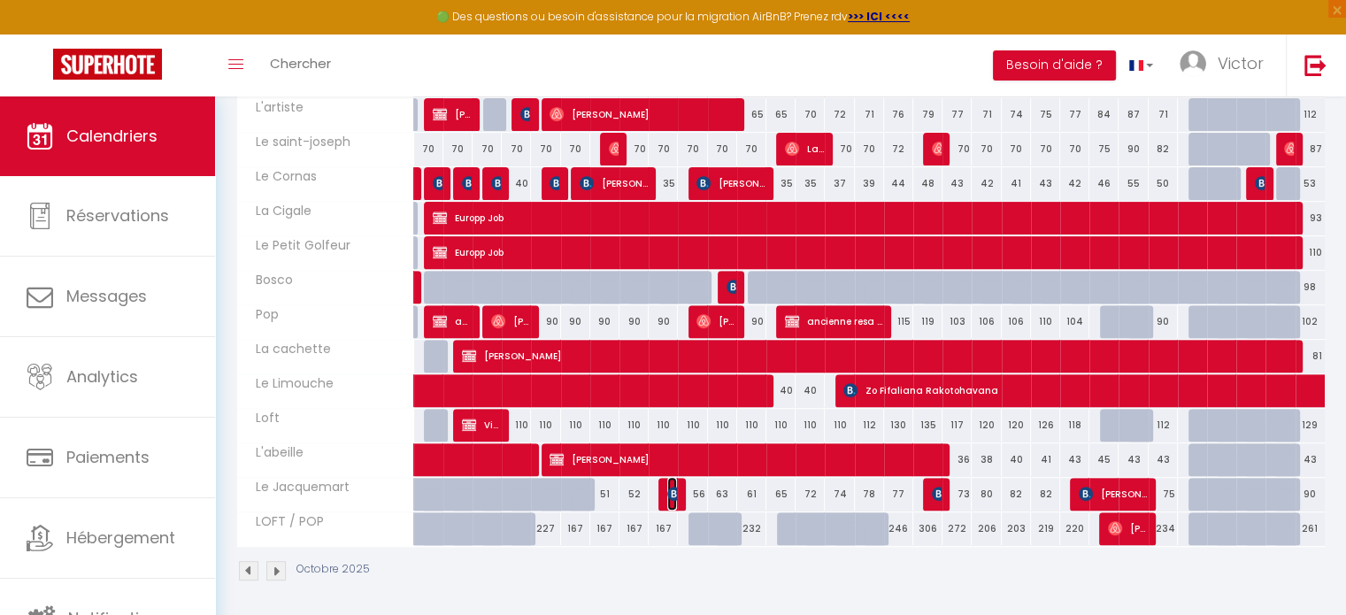
click at [672, 488] on img at bounding box center [674, 494] width 14 height 14
select select "OK"
select select "0"
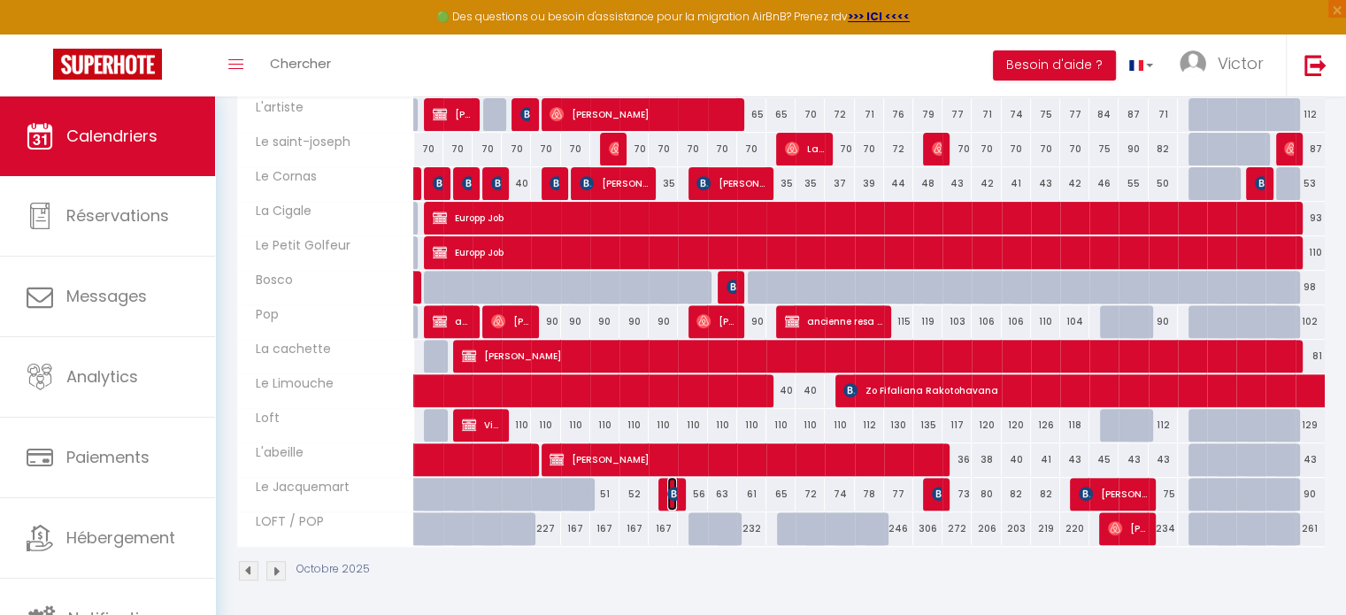
select select "1"
select select
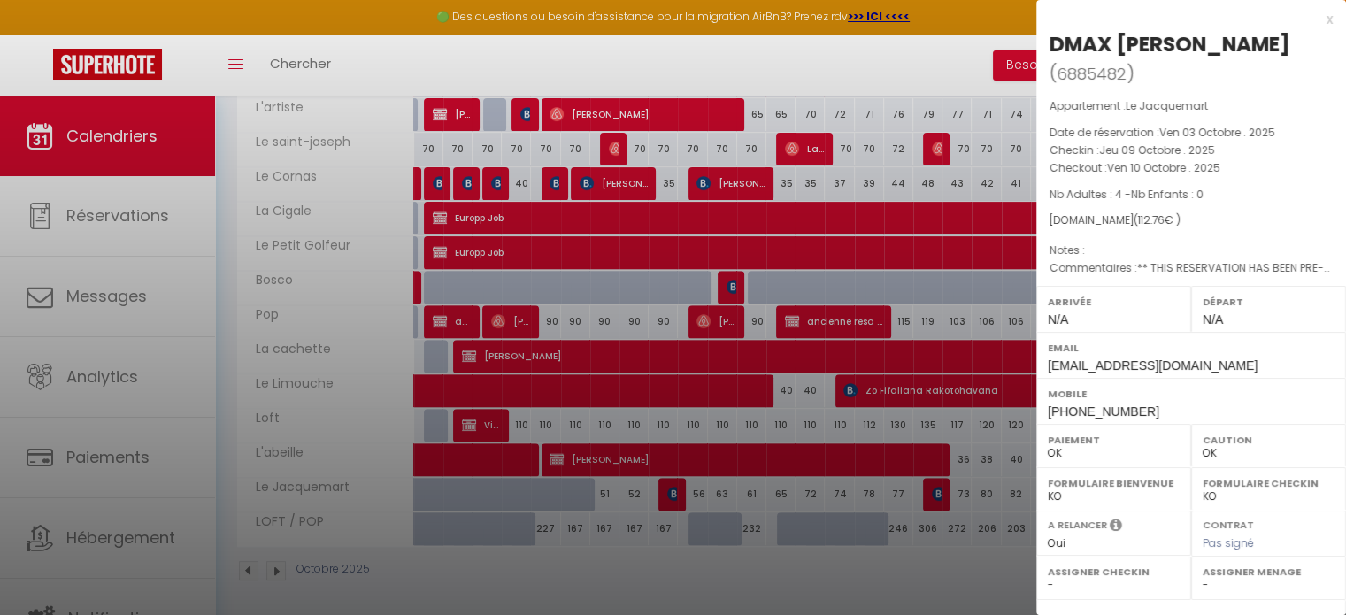
click at [631, 487] on div at bounding box center [673, 307] width 1346 height 615
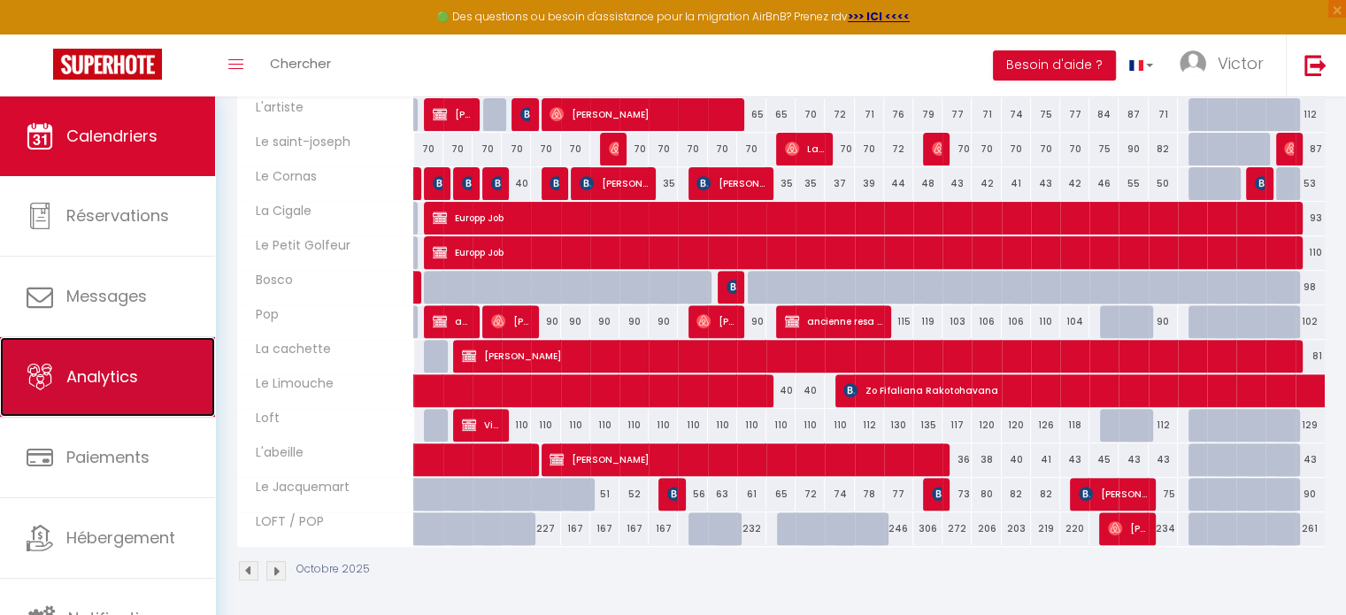
click at [4, 391] on link "Analytics" at bounding box center [107, 377] width 215 height 80
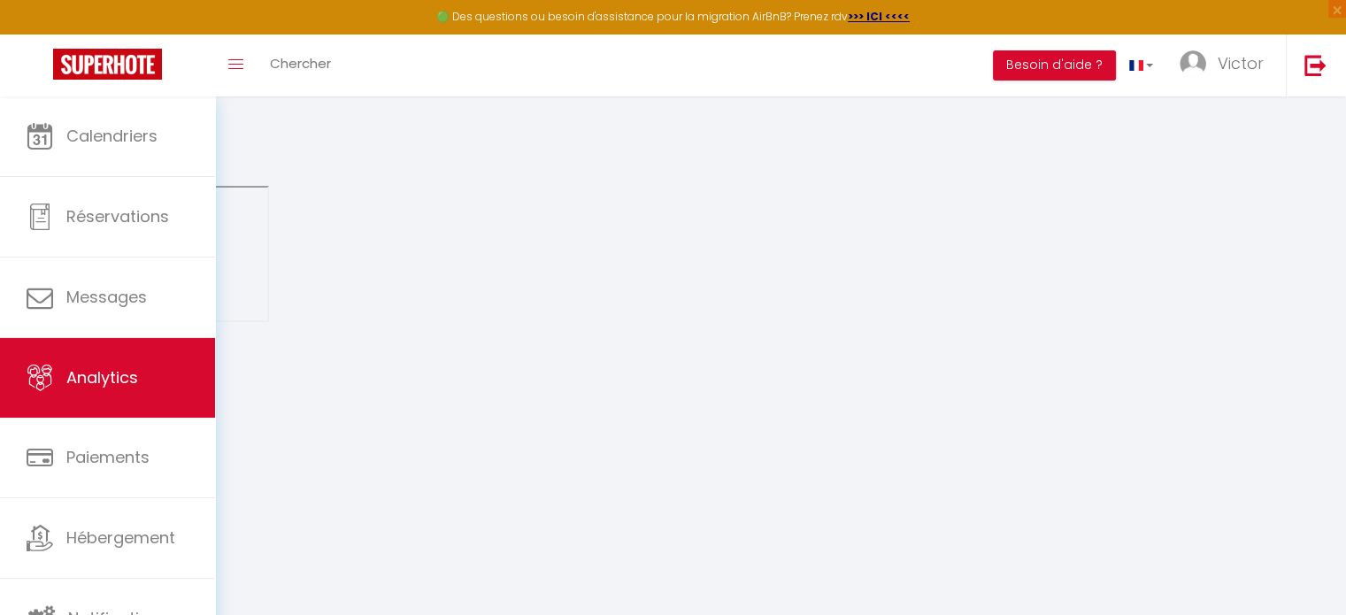
select select "2025"
select select "10"
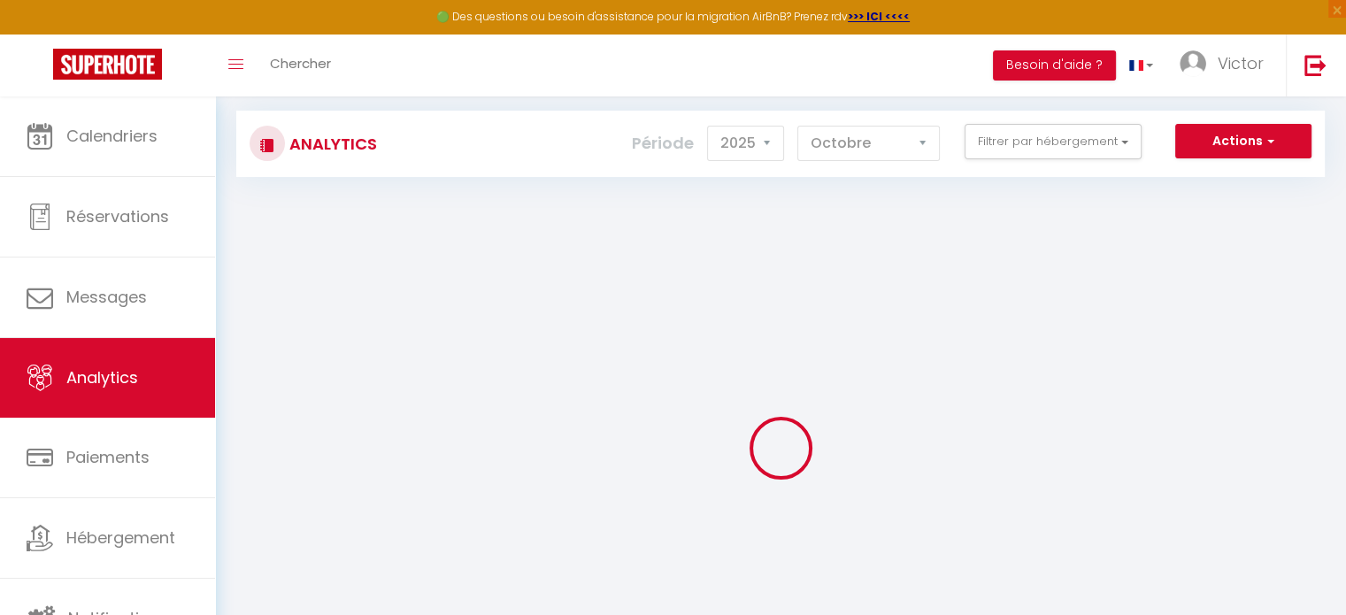
scroll to position [194, 0]
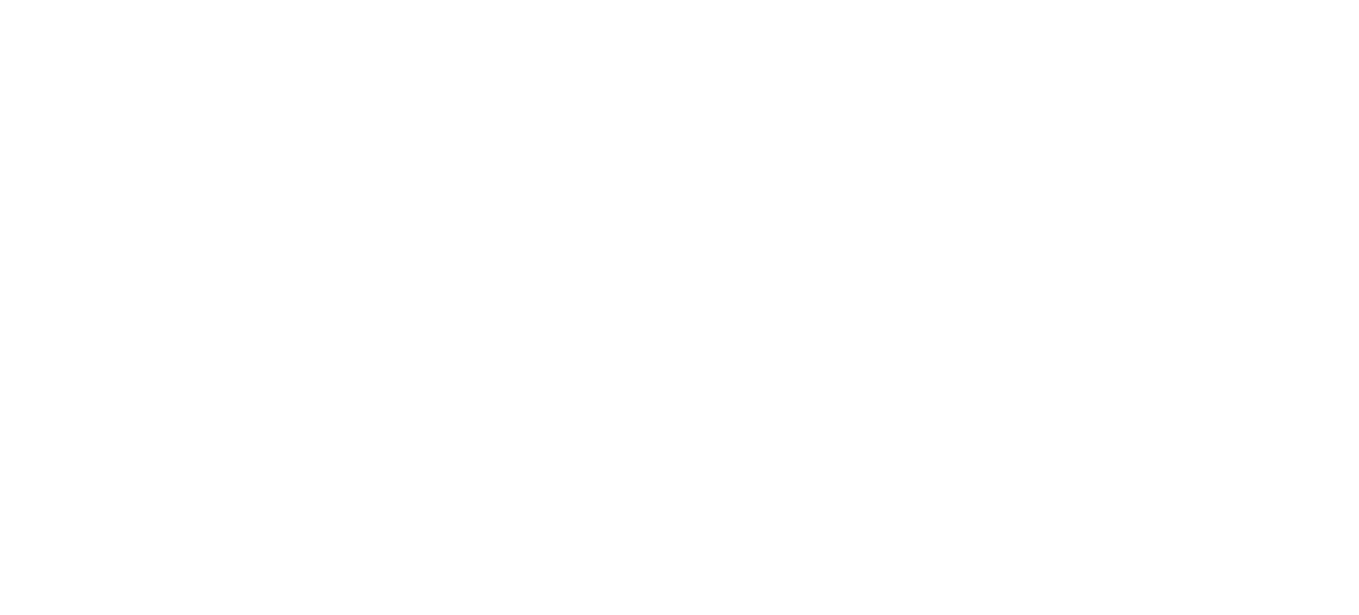
select select "2025"
select select "10"
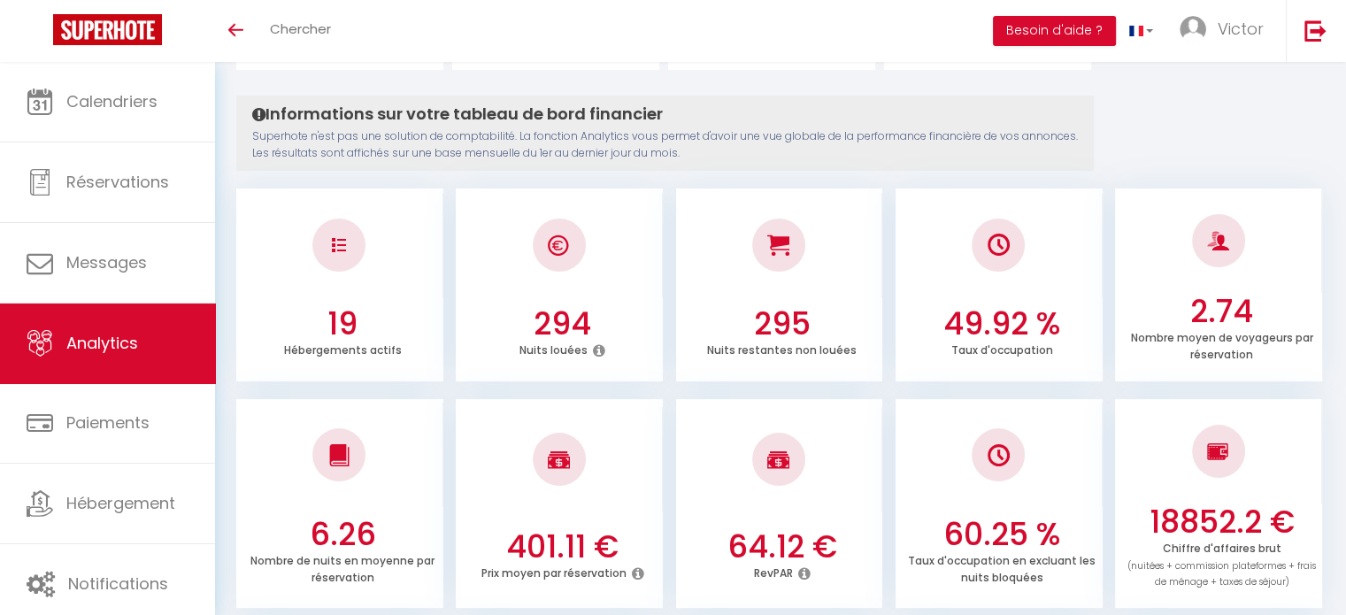
scroll to position [232, 0]
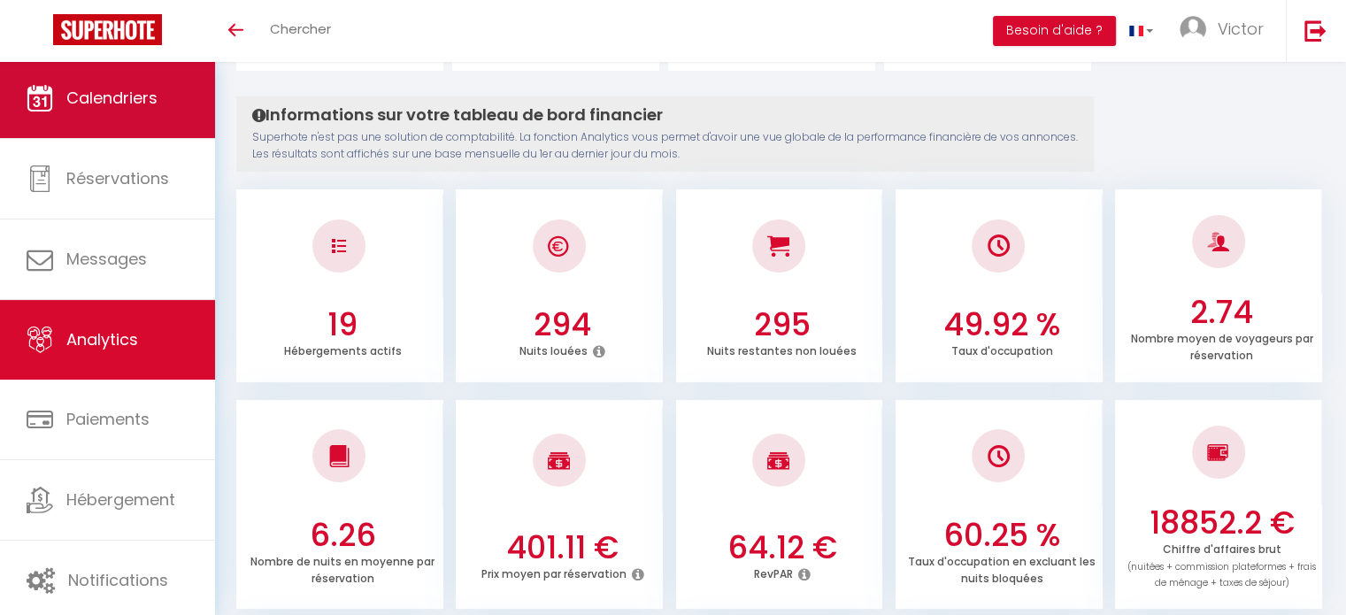
click at [67, 109] on span "Calendriers" at bounding box center [111, 98] width 91 height 22
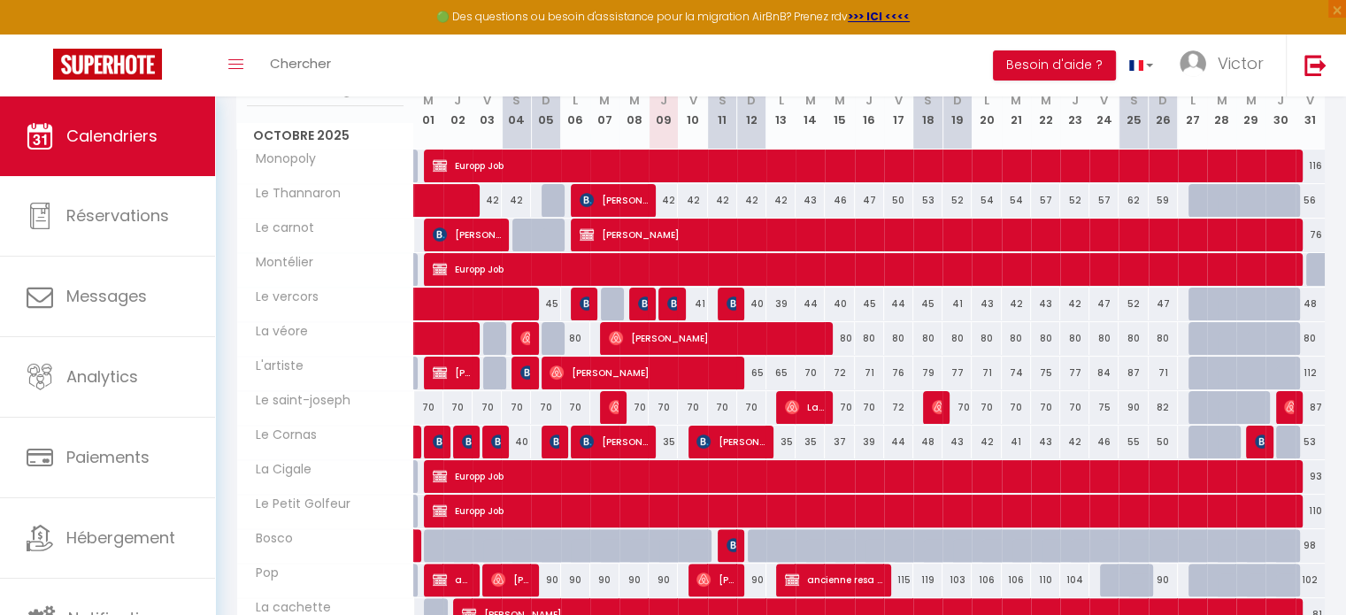
scroll to position [326, 0]
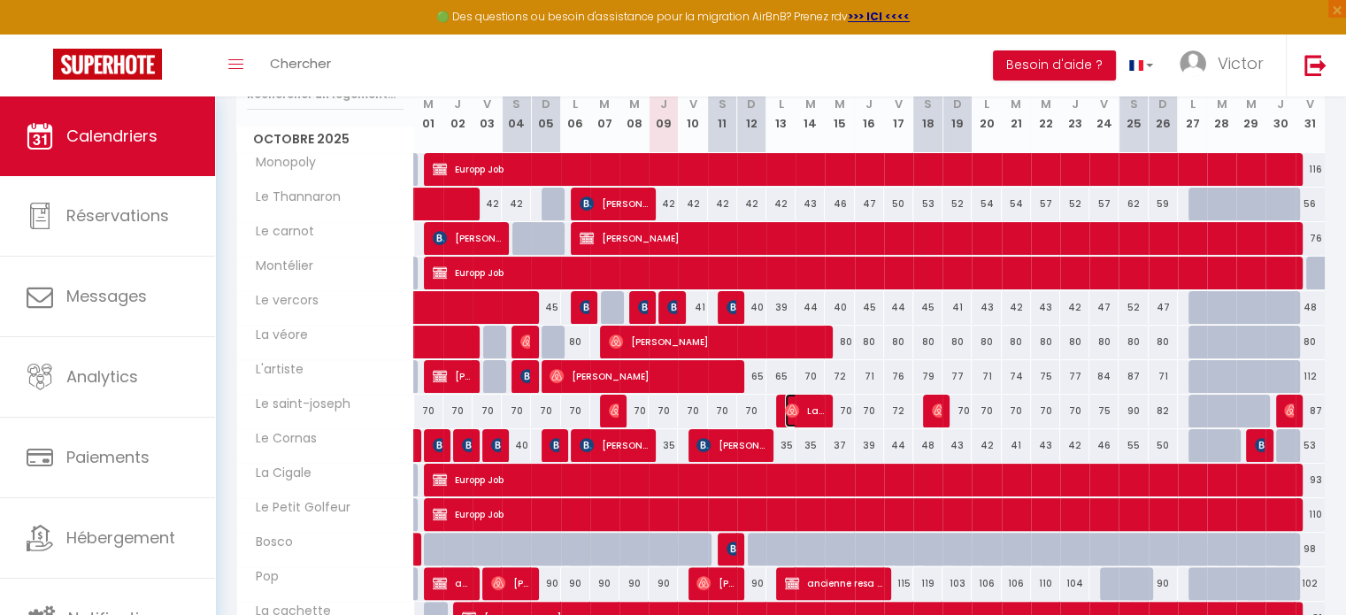
click at [796, 407] on img at bounding box center [792, 411] width 14 height 14
select select "OK"
select select "0"
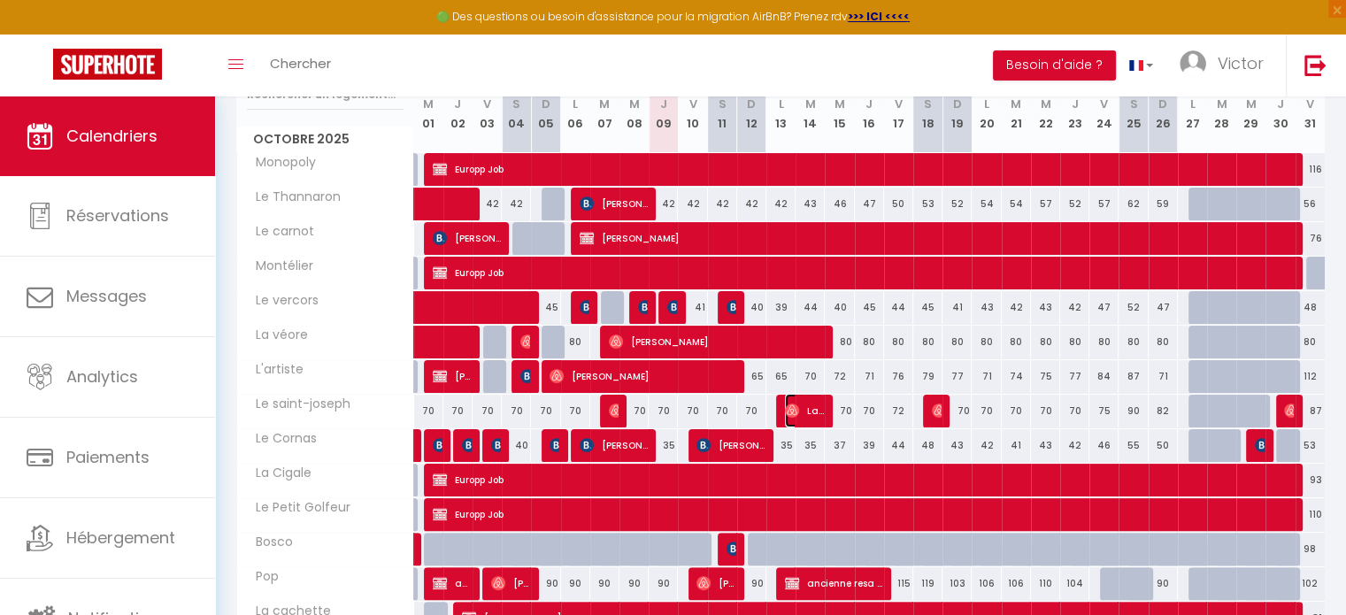
select select "1"
select select
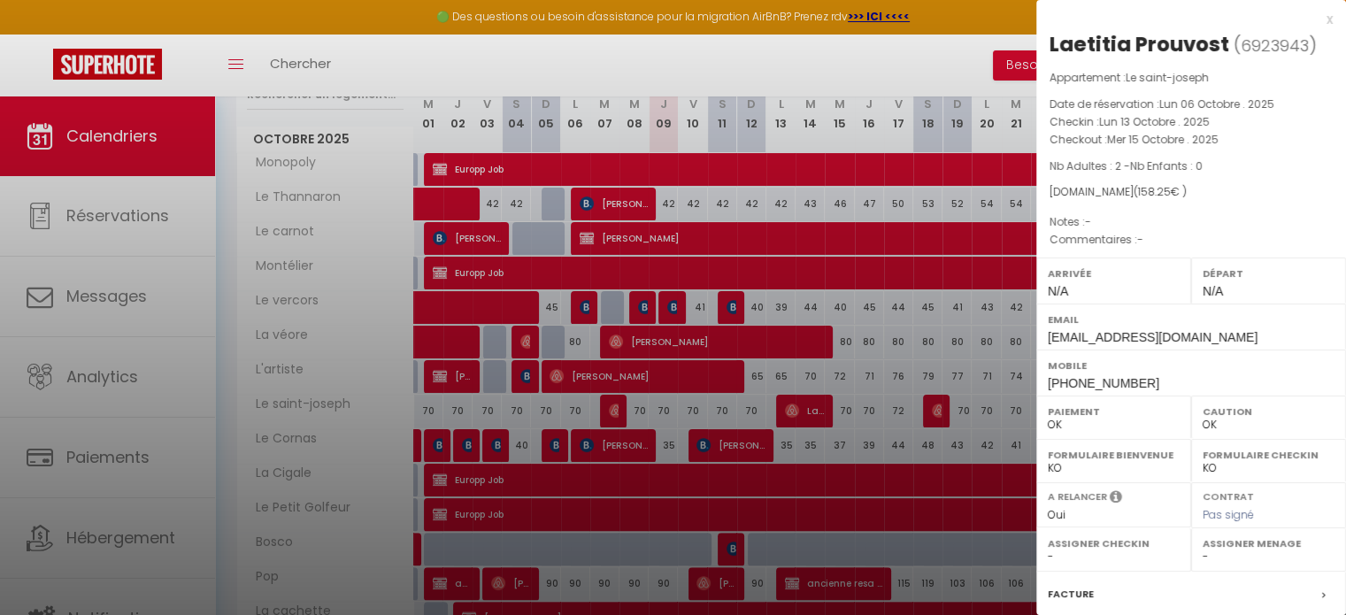
click at [796, 407] on div at bounding box center [673, 307] width 1346 height 615
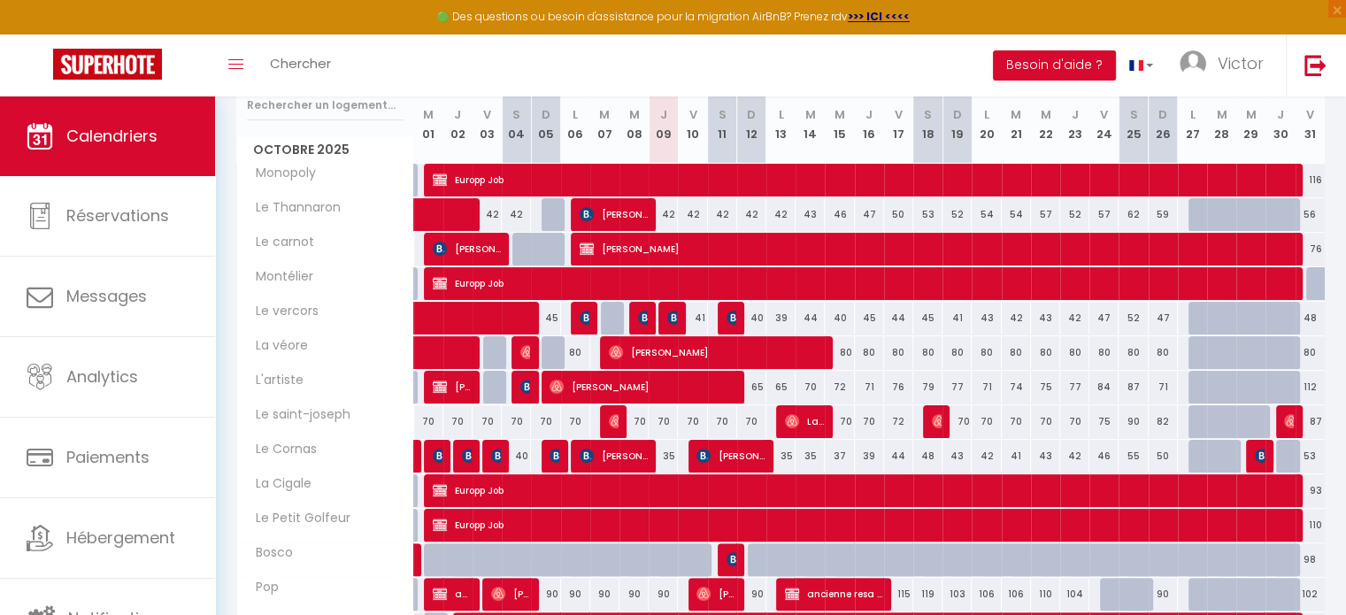
scroll to position [317, 0]
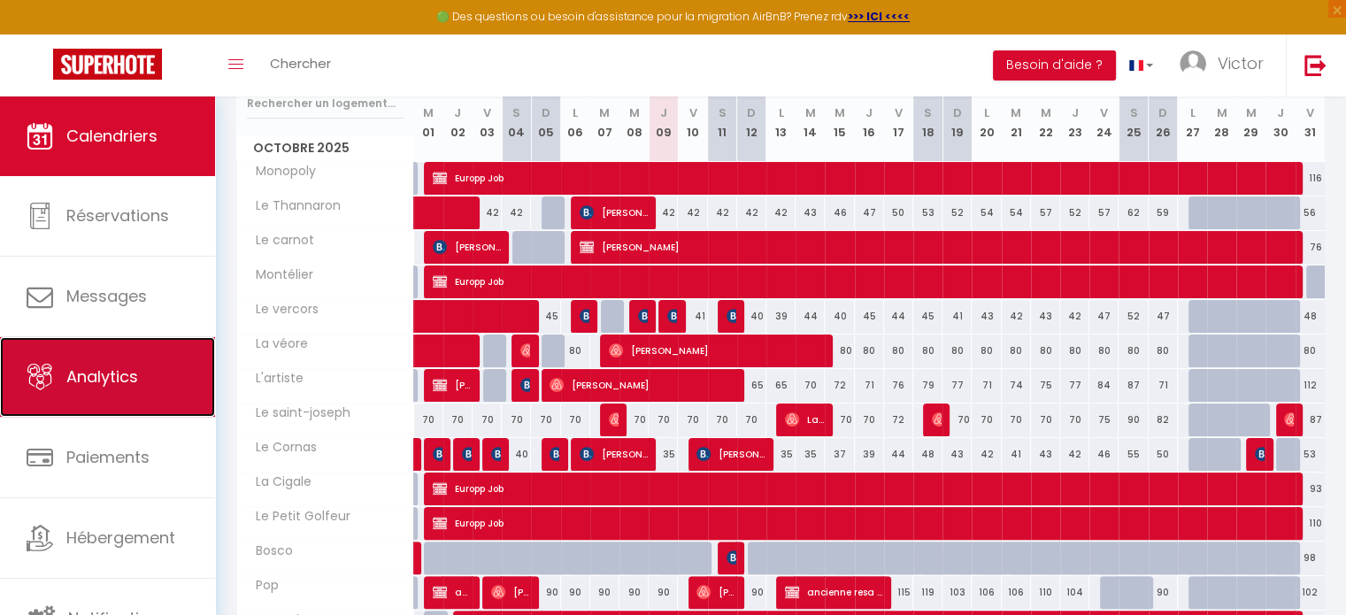
click at [4, 366] on link "Analytics" at bounding box center [107, 377] width 215 height 80
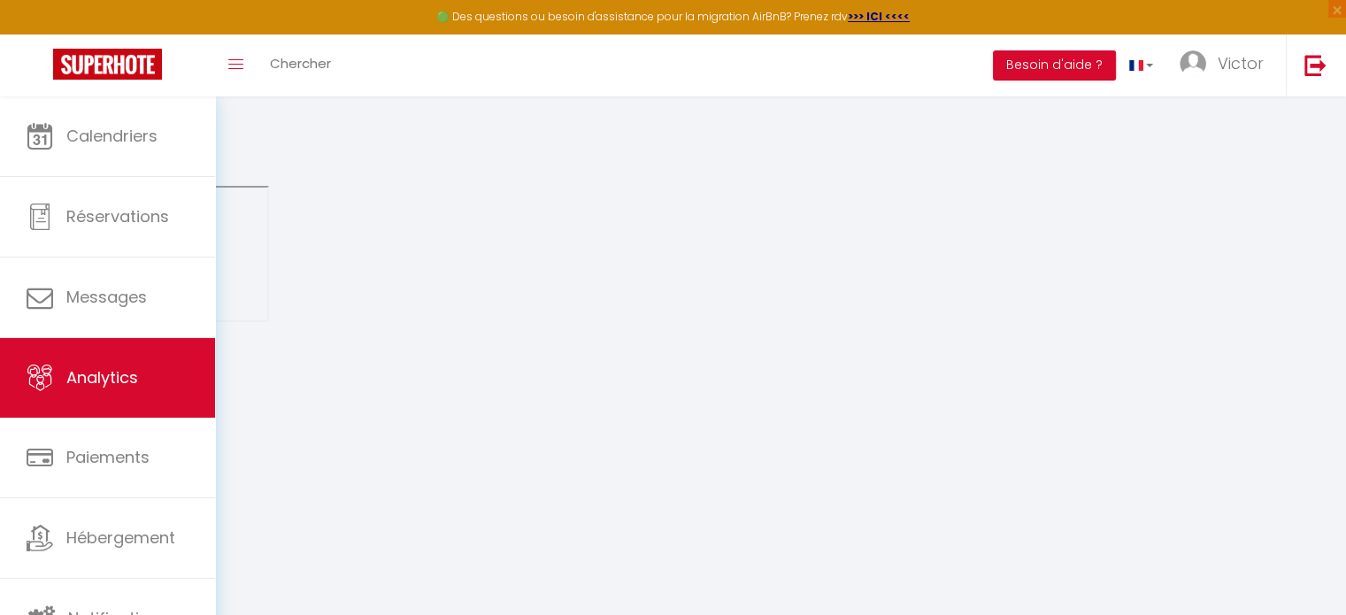
select select "2025"
select select "10"
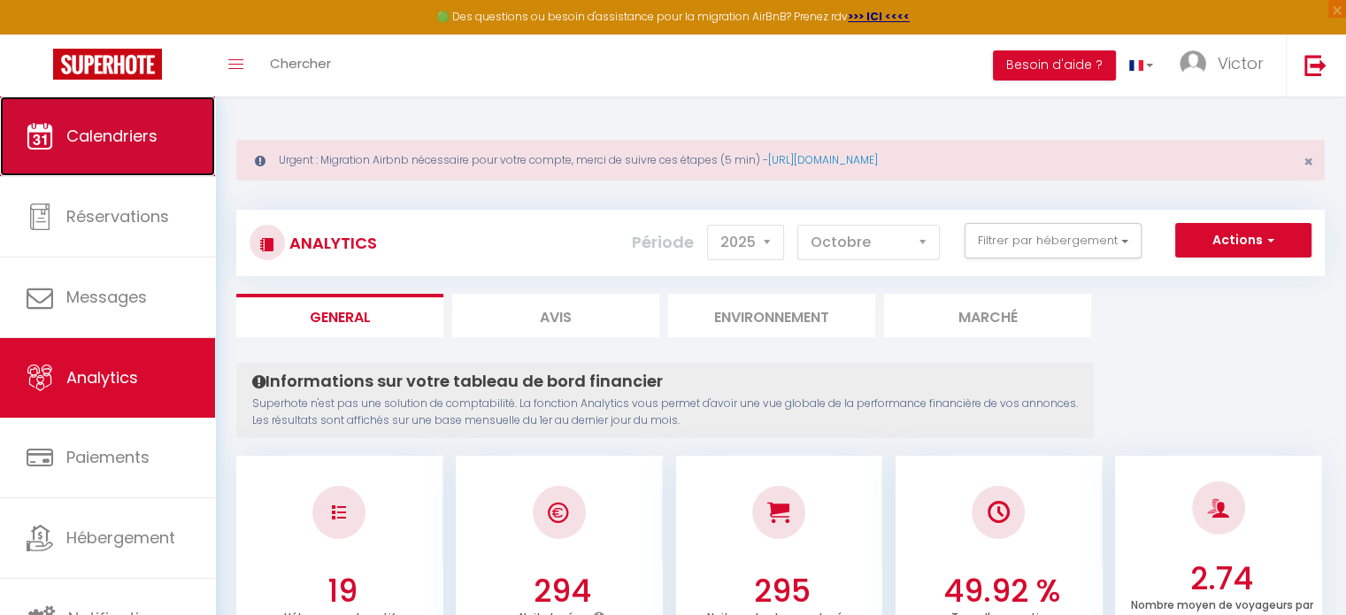
click at [173, 124] on link "Calendriers" at bounding box center [107, 136] width 215 height 80
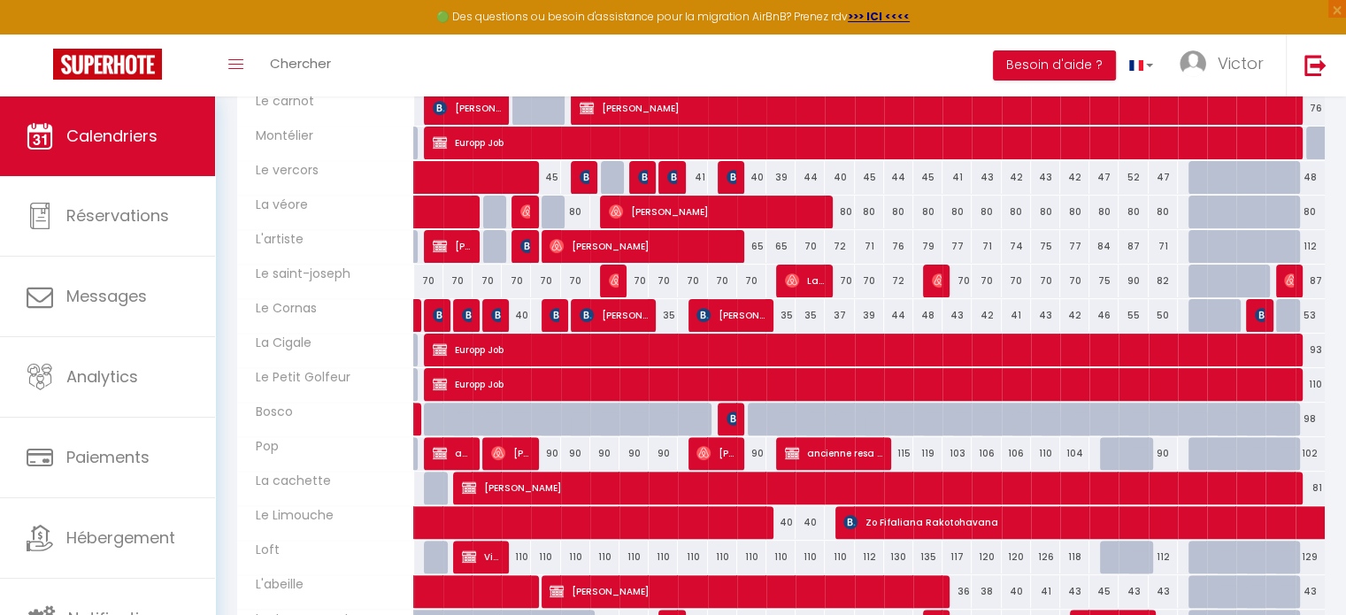
scroll to position [464, 0]
